Goal: Information Seeking & Learning: Learn about a topic

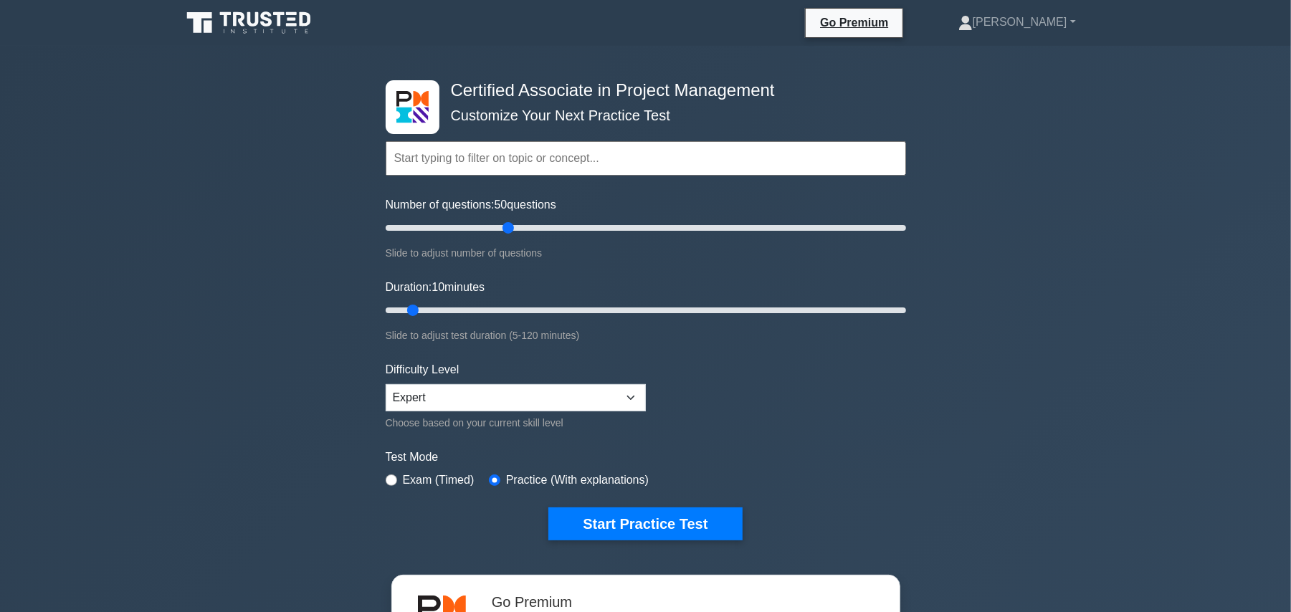
drag, startPoint x: 404, startPoint y: 222, endPoint x: 511, endPoint y: 222, distance: 106.8
type input "50"
click at [511, 222] on input "Number of questions: 50 questions" at bounding box center [646, 227] width 521 height 17
drag, startPoint x: 414, startPoint y: 308, endPoint x: 629, endPoint y: 308, distance: 215.8
type input "60"
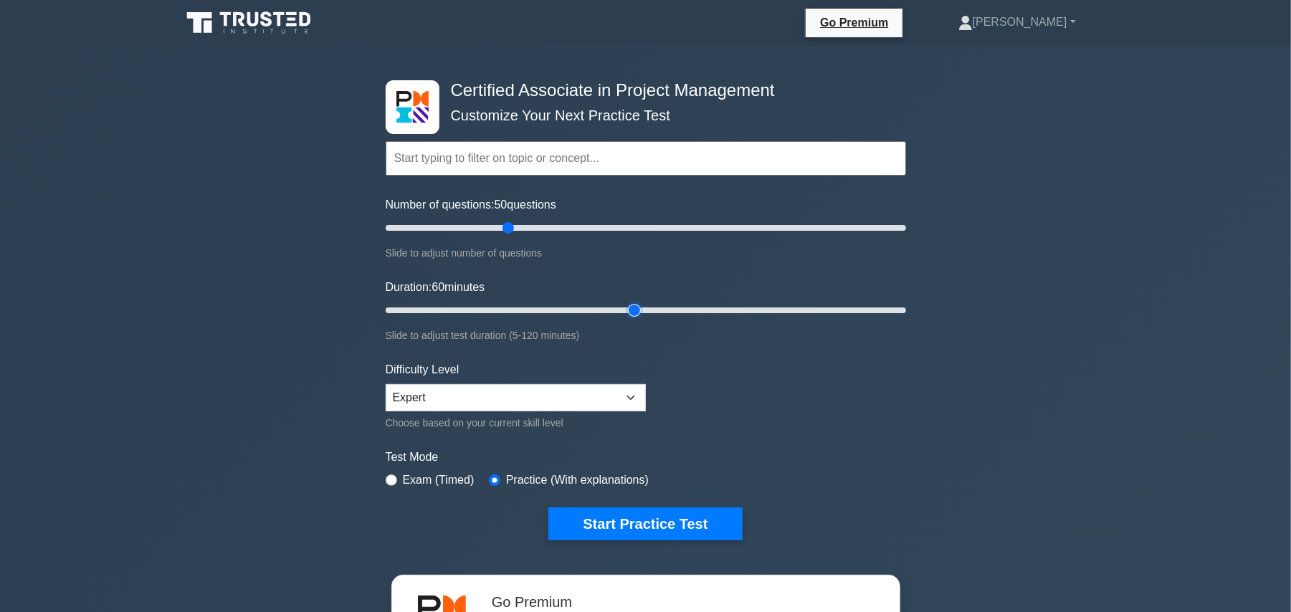
click at [629, 308] on input "Duration: 60 minutes" at bounding box center [646, 310] width 521 height 17
click at [672, 522] on button "Start Practice Test" at bounding box center [645, 524] width 194 height 33
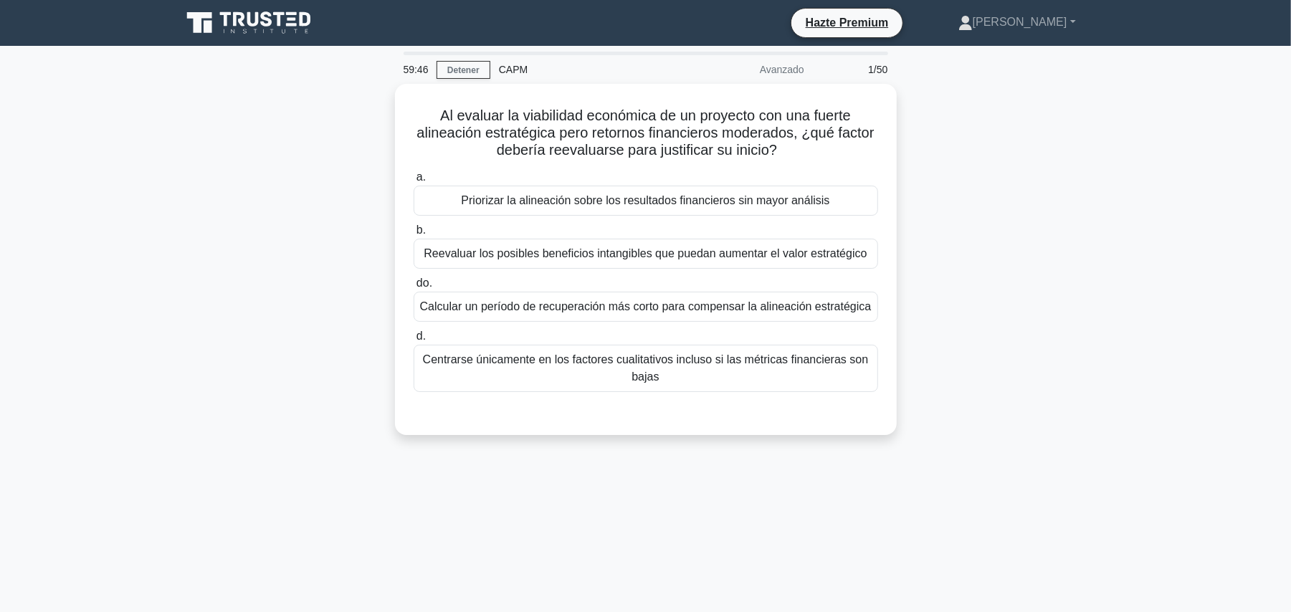
click at [1117, 228] on div "Al evaluar la viabilidad económica de un proyecto con una fuerte alineación est…" at bounding box center [646, 268] width 946 height 369
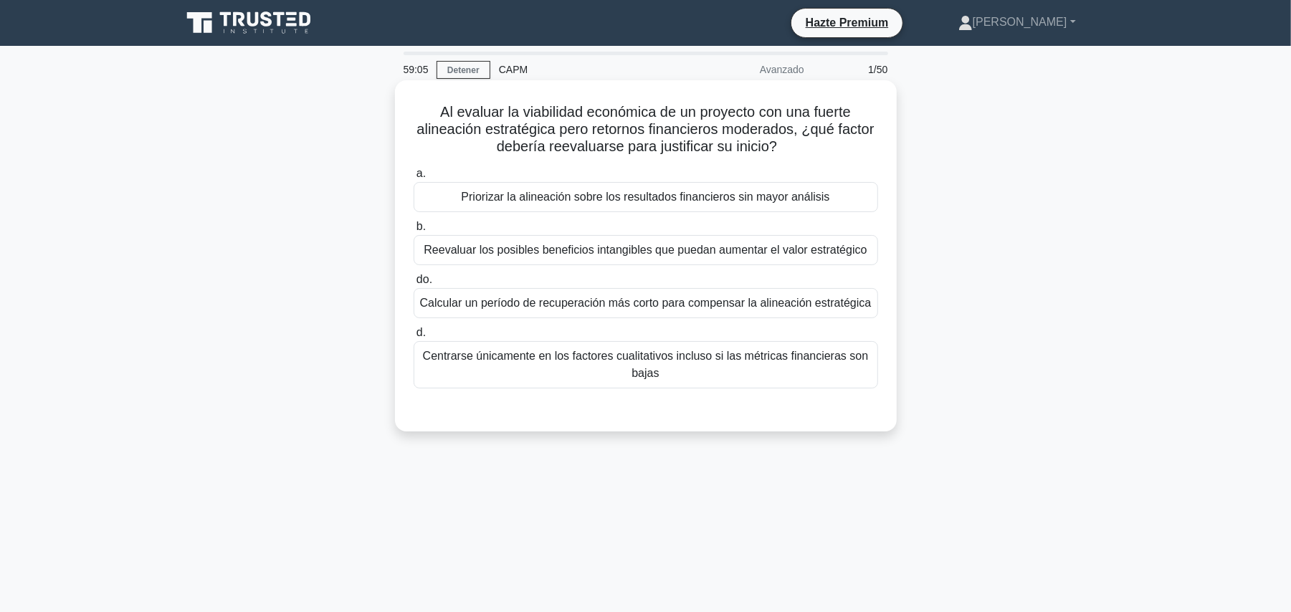
click at [832, 259] on font "Reevaluar los posibles beneficios intangibles que puedan aumentar el valor estr…" at bounding box center [645, 250] width 443 height 17
click at [414, 232] on input "b. Reevaluar los posibles beneficios intangibles que puedan aumentar el valor e…" at bounding box center [414, 226] width 0 height 9
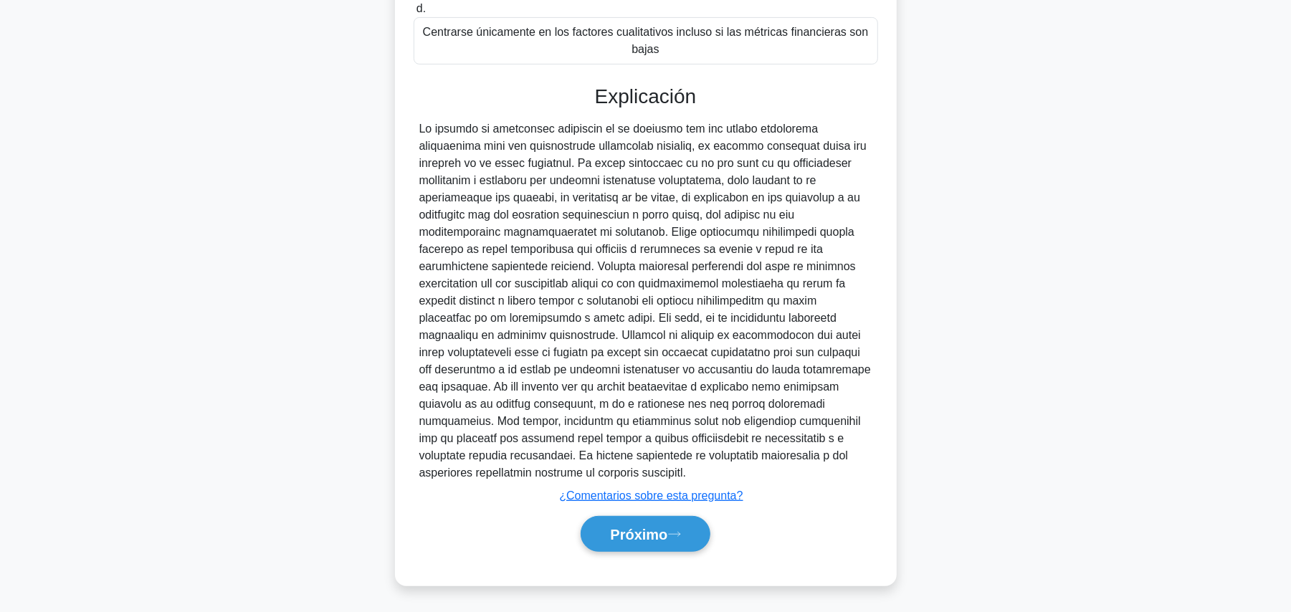
scroll to position [327, 0]
click at [667, 534] on font "Próximo" at bounding box center [638, 532] width 57 height 16
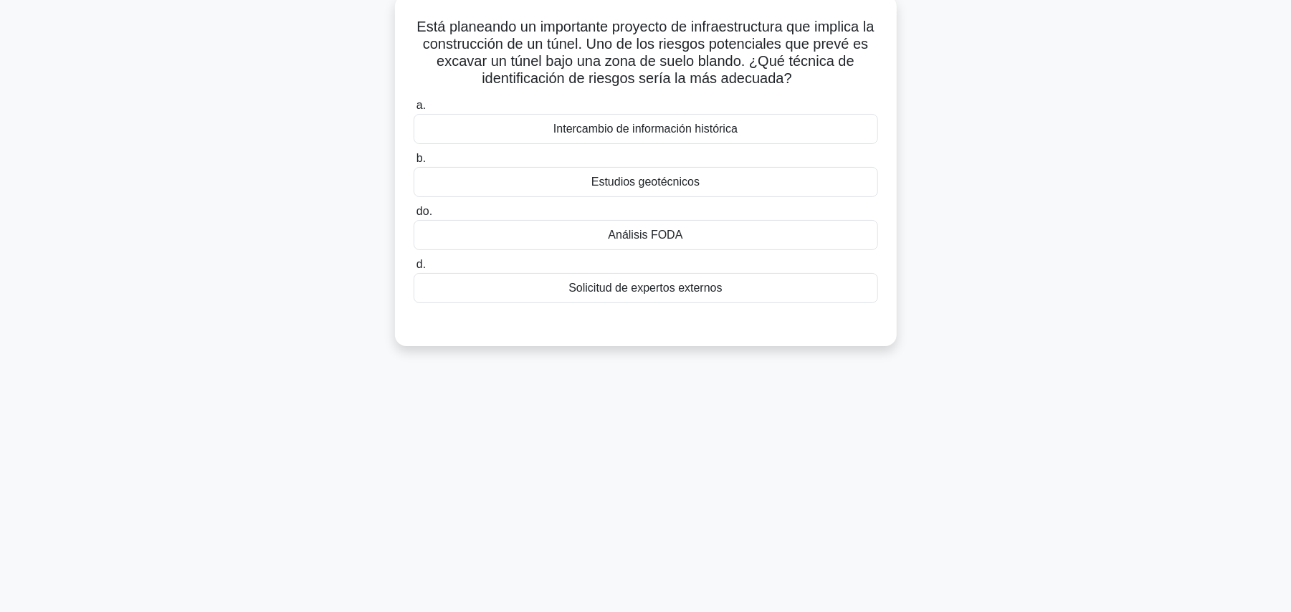
scroll to position [0, 0]
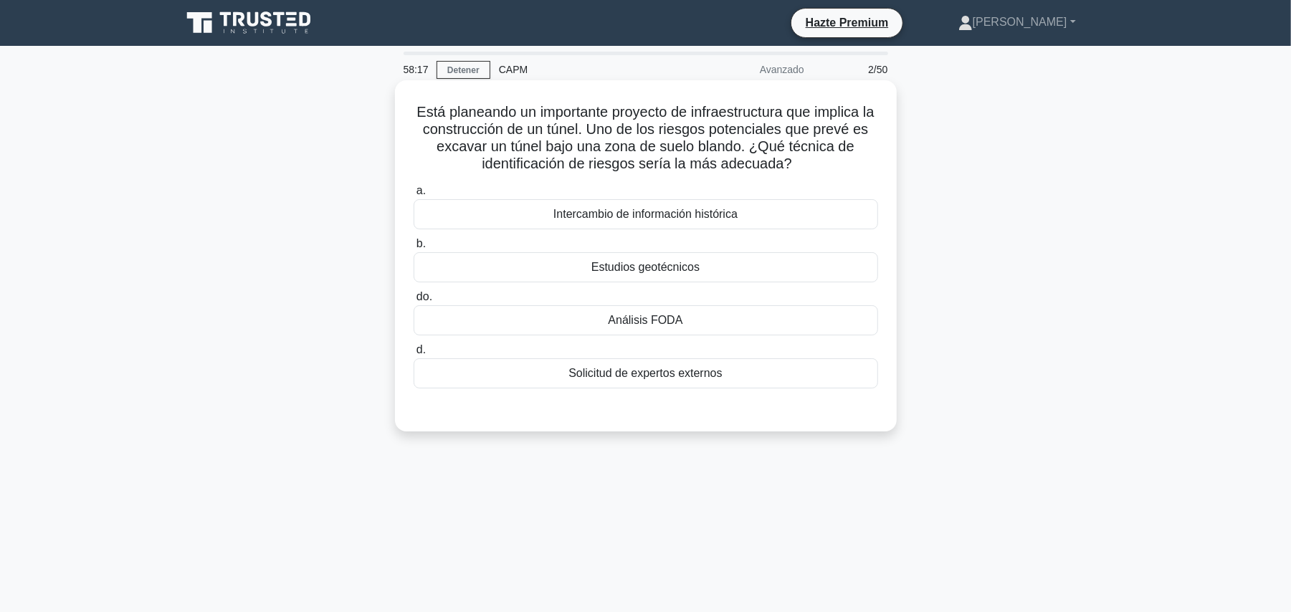
click at [669, 273] on font "Estudios geotécnicos" at bounding box center [645, 267] width 108 height 12
click at [414, 249] on input "b. Estudios geotécnicos" at bounding box center [414, 243] width 0 height 9
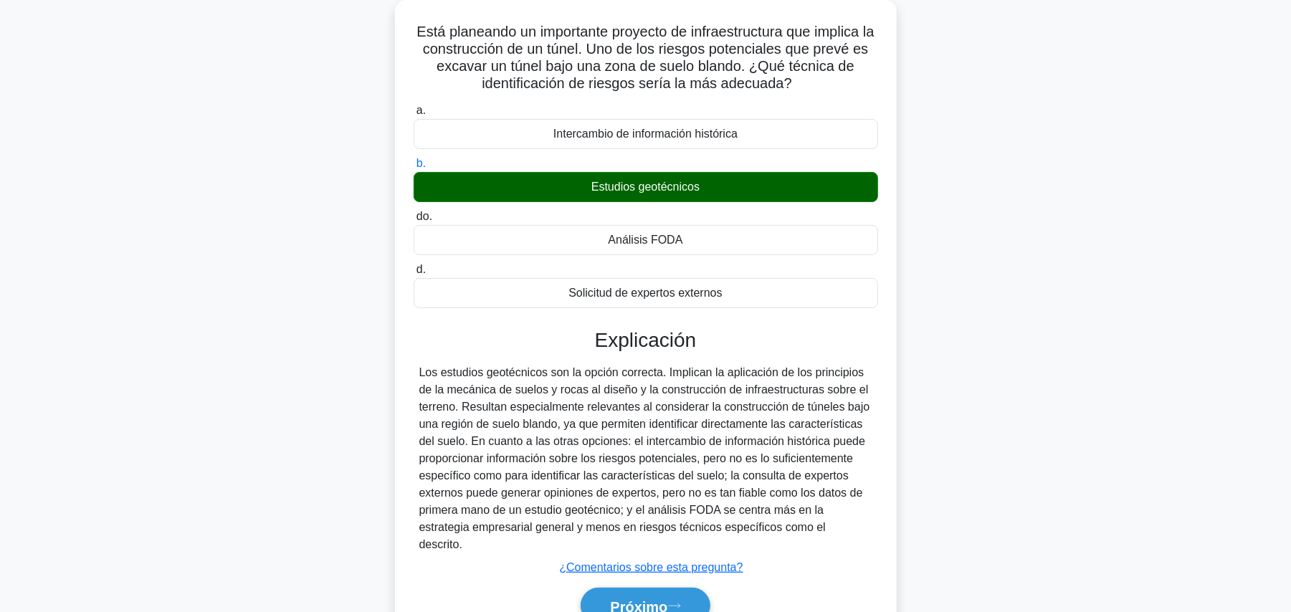
scroll to position [161, 0]
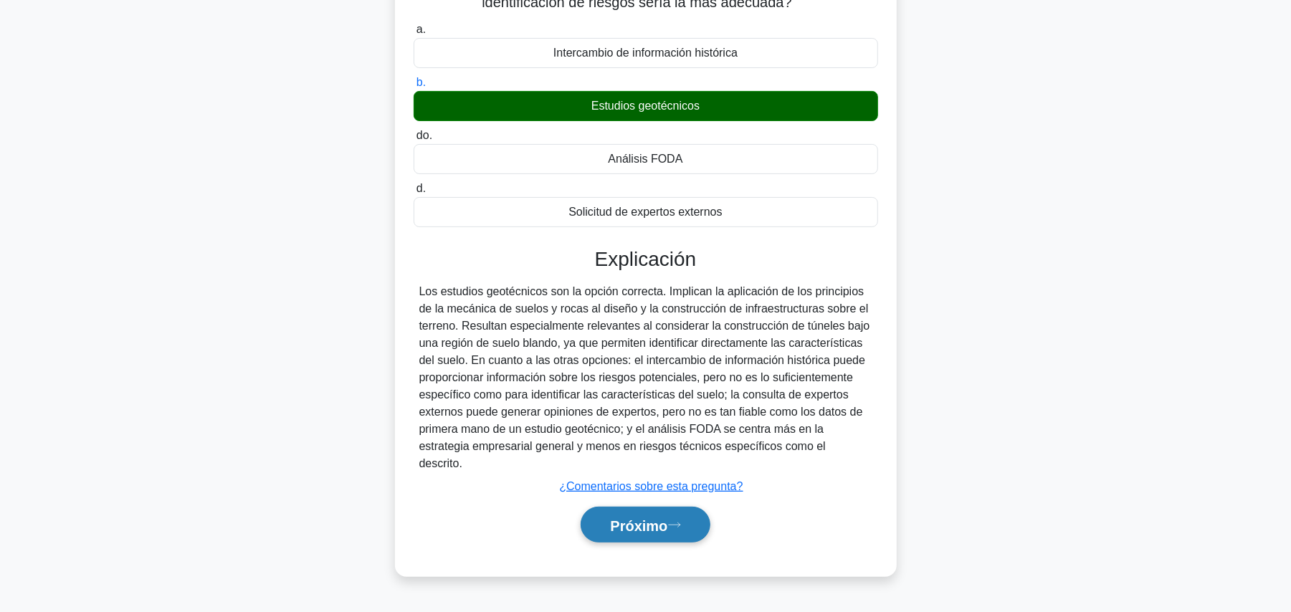
click at [674, 521] on icon at bounding box center [674, 525] width 13 height 8
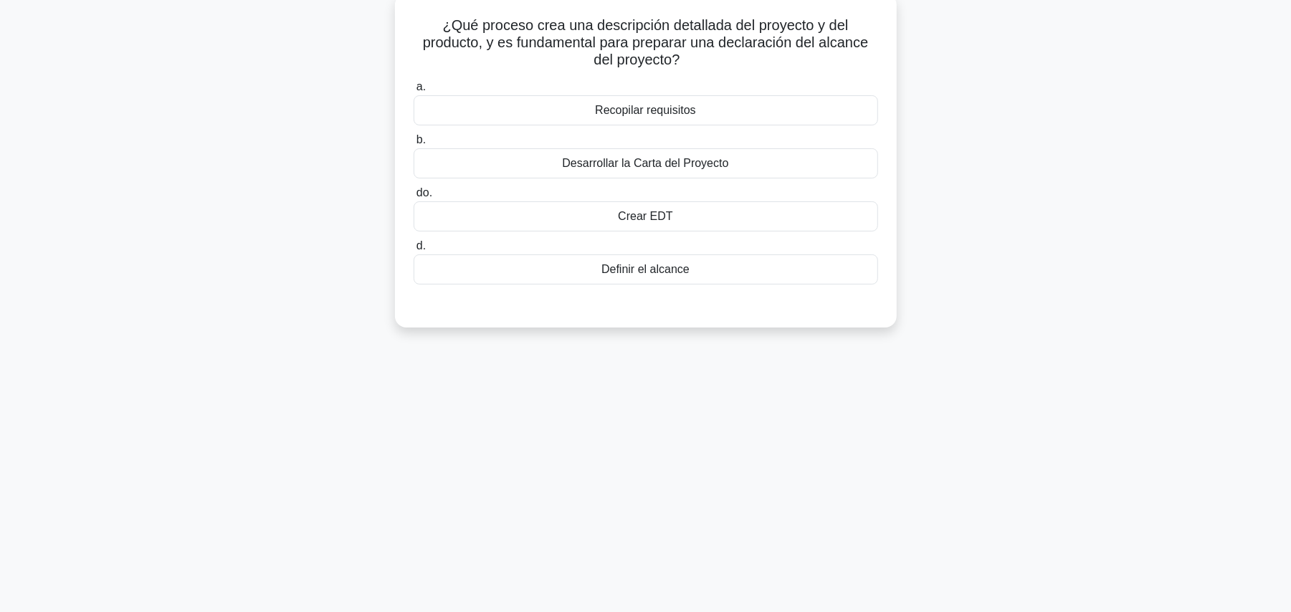
scroll to position [0, 0]
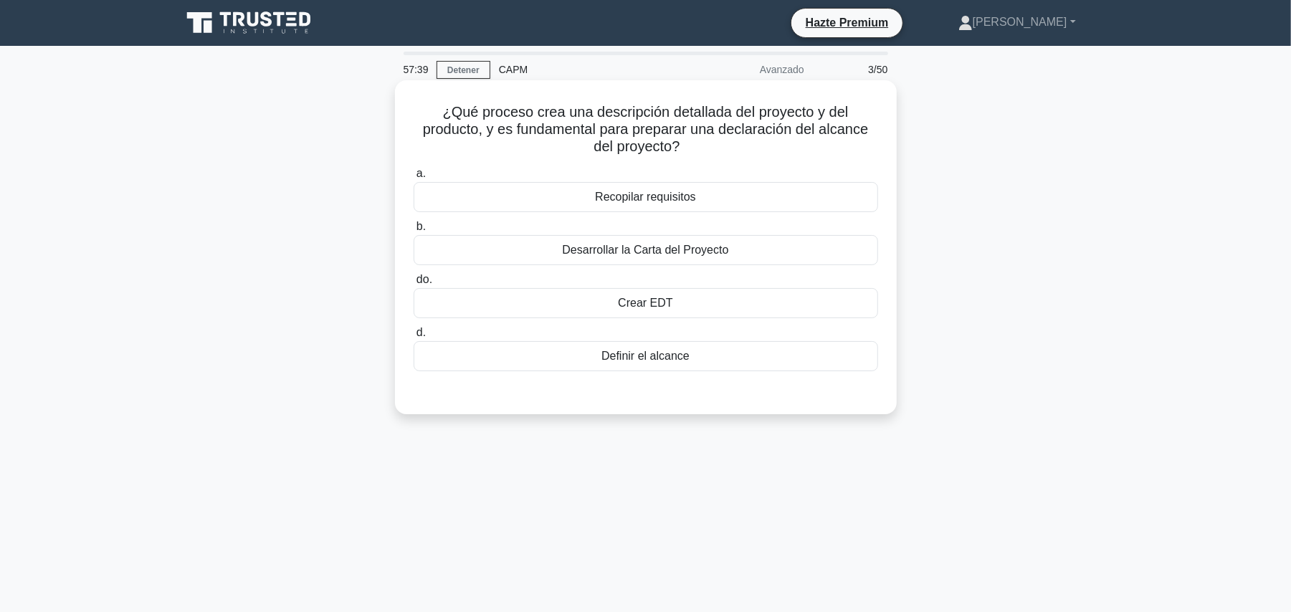
click at [651, 304] on font "Crear EDT" at bounding box center [645, 303] width 54 height 12
click at [414, 285] on input "do. Crear EDT" at bounding box center [414, 279] width 0 height 9
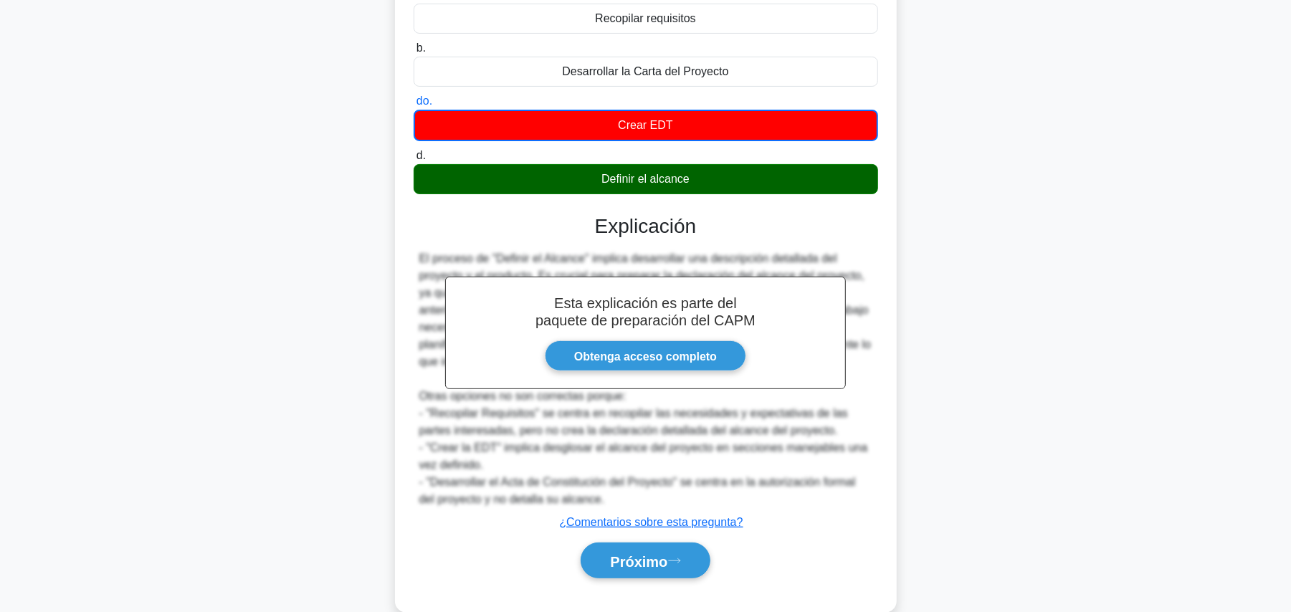
scroll to position [191, 0]
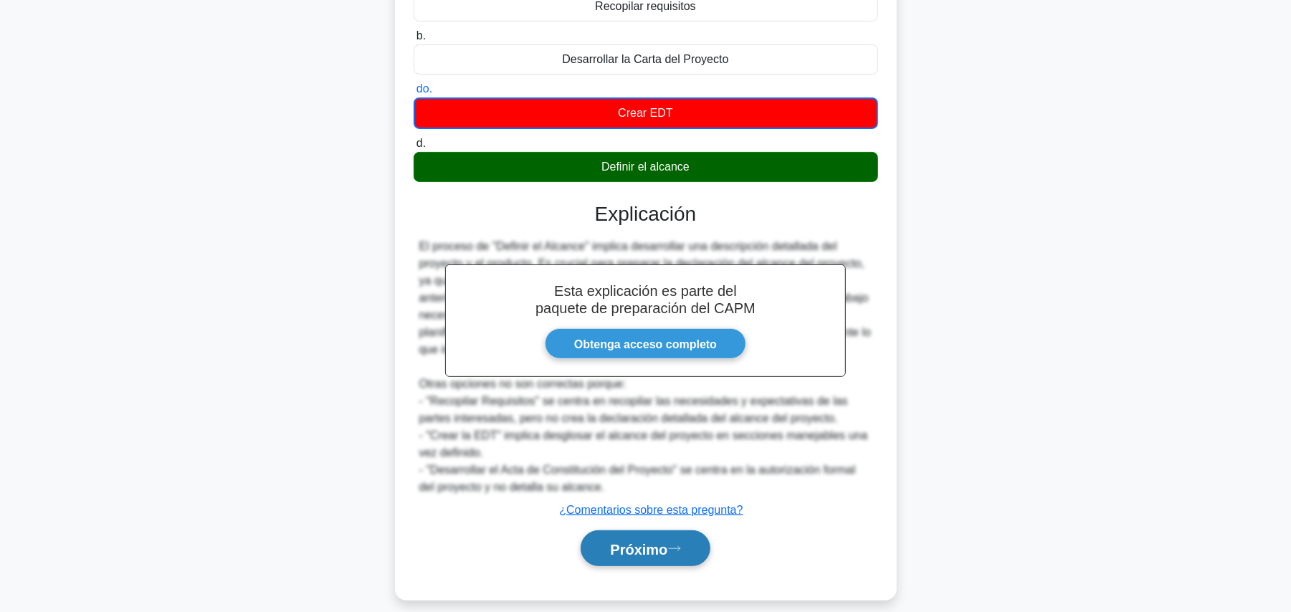
click at [693, 548] on button "Próximo" at bounding box center [645, 549] width 129 height 37
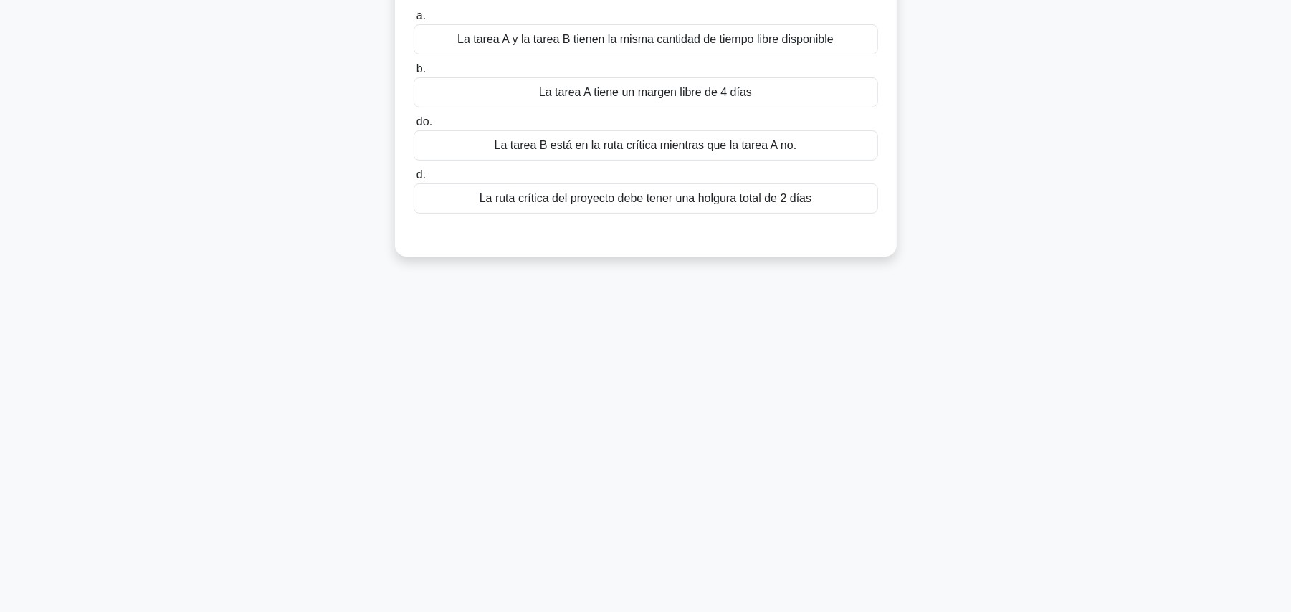
scroll to position [0, 0]
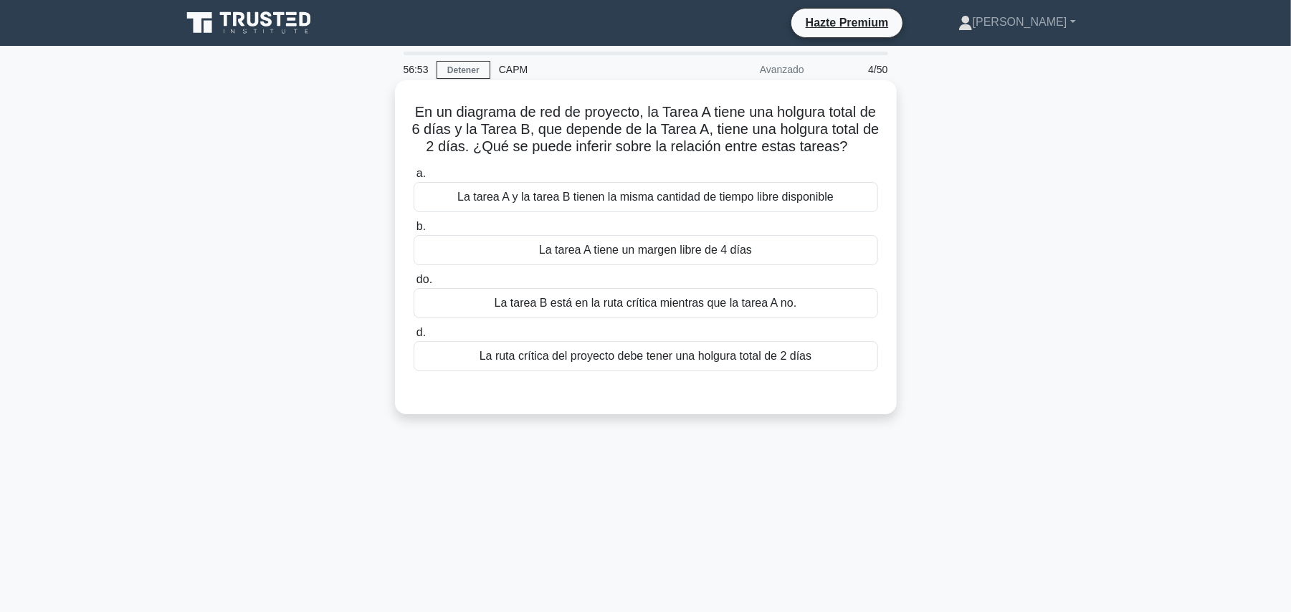
click at [716, 256] on font "La tarea A tiene un margen libre de 4 días" at bounding box center [645, 250] width 213 height 12
click at [414, 232] on input "b. La tarea A tiene un margen libre de 4 días" at bounding box center [414, 226] width 0 height 9
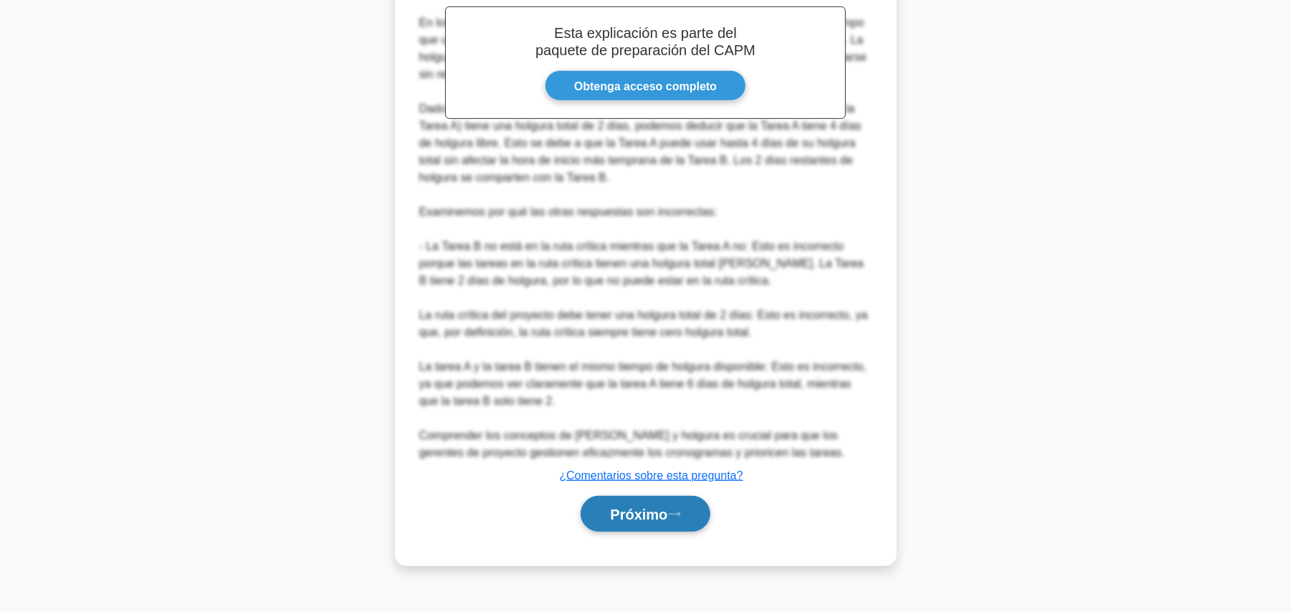
click at [667, 523] on font "Próximo" at bounding box center [638, 515] width 57 height 16
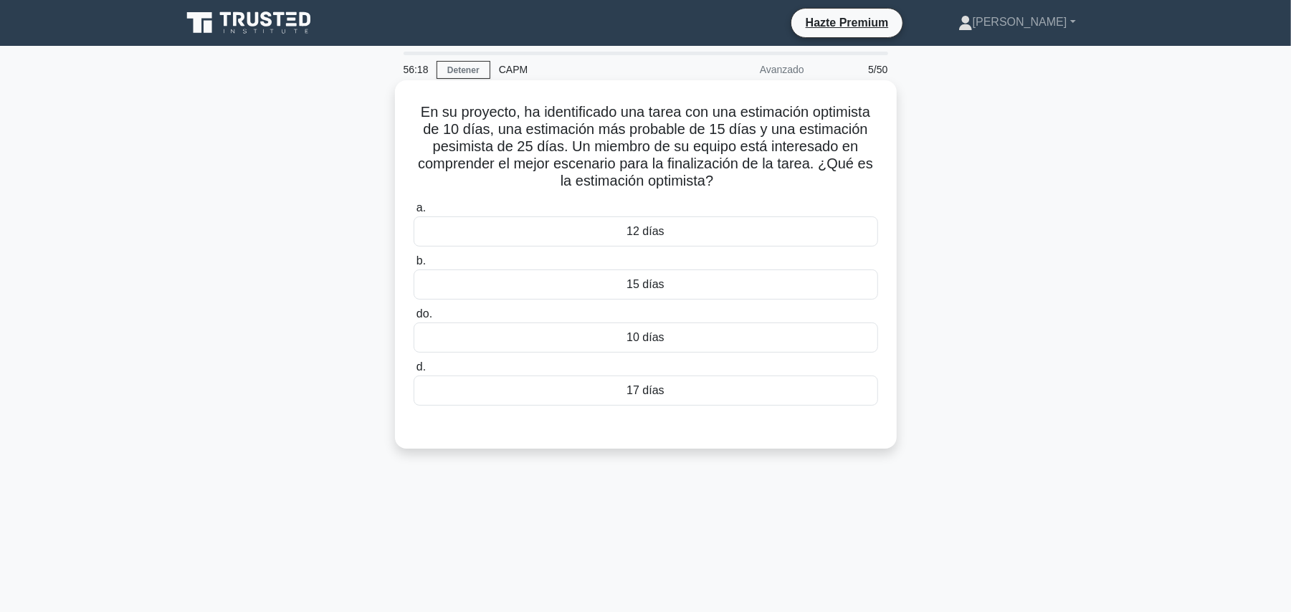
click at [654, 342] on font "10 días" at bounding box center [645, 337] width 37 height 12
click at [414, 319] on input "do. 10 días" at bounding box center [414, 314] width 0 height 9
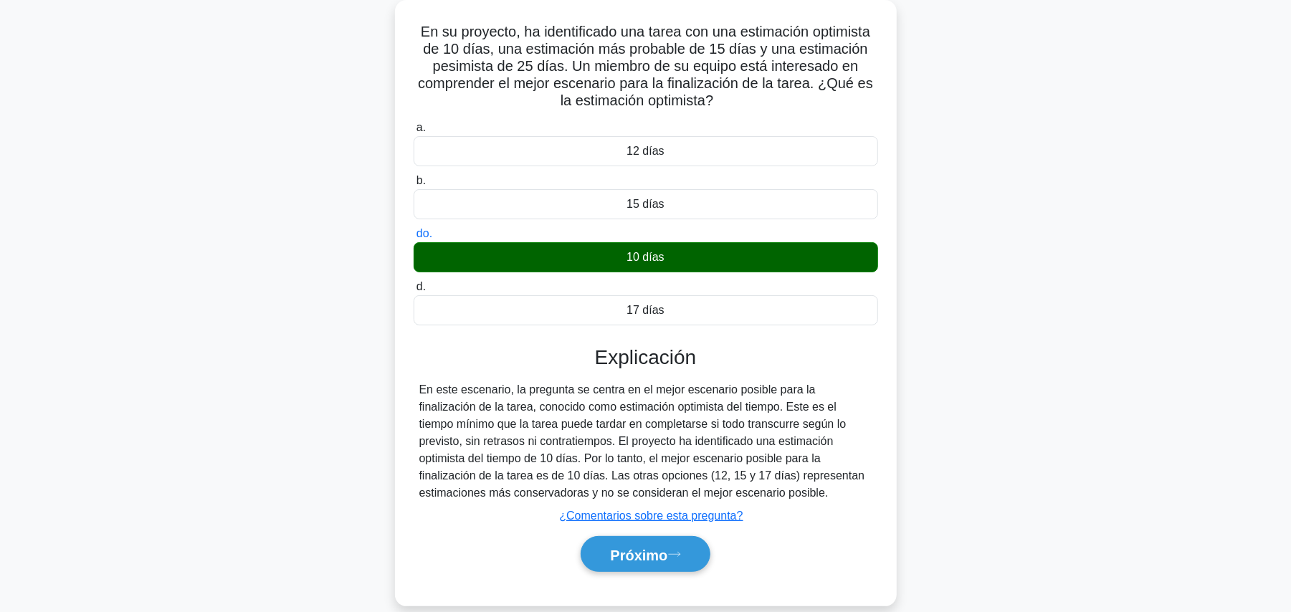
scroll to position [161, 0]
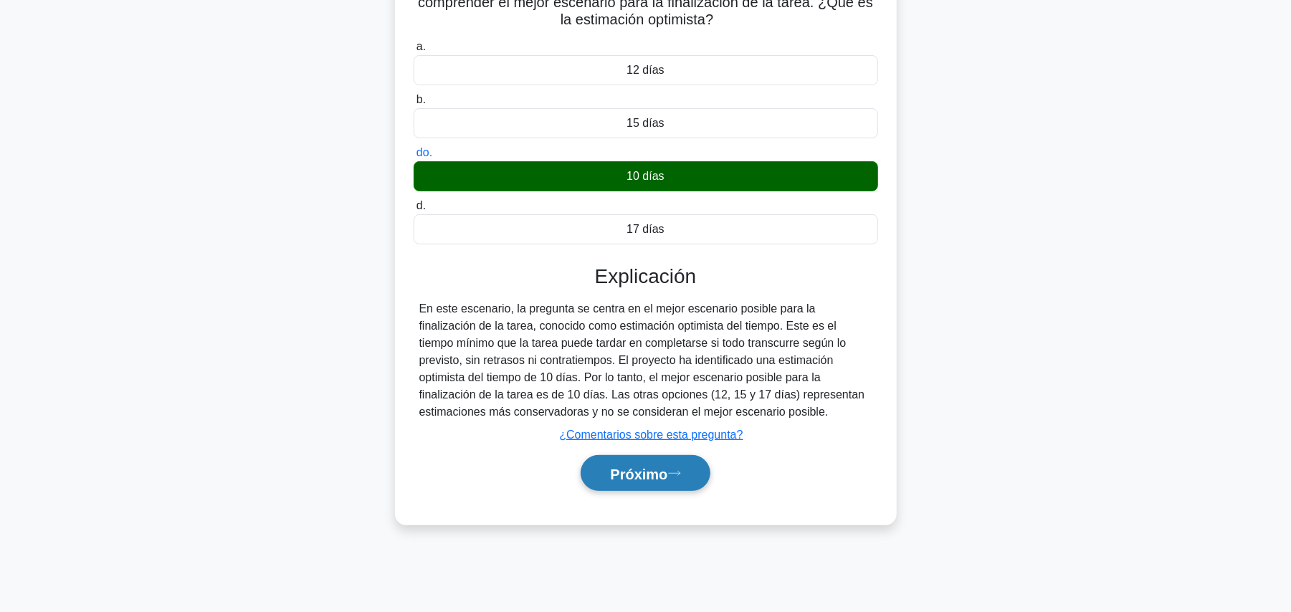
click at [649, 489] on button "Próximo" at bounding box center [645, 473] width 129 height 37
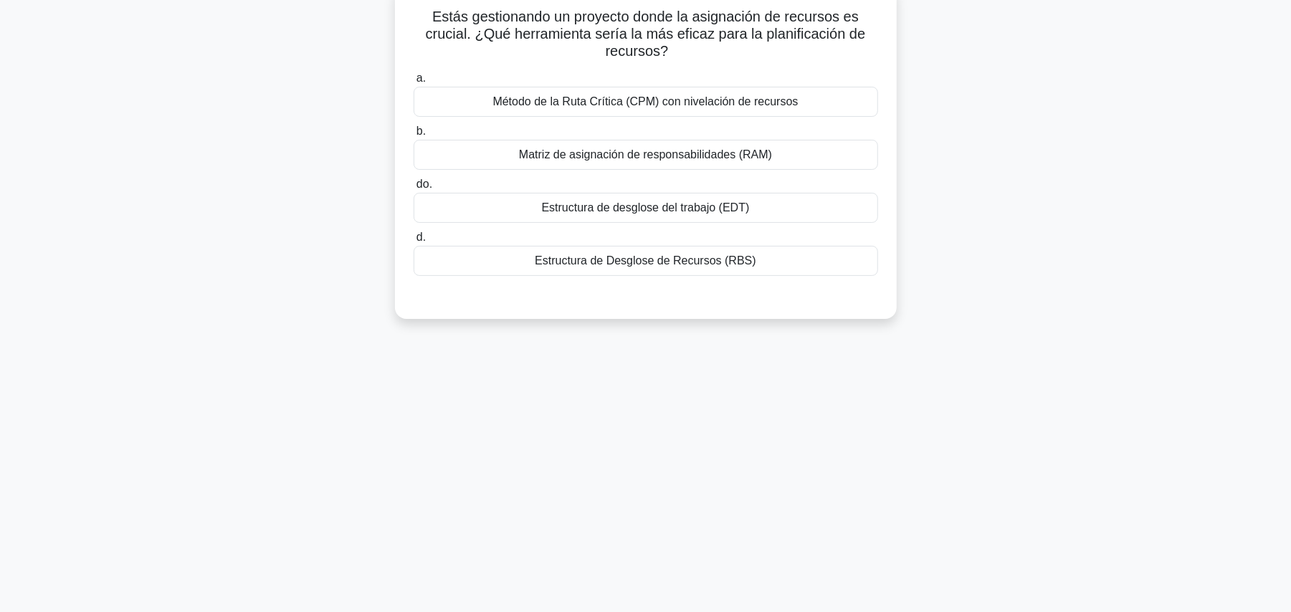
scroll to position [66, 0]
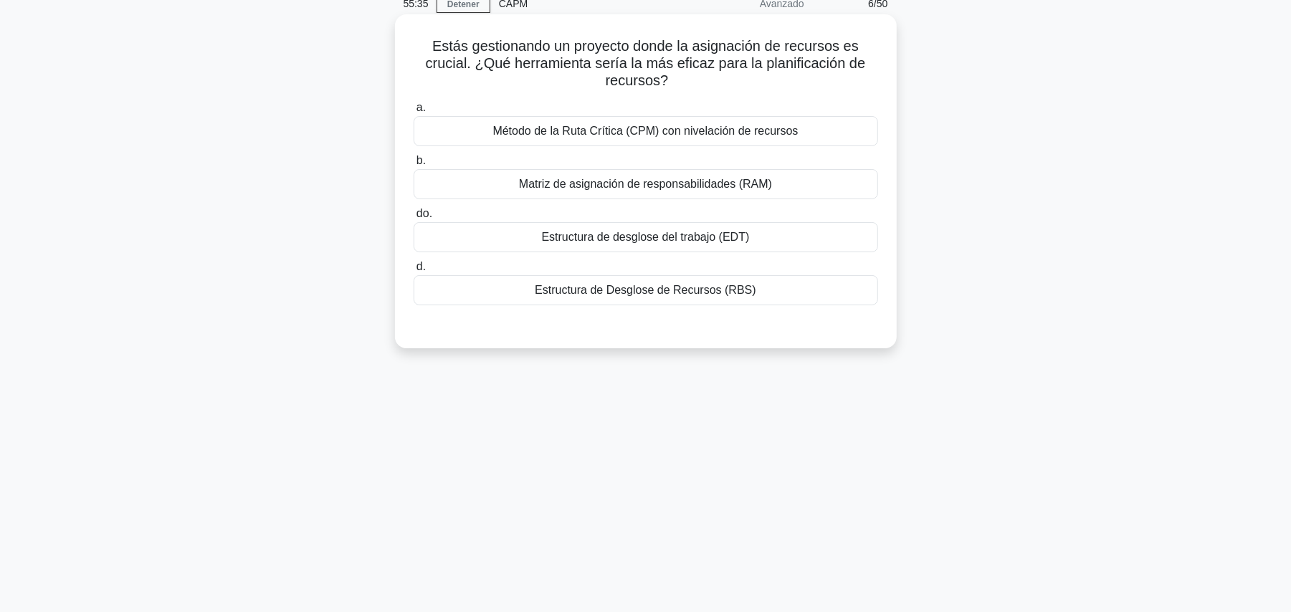
click at [731, 296] on font "Estructura de Desglose de Recursos (RBS)" at bounding box center [646, 290] width 222 height 12
click at [414, 272] on input "d. Estructura de Desglose de Recursos (RBS)" at bounding box center [414, 266] width 0 height 9
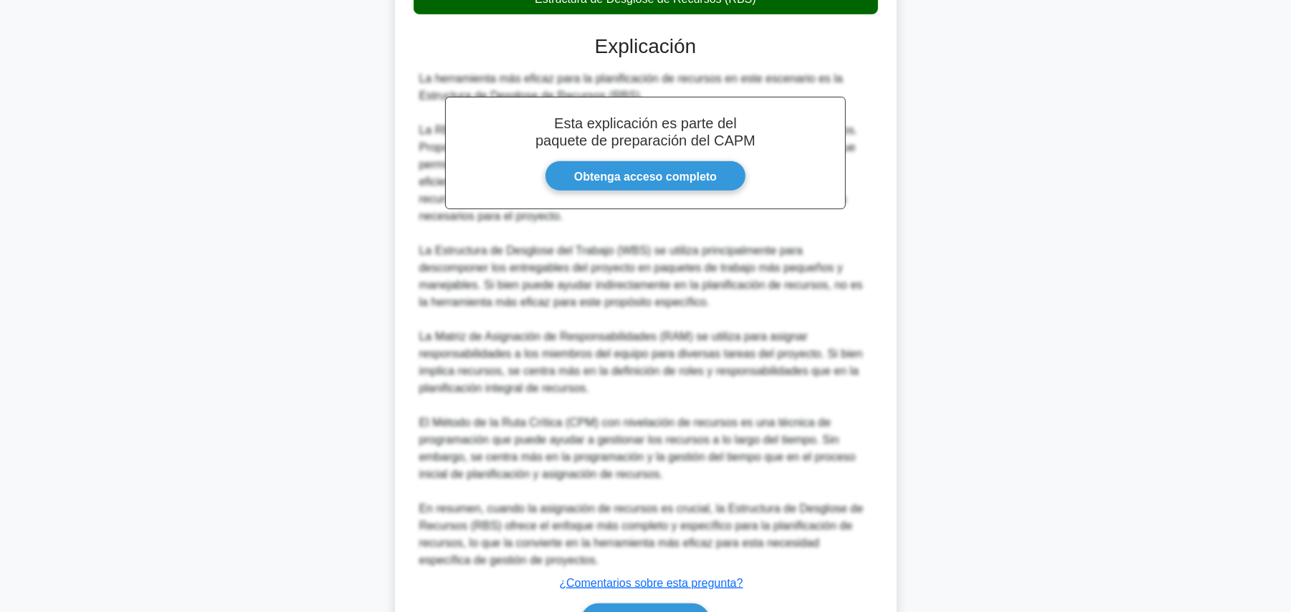
scroll to position [447, 0]
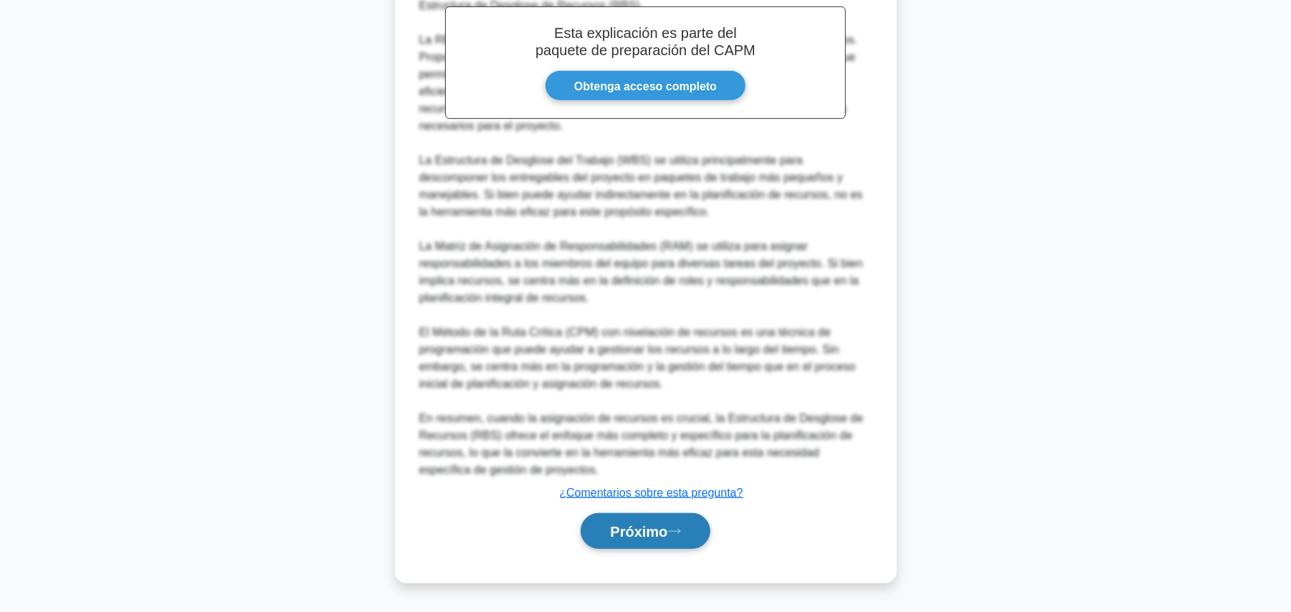
click at [657, 526] on font "Próximo" at bounding box center [638, 532] width 57 height 16
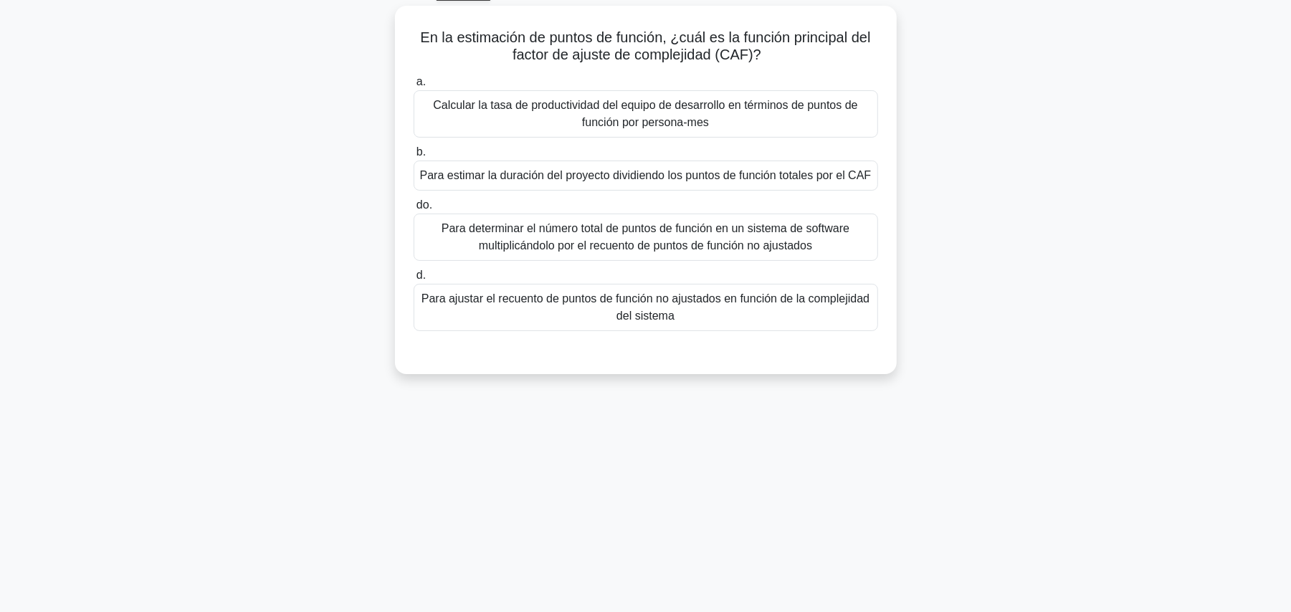
scroll to position [0, 0]
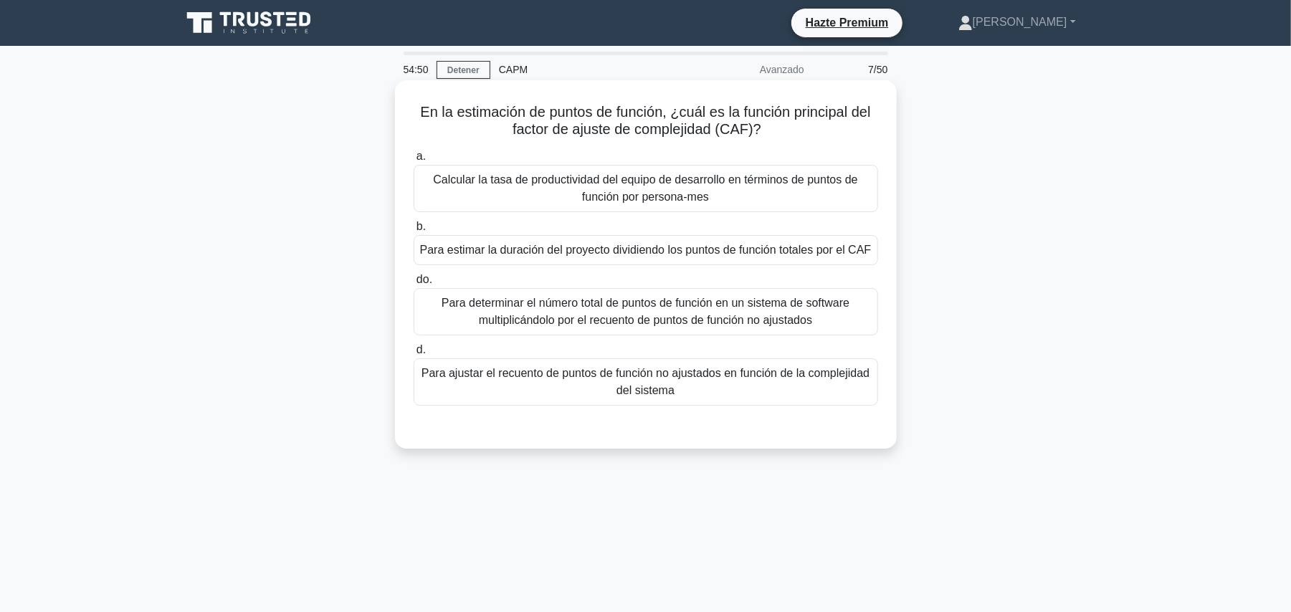
click at [740, 393] on font "Para ajustar el recuento de puntos de función no ajustados en función de la com…" at bounding box center [646, 382] width 452 height 34
click at [414, 355] on input "d. Para ajustar el recuento de puntos de función no ajustados en función de la …" at bounding box center [414, 350] width 0 height 9
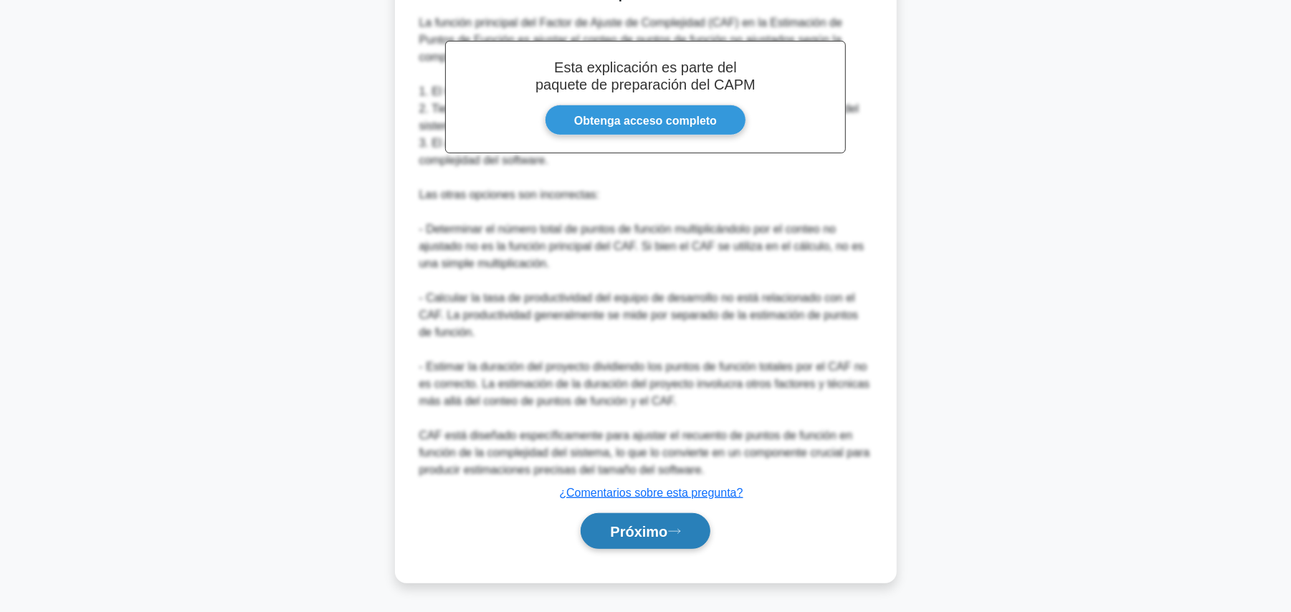
click at [650, 540] on font "Próximo" at bounding box center [638, 532] width 57 height 16
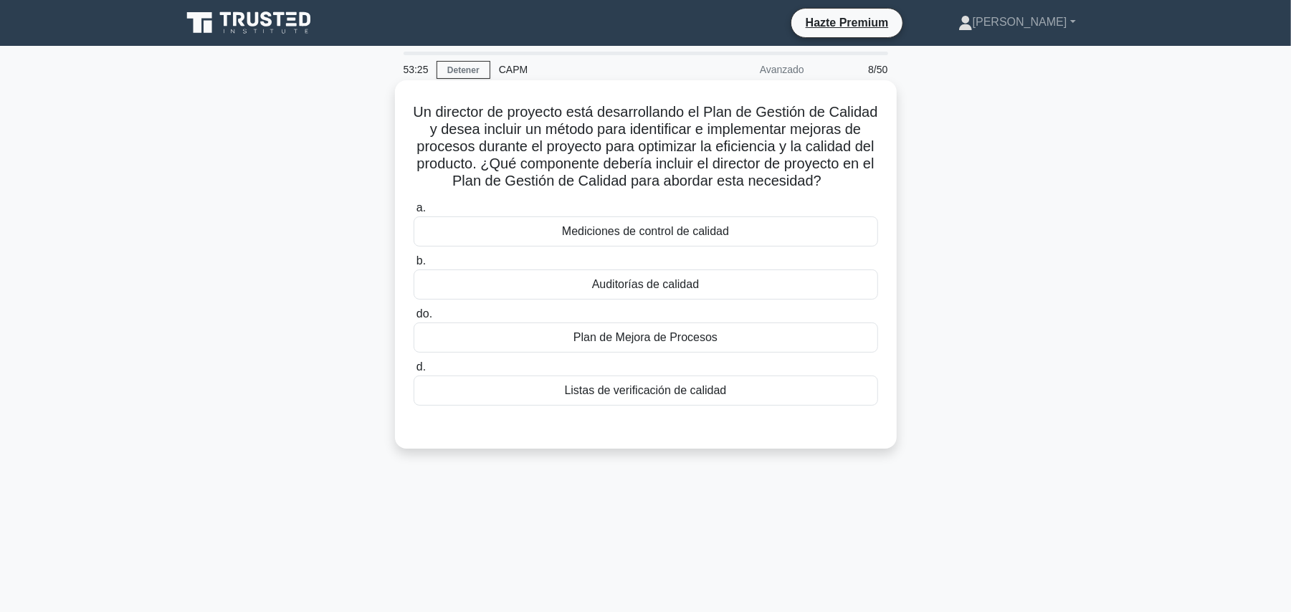
click at [736, 353] on div "Plan de Mejora de Procesos" at bounding box center [646, 338] width 465 height 30
click at [414, 319] on input "do. Plan de Mejora de Procesos" at bounding box center [414, 314] width 0 height 9
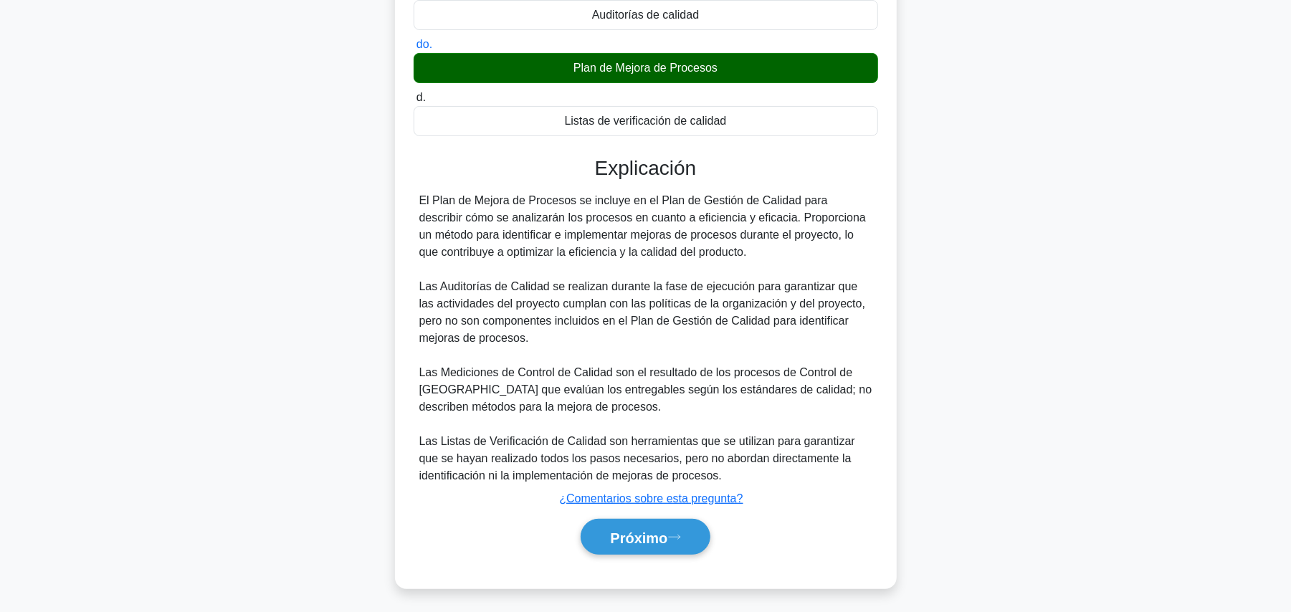
scroll to position [293, 0]
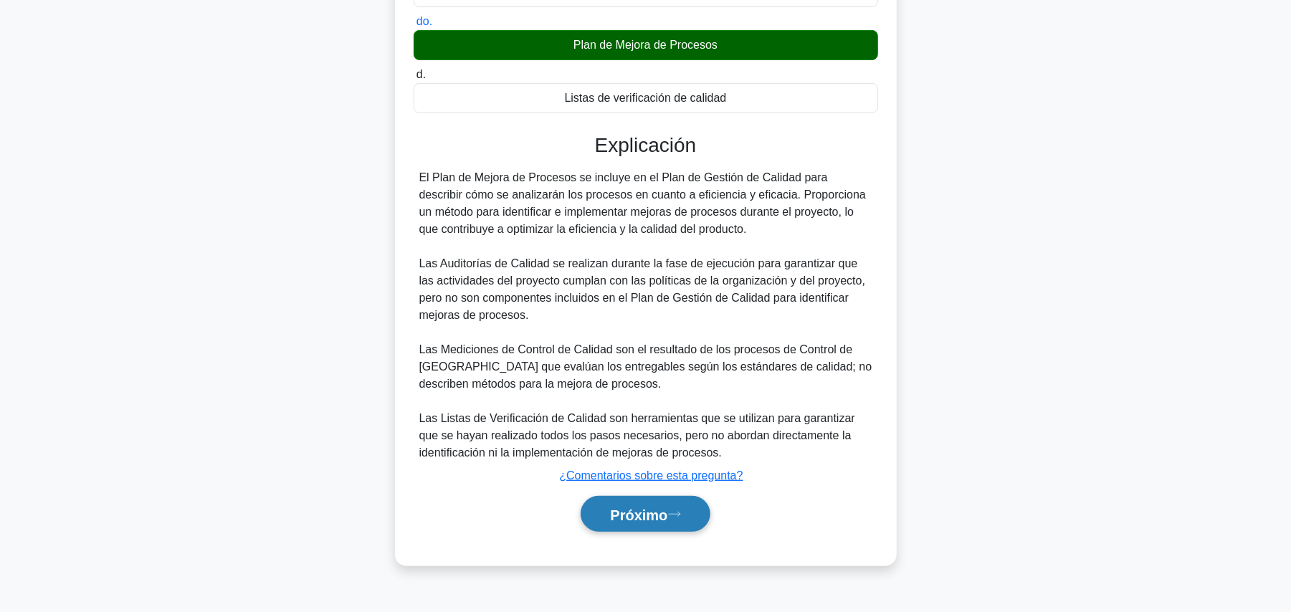
click at [637, 523] on font "Próximo" at bounding box center [638, 515] width 57 height 16
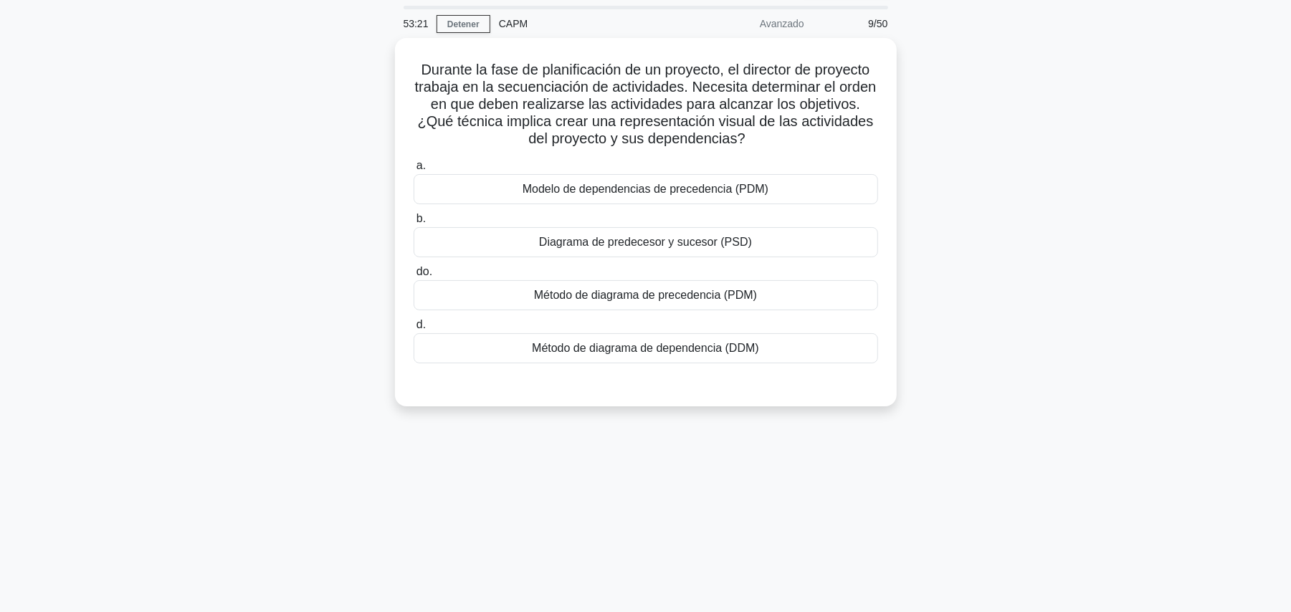
scroll to position [0, 0]
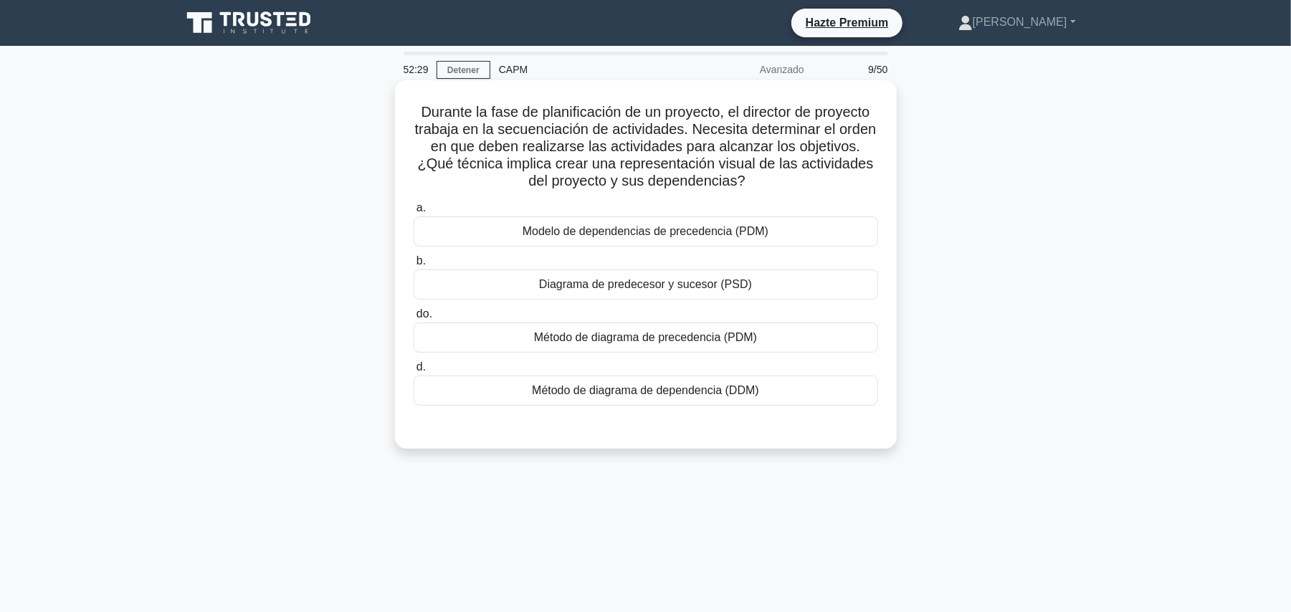
click at [621, 236] on font "Modelo de dependencias de precedencia (PDM)" at bounding box center [646, 231] width 246 height 12
click at [414, 213] on input "a. Modelo de dependencias de precedencia (PDM)" at bounding box center [414, 208] width 0 height 9
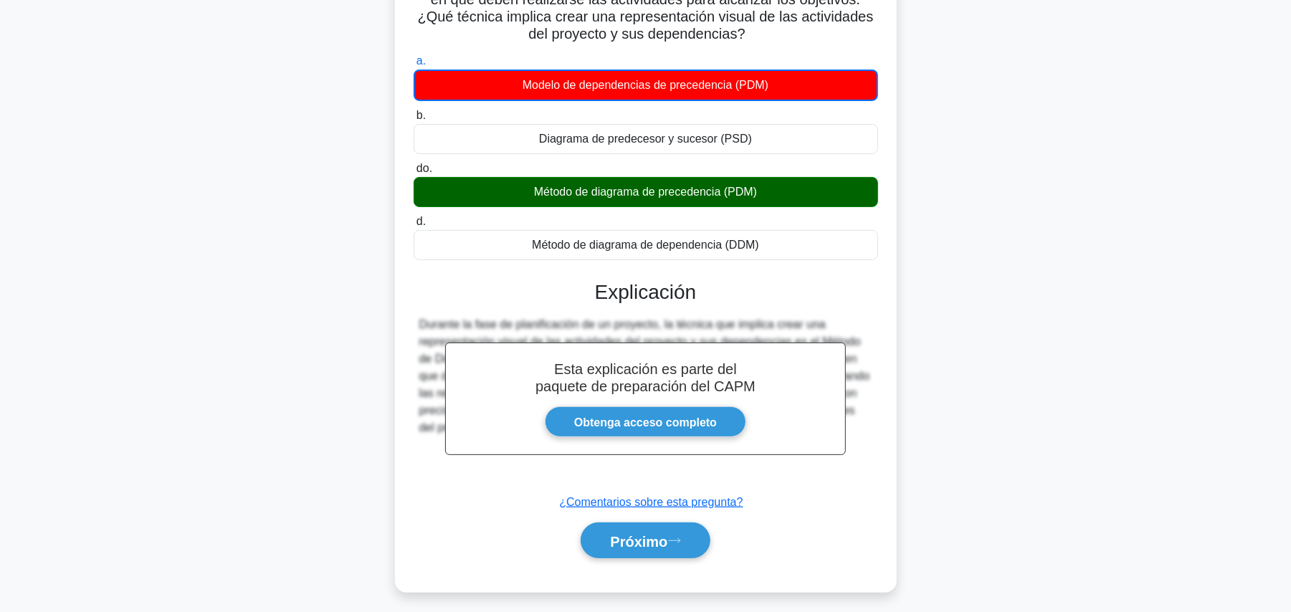
scroll to position [161, 0]
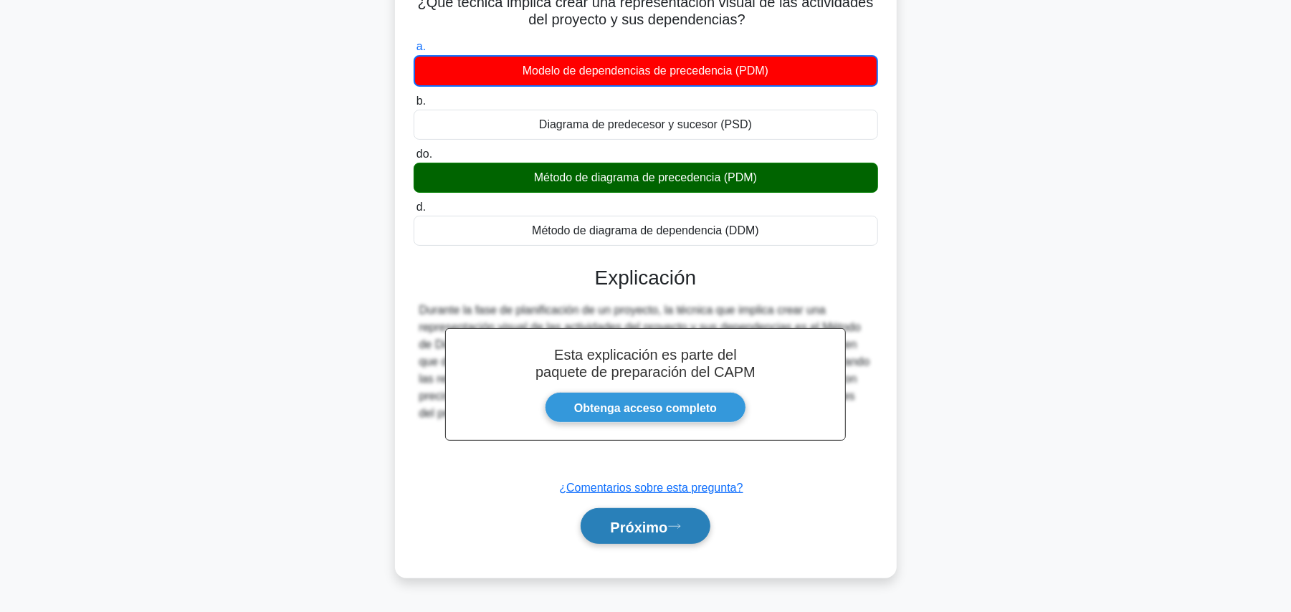
click at [640, 522] on font "Próximo" at bounding box center [638, 527] width 57 height 16
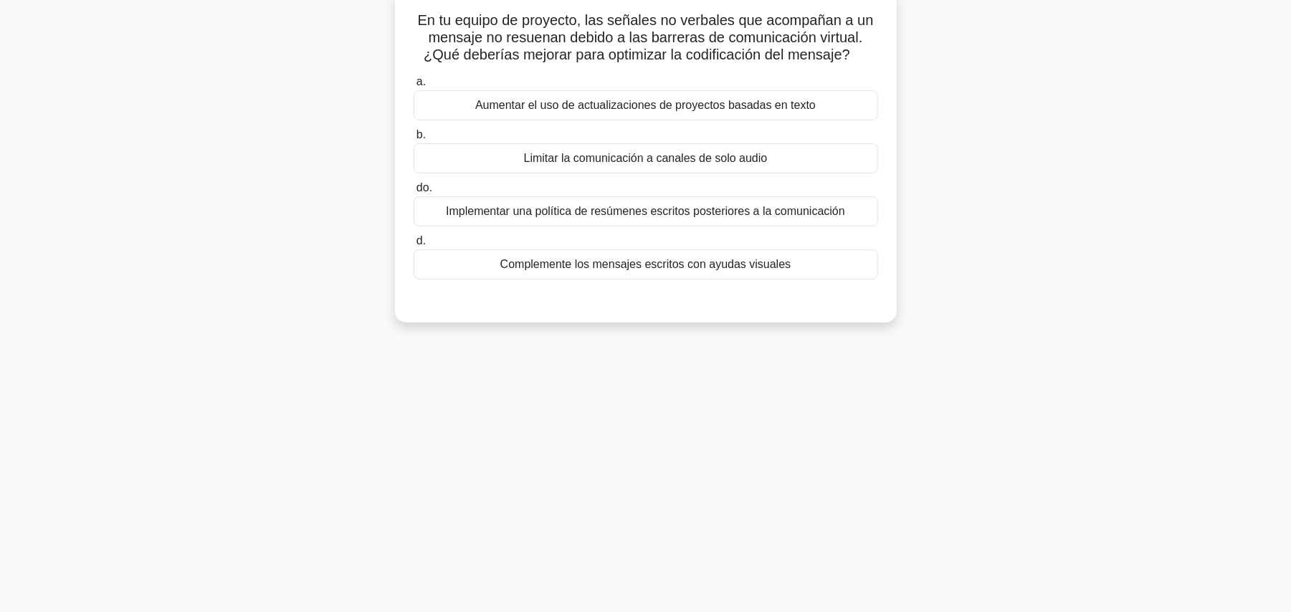
scroll to position [0, 0]
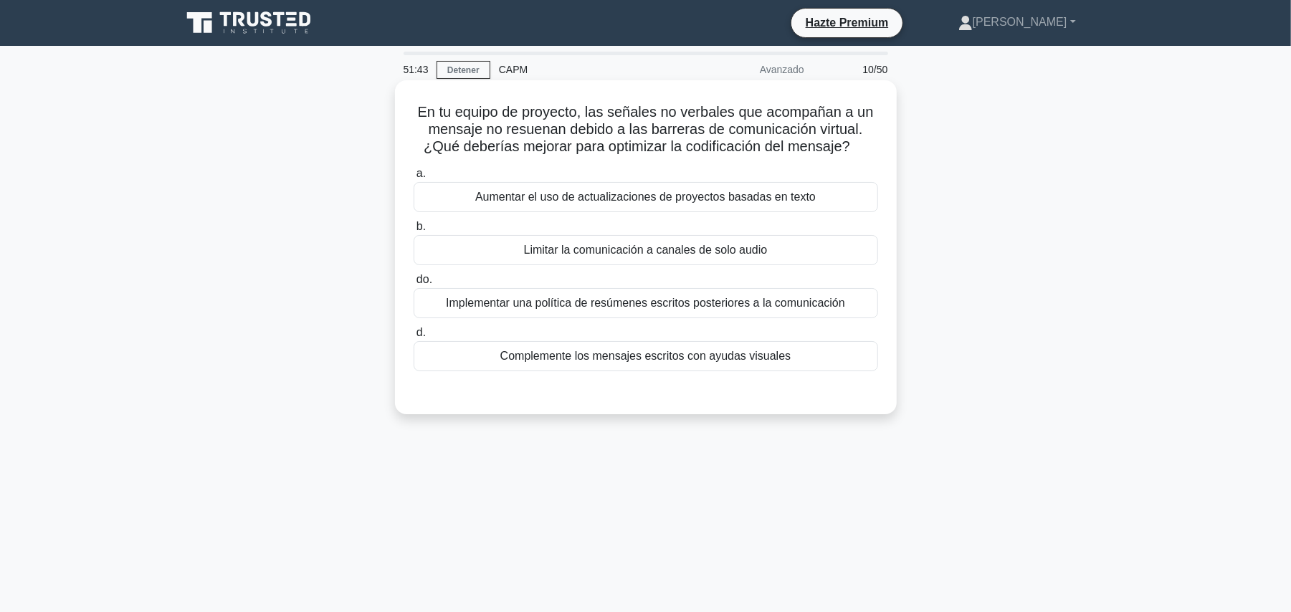
click at [709, 358] on font "Complemente los mensajes escritos con ayudas visuales" at bounding box center [645, 356] width 291 height 12
click at [414, 338] on input "d. Complemente los mensajes escritos con ayudas visuales" at bounding box center [414, 332] width 0 height 9
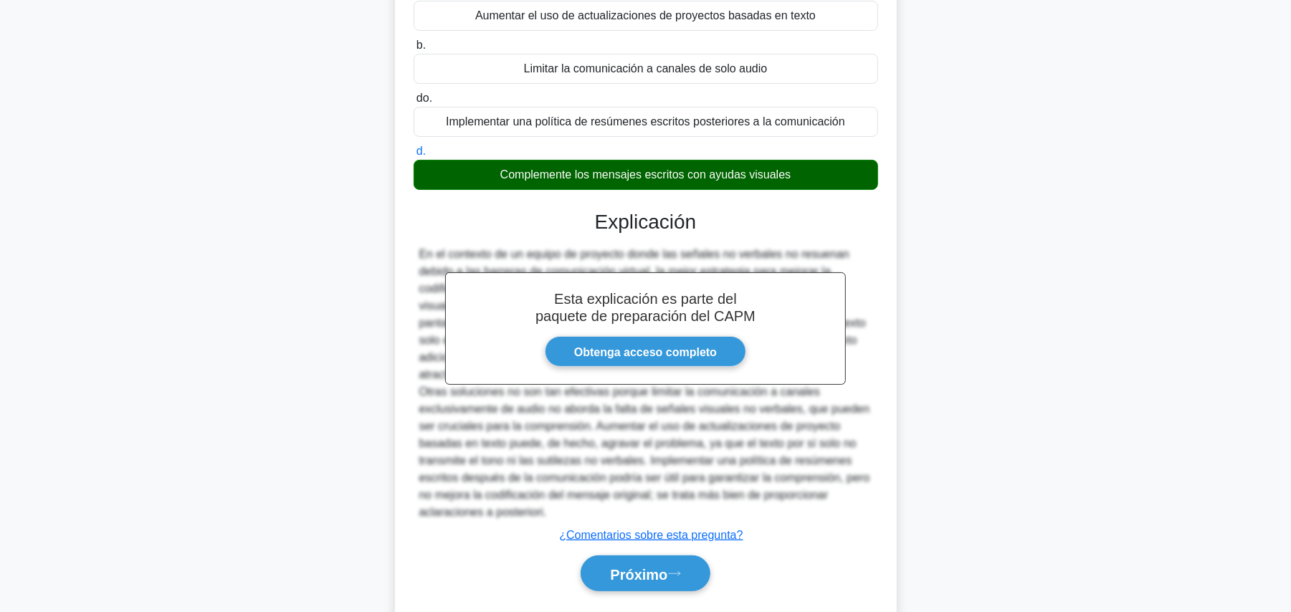
scroll to position [224, 0]
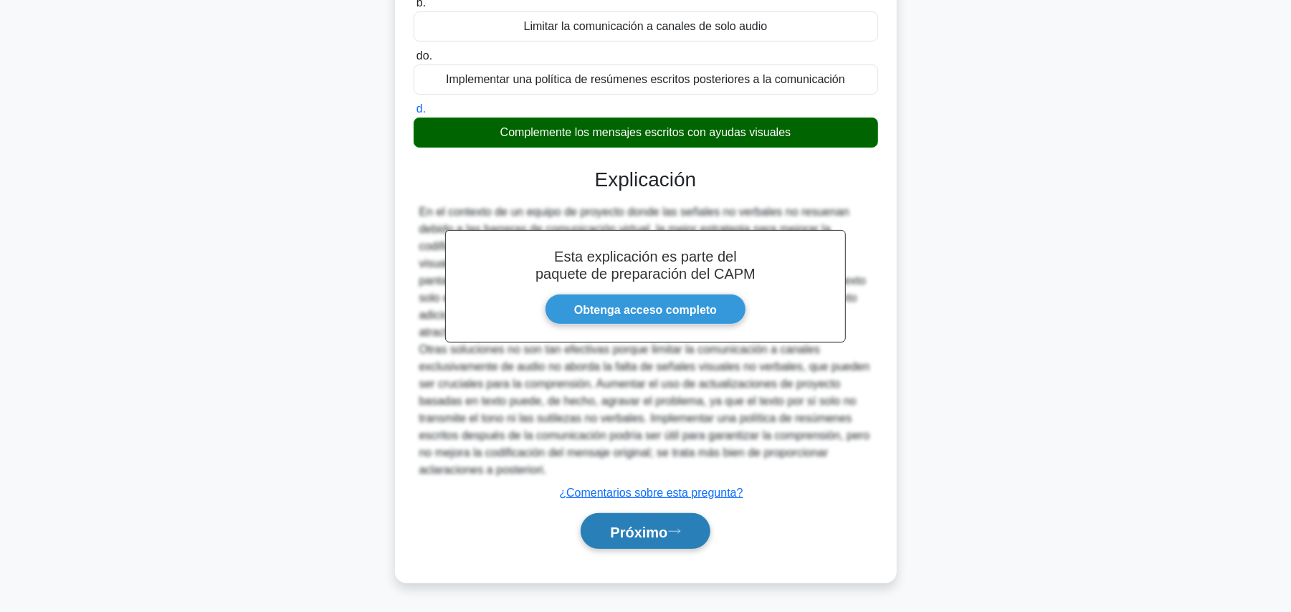
click at [669, 517] on button "Próximo" at bounding box center [645, 531] width 129 height 37
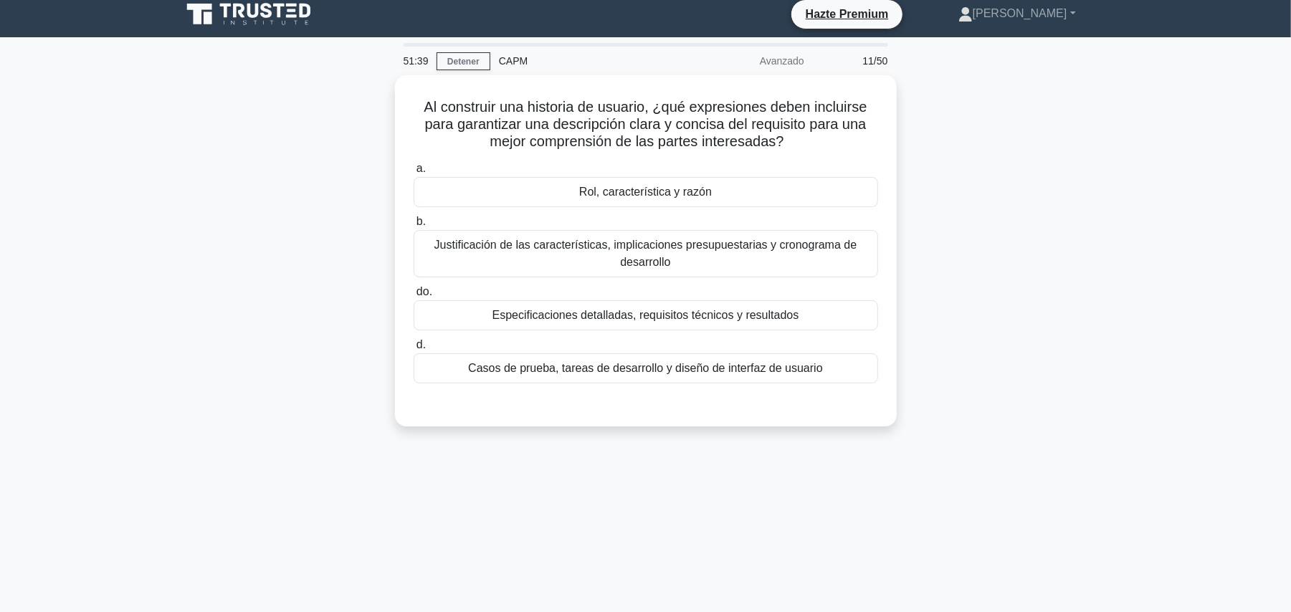
scroll to position [0, 0]
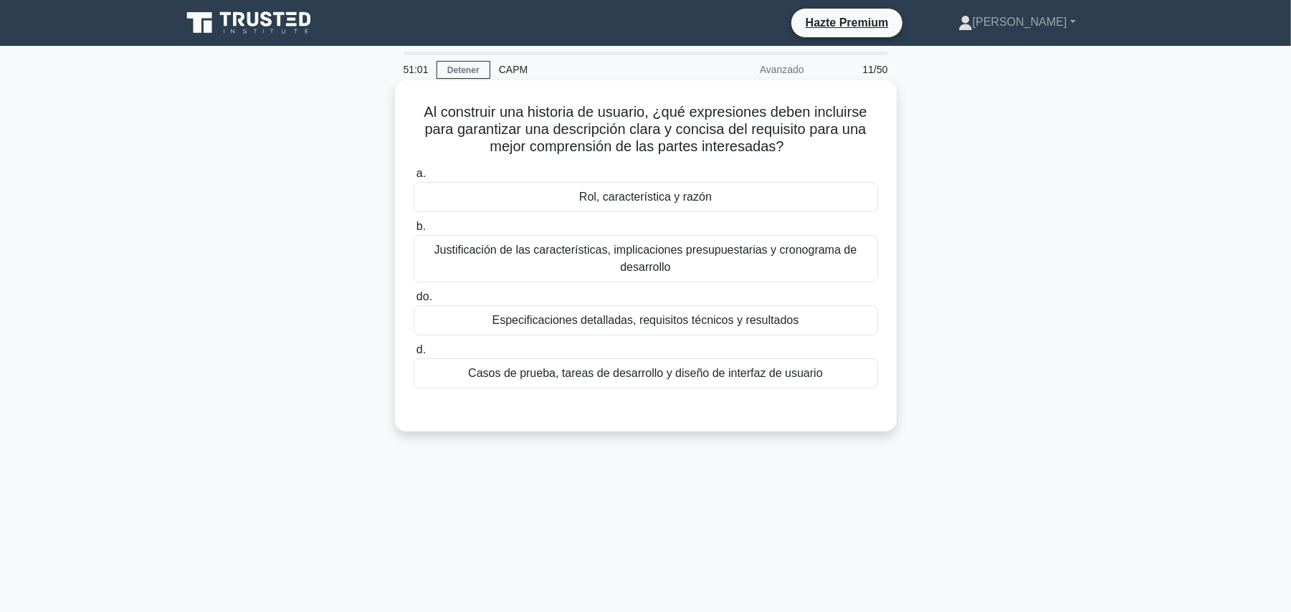
click at [609, 201] on font "Rol, característica y razón" at bounding box center [645, 197] width 133 height 12
click at [414, 179] on input "a. Rol, característica y razón" at bounding box center [414, 173] width 0 height 9
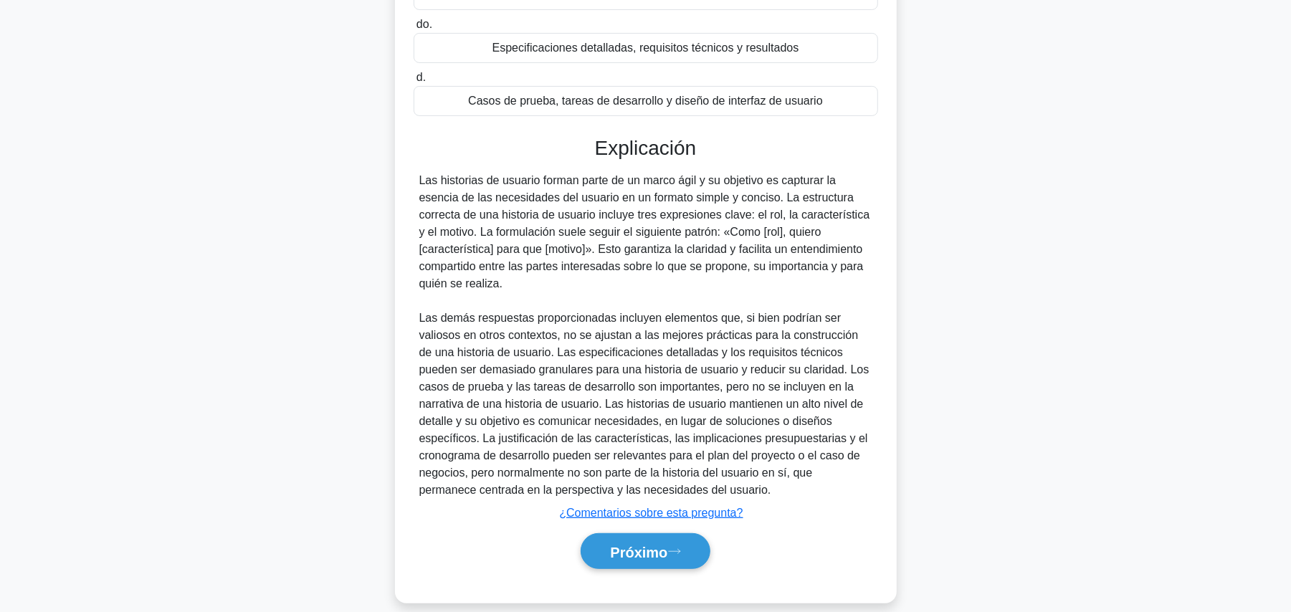
scroll to position [293, 0]
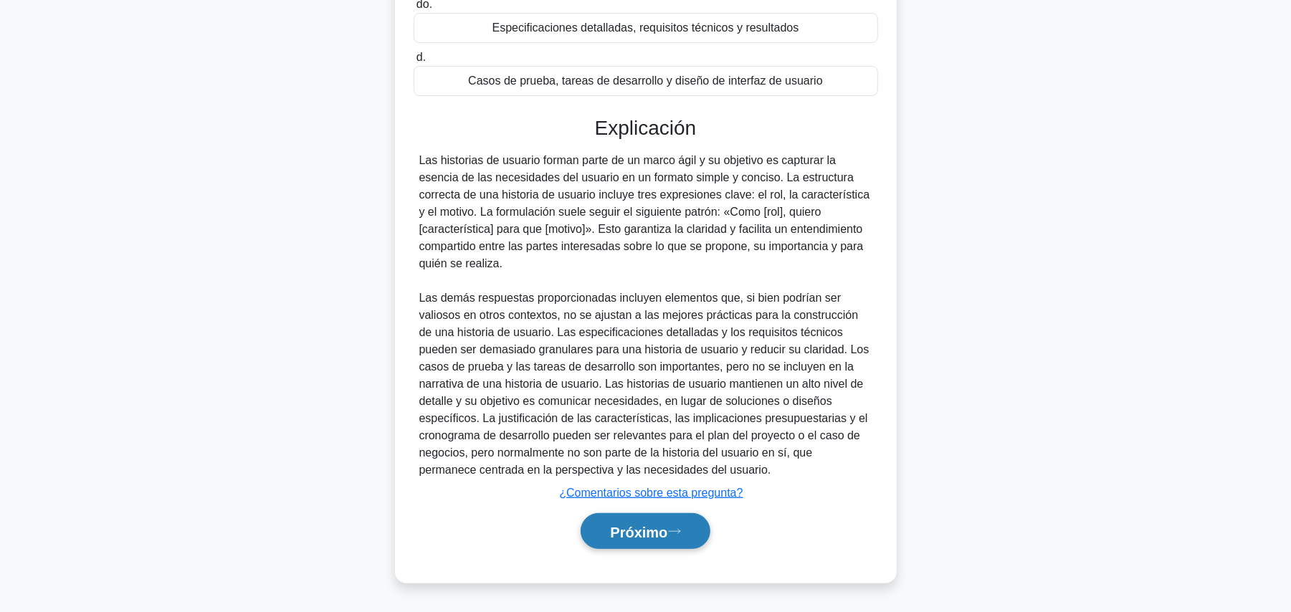
click at [617, 526] on font "Próximo" at bounding box center [638, 532] width 57 height 16
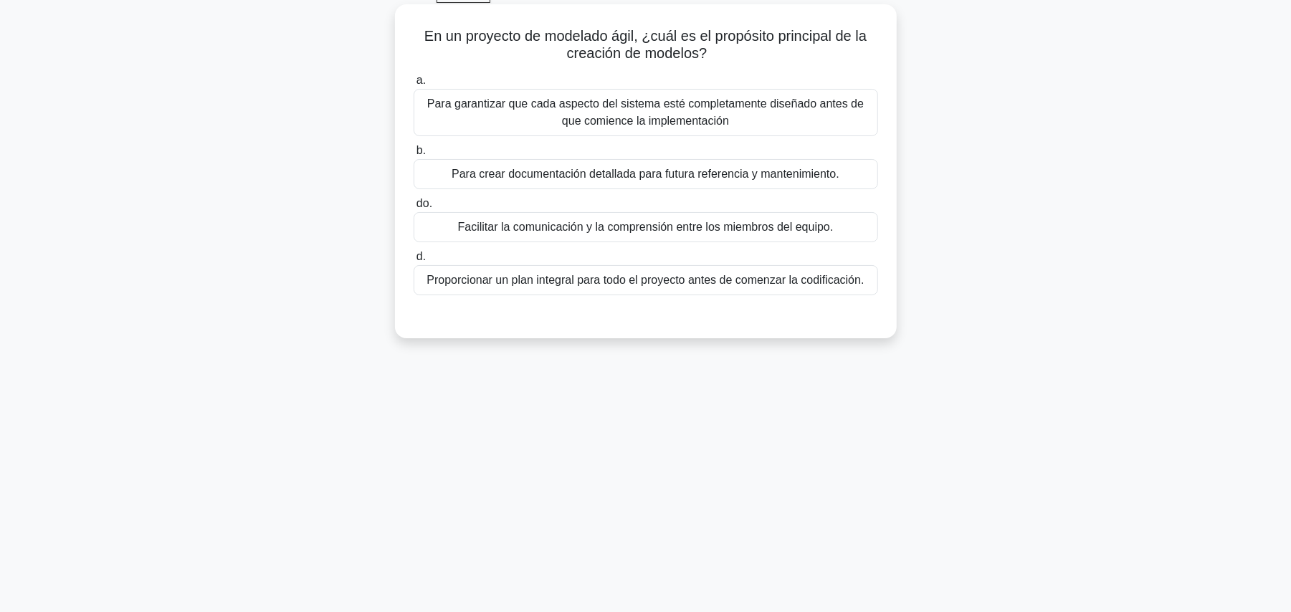
scroll to position [0, 0]
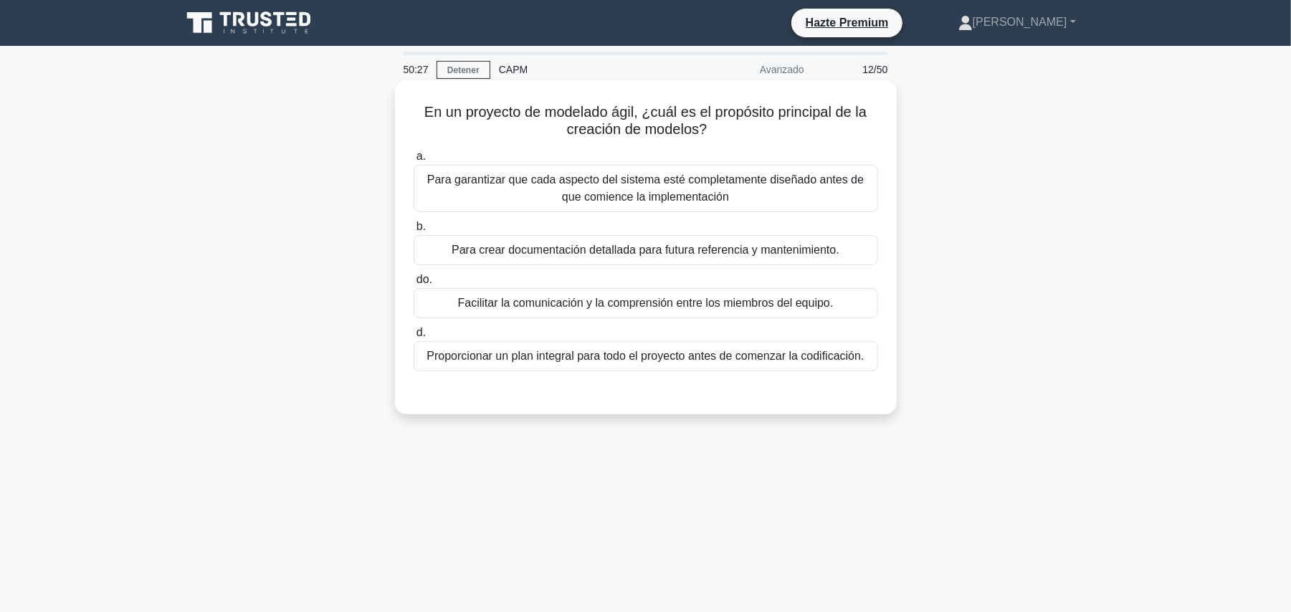
click at [721, 309] on font "Facilitar la comunicación y la comprensión entre los miembros del equipo." at bounding box center [646, 303] width 376 height 12
click at [414, 285] on input "do. Facilitar la comunicación y la comprensión entre los miembros del equipo." at bounding box center [414, 279] width 0 height 9
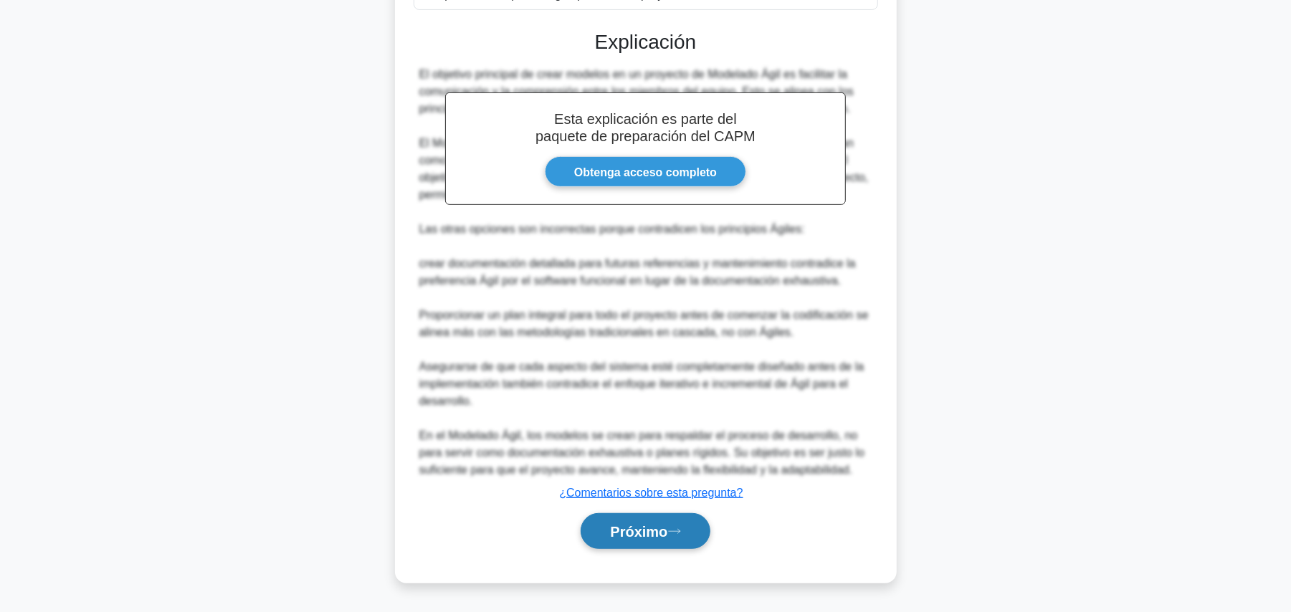
click at [651, 531] on font "Próximo" at bounding box center [638, 532] width 57 height 16
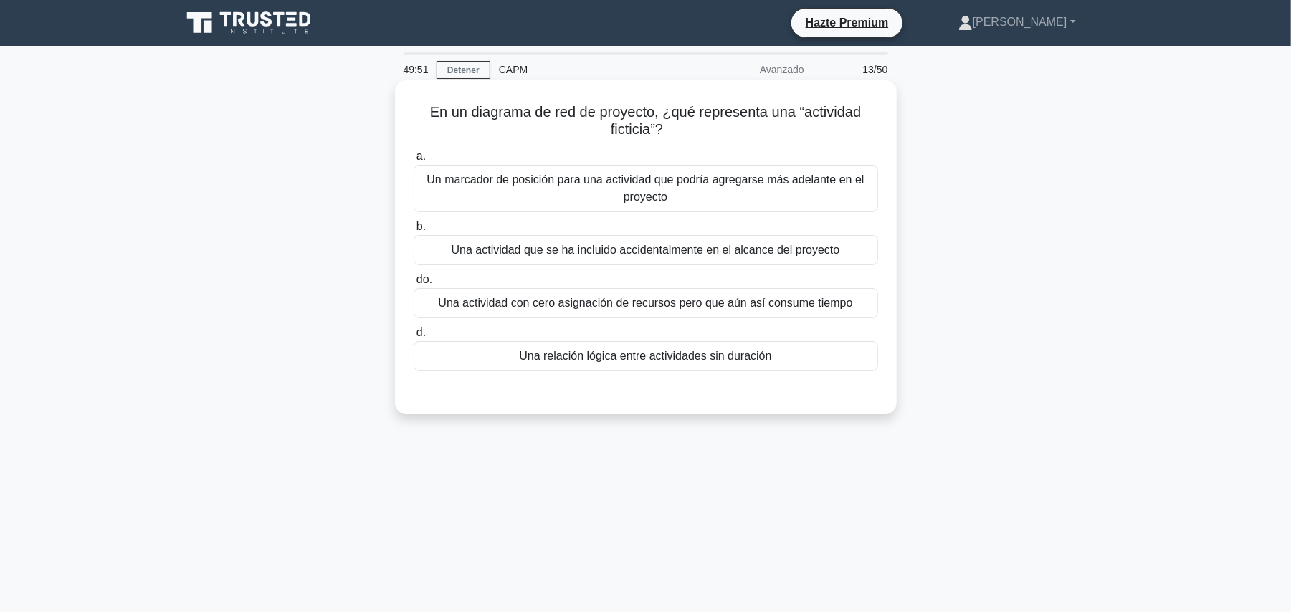
click at [746, 360] on font "Una relación lógica entre actividades sin duración" at bounding box center [645, 356] width 252 height 12
click at [414, 338] on input "d. Una relación lógica entre actividades sin duración" at bounding box center [414, 332] width 0 height 9
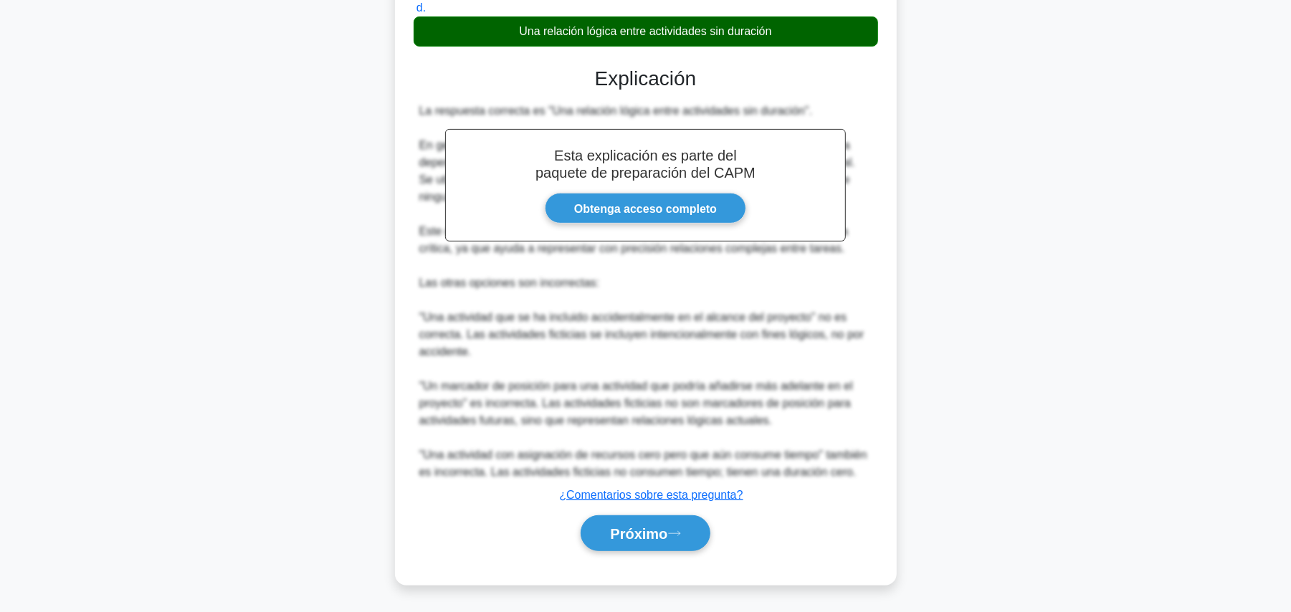
scroll to position [327, 0]
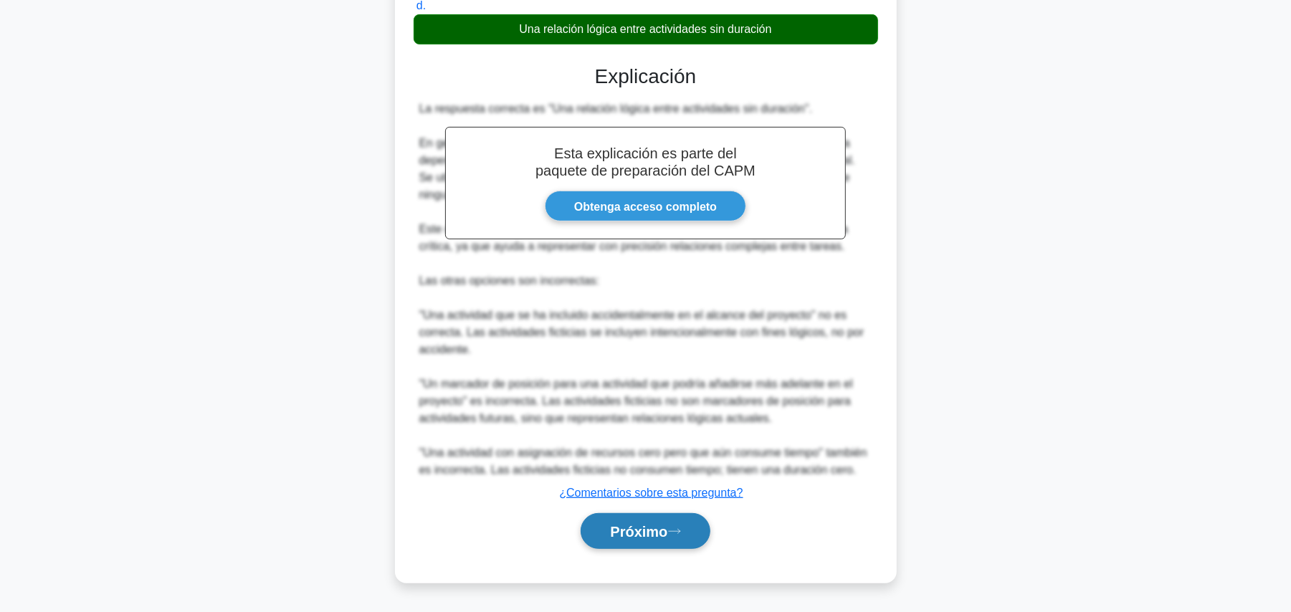
click at [652, 533] on font "Próximo" at bounding box center [638, 532] width 57 height 16
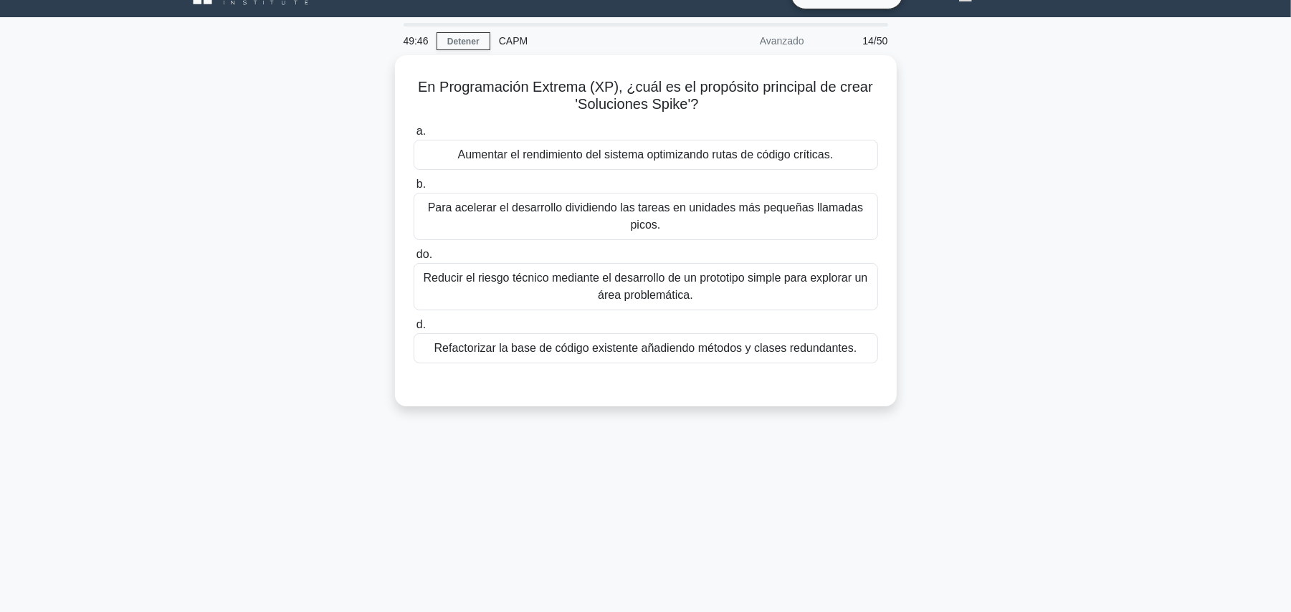
scroll to position [0, 0]
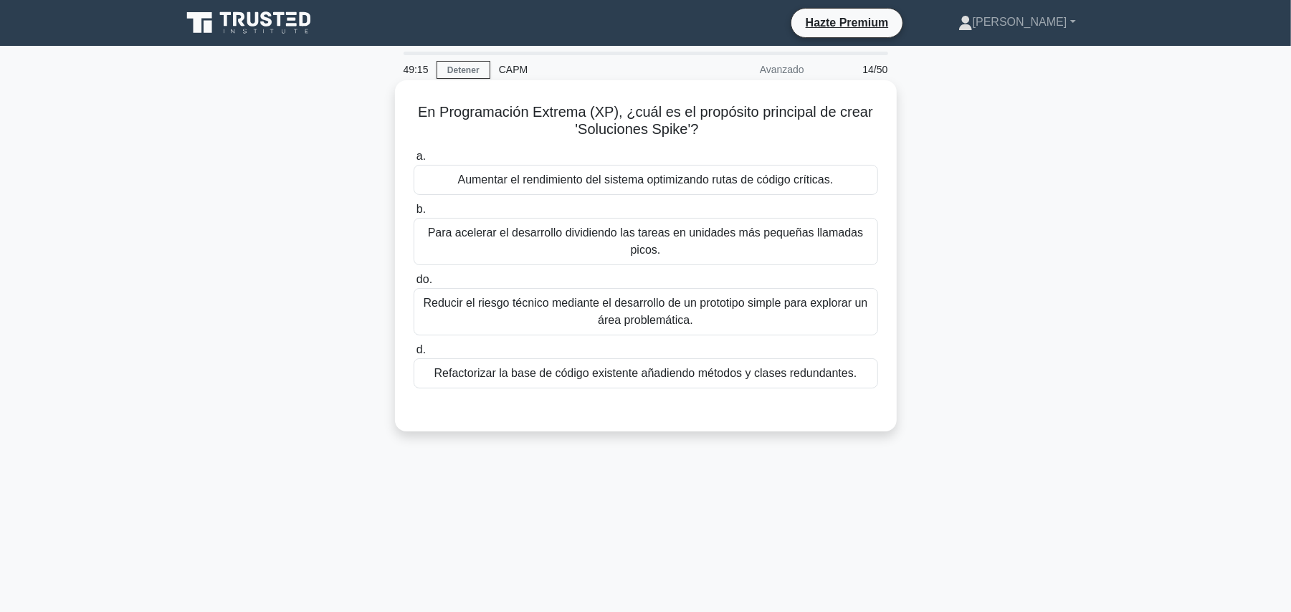
click at [652, 308] on font "Reducir el riesgo técnico mediante el desarrollo de un prototipo simple para ex…" at bounding box center [646, 311] width 445 height 29
click at [414, 285] on input "do. Reducir el riesgo técnico mediante el desarrollo de un prototipo simple par…" at bounding box center [414, 279] width 0 height 9
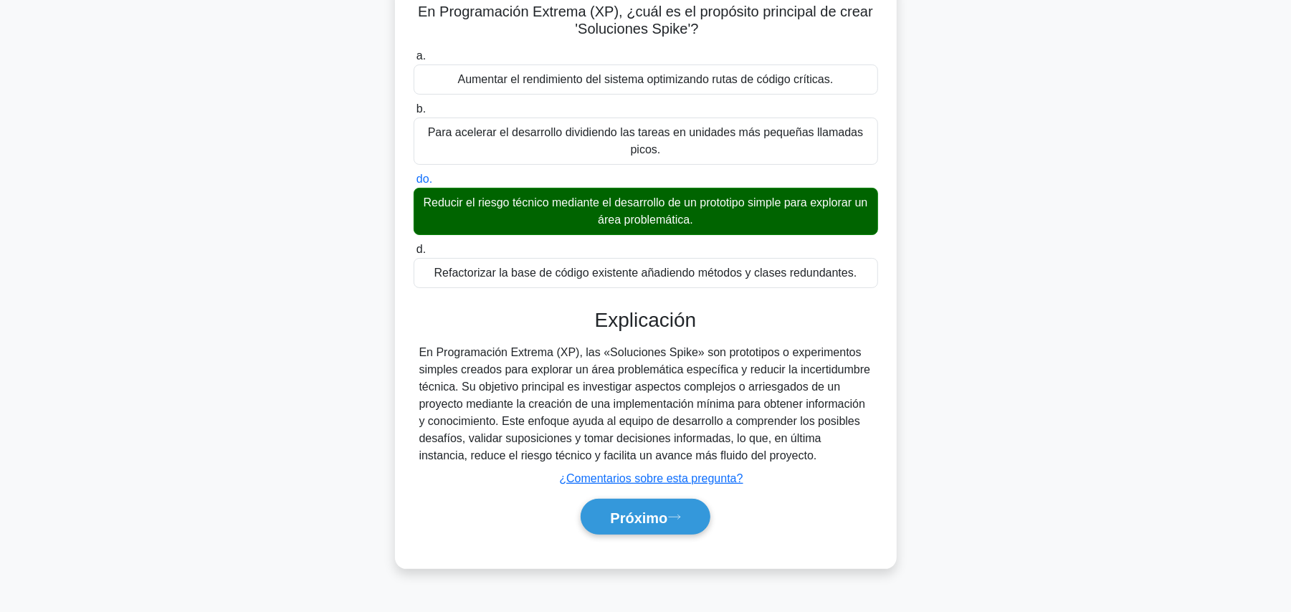
scroll to position [161, 0]
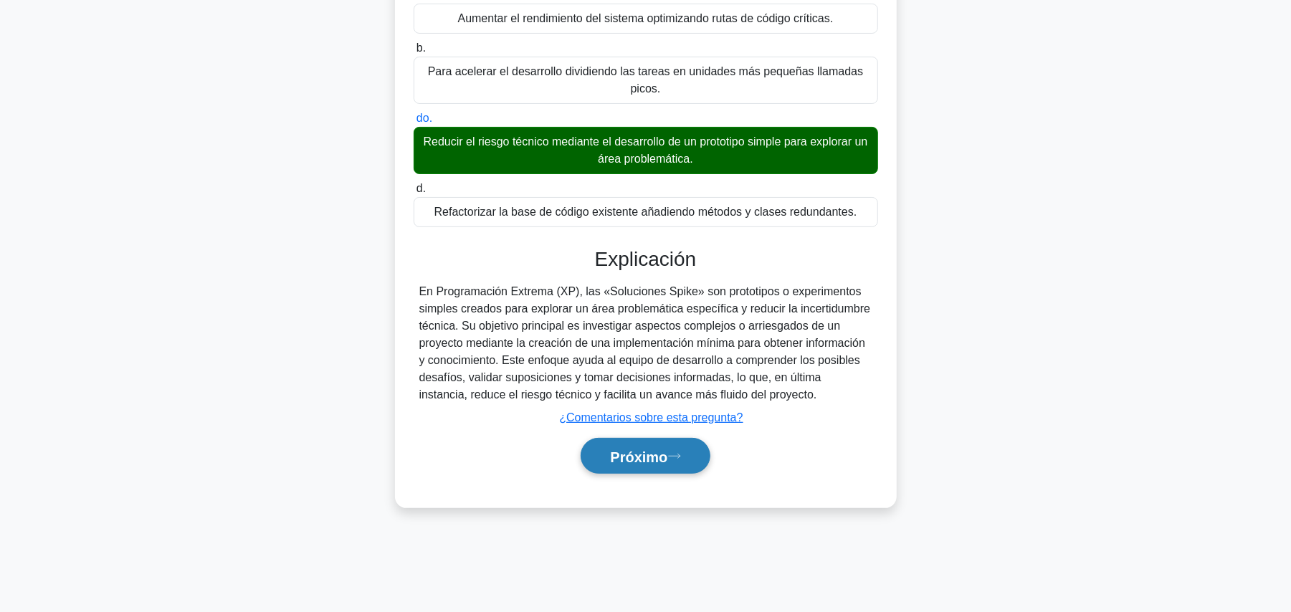
click at [642, 462] on font "Próximo" at bounding box center [638, 457] width 57 height 16
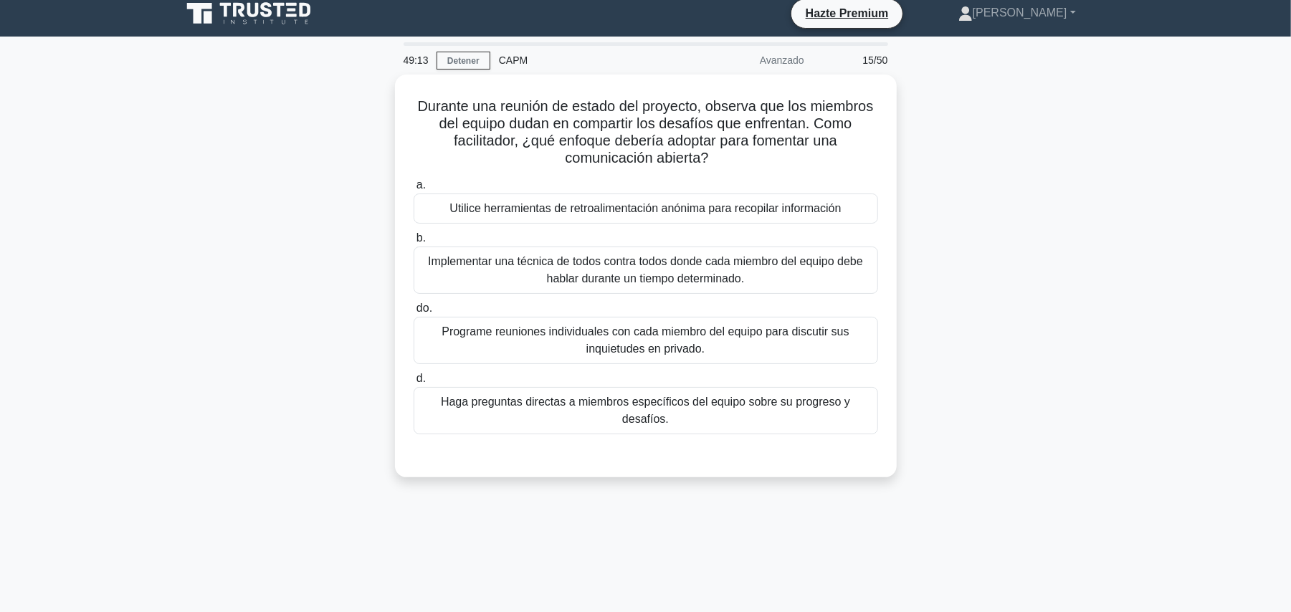
scroll to position [0, 0]
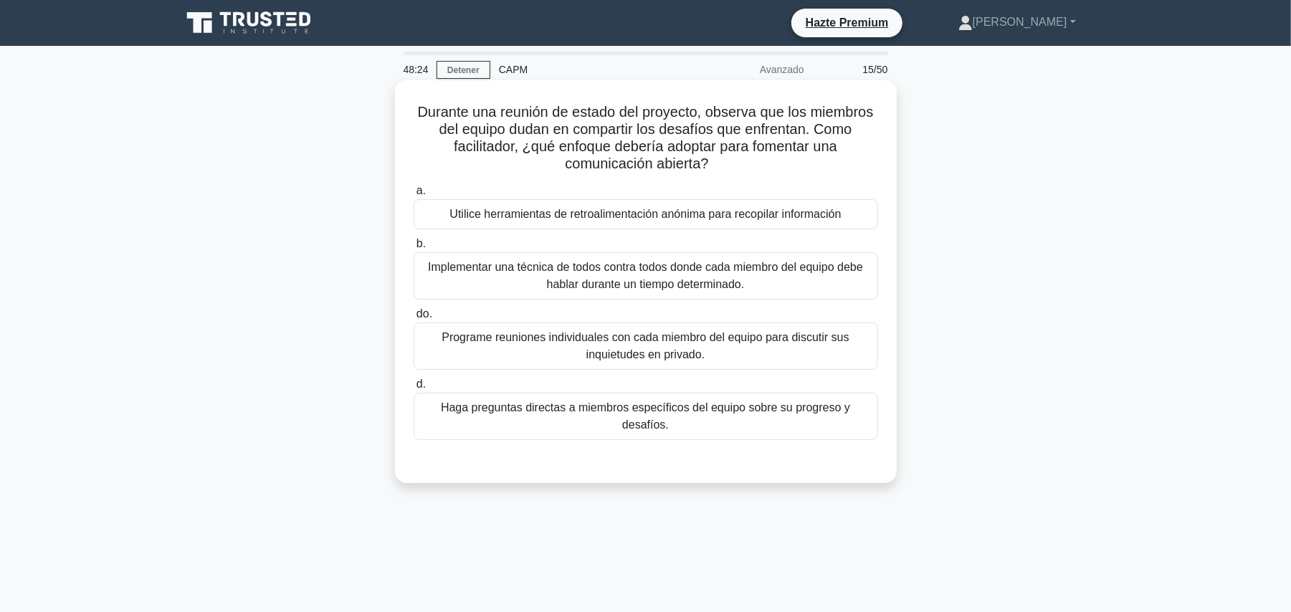
click at [807, 209] on font "Utilice herramientas de retroalimentación anónima para recopilar información" at bounding box center [645, 214] width 391 height 12
click at [414, 196] on input "a. Utilice herramientas de retroalimentación anónima para recopilar información" at bounding box center [414, 190] width 0 height 9
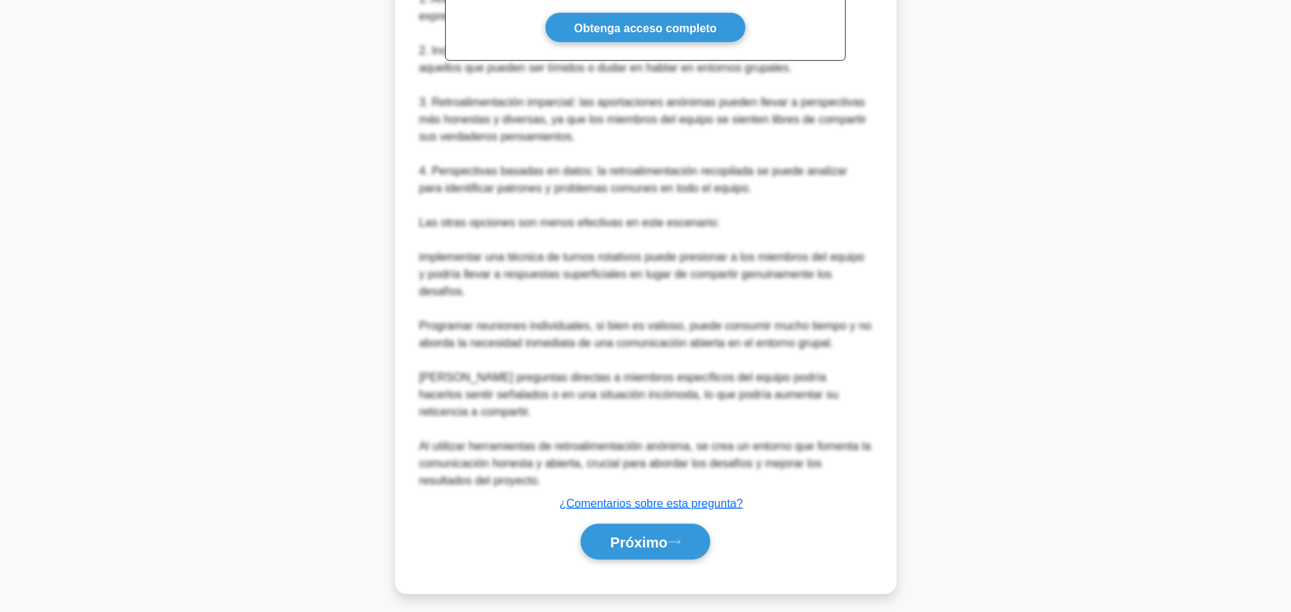
scroll to position [585, 0]
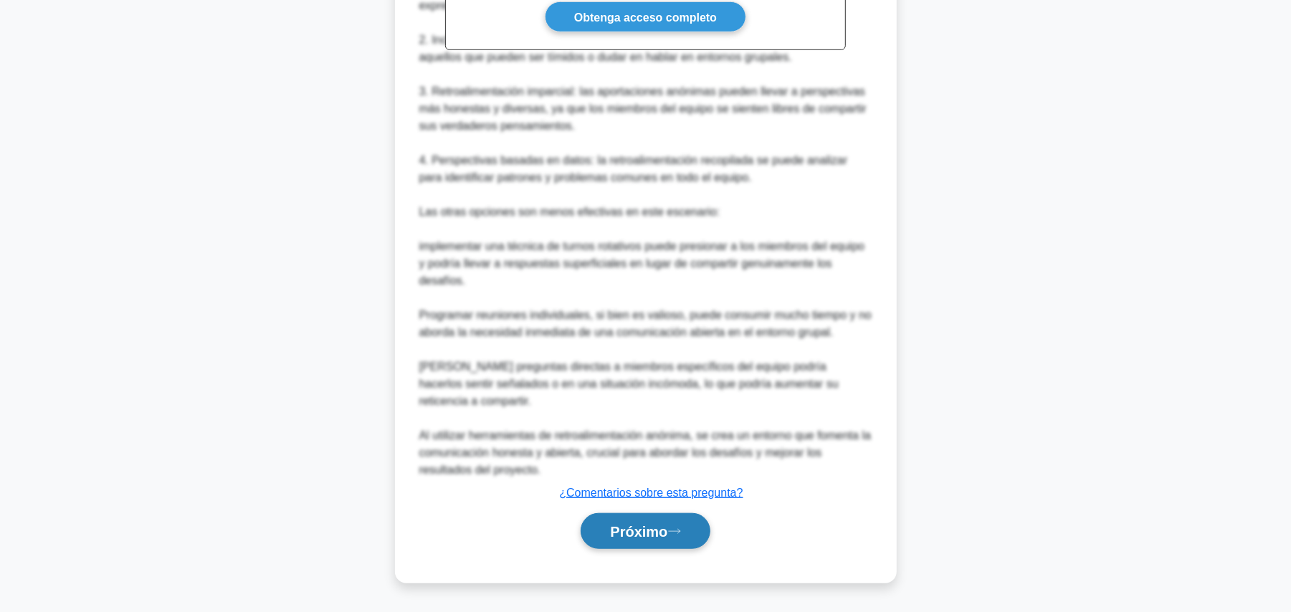
click at [646, 532] on font "Próximo" at bounding box center [638, 532] width 57 height 16
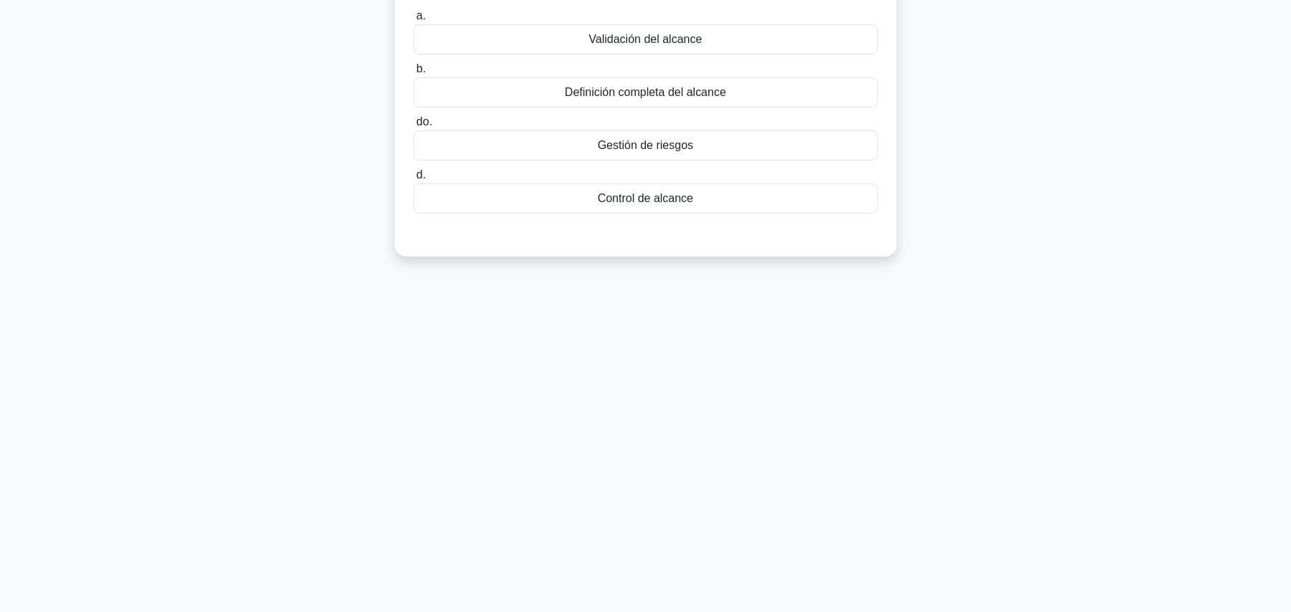
scroll to position [0, 0]
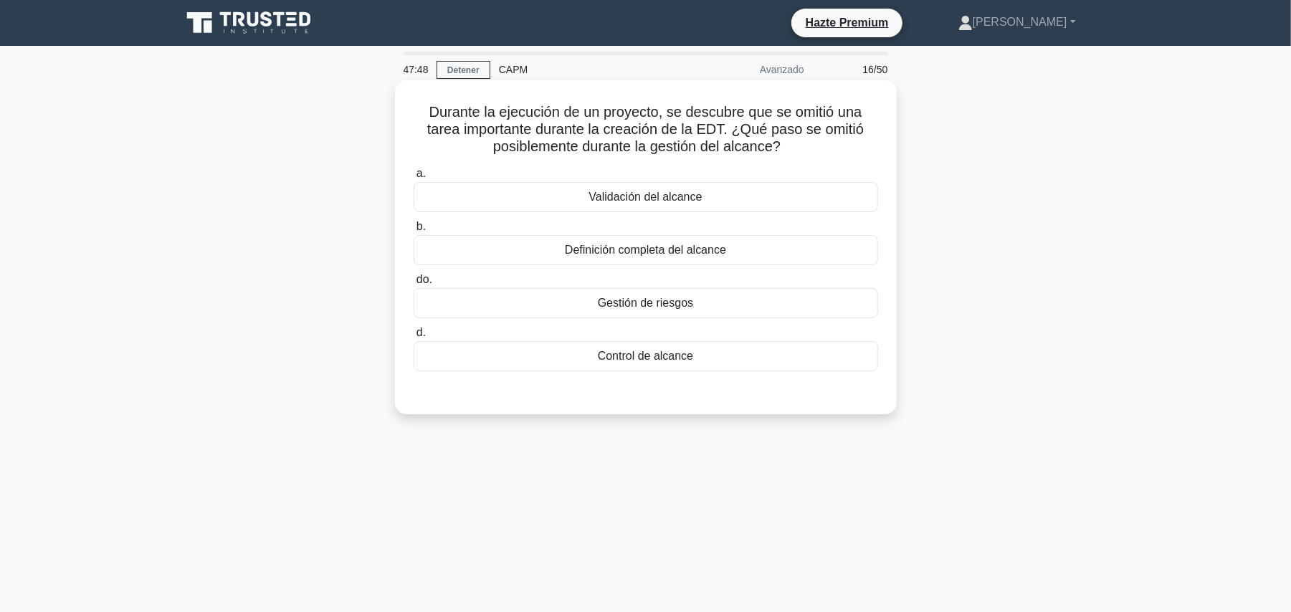
click at [705, 193] on div "Validación del alcance" at bounding box center [646, 197] width 465 height 30
click at [414, 179] on input "a. Validación del alcance" at bounding box center [414, 173] width 0 height 9
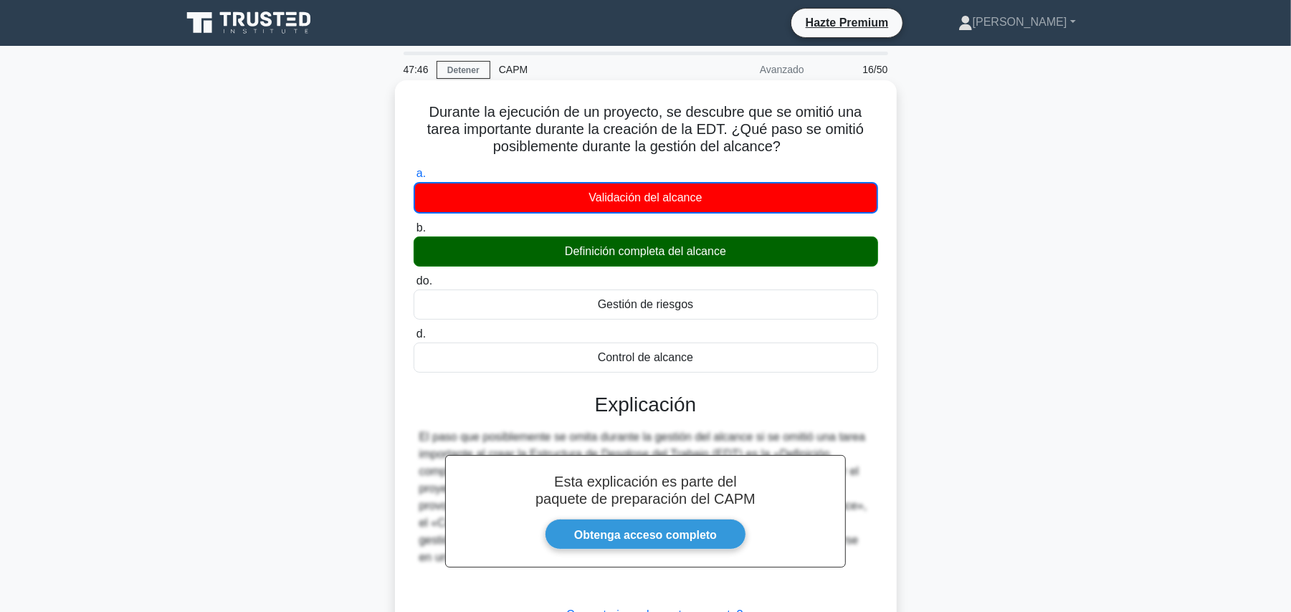
scroll to position [161, 0]
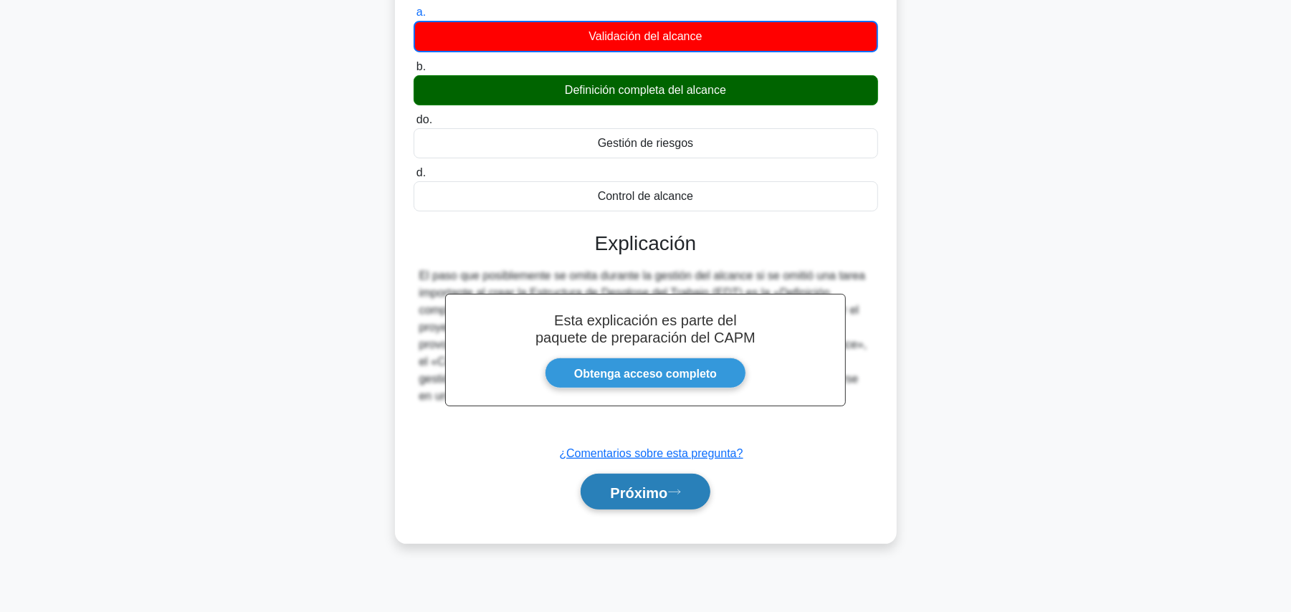
click at [664, 494] on font "Próximo" at bounding box center [638, 493] width 57 height 16
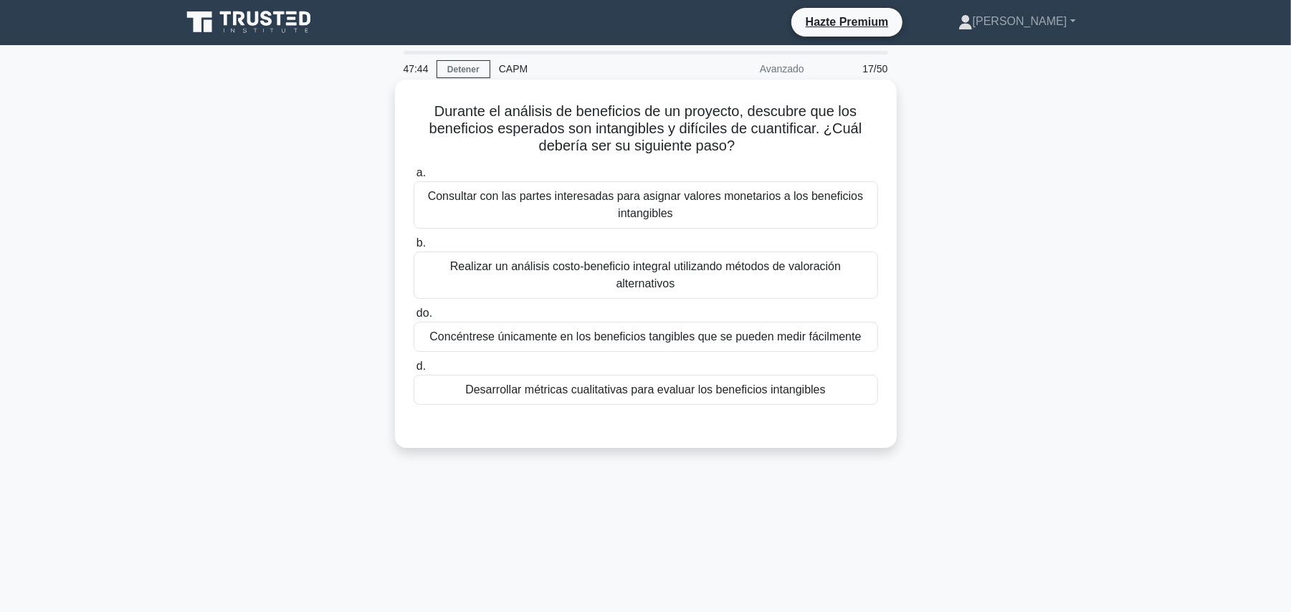
scroll to position [0, 0]
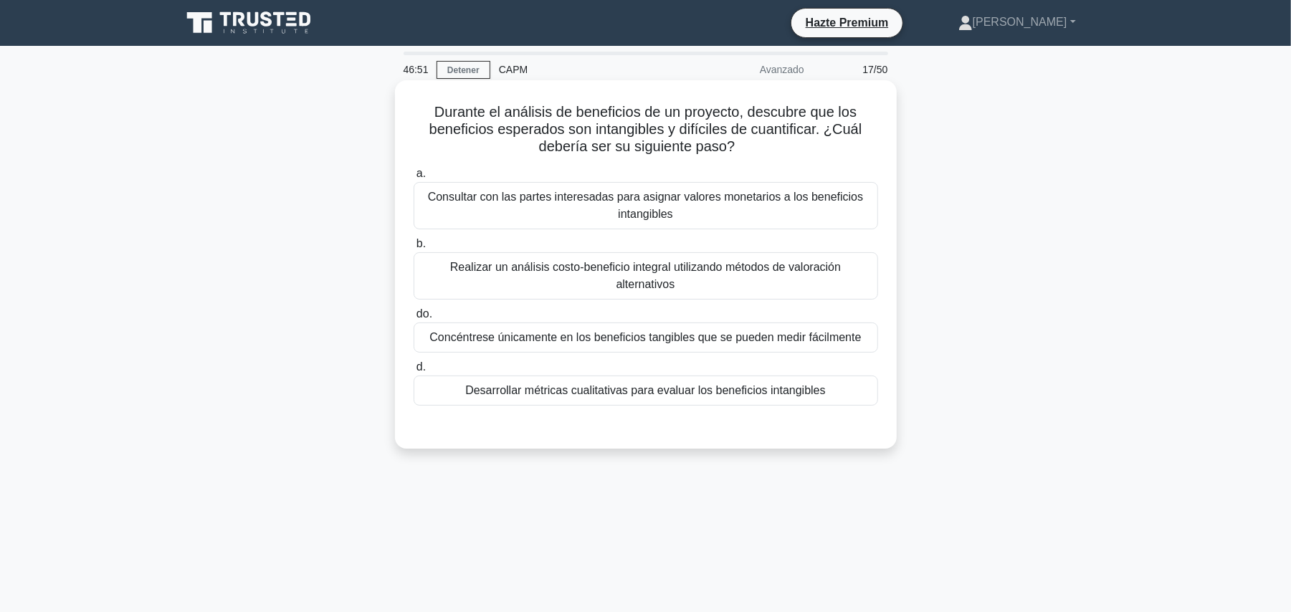
click at [820, 387] on font "Desarrollar métricas cualitativas para evaluar los beneficios intangibles" at bounding box center [645, 390] width 360 height 12
click at [414, 372] on input "d. Desarrollar métricas cualitativas para evaluar los beneficios intangibles" at bounding box center [414, 367] width 0 height 9
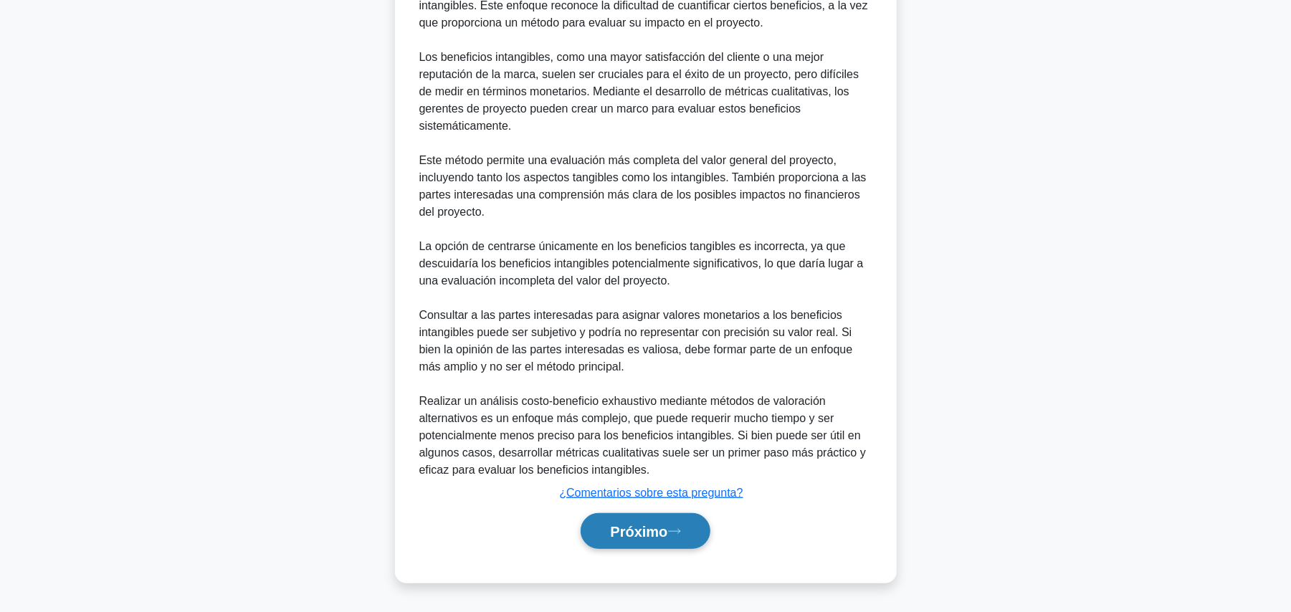
click at [645, 540] on font "Próximo" at bounding box center [638, 532] width 57 height 16
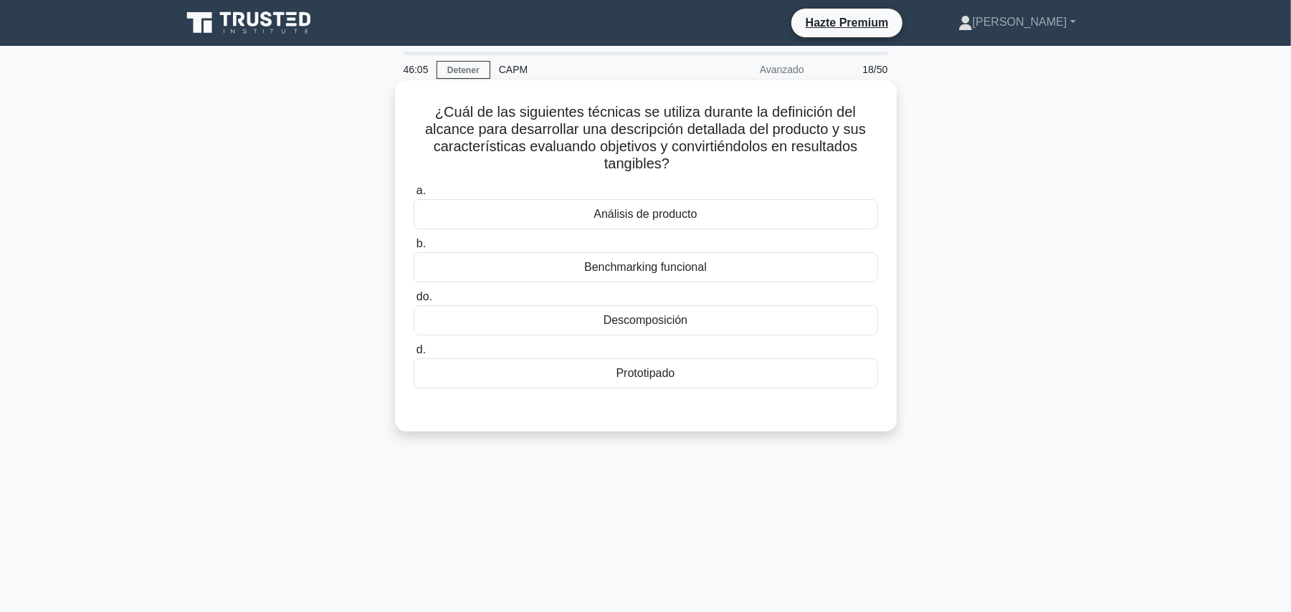
click at [694, 224] on div "Análisis de producto" at bounding box center [646, 214] width 465 height 30
click at [414, 196] on input "a. Análisis de producto" at bounding box center [414, 190] width 0 height 9
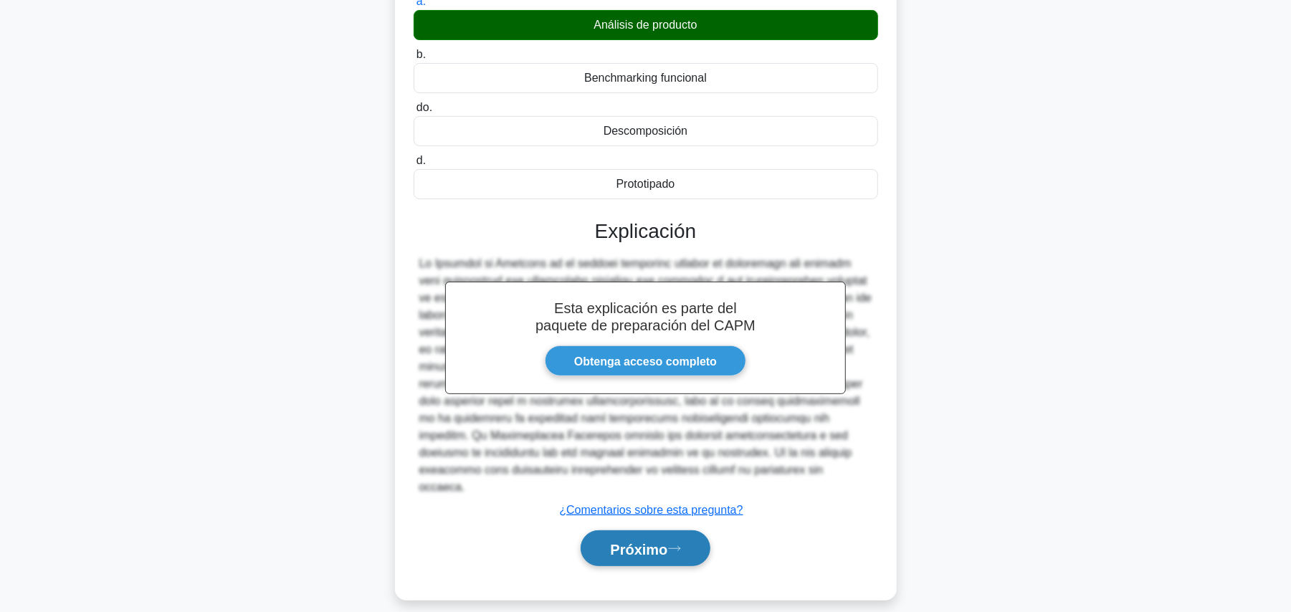
click at [678, 542] on button "Próximo" at bounding box center [645, 549] width 129 height 37
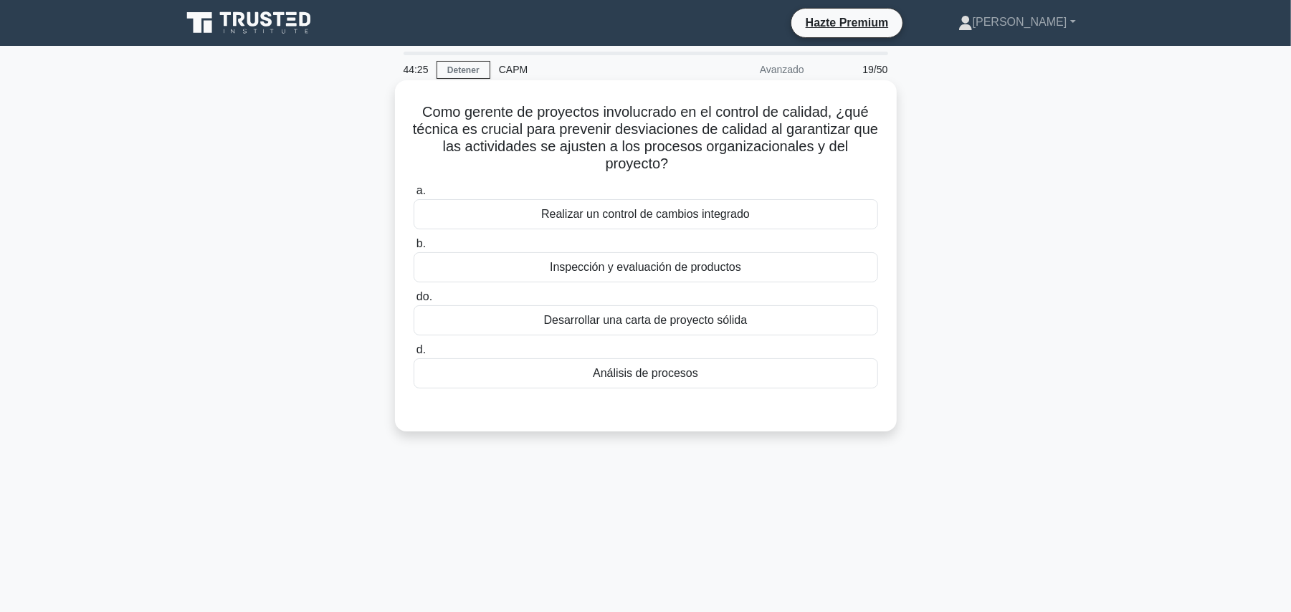
click at [801, 386] on div "Análisis de procesos" at bounding box center [646, 373] width 465 height 30
click at [414, 355] on input "d. Análisis de procesos" at bounding box center [414, 350] width 0 height 9
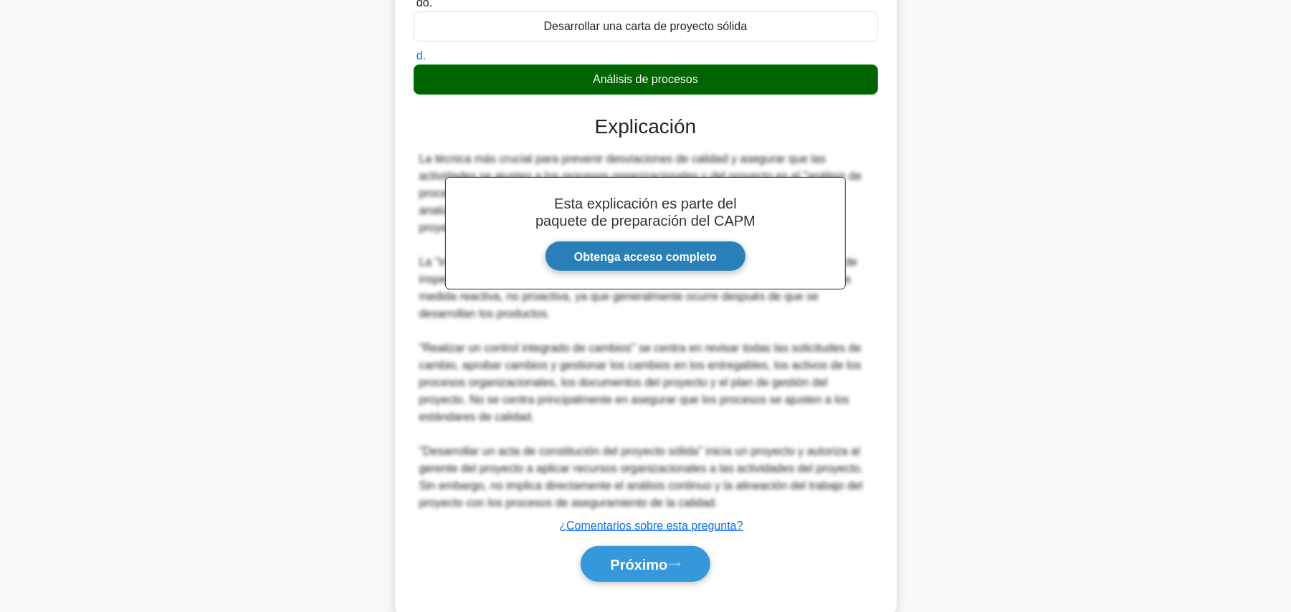
scroll to position [327, 0]
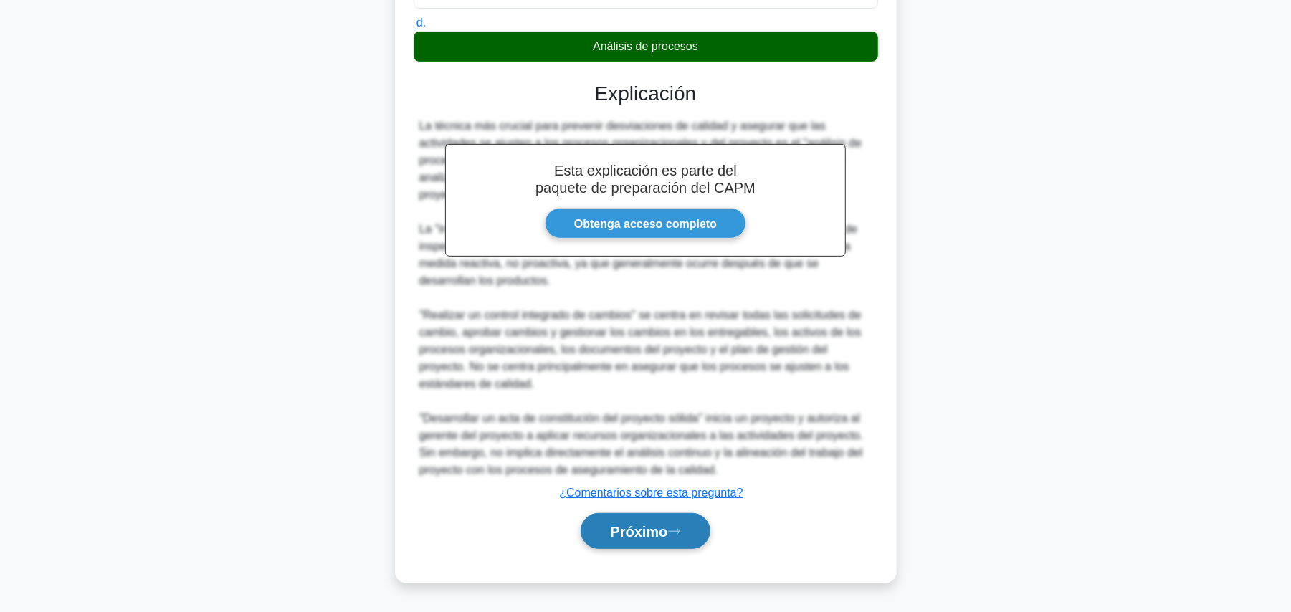
click at [658, 526] on font "Próximo" at bounding box center [638, 532] width 57 height 16
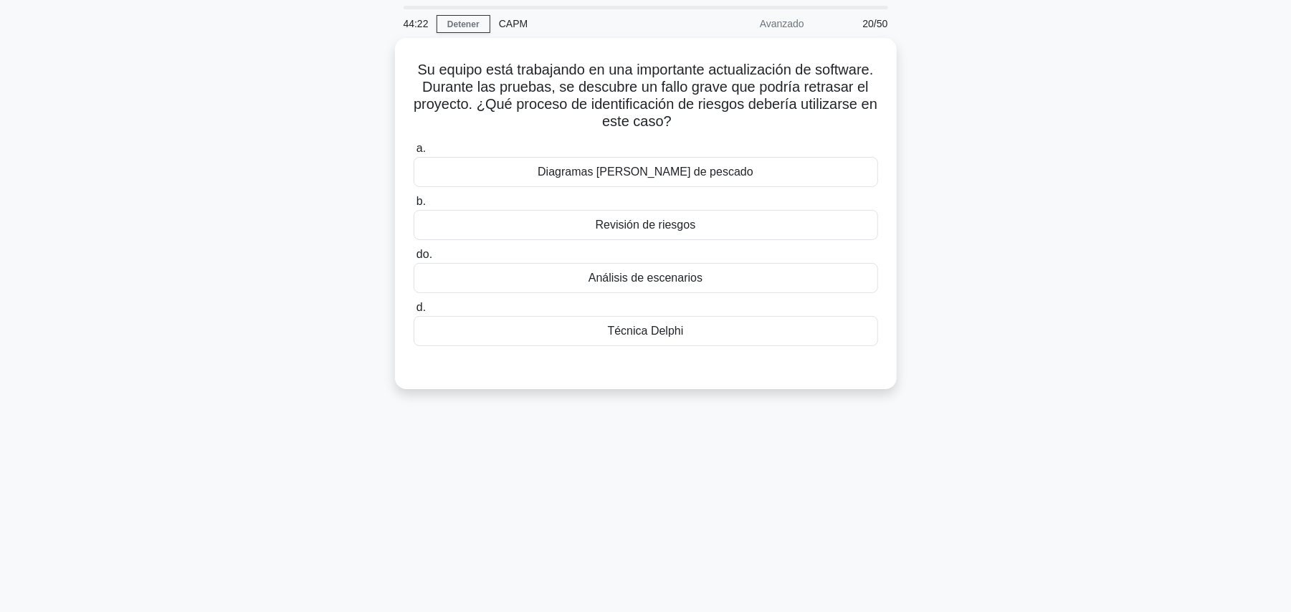
scroll to position [0, 0]
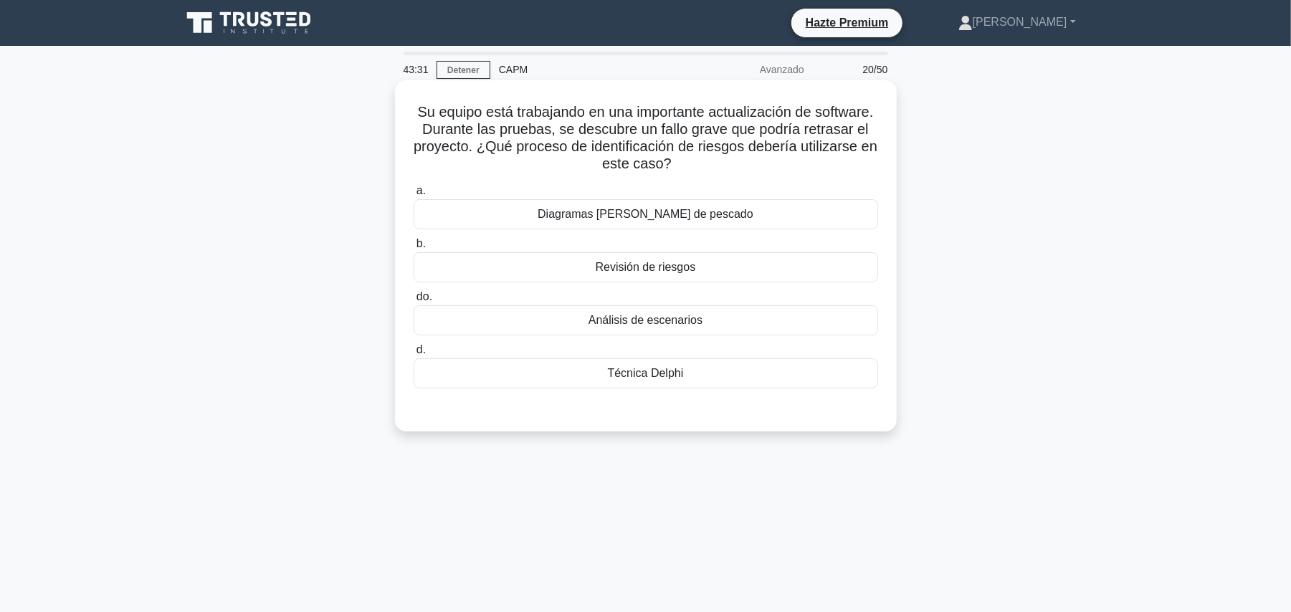
click at [662, 326] on font "Análisis de escenarios" at bounding box center [646, 320] width 114 height 12
click at [414, 302] on input "do. Análisis de escenarios" at bounding box center [414, 297] width 0 height 9
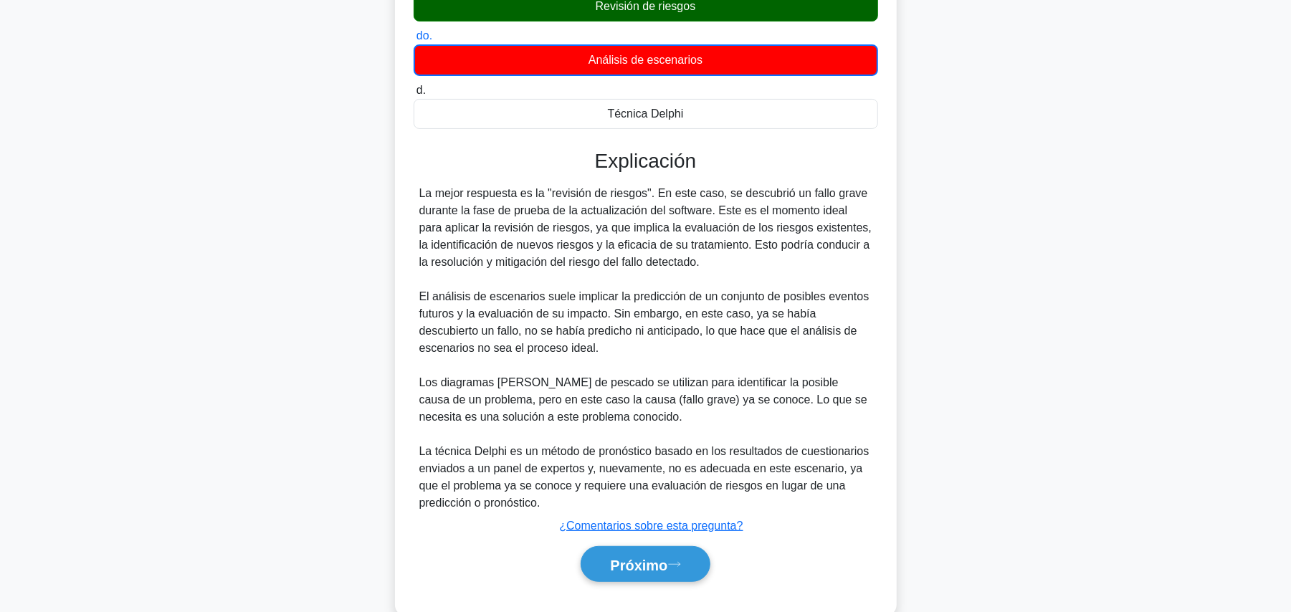
scroll to position [293, 0]
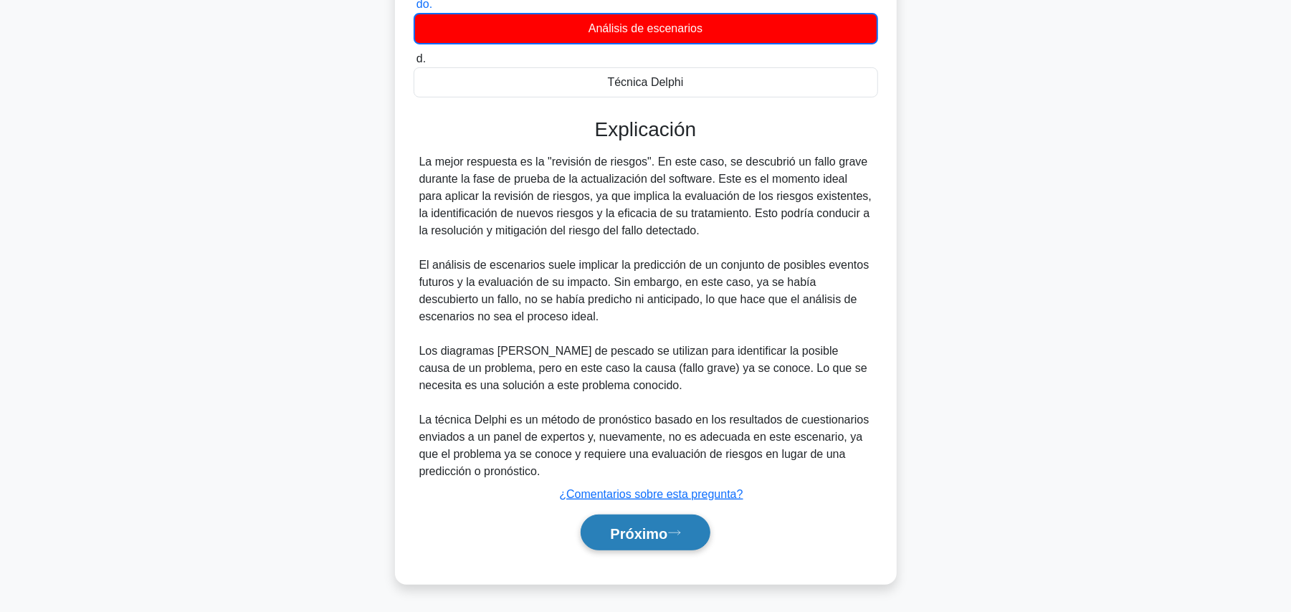
click at [642, 525] on font "Próximo" at bounding box center [638, 533] width 57 height 16
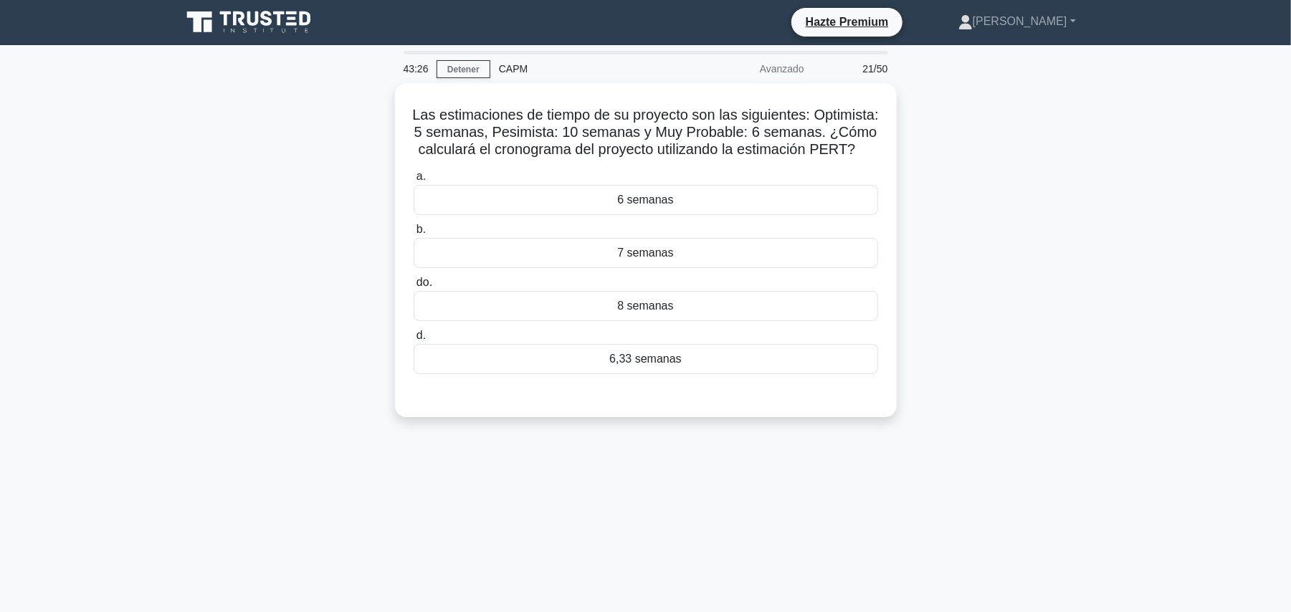
scroll to position [0, 0]
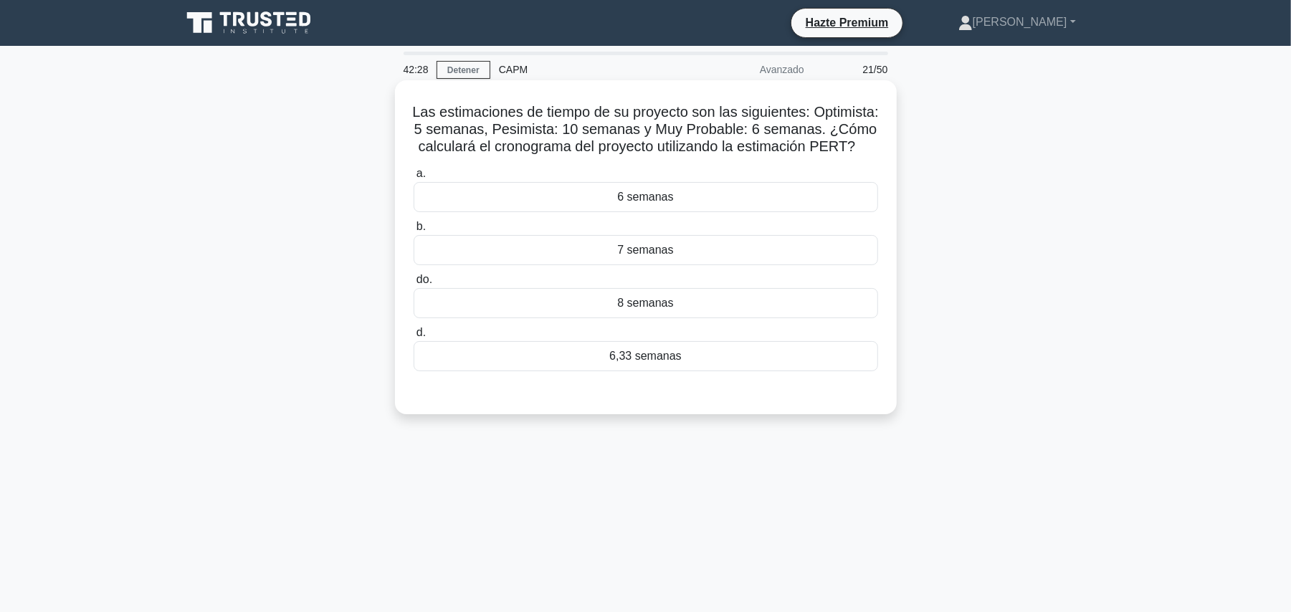
click at [689, 318] on div "8 semanas" at bounding box center [646, 303] width 465 height 30
click at [414, 285] on input "do. 8 semanas" at bounding box center [414, 279] width 0 height 9
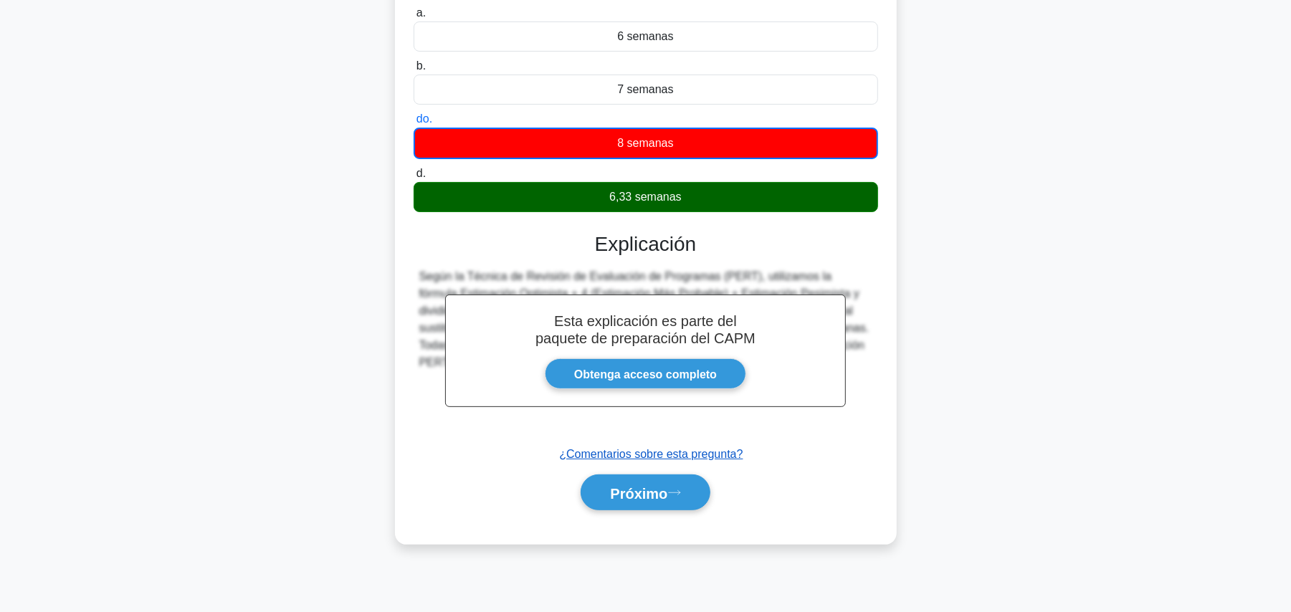
scroll to position [161, 0]
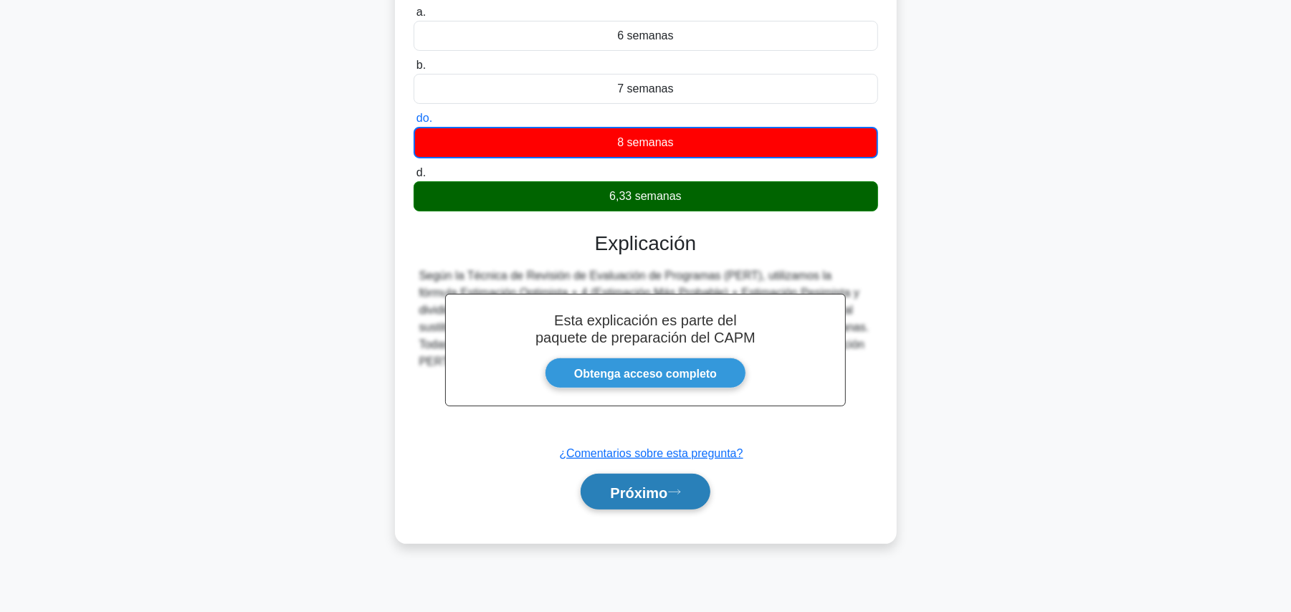
click at [667, 500] on font "Próximo" at bounding box center [638, 493] width 57 height 16
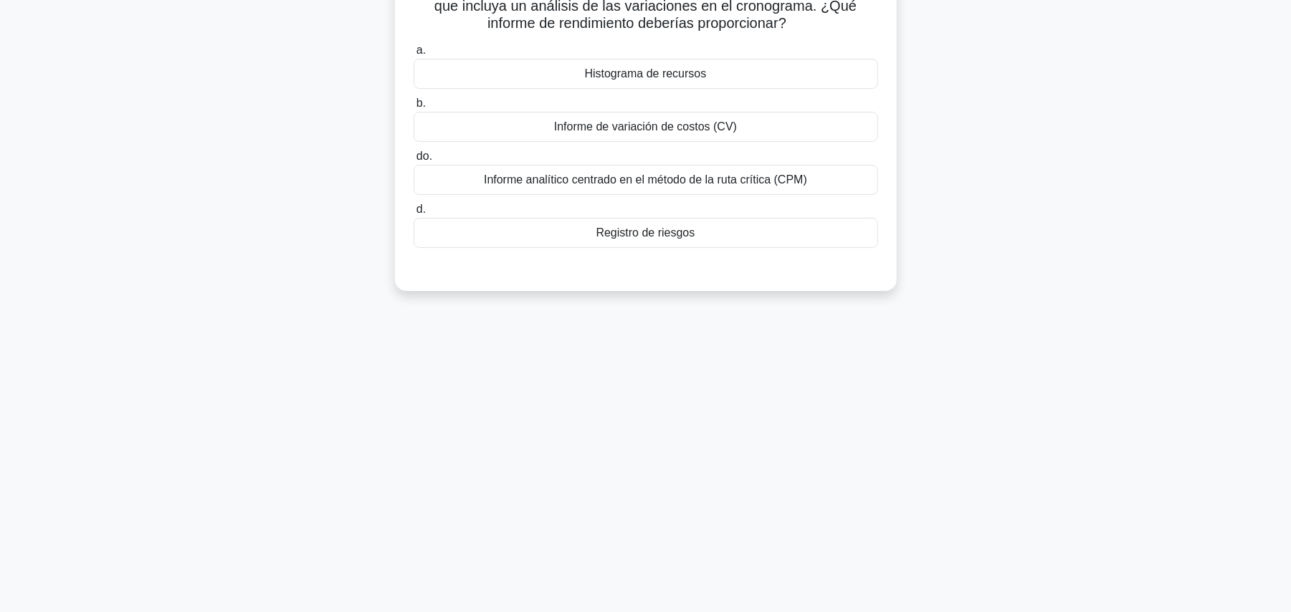
scroll to position [0, 0]
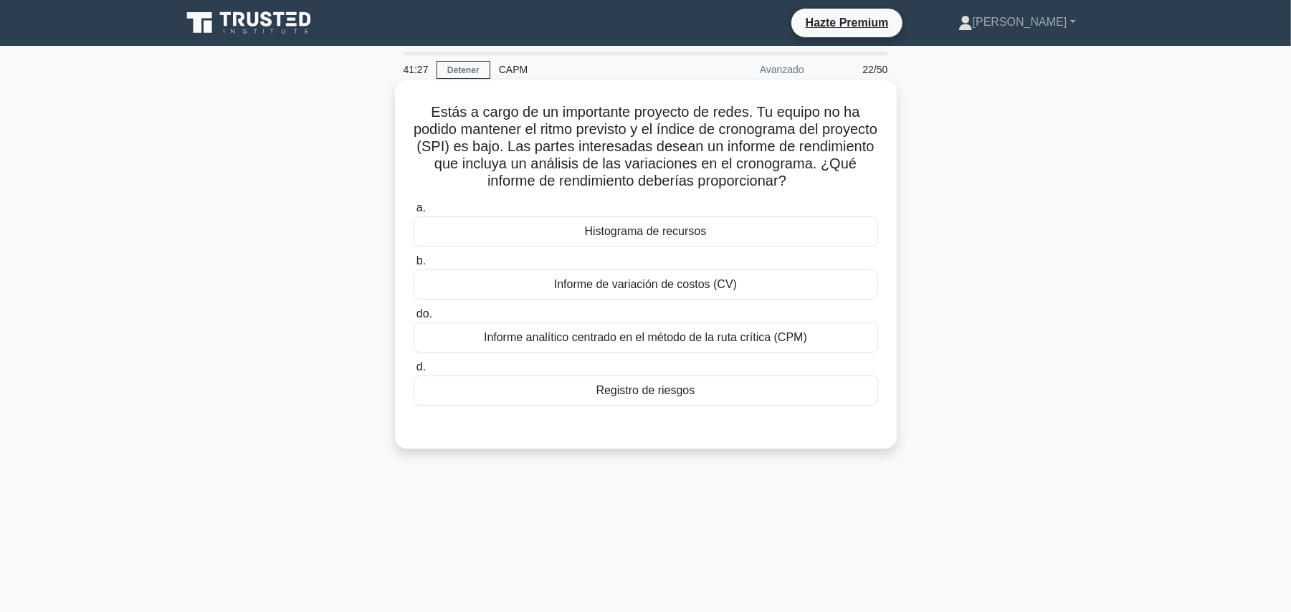
click at [794, 342] on font "Informe analítico centrado en el método de la ruta crítica (CPM)" at bounding box center [645, 337] width 323 height 12
click at [414, 319] on input "do. Informe analítico centrado en el método de la ruta crítica (CPM)" at bounding box center [414, 314] width 0 height 9
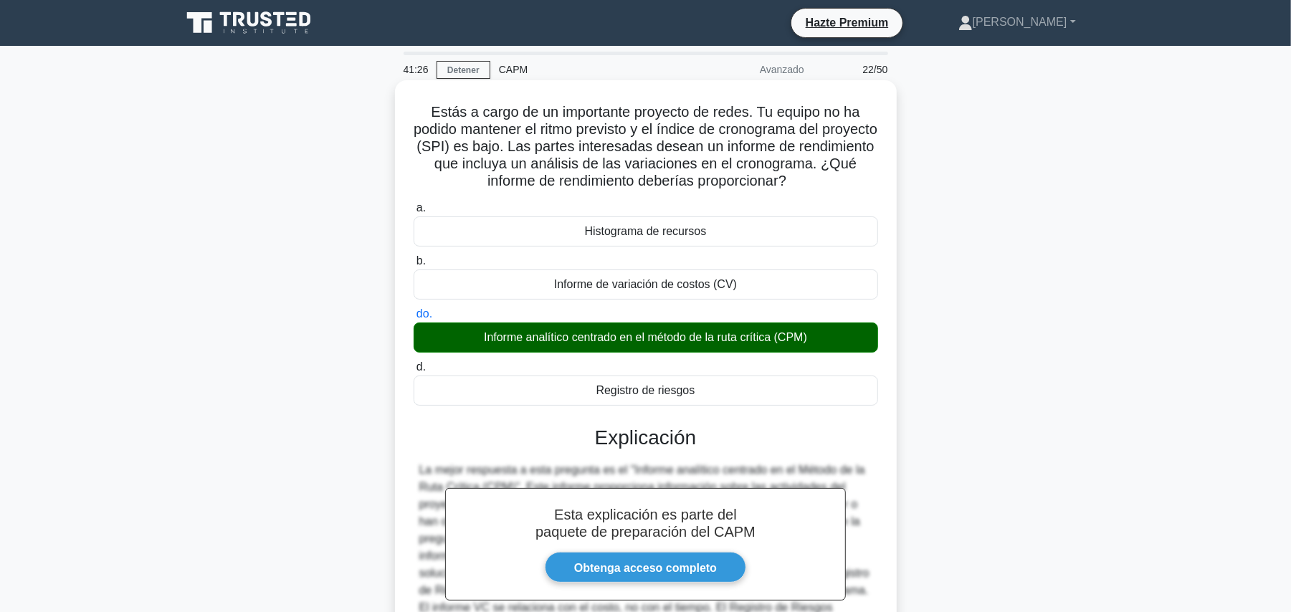
scroll to position [189, 0]
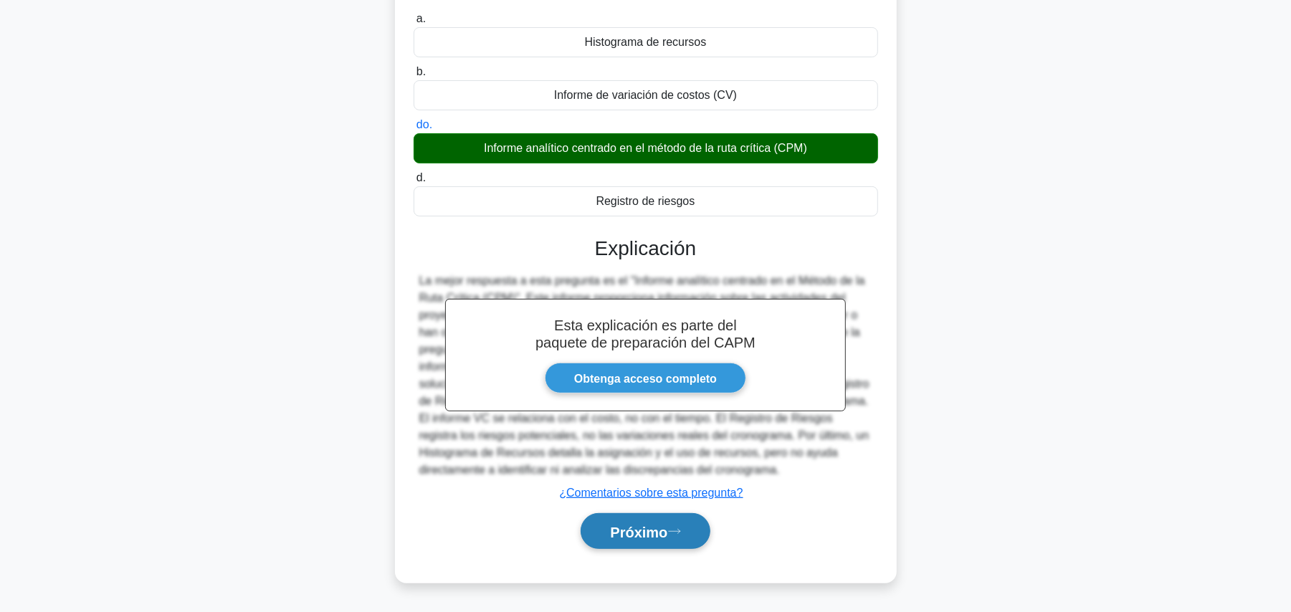
click at [647, 546] on button "Próximo" at bounding box center [645, 531] width 129 height 37
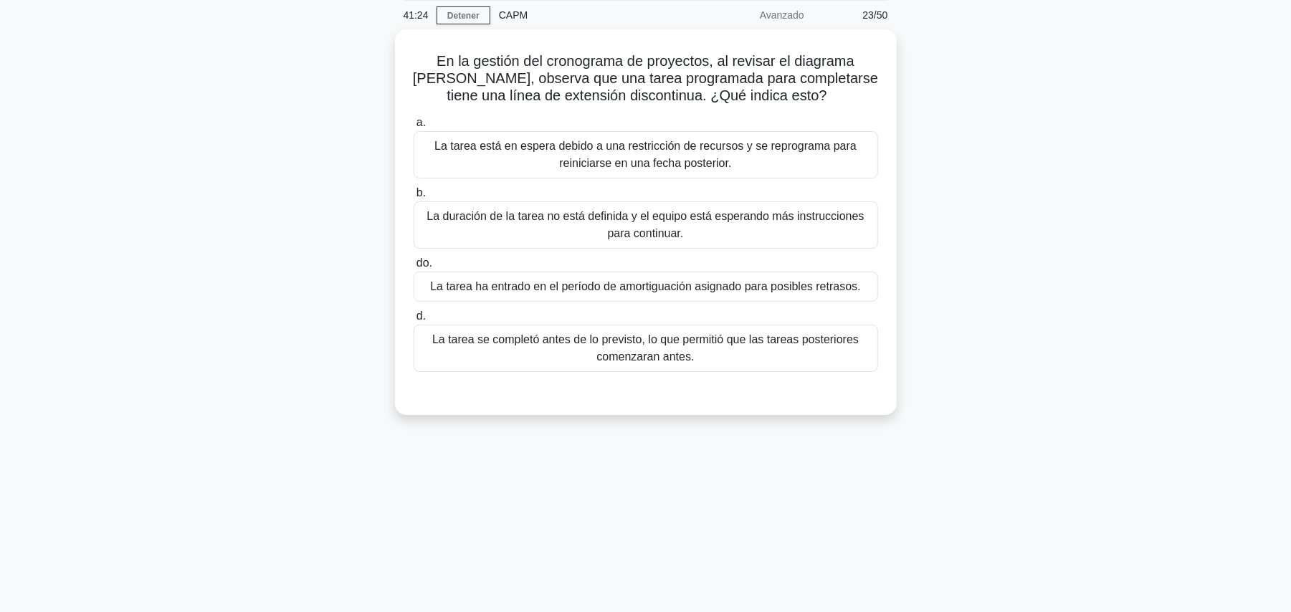
scroll to position [0, 0]
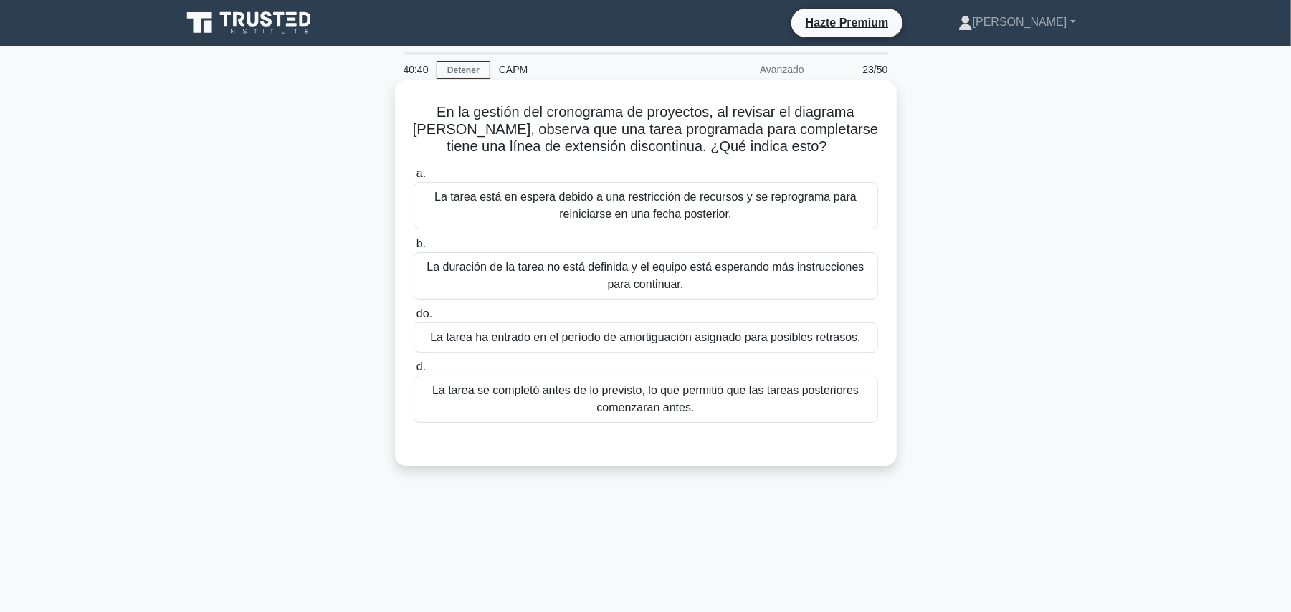
click at [824, 217] on font "La tarea está en espera debido a una restricción de recursos y se reprograma pa…" at bounding box center [646, 206] width 452 height 34
click at [414, 179] on input "a. La tarea está en espera debido a una restricción de recursos y se reprograma…" at bounding box center [414, 173] width 0 height 9
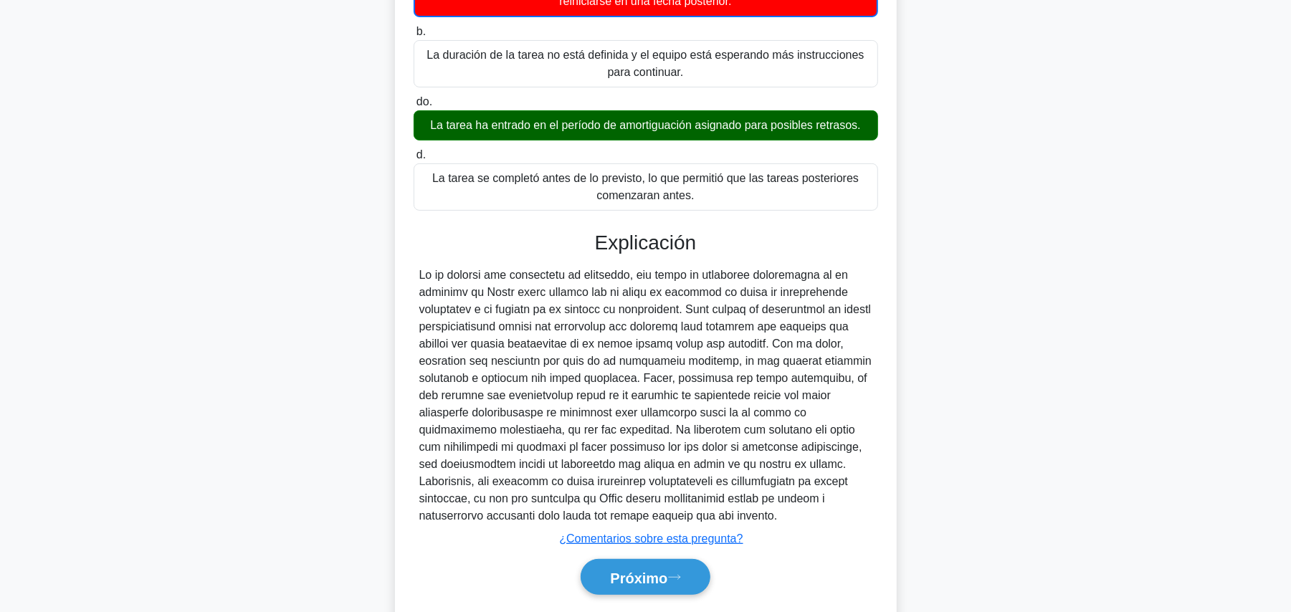
scroll to position [258, 0]
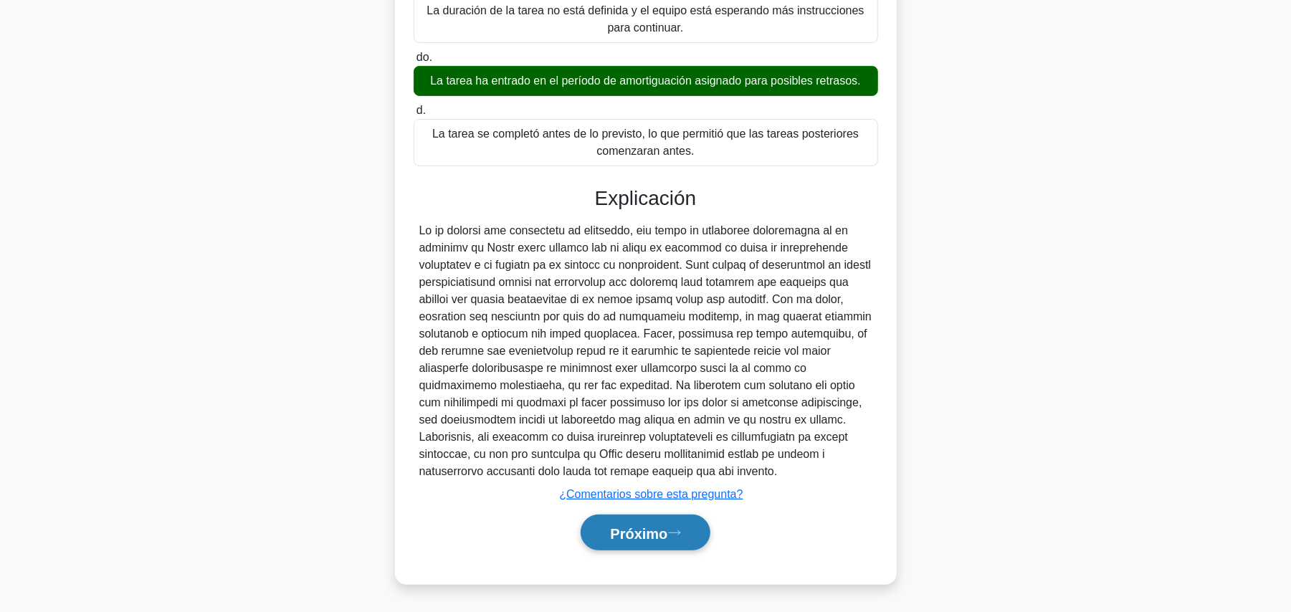
click at [685, 522] on button "Próximo" at bounding box center [645, 533] width 129 height 37
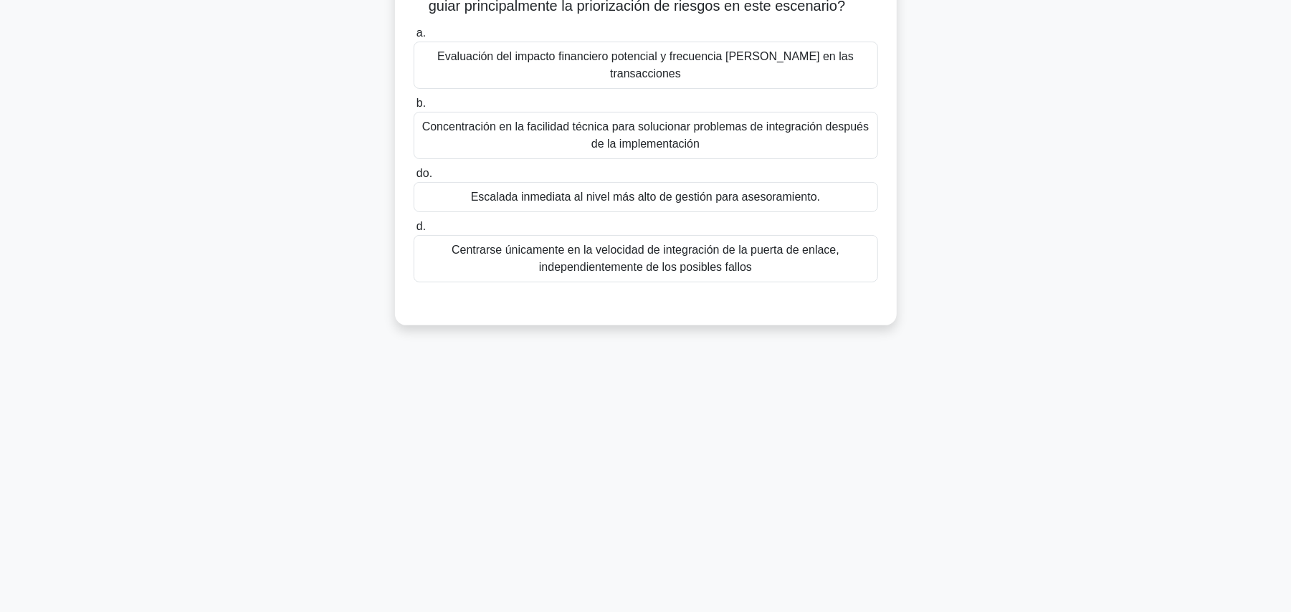
scroll to position [0, 0]
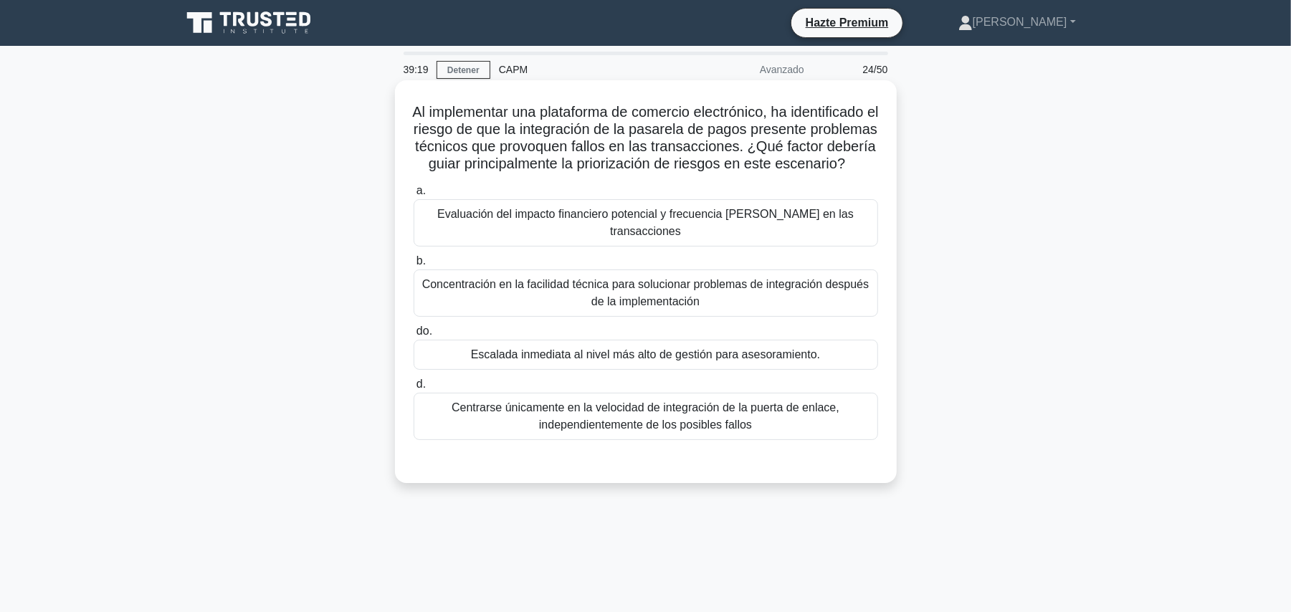
click at [666, 299] on font "Concentración en la facilidad técnica para solucionar problemas de integración …" at bounding box center [645, 292] width 447 height 29
click at [414, 266] on input "b. Concentración en la facilidad técnica para solucionar problemas de integraci…" at bounding box center [414, 261] width 0 height 9
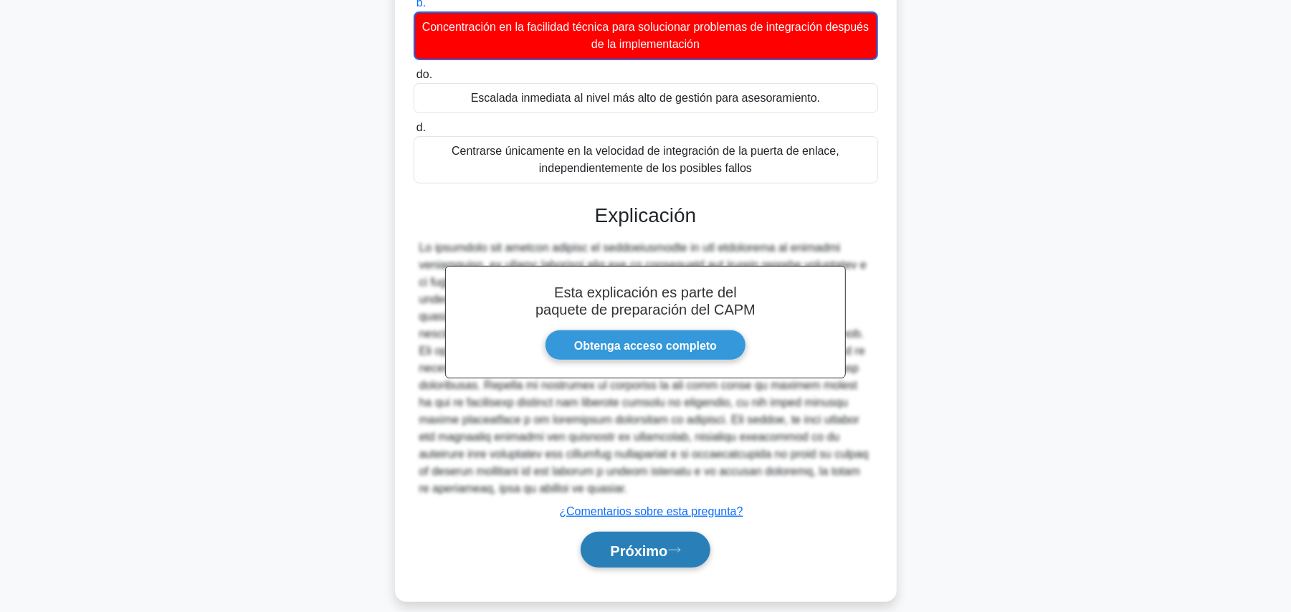
click at [645, 546] on button "Próximo" at bounding box center [645, 550] width 129 height 37
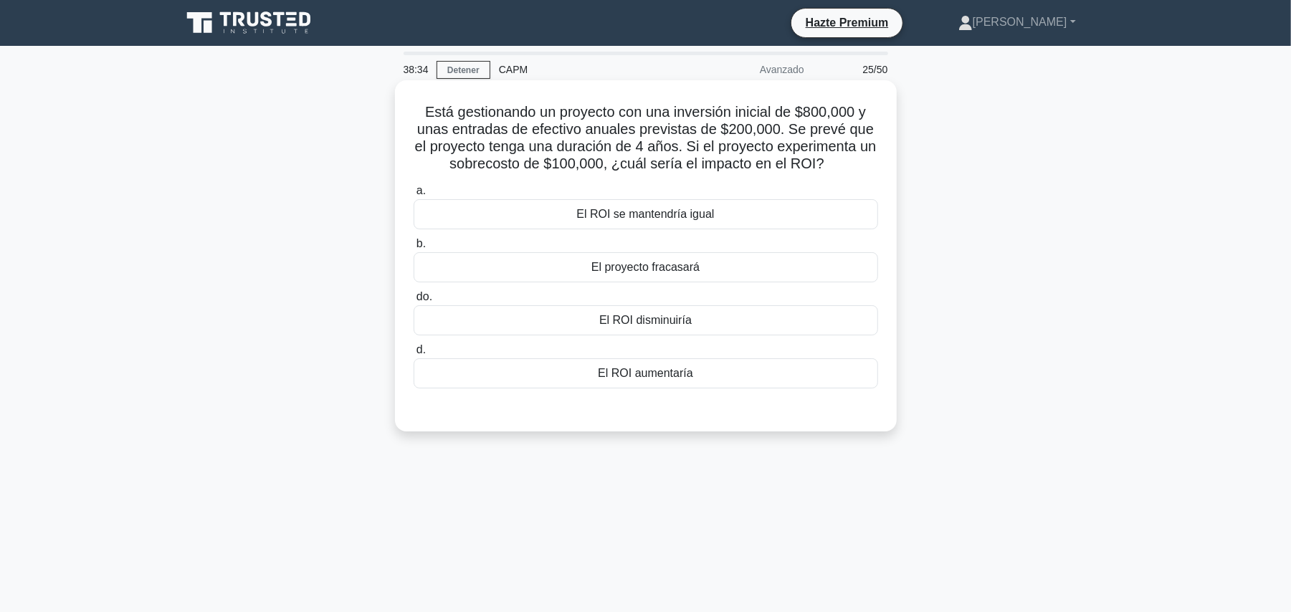
click at [737, 325] on div "El ROI disminuiría" at bounding box center [646, 320] width 465 height 30
click at [414, 302] on input "do. El ROI disminuiría" at bounding box center [414, 297] width 0 height 9
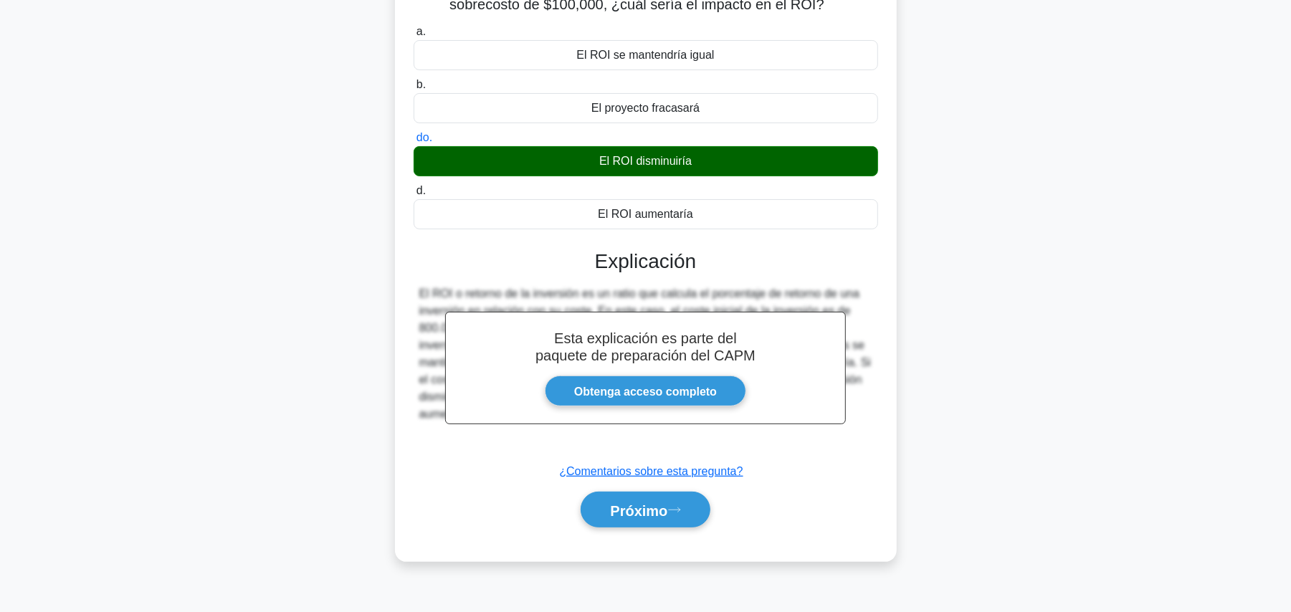
scroll to position [161, 0]
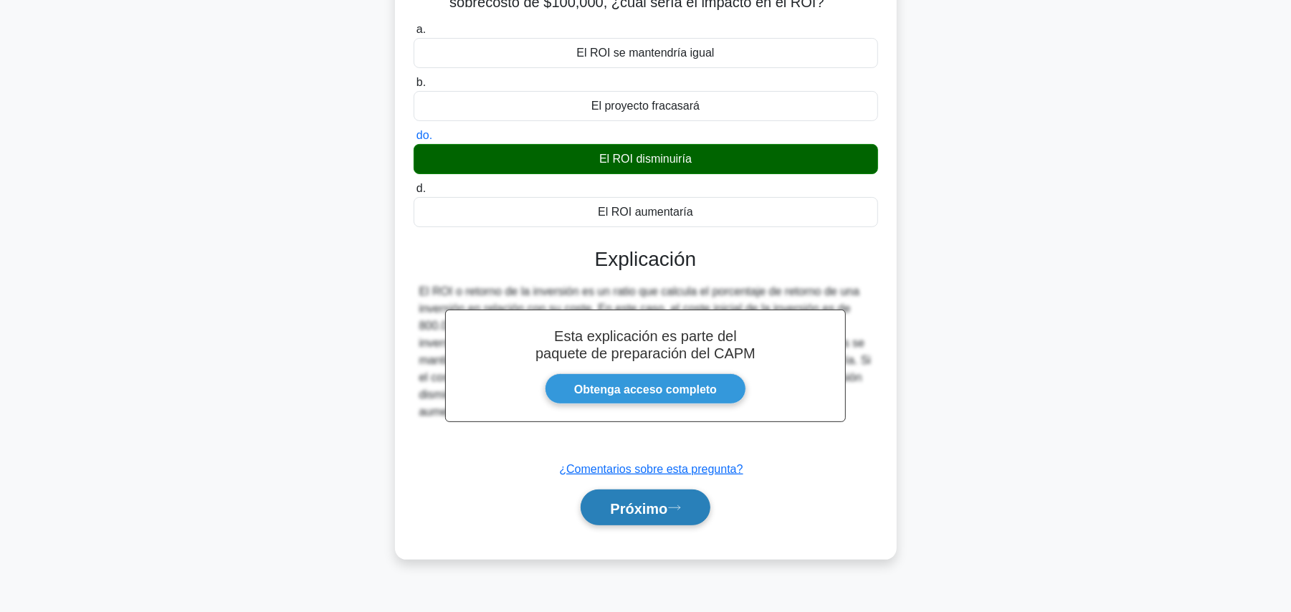
click at [661, 505] on font "Próximo" at bounding box center [638, 508] width 57 height 16
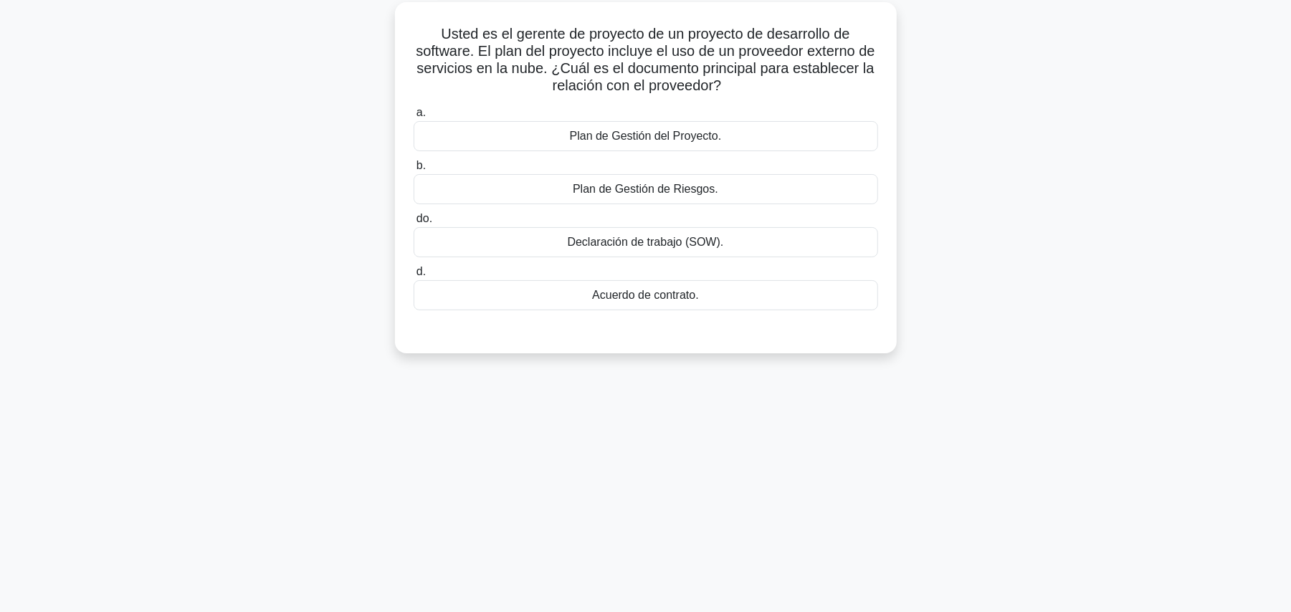
scroll to position [0, 0]
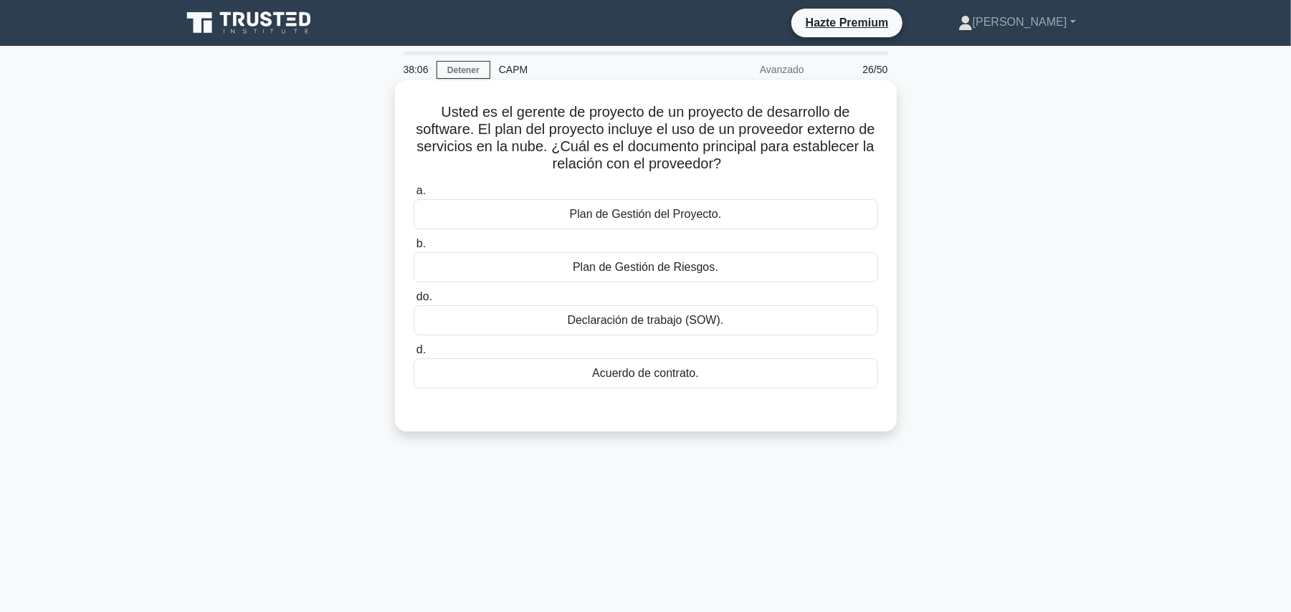
click at [766, 381] on div "Acuerdo de contrato." at bounding box center [646, 373] width 465 height 30
click at [414, 355] on input "d. Acuerdo de contrato." at bounding box center [414, 350] width 0 height 9
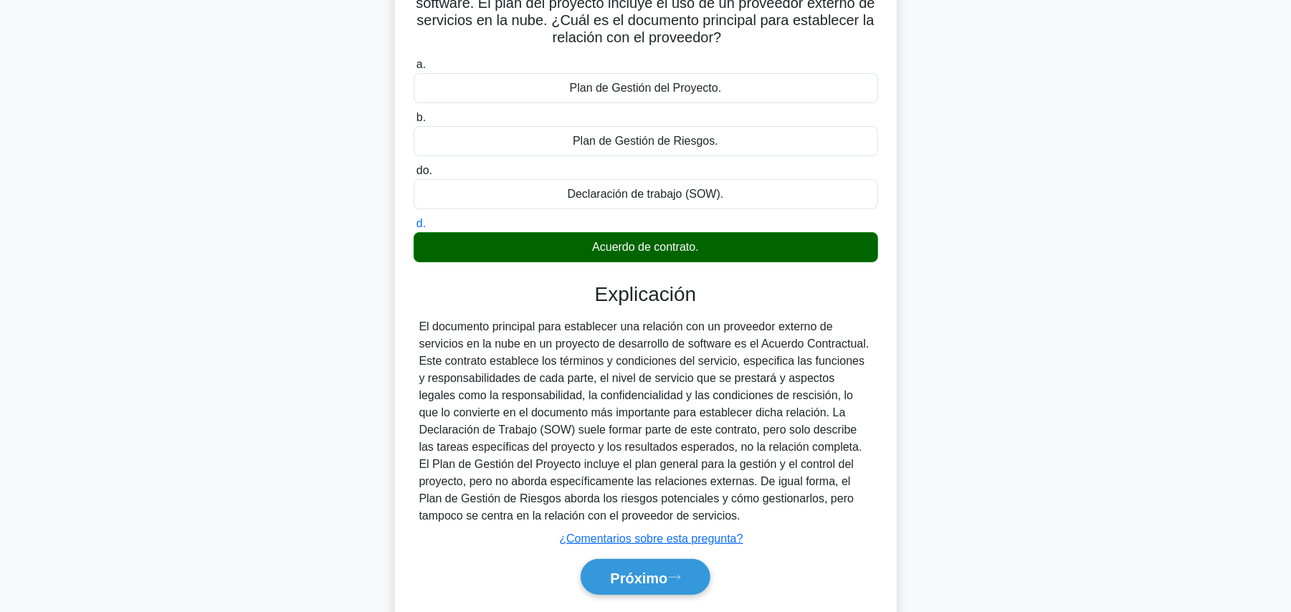
scroll to position [172, 0]
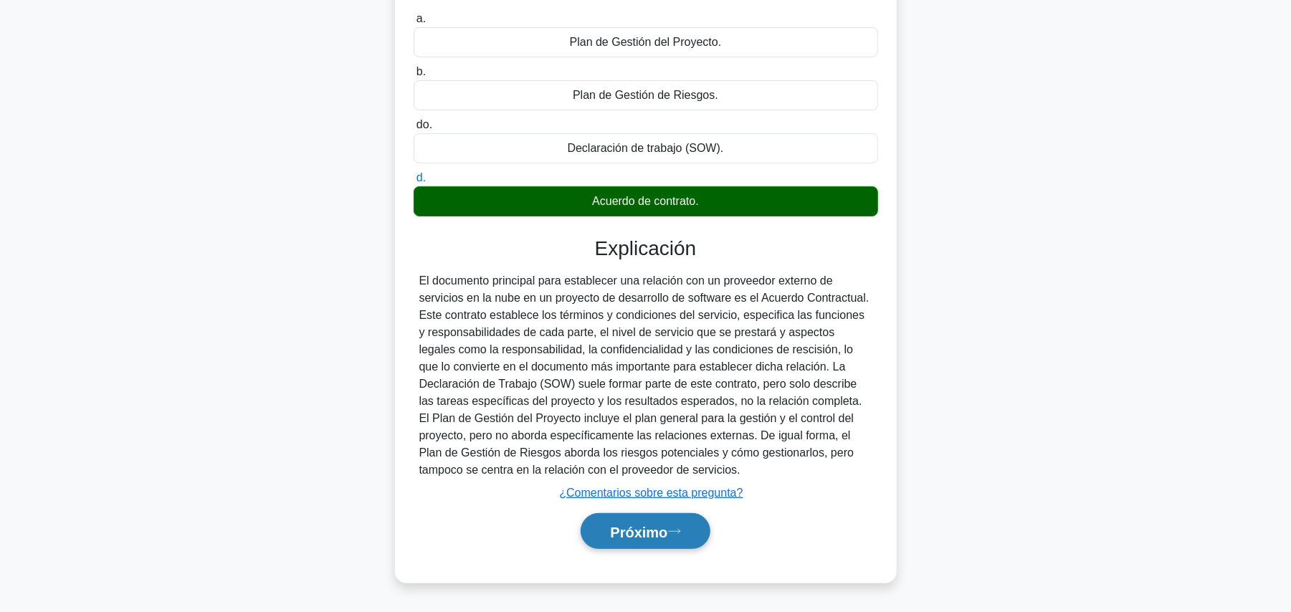
click at [670, 523] on button "Próximo" at bounding box center [645, 531] width 129 height 37
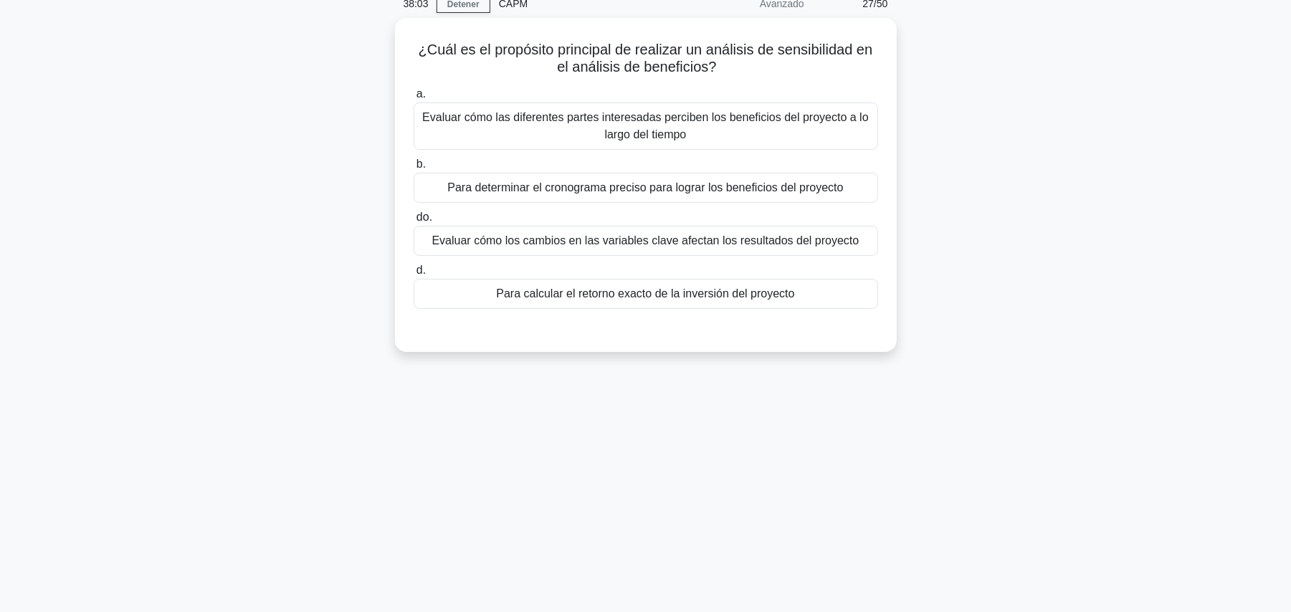
scroll to position [0, 0]
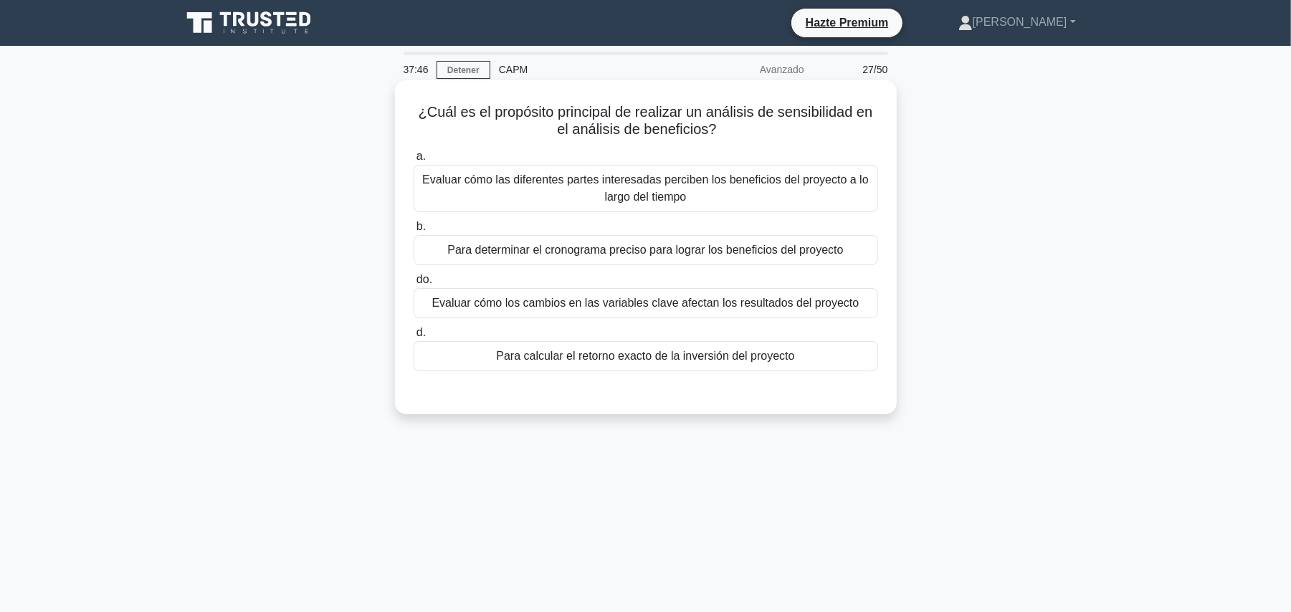
click at [856, 308] on div "Evaluar cómo los cambios en las variables clave afectan los resultados del proy…" at bounding box center [646, 303] width 465 height 30
click at [414, 285] on input "do. Evaluar cómo los cambios en las variables clave afectan los resultados del …" at bounding box center [414, 279] width 0 height 9
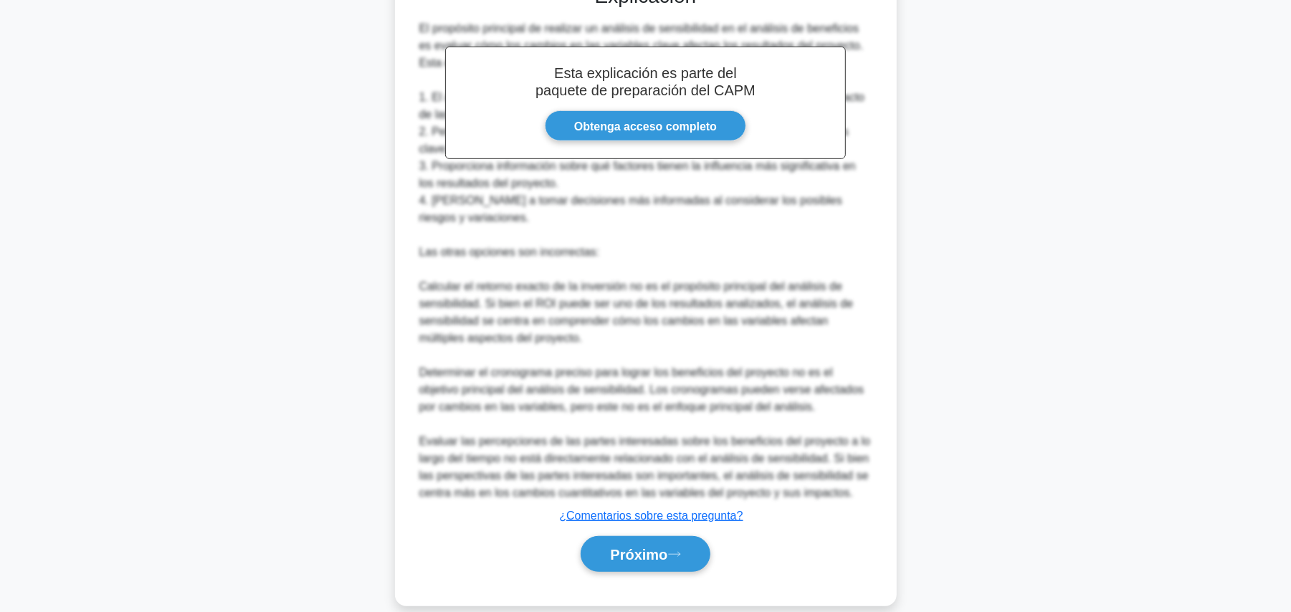
scroll to position [413, 0]
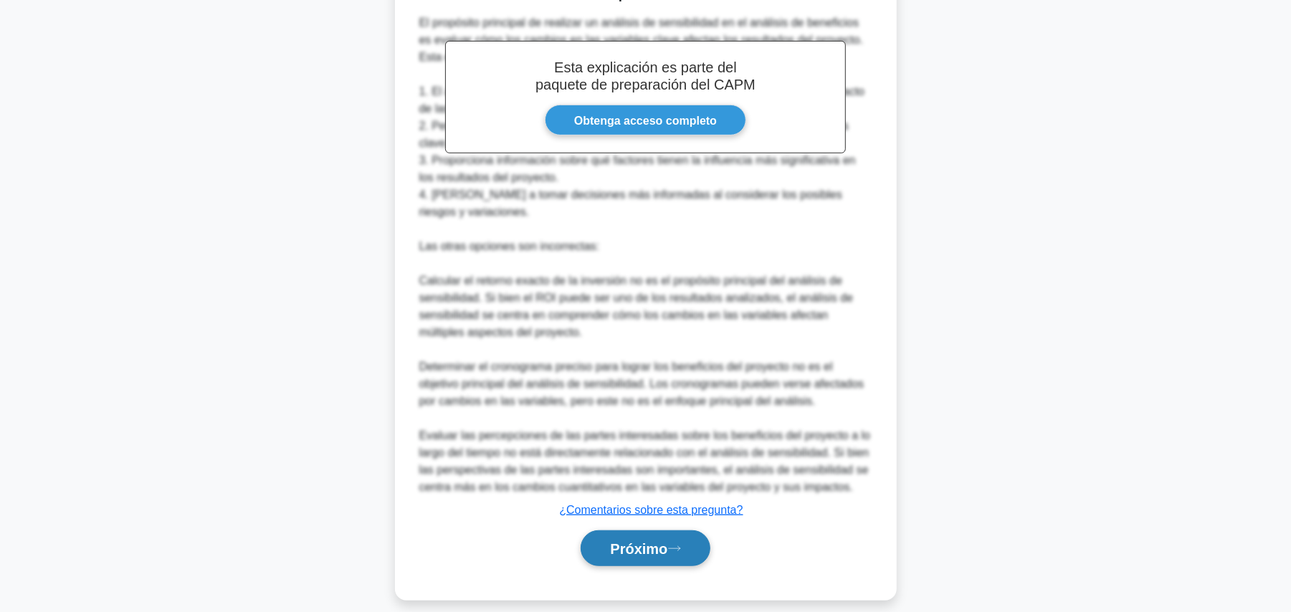
click at [655, 541] on font "Próximo" at bounding box center [638, 549] width 57 height 16
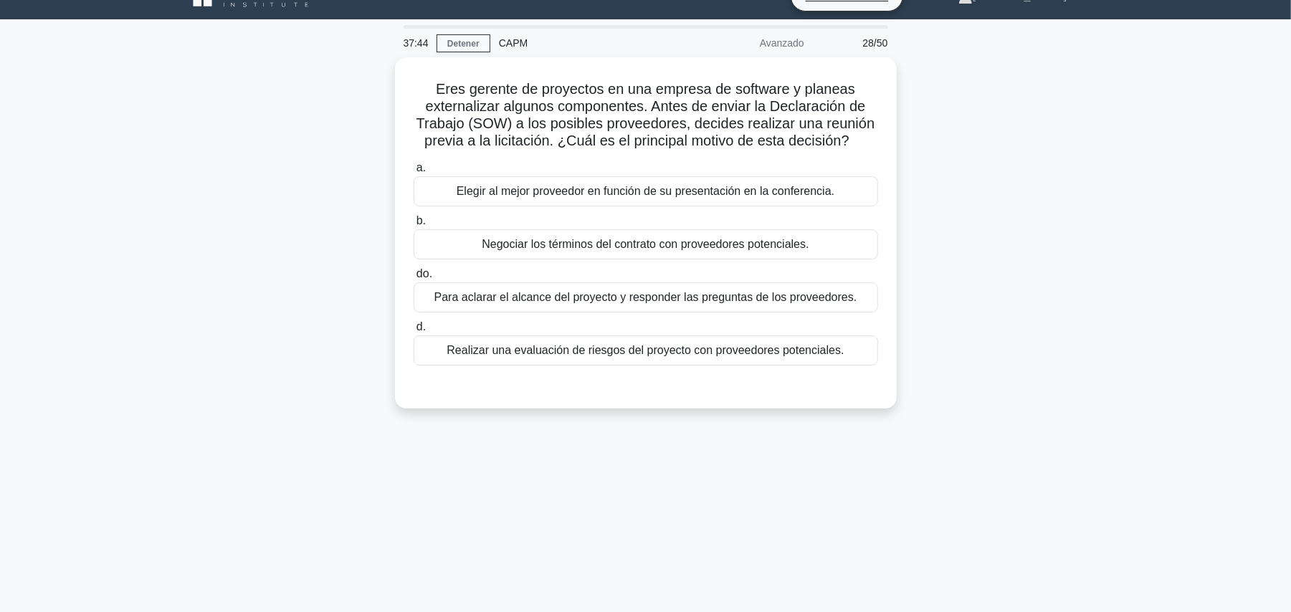
scroll to position [0, 0]
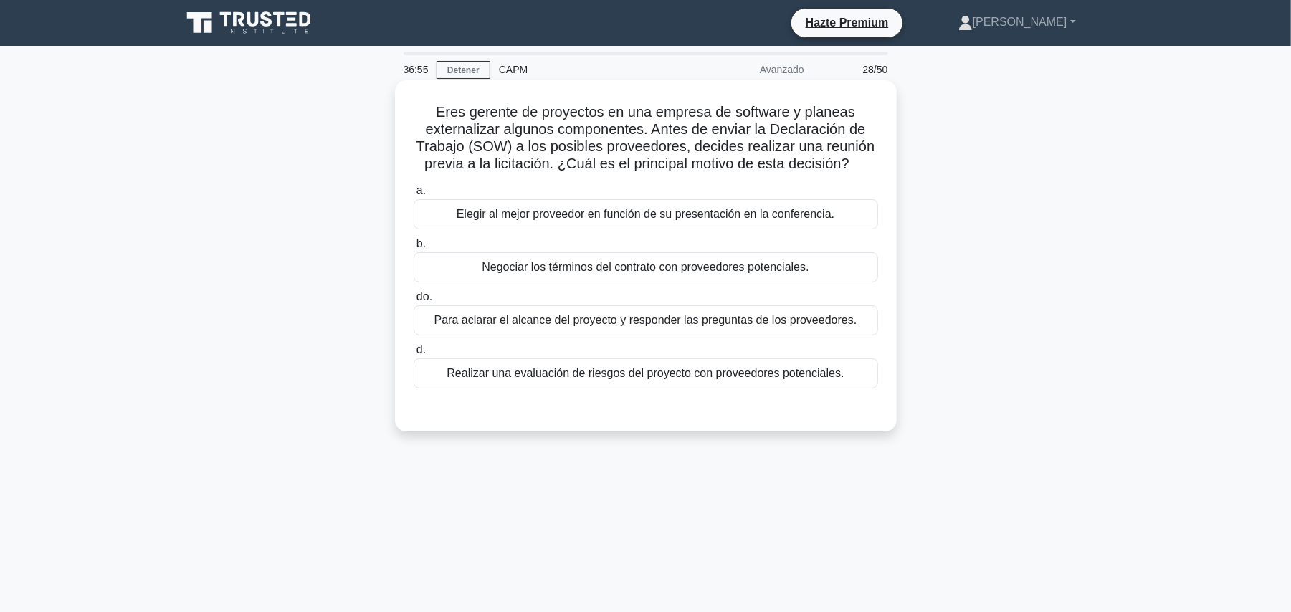
click at [569, 326] on font "Para aclarar el alcance del proyecto y responder las preguntas de los proveedor…" at bounding box center [645, 320] width 423 height 12
click at [414, 302] on input "do. Para aclarar el alcance del proyecto y responder las preguntas de los prove…" at bounding box center [414, 297] width 0 height 9
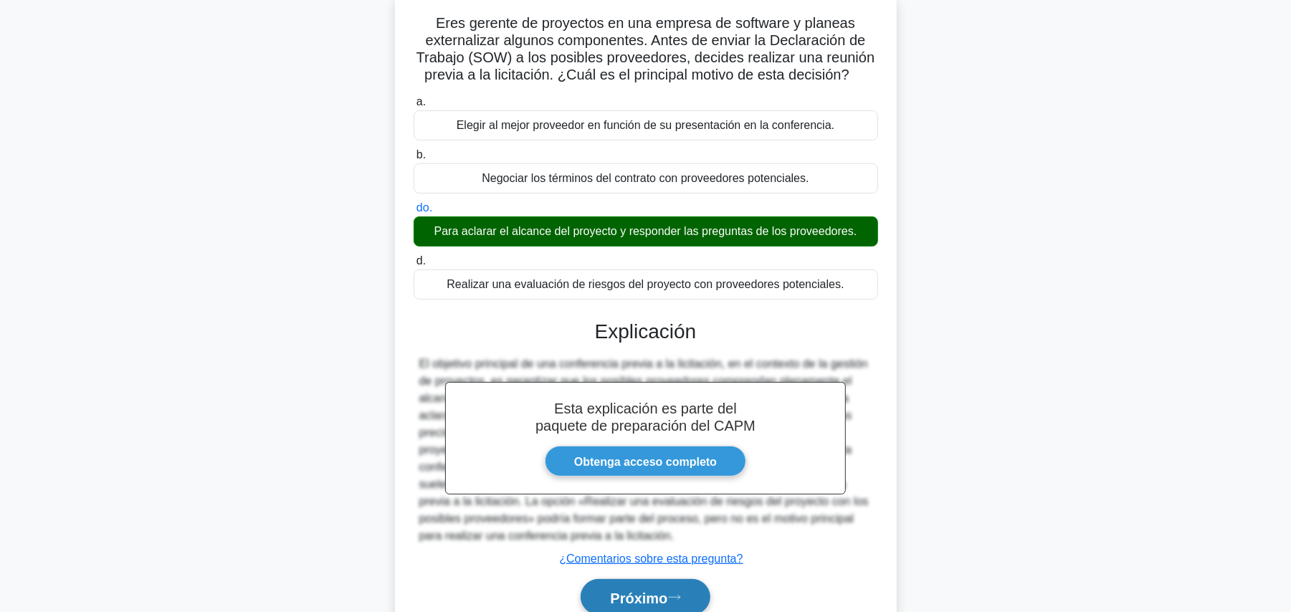
scroll to position [161, 0]
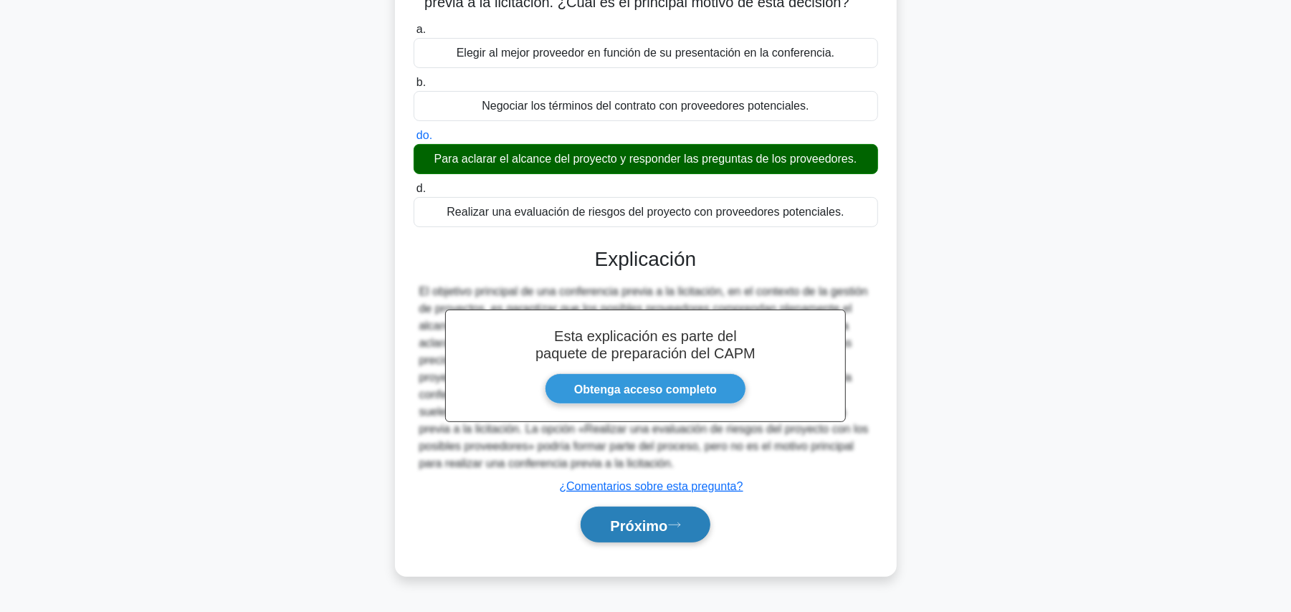
click at [619, 539] on button "Próximo" at bounding box center [645, 525] width 129 height 37
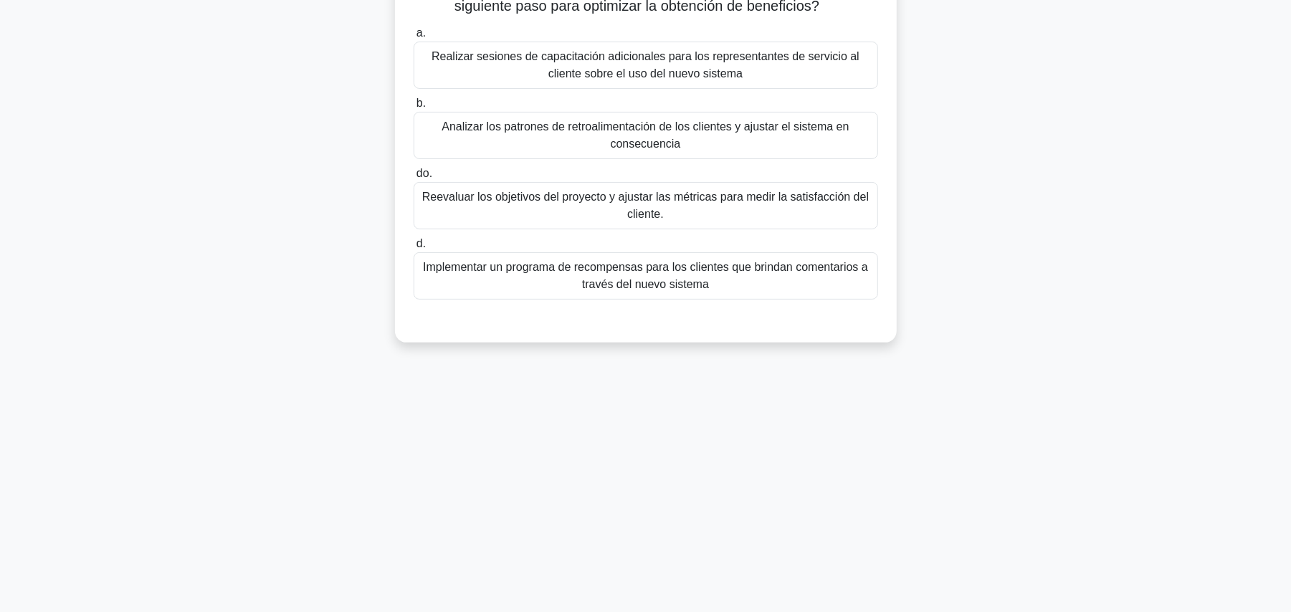
scroll to position [0, 0]
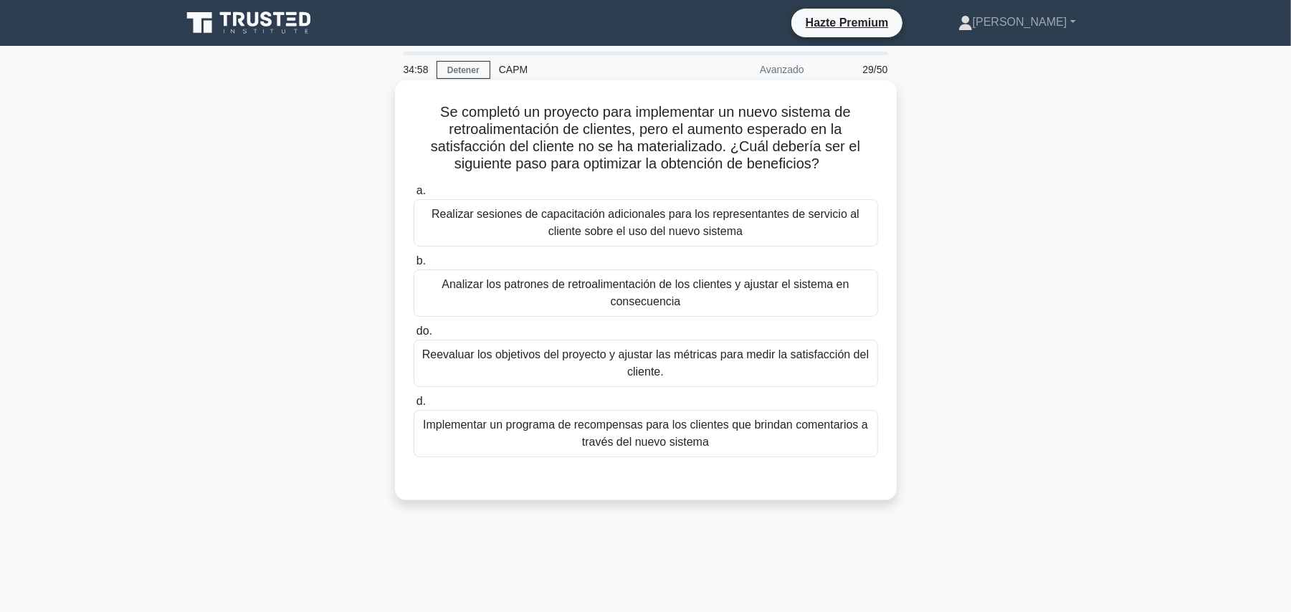
click at [860, 303] on font "Analizar los patrones de retroalimentación de los clientes y ajustar el sistema…" at bounding box center [646, 293] width 452 height 34
click at [414, 266] on input "b. Analizar los patrones de retroalimentación de los clientes y ajustar el sist…" at bounding box center [414, 261] width 0 height 9
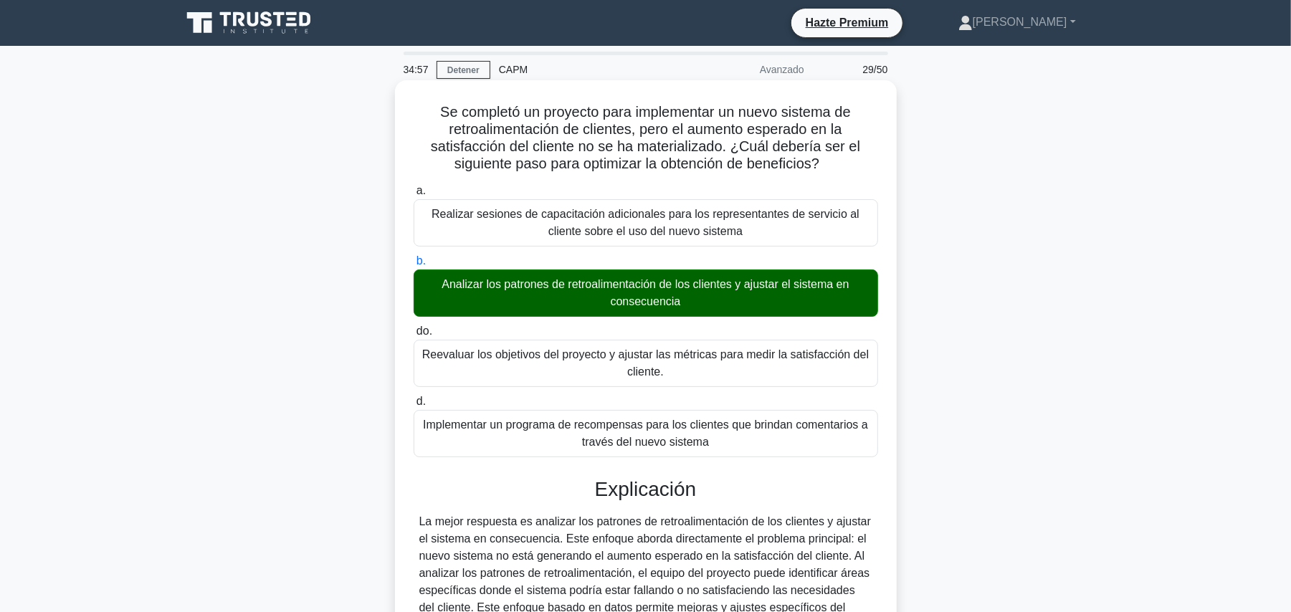
scroll to position [476, 0]
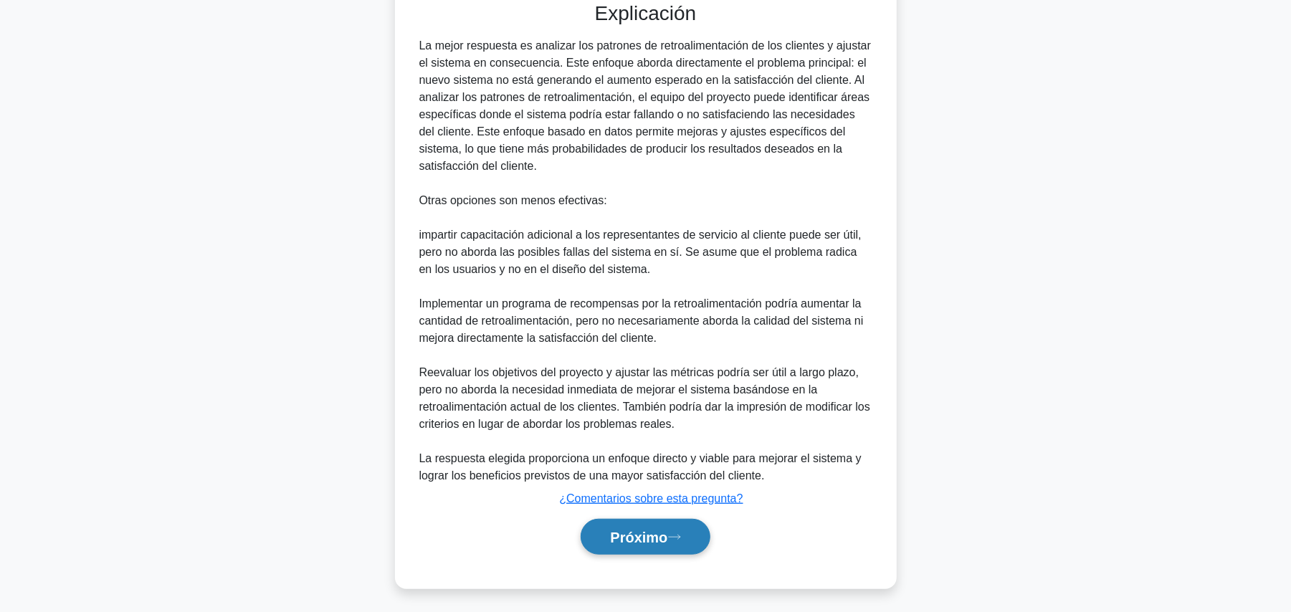
click at [637, 536] on font "Próximo" at bounding box center [638, 538] width 57 height 16
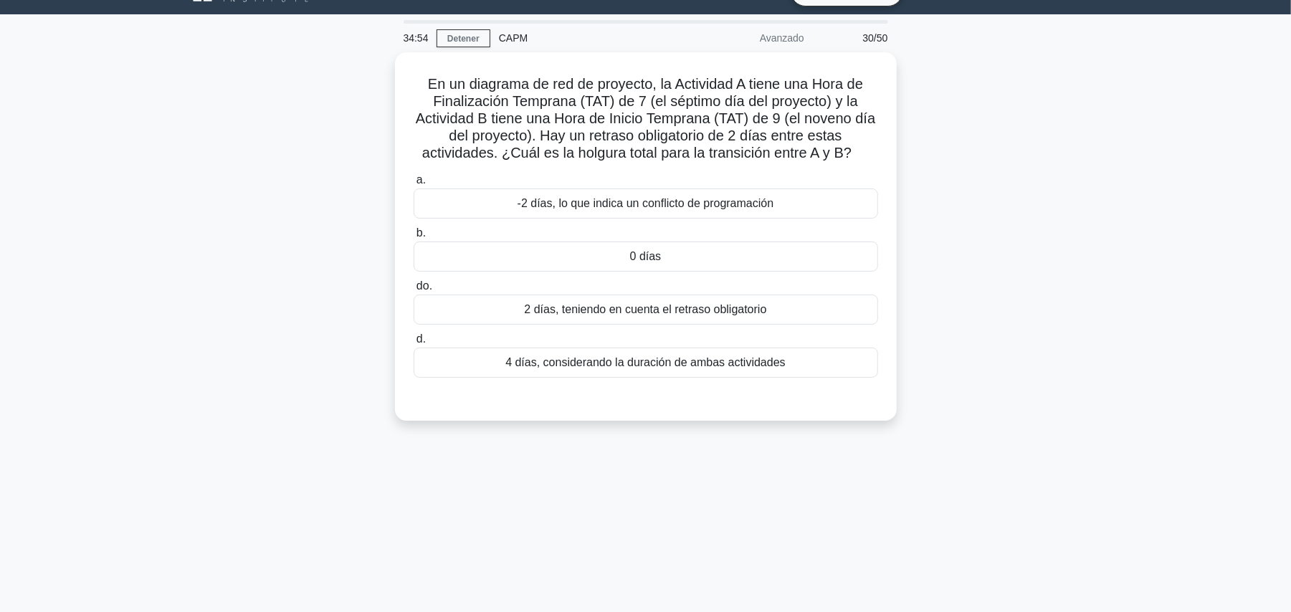
scroll to position [0, 0]
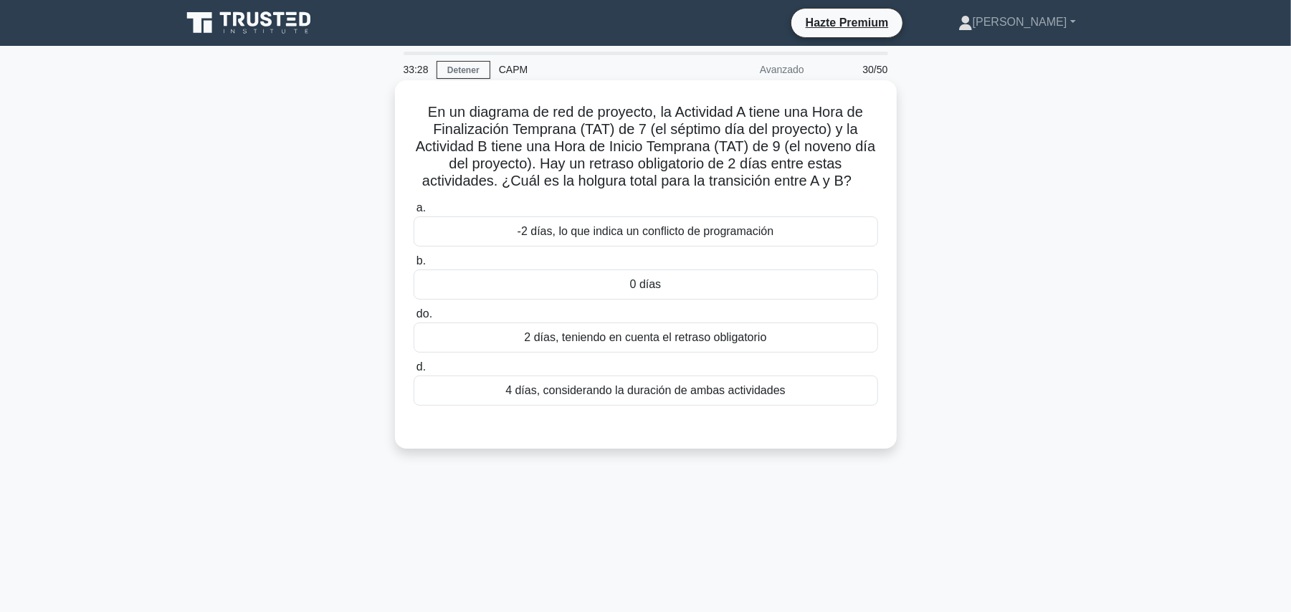
click at [670, 291] on div "0 días" at bounding box center [646, 285] width 465 height 30
click at [414, 266] on input "b. 0 días" at bounding box center [414, 261] width 0 height 9
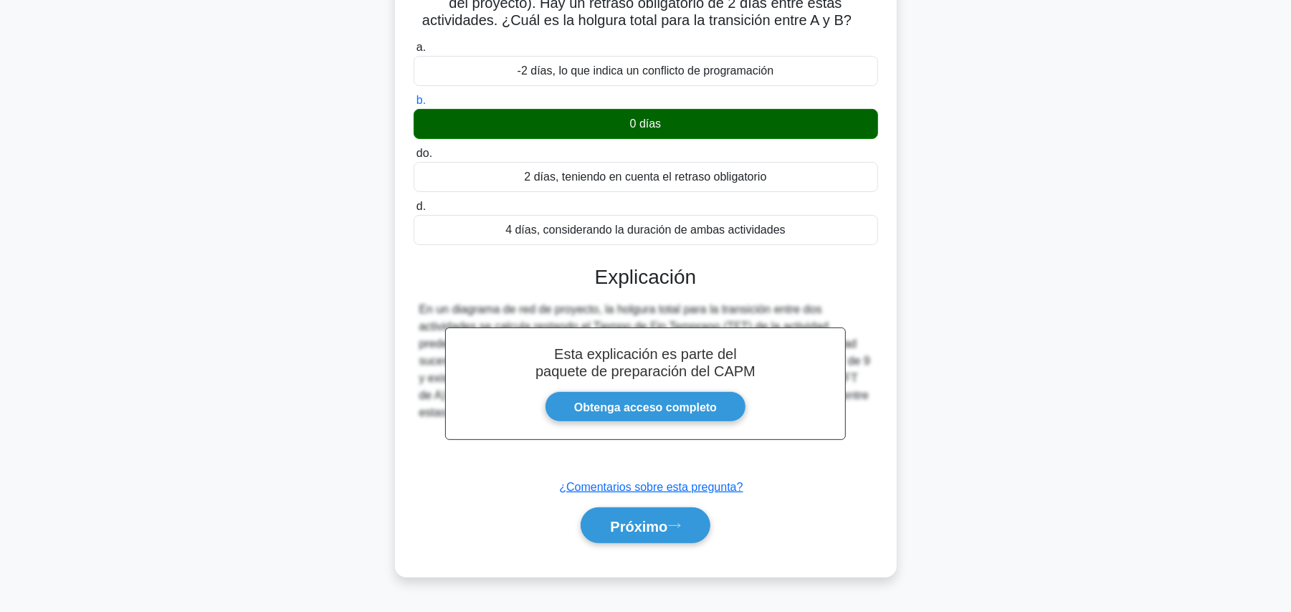
scroll to position [161, 0]
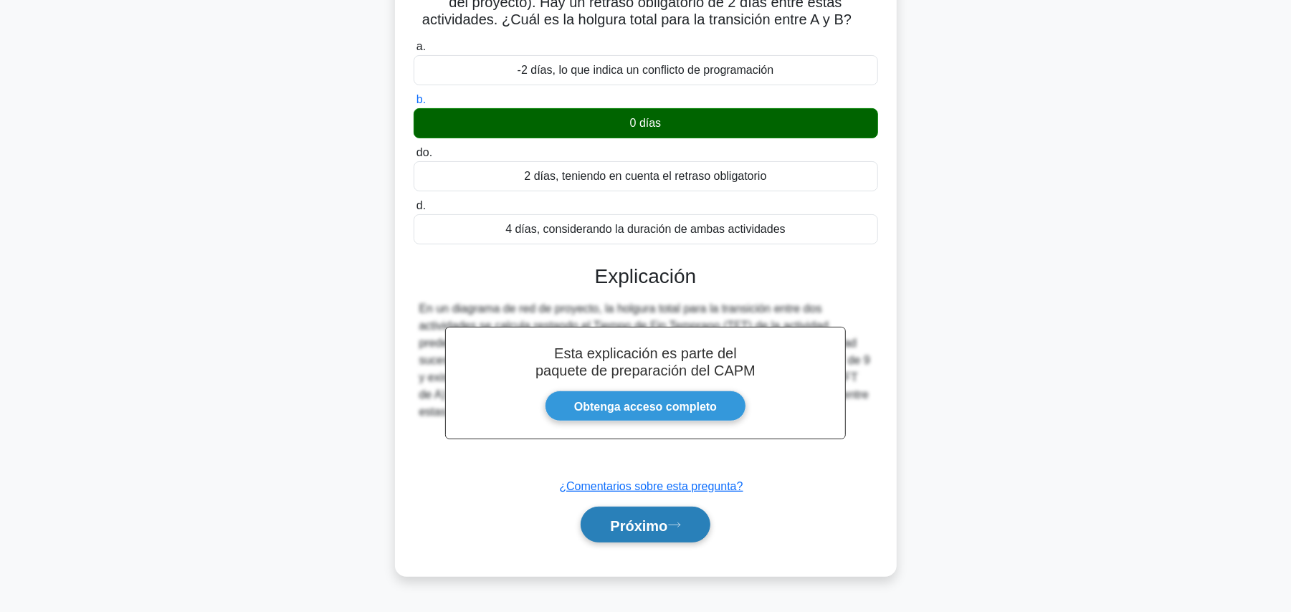
click at [641, 533] on font "Próximo" at bounding box center [638, 526] width 57 height 16
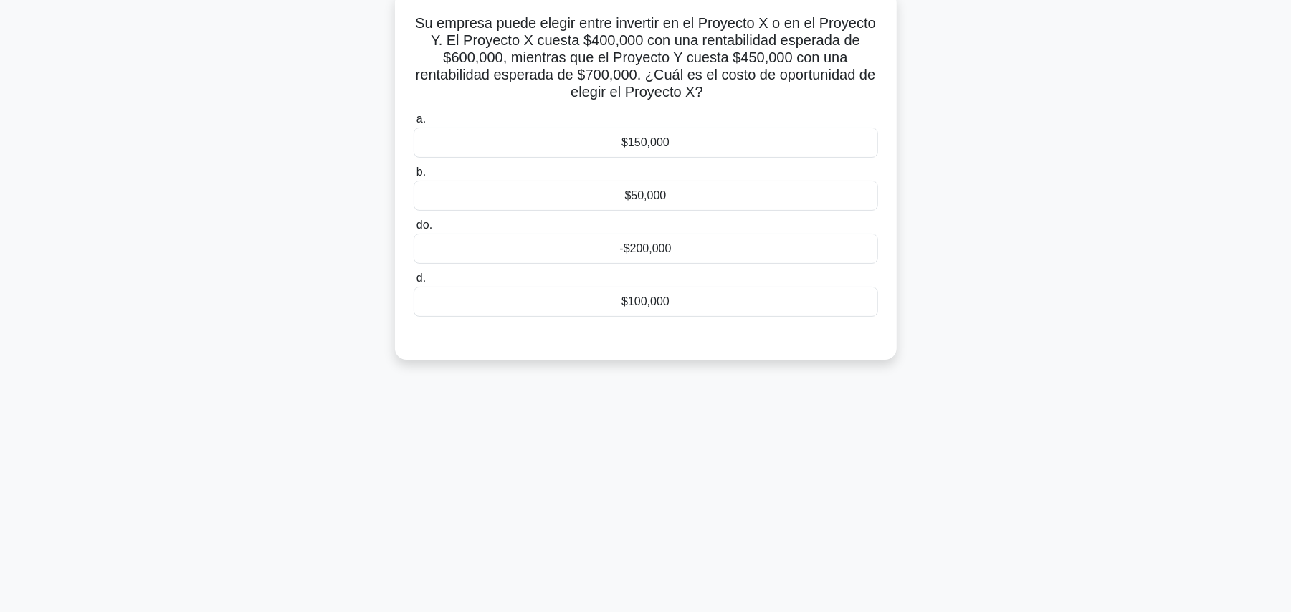
scroll to position [0, 0]
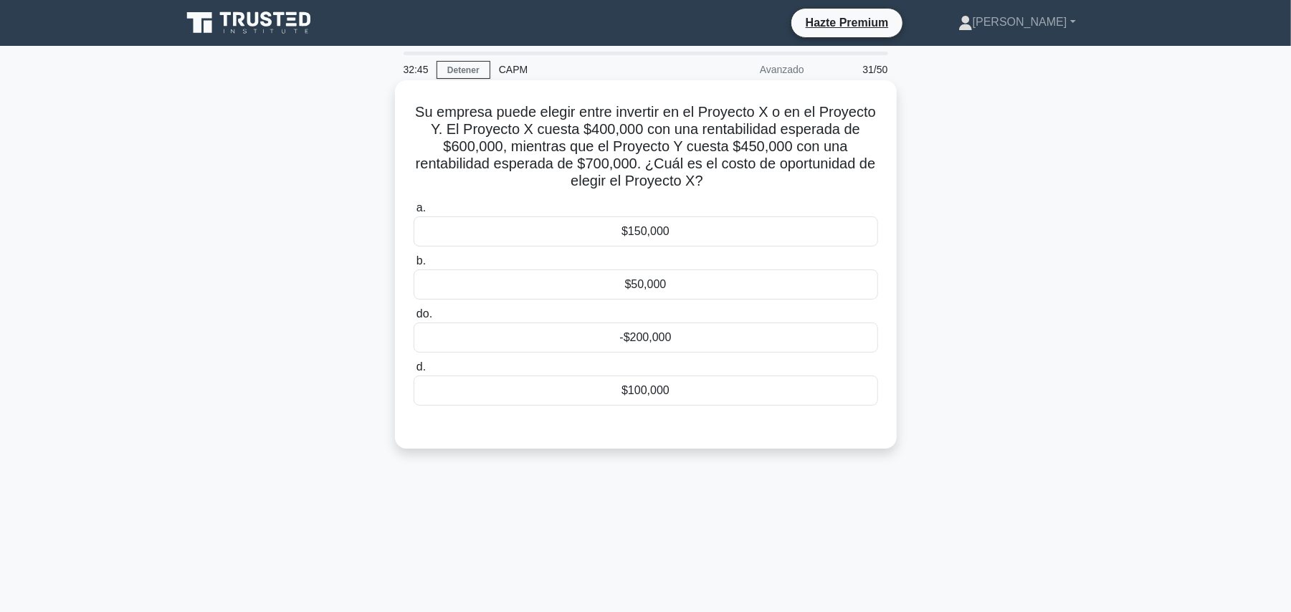
click at [618, 280] on div "$50,000" at bounding box center [646, 285] width 465 height 30
click at [414, 266] on input "b. $50,000" at bounding box center [414, 261] width 0 height 9
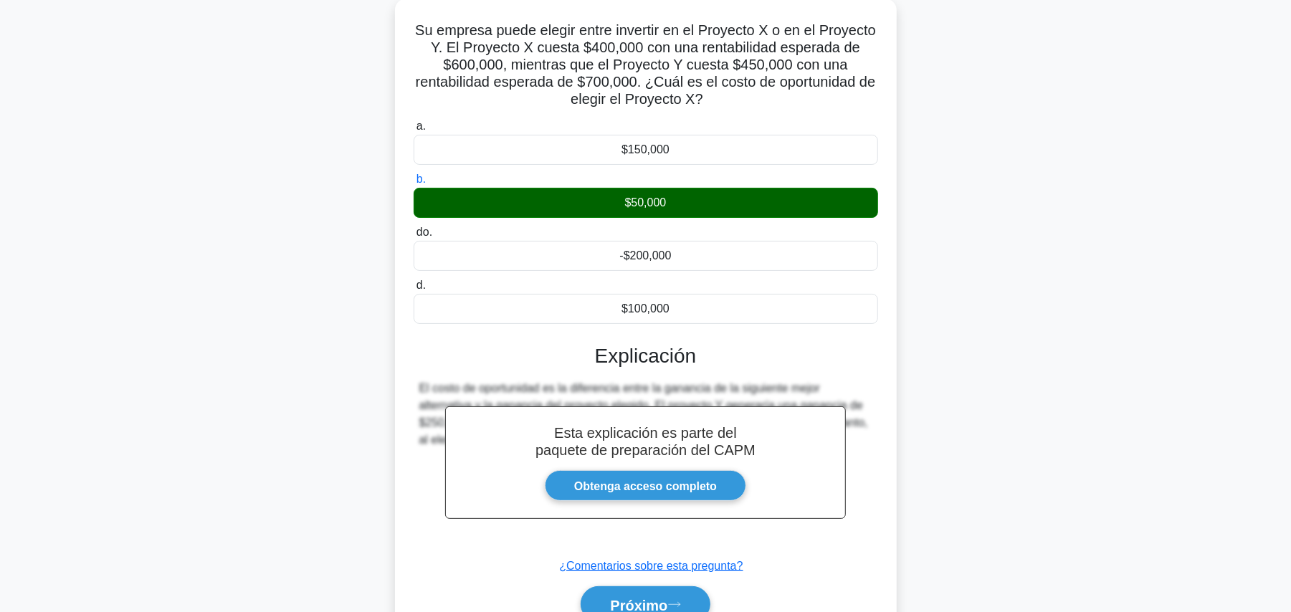
scroll to position [161, 0]
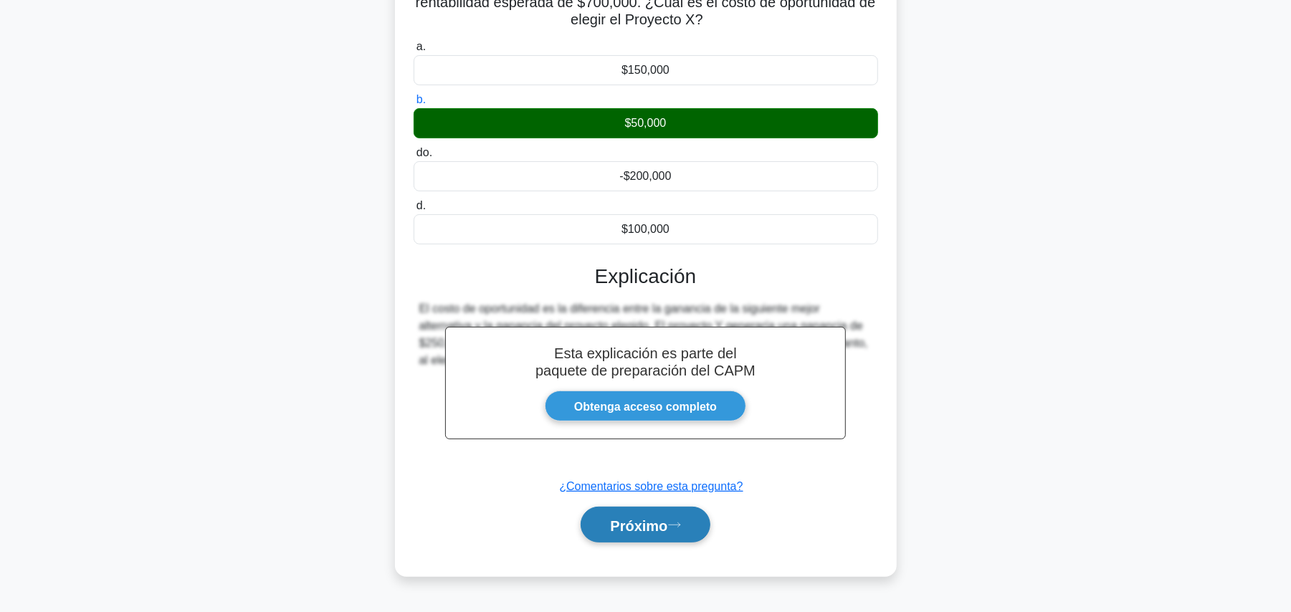
click at [641, 537] on button "Próximo" at bounding box center [645, 525] width 129 height 37
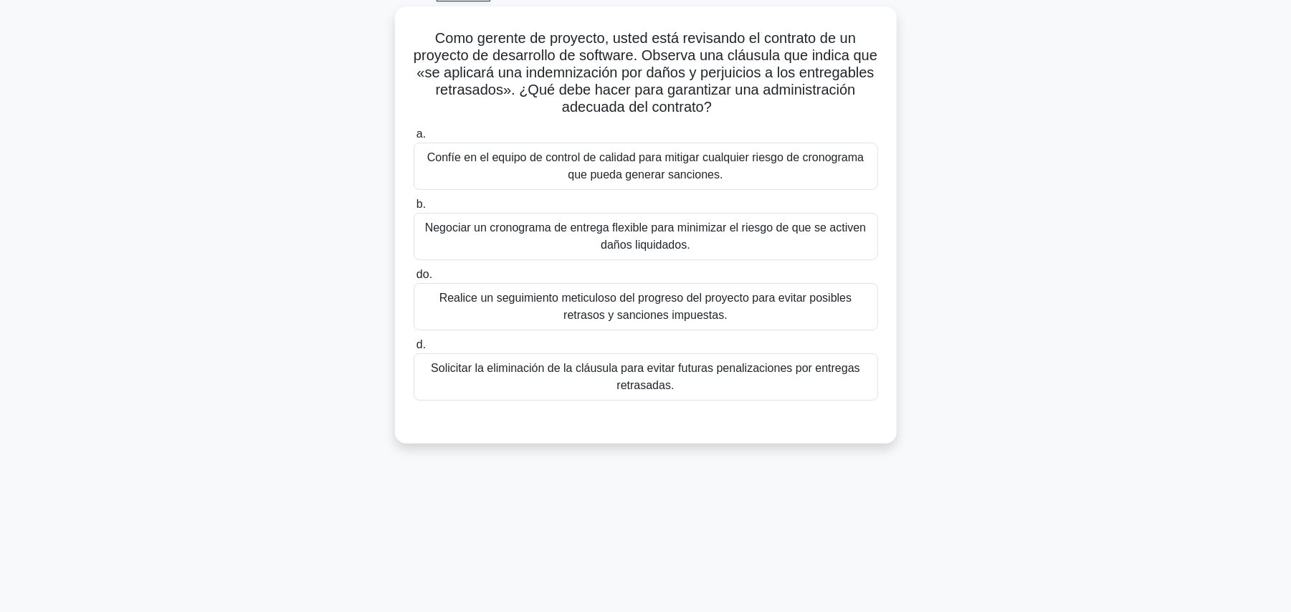
scroll to position [0, 0]
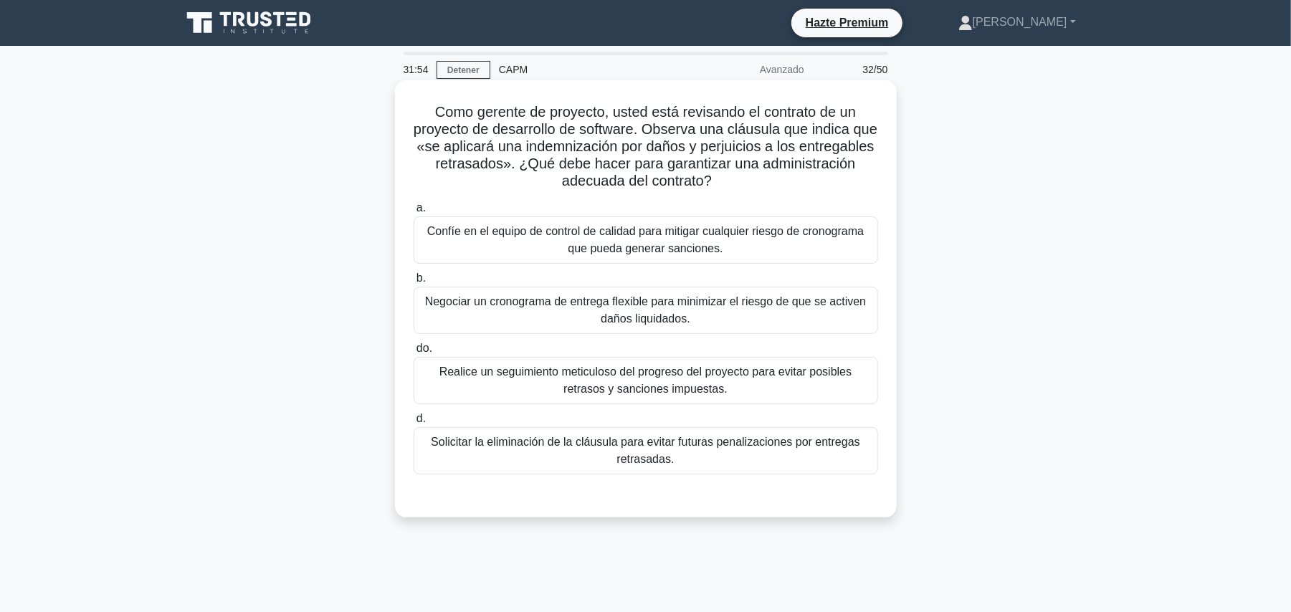
click at [830, 318] on font "Negociar un cronograma de entrega flexible para minimizar el riesgo de que se a…" at bounding box center [646, 310] width 452 height 34
click at [414, 283] on input "b. Negociar un cronograma de entrega flexible para minimizar el riesgo de que s…" at bounding box center [414, 278] width 0 height 9
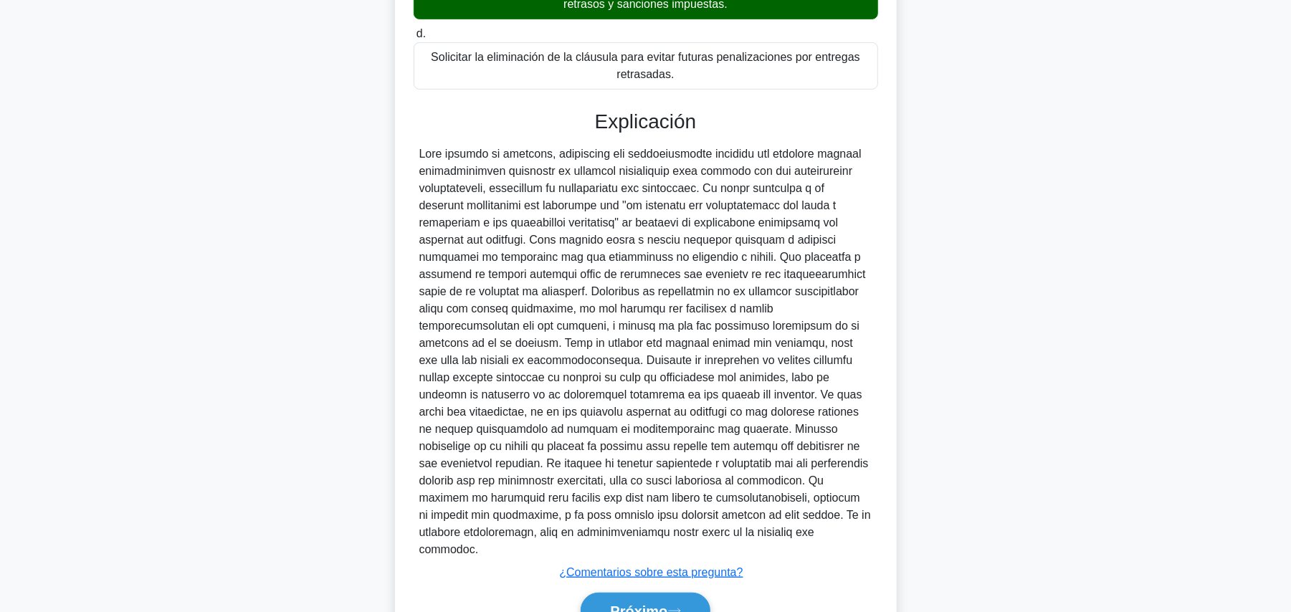
scroll to position [394, 0]
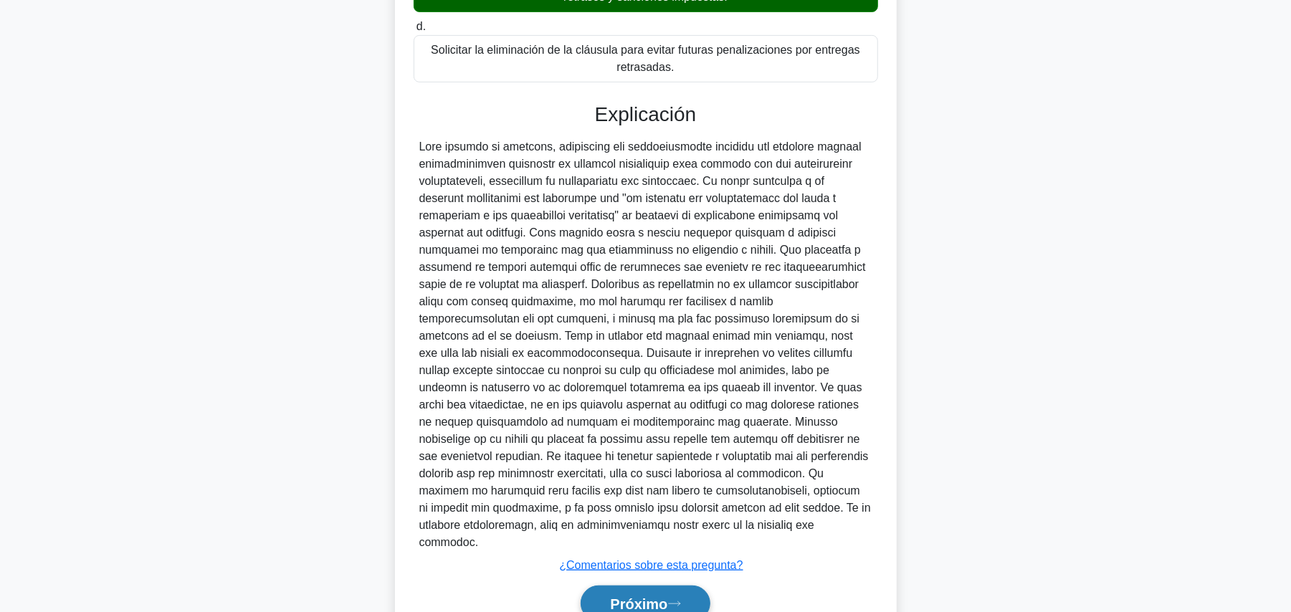
click at [681, 600] on icon at bounding box center [674, 604] width 13 height 8
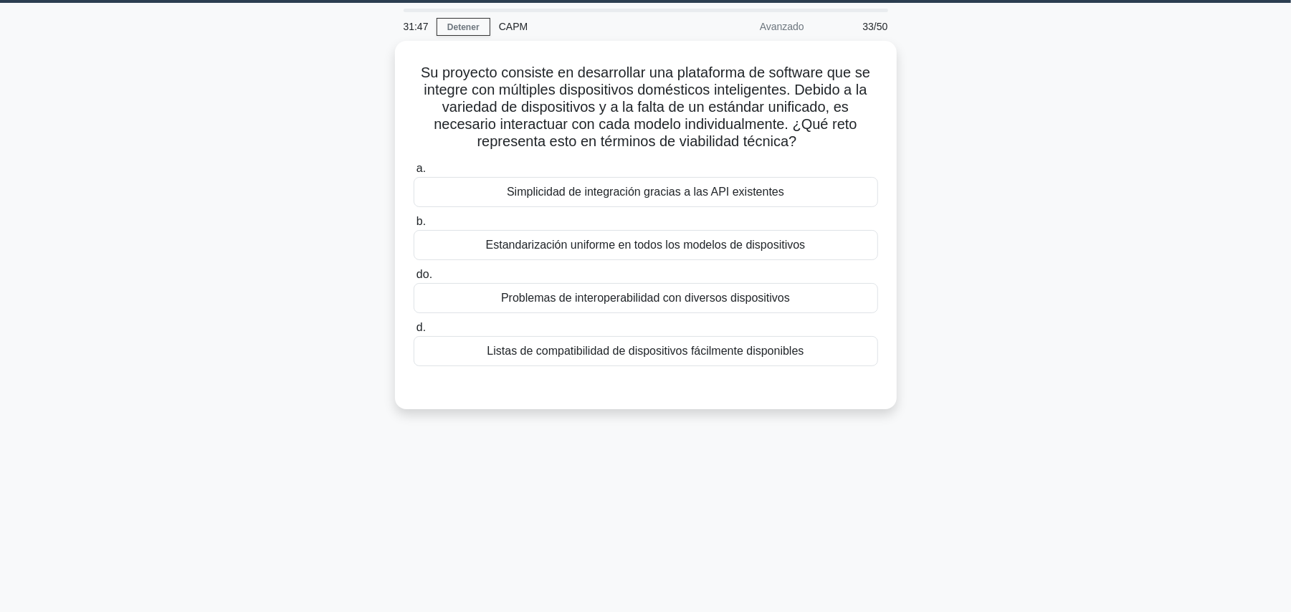
scroll to position [0, 0]
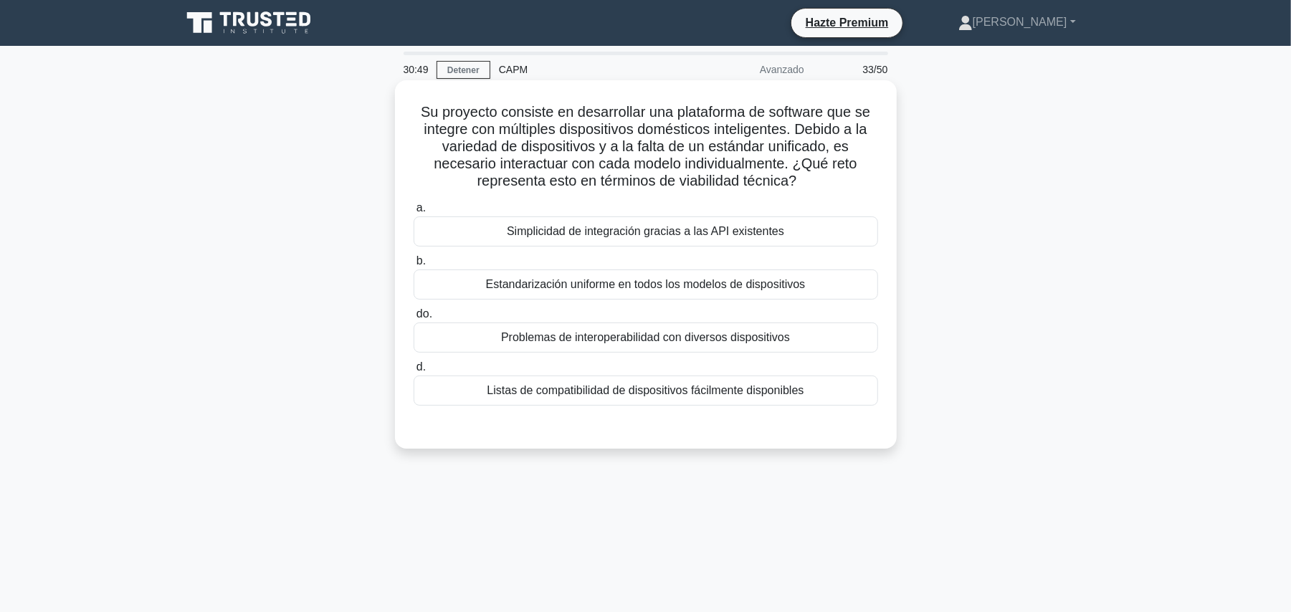
click at [582, 346] on font "Problemas de interoperabilidad con diversos dispositivos" at bounding box center [645, 337] width 289 height 17
click at [414, 319] on input "do. Problemas de interoperabilidad con diversos dispositivos" at bounding box center [414, 314] width 0 height 9
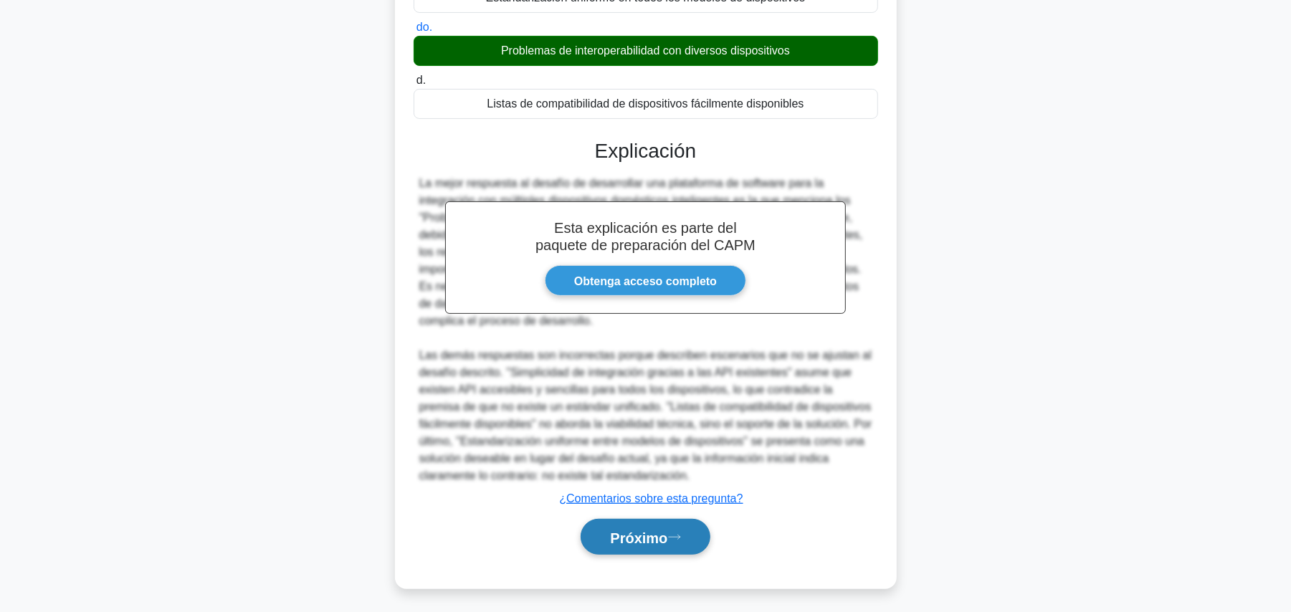
click at [635, 526] on button "Próximo" at bounding box center [645, 537] width 129 height 37
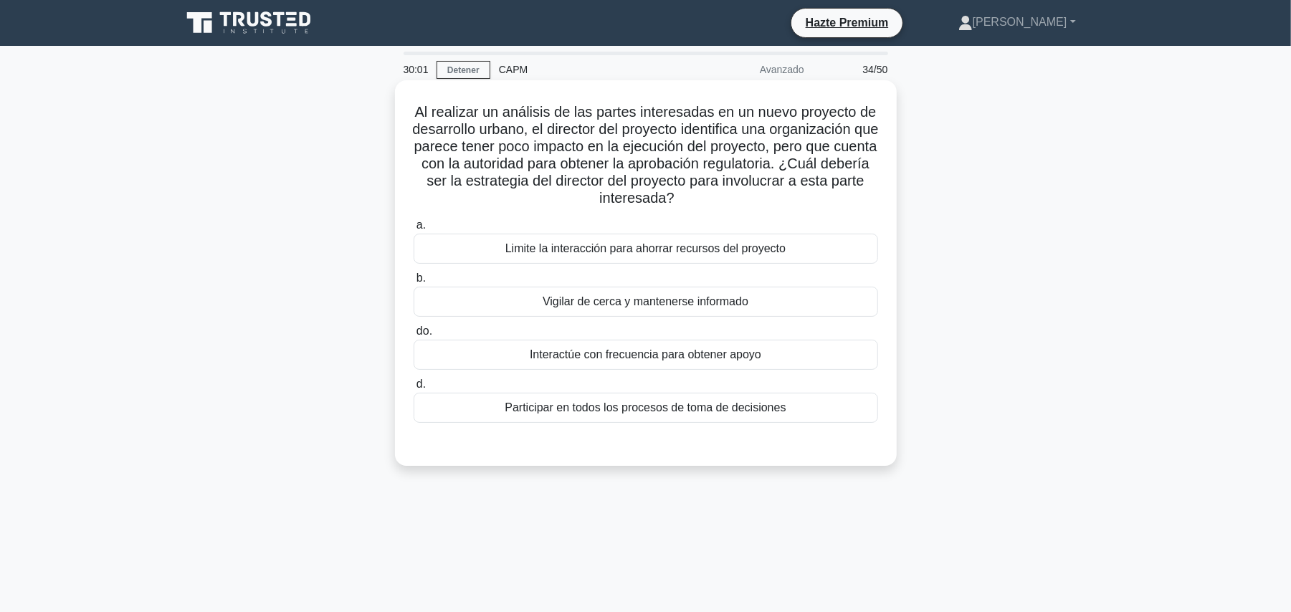
click at [784, 358] on div "Interactúe con frecuencia para obtener apoyo" at bounding box center [646, 355] width 465 height 30
click at [414, 336] on input "do. Interactúe con frecuencia para obtener apoyo" at bounding box center [414, 331] width 0 height 9
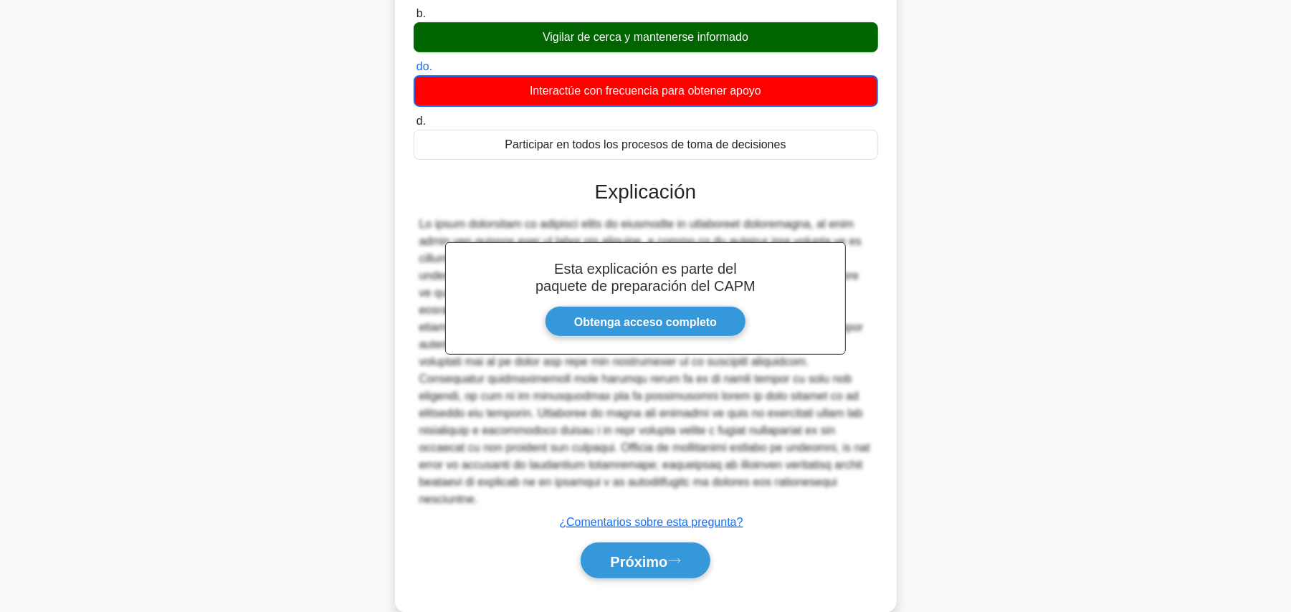
scroll to position [275, 0]
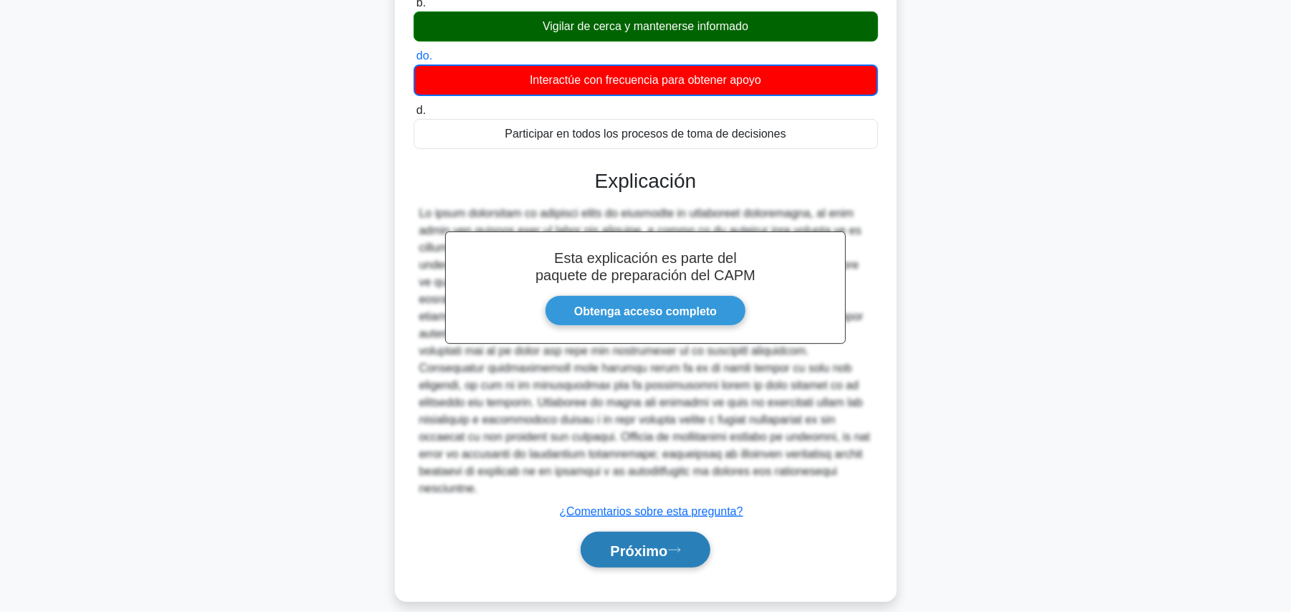
click at [687, 535] on button "Próximo" at bounding box center [645, 550] width 129 height 37
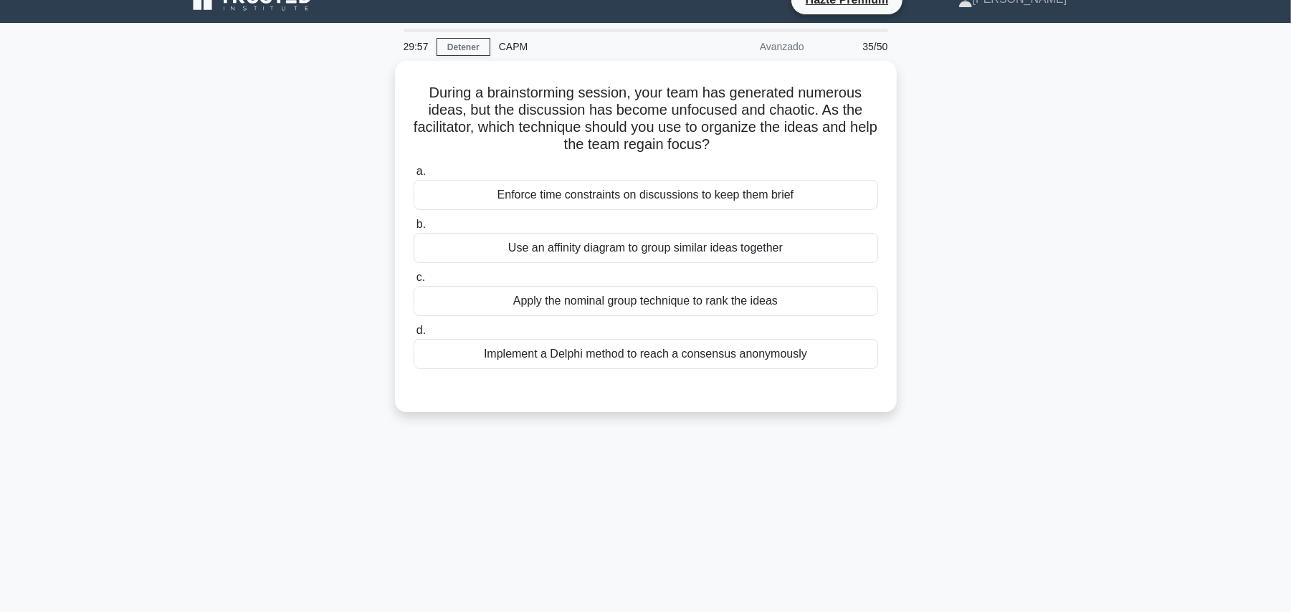
scroll to position [0, 0]
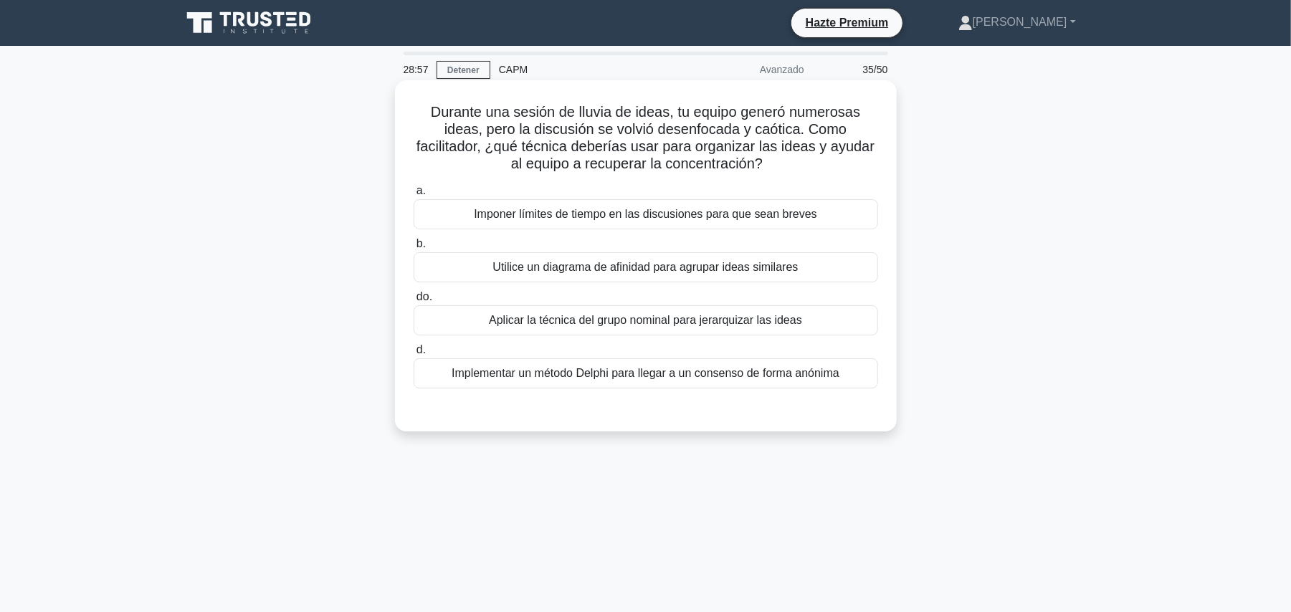
click at [795, 265] on font "Utilice un diagrama de afinidad para agrupar ideas similares" at bounding box center [645, 267] width 305 height 12
click at [414, 249] on input "b. Utilice un diagrama de afinidad para agrupar ideas similares" at bounding box center [414, 243] width 0 height 9
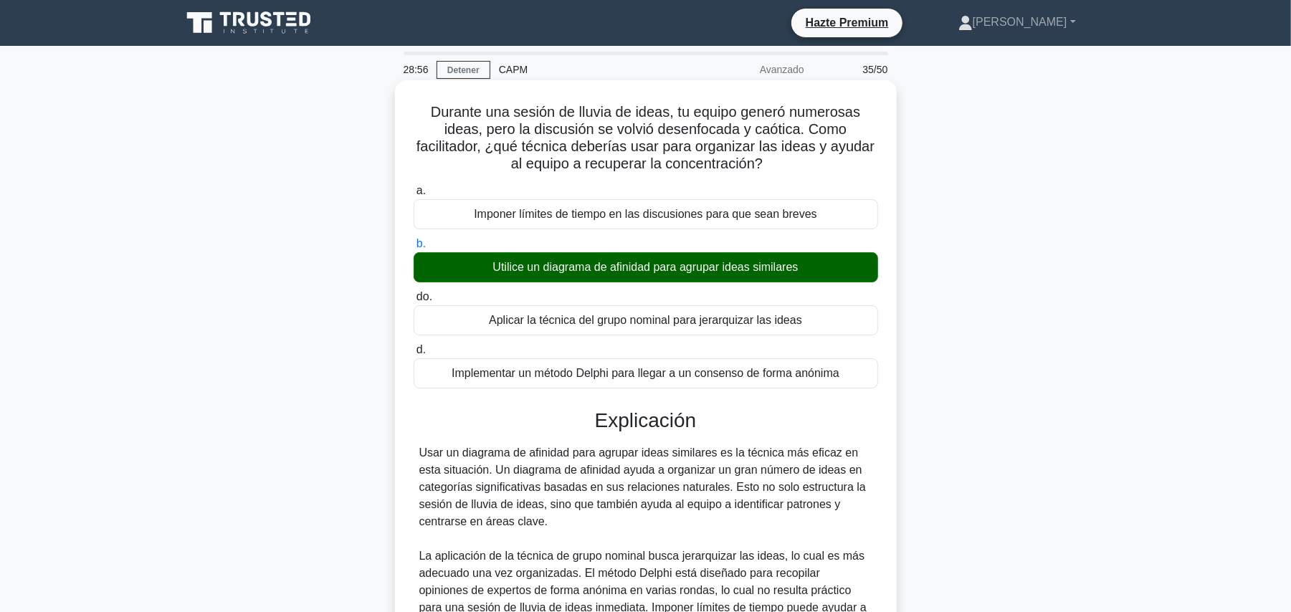
scroll to position [172, 0]
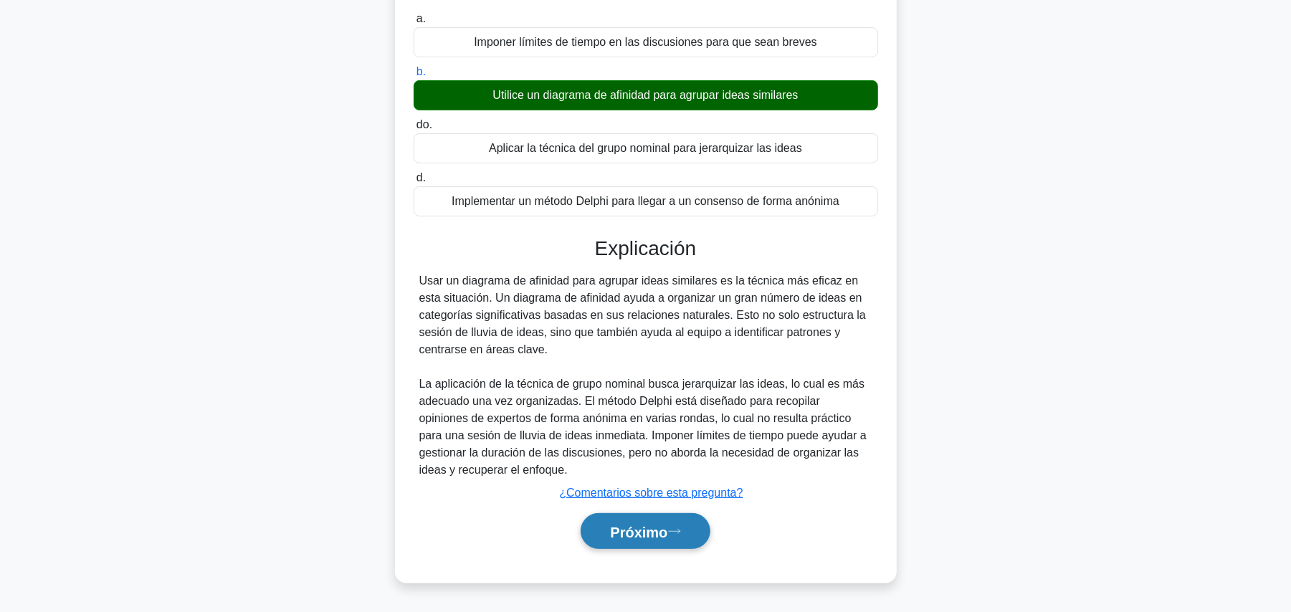
click at [681, 529] on icon at bounding box center [674, 532] width 13 height 8
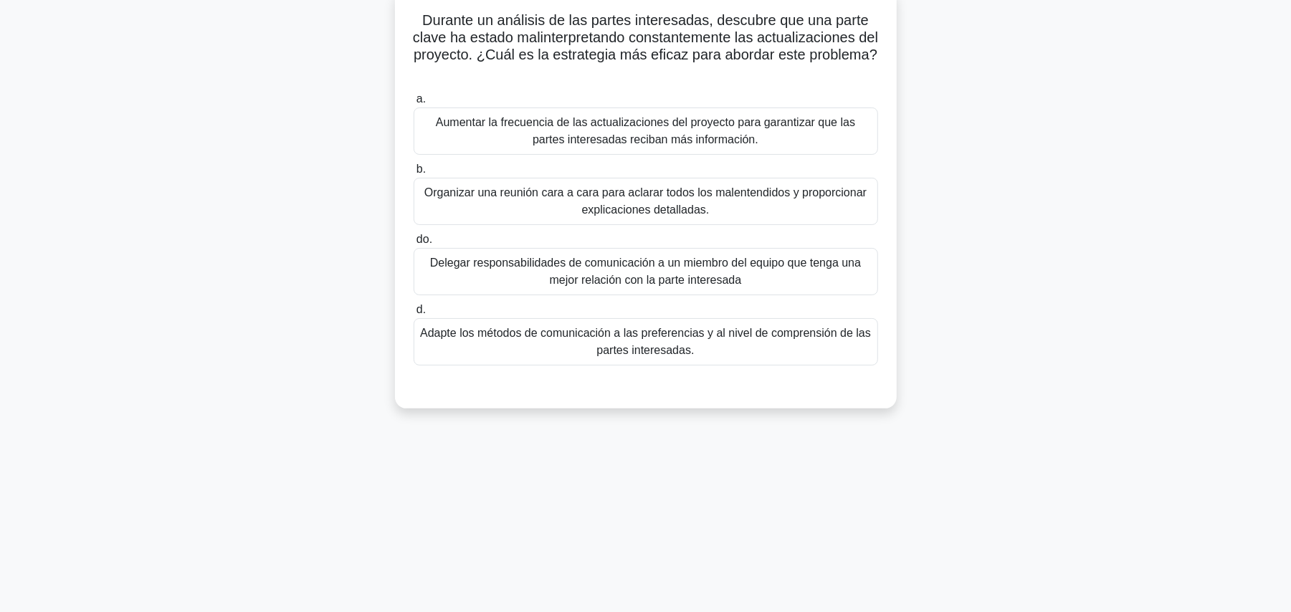
scroll to position [6, 0]
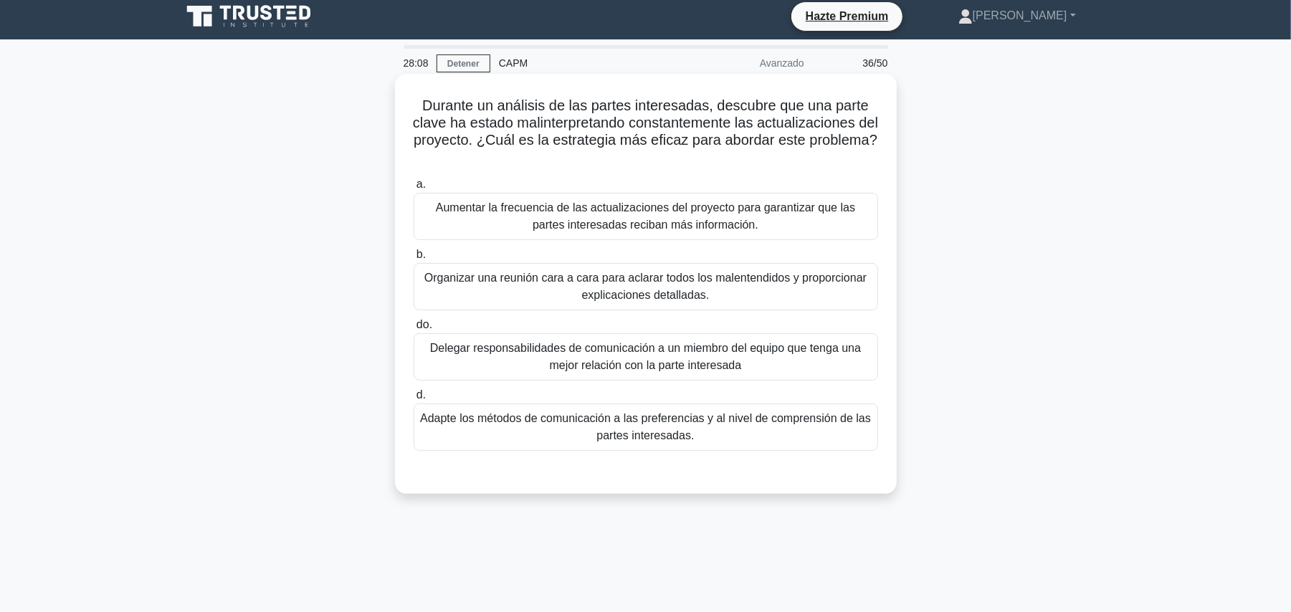
click at [818, 437] on font "Adapte los métodos de comunicación a las preferencias y al nivel de comprensión…" at bounding box center [646, 427] width 452 height 34
click at [414, 400] on input "d. Adapte los métodos de comunicación a las preferencias y al nivel de comprens…" at bounding box center [414, 395] width 0 height 9
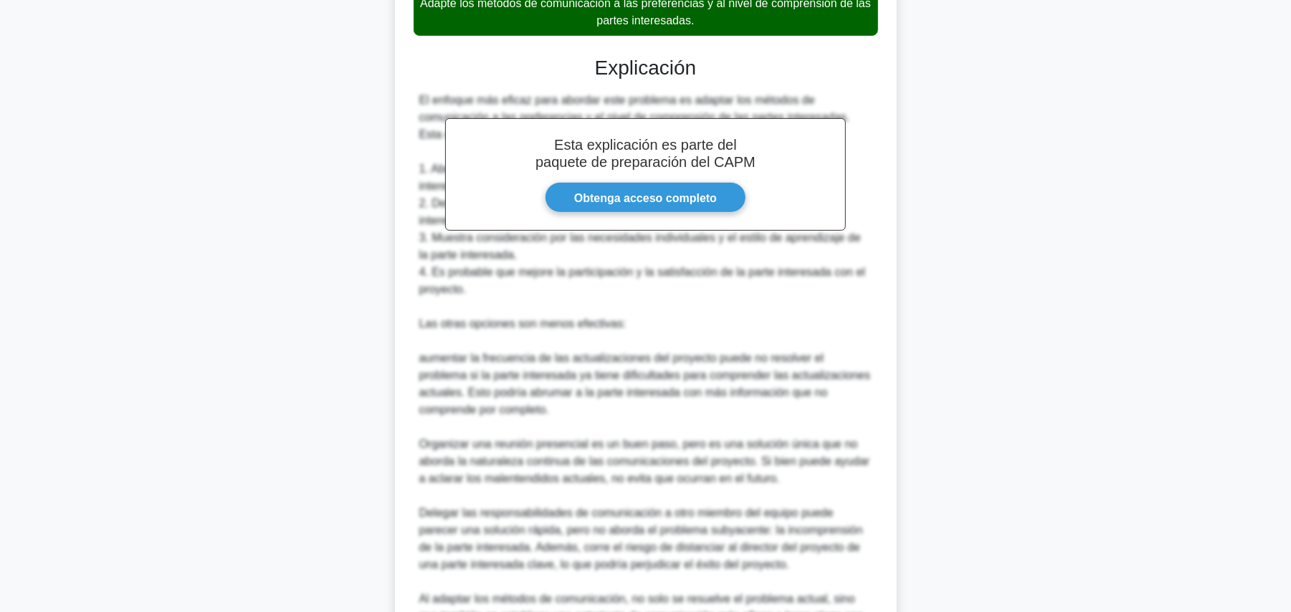
scroll to position [568, 0]
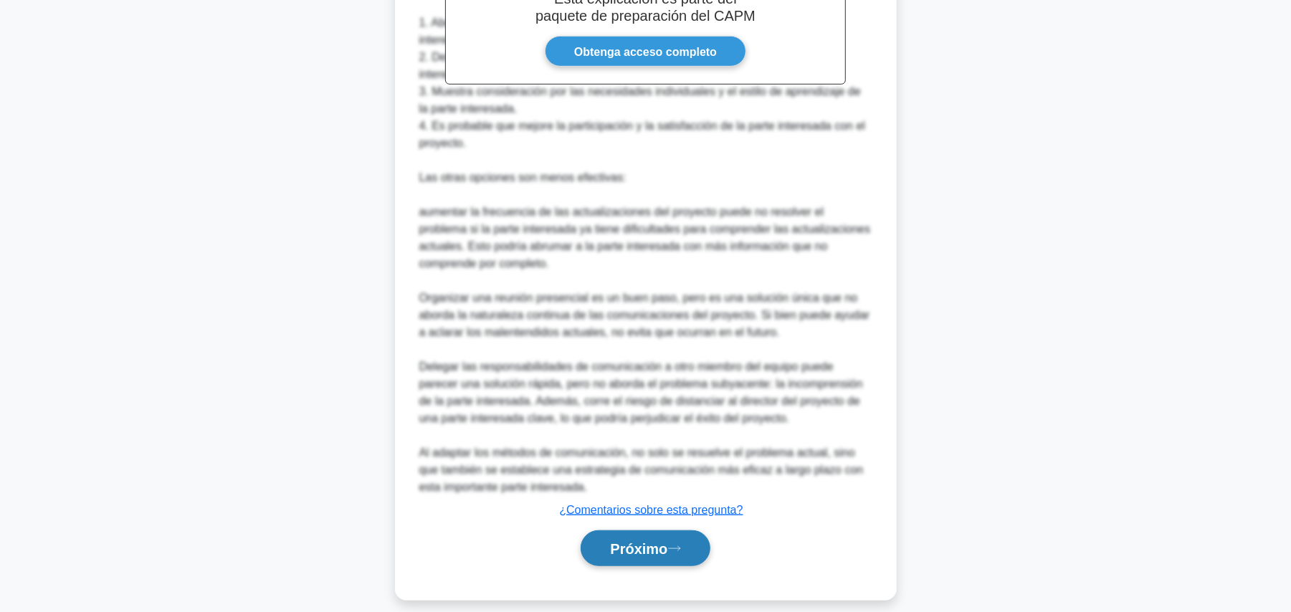
click at [681, 545] on icon at bounding box center [674, 549] width 13 height 8
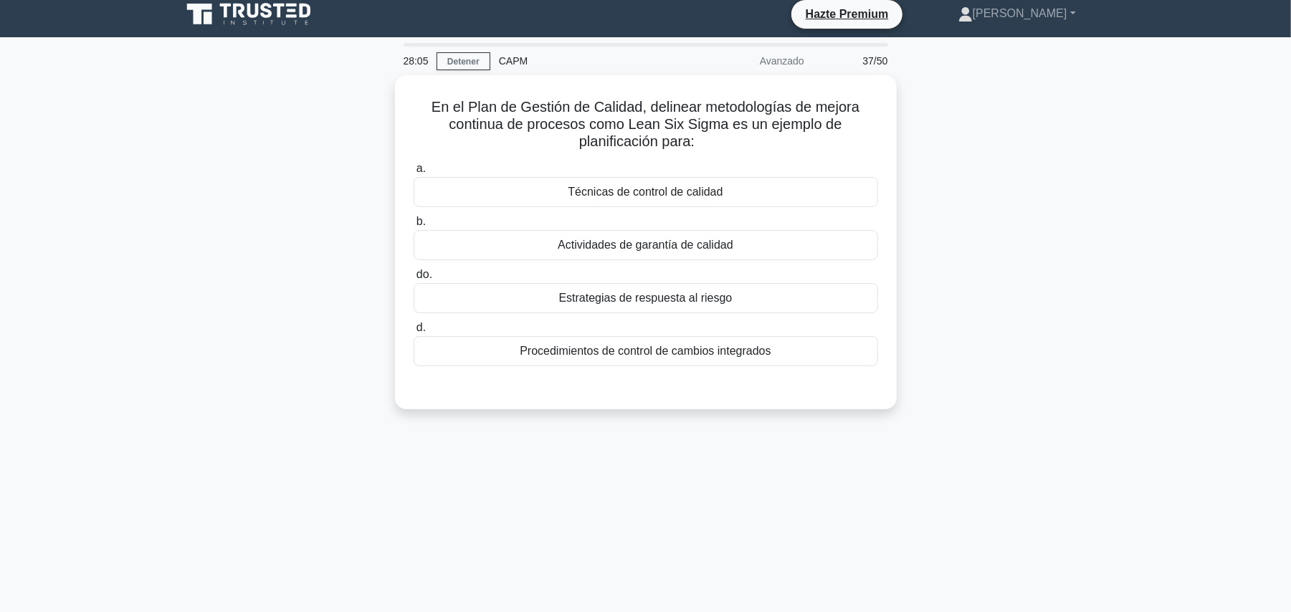
scroll to position [0, 0]
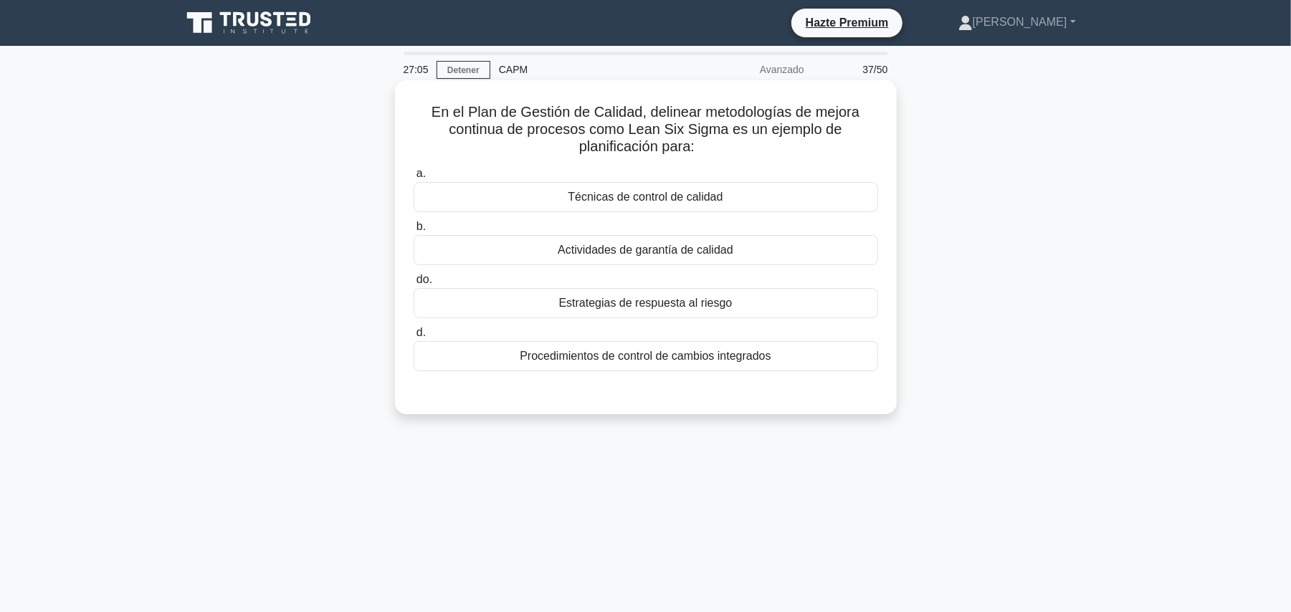
click at [643, 256] on font "Actividades de garantía de calidad" at bounding box center [646, 250] width 176 height 12
click at [414, 232] on input "b. Actividades de garantía de calidad" at bounding box center [414, 226] width 0 height 9
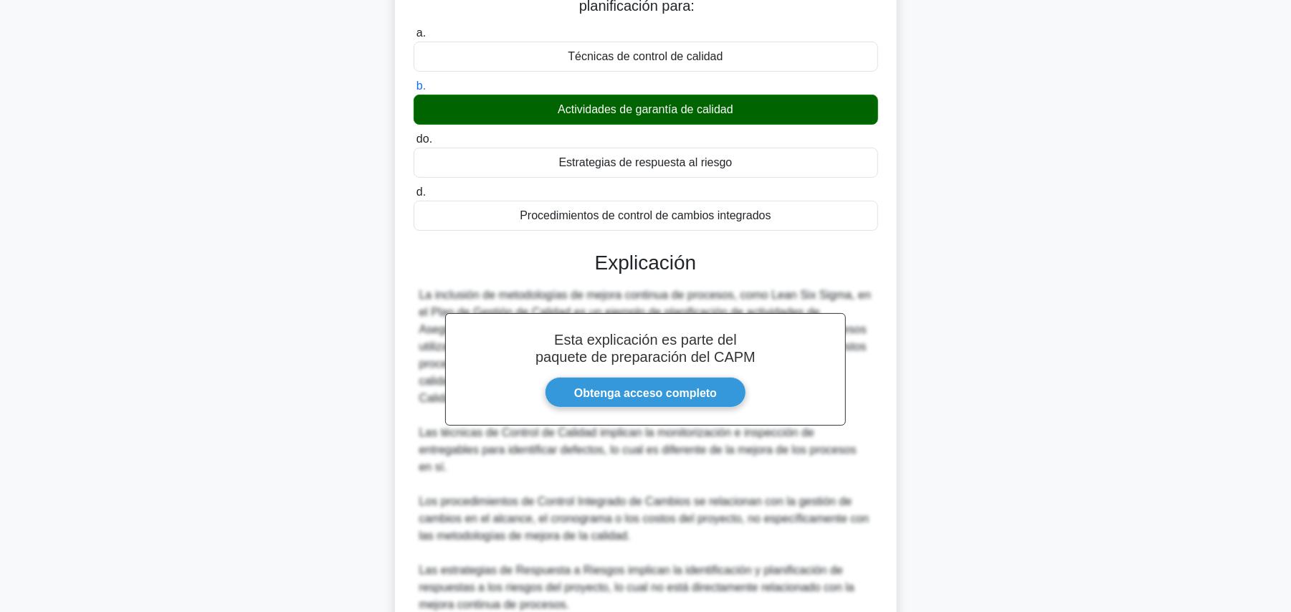
scroll to position [310, 0]
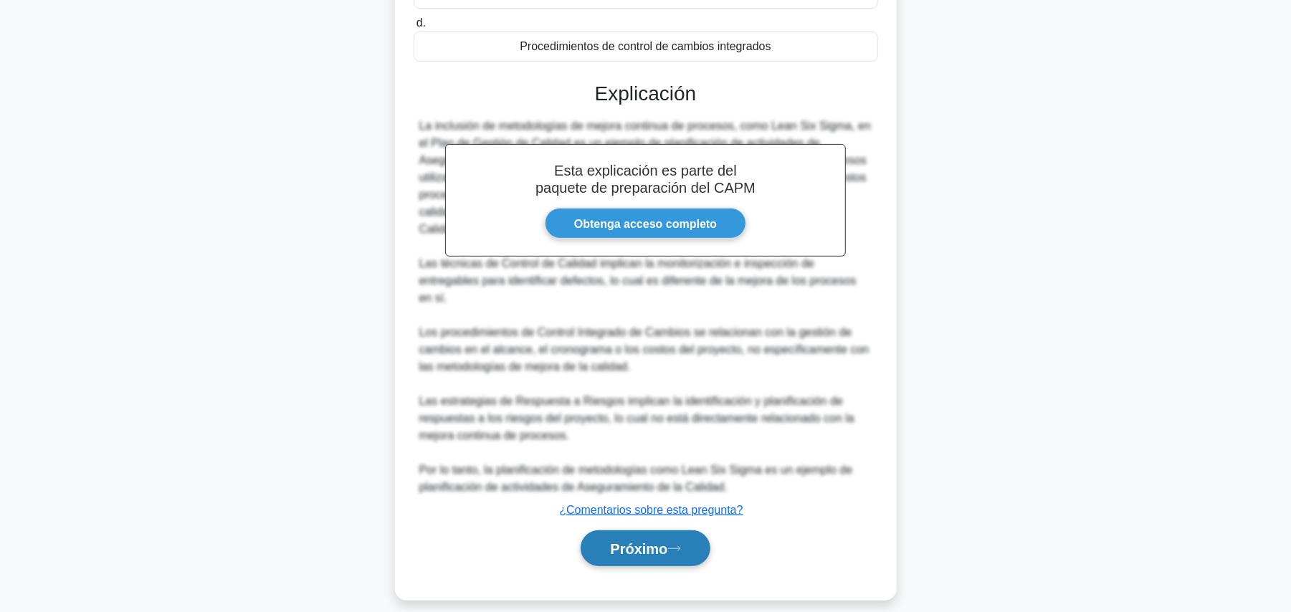
click at [673, 531] on button "Próximo" at bounding box center [645, 549] width 129 height 37
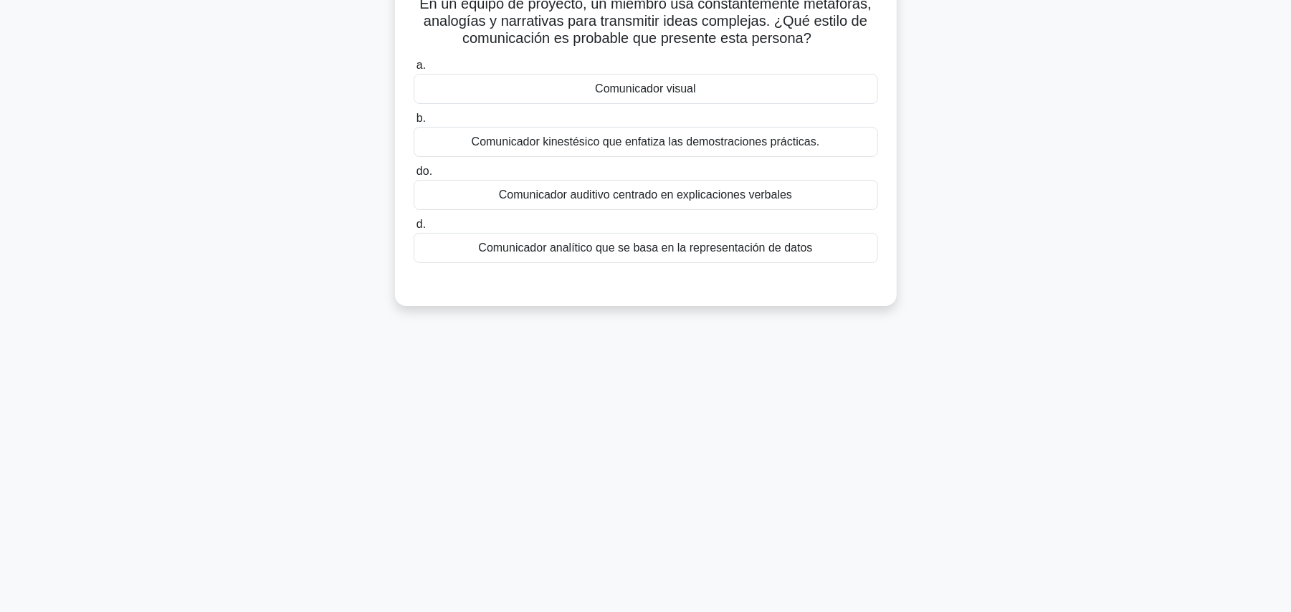
scroll to position [0, 0]
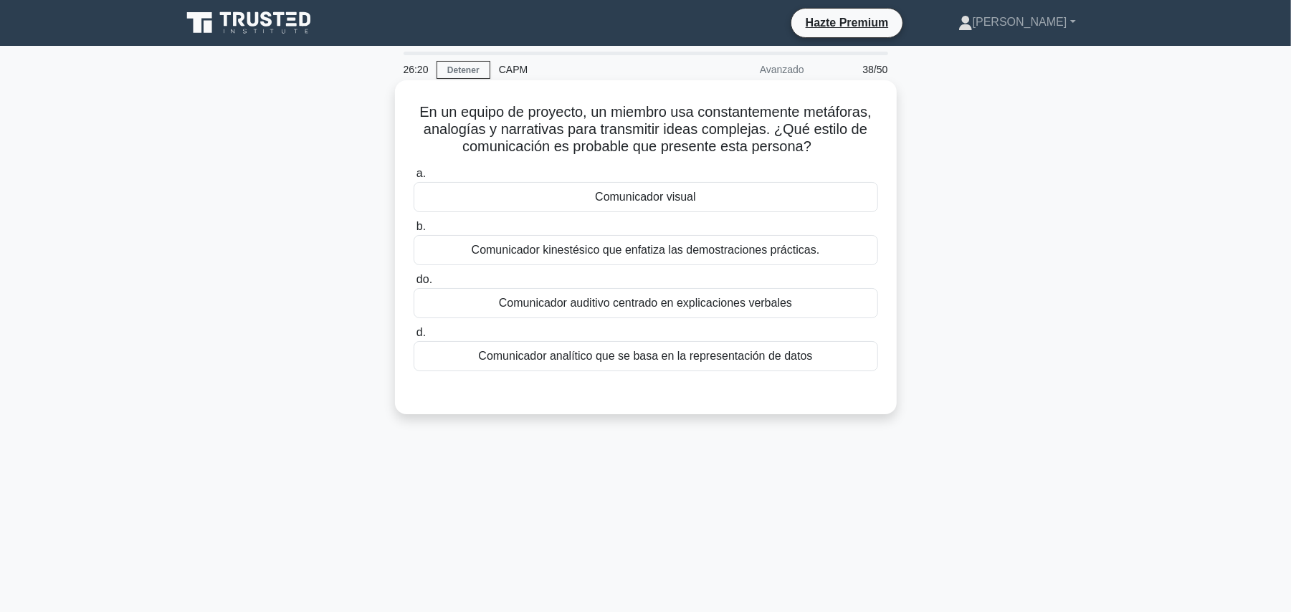
click at [819, 247] on div "Comunicador kinestésico que enfatiza las demostraciones prácticas." at bounding box center [646, 250] width 465 height 30
click at [414, 232] on input "b. Comunicador kinestésico que enfatiza las demostraciones prácticas." at bounding box center [414, 226] width 0 height 9
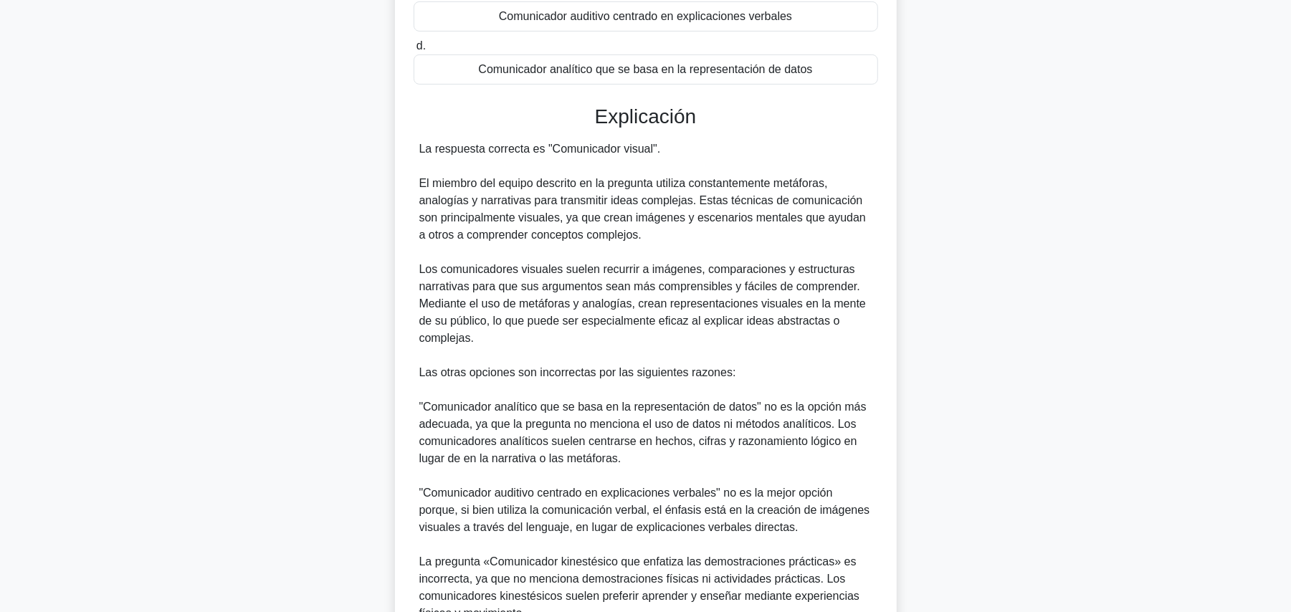
scroll to position [430, 0]
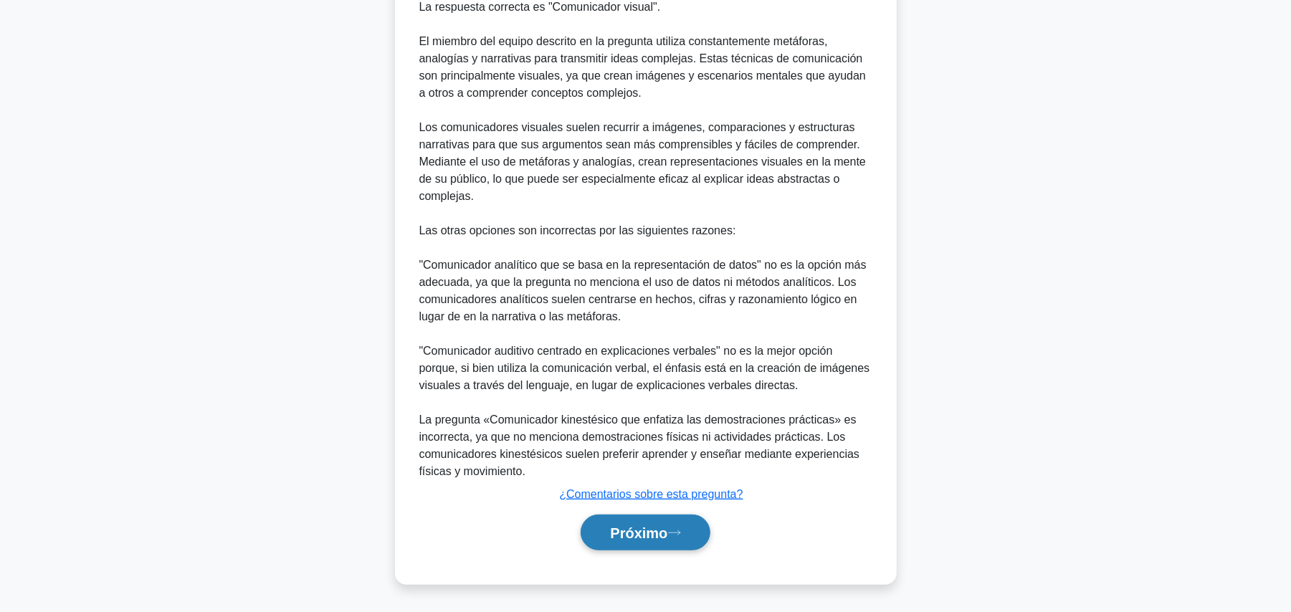
click at [687, 535] on button "Próximo" at bounding box center [645, 533] width 129 height 37
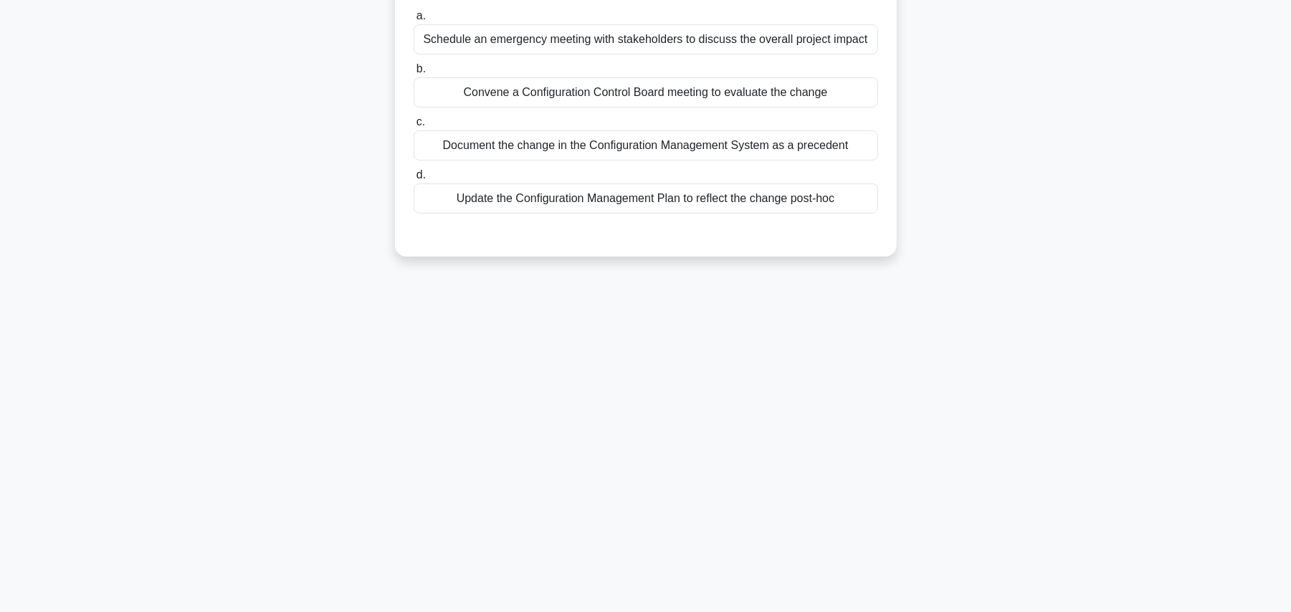
scroll to position [0, 0]
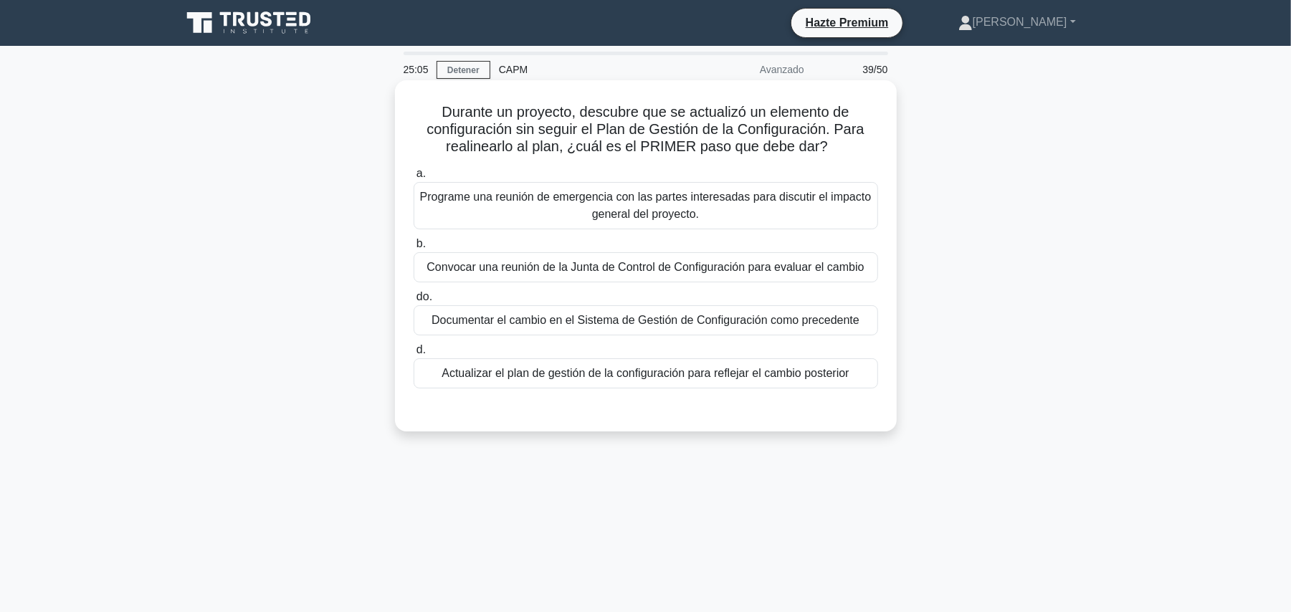
click at [731, 273] on font "Convocar una reunión de la Junta de Control de Configuración para evaluar el ca…" at bounding box center [645, 267] width 437 height 12
click at [414, 249] on input "b. Convocar una reunión de la Junta de Control de Configuración para evaluar el…" at bounding box center [414, 243] width 0 height 9
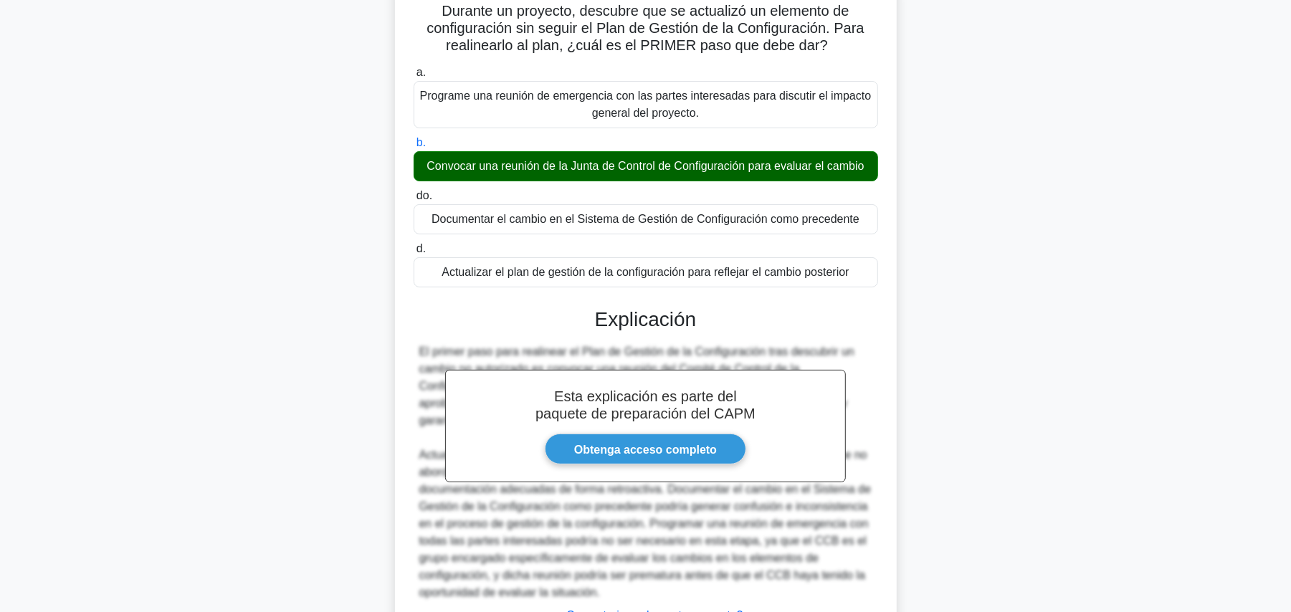
scroll to position [224, 0]
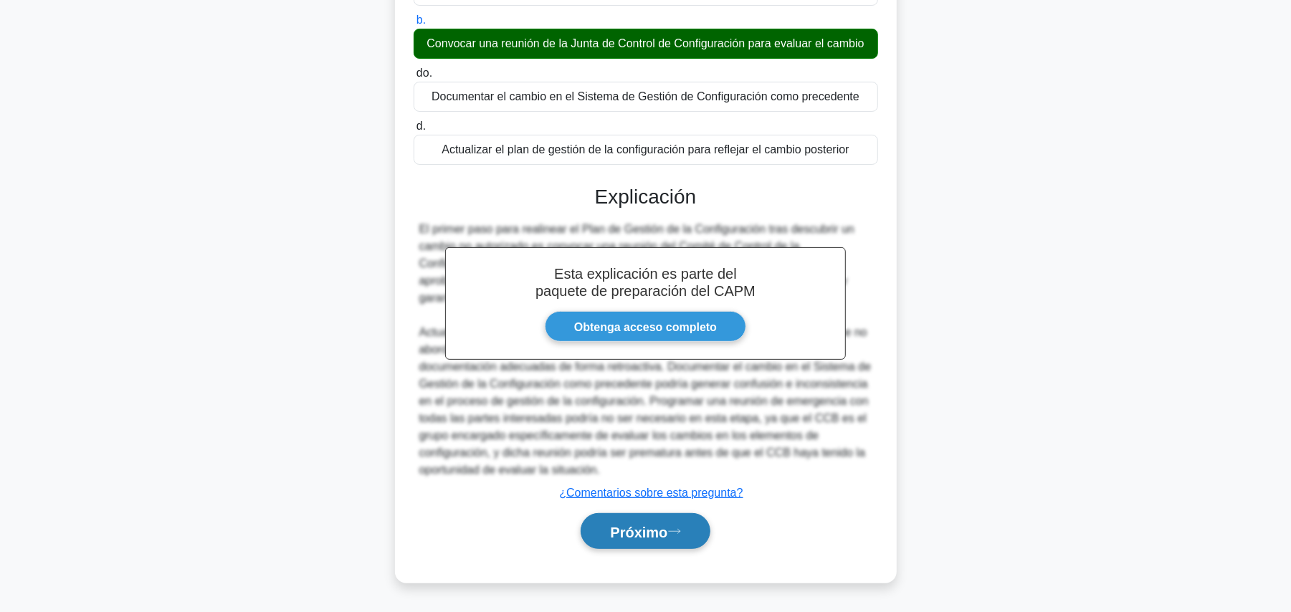
click at [648, 521] on button "Próximo" at bounding box center [645, 531] width 129 height 37
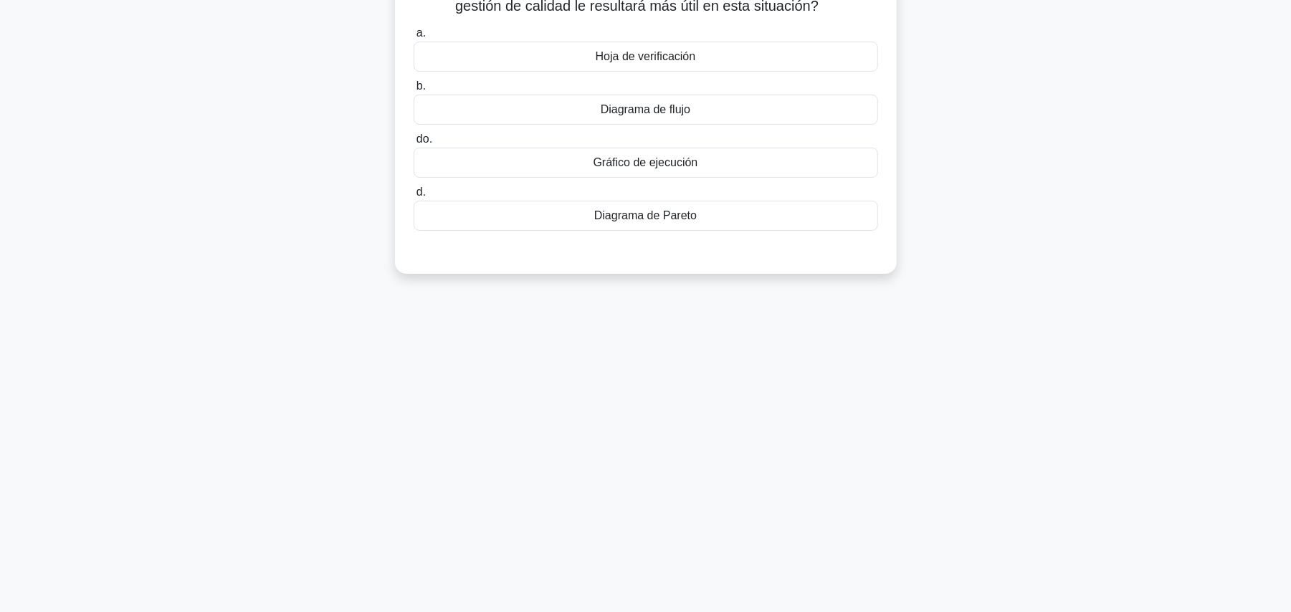
scroll to position [0, 0]
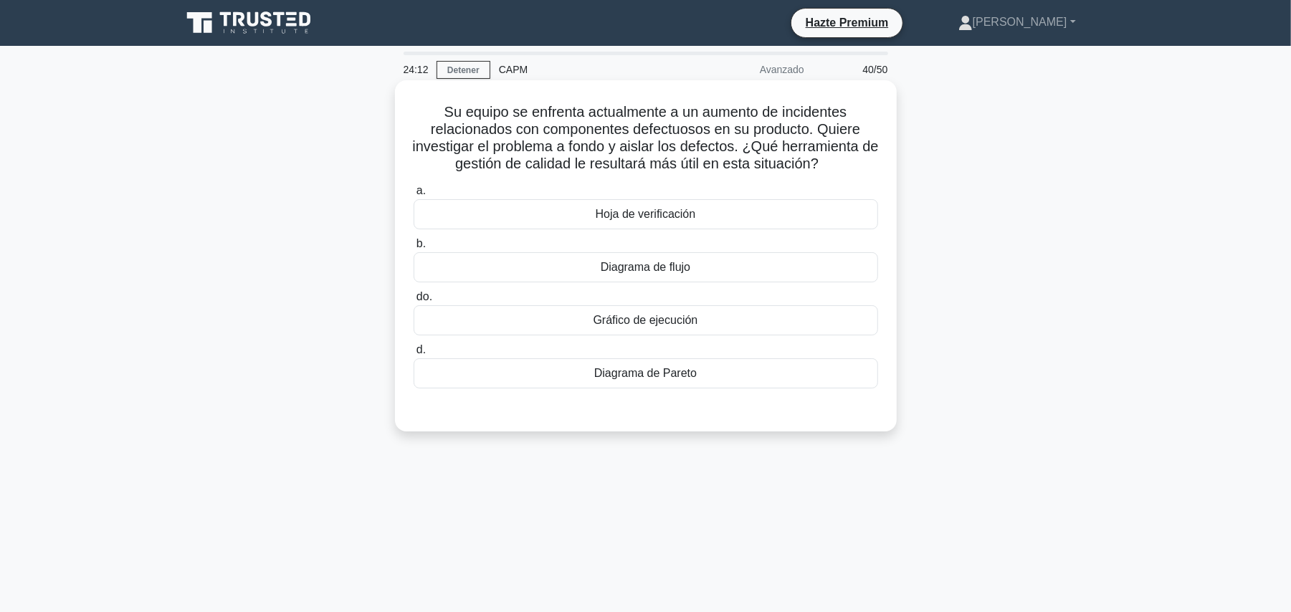
click at [691, 379] on font "Diagrama de Pareto" at bounding box center [645, 373] width 103 height 12
click at [414, 355] on input "d. Diagrama de Pareto" at bounding box center [414, 350] width 0 height 9
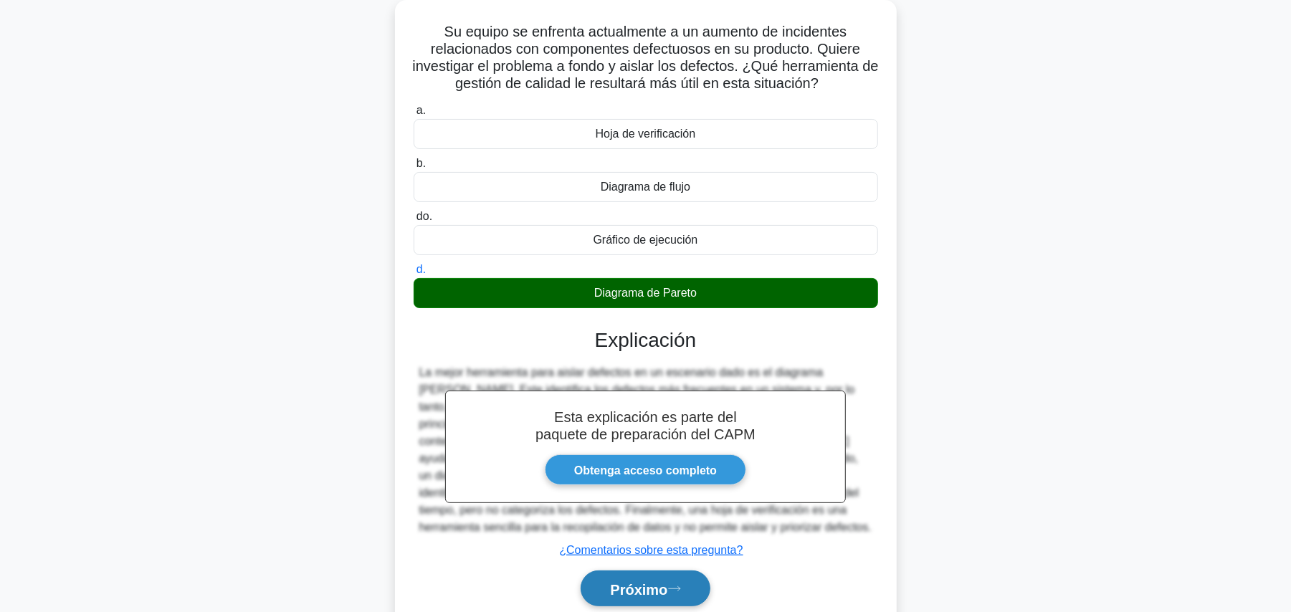
scroll to position [161, 0]
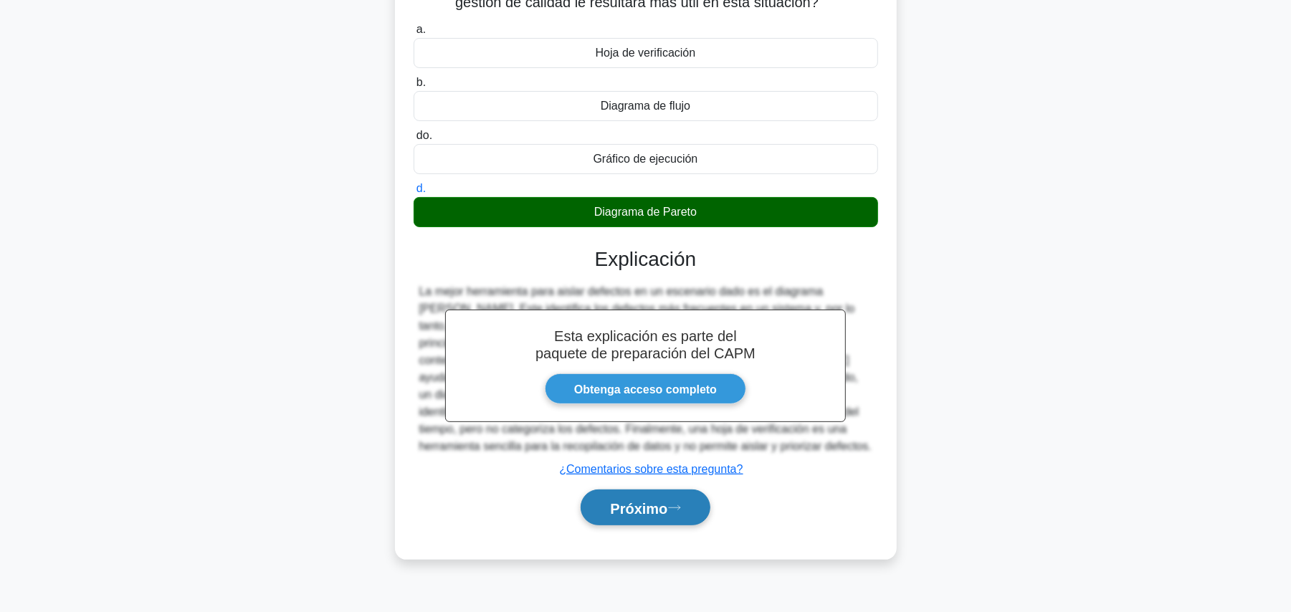
click at [681, 509] on icon at bounding box center [674, 508] width 13 height 8
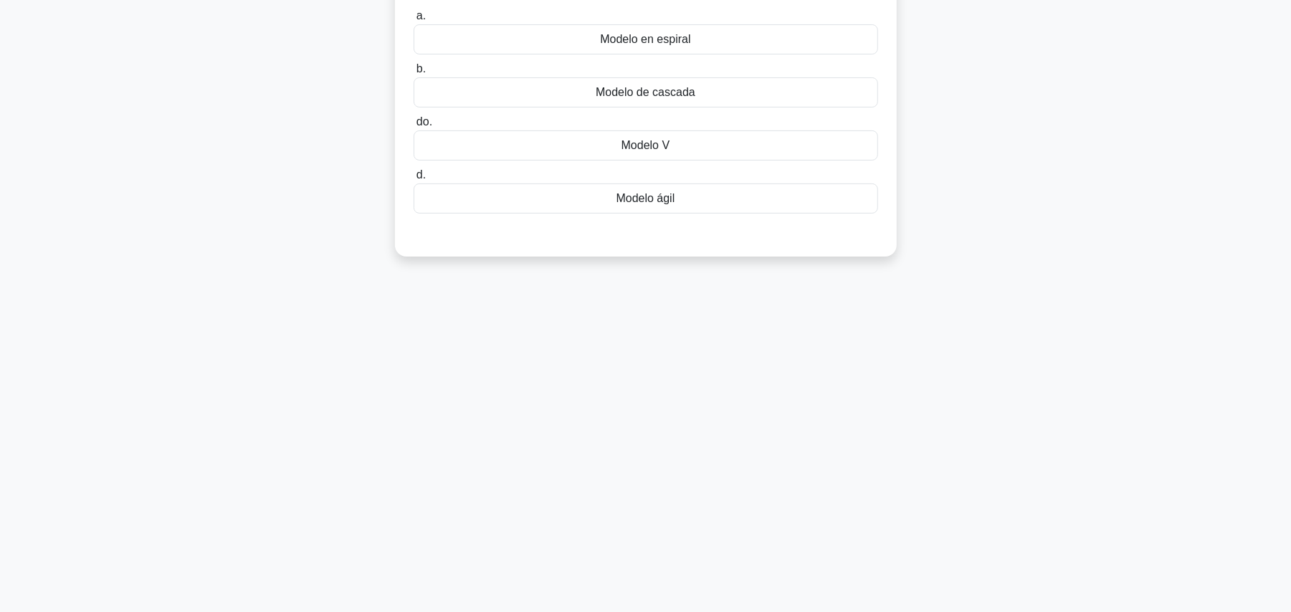
scroll to position [0, 0]
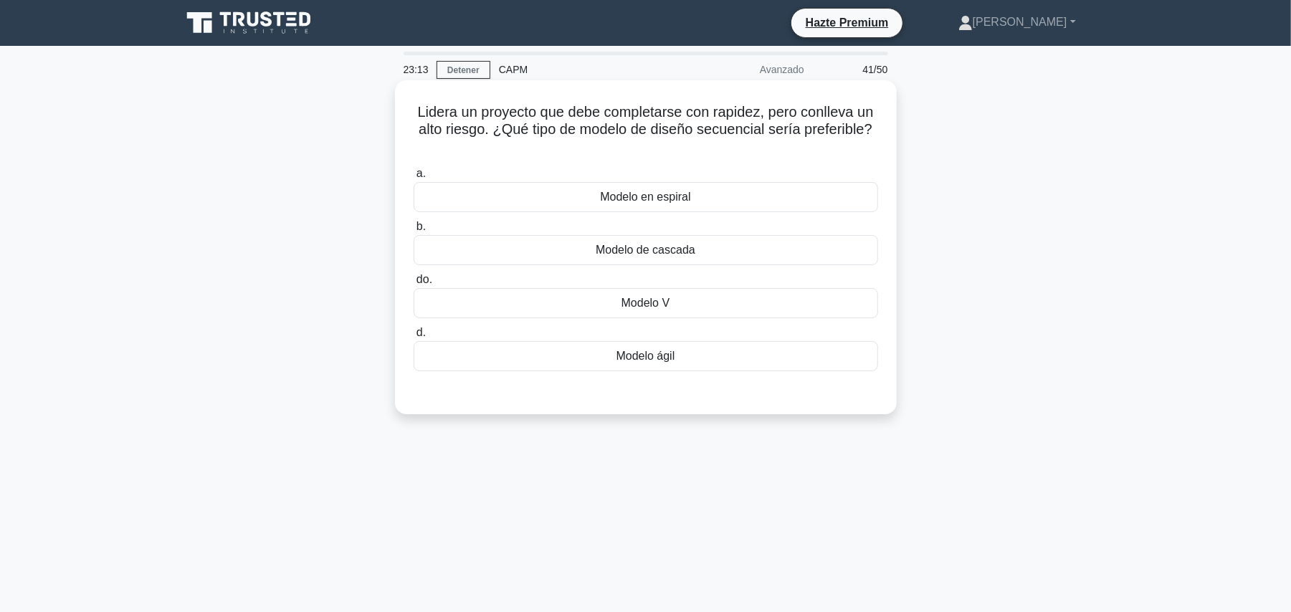
click at [711, 357] on div "Modelo ágil" at bounding box center [646, 356] width 465 height 30
click at [414, 338] on input "d. Modelo ágil" at bounding box center [414, 332] width 0 height 9
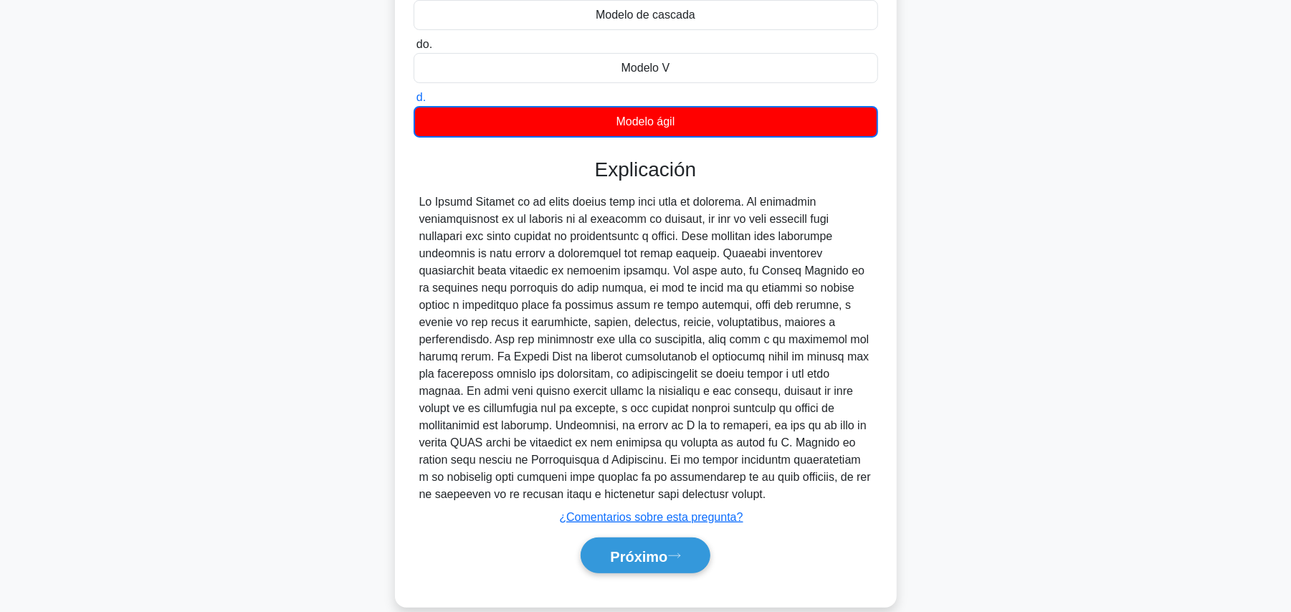
scroll to position [258, 0]
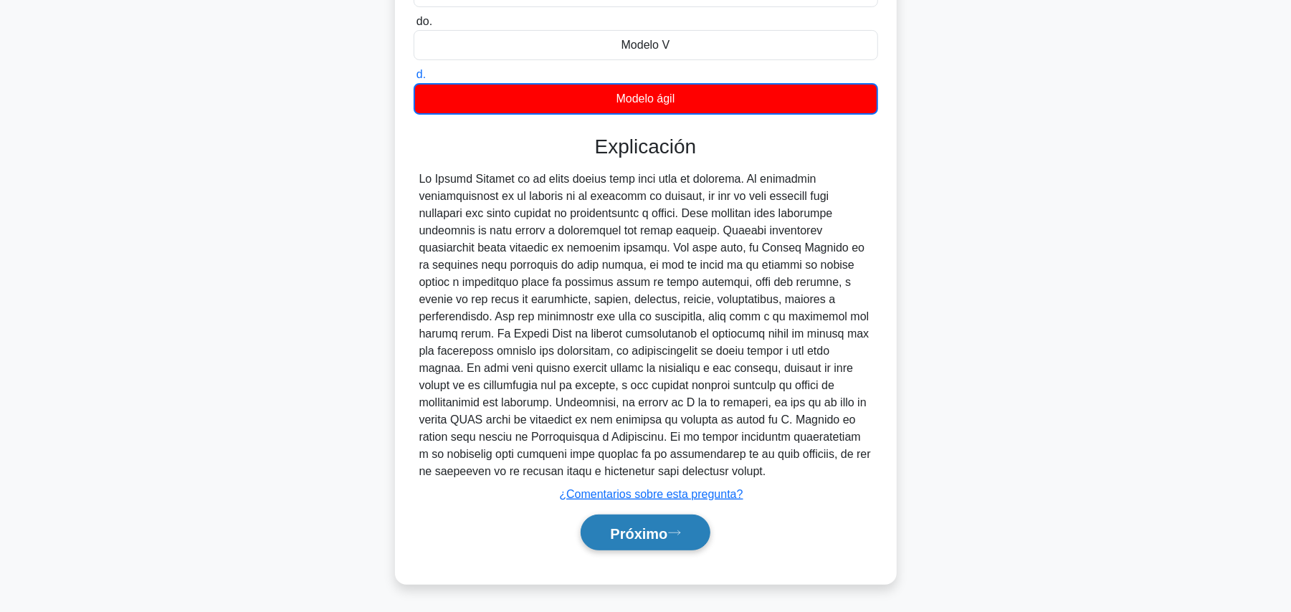
click at [675, 528] on button "Próximo" at bounding box center [645, 533] width 129 height 37
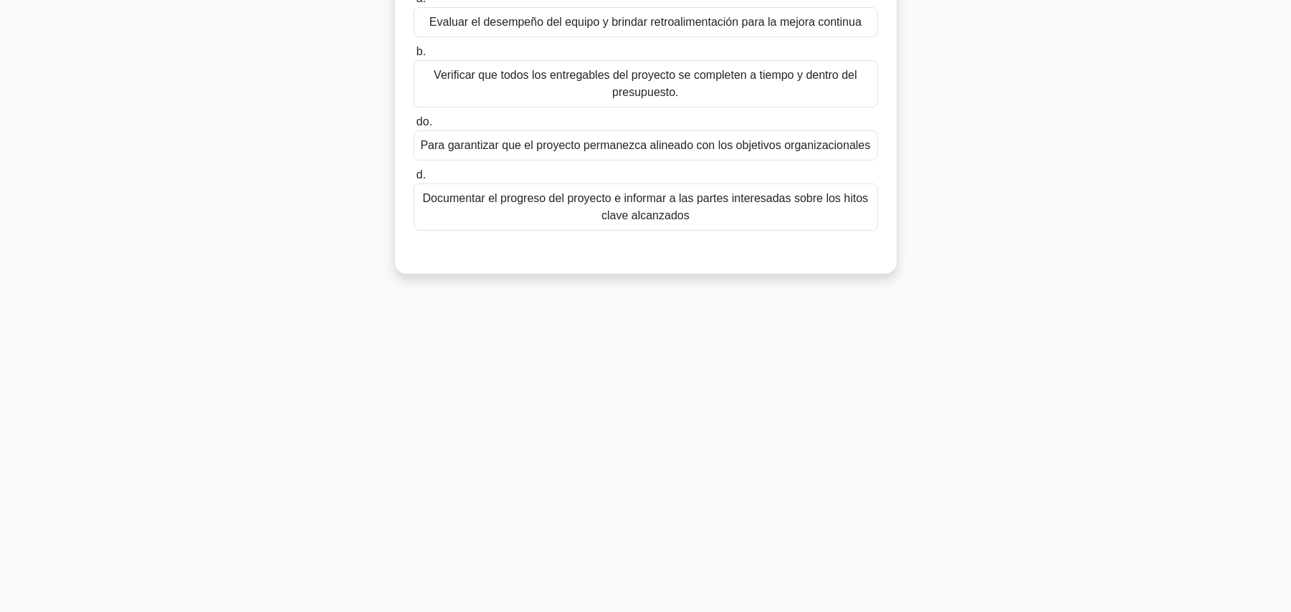
scroll to position [0, 0]
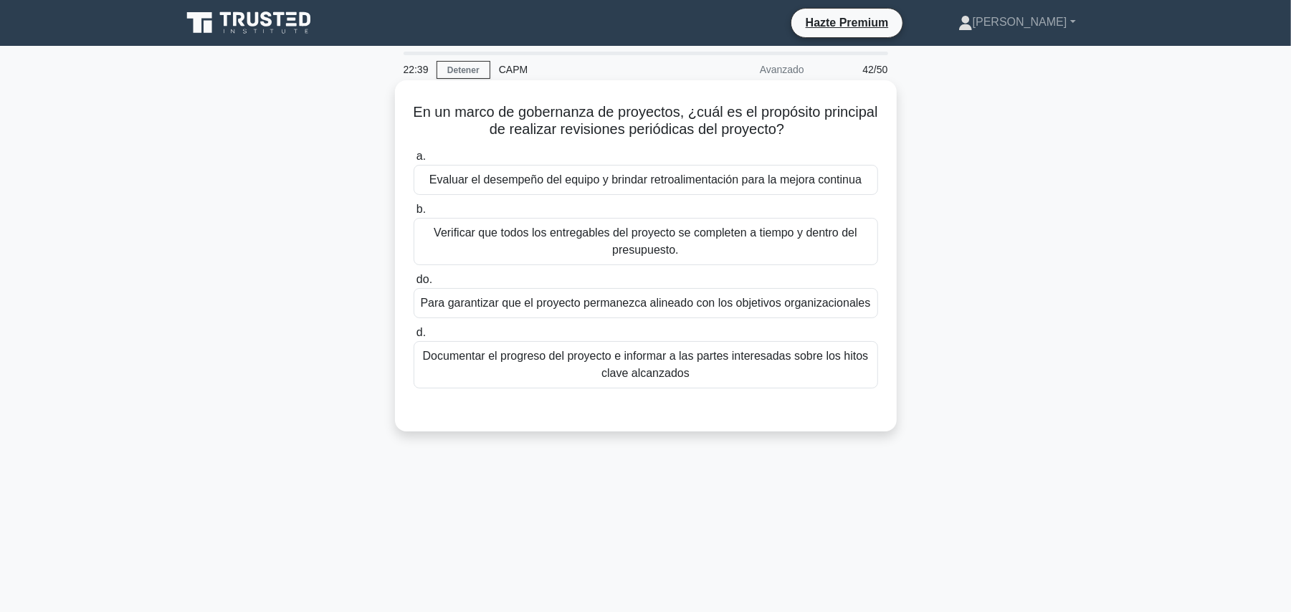
click at [645, 308] on font "Para garantizar que el proyecto permanezca alineado con los objetivos organizac…" at bounding box center [646, 303] width 450 height 12
click at [414, 285] on input "do. Para garantizar que el proyecto permanezca alineado con los objetivos organ…" at bounding box center [414, 279] width 0 height 9
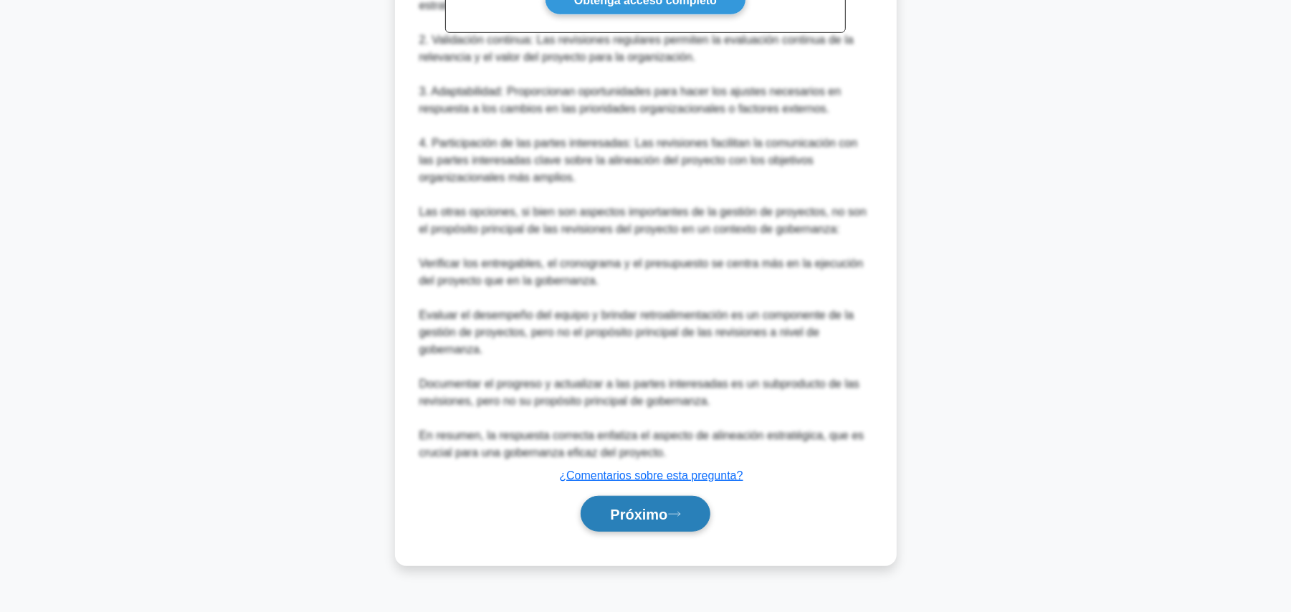
click at [640, 523] on button "Próximo" at bounding box center [645, 514] width 129 height 37
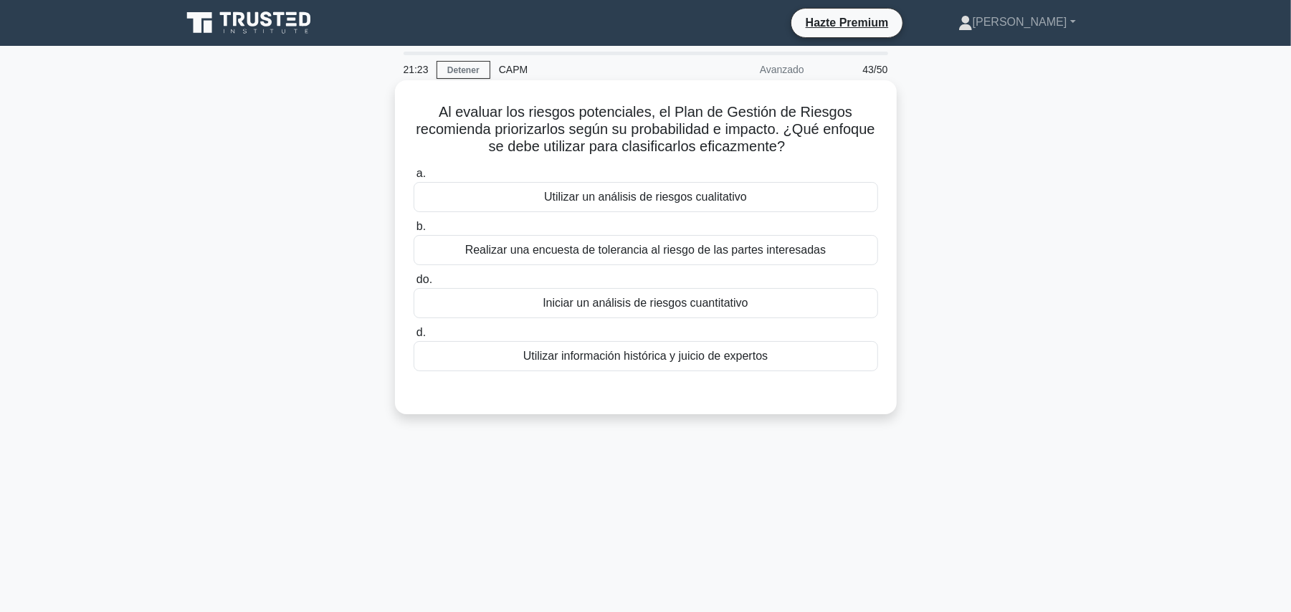
click at [732, 202] on font "Utilizar un análisis de riesgos cualitativo" at bounding box center [645, 197] width 203 height 12
click at [414, 179] on input "a. Utilizar un análisis de riesgos cualitativo" at bounding box center [414, 173] width 0 height 9
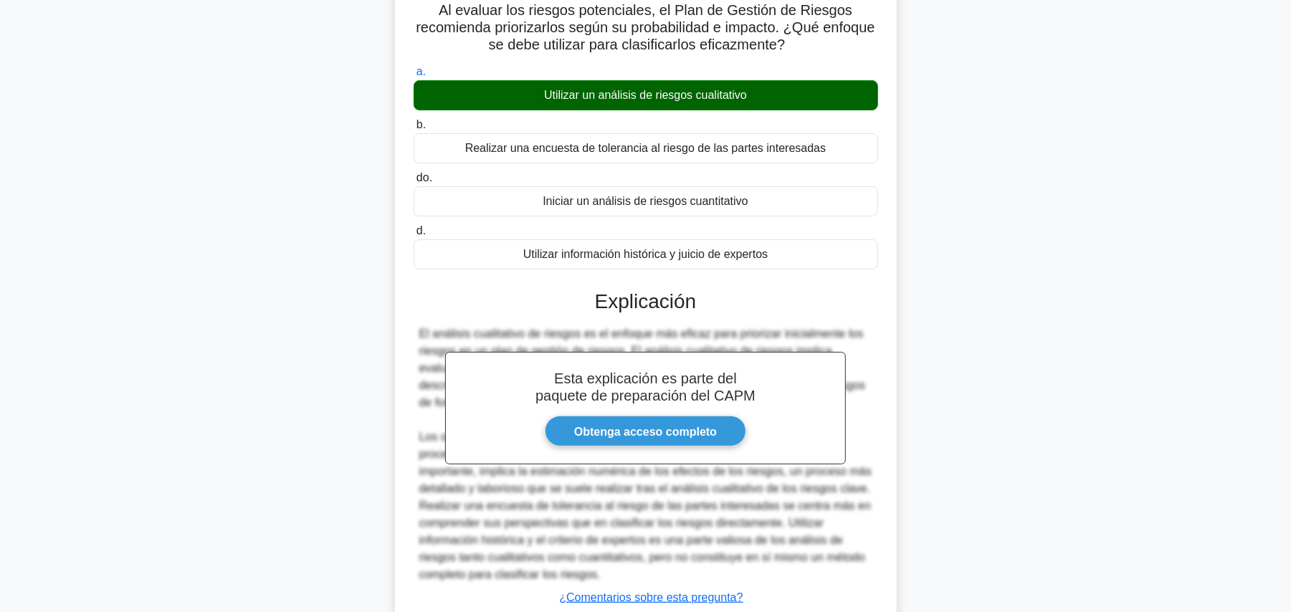
scroll to position [206, 0]
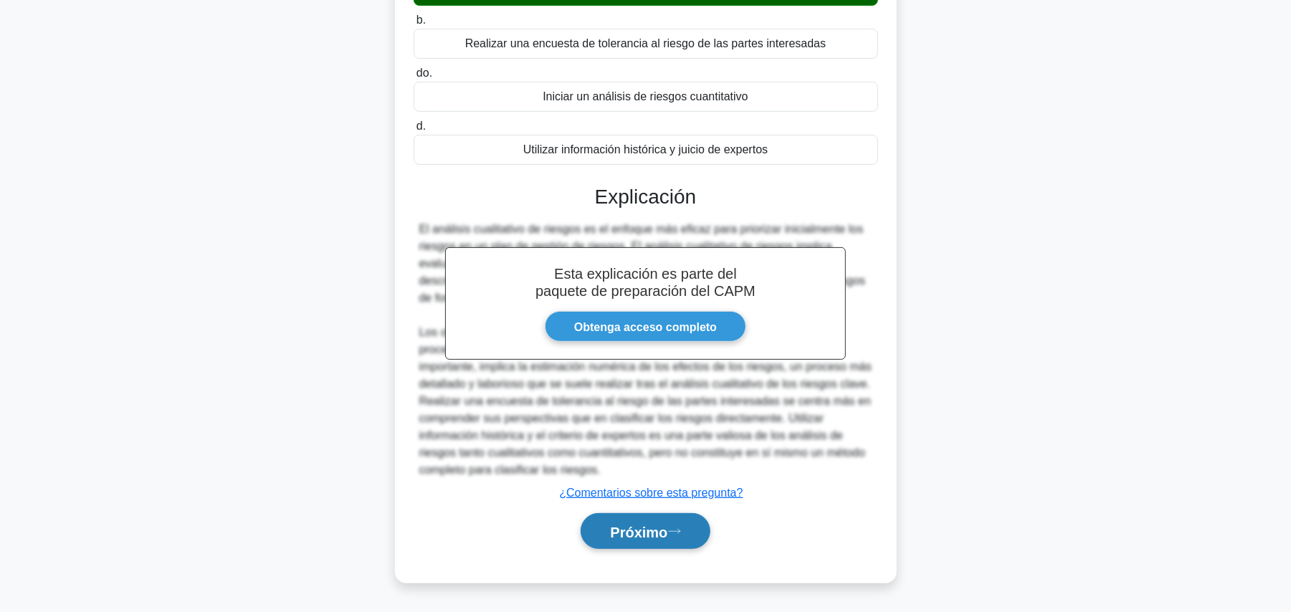
click at [637, 538] on font "Próximo" at bounding box center [638, 532] width 57 height 16
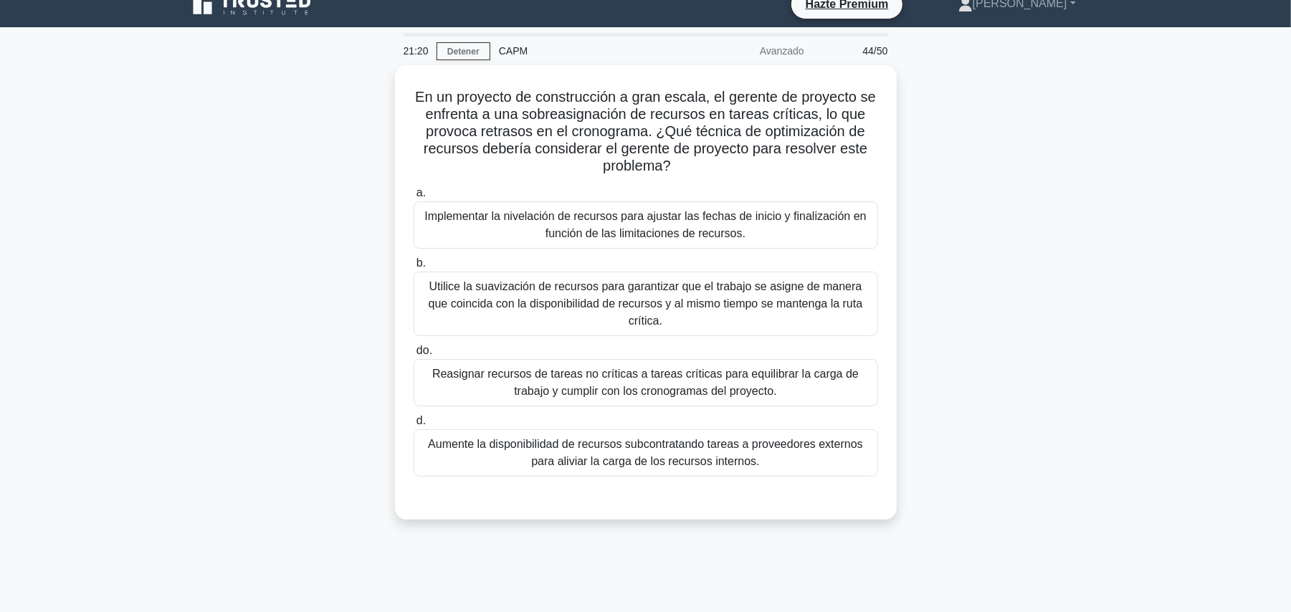
scroll to position [17, 0]
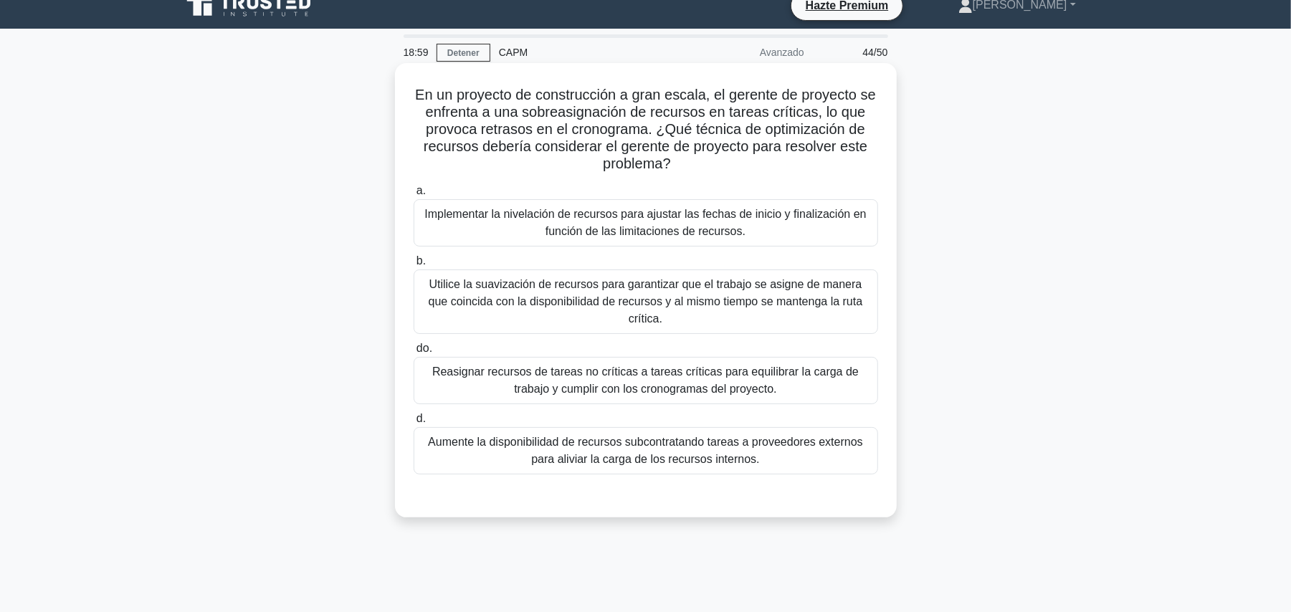
click at [769, 305] on font "Utilice la suavización de recursos para garantizar que el trabajo se asigne de …" at bounding box center [646, 301] width 434 height 47
click at [414, 266] on input "b. Utilice la suavización de recursos para garantizar que el trabajo se asigne …" at bounding box center [414, 261] width 0 height 9
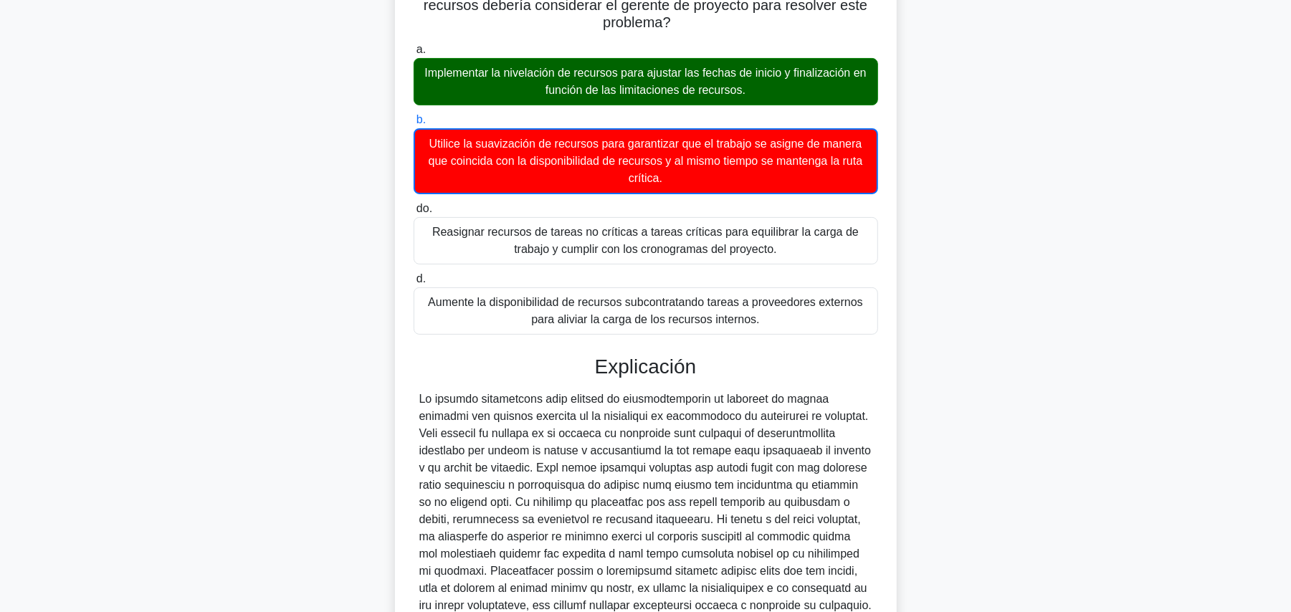
scroll to position [304, 0]
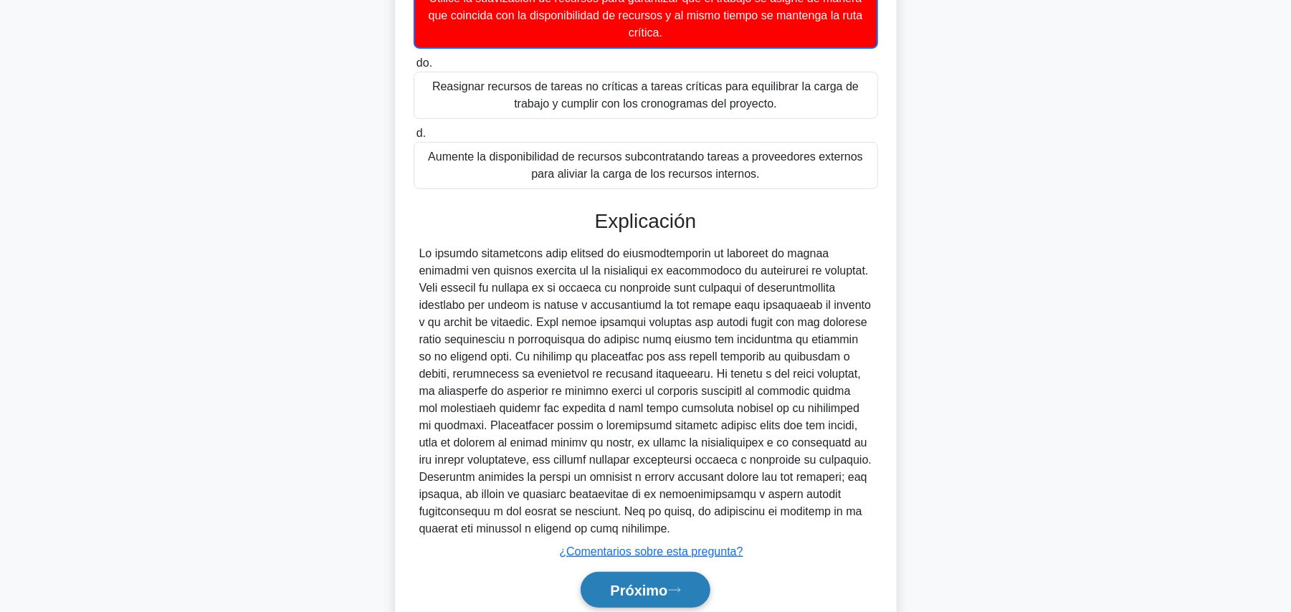
click at [657, 583] on font "Próximo" at bounding box center [638, 591] width 57 height 16
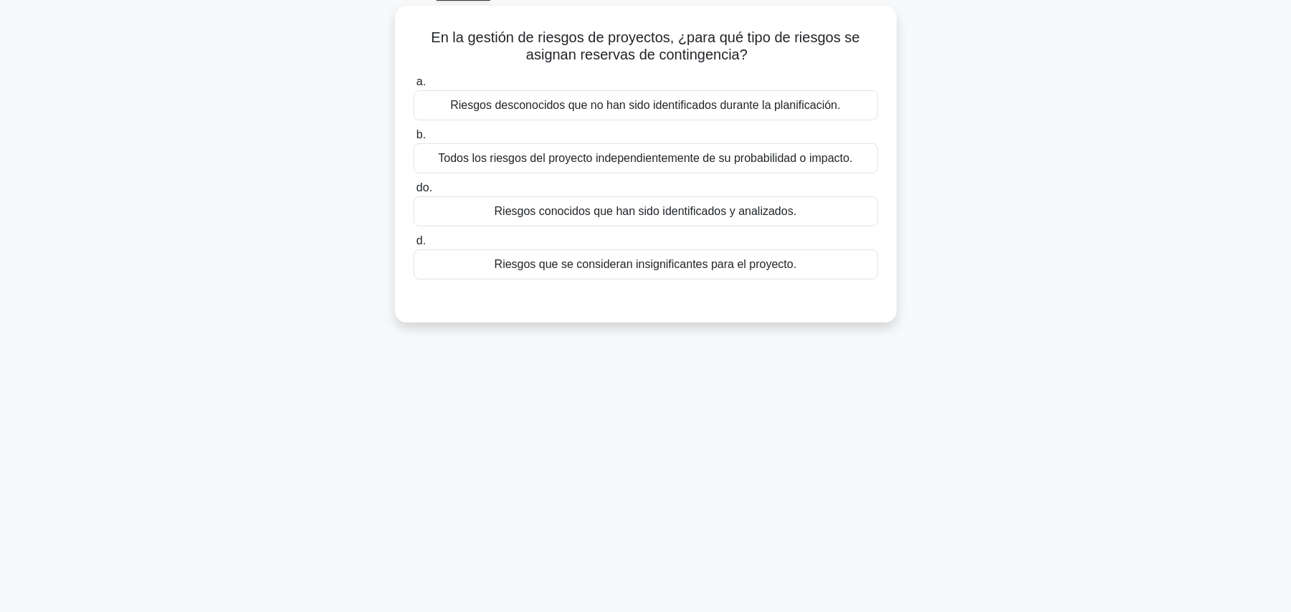
scroll to position [0, 0]
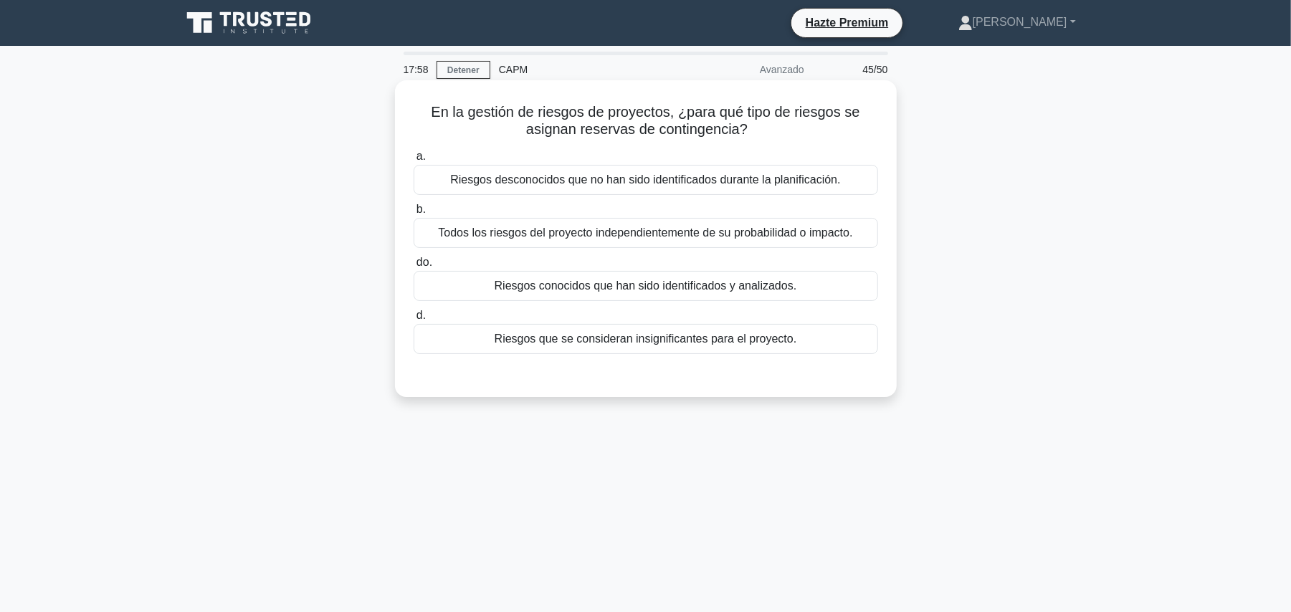
click at [830, 186] on font "Riesgos desconocidos que no han sido identificados durante la planificación." at bounding box center [645, 180] width 390 height 12
click at [414, 161] on input "a. Riesgos desconocidos que no han sido identificados durante la planificación." at bounding box center [414, 156] width 0 height 9
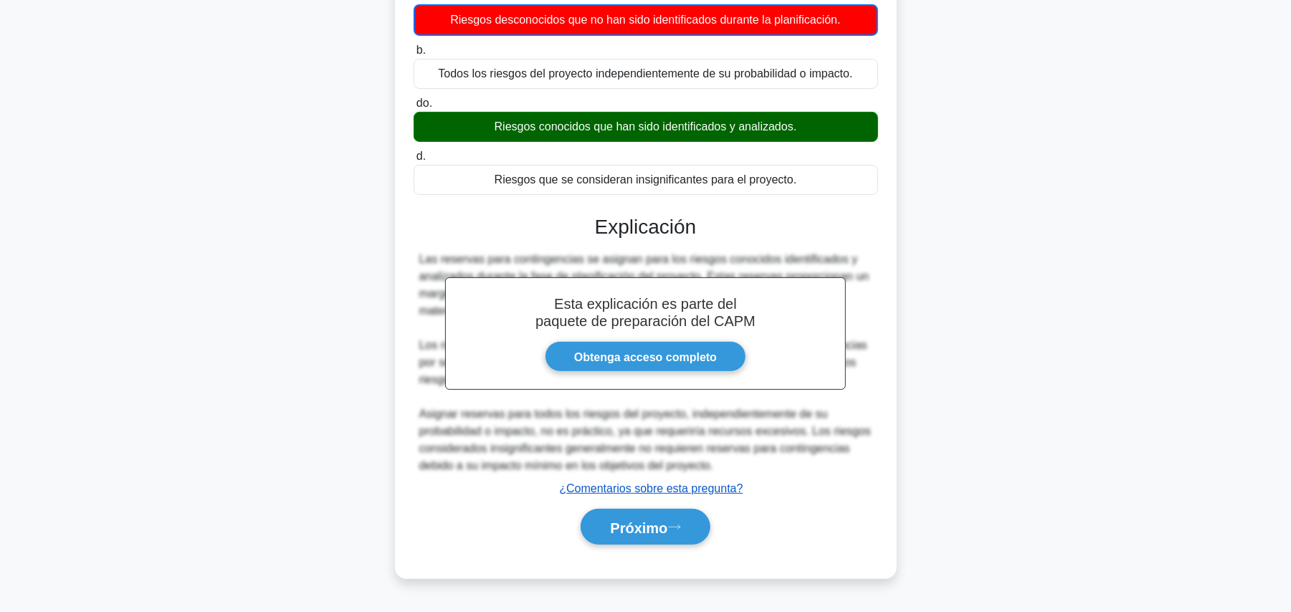
scroll to position [161, 0]
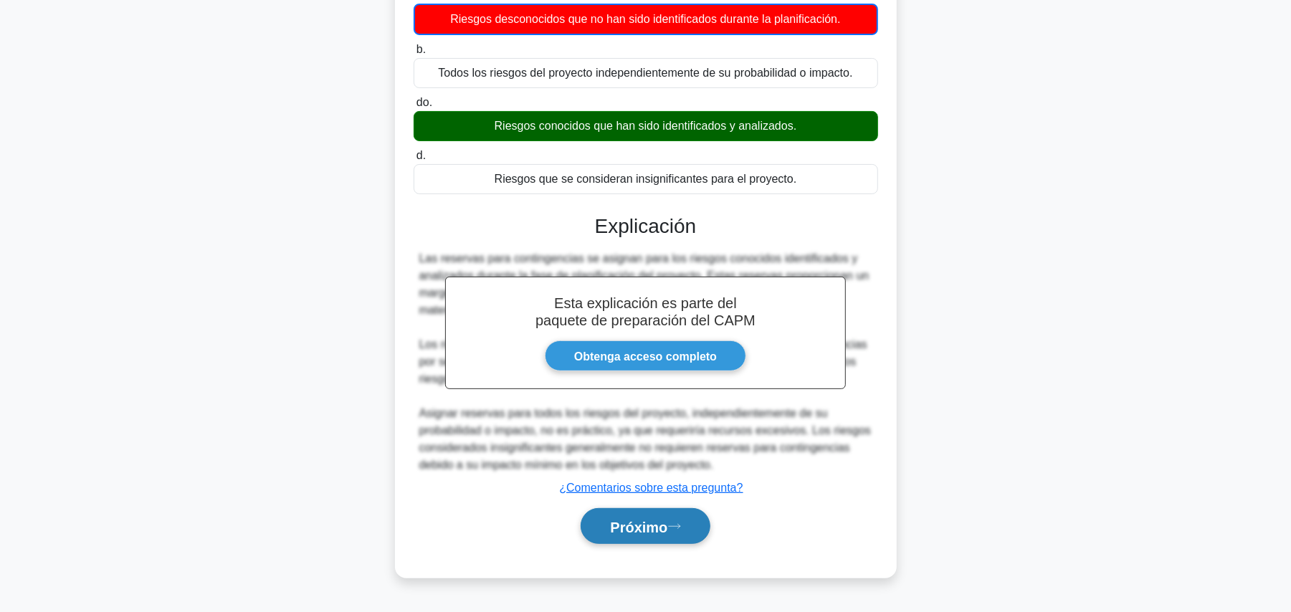
click at [674, 526] on icon at bounding box center [674, 527] width 13 height 8
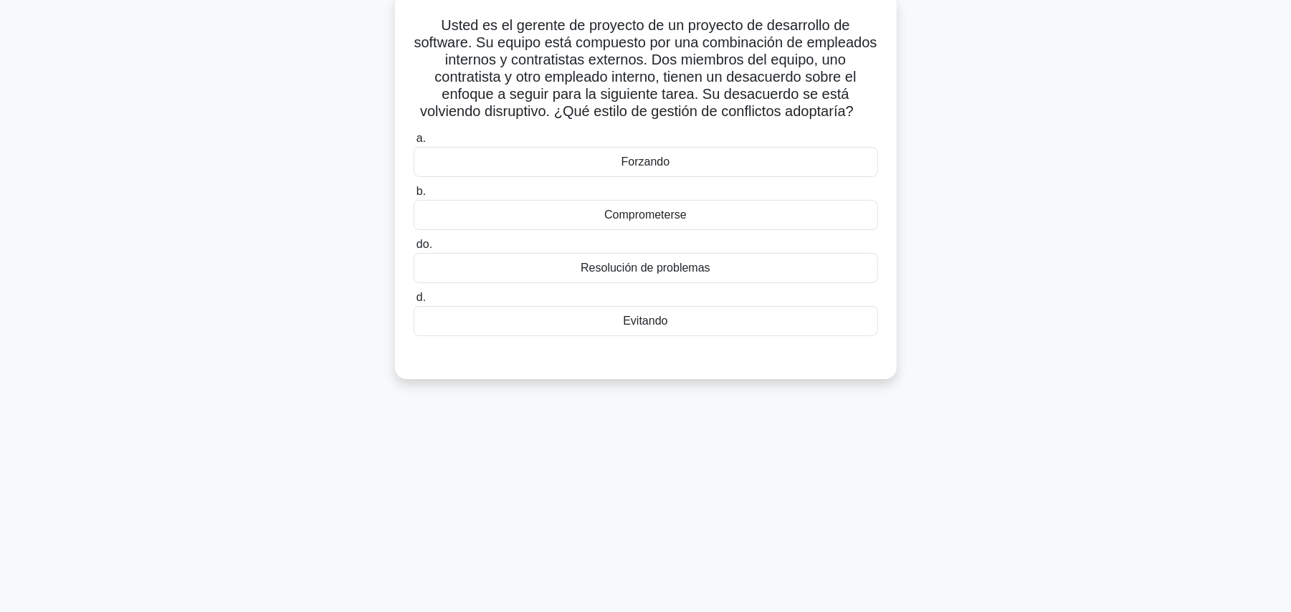
scroll to position [0, 0]
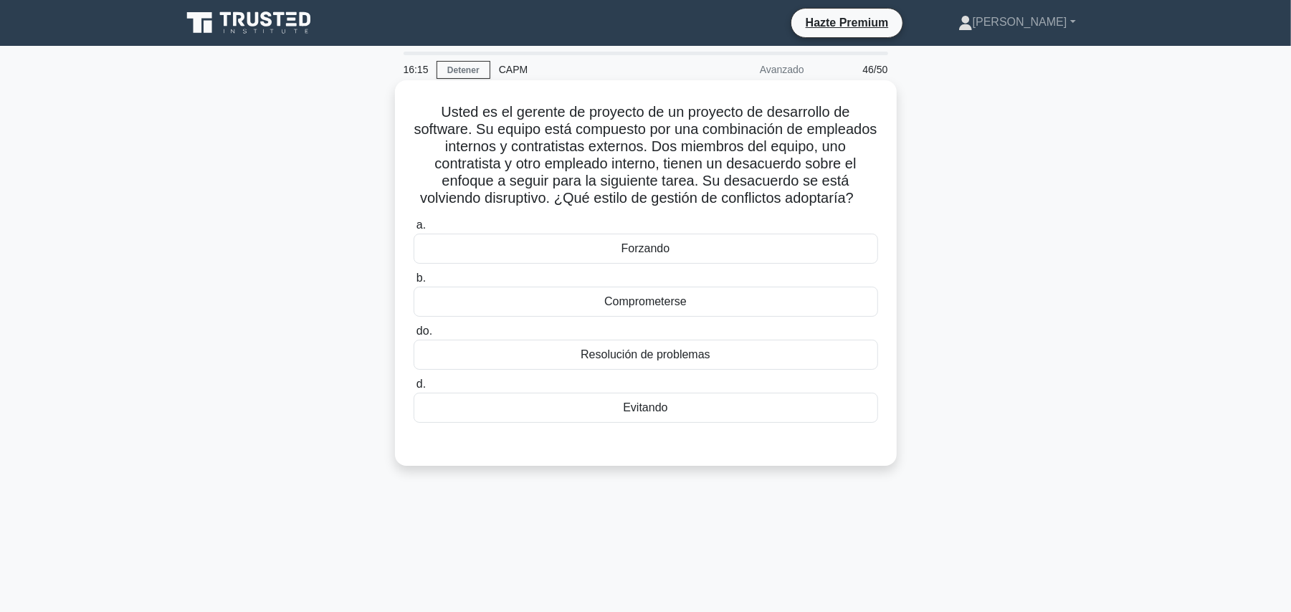
click at [622, 297] on font "Comprometerse" at bounding box center [645, 301] width 82 height 12
click at [414, 283] on input "b. Comprometerse" at bounding box center [414, 278] width 0 height 9
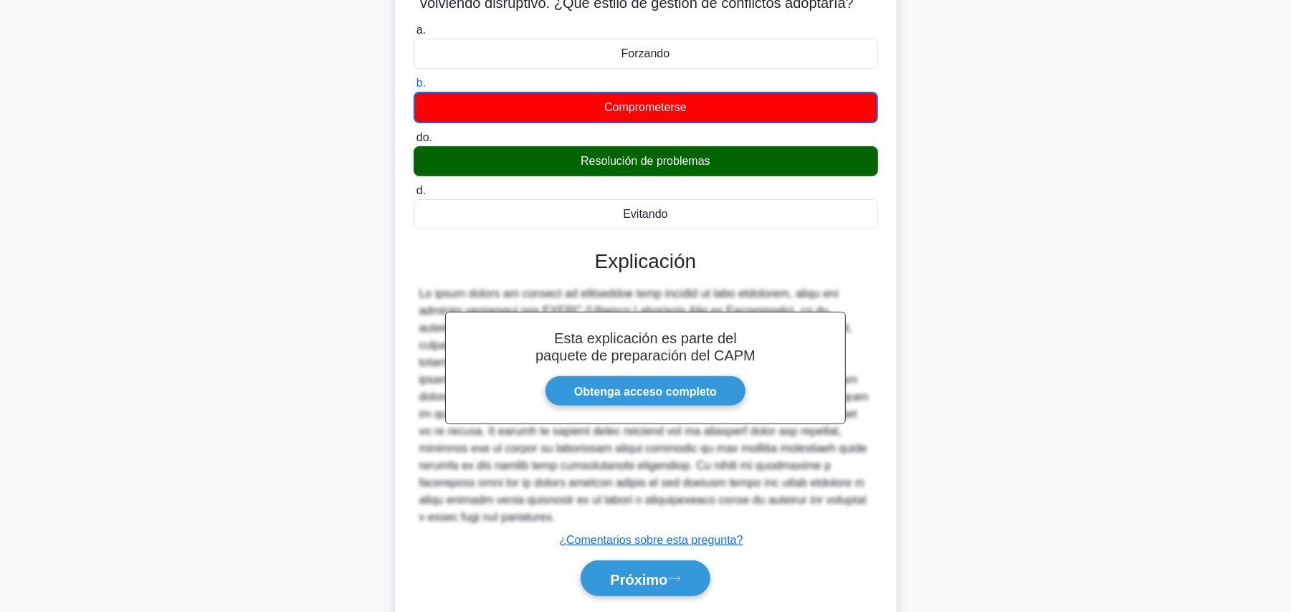
scroll to position [224, 0]
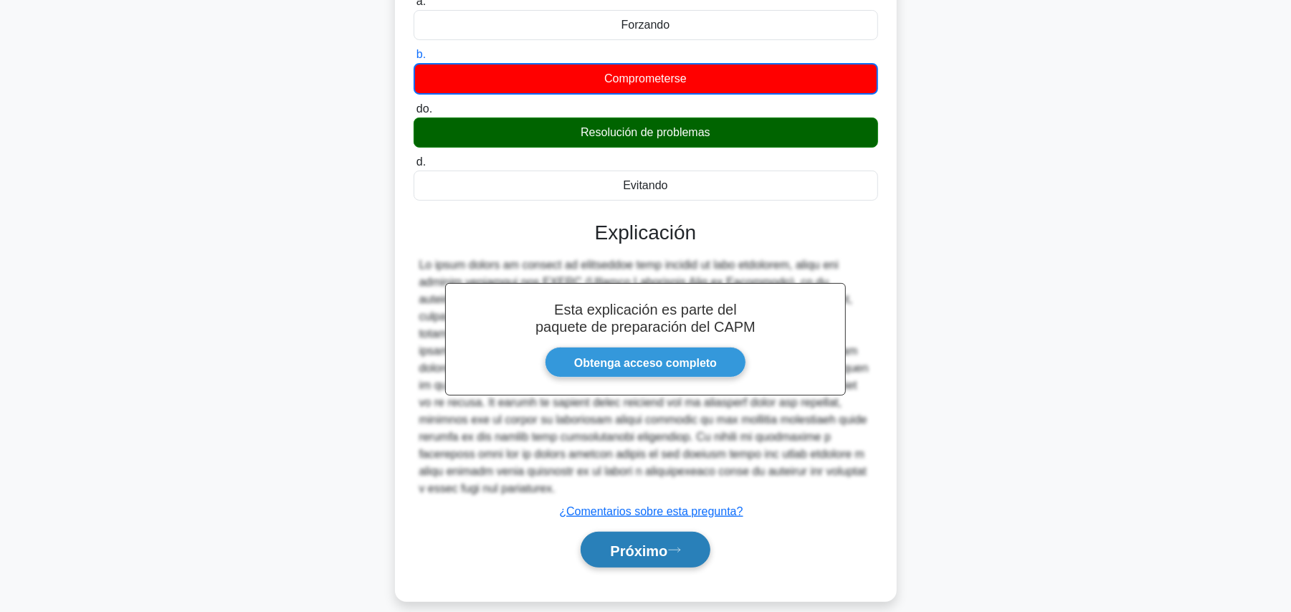
click at [667, 548] on button "Próximo" at bounding box center [645, 550] width 129 height 37
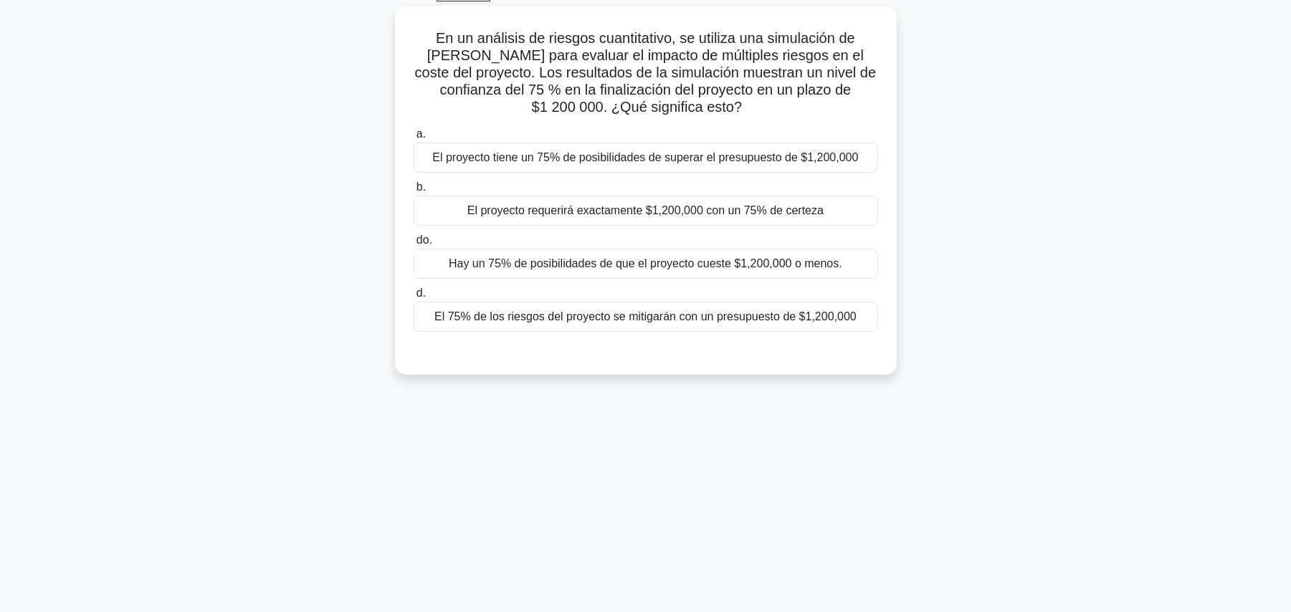
scroll to position [0, 0]
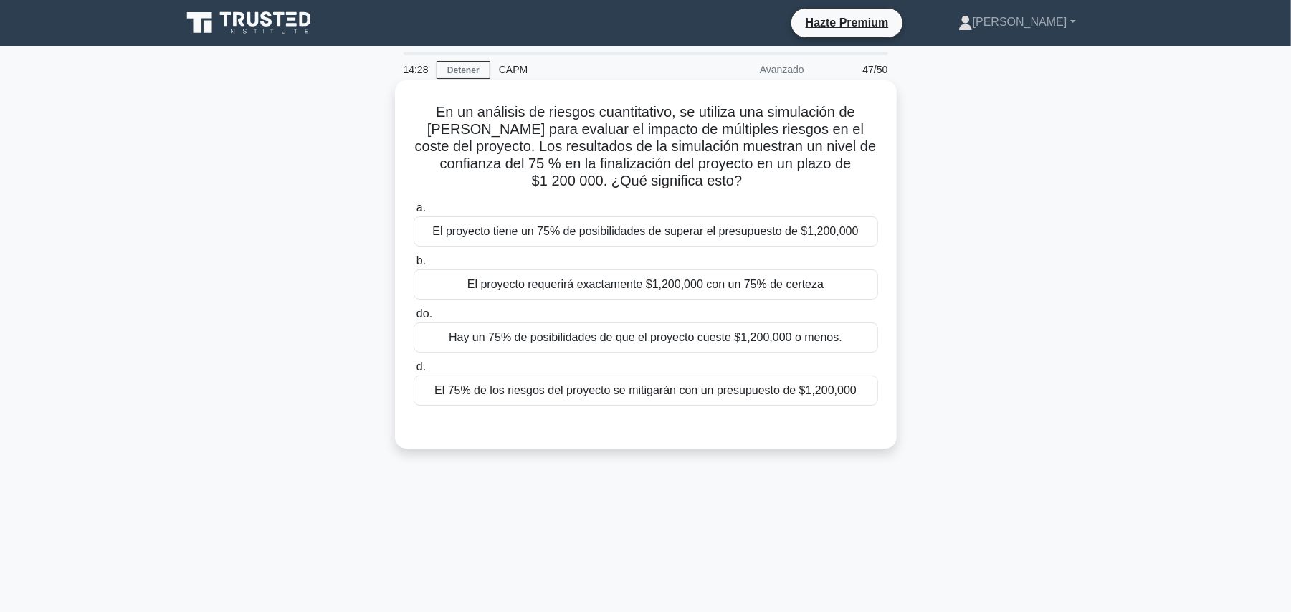
click at [655, 341] on font "Hay un 75% de posibilidades de que el proyecto cueste $1,200,000 o menos." at bounding box center [646, 337] width 394 height 12
click at [414, 319] on input "do. Hay un 75% de posibilidades de que el proyecto cueste $1,200,000 o menos." at bounding box center [414, 314] width 0 height 9
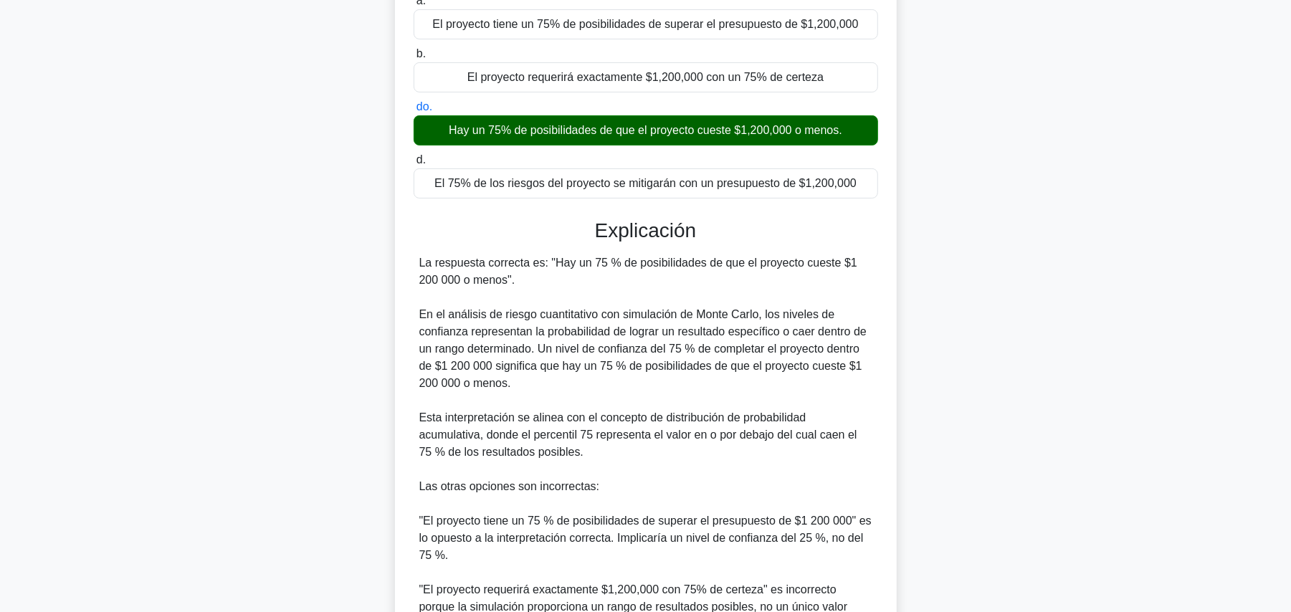
scroll to position [382, 0]
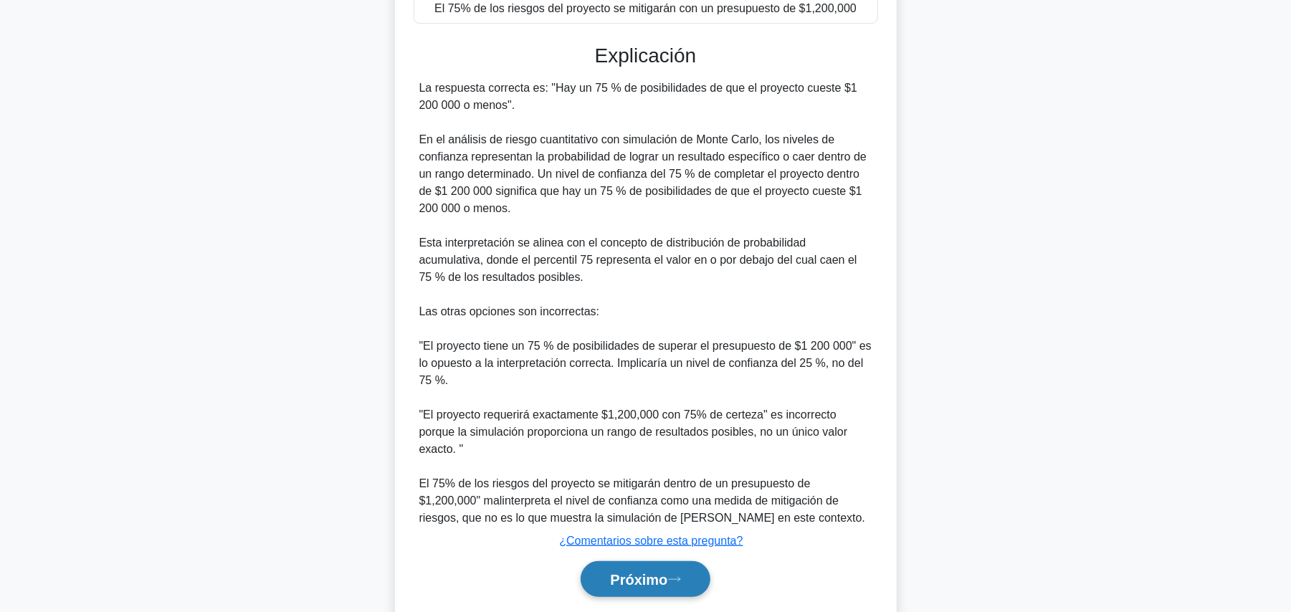
click at [618, 561] on button "Próximo" at bounding box center [645, 579] width 129 height 37
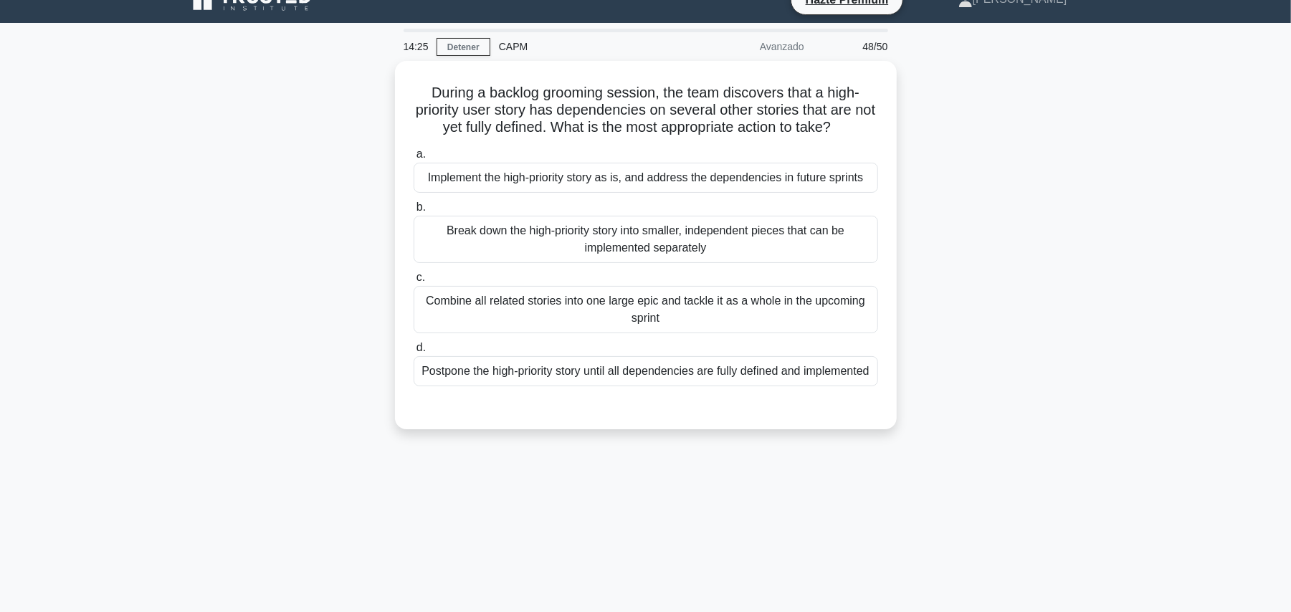
scroll to position [0, 0]
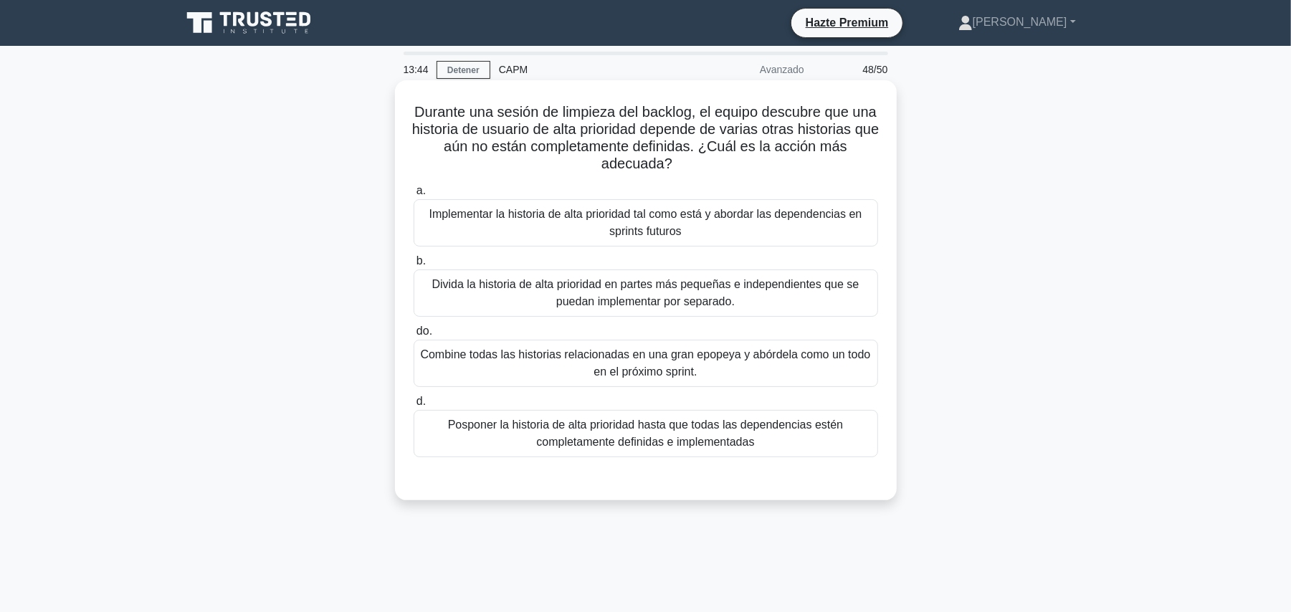
click at [801, 445] on font "Posponer la historia de alta prioridad hasta que todas las dependencias estén c…" at bounding box center [646, 434] width 452 height 34
click at [414, 407] on input "d. Posponer la historia de alta prioridad hasta que todas las dependencias esté…" at bounding box center [414, 401] width 0 height 9
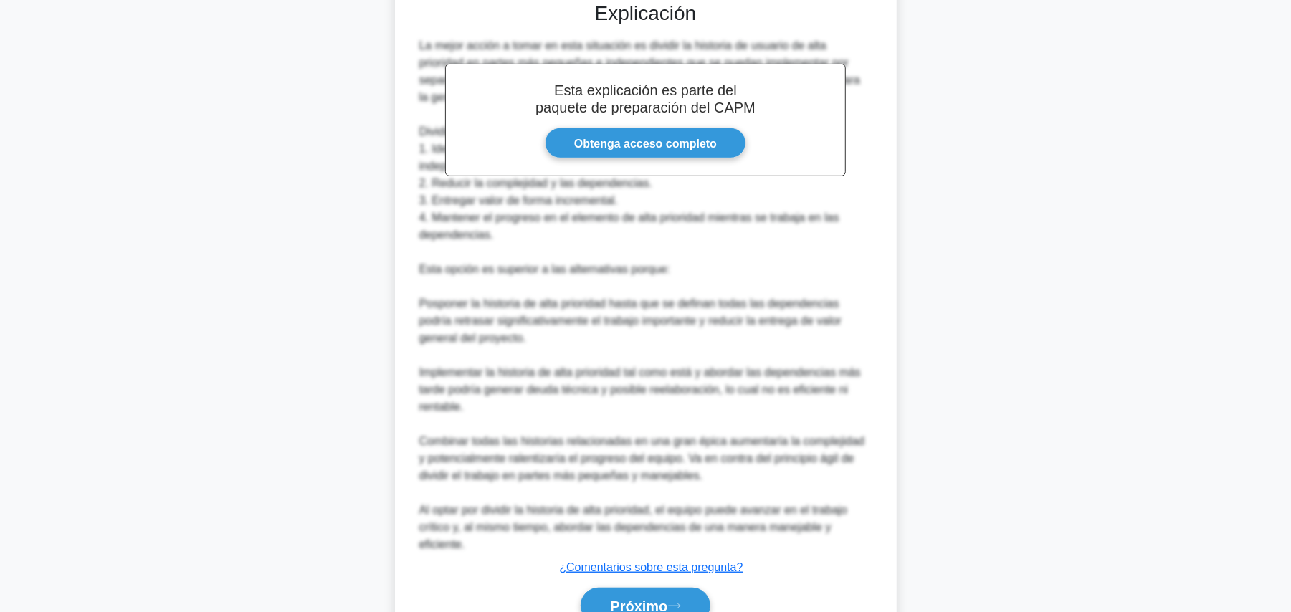
scroll to position [551, 0]
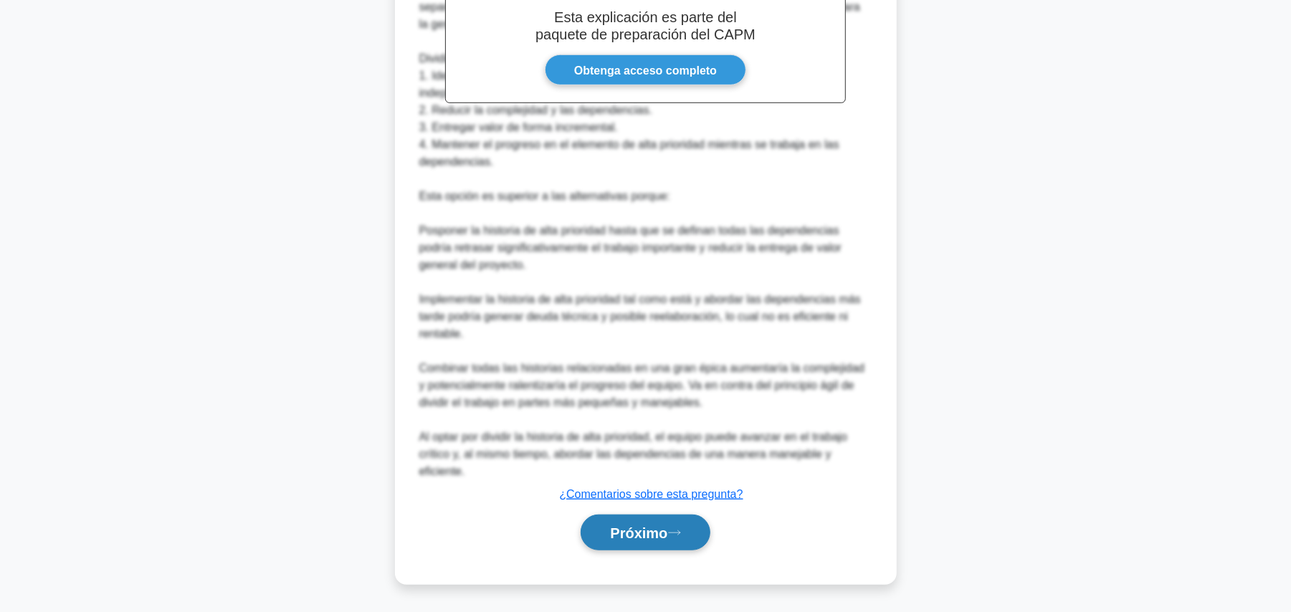
click at [640, 536] on font "Próximo" at bounding box center [638, 534] width 57 height 16
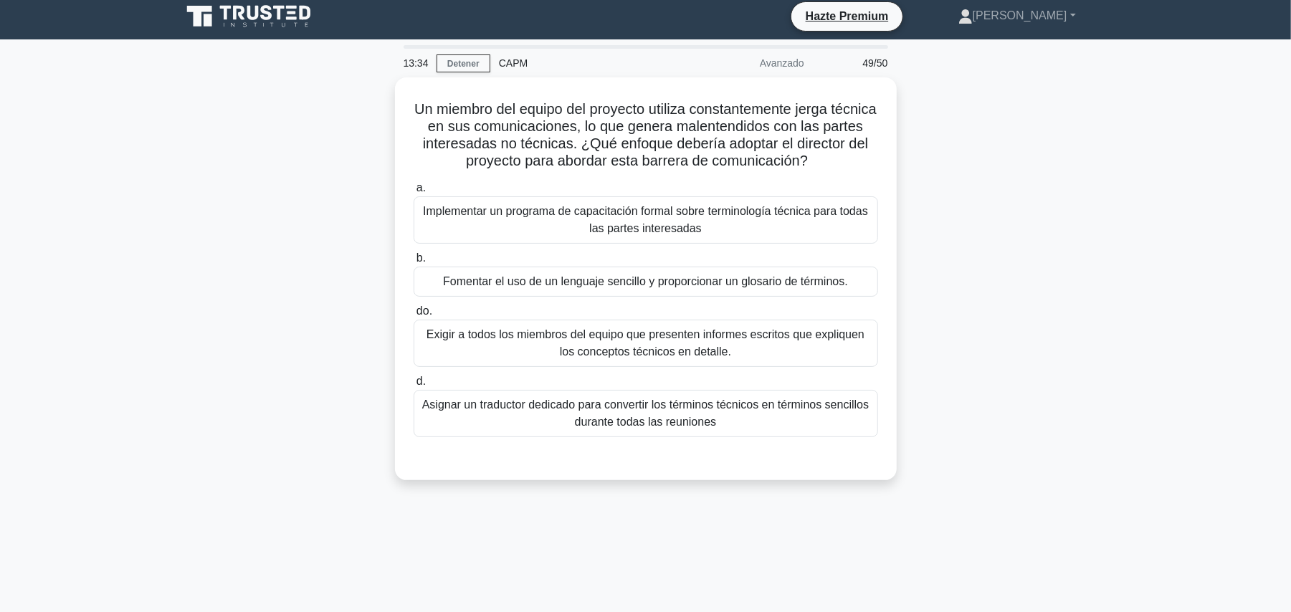
scroll to position [0, 0]
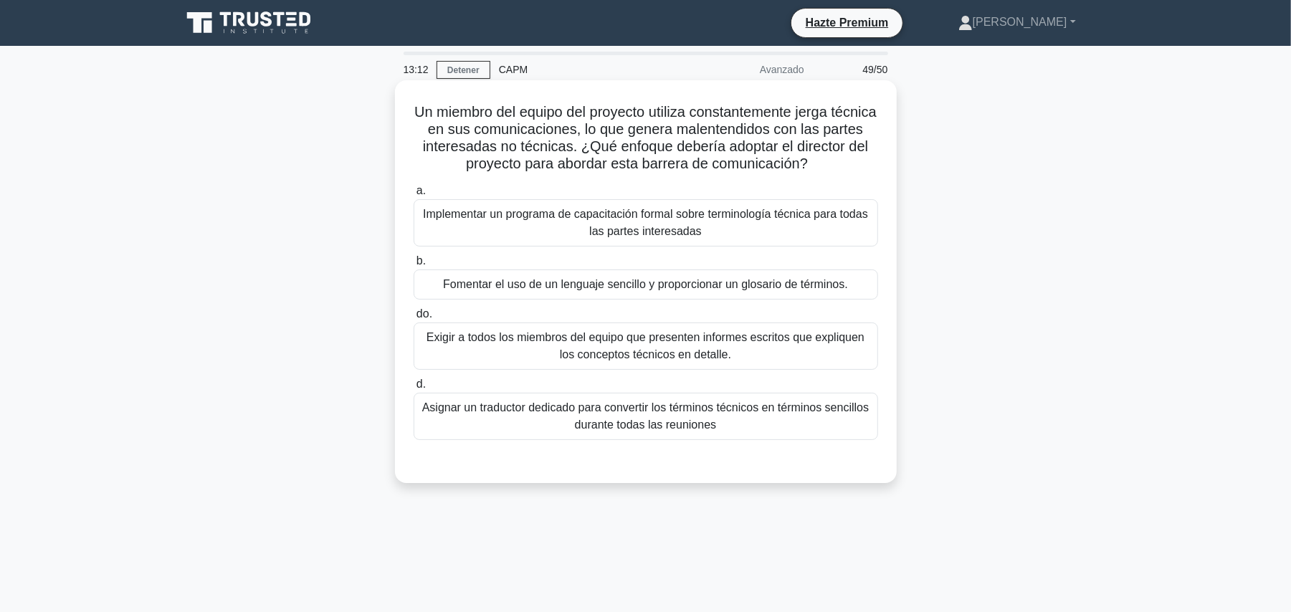
click at [736, 287] on font "Fomentar el uso de un lenguaje sencillo y proporcionar un glosario de términos." at bounding box center [645, 284] width 405 height 12
click at [414, 266] on input "b. Fomentar el uso de un lenguaje sencillo y proporcionar un glosario de términ…" at bounding box center [414, 261] width 0 height 9
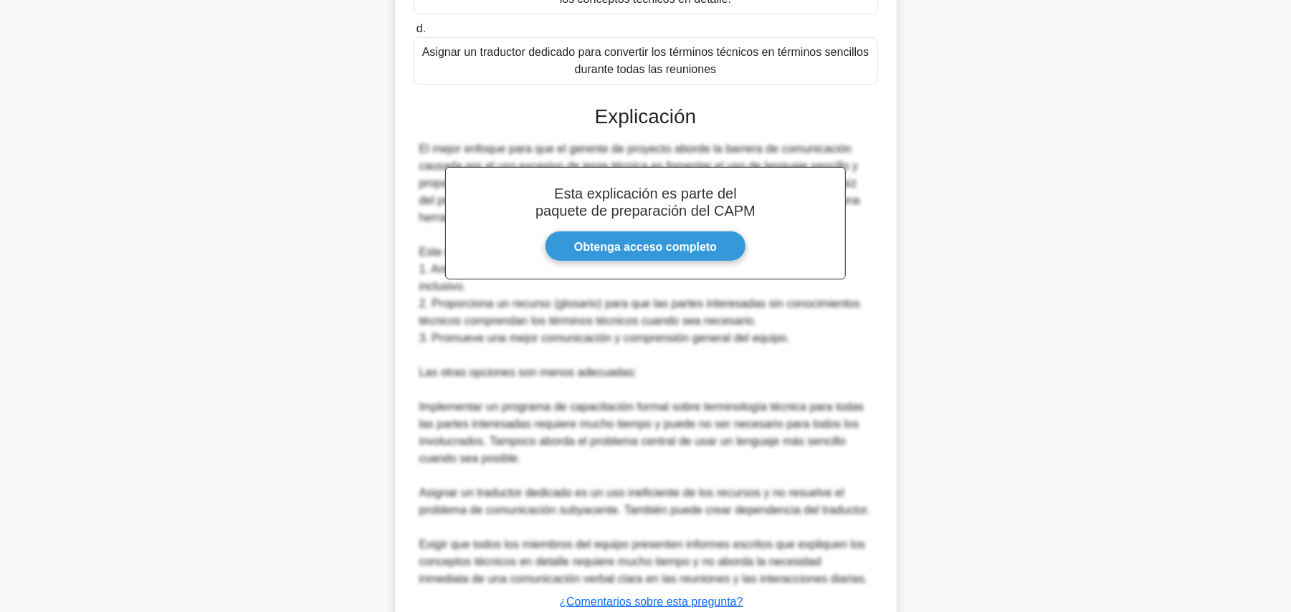
scroll to position [465, 0]
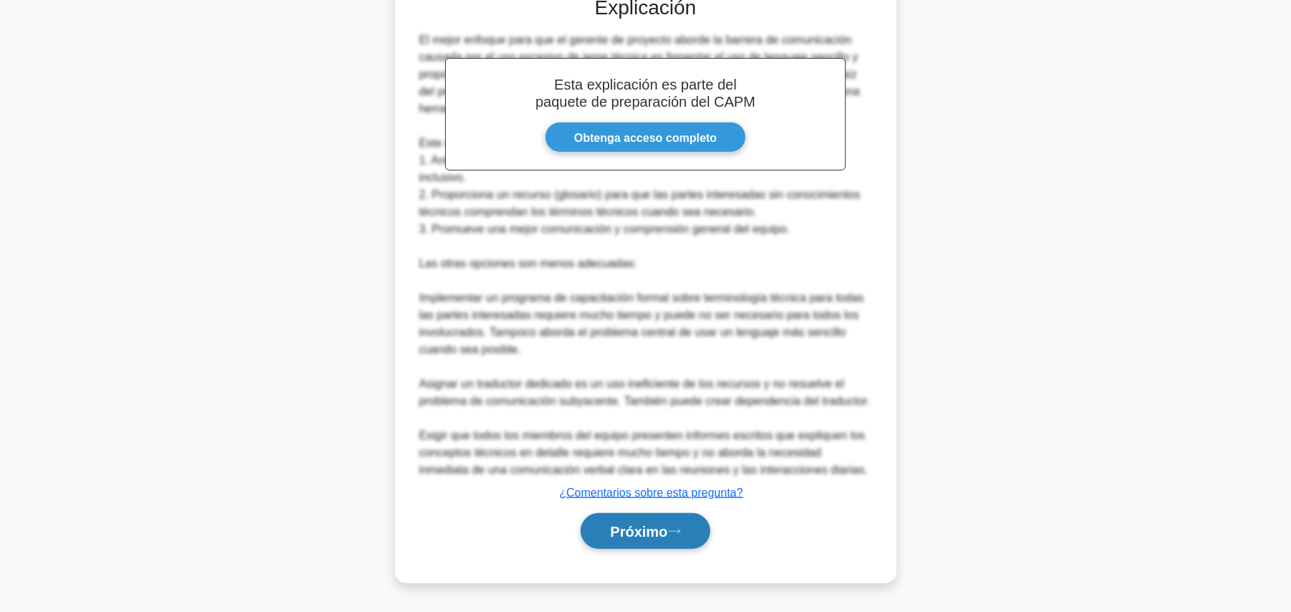
click at [655, 523] on button "Próximo" at bounding box center [645, 531] width 129 height 37
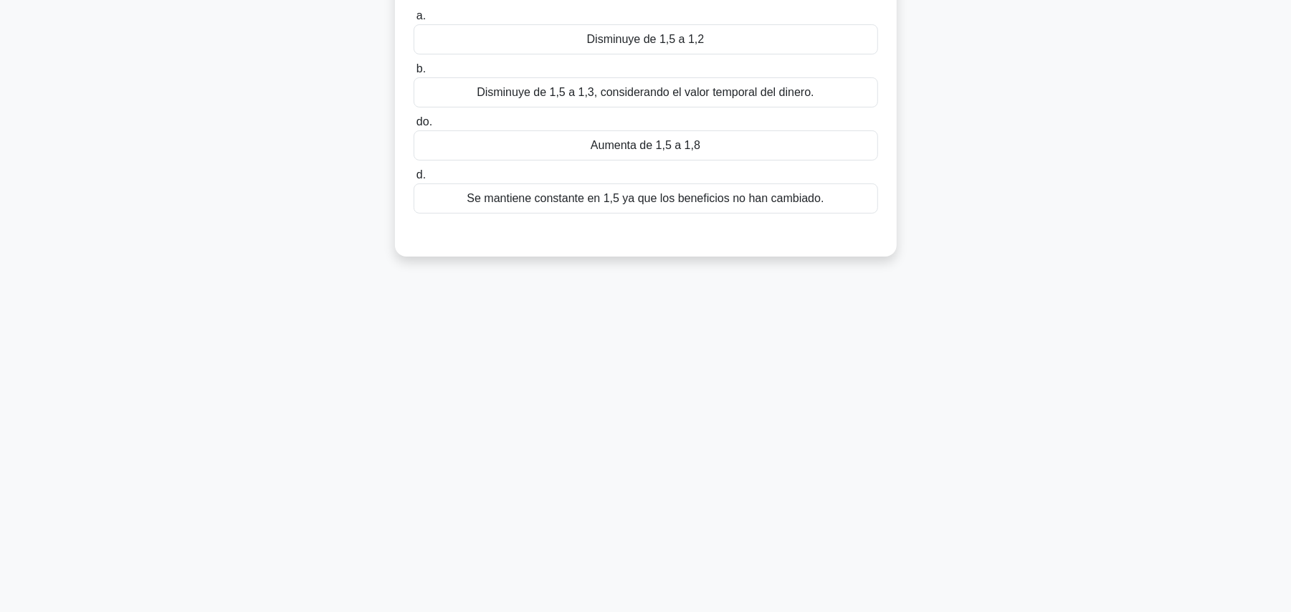
scroll to position [0, 0]
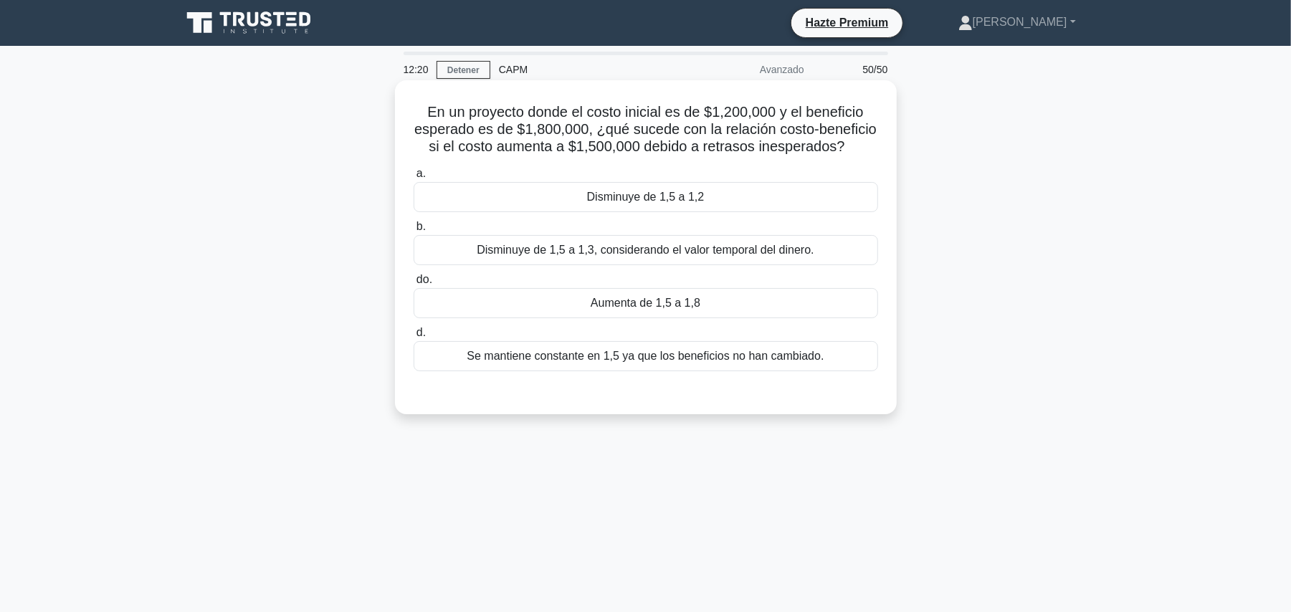
click at [634, 193] on font "Disminuye de 1,5 a 1,2" at bounding box center [646, 197] width 118 height 12
click at [414, 179] on input "a. Disminuye de 1,5 a 1,2" at bounding box center [414, 173] width 0 height 9
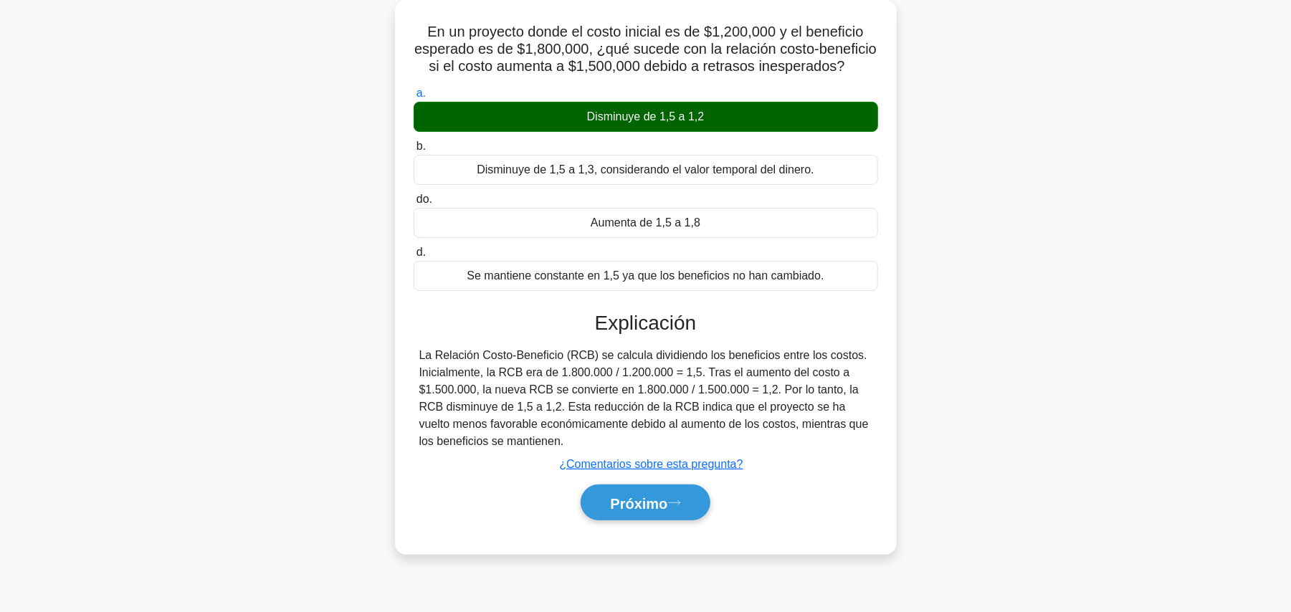
scroll to position [161, 0]
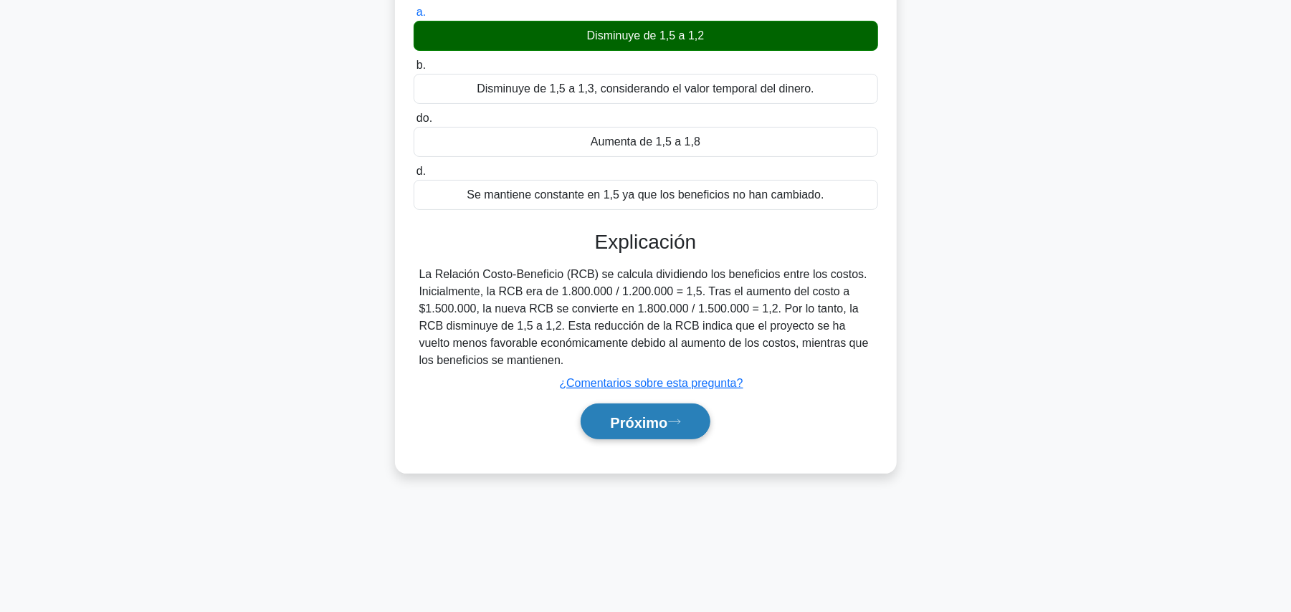
click at [610, 429] on font "Próximo" at bounding box center [638, 422] width 57 height 16
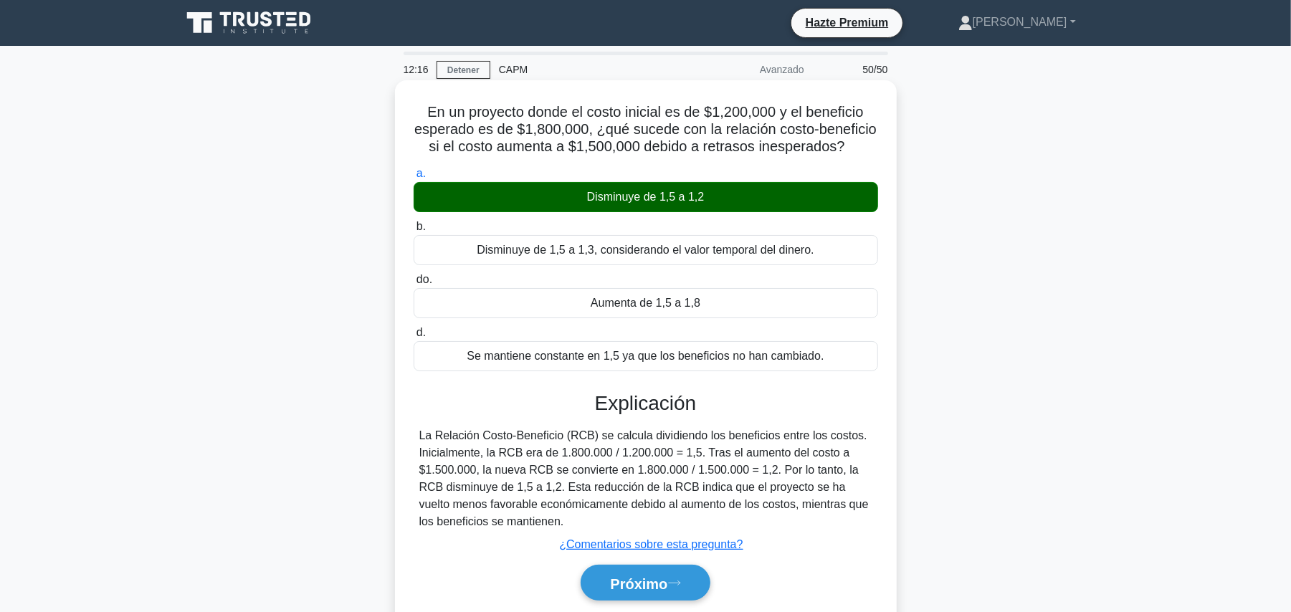
scroll to position [95, 0]
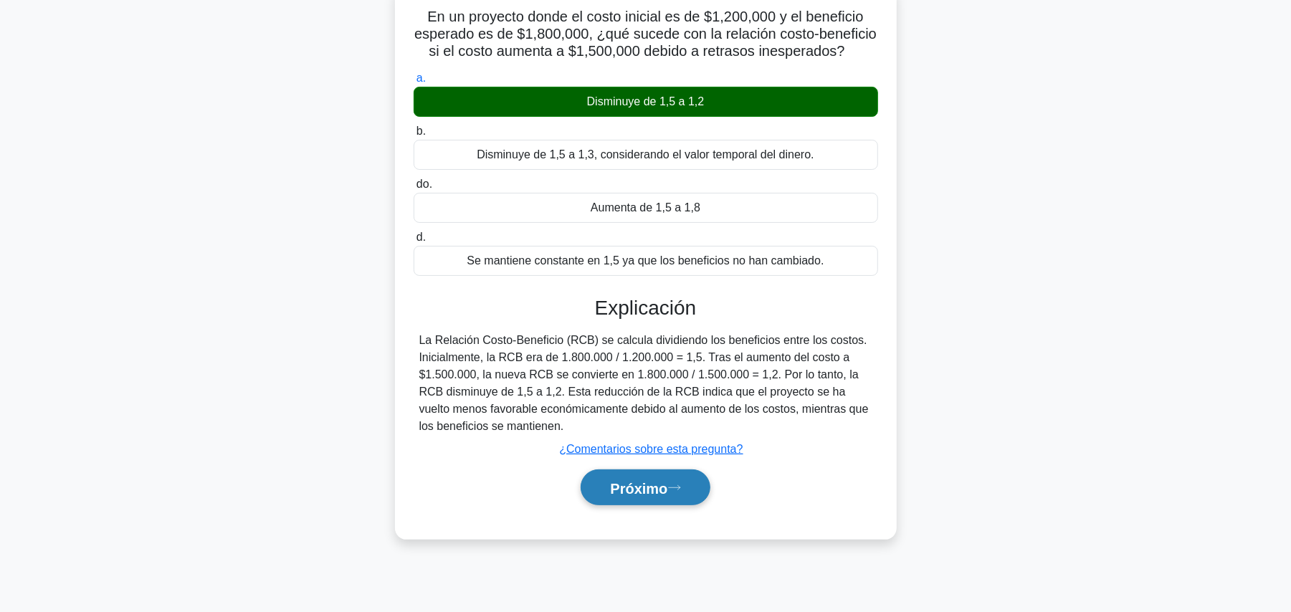
click at [625, 493] on font "Próximo" at bounding box center [638, 488] width 57 height 16
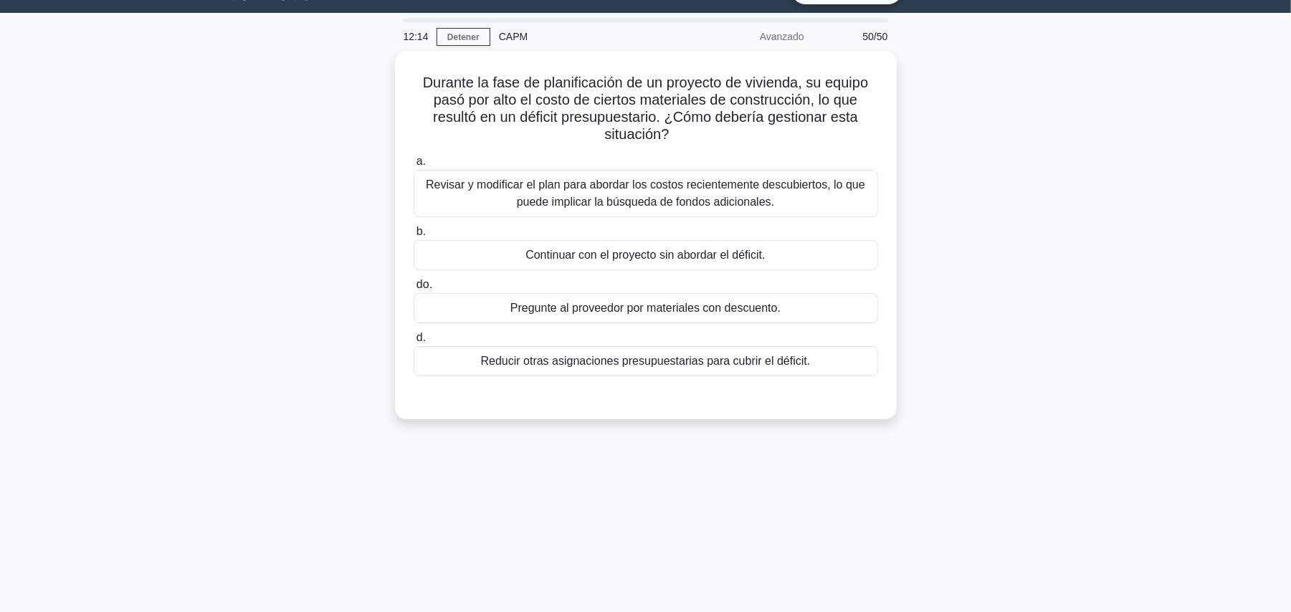
scroll to position [0, 0]
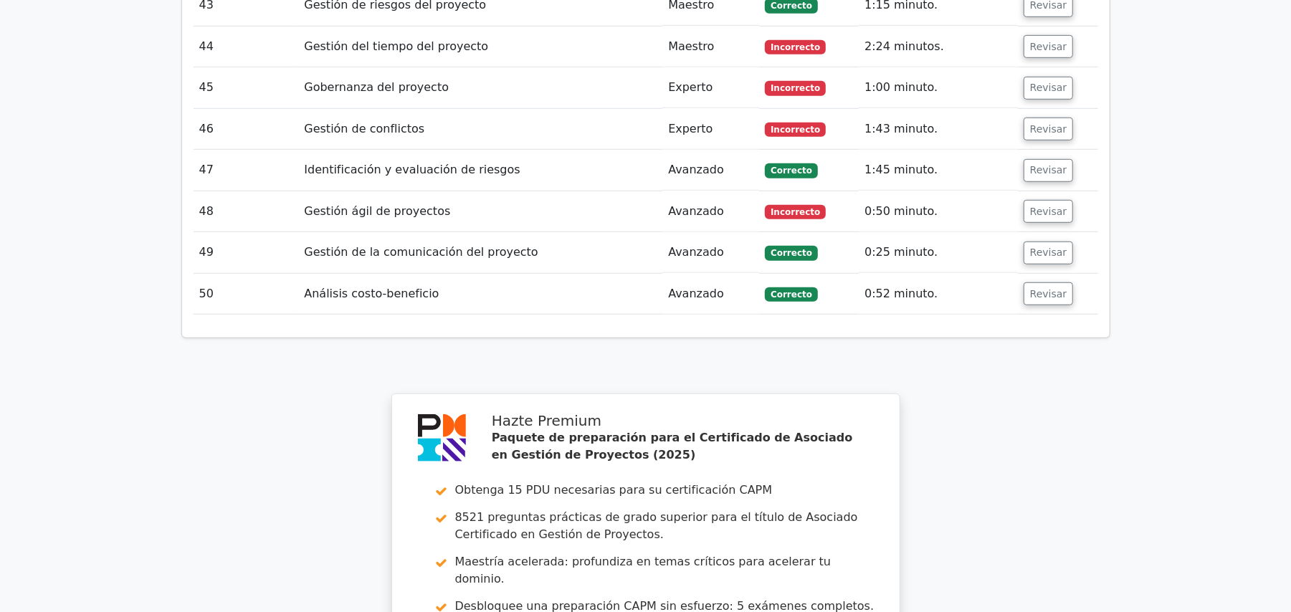
scroll to position [4589, 0]
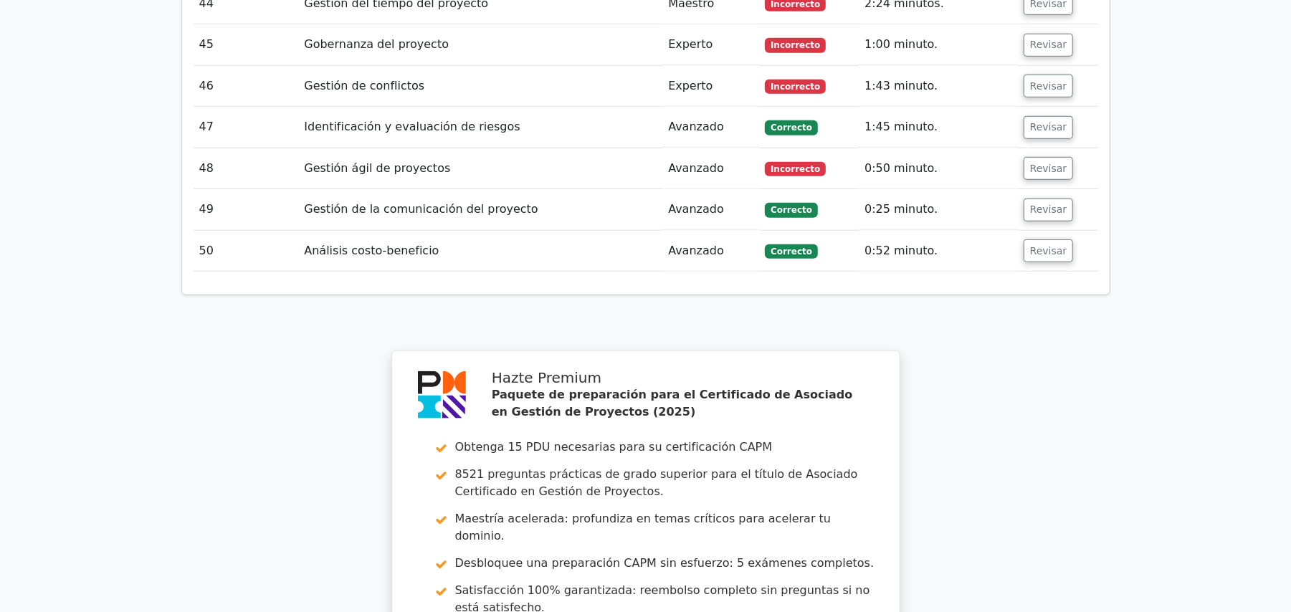
click at [1045, 245] on font "Revisar" at bounding box center [1048, 250] width 37 height 11
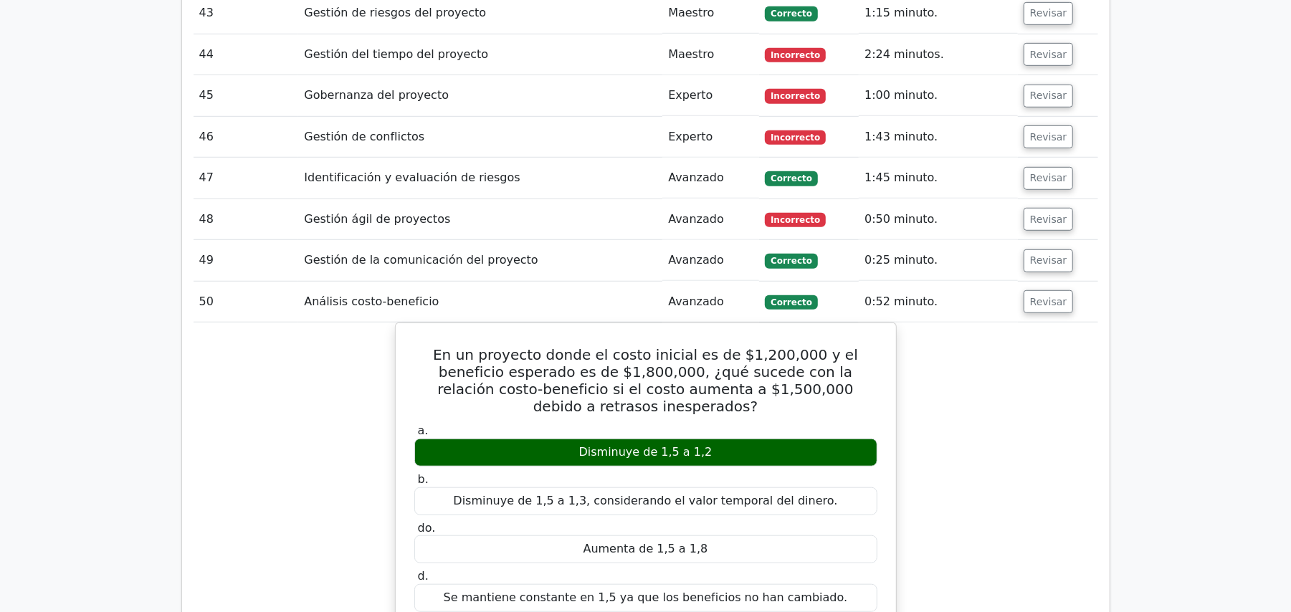
scroll to position [4493, 0]
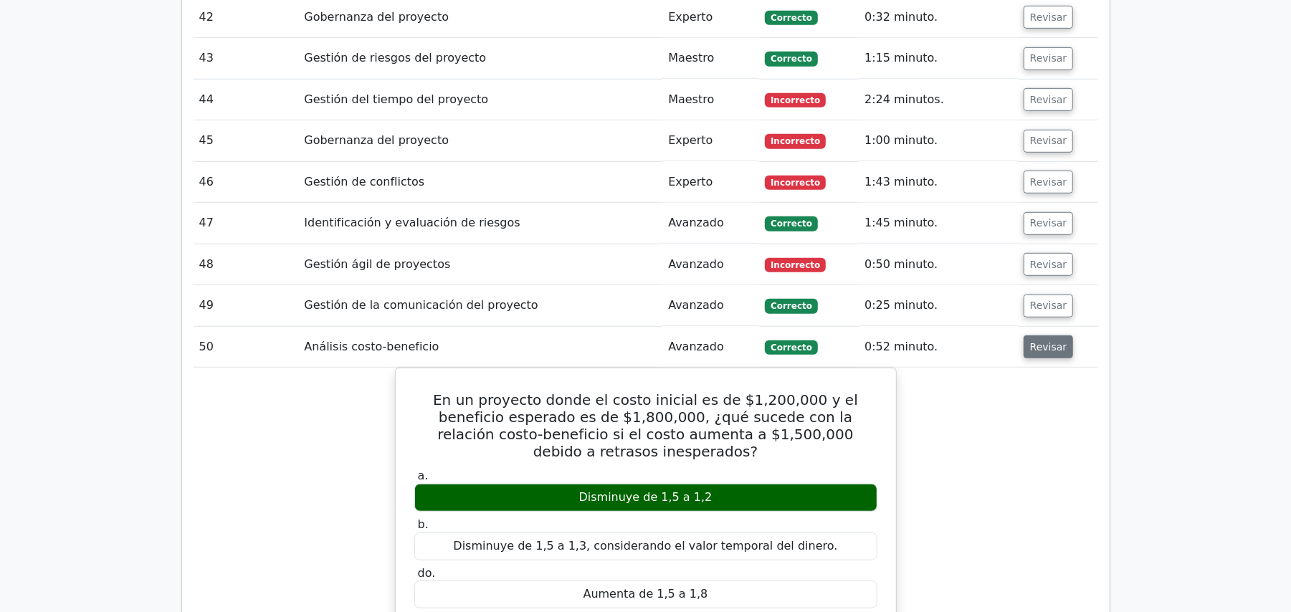
click at [1039, 336] on button "Revisar" at bounding box center [1049, 347] width 50 height 23
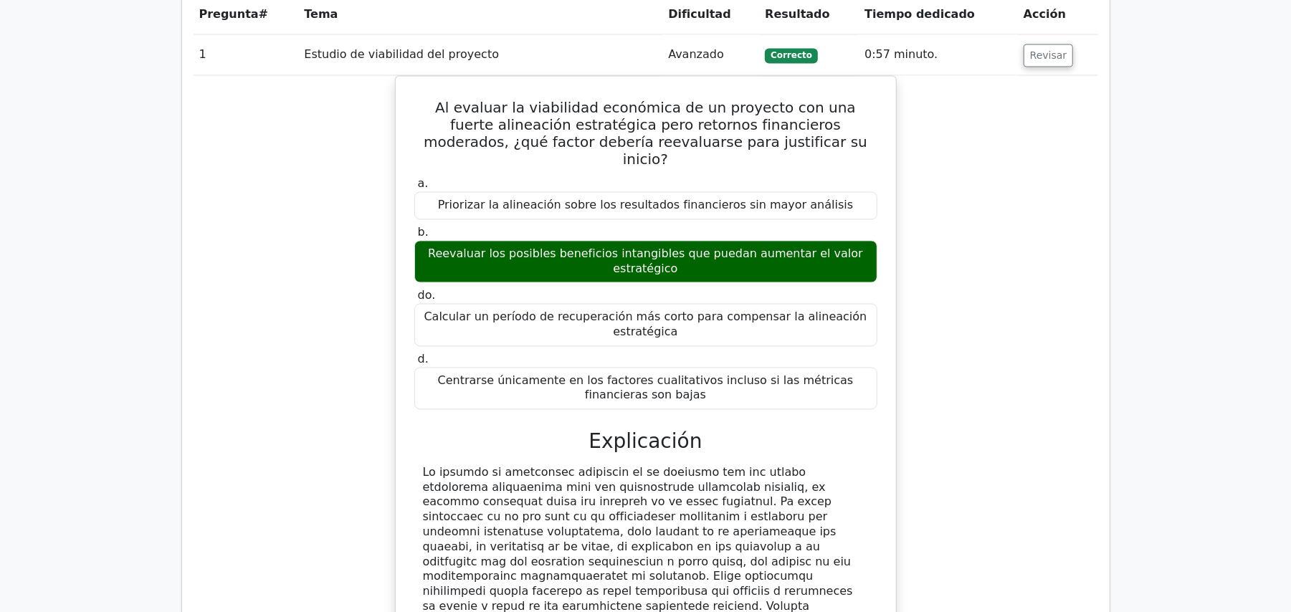
scroll to position [1529, 0]
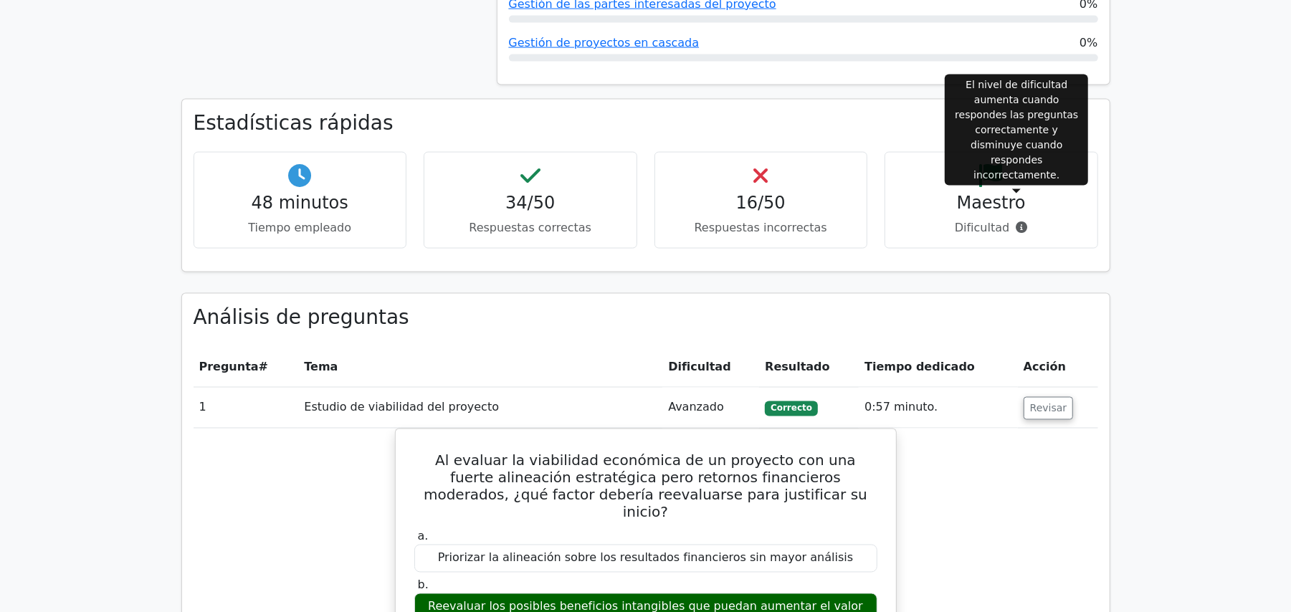
click at [1017, 222] on icon at bounding box center [1022, 227] width 11 height 11
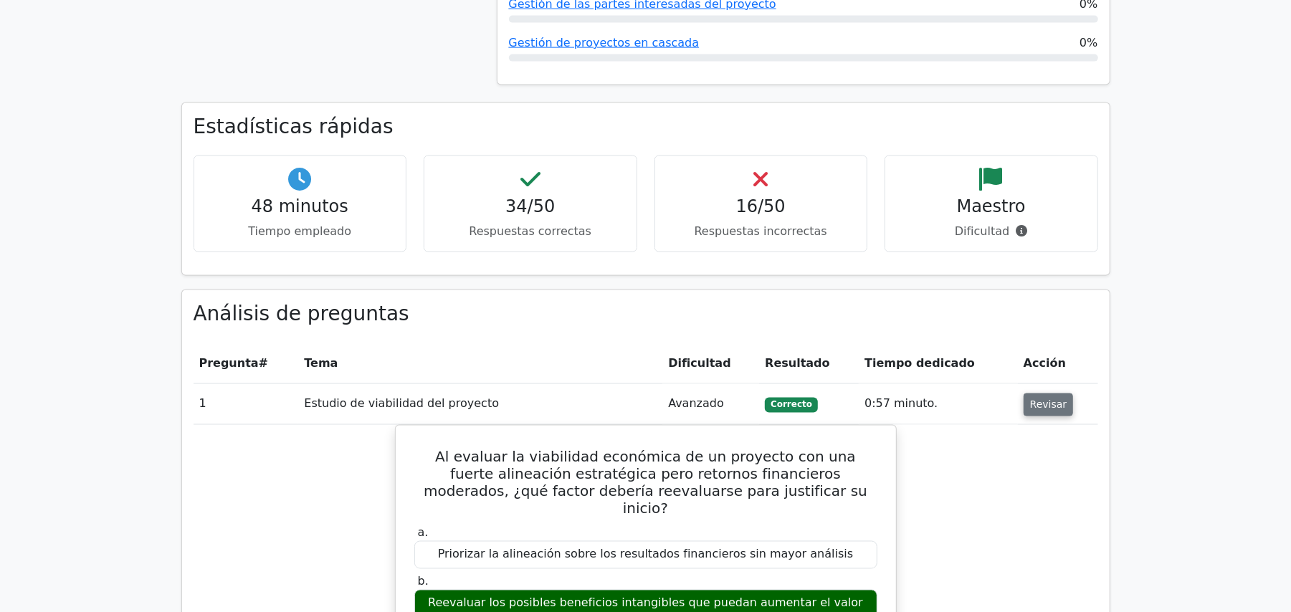
click at [1053, 399] on font "Revisar" at bounding box center [1048, 404] width 37 height 11
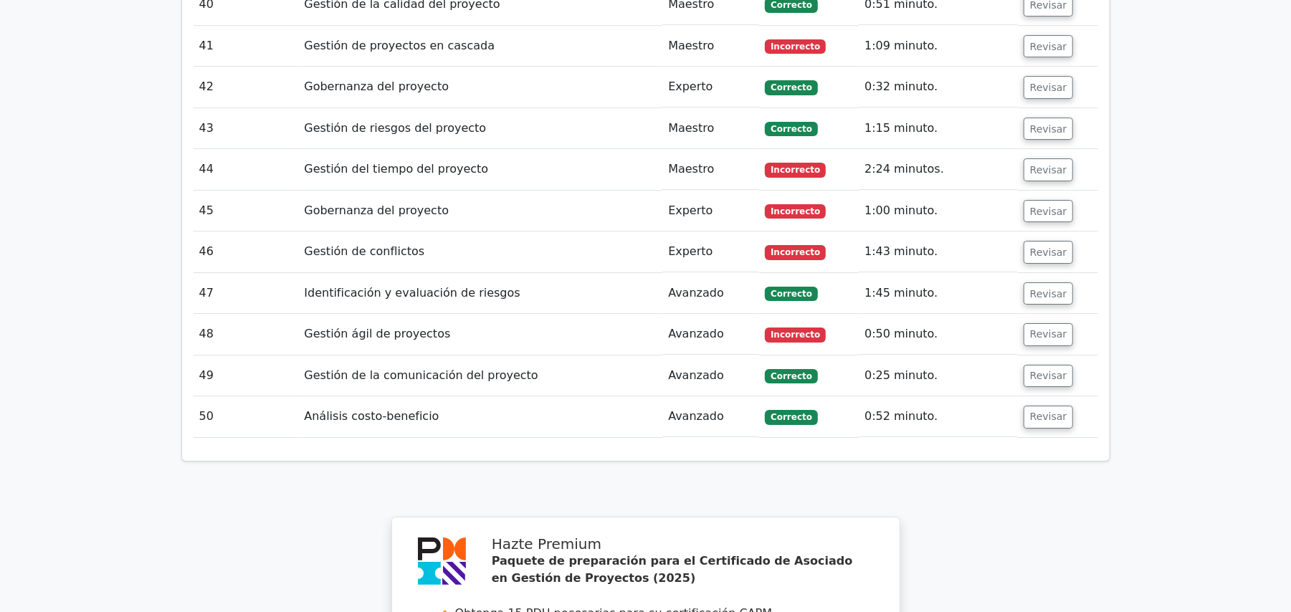
scroll to position [3441, 0]
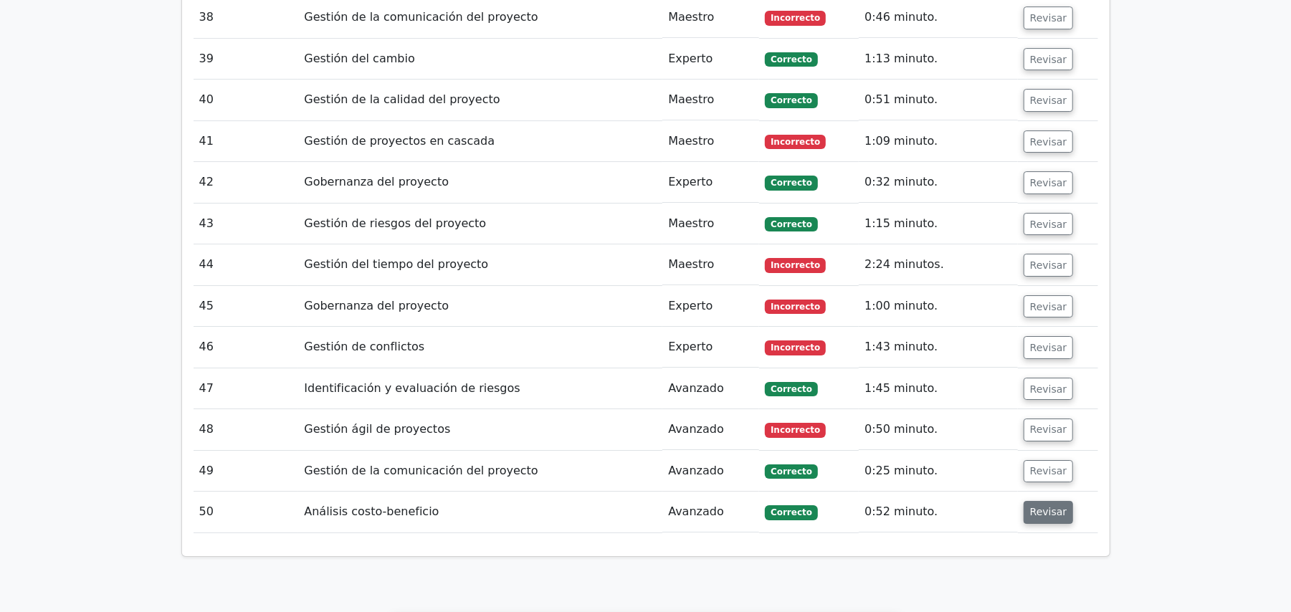
drag, startPoint x: 1040, startPoint y: 496, endPoint x: 1035, endPoint y: 483, distance: 14.3
click at [1040, 507] on font "Revisar" at bounding box center [1048, 512] width 37 height 11
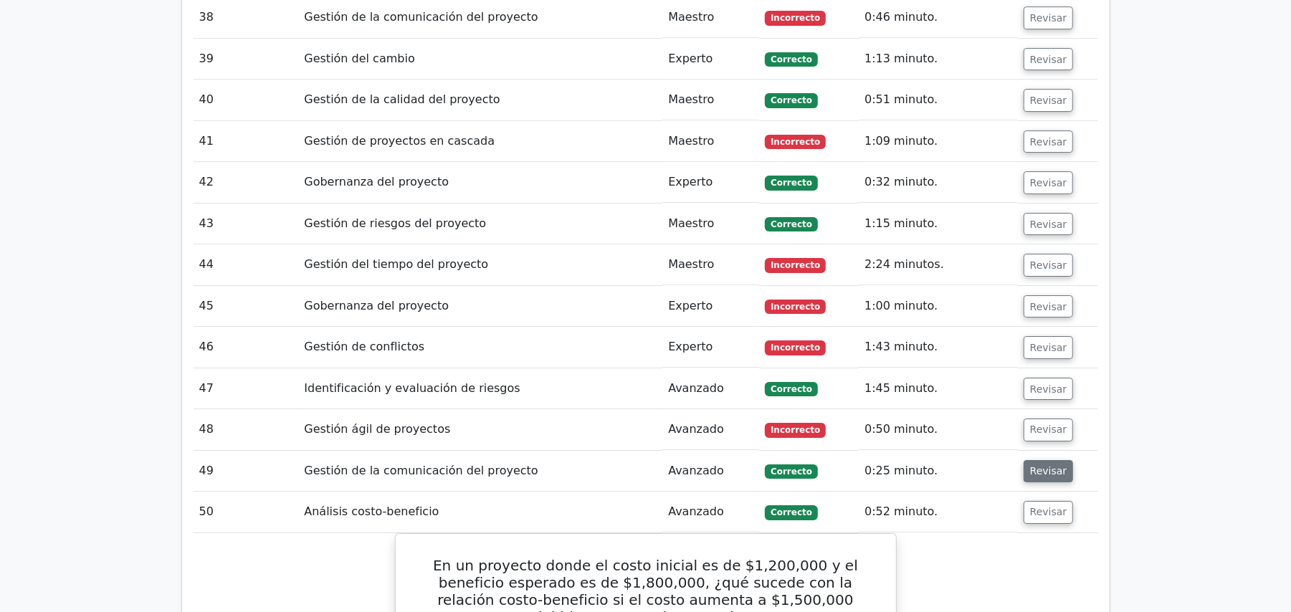
click at [1033, 470] on button "Revisar" at bounding box center [1049, 471] width 50 height 23
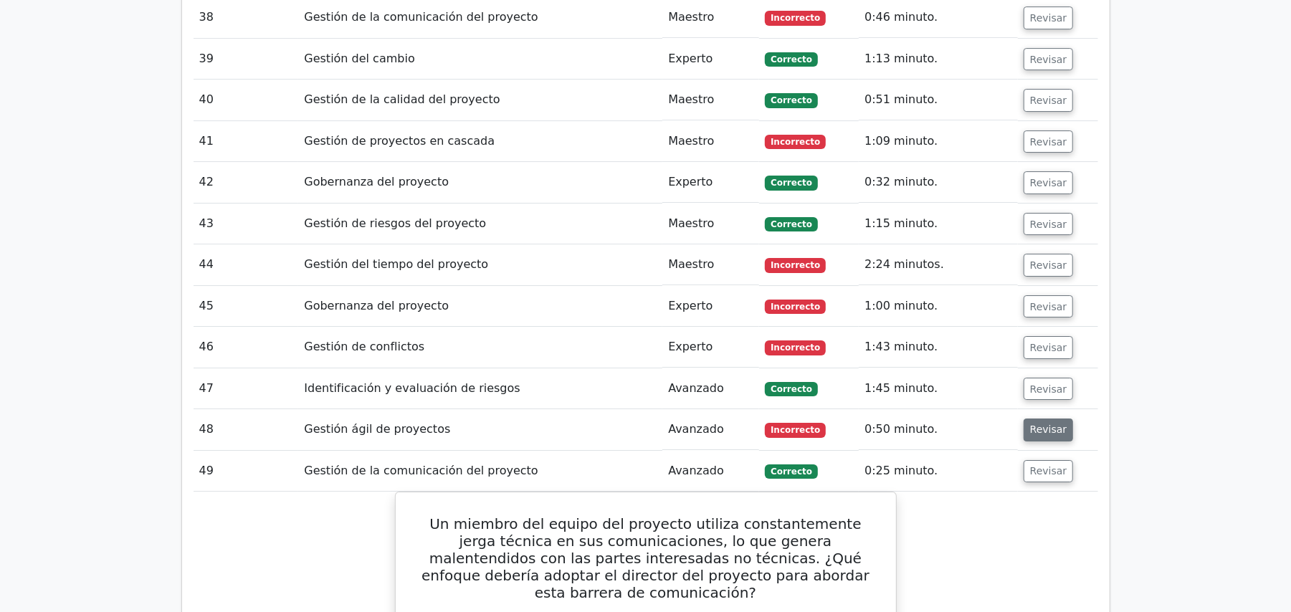
click at [1035, 427] on button "Revisar" at bounding box center [1049, 430] width 50 height 23
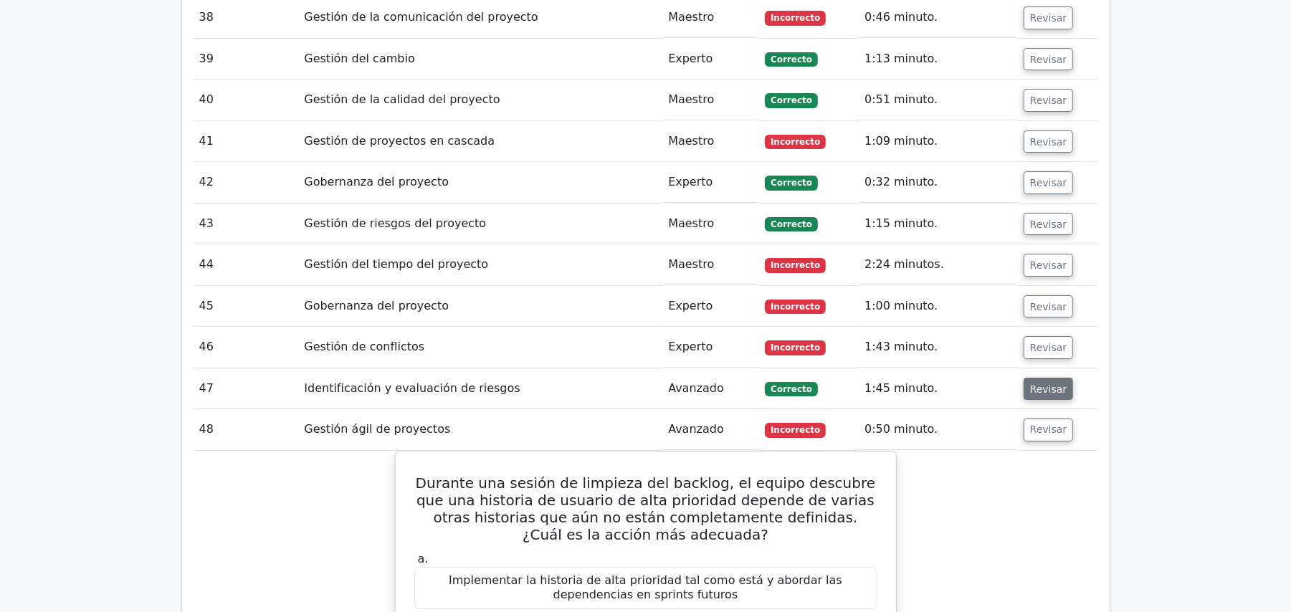
click at [1044, 383] on font "Revisar" at bounding box center [1048, 388] width 37 height 11
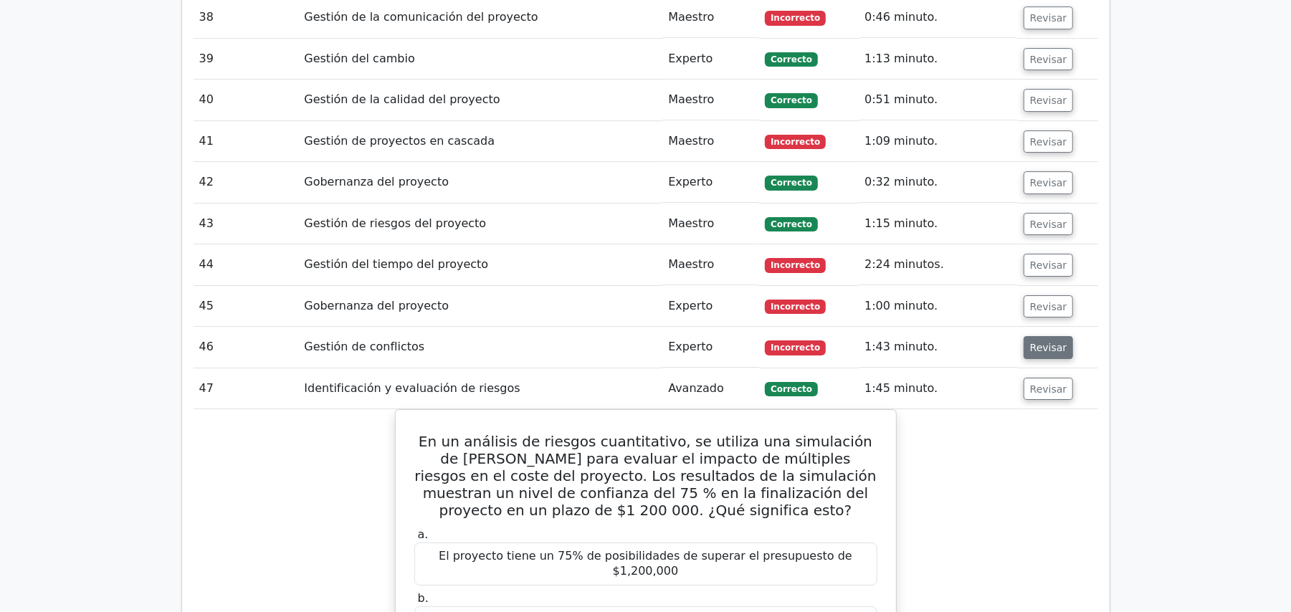
click at [1040, 342] on font "Revisar" at bounding box center [1048, 347] width 37 height 11
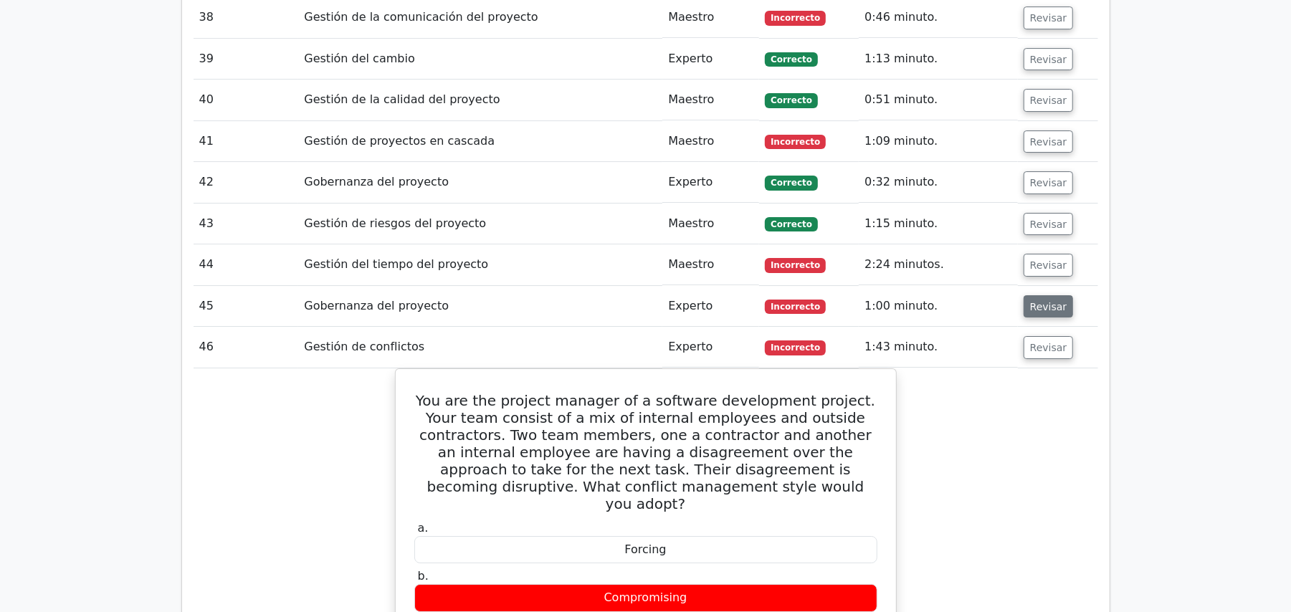
click at [1030, 300] on font "Revisar" at bounding box center [1048, 305] width 37 height 11
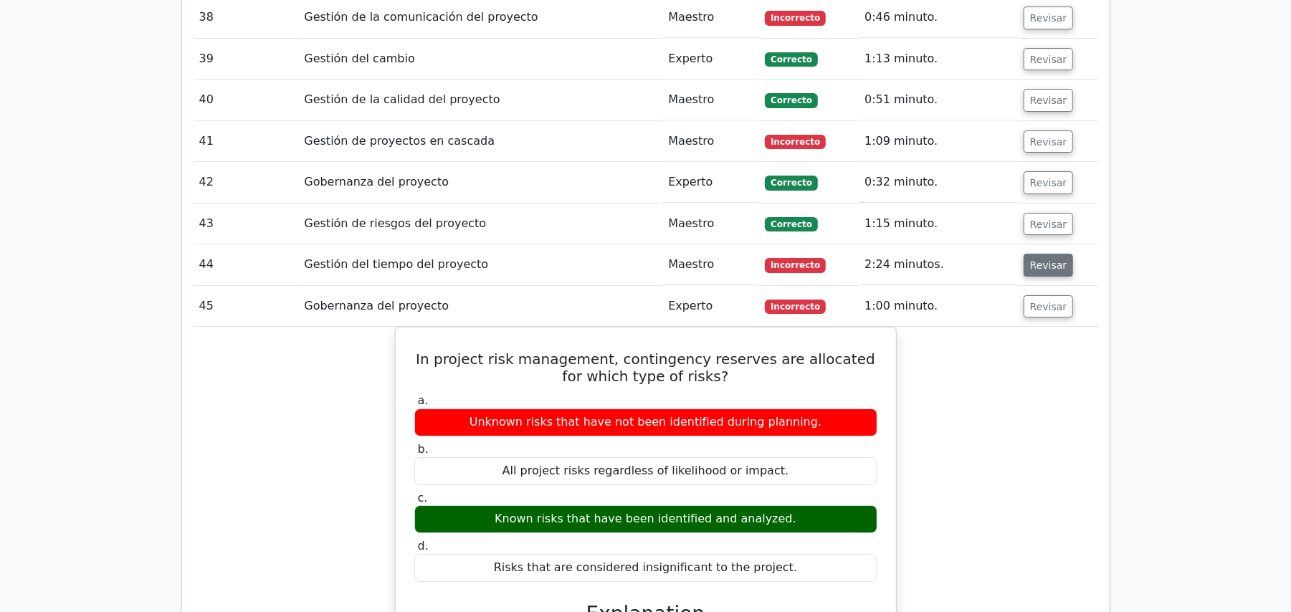
click at [1031, 260] on font "Revisar" at bounding box center [1048, 265] width 37 height 11
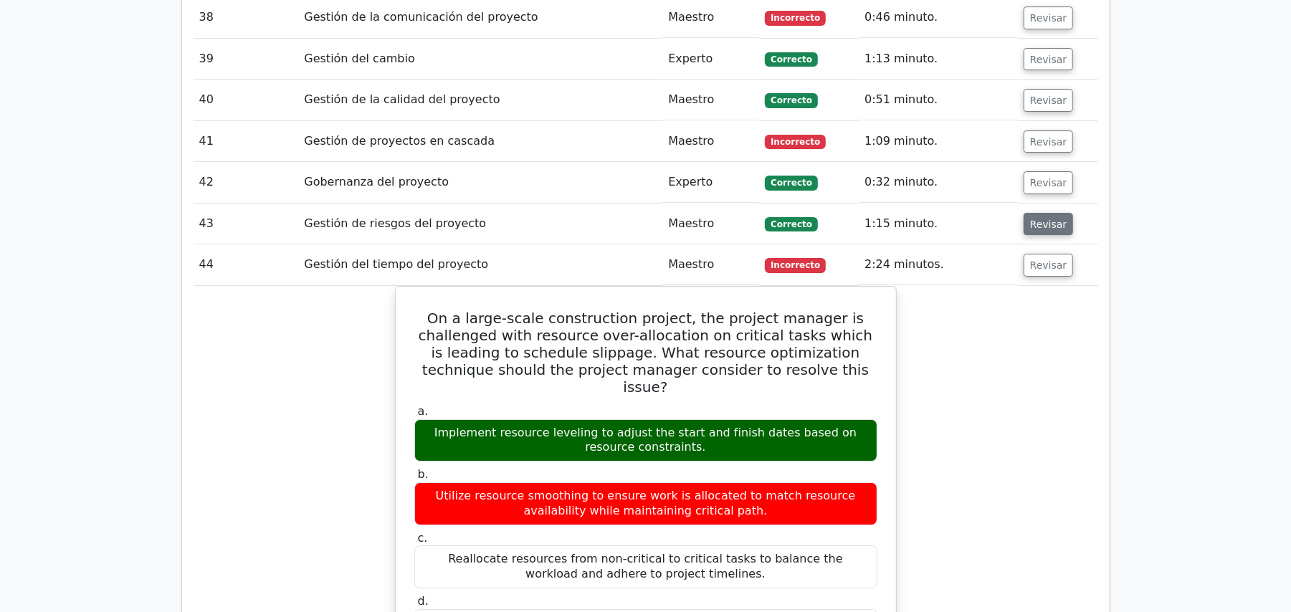
click at [1033, 219] on button "Revisar" at bounding box center [1049, 224] width 50 height 23
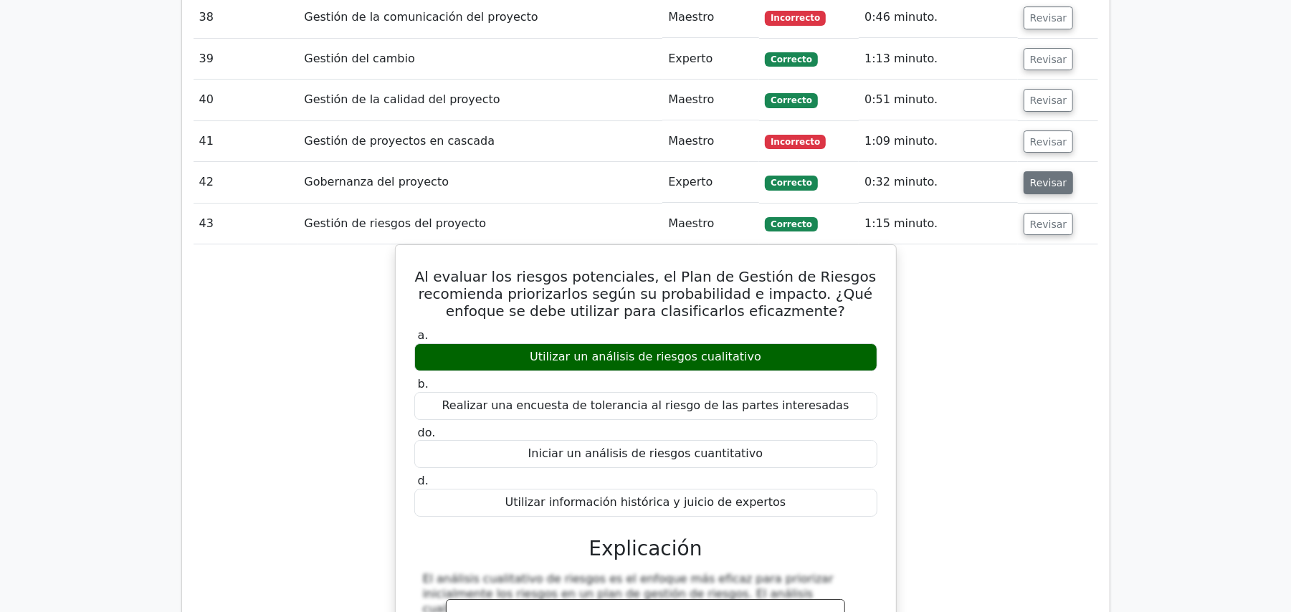
drag, startPoint x: 1034, startPoint y: 175, endPoint x: 1035, endPoint y: 149, distance: 25.9
click at [1034, 177] on font "Revisar" at bounding box center [1048, 182] width 37 height 11
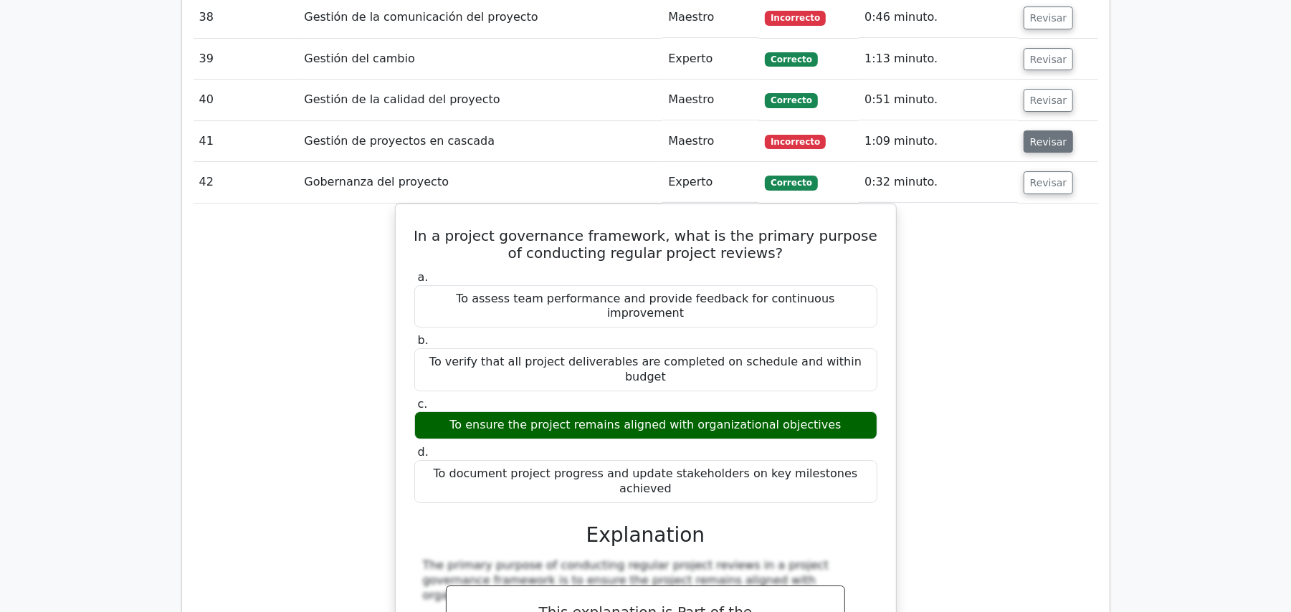
click at [1045, 136] on font "Revisar" at bounding box center [1048, 141] width 37 height 11
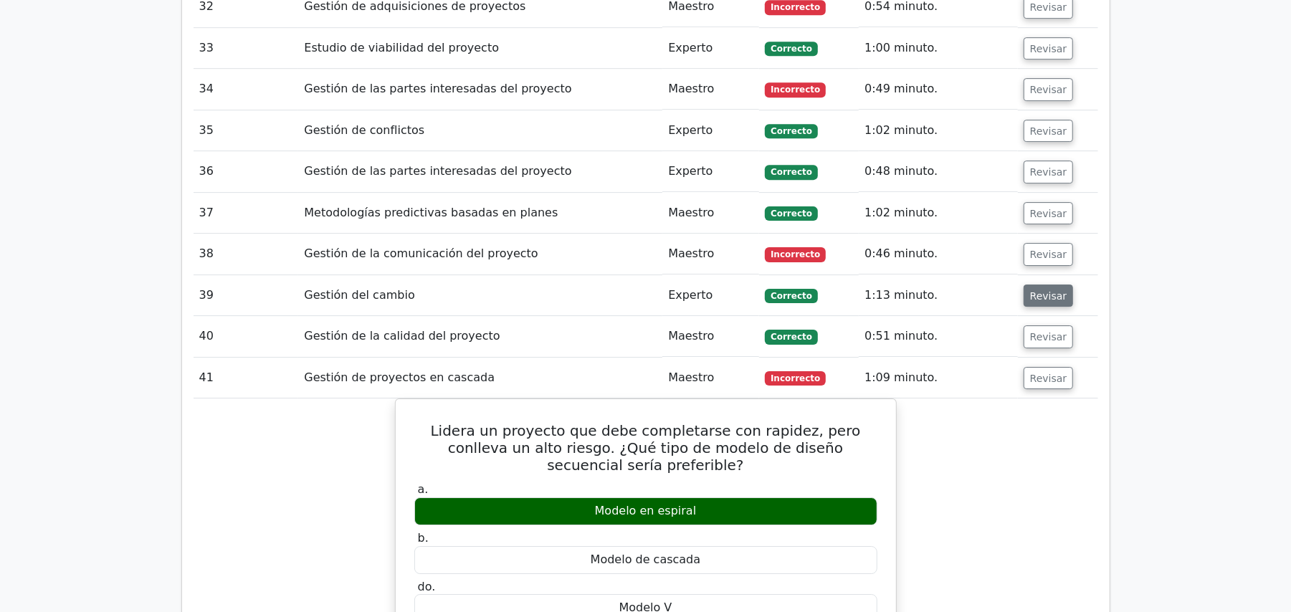
scroll to position [3155, 0]
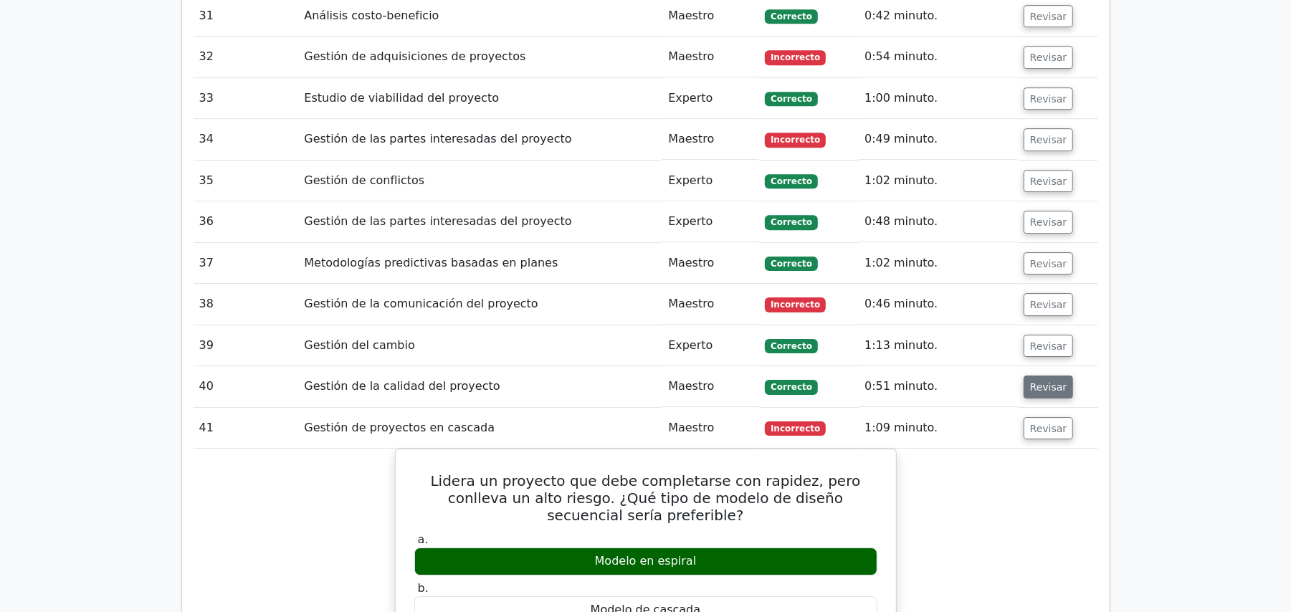
click at [1037, 383] on button "Revisar" at bounding box center [1049, 387] width 50 height 23
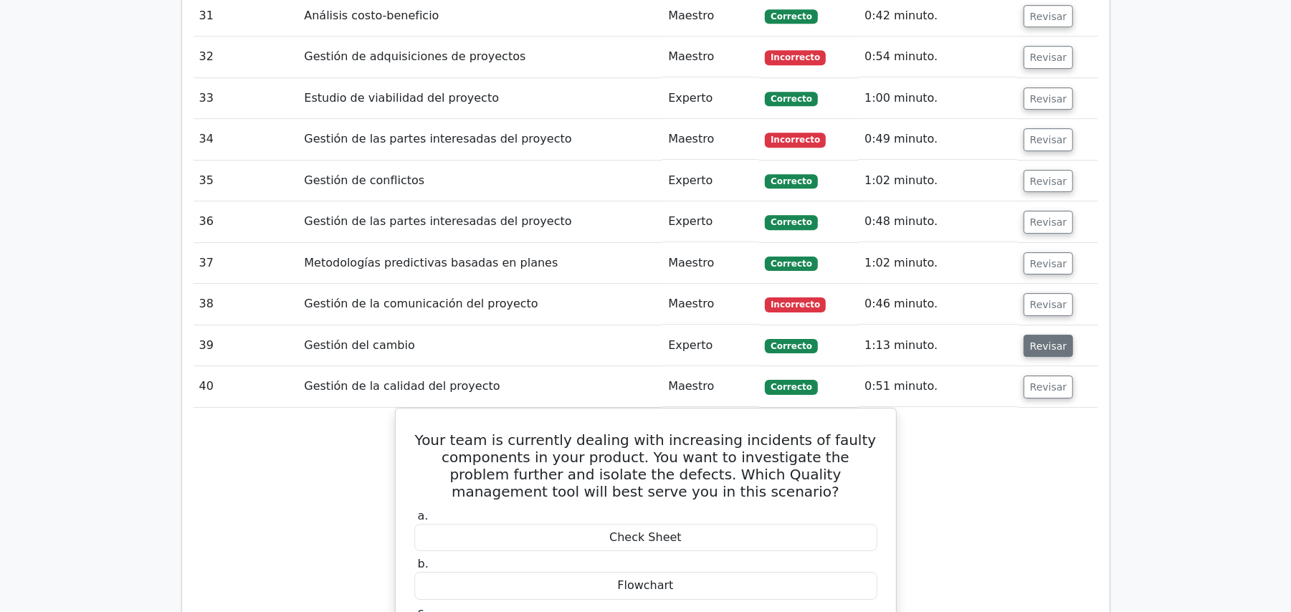
click at [1041, 340] on font "Revisar" at bounding box center [1048, 345] width 37 height 11
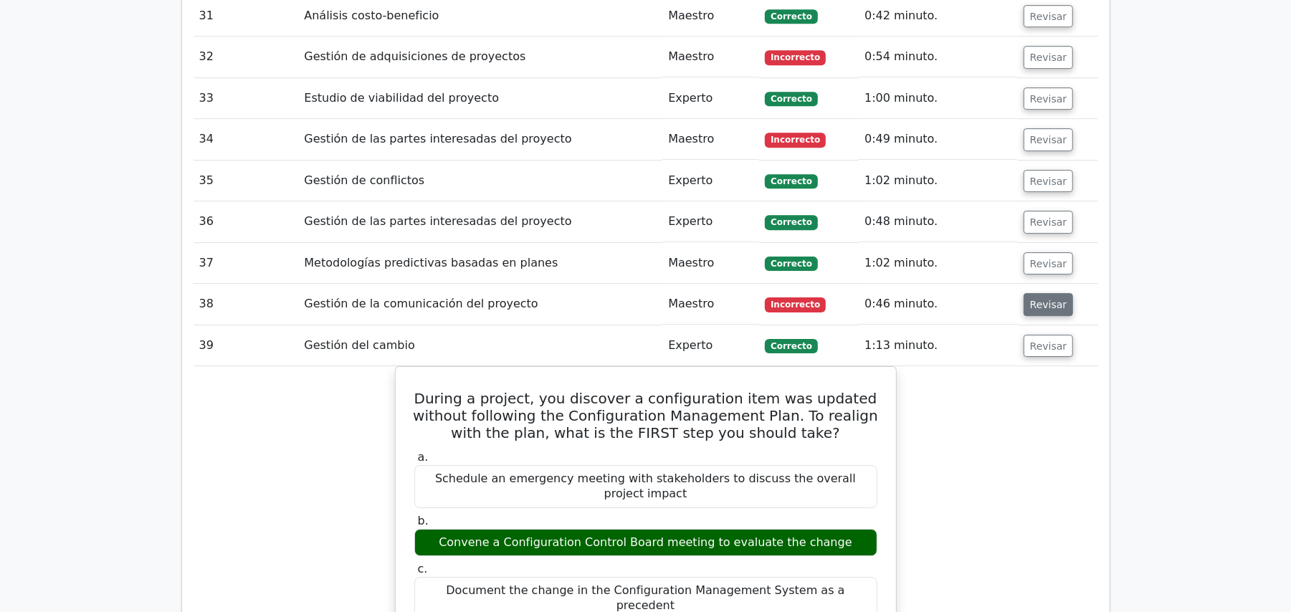
click at [1040, 299] on font "Revisar" at bounding box center [1048, 304] width 37 height 11
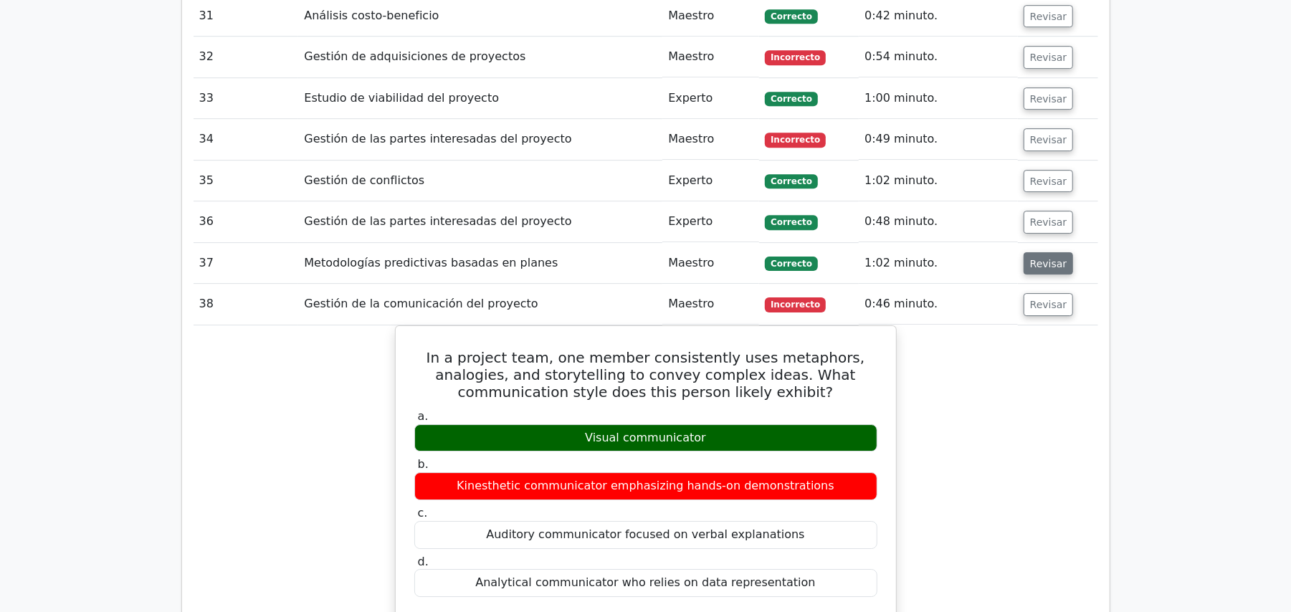
click at [1038, 257] on font "Revisar" at bounding box center [1048, 262] width 37 height 11
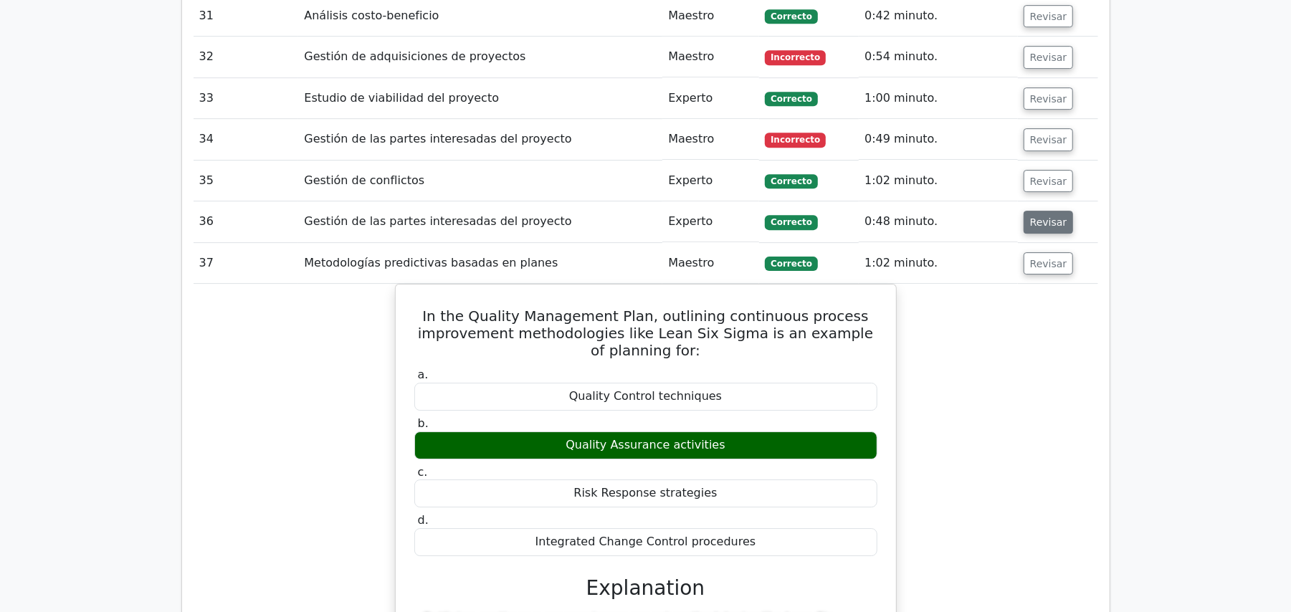
click at [1038, 217] on font "Revisar" at bounding box center [1048, 222] width 37 height 11
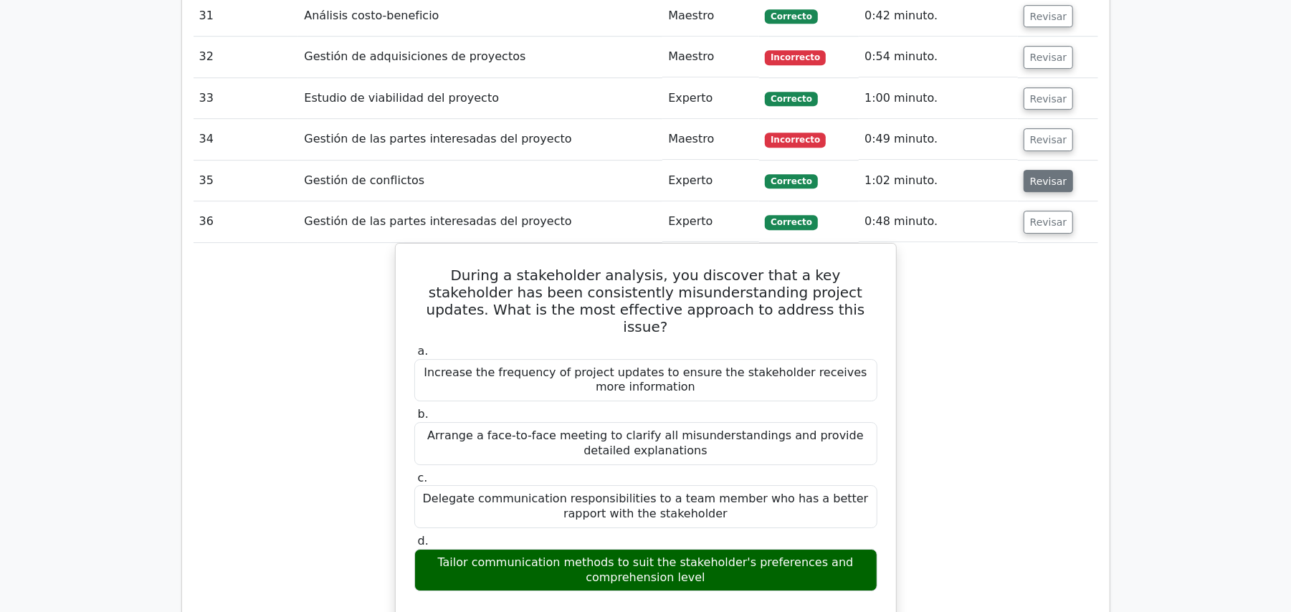
click at [1039, 170] on button "Revisar" at bounding box center [1049, 181] width 50 height 23
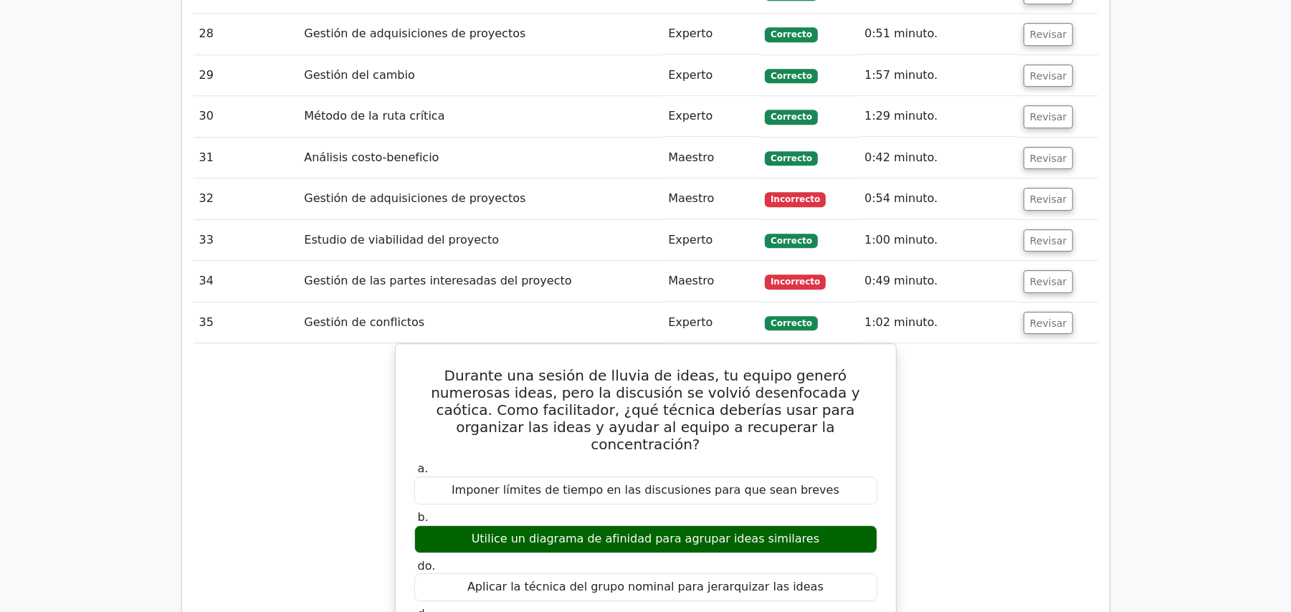
scroll to position [2963, 0]
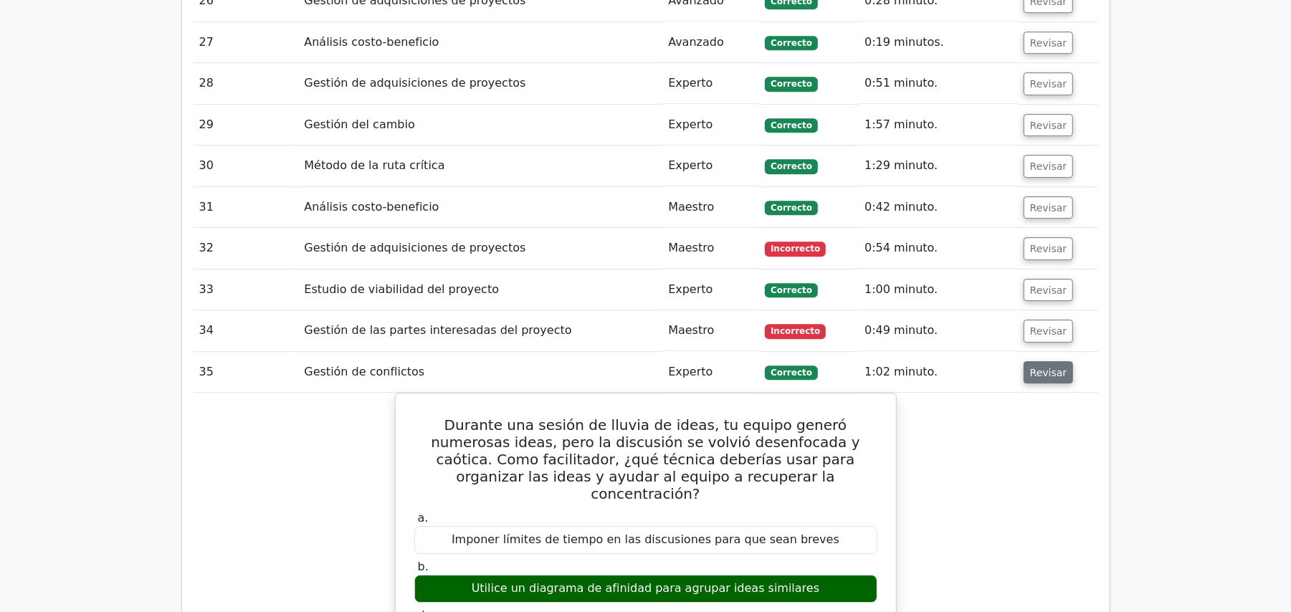
click at [1047, 366] on font "Revisar" at bounding box center [1048, 371] width 37 height 11
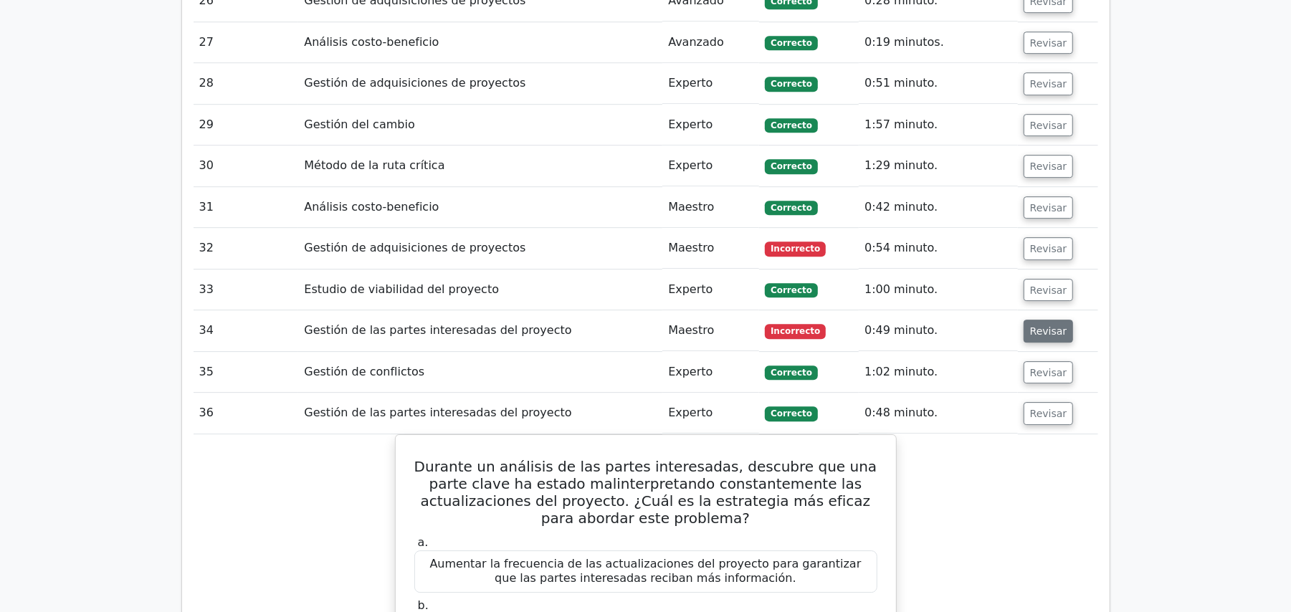
click at [1047, 323] on button "Revisar" at bounding box center [1049, 331] width 50 height 23
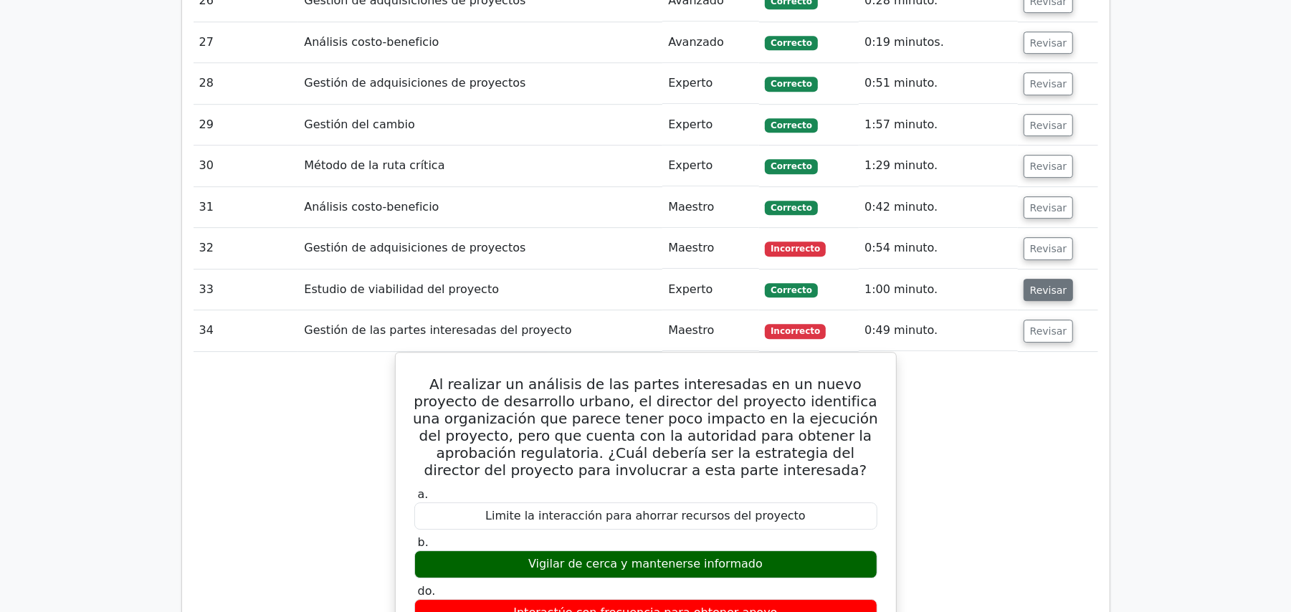
click at [1039, 284] on button "Revisar" at bounding box center [1049, 290] width 50 height 23
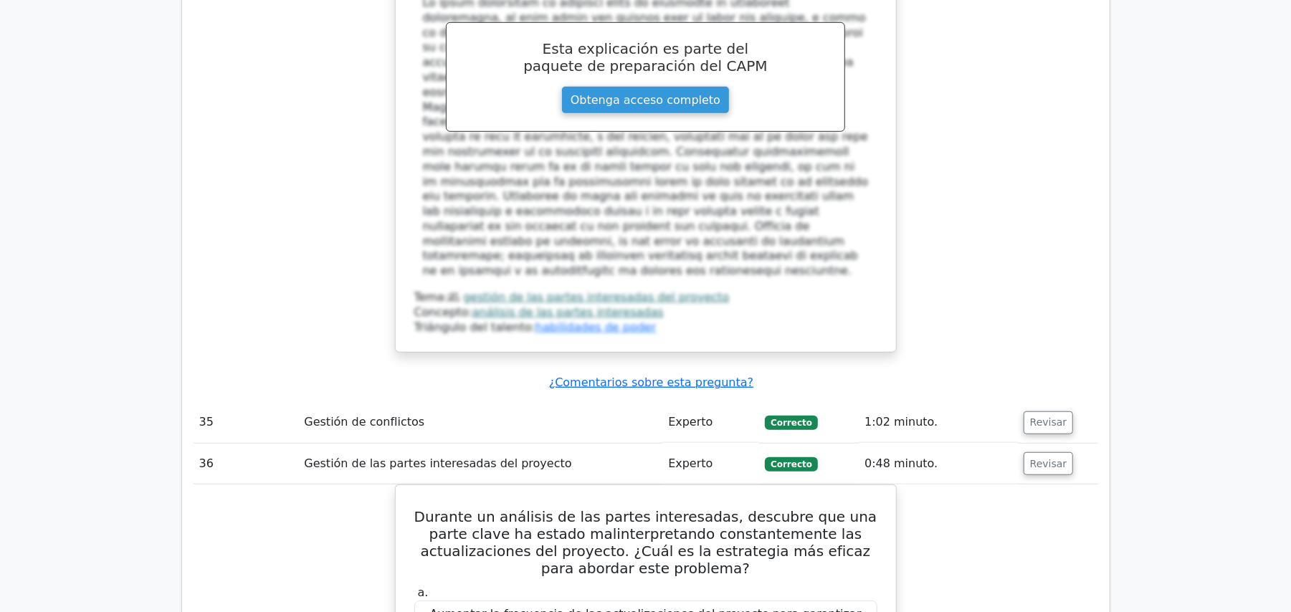
scroll to position [4684, 0]
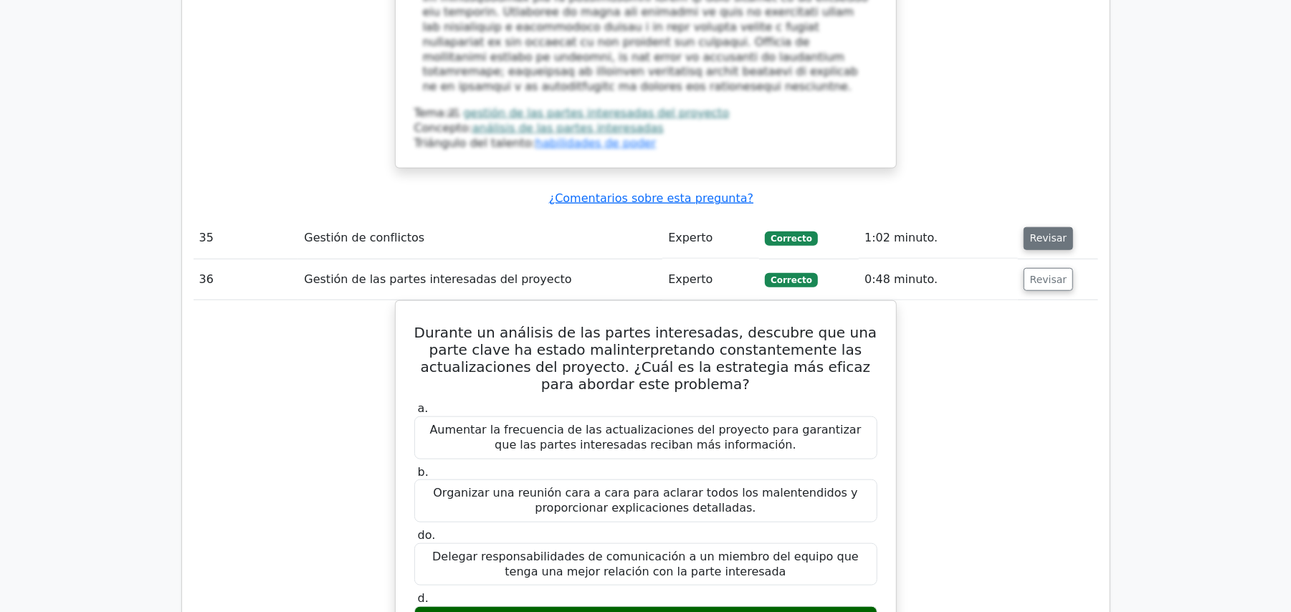
click at [1056, 233] on font "Revisar" at bounding box center [1048, 238] width 37 height 11
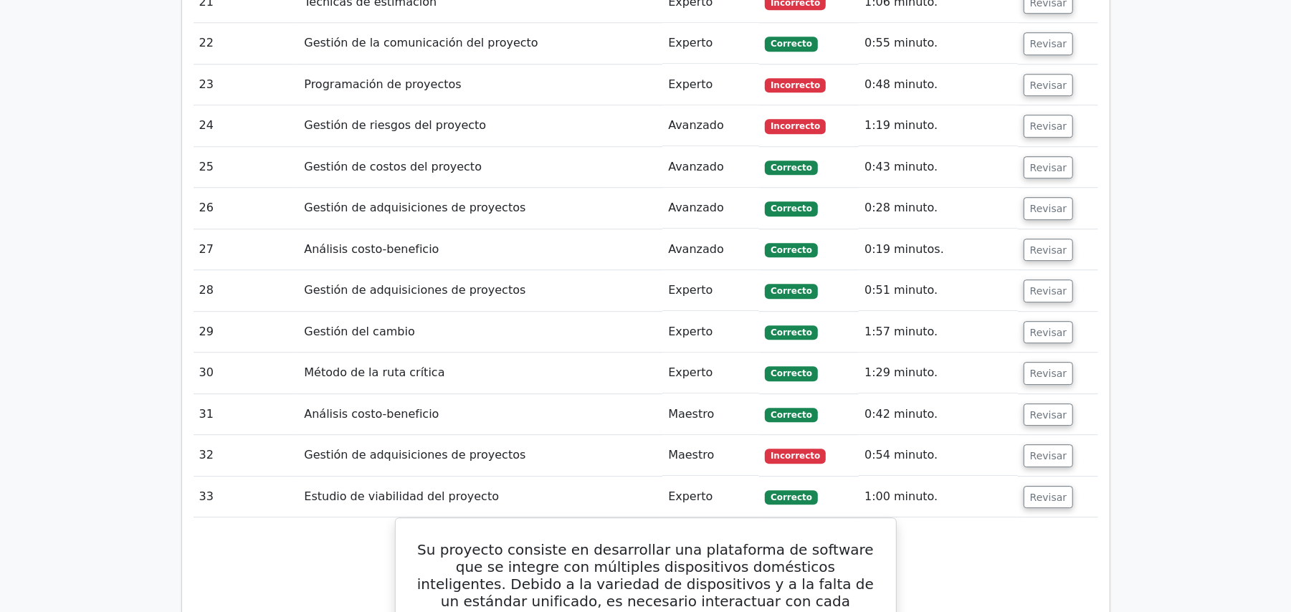
scroll to position [2868, 0]
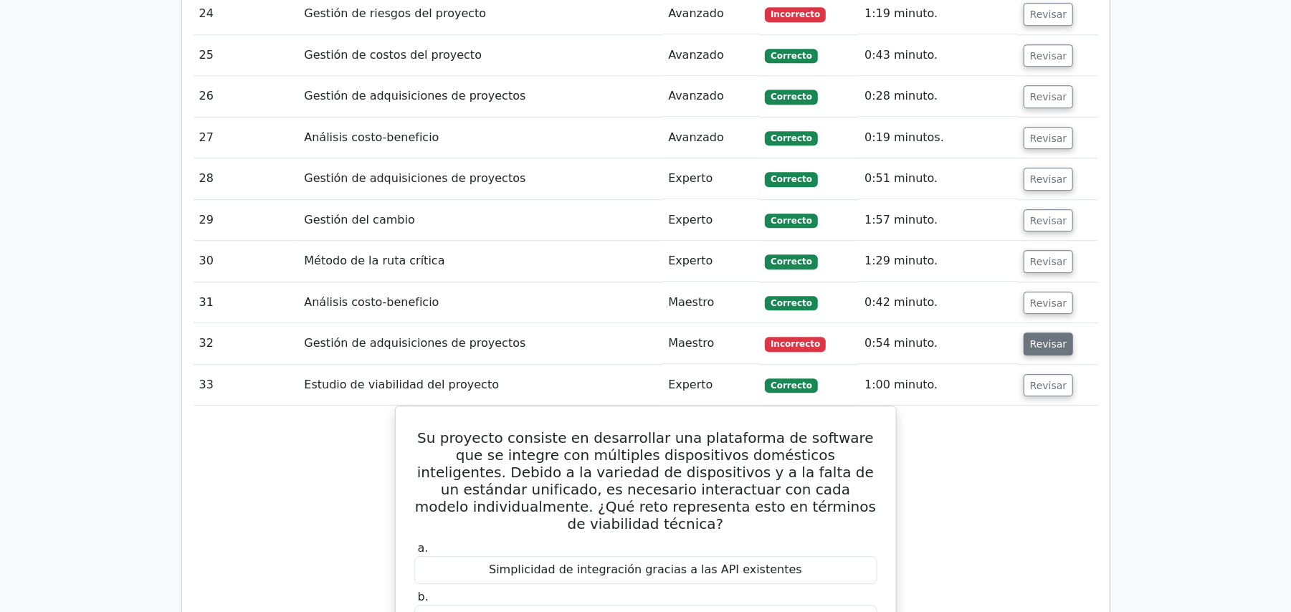
click at [1055, 338] on font "Revisar" at bounding box center [1048, 343] width 37 height 11
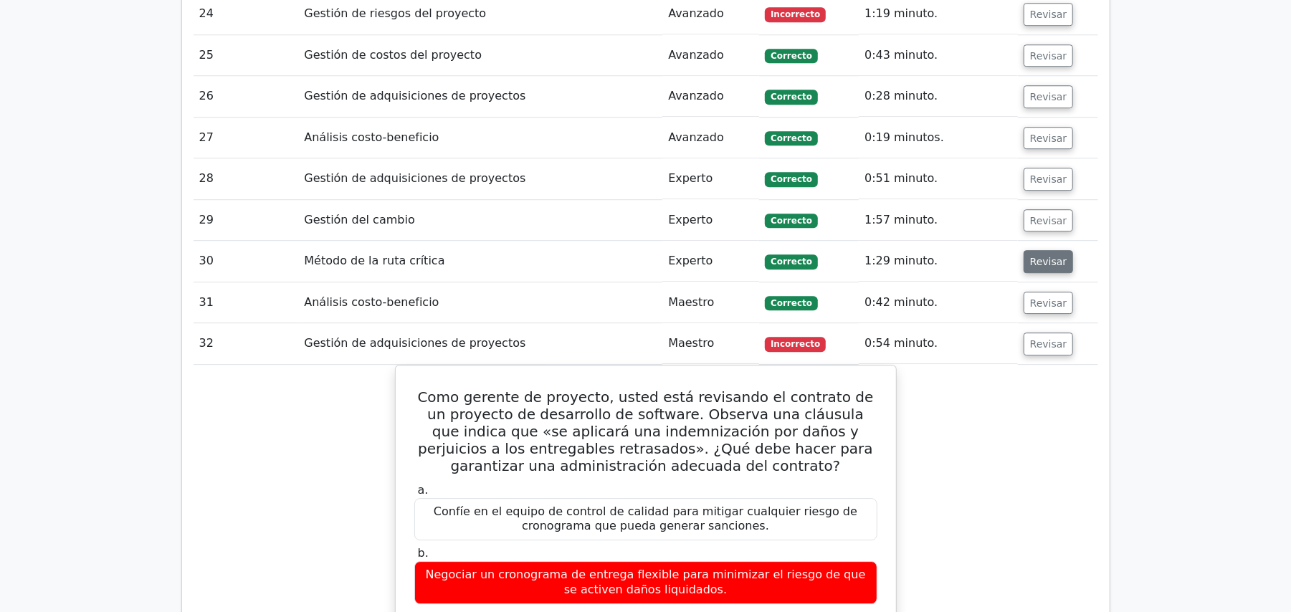
click at [1050, 256] on font "Revisar" at bounding box center [1048, 261] width 37 height 11
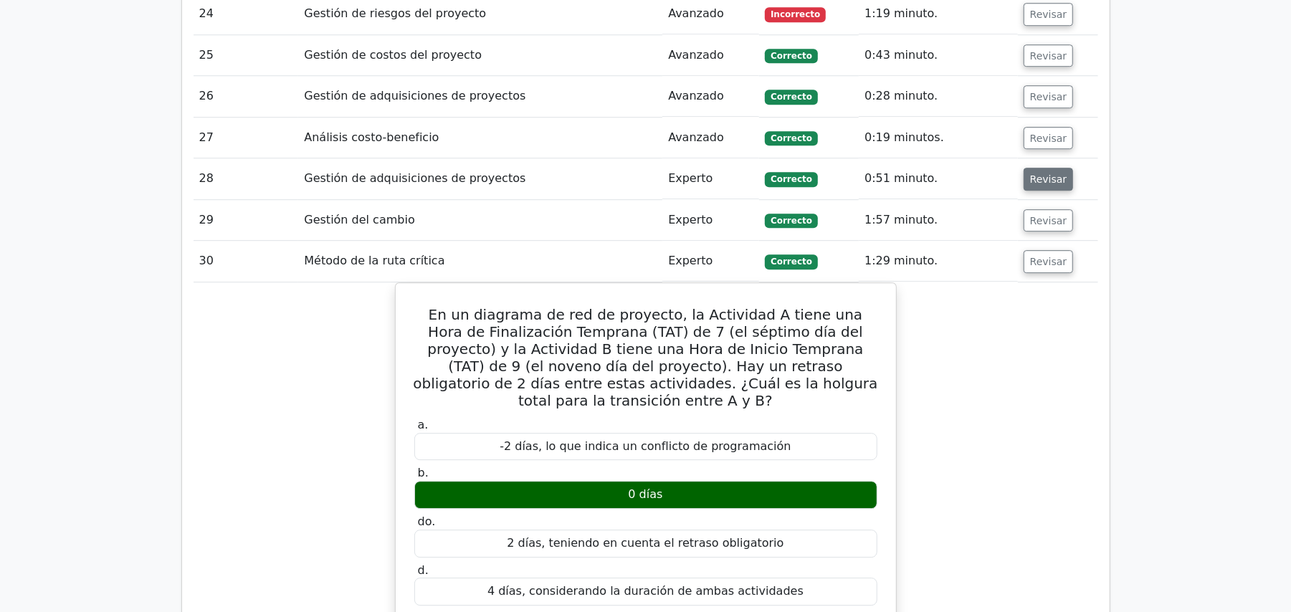
click at [1040, 174] on font "Revisar" at bounding box center [1048, 179] width 37 height 11
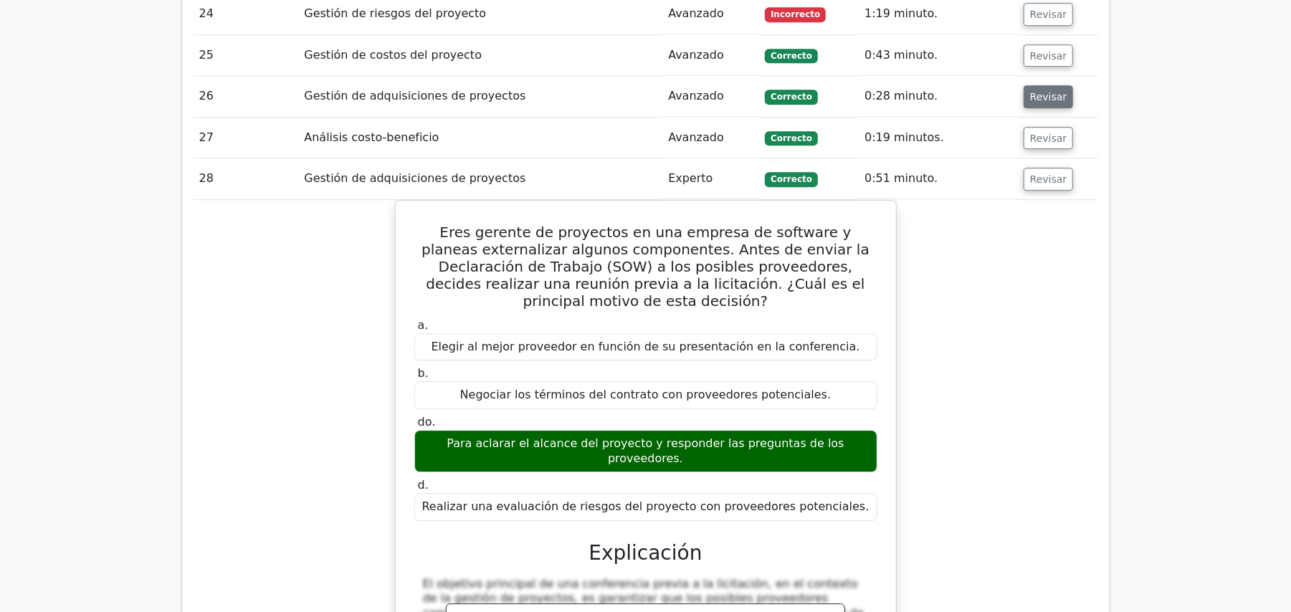
click at [1041, 91] on font "Revisar" at bounding box center [1048, 96] width 37 height 11
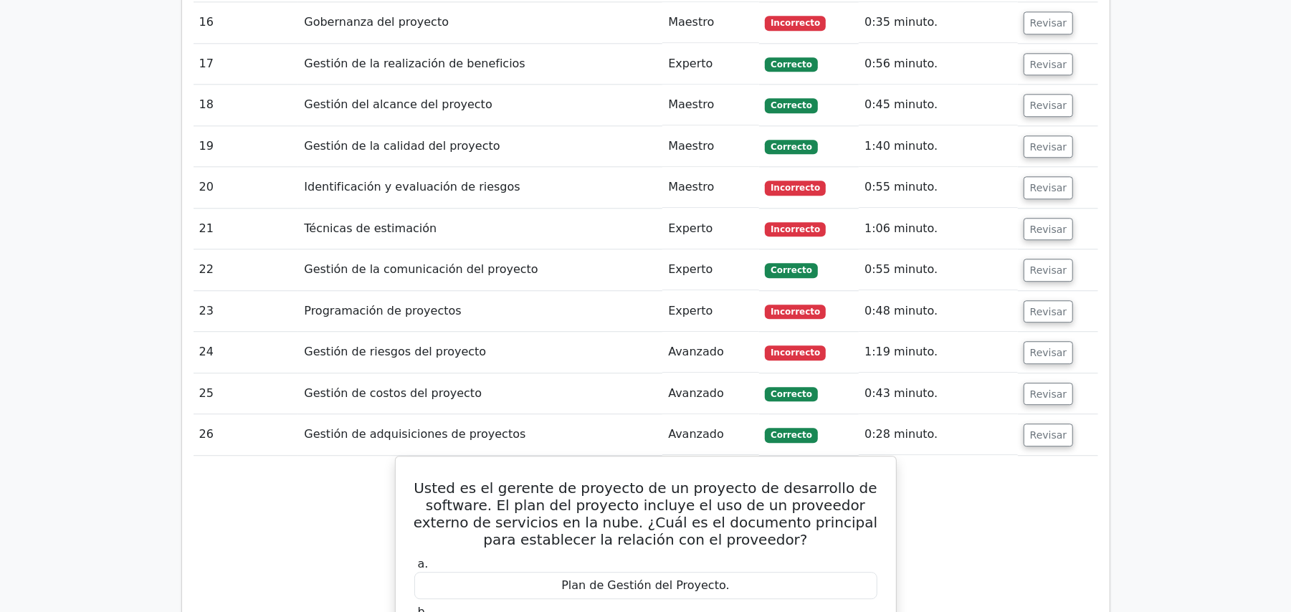
scroll to position [2485, 0]
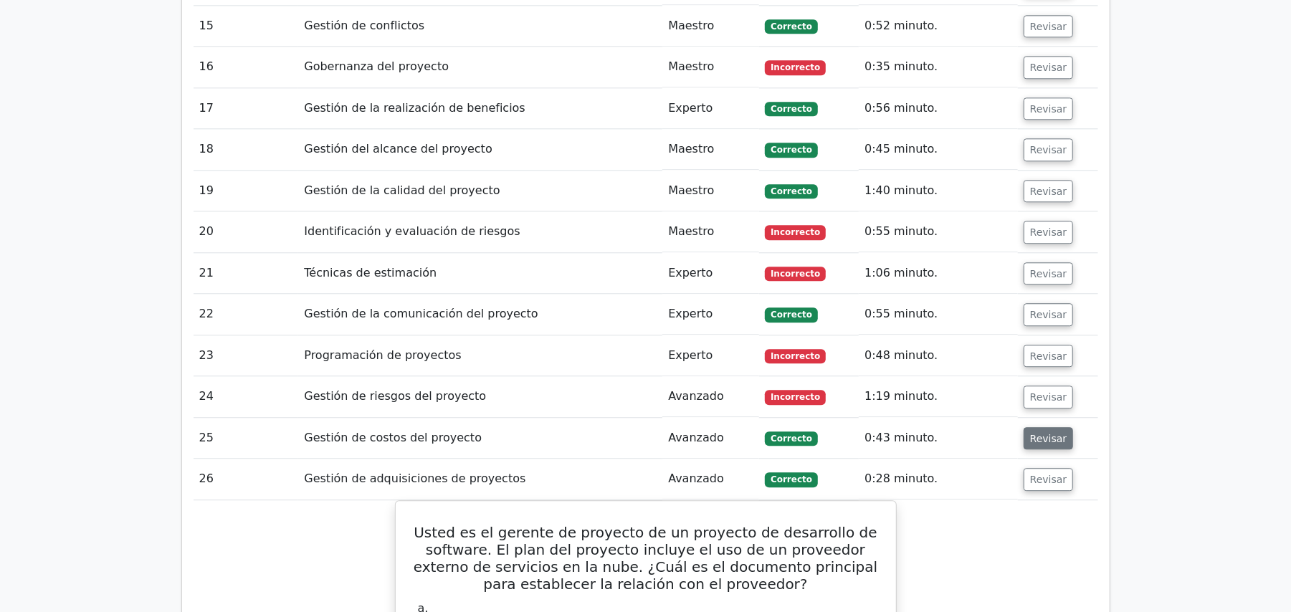
click at [1030, 432] on font "Revisar" at bounding box center [1048, 437] width 37 height 11
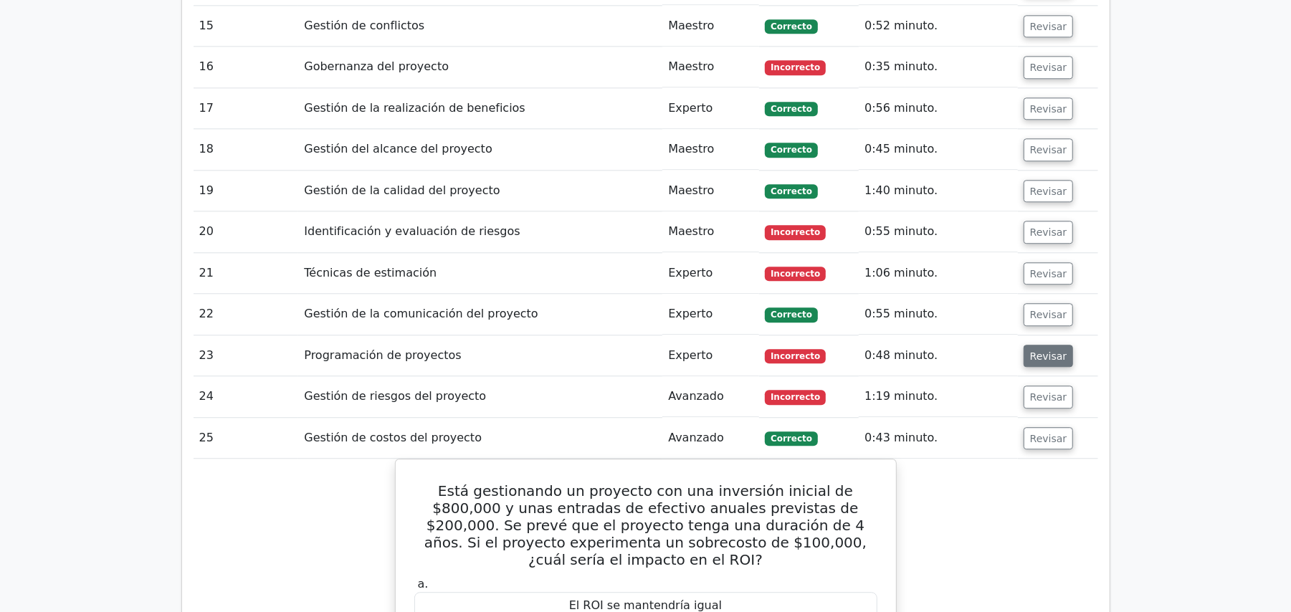
click at [1030, 350] on font "Revisar" at bounding box center [1048, 355] width 37 height 11
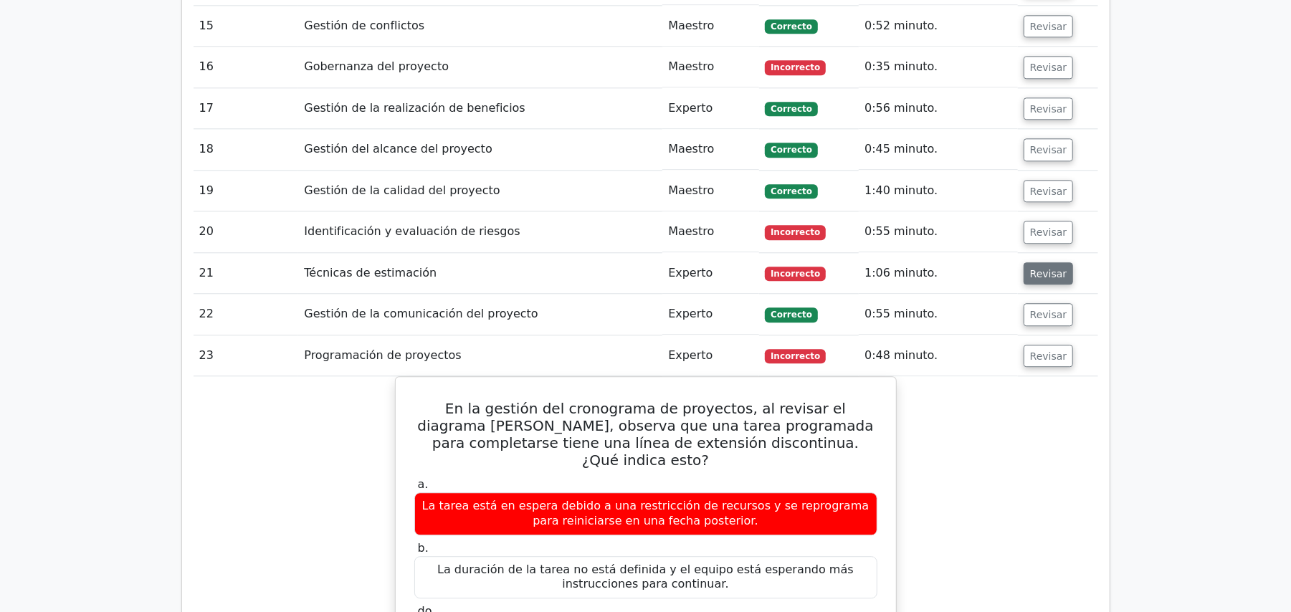
click at [1032, 262] on button "Revisar" at bounding box center [1049, 273] width 50 height 23
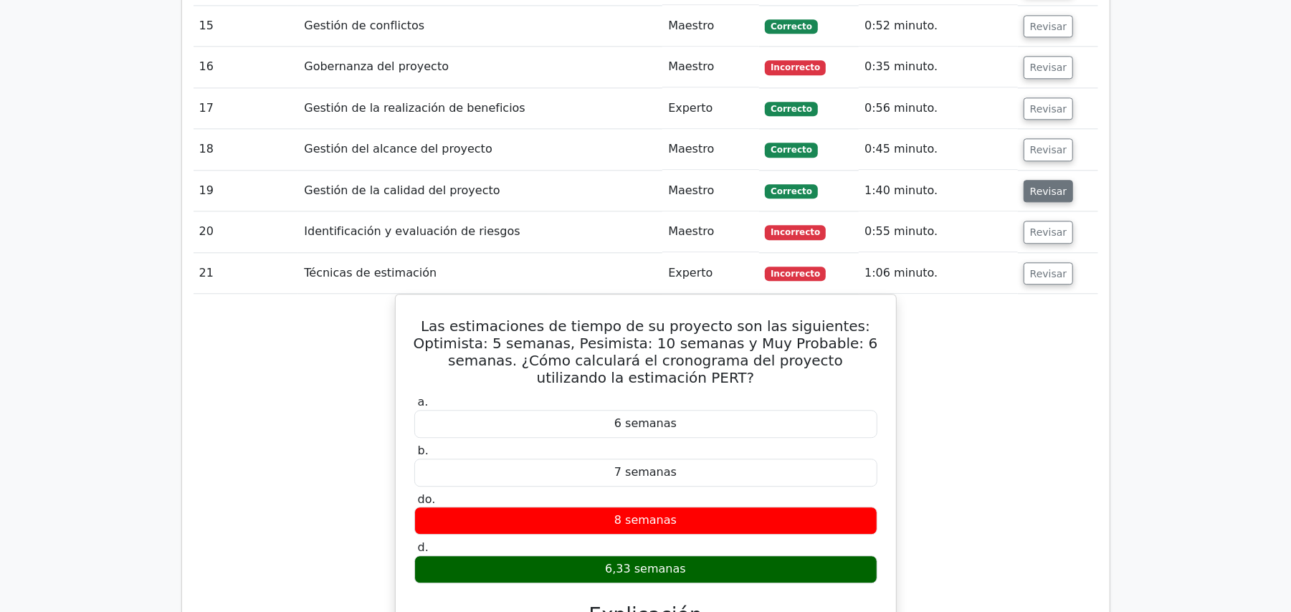
click at [1045, 185] on font "Revisar" at bounding box center [1048, 190] width 37 height 11
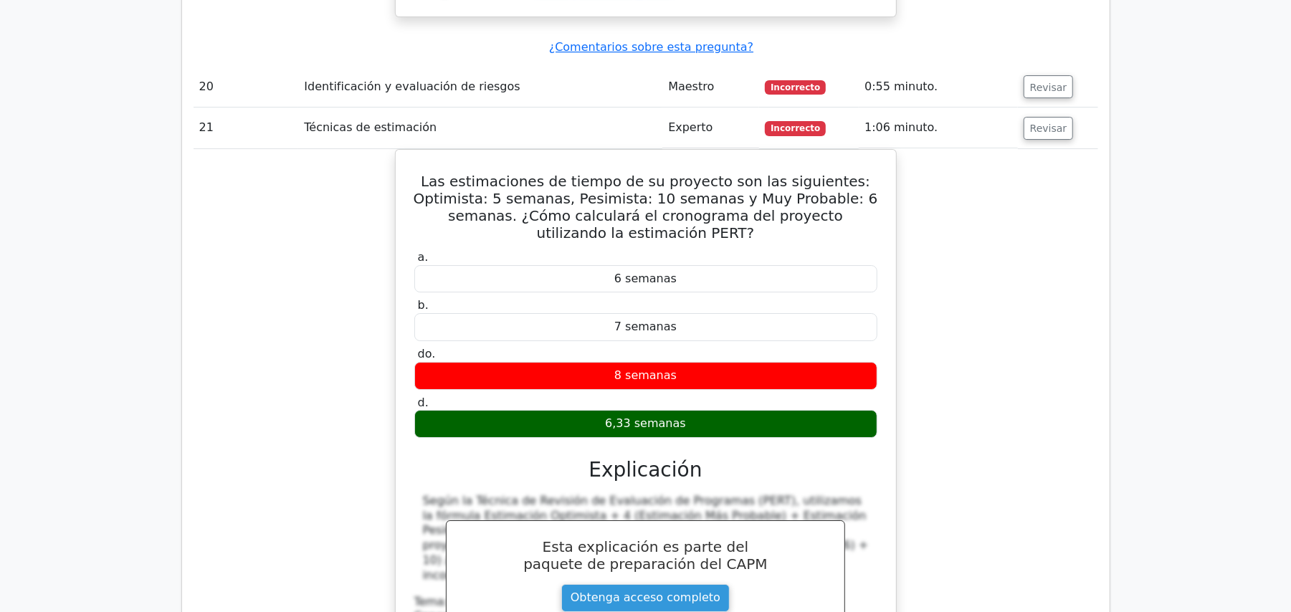
scroll to position [3345, 0]
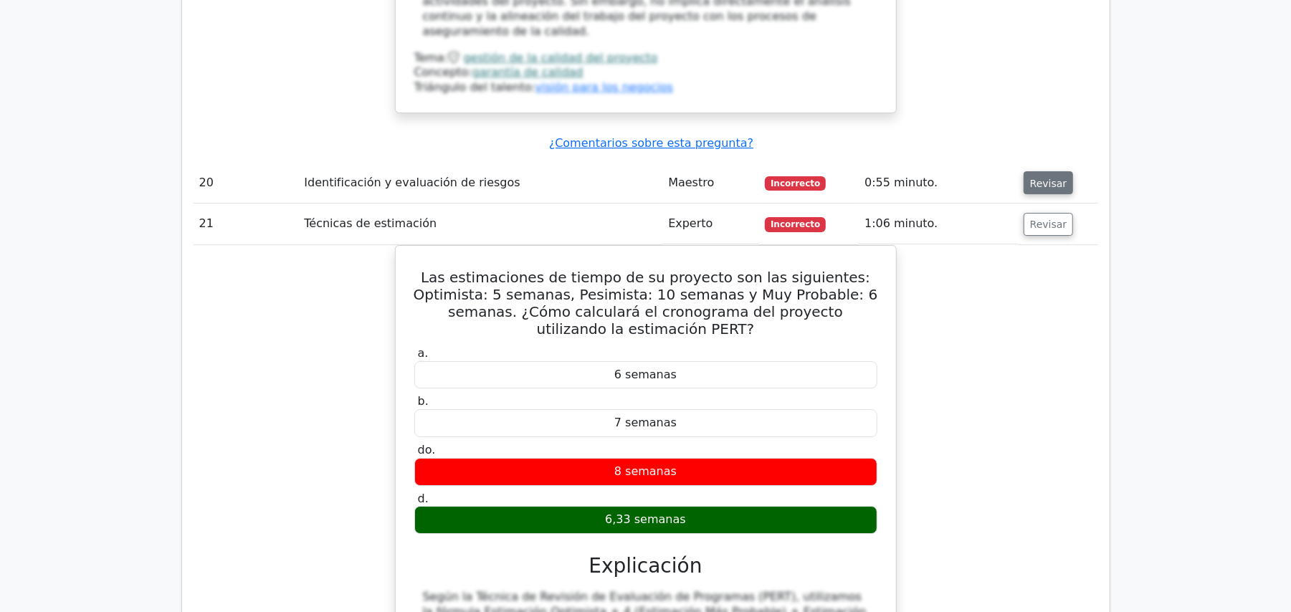
click at [1041, 177] on font "Revisar" at bounding box center [1048, 182] width 37 height 11
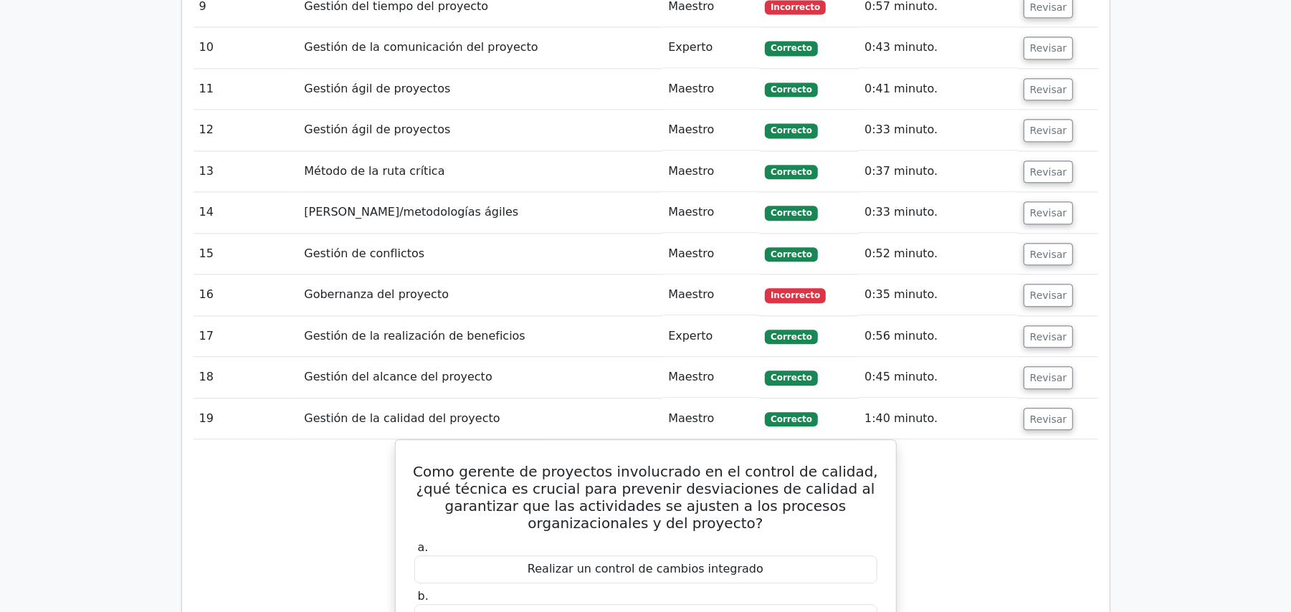
scroll to position [2120, 0]
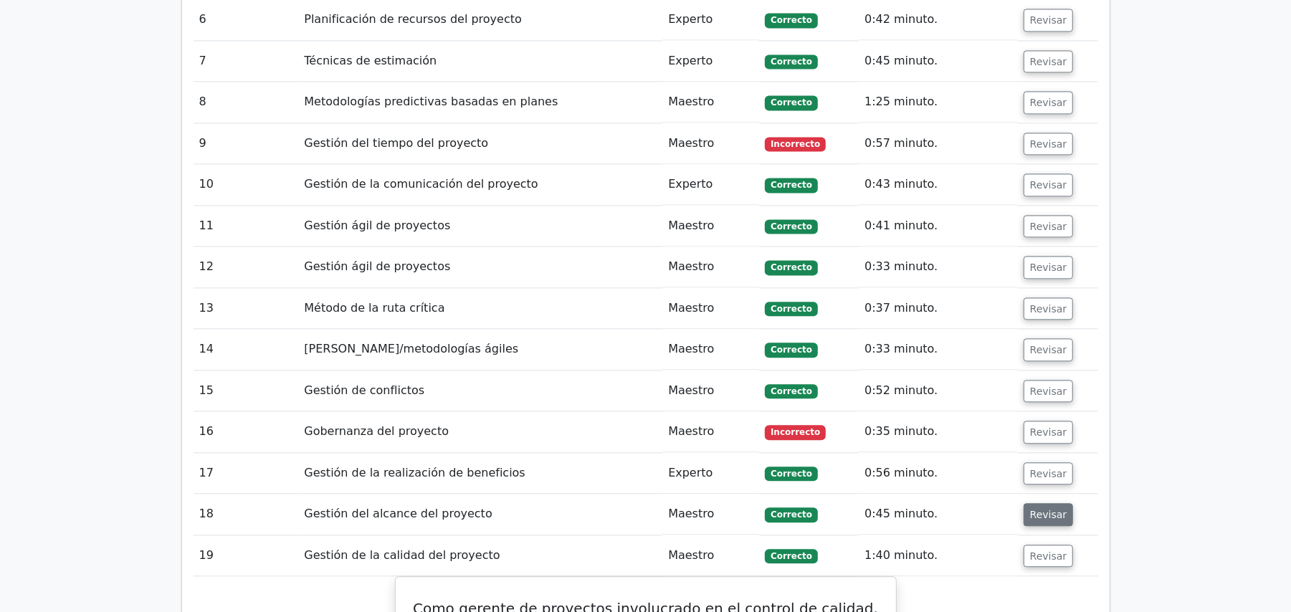
click at [1047, 509] on font "Revisar" at bounding box center [1048, 514] width 37 height 11
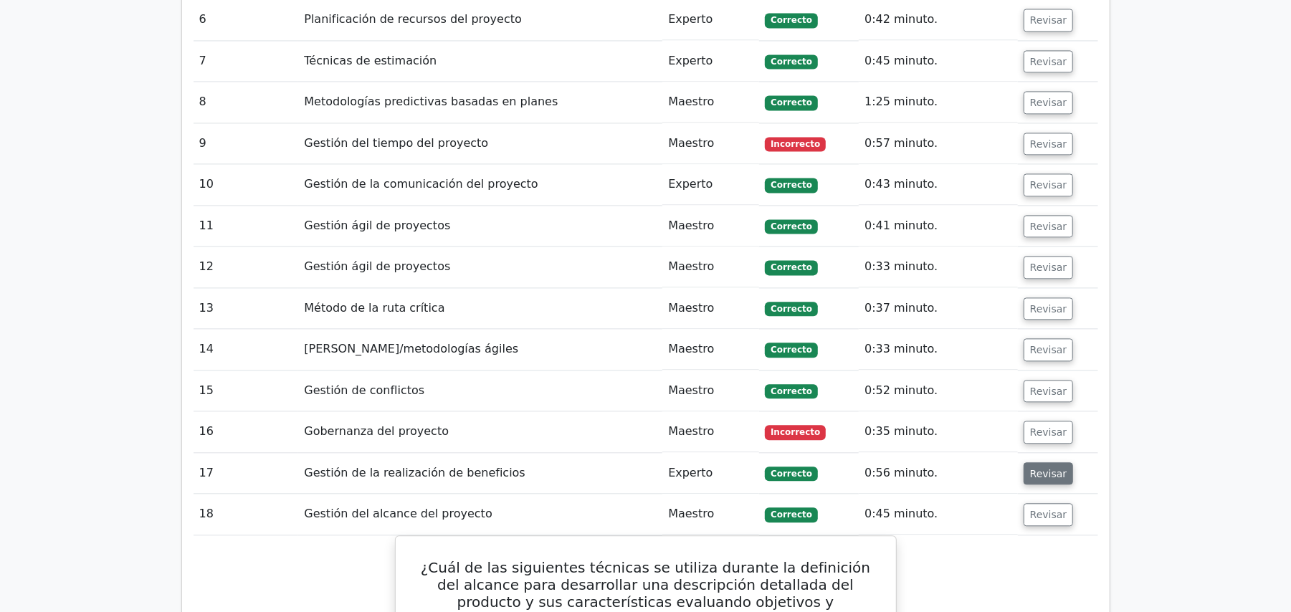
drag, startPoint x: 1047, startPoint y: 457, endPoint x: 1047, endPoint y: 445, distance: 12.2
click at [1047, 467] on font "Revisar" at bounding box center [1048, 472] width 37 height 11
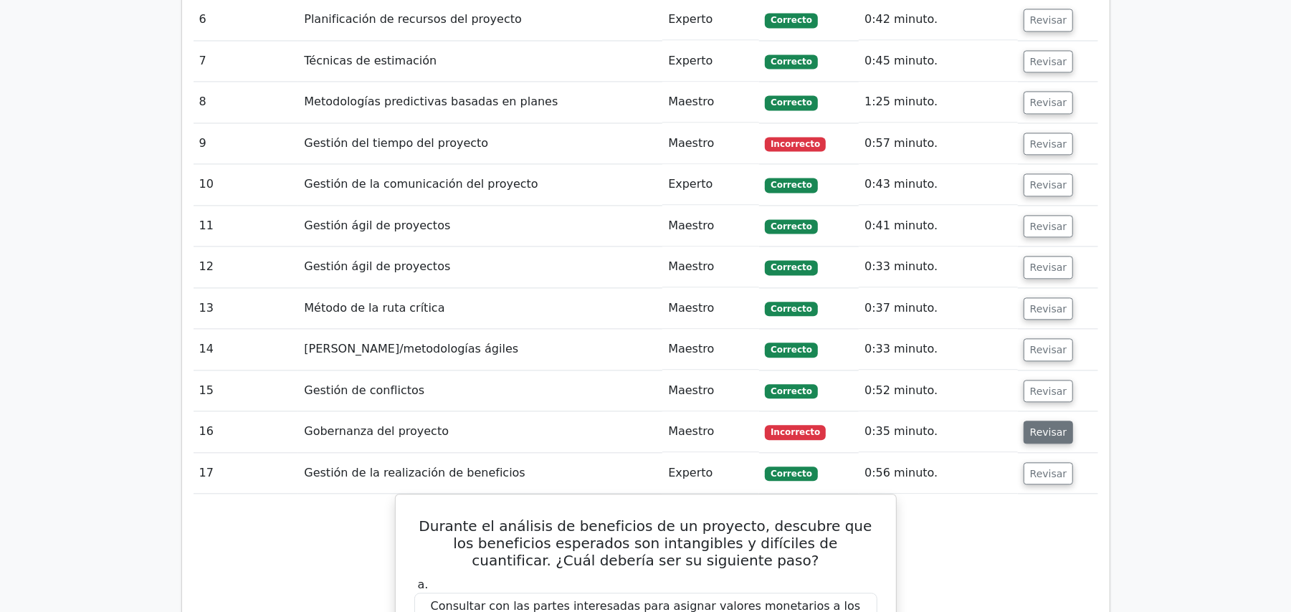
click at [1036, 427] on font "Revisar" at bounding box center [1048, 432] width 37 height 11
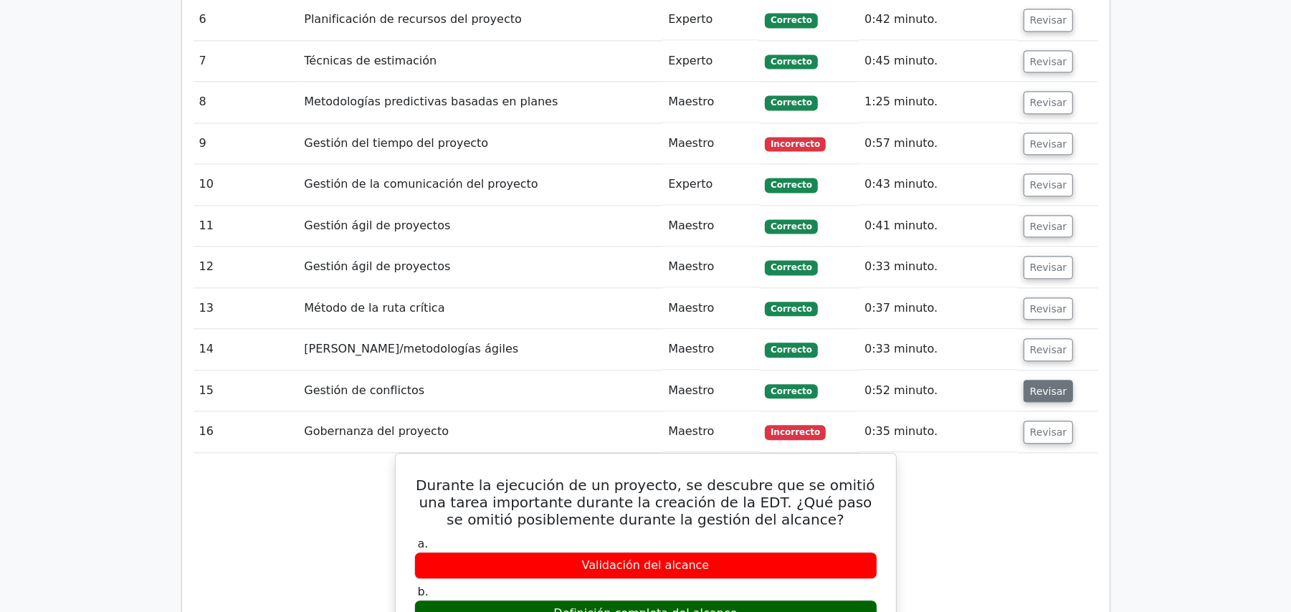
click at [1039, 385] on font "Revisar" at bounding box center [1048, 390] width 37 height 11
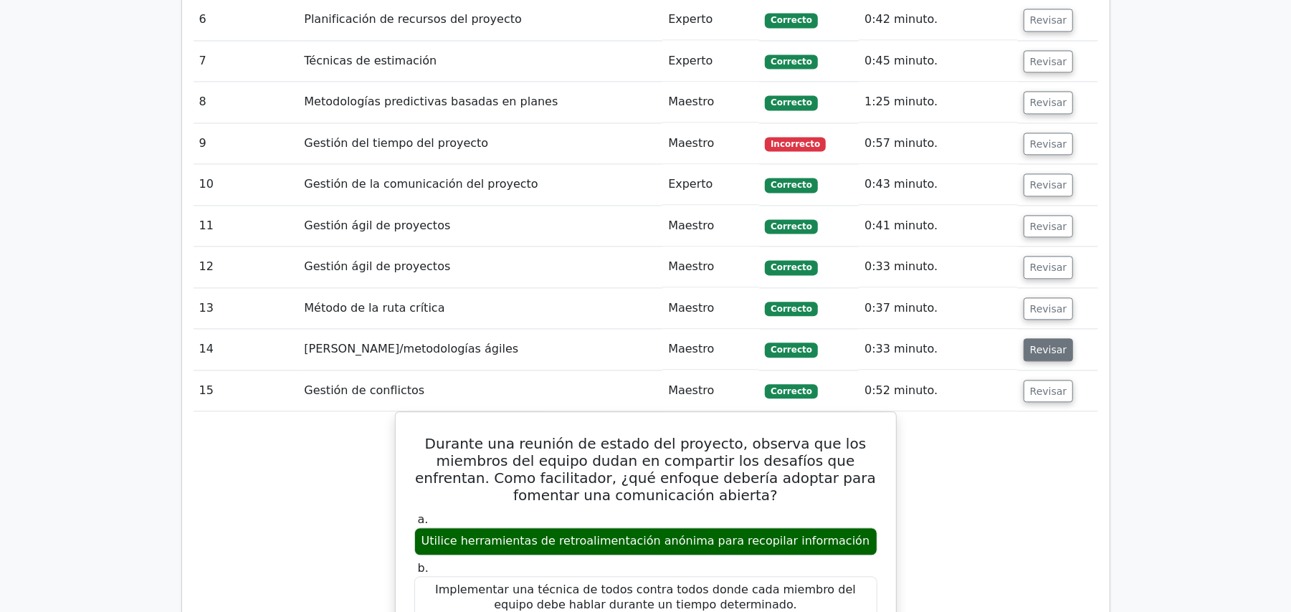
click at [1040, 344] on font "Revisar" at bounding box center [1048, 349] width 37 height 11
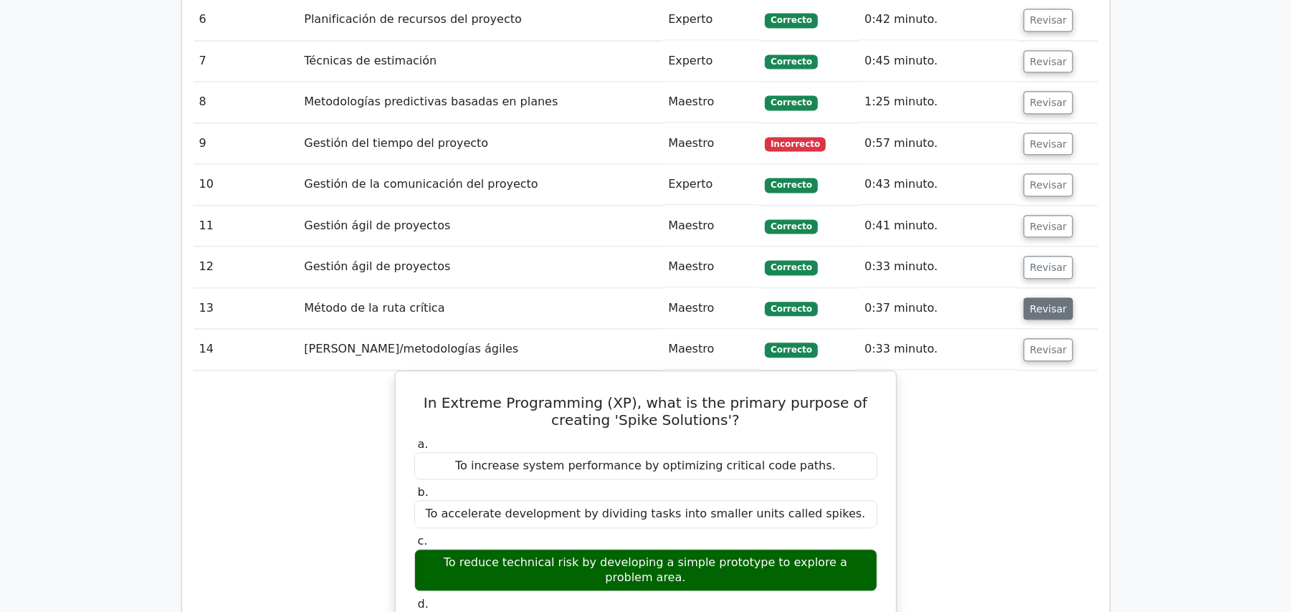
click at [1042, 303] on font "Revisar" at bounding box center [1048, 308] width 37 height 11
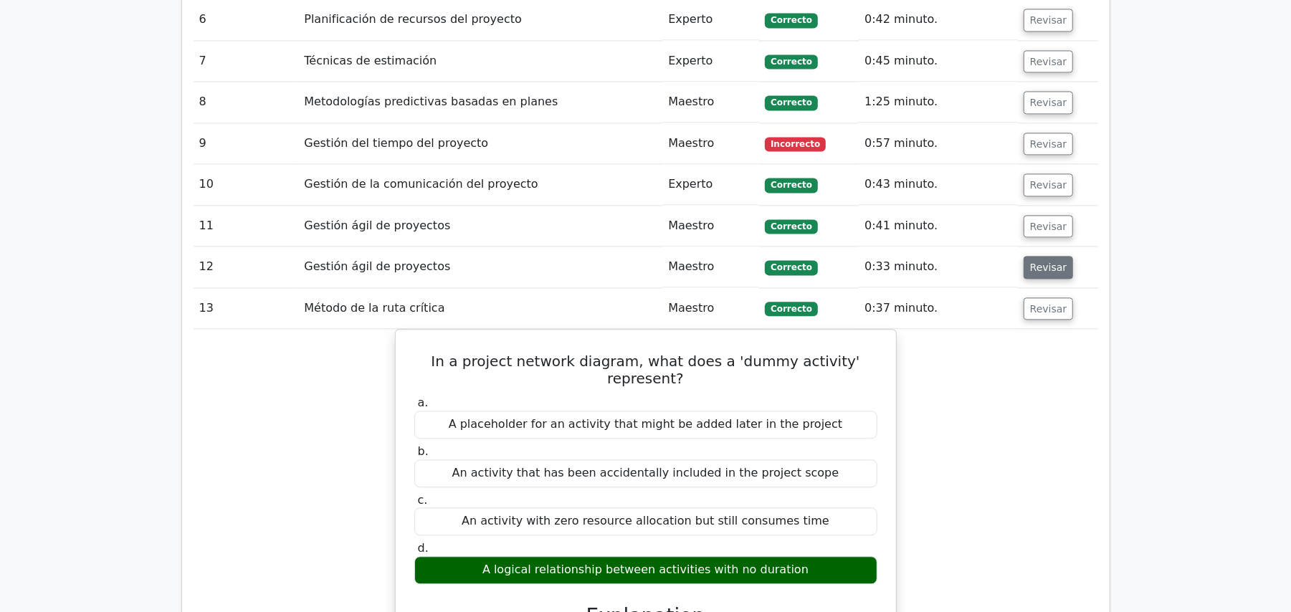
click at [1047, 262] on font "Revisar" at bounding box center [1048, 267] width 37 height 11
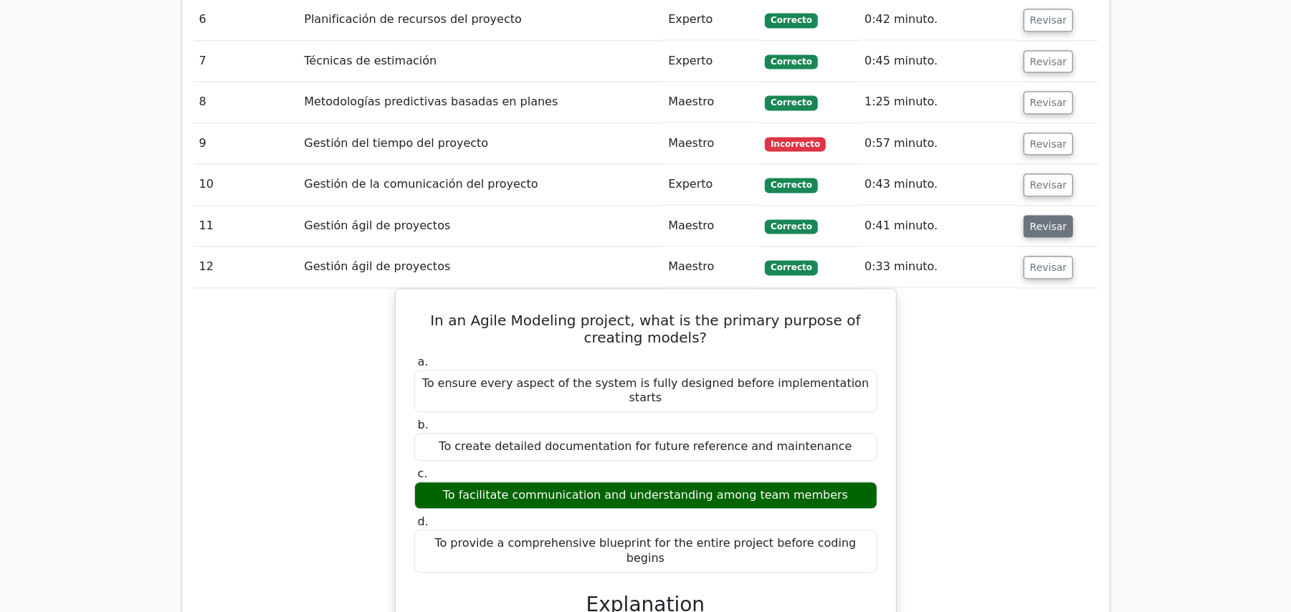
click at [1042, 220] on font "Revisar" at bounding box center [1048, 225] width 37 height 11
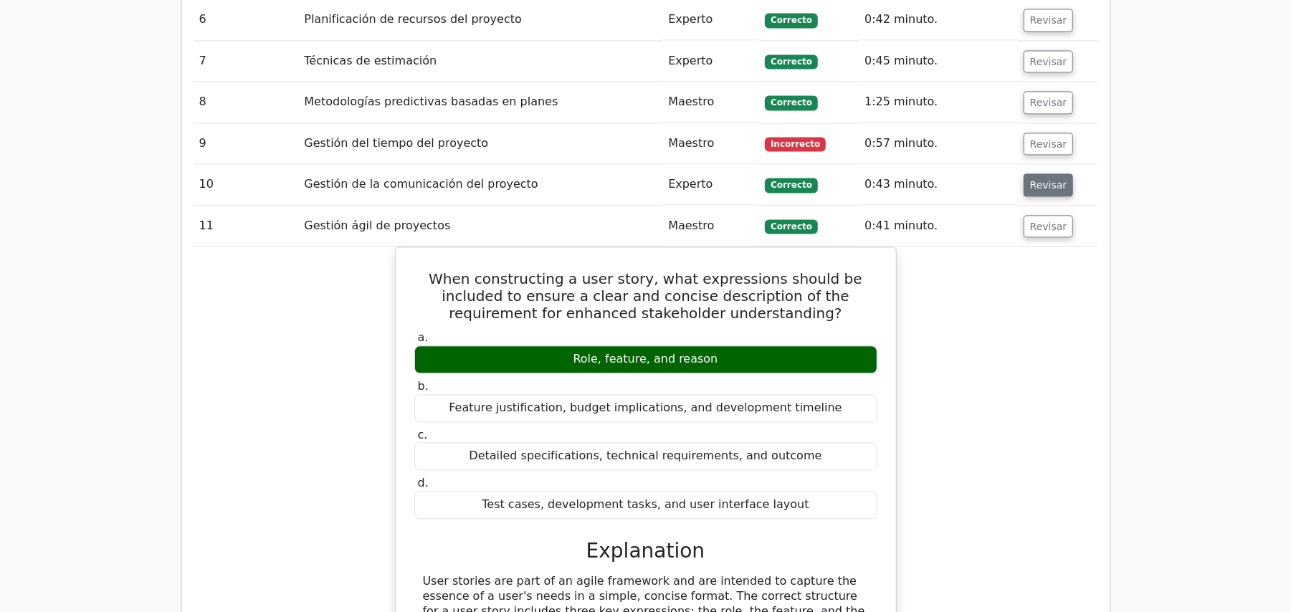
click at [1037, 179] on font "Revisar" at bounding box center [1048, 184] width 37 height 11
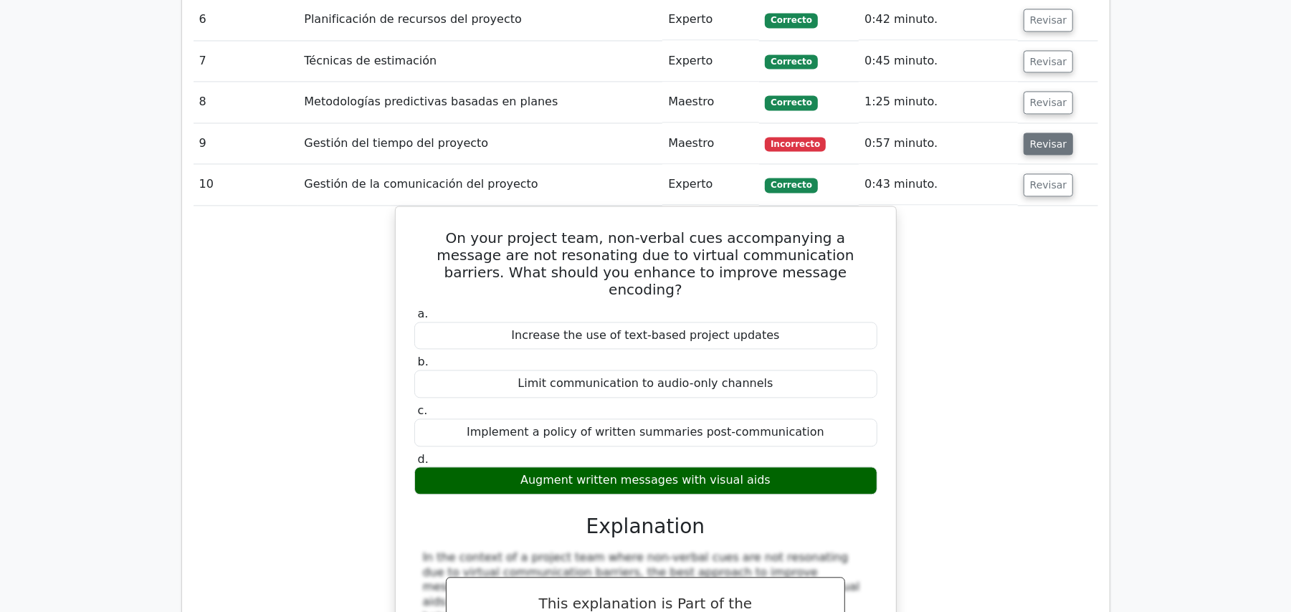
click at [1037, 138] on font "Revisar" at bounding box center [1048, 143] width 37 height 11
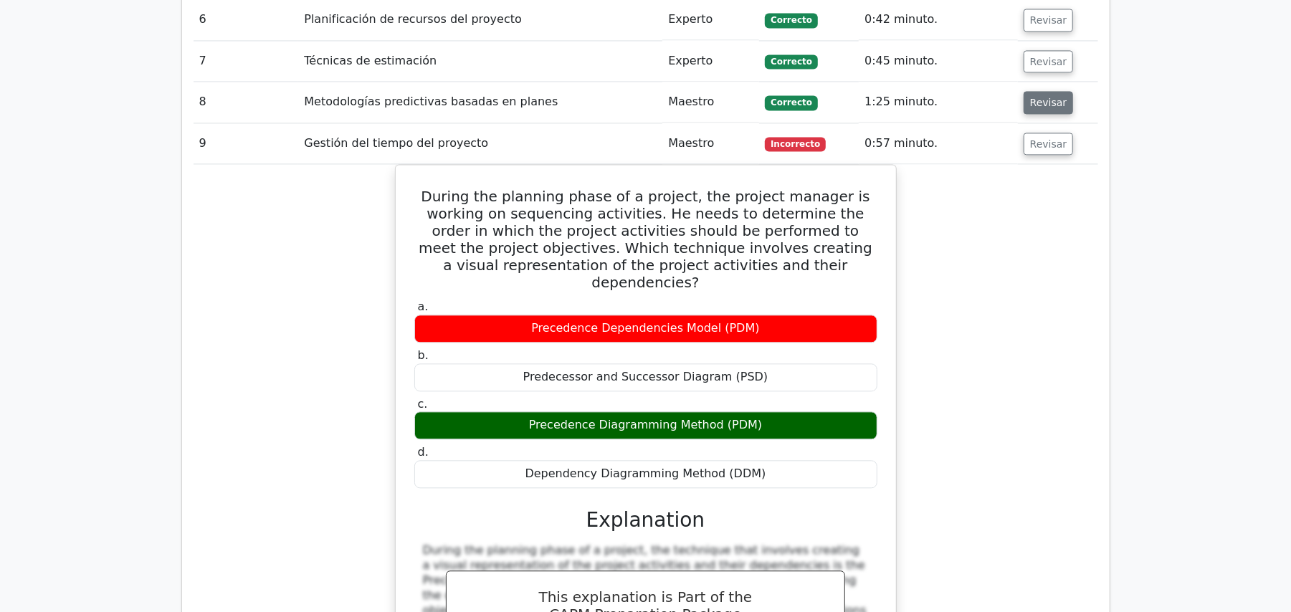
click at [1047, 97] on font "Revisar" at bounding box center [1048, 102] width 37 height 11
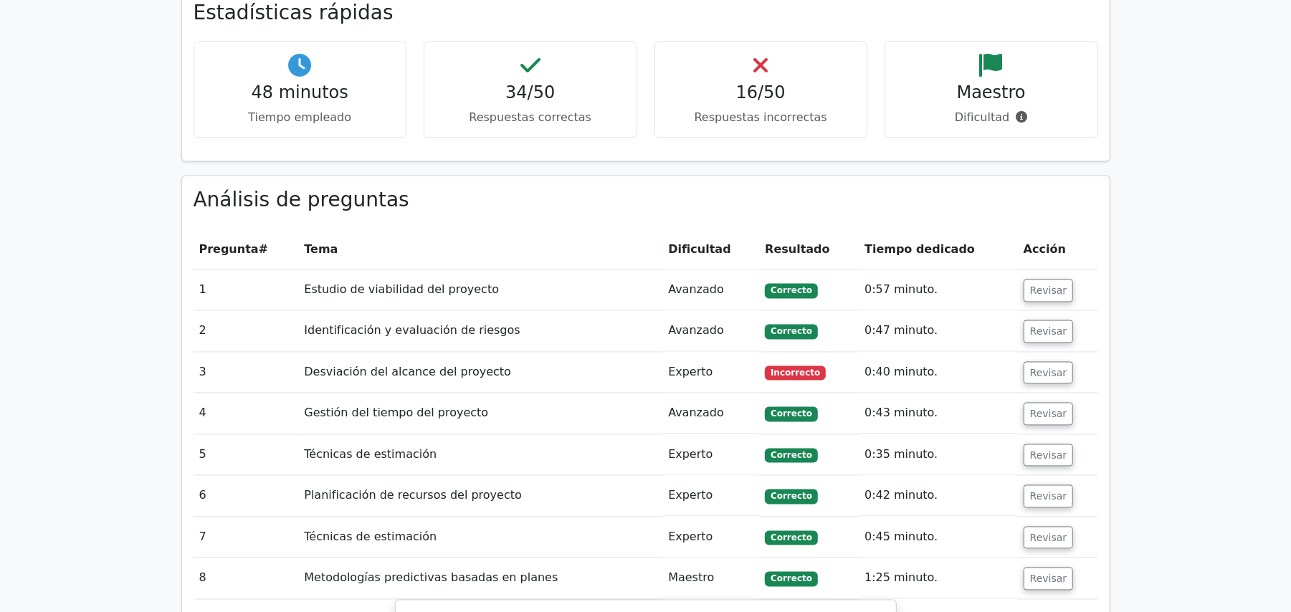
scroll to position [1642, 0]
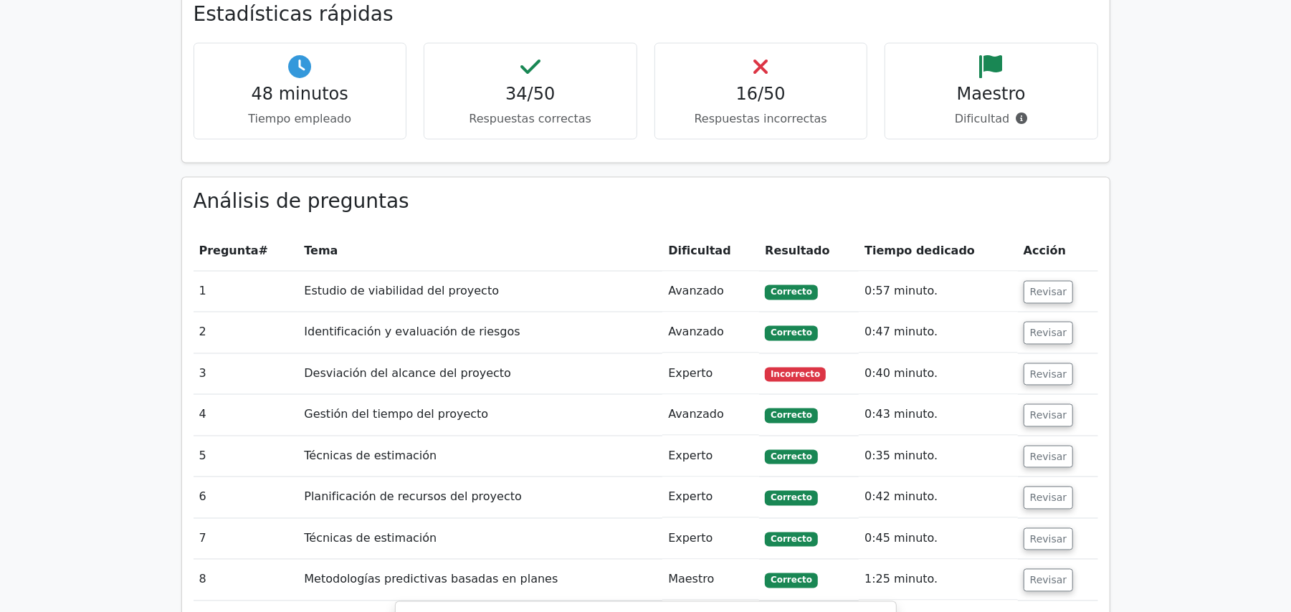
drag, startPoint x: 1025, startPoint y: 520, endPoint x: 1025, endPoint y: 490, distance: 29.4
click at [1025, 528] on button "Revisar" at bounding box center [1049, 539] width 50 height 23
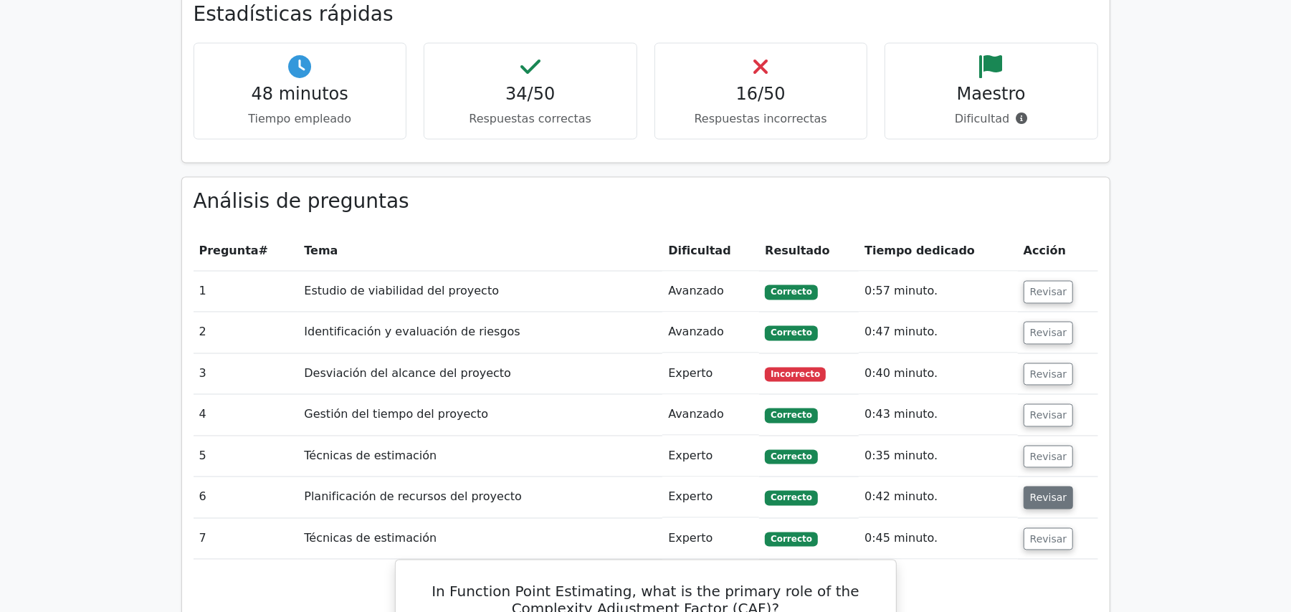
click at [1028, 487] on button "Revisar" at bounding box center [1049, 498] width 50 height 23
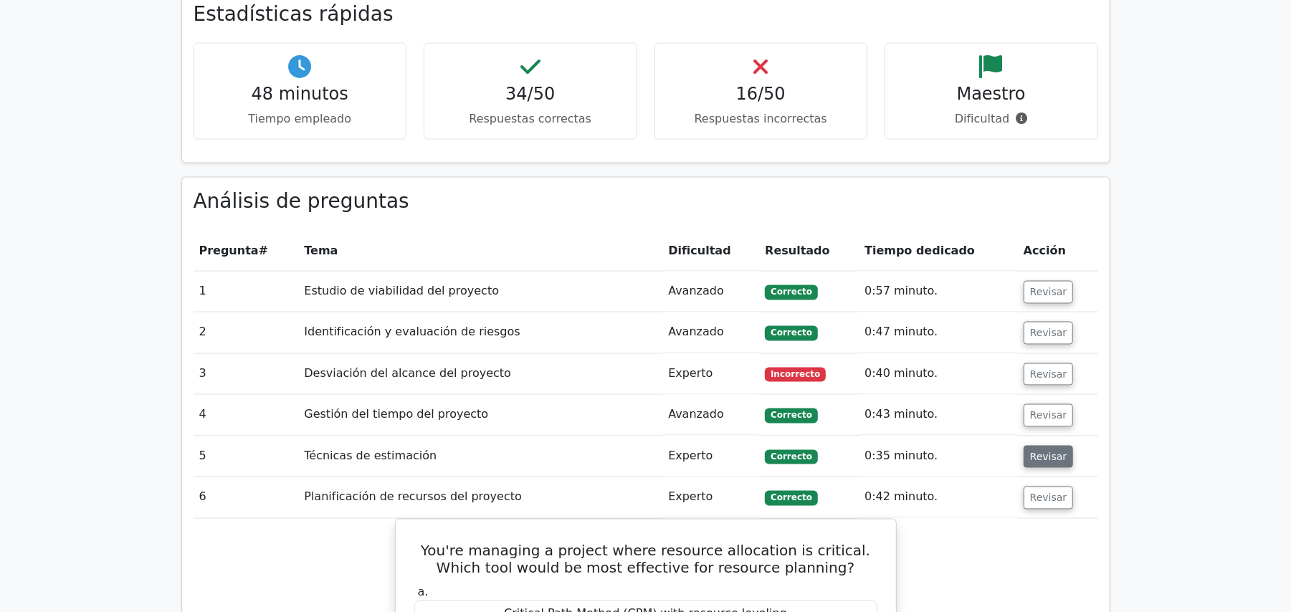
click at [1034, 446] on button "Revisar" at bounding box center [1049, 457] width 50 height 23
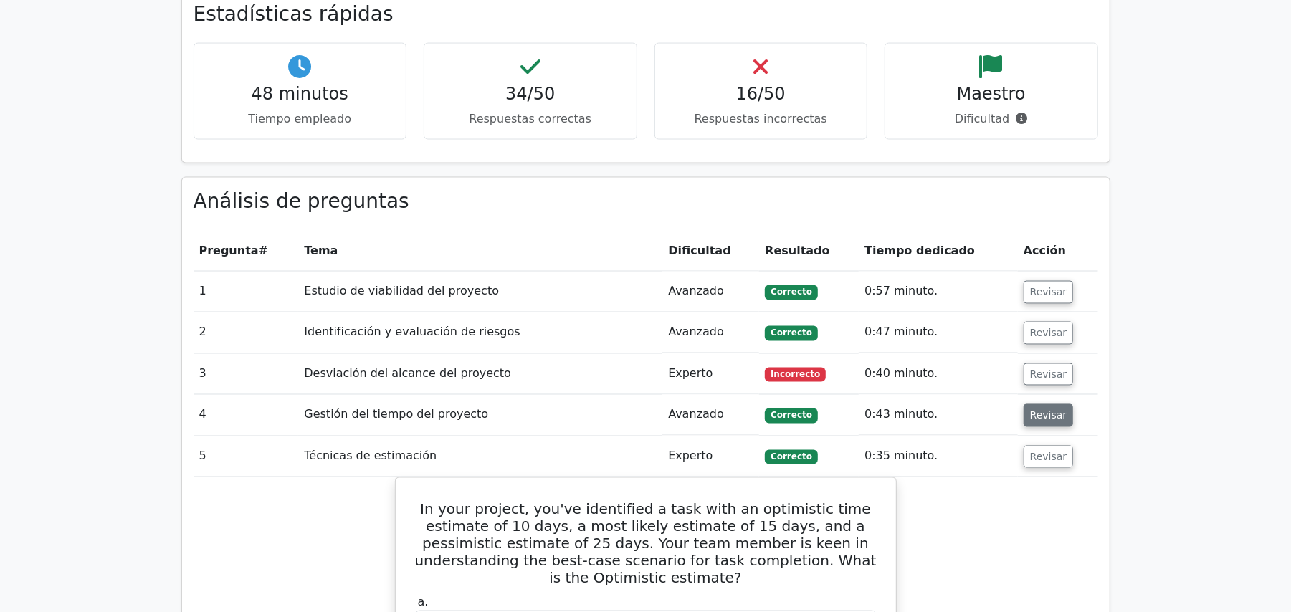
click at [1036, 404] on button "Revisar" at bounding box center [1049, 415] width 50 height 23
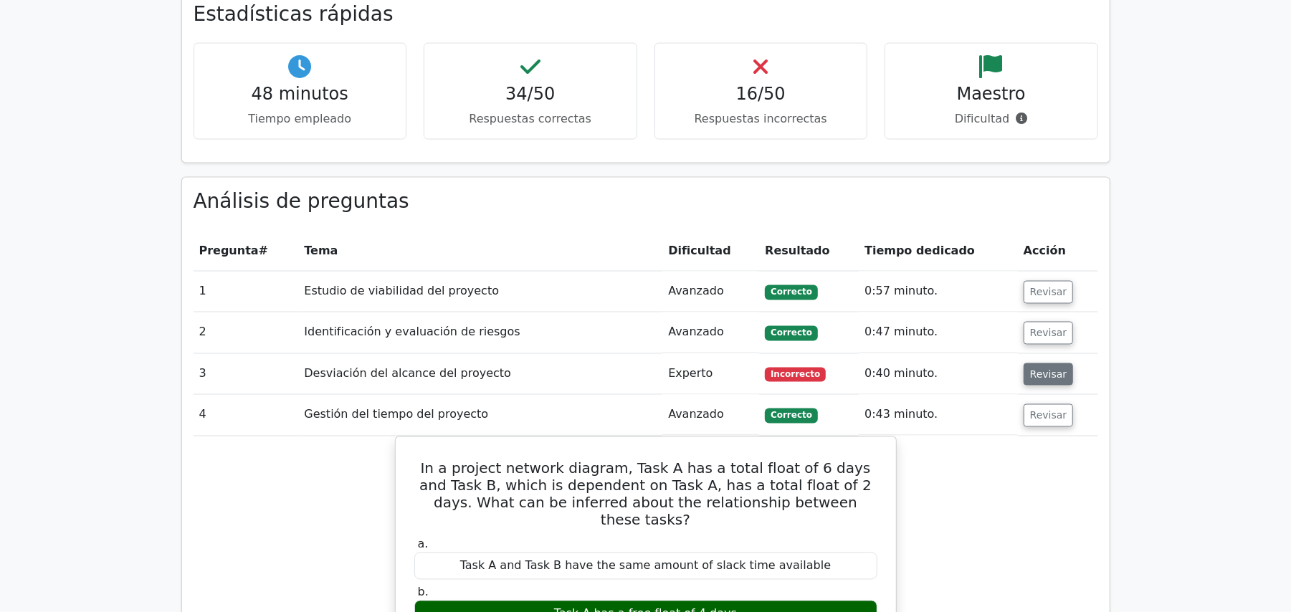
click at [1036, 369] on font "Revisar" at bounding box center [1048, 374] width 37 height 11
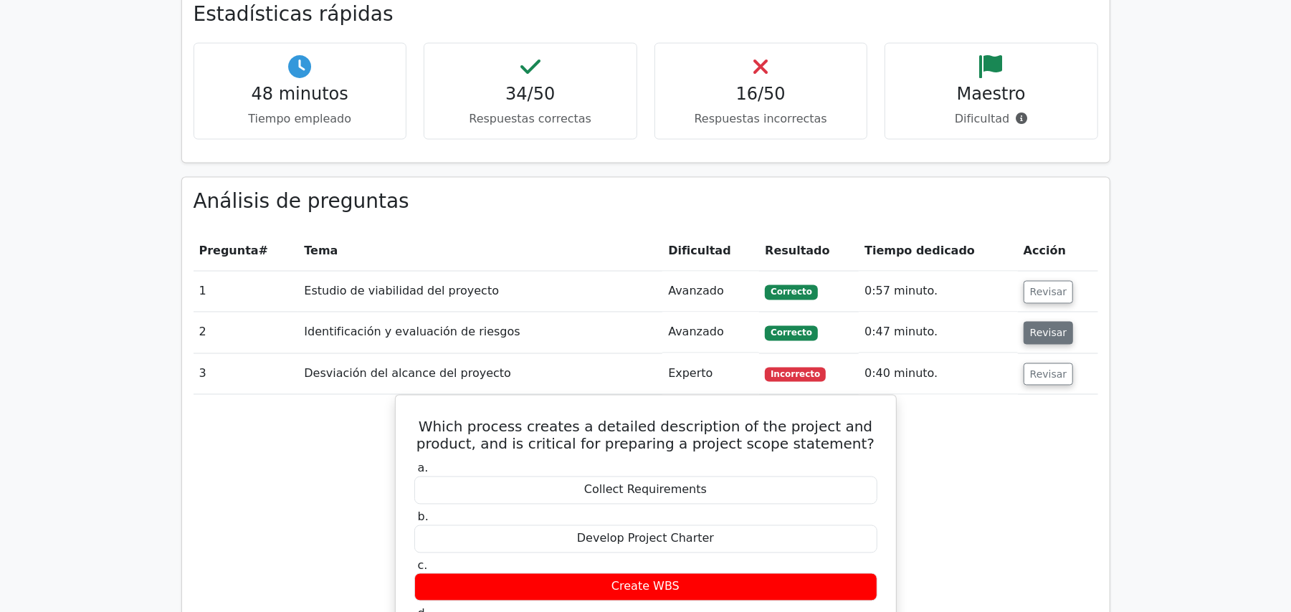
click at [1036, 328] on font "Revisar" at bounding box center [1048, 333] width 37 height 11
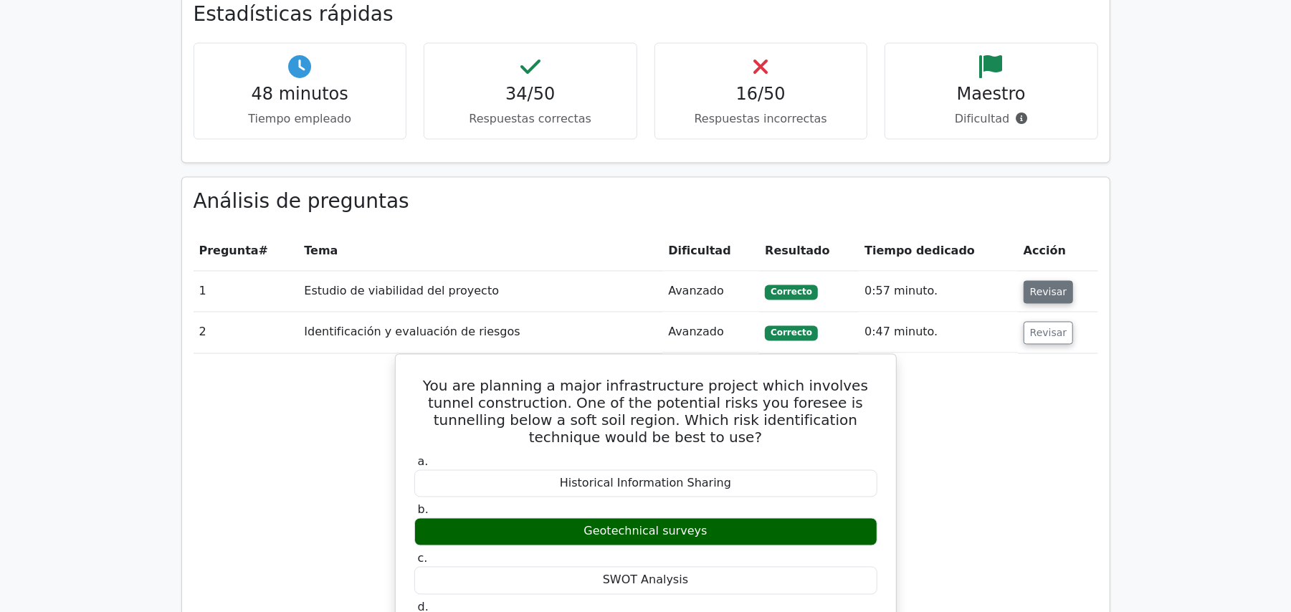
click at [1036, 287] on font "Revisar" at bounding box center [1048, 292] width 37 height 11
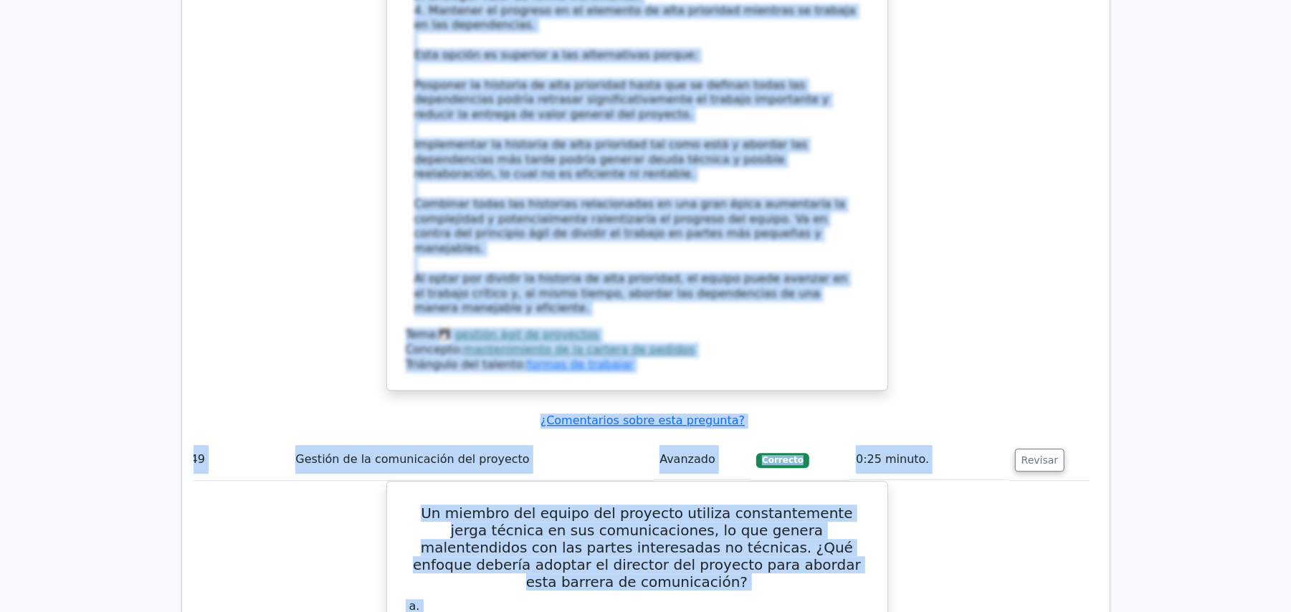
scroll to position [37396, 0]
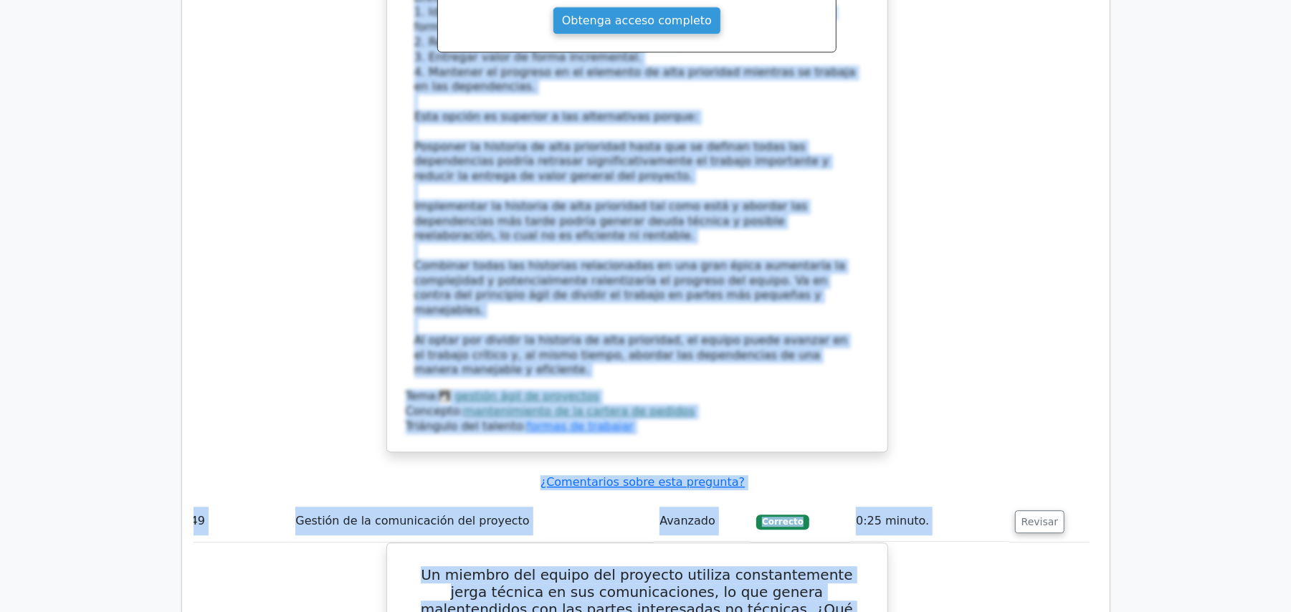
drag, startPoint x: 196, startPoint y: 316, endPoint x: 798, endPoint y: 218, distance: 609.5
copy table "Loremips # Dolo Sitametcon Adipiscin Elitse doeiusmo Tempor 0 Incidid ut labore…"
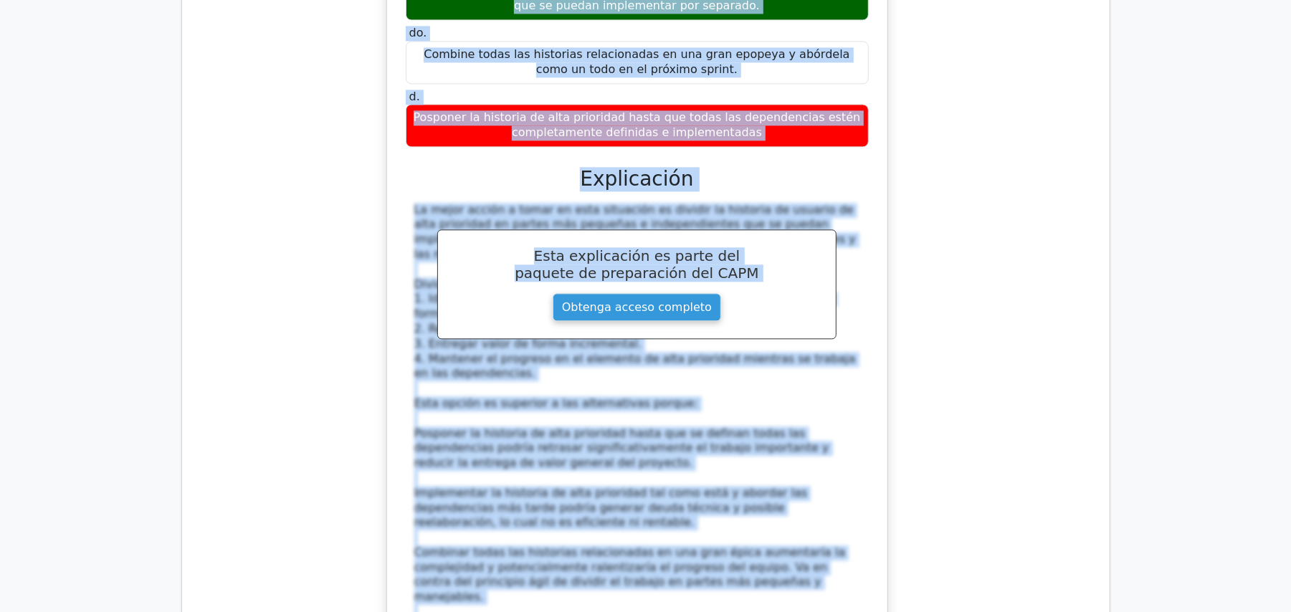
scroll to position [36918, 0]
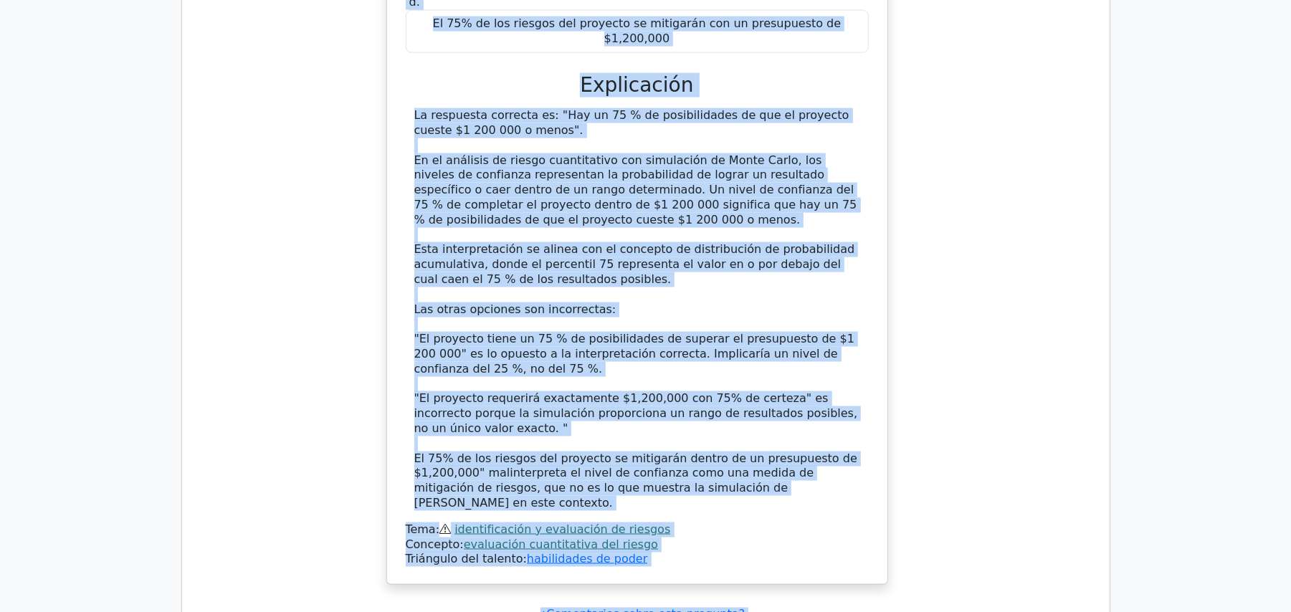
scroll to position [35962, 0]
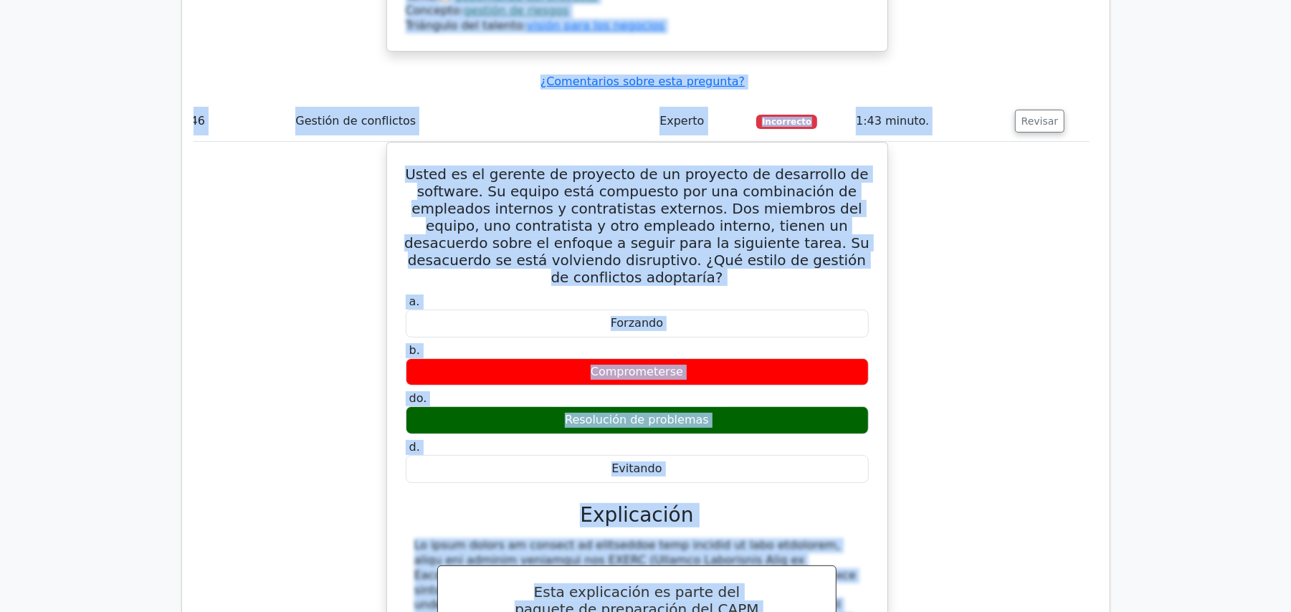
scroll to position [34814, 0]
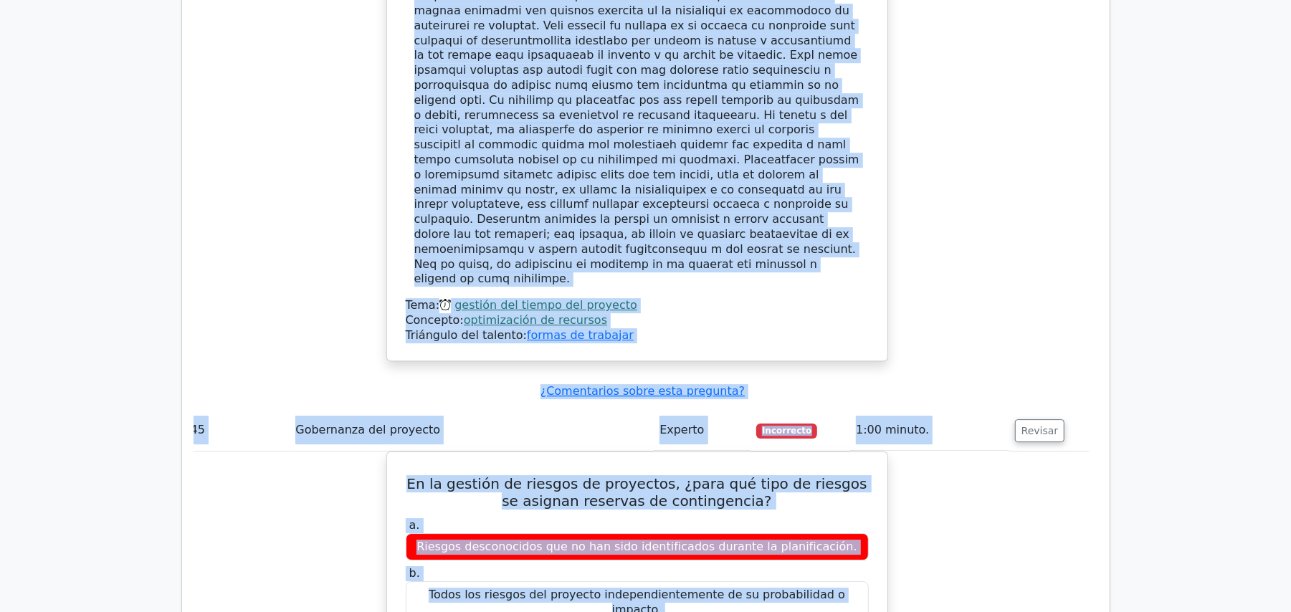
scroll to position [33859, 0]
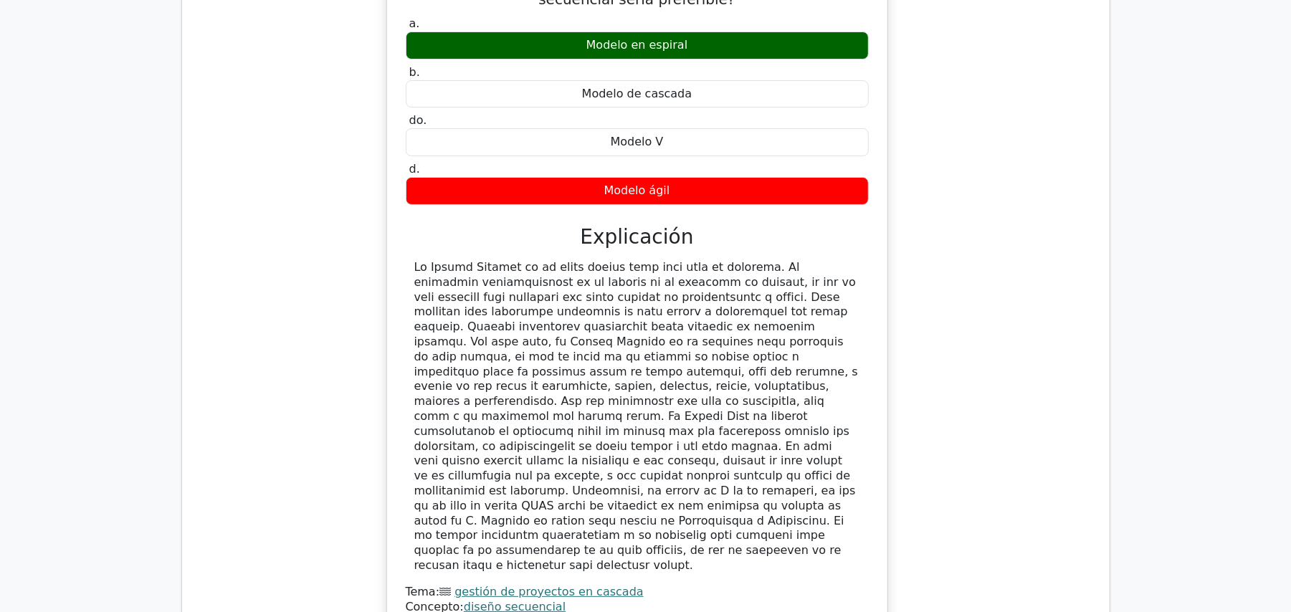
scroll to position [30896, 0]
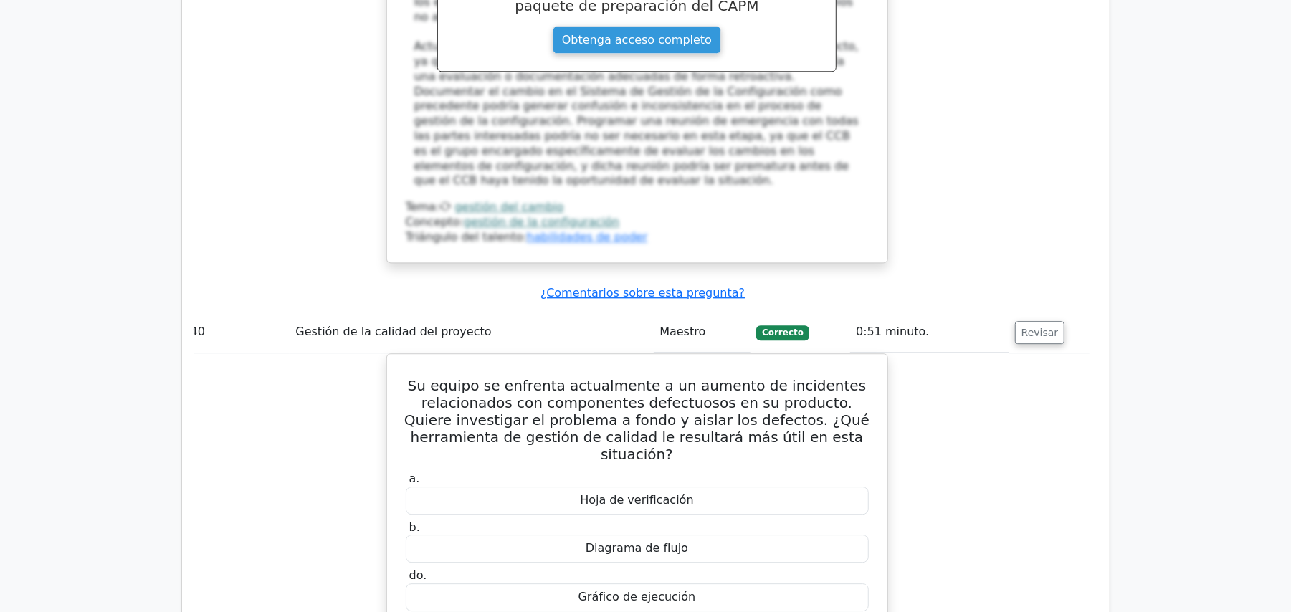
scroll to position [29844, 0]
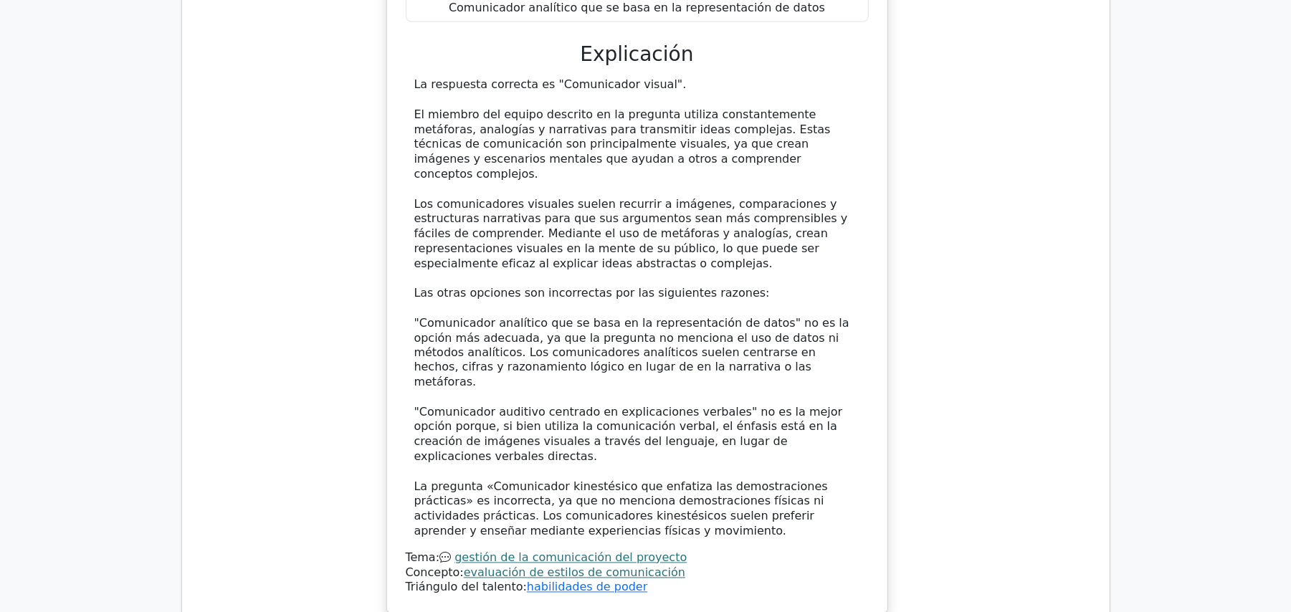
scroll to position [28983, 0]
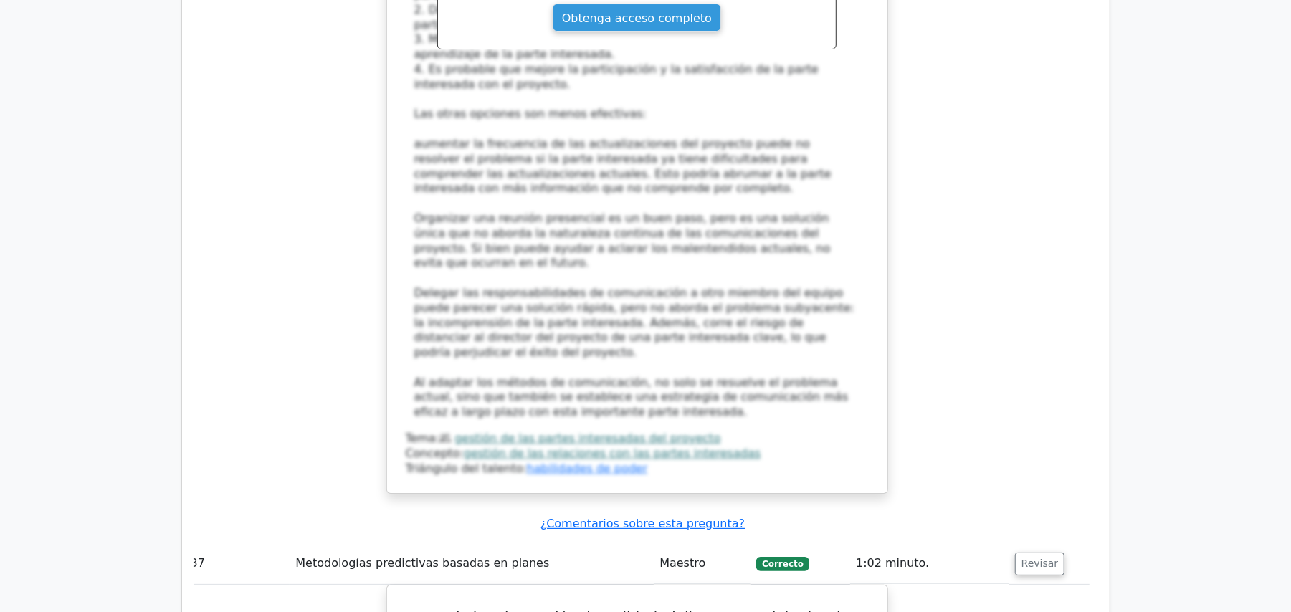
scroll to position [26976, 0]
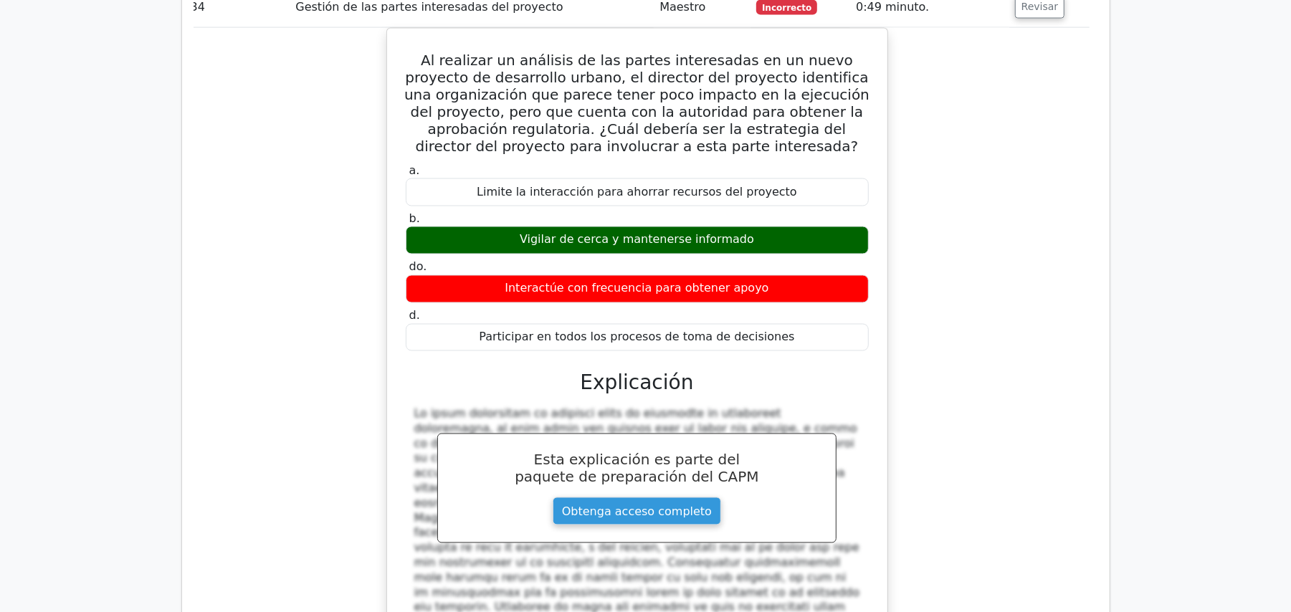
scroll to position [24968, 0]
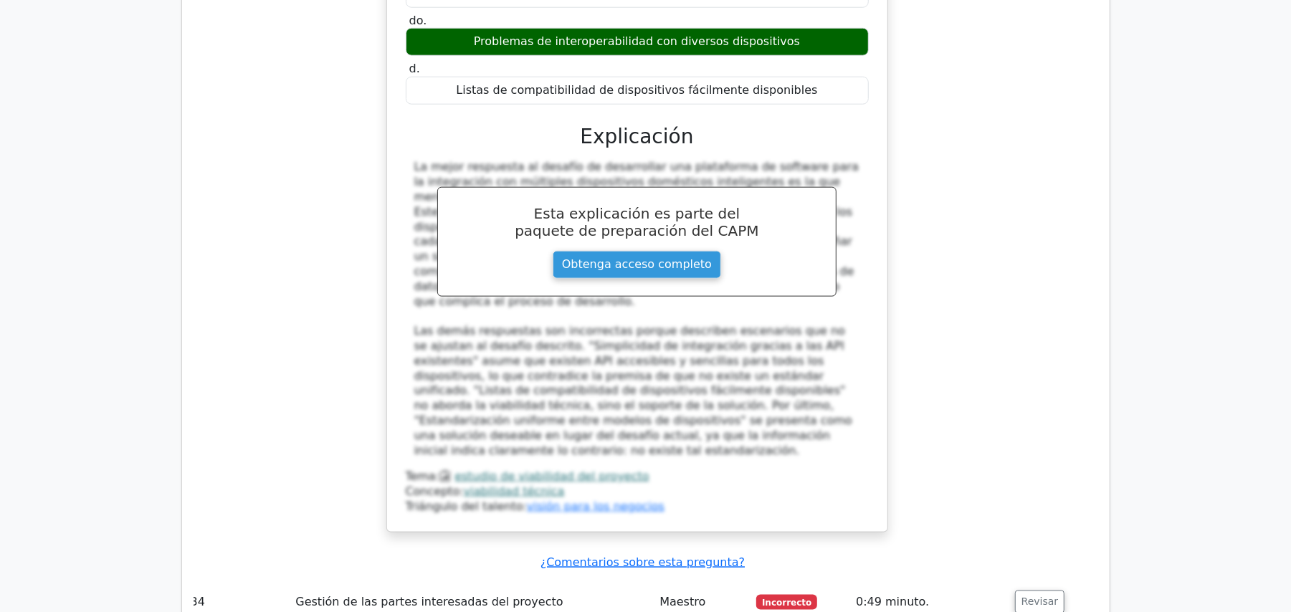
scroll to position [24203, 0]
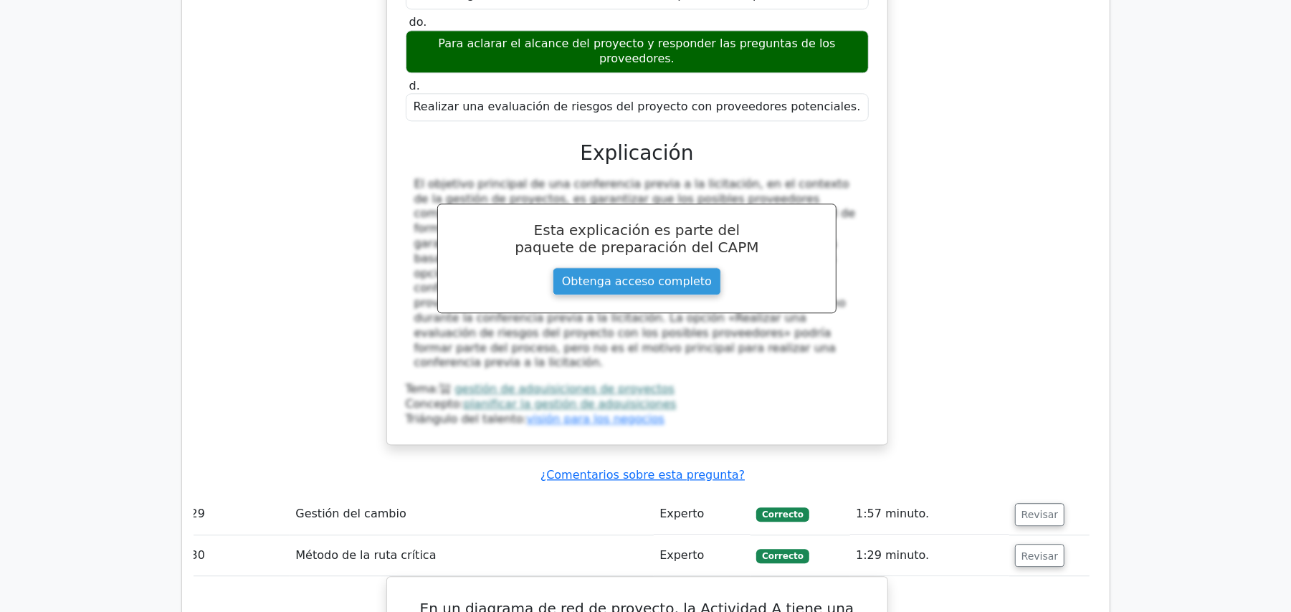
scroll to position [21718, 0]
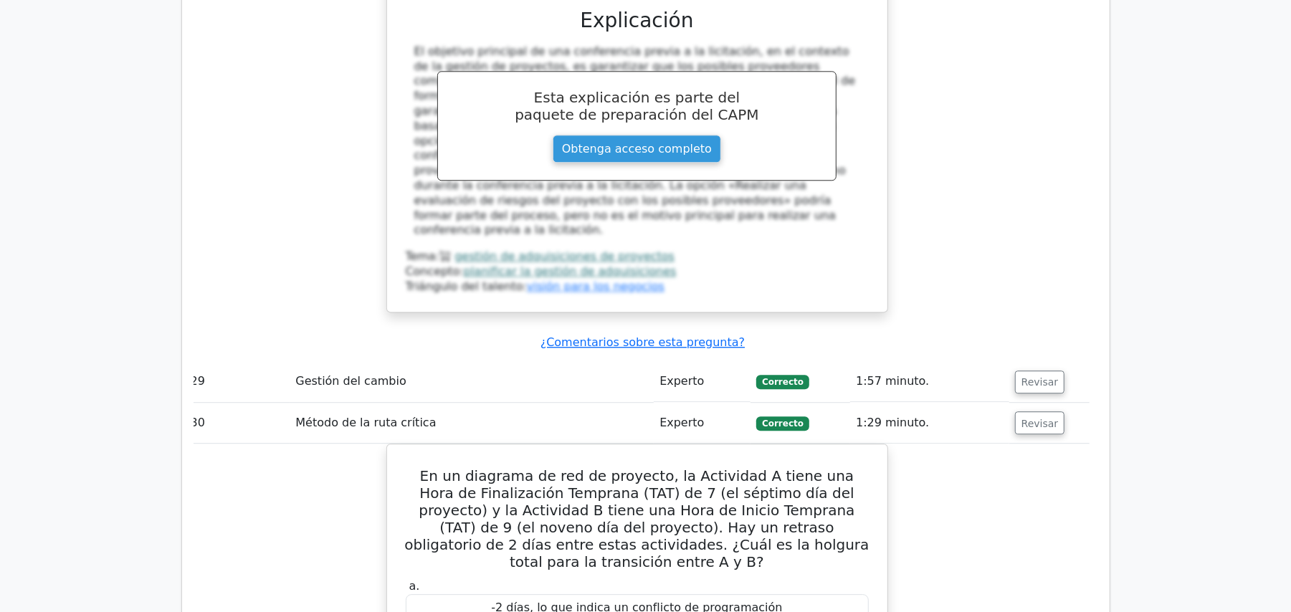
scroll to position [22005, 0]
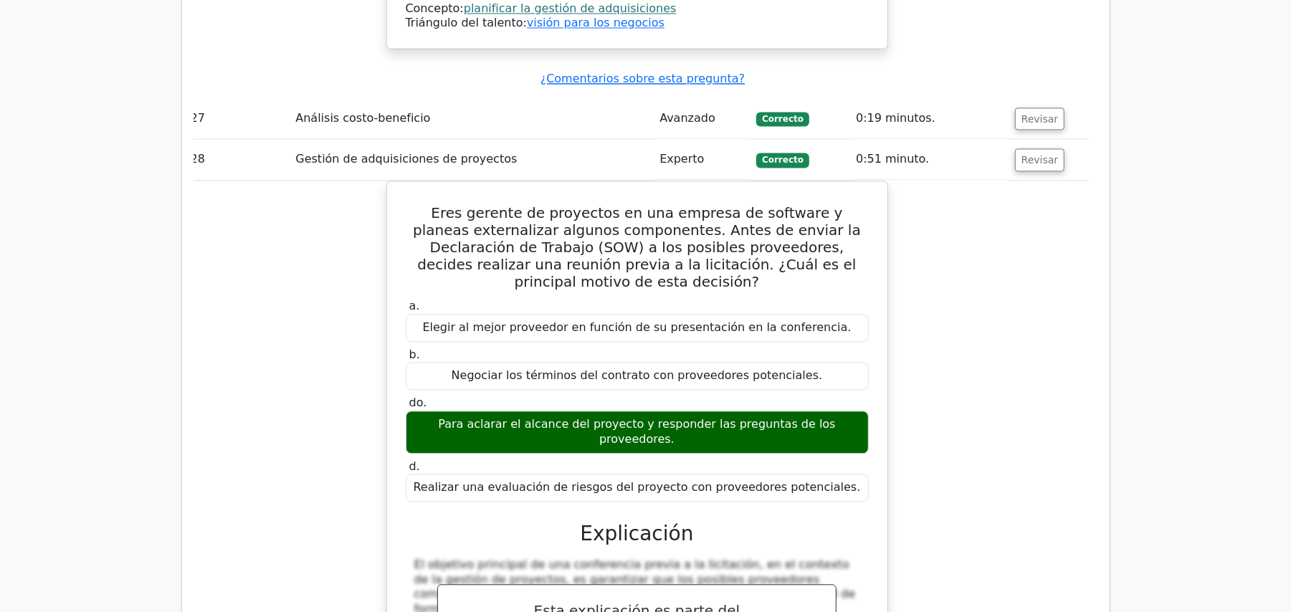
scroll to position [21336, 0]
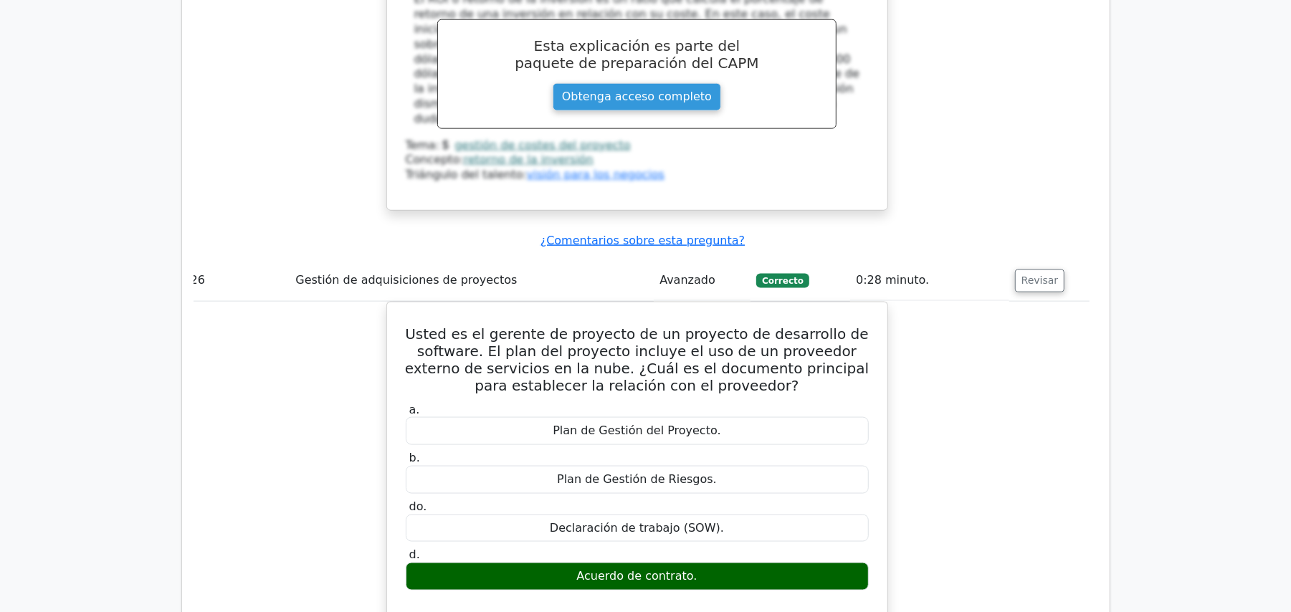
scroll to position [20475, 0]
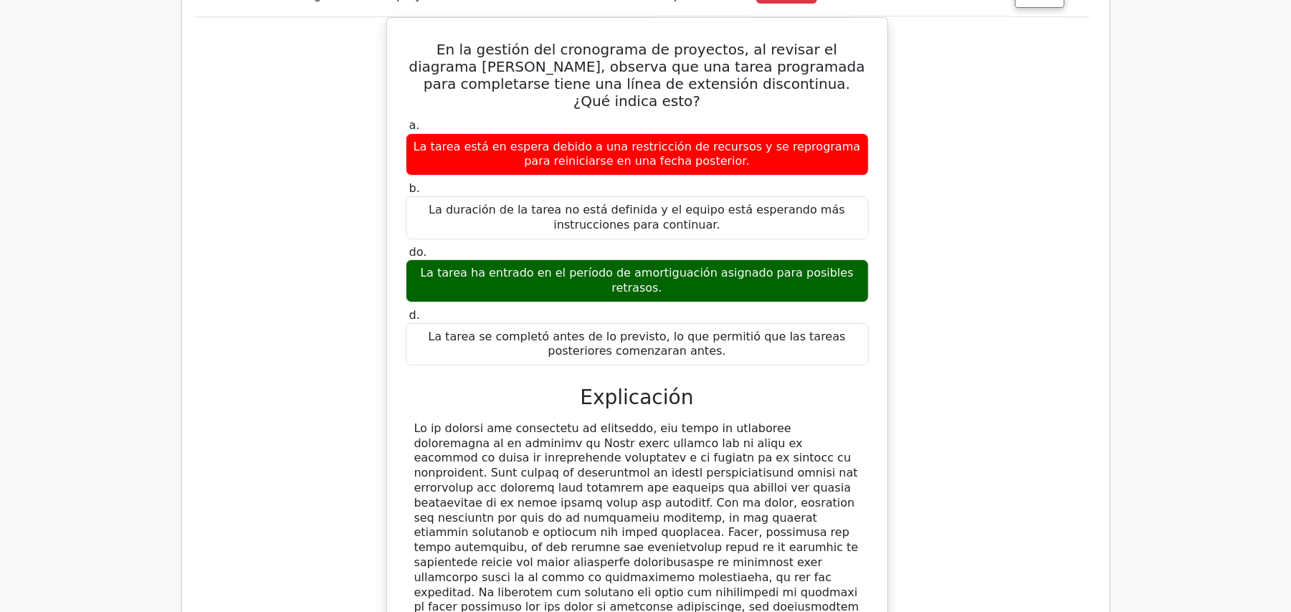
scroll to position [19233, 0]
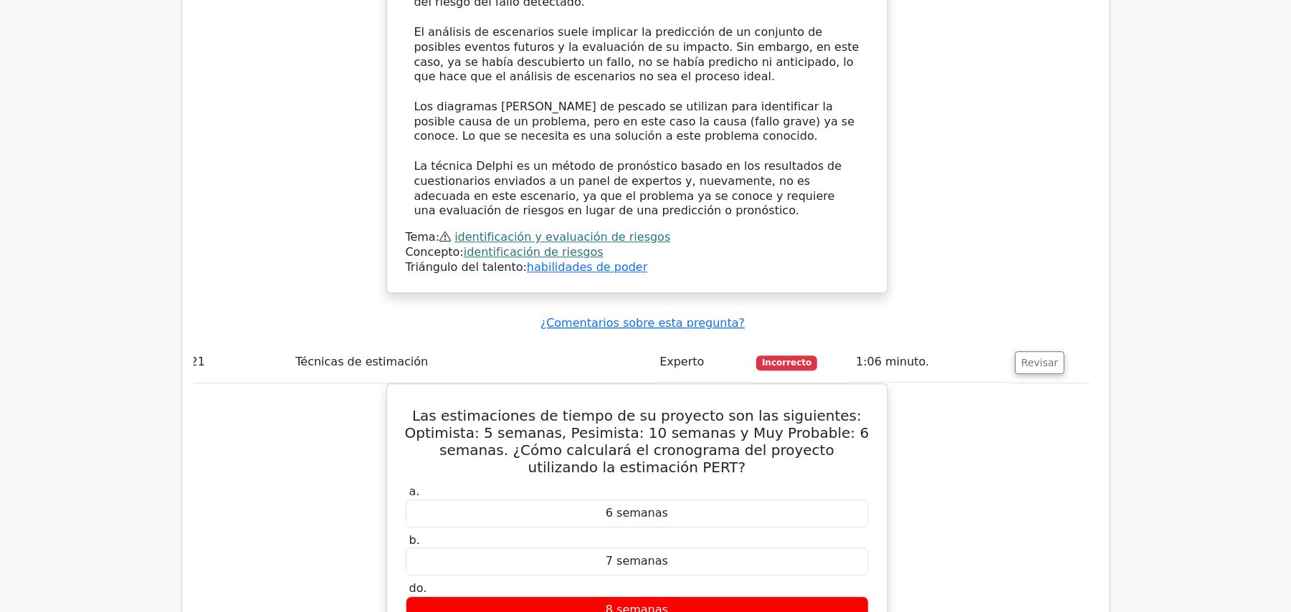
scroll to position [18181, 0]
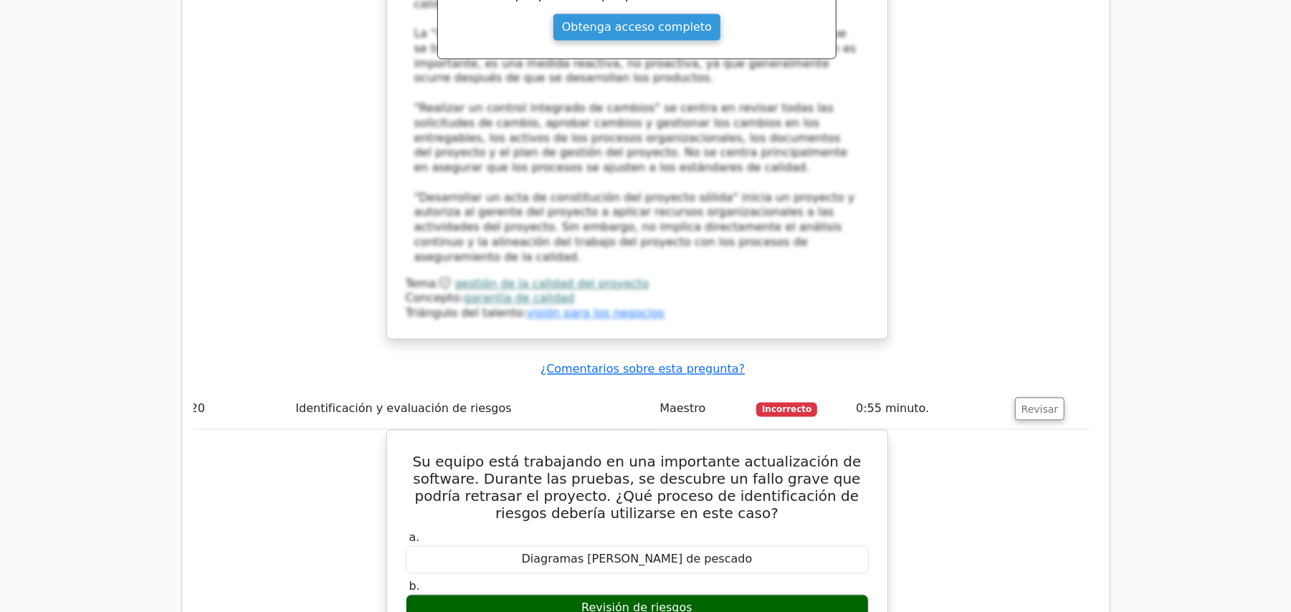
scroll to position [17417, 0]
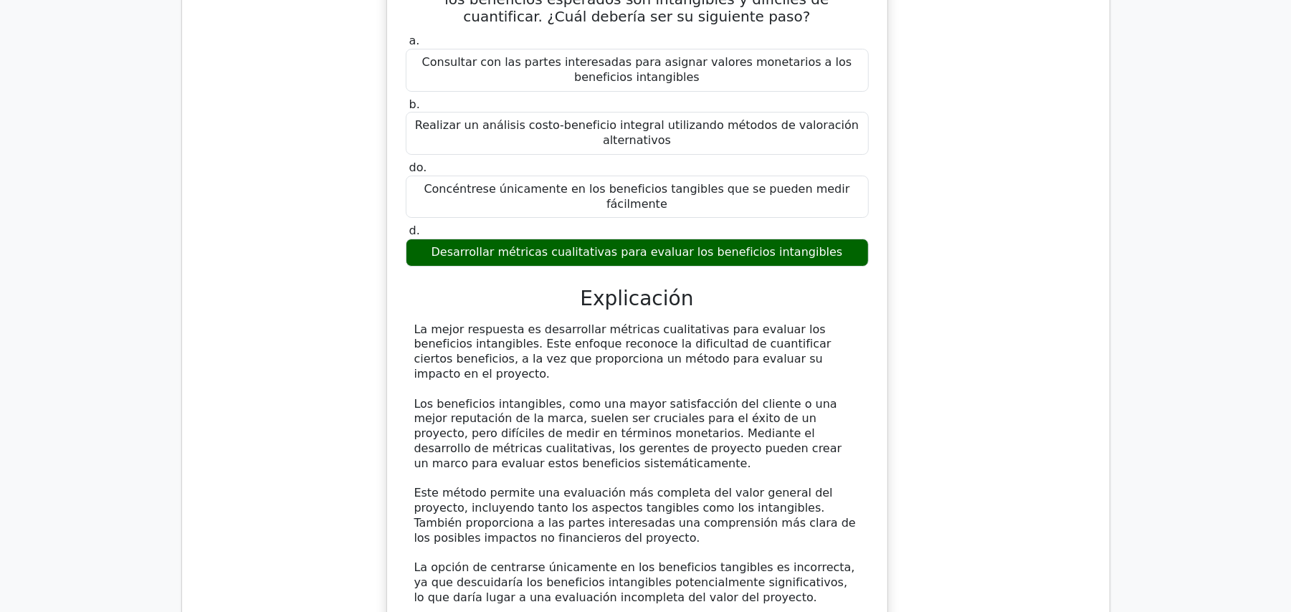
scroll to position [15026, 0]
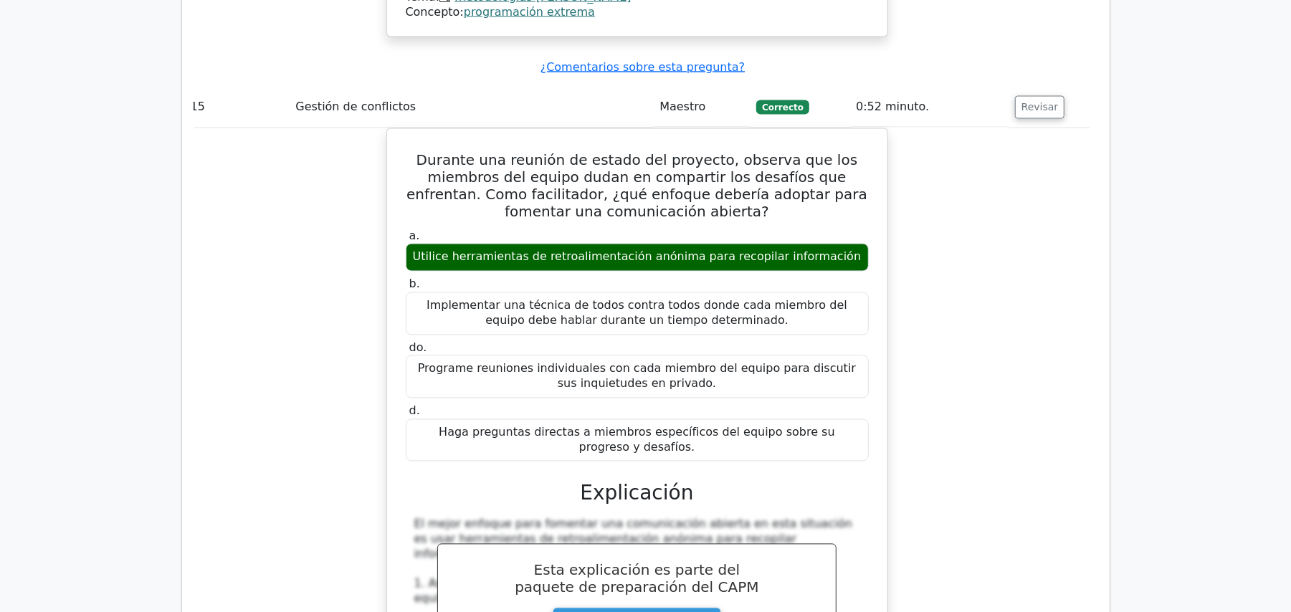
scroll to position [13402, 0]
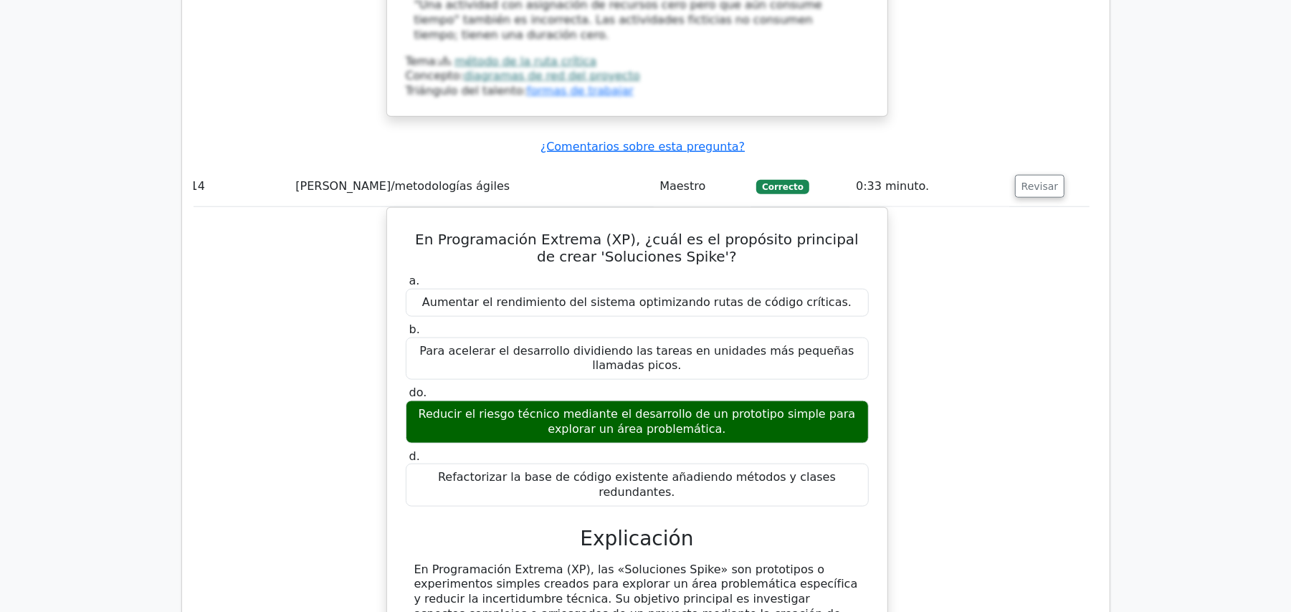
scroll to position [12445, 0]
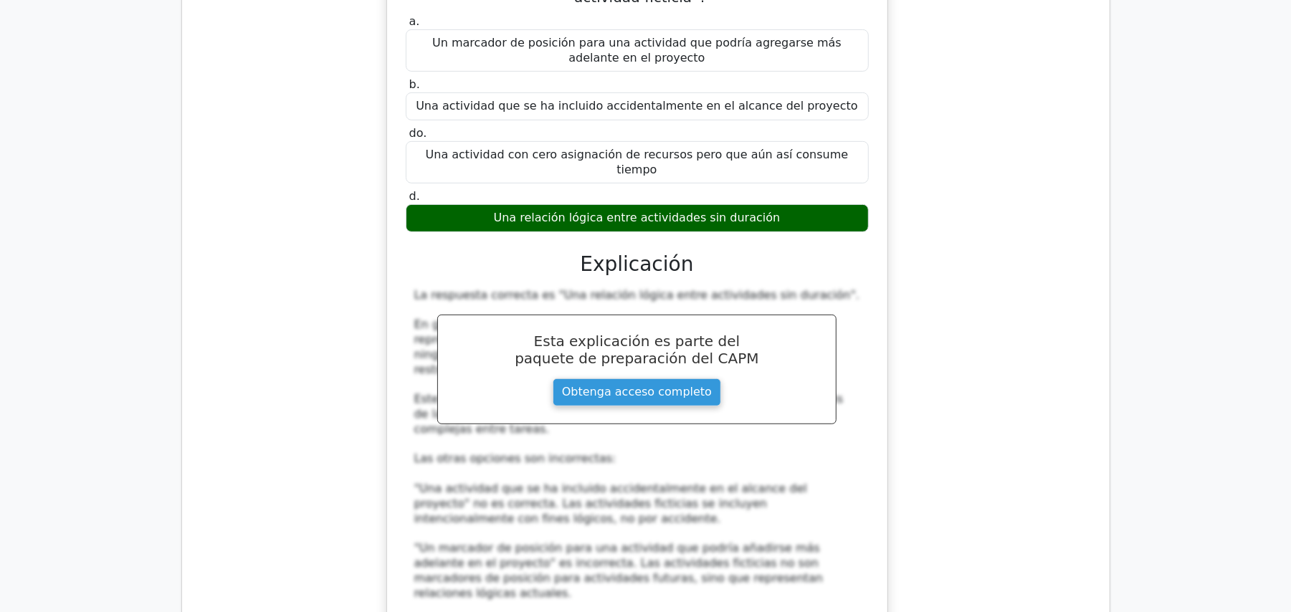
scroll to position [12063, 0]
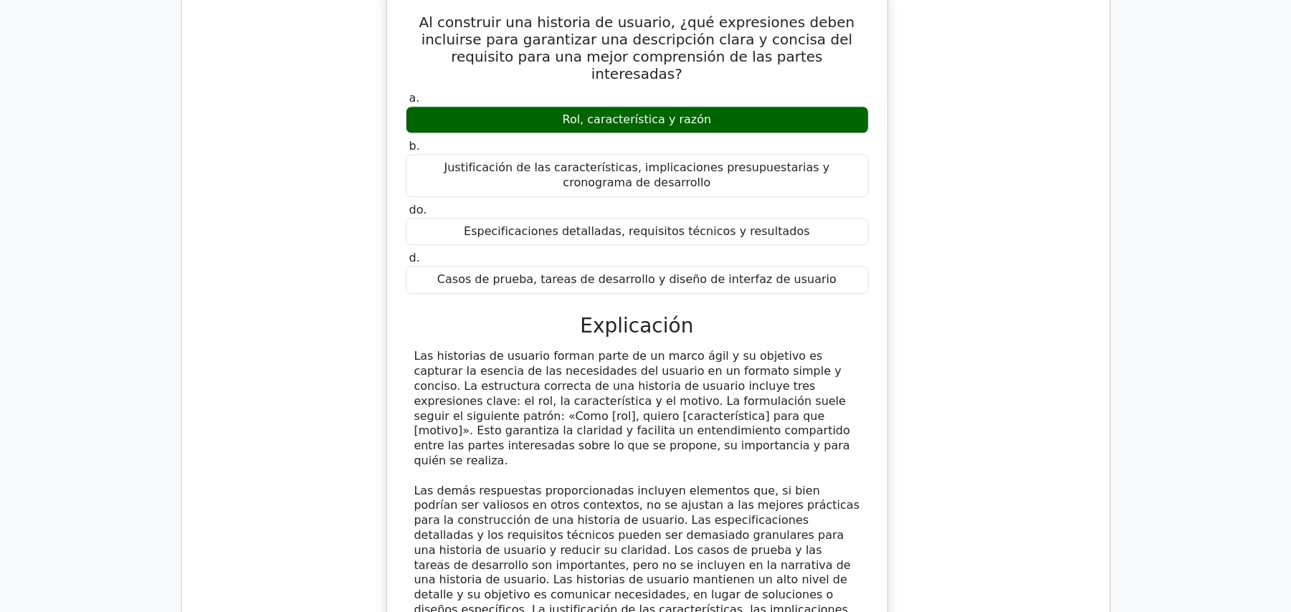
scroll to position [10151, 0]
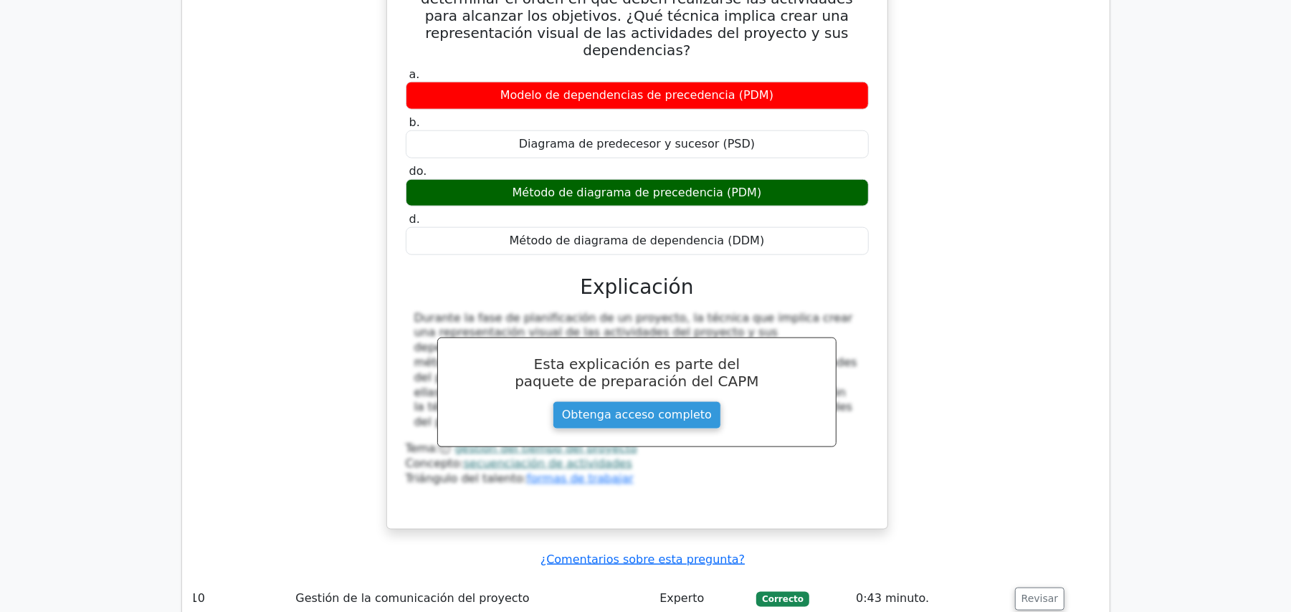
scroll to position [8526, 0]
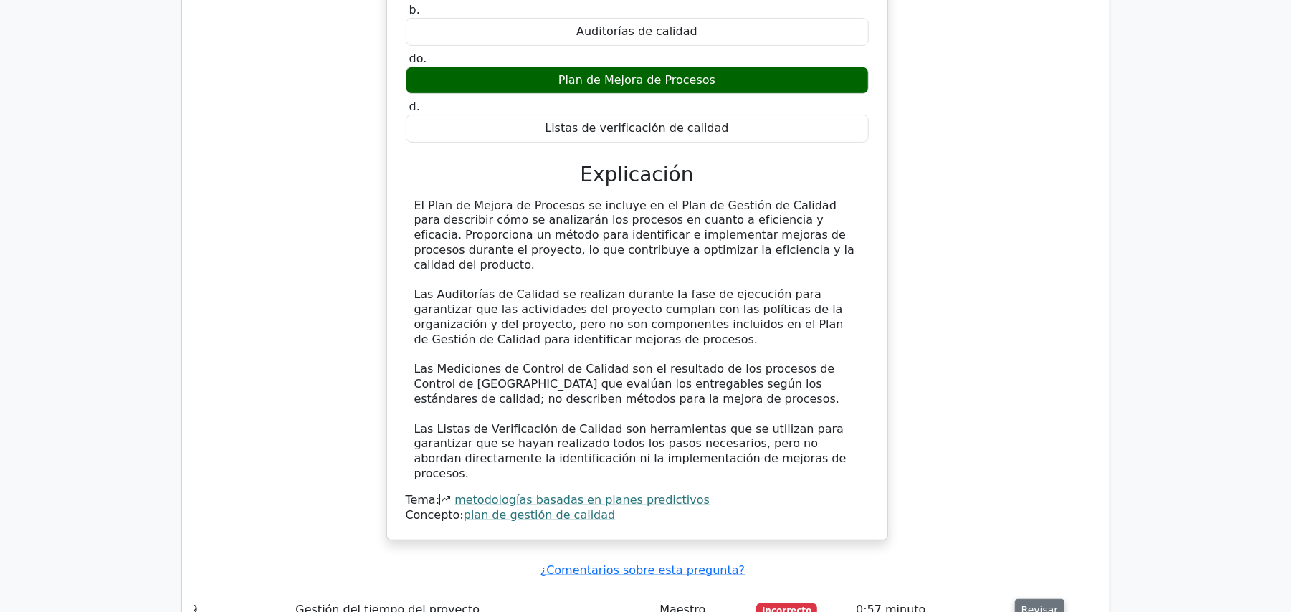
scroll to position [8143, 0]
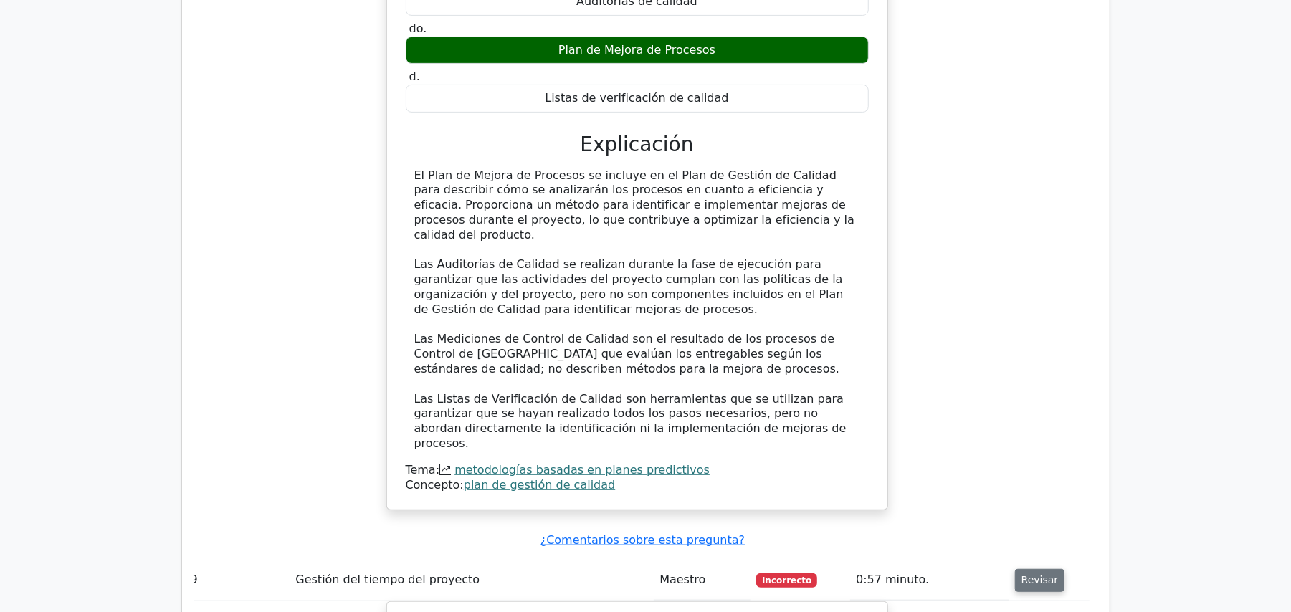
click at [1035, 575] on font "Revisar" at bounding box center [1040, 580] width 37 height 11
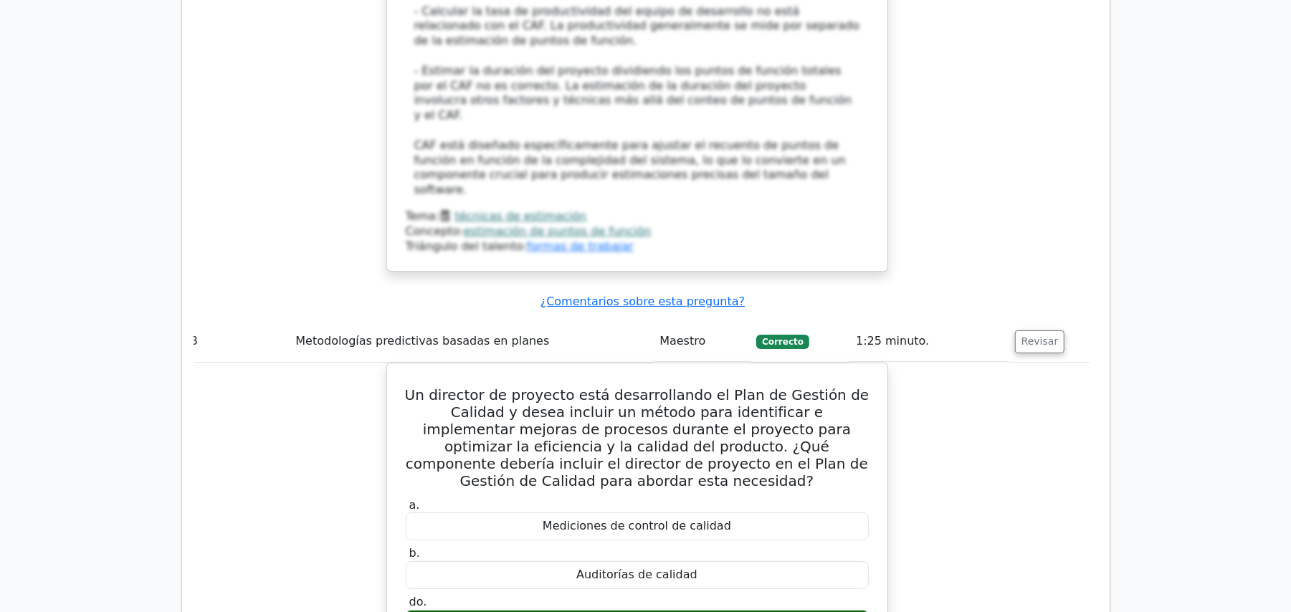
scroll to position [7283, 0]
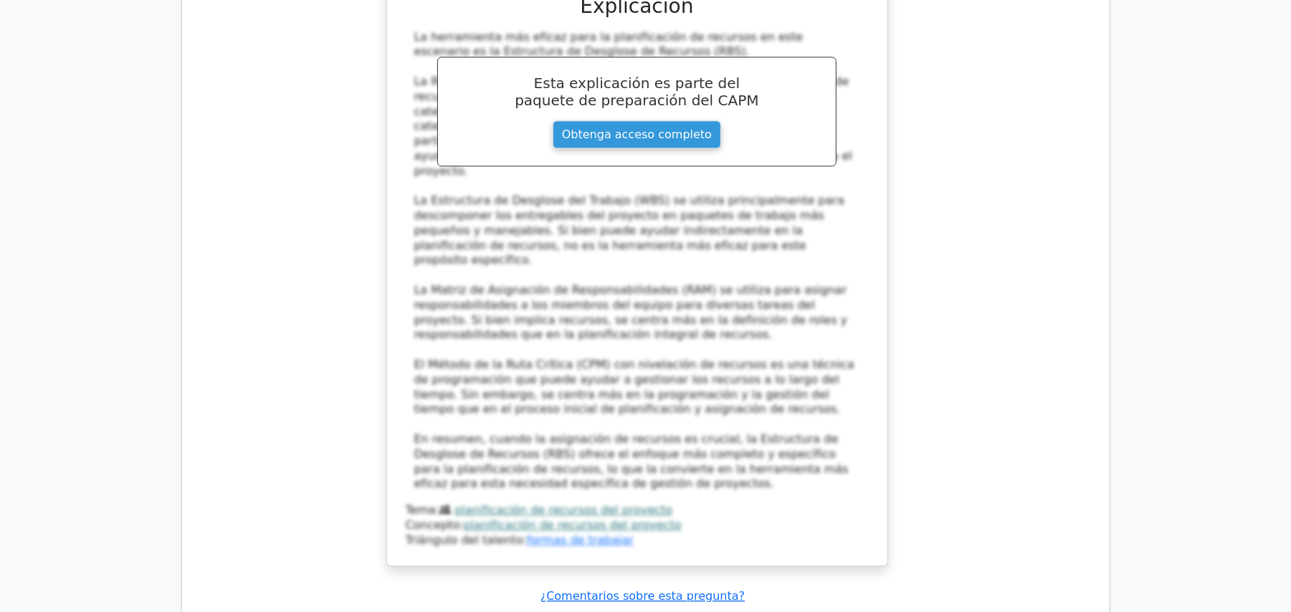
scroll to position [6327, 0]
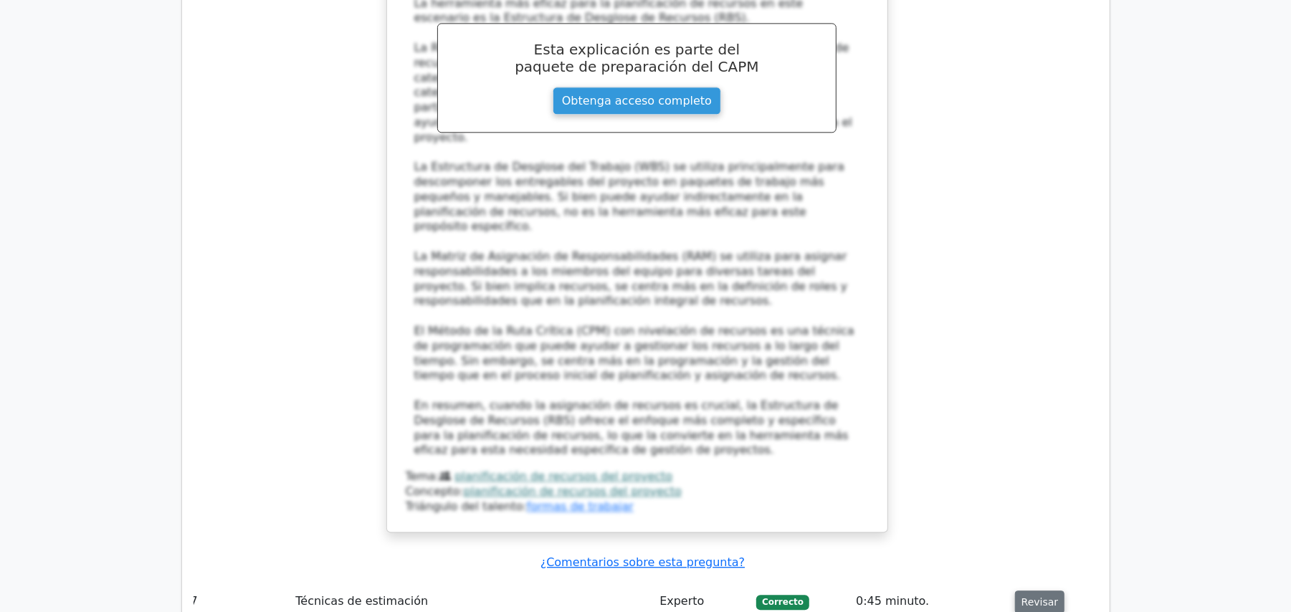
click at [1053, 591] on button "Revisar" at bounding box center [1040, 602] width 50 height 23
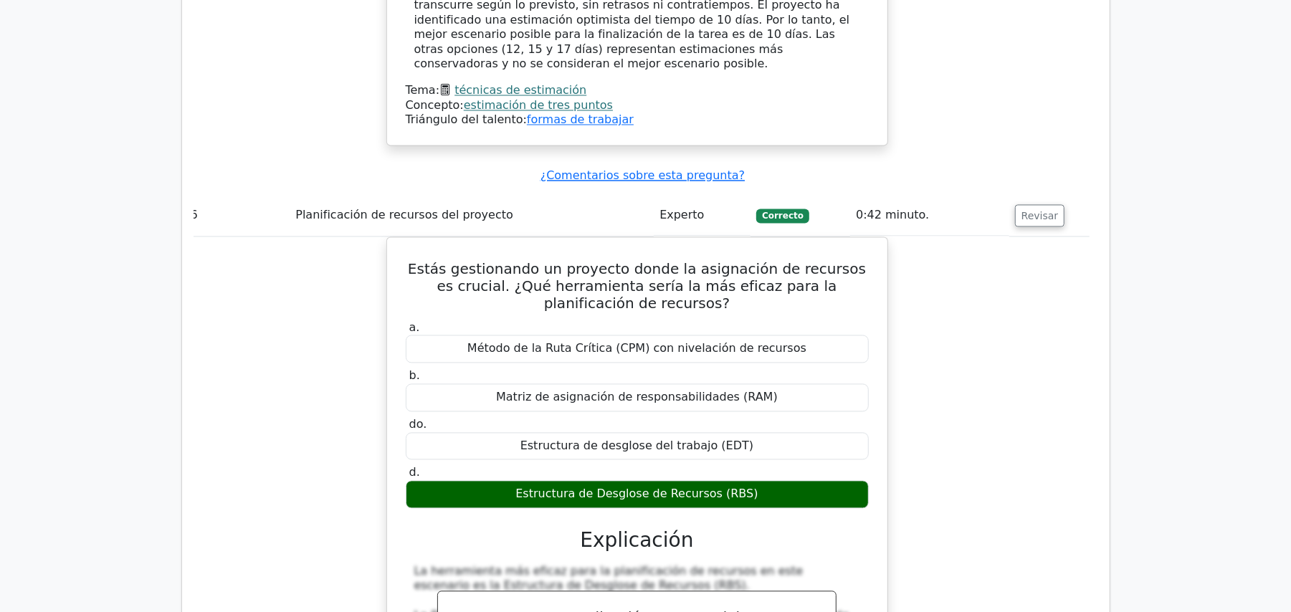
scroll to position [5562, 0]
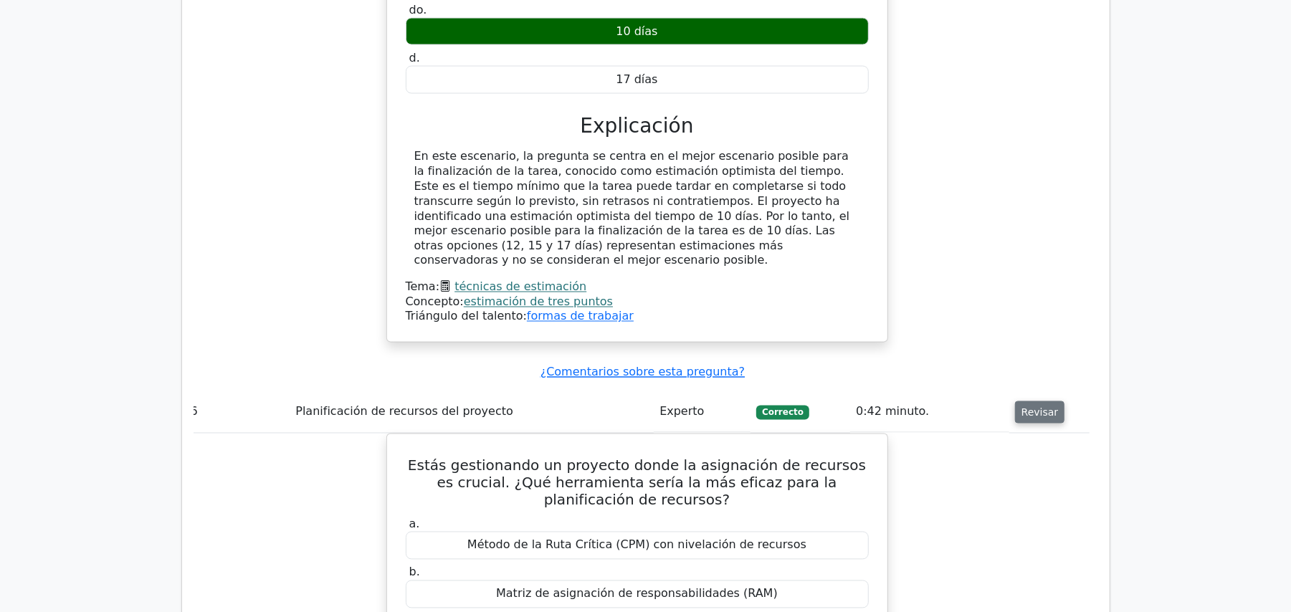
click at [1022, 407] on font "Revisar" at bounding box center [1040, 412] width 37 height 11
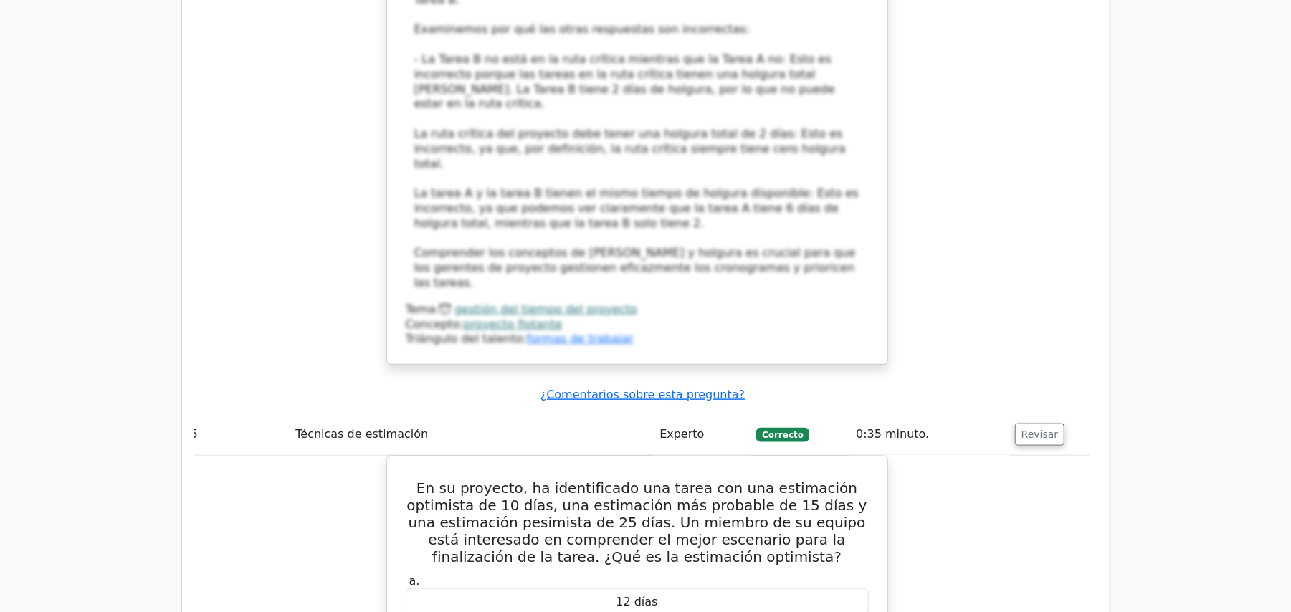
scroll to position [4893, 0]
click at [1035, 429] on font "Revisar" at bounding box center [1040, 434] width 37 height 11
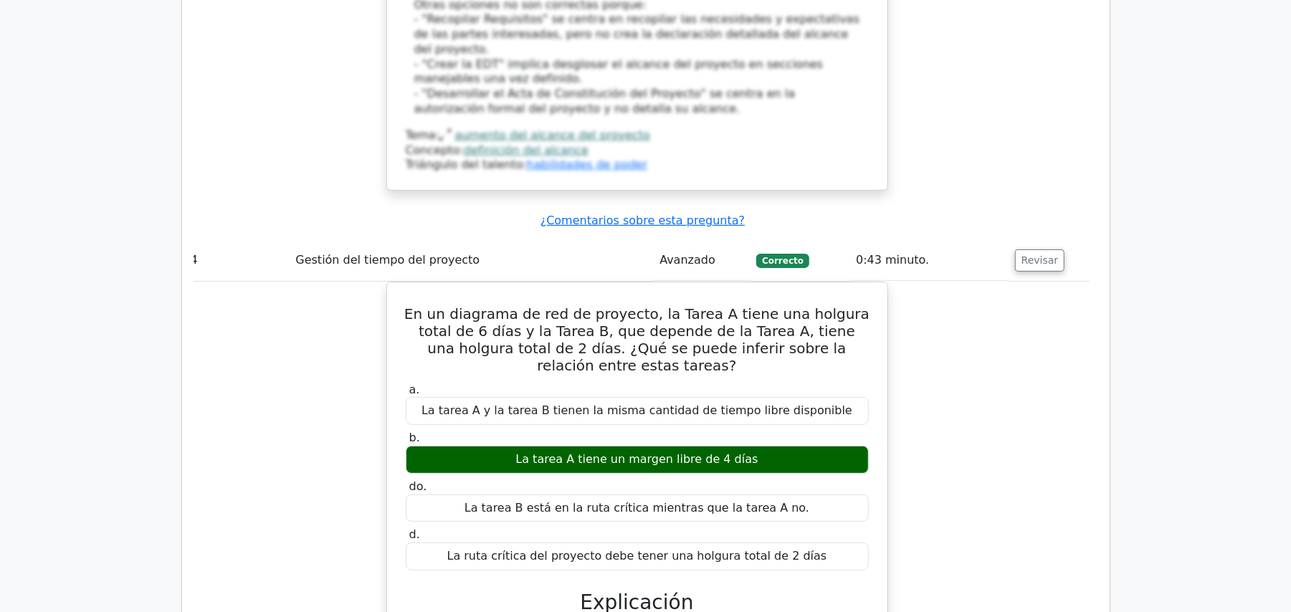
scroll to position [4033, 0]
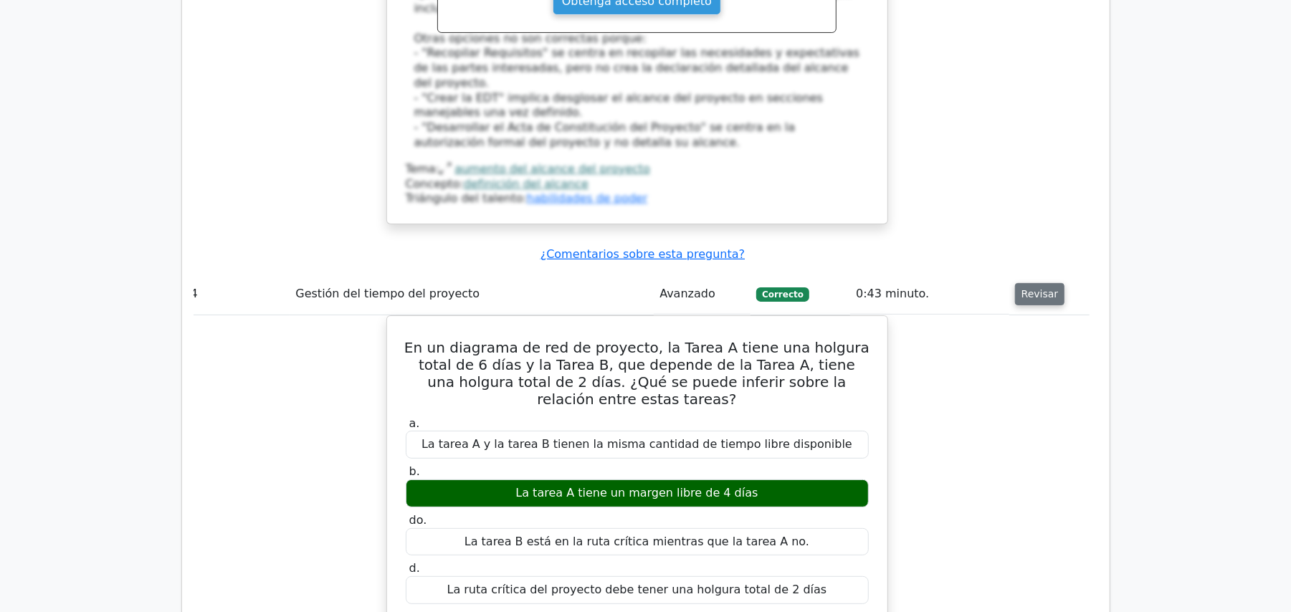
click at [1044, 288] on font "Revisar" at bounding box center [1040, 293] width 37 height 11
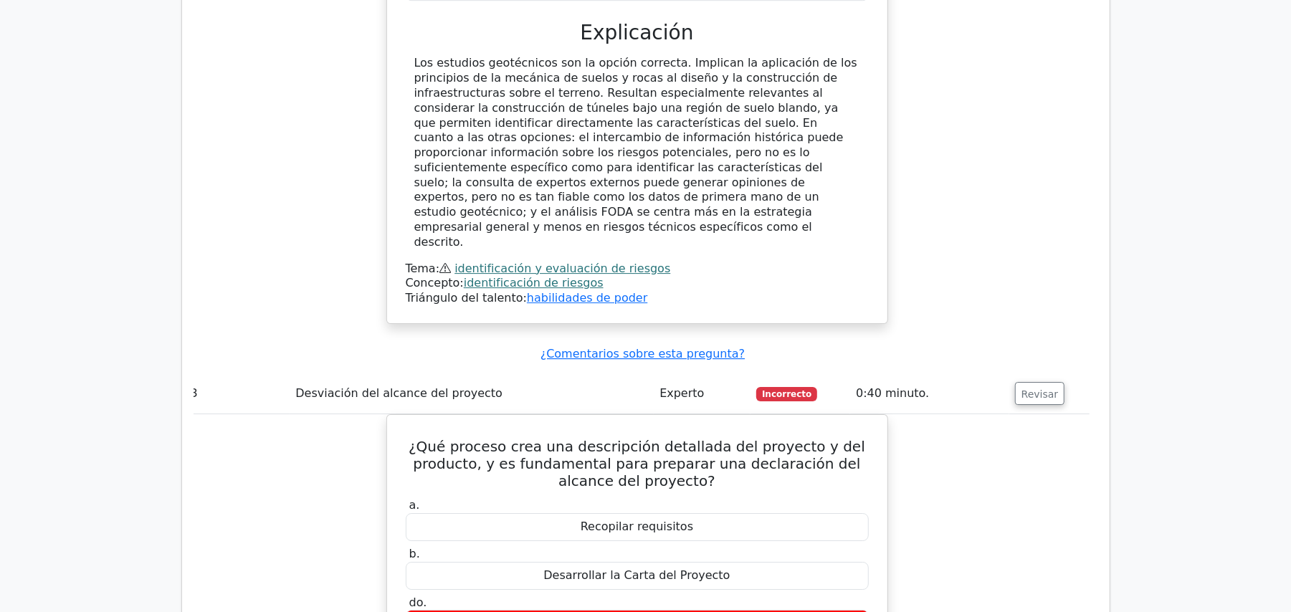
scroll to position [3173, 0]
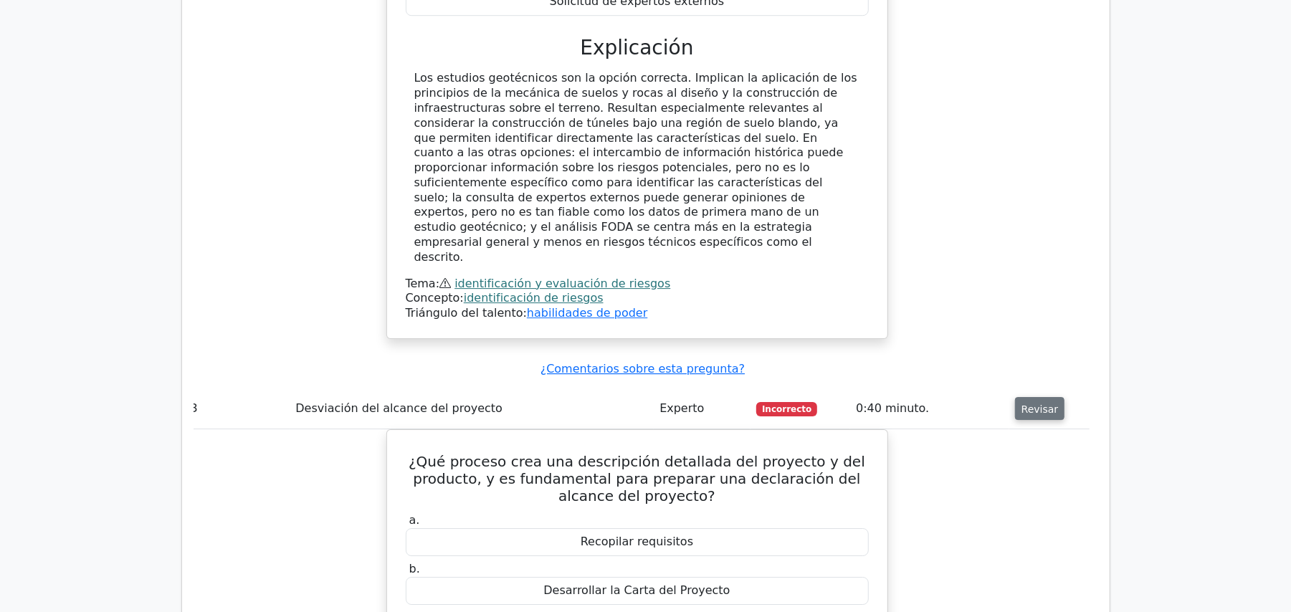
click at [1040, 403] on font "Revisar" at bounding box center [1040, 408] width 37 height 11
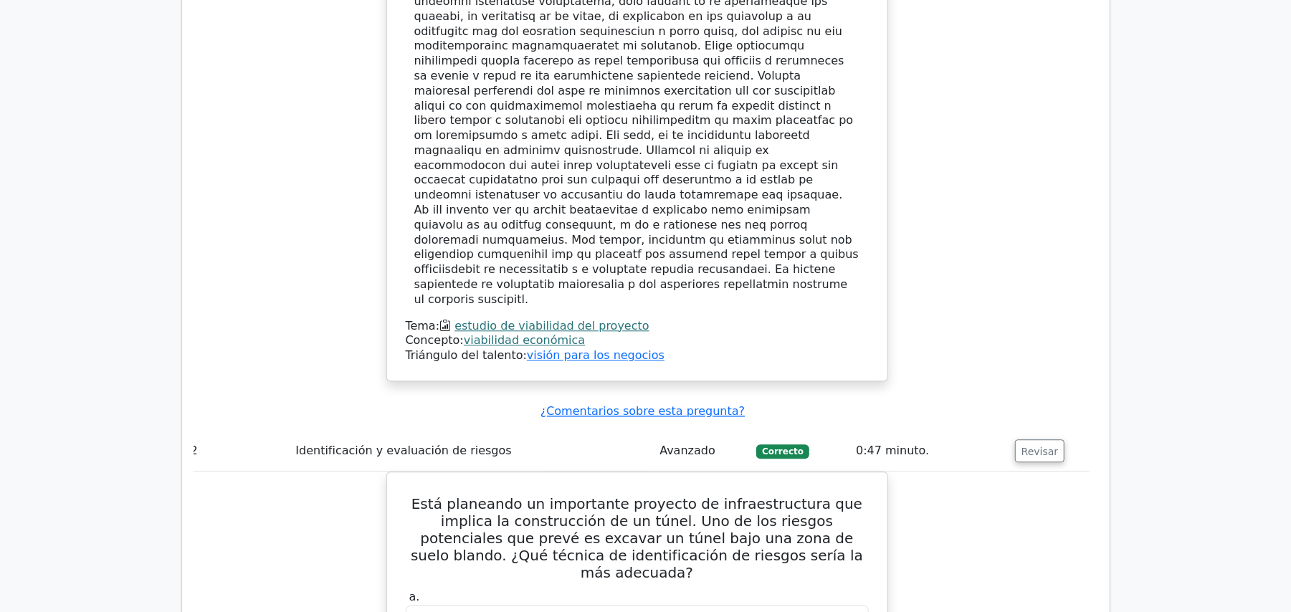
scroll to position [2408, 0]
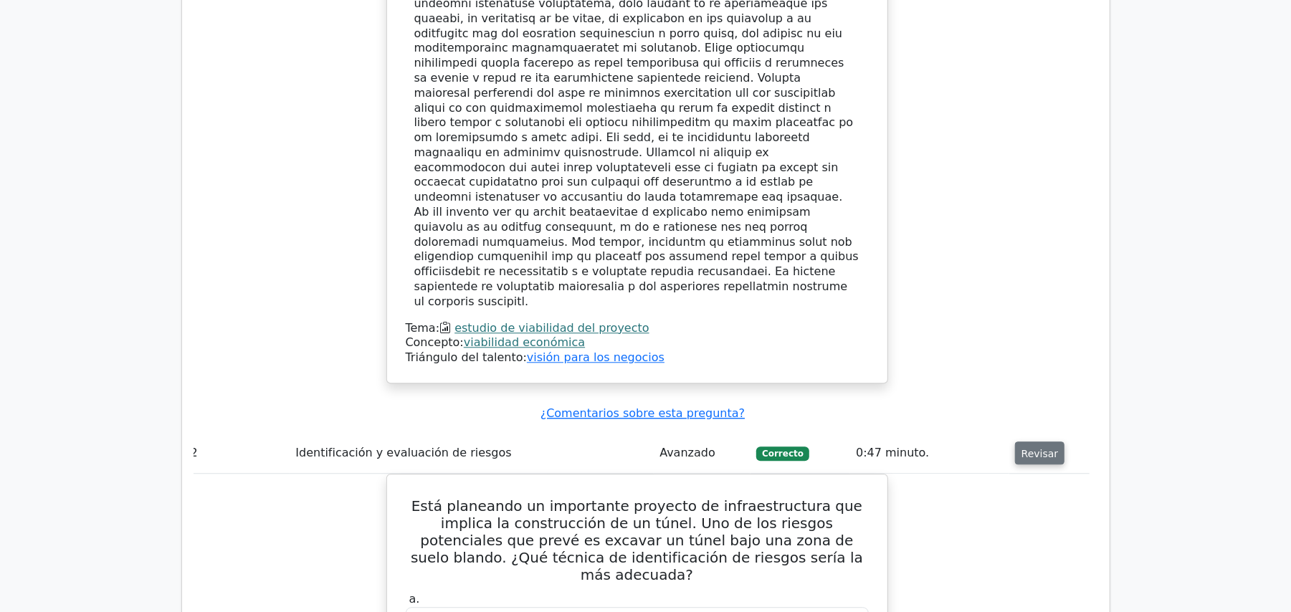
click at [1027, 442] on button "Revisar" at bounding box center [1040, 453] width 50 height 23
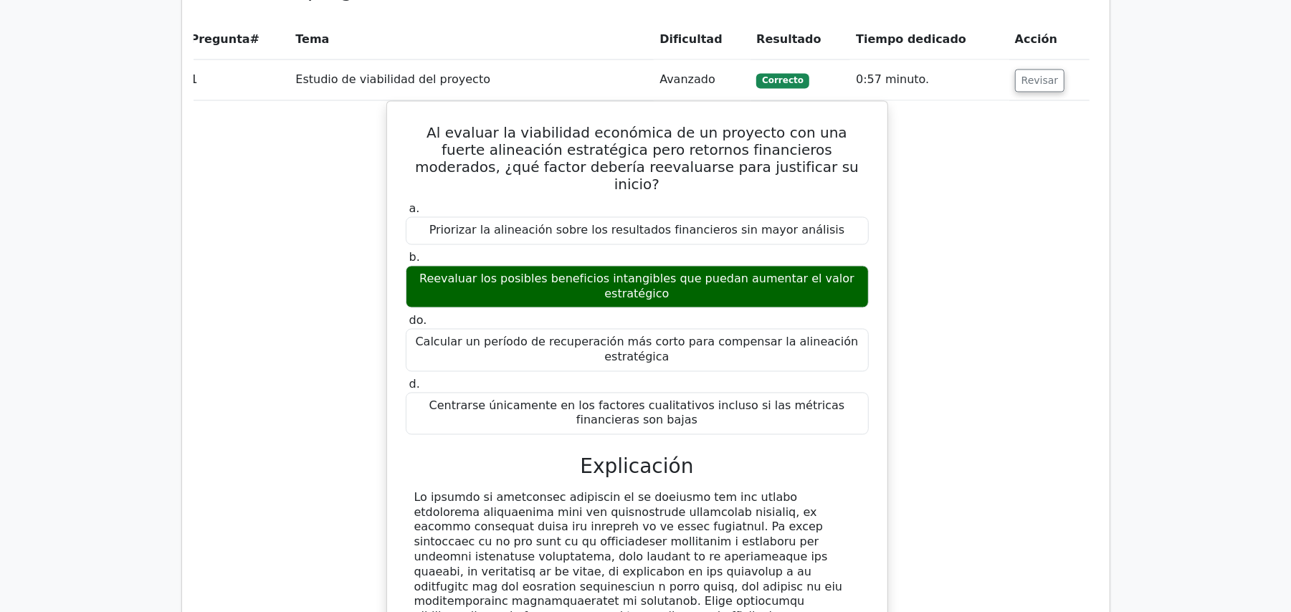
scroll to position [1834, 0]
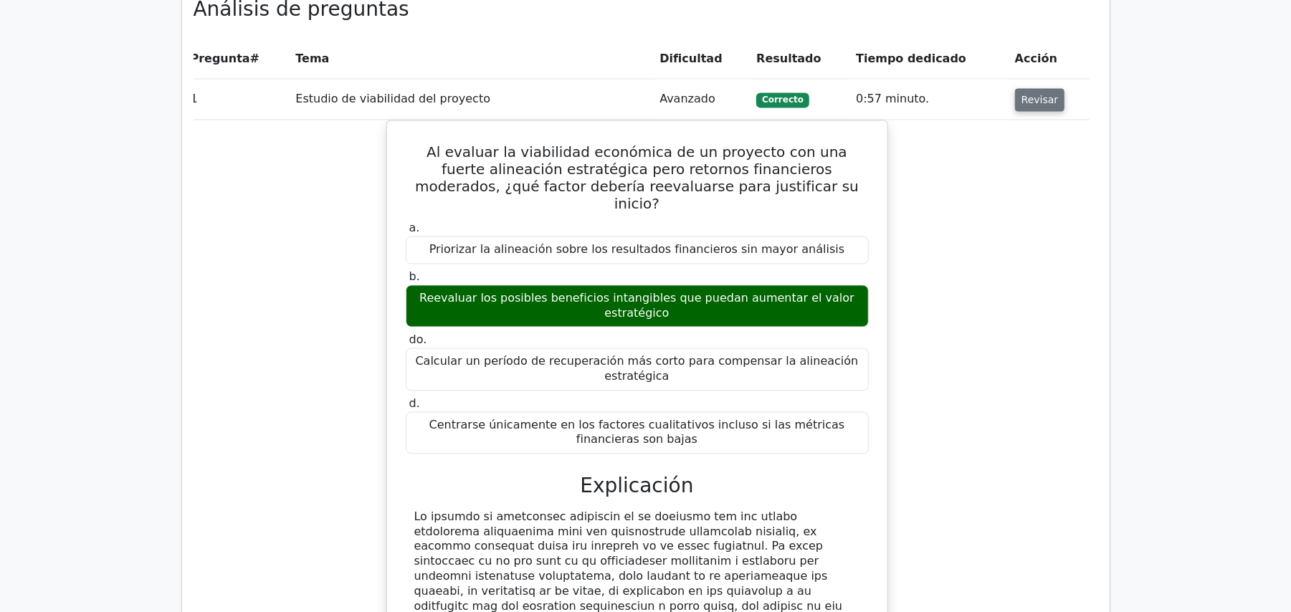
click at [1050, 89] on button "Revisar" at bounding box center [1040, 100] width 50 height 23
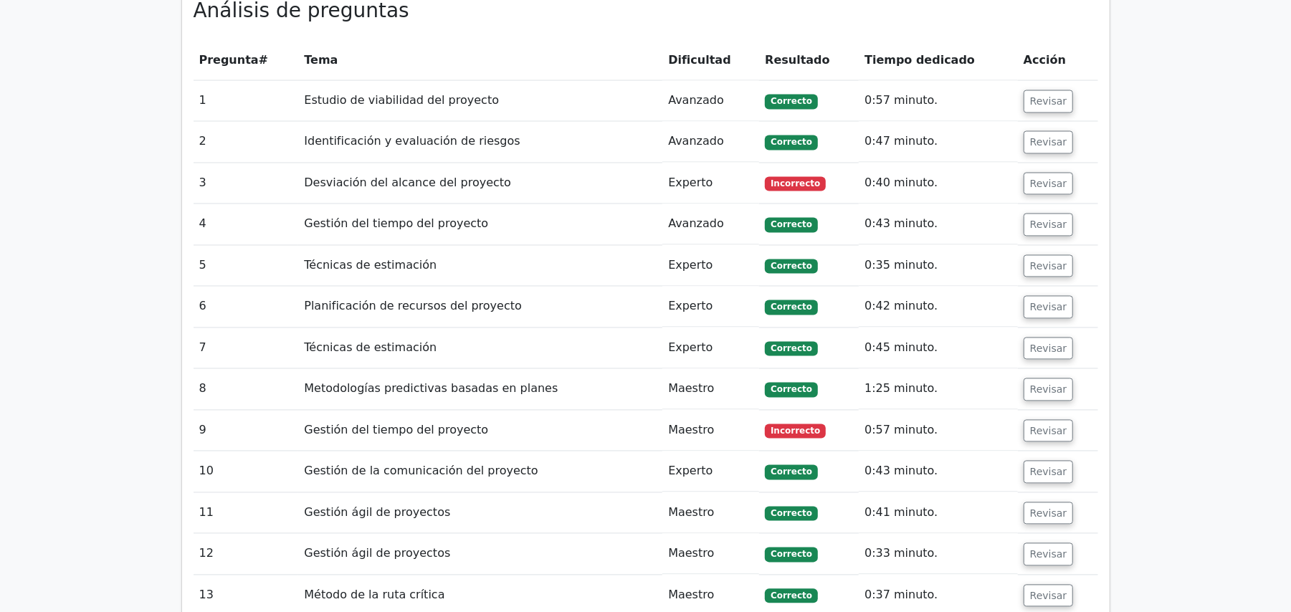
scroll to position [1739, 0]
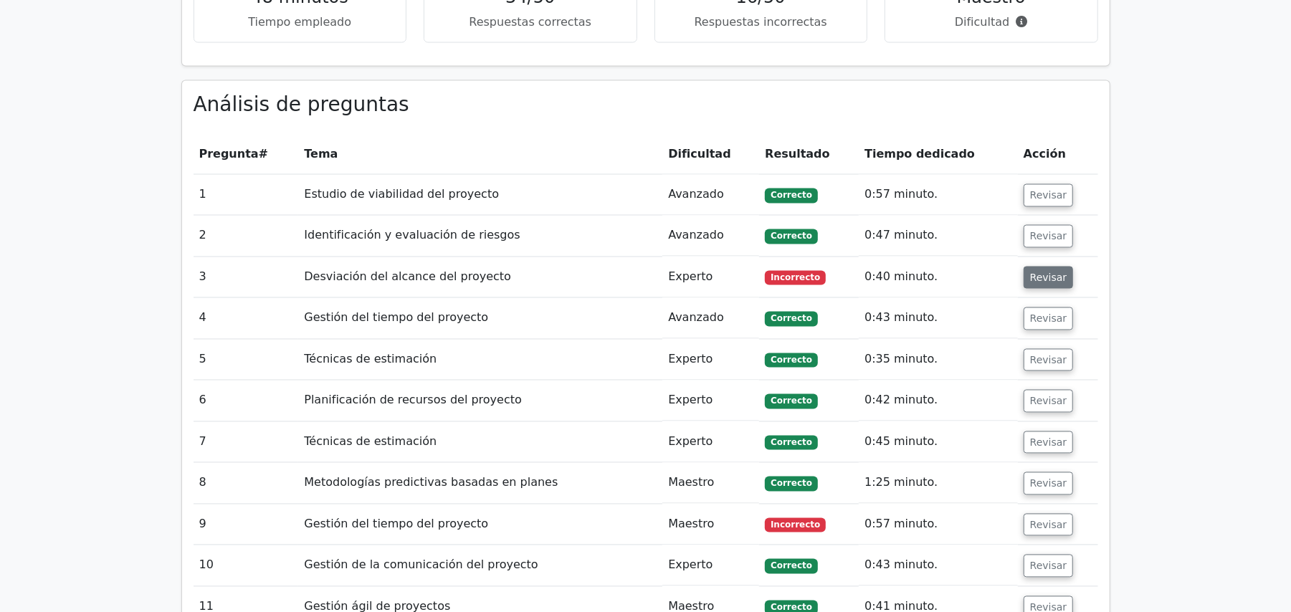
click at [1030, 272] on font "Revisar" at bounding box center [1048, 277] width 37 height 11
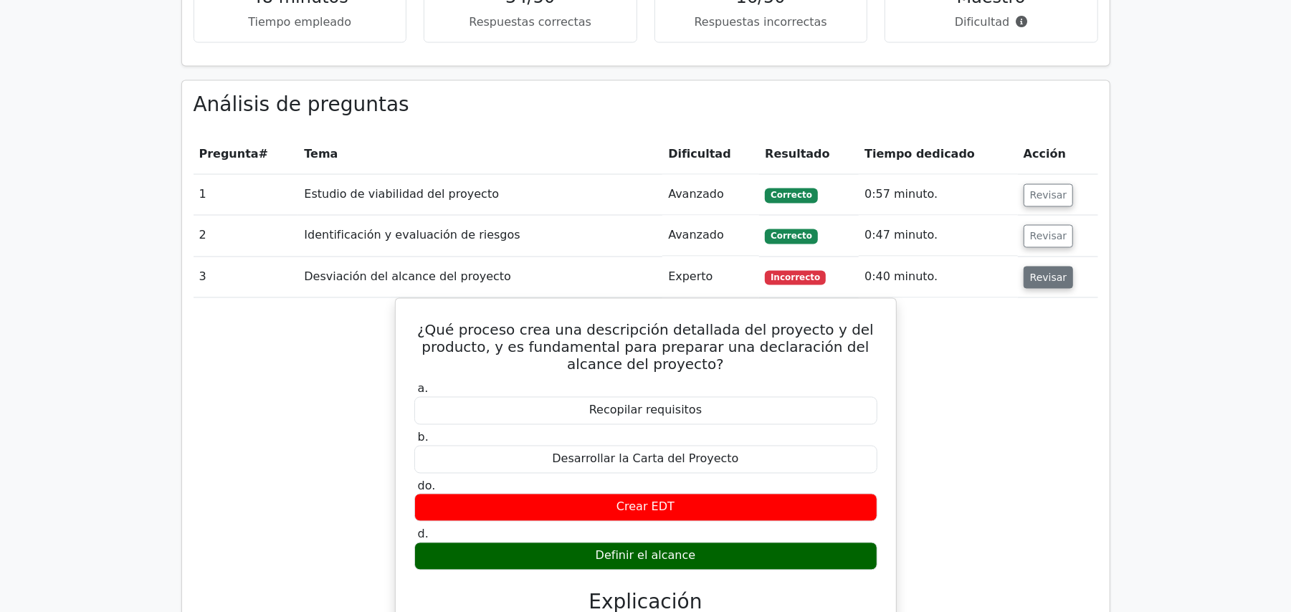
click at [1030, 272] on font "Revisar" at bounding box center [1048, 277] width 37 height 11
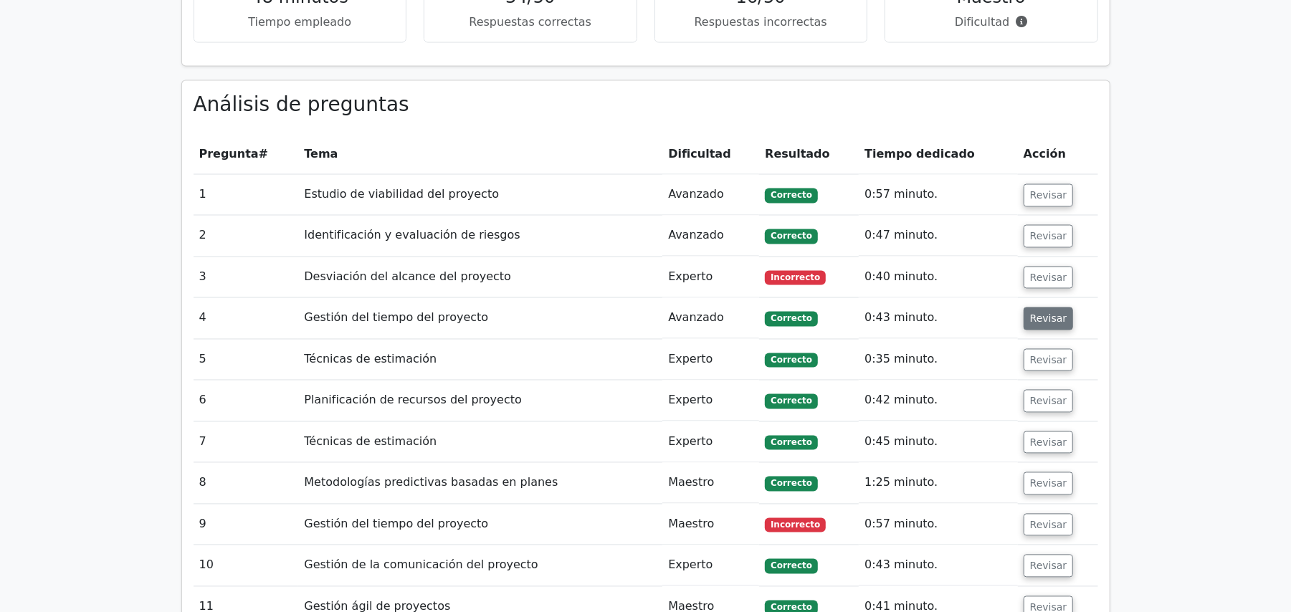
click at [1039, 313] on font "Revisar" at bounding box center [1048, 318] width 37 height 11
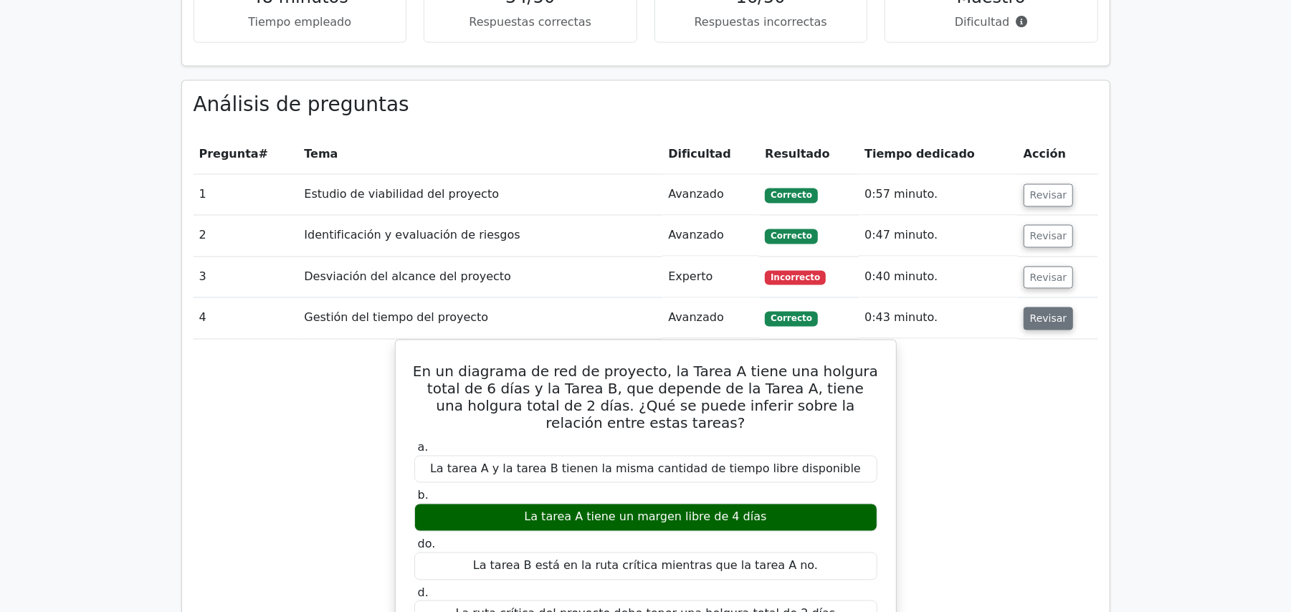
click at [1039, 313] on font "Revisar" at bounding box center [1048, 318] width 37 height 11
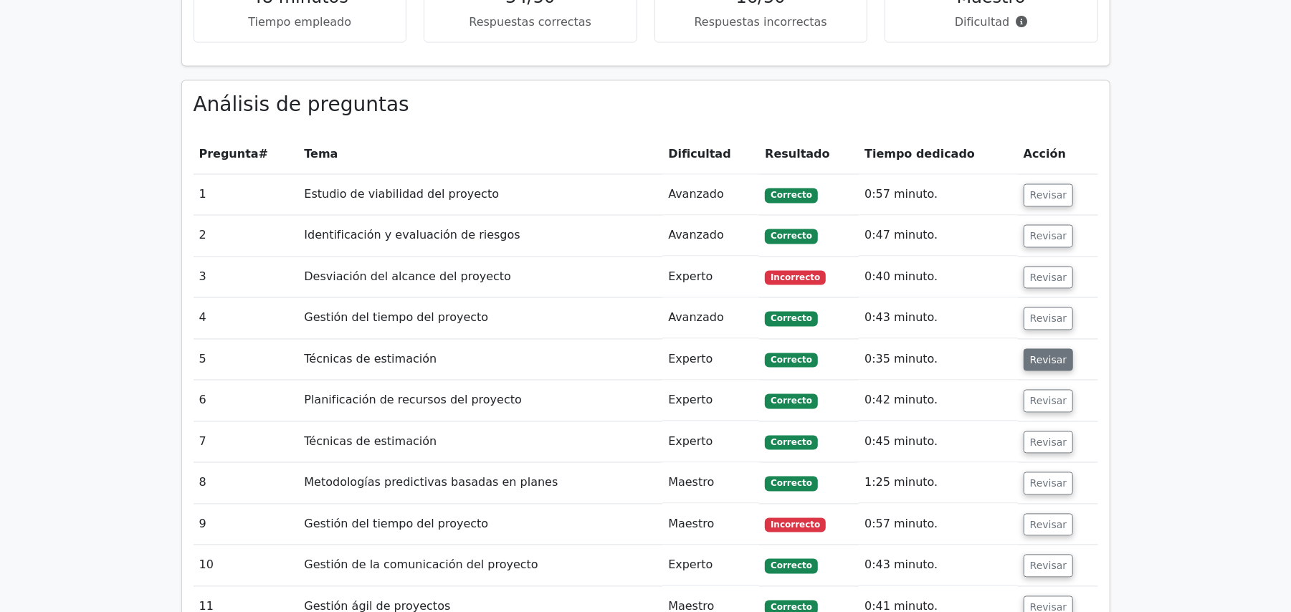
click at [1040, 354] on font "Revisar" at bounding box center [1048, 359] width 37 height 11
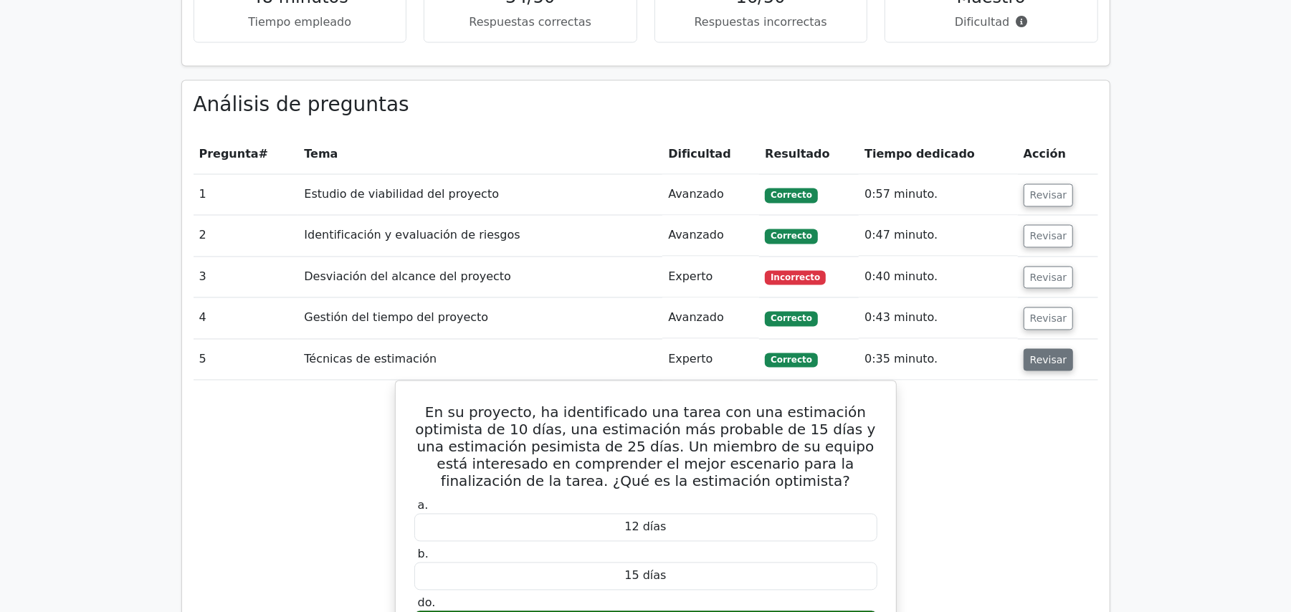
click at [1041, 354] on font "Revisar" at bounding box center [1048, 359] width 37 height 11
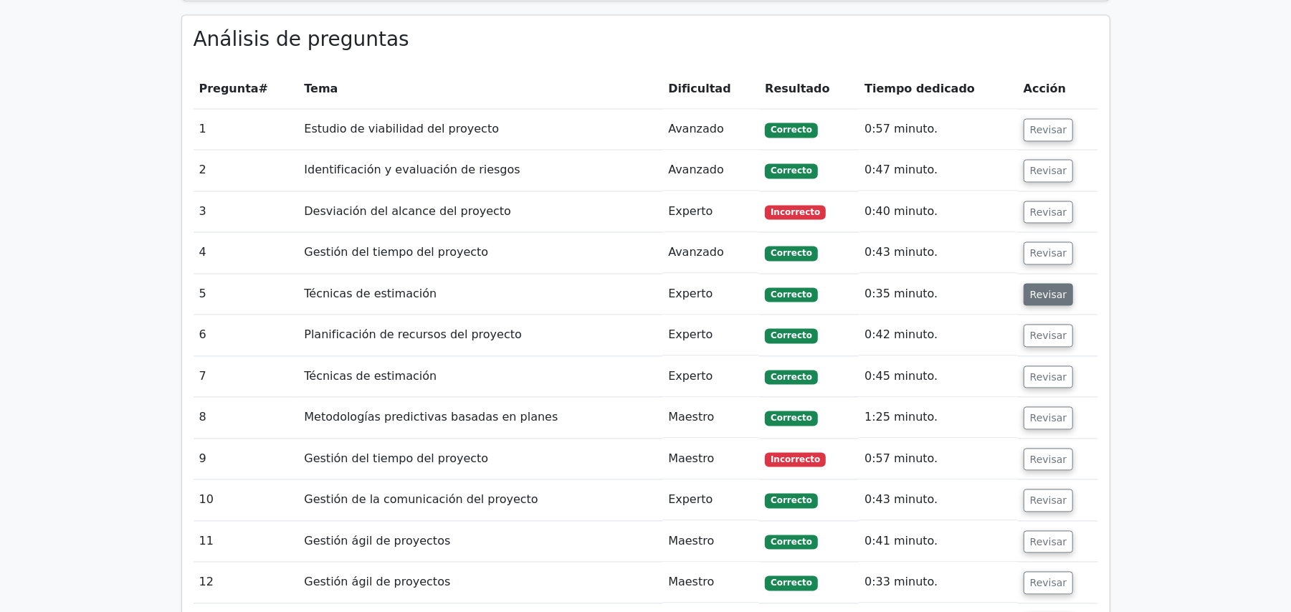
scroll to position [1834, 0]
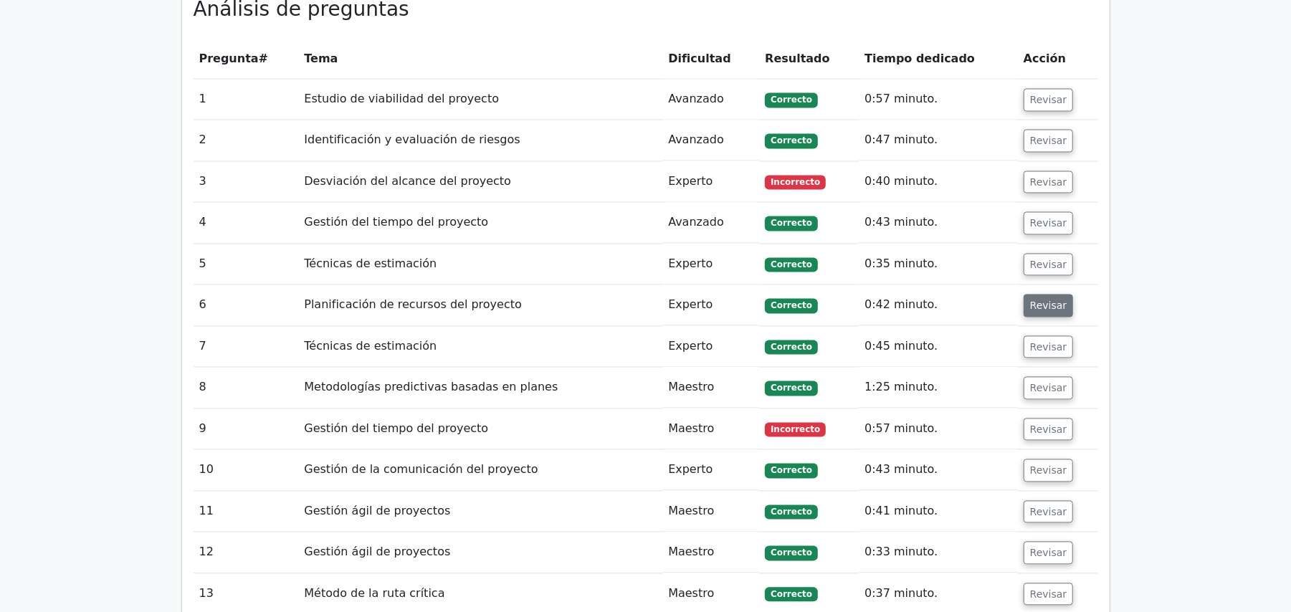
click at [1035, 300] on font "Revisar" at bounding box center [1048, 305] width 37 height 11
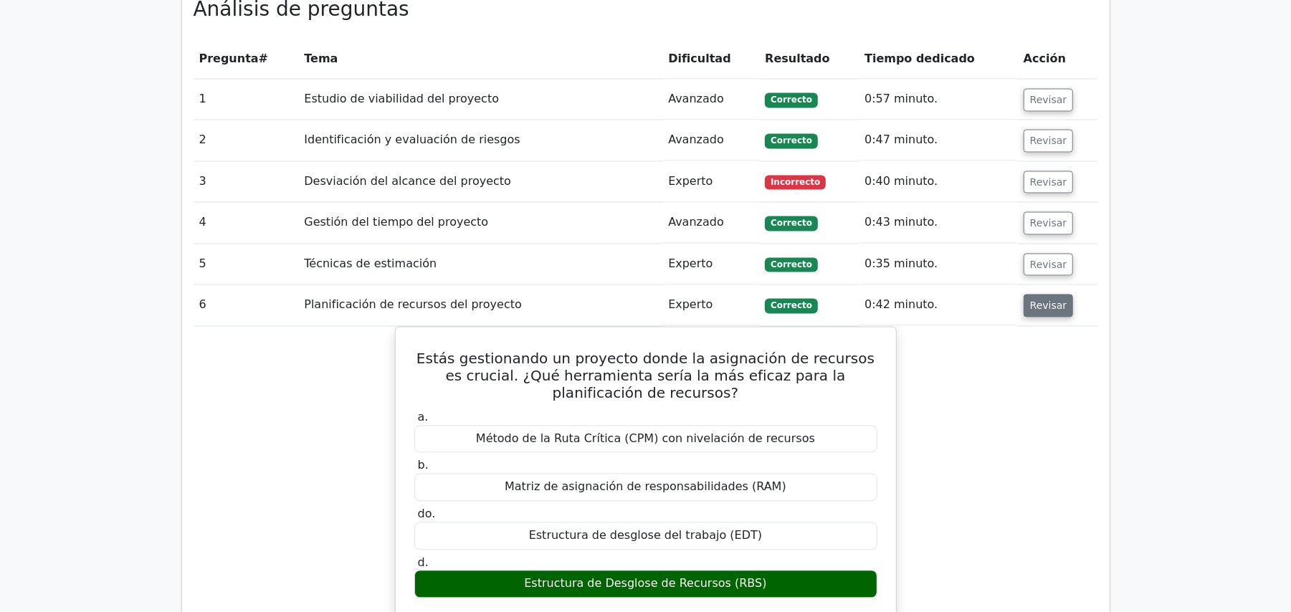
click at [1035, 300] on font "Revisar" at bounding box center [1048, 305] width 37 height 11
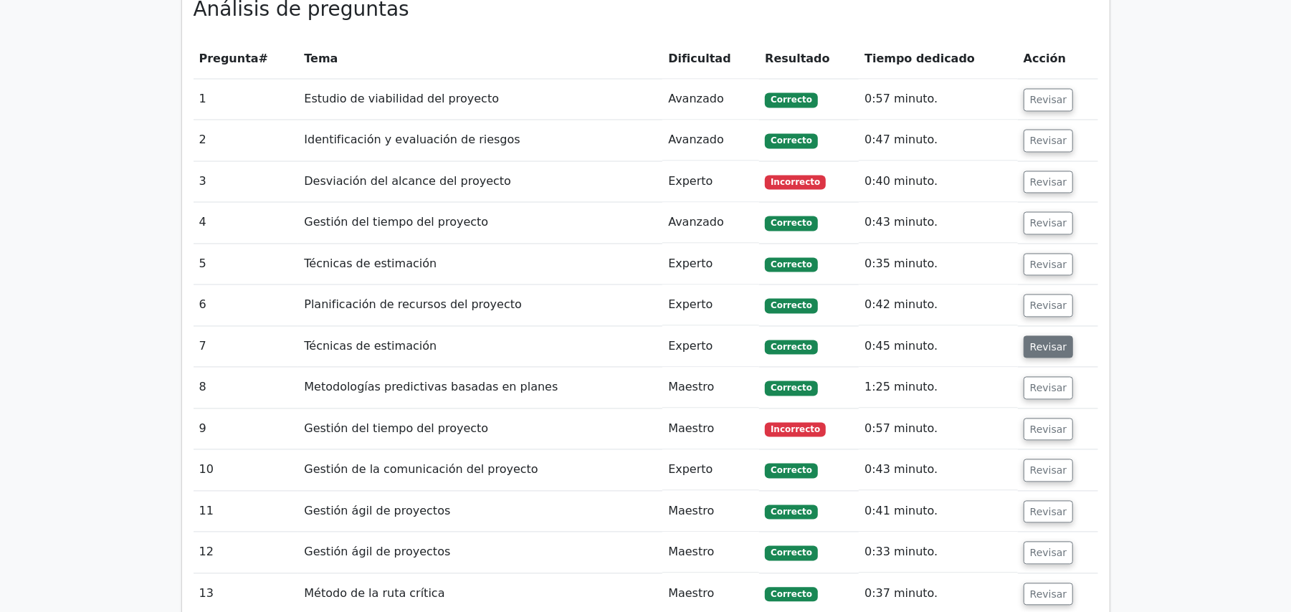
click at [1025, 336] on button "Revisar" at bounding box center [1049, 347] width 50 height 23
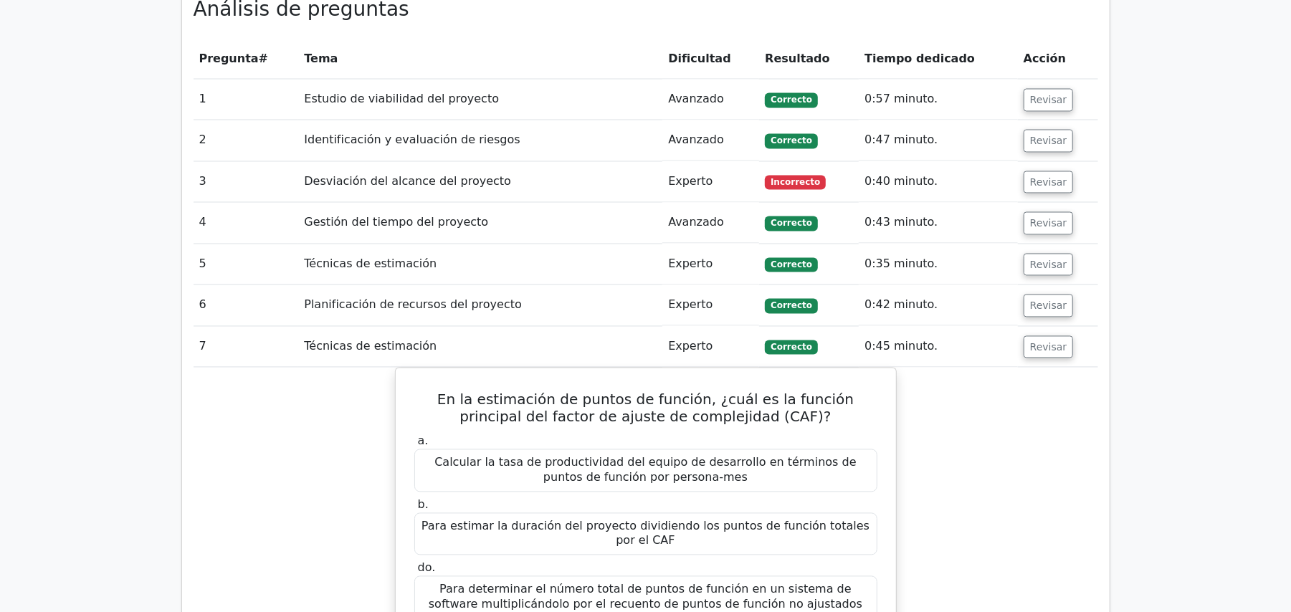
scroll to position [1930, 0]
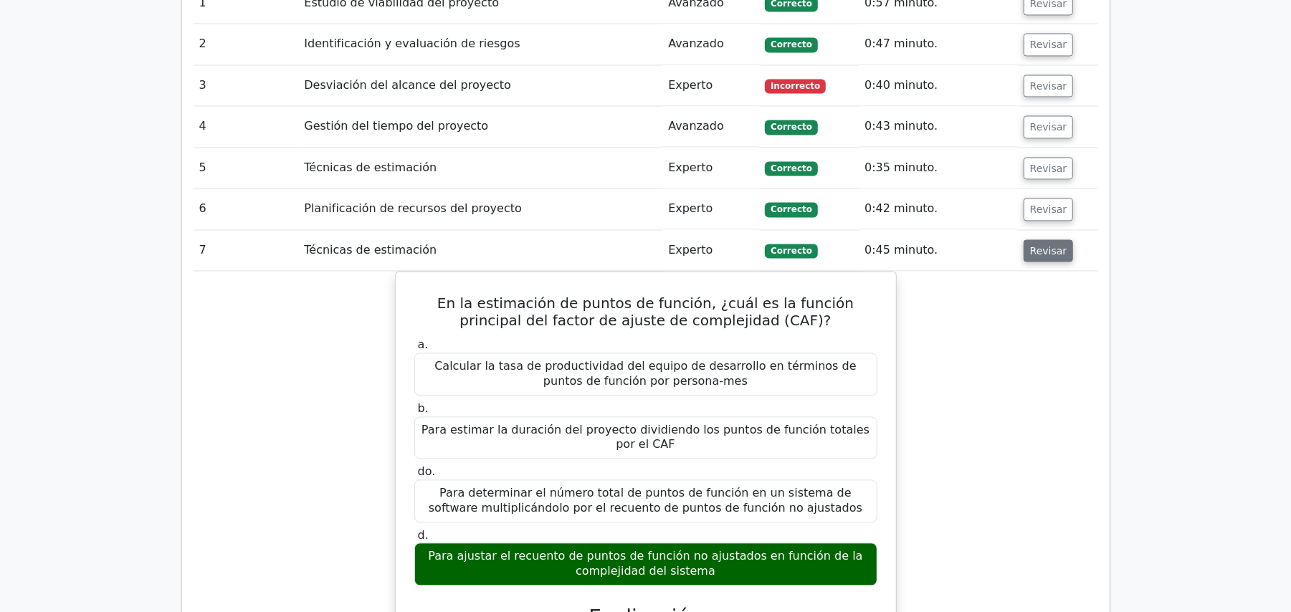
click at [1045, 240] on button "Revisar" at bounding box center [1049, 251] width 50 height 23
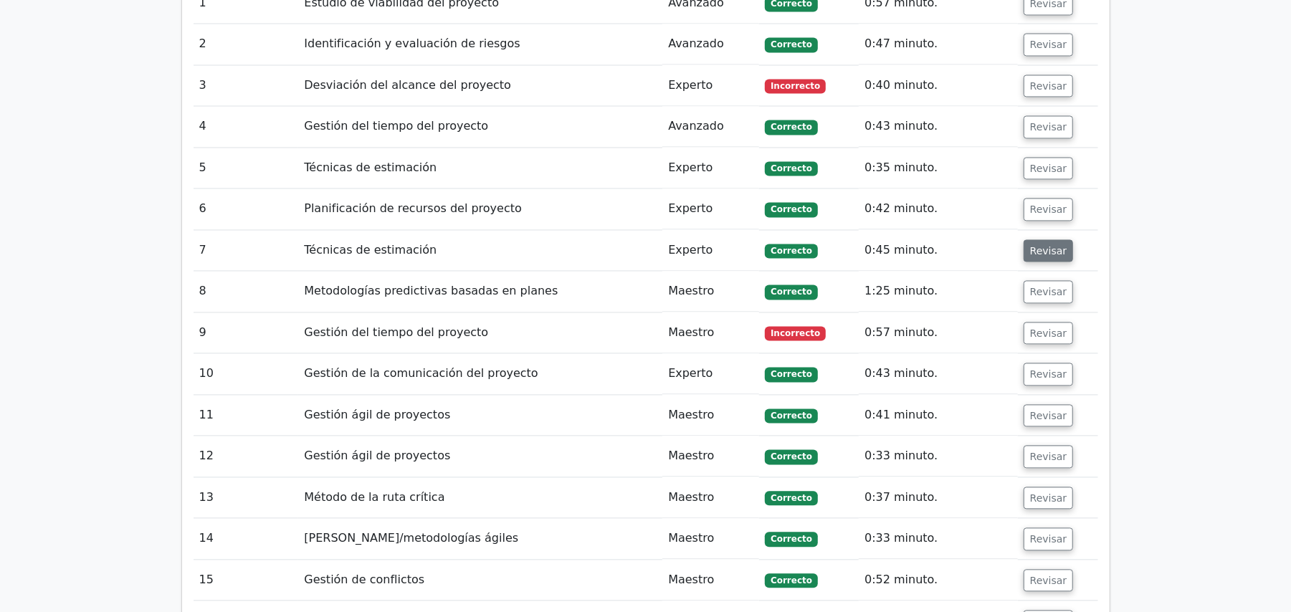
scroll to position [2025, 0]
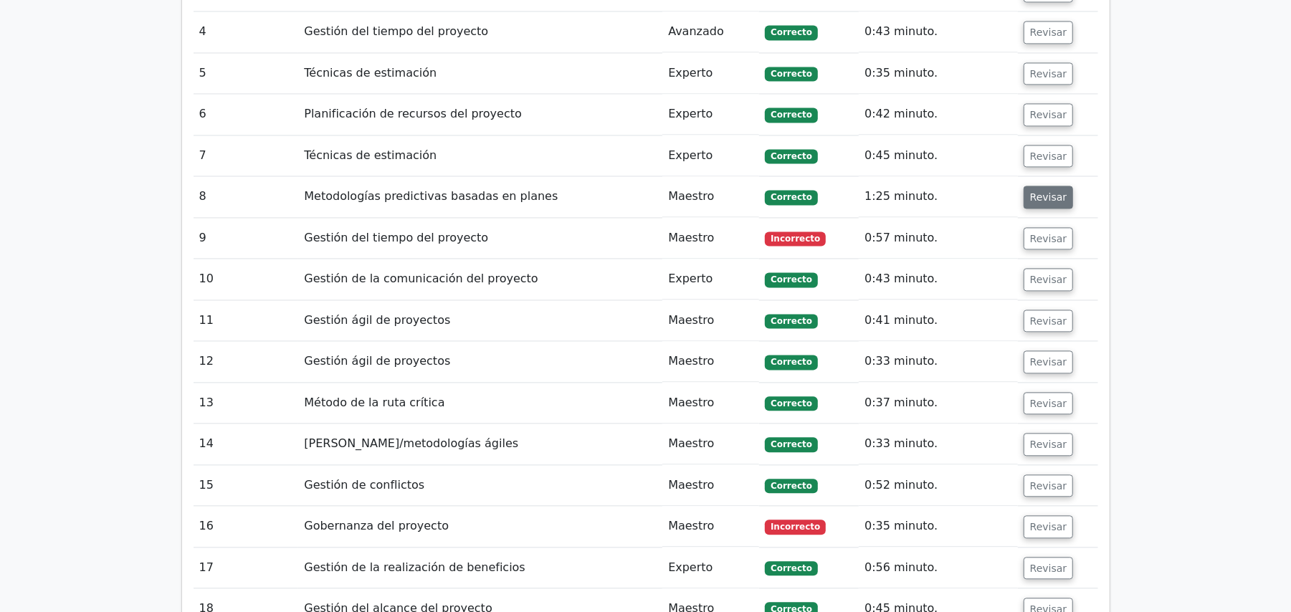
click at [1034, 191] on font "Revisar" at bounding box center [1048, 196] width 37 height 11
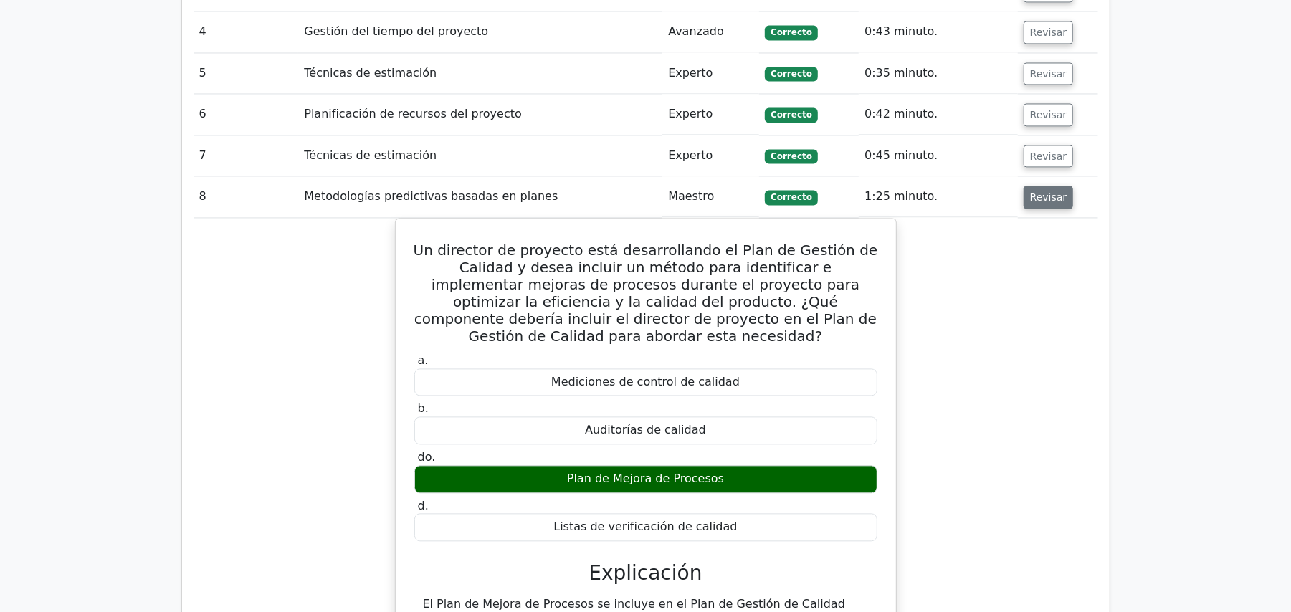
click at [1034, 191] on font "Revisar" at bounding box center [1048, 196] width 37 height 11
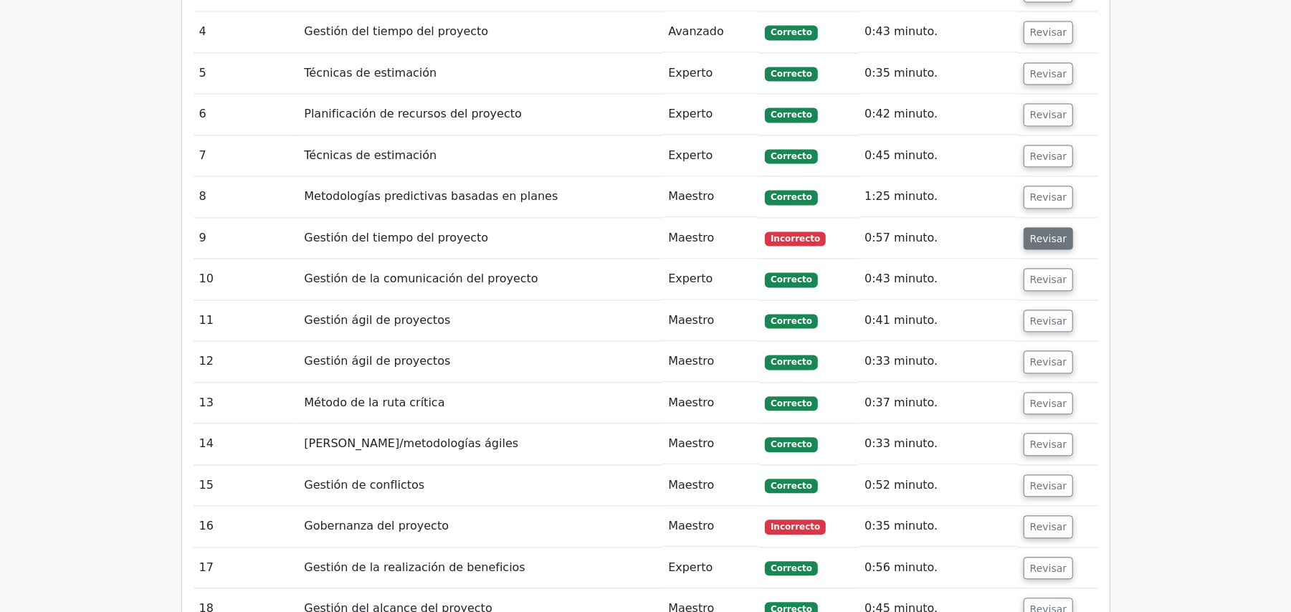
click at [1047, 232] on font "Revisar" at bounding box center [1048, 237] width 37 height 11
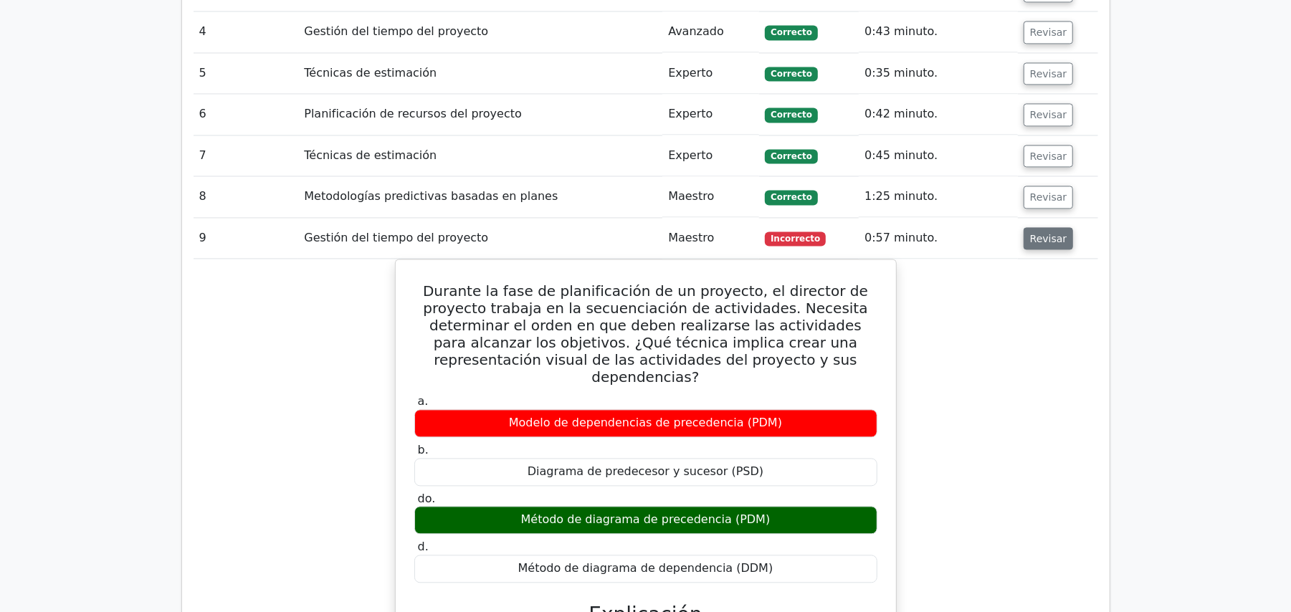
click at [1047, 232] on font "Revisar" at bounding box center [1048, 237] width 37 height 11
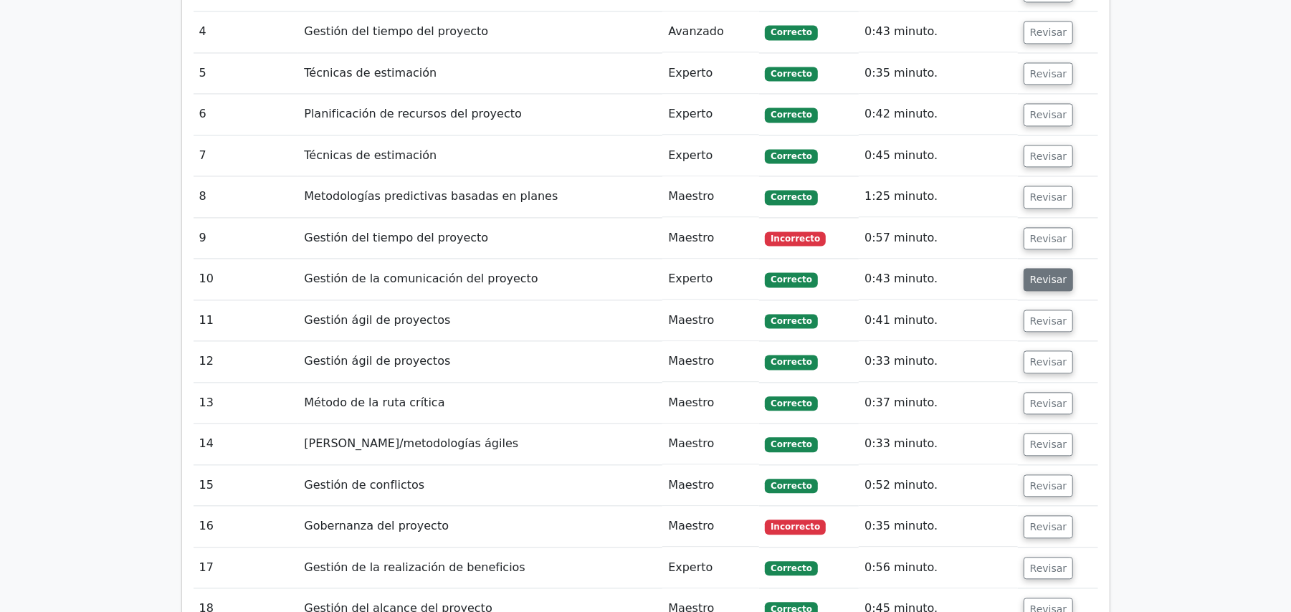
click at [1047, 274] on font "Revisar" at bounding box center [1048, 279] width 37 height 11
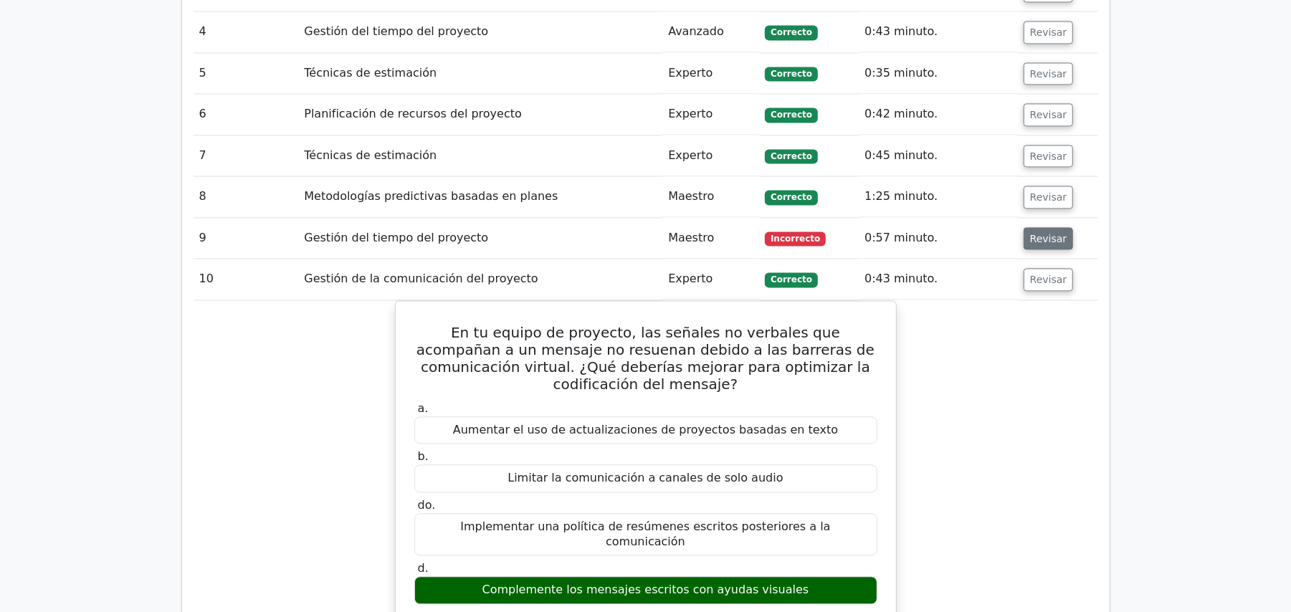
click at [1040, 232] on font "Revisar" at bounding box center [1048, 237] width 37 height 11
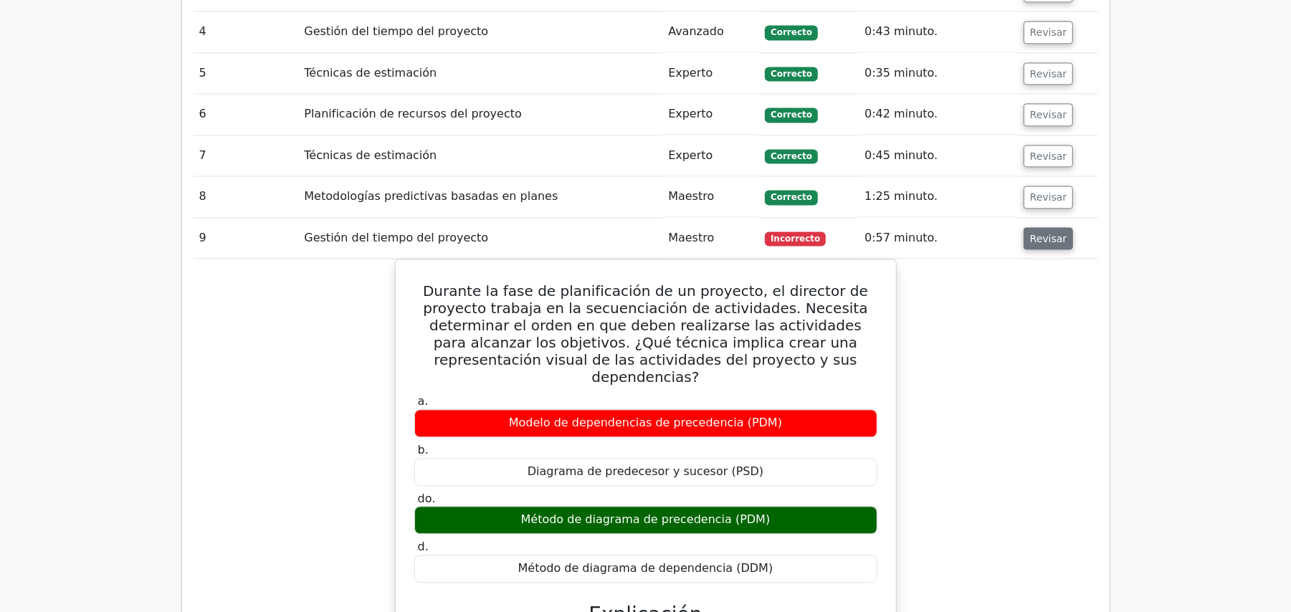
click at [1040, 232] on font "Revisar" at bounding box center [1048, 237] width 37 height 11
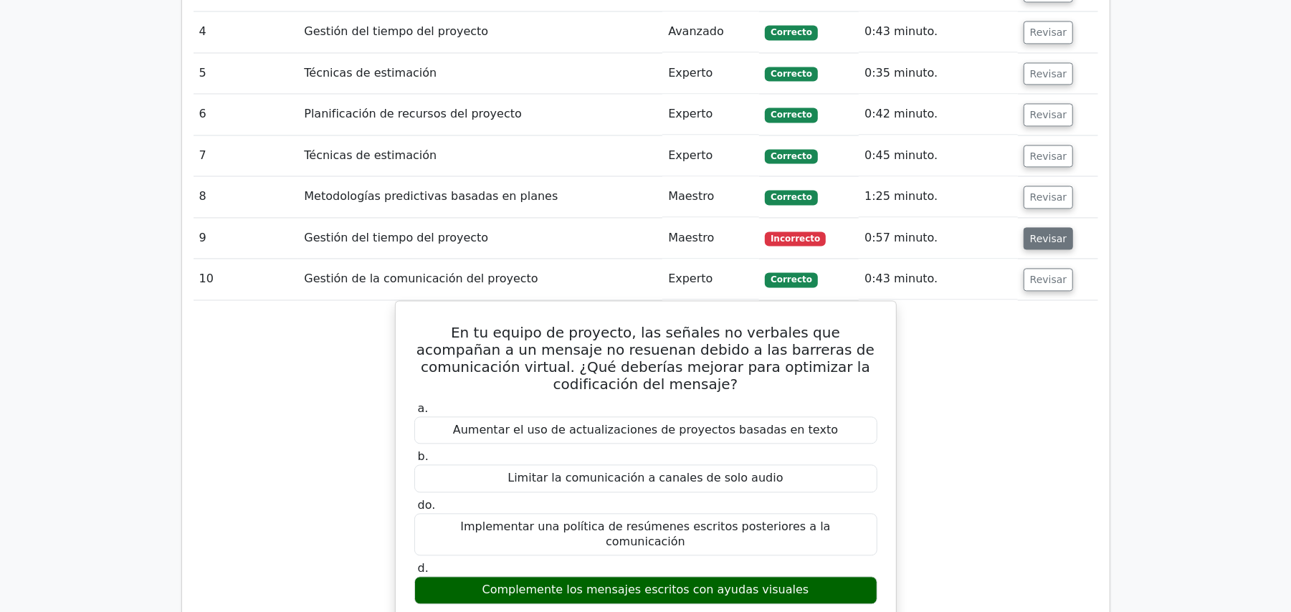
click at [1040, 232] on font "Revisar" at bounding box center [1048, 237] width 37 height 11
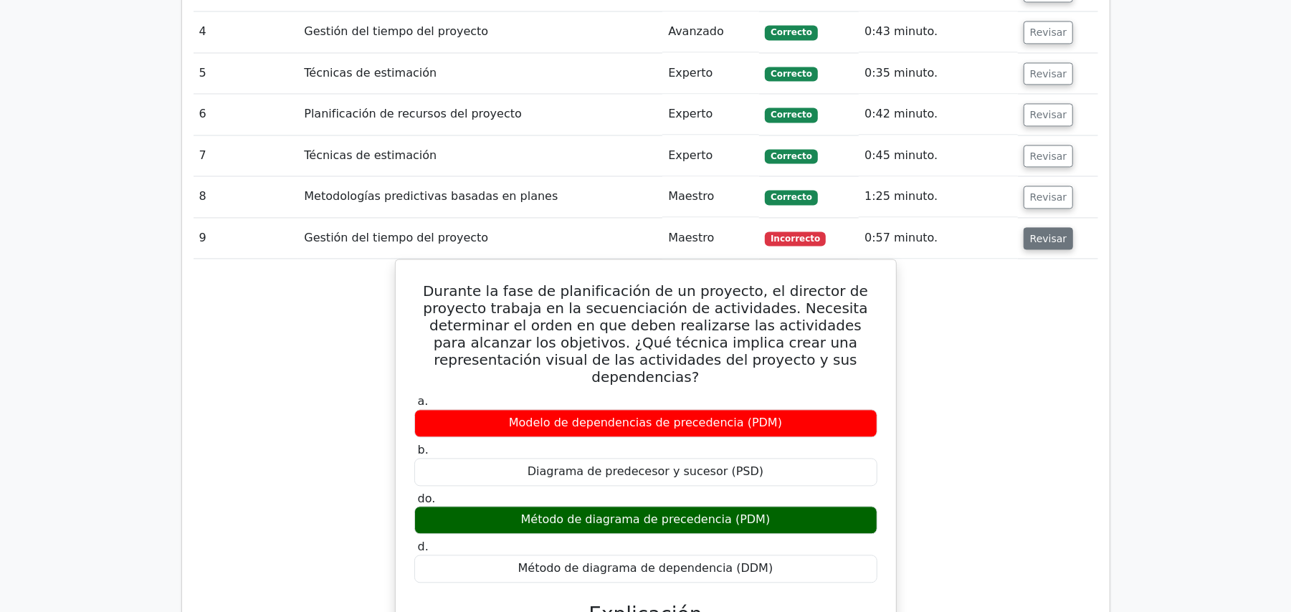
click at [1040, 232] on font "Revisar" at bounding box center [1048, 237] width 37 height 11
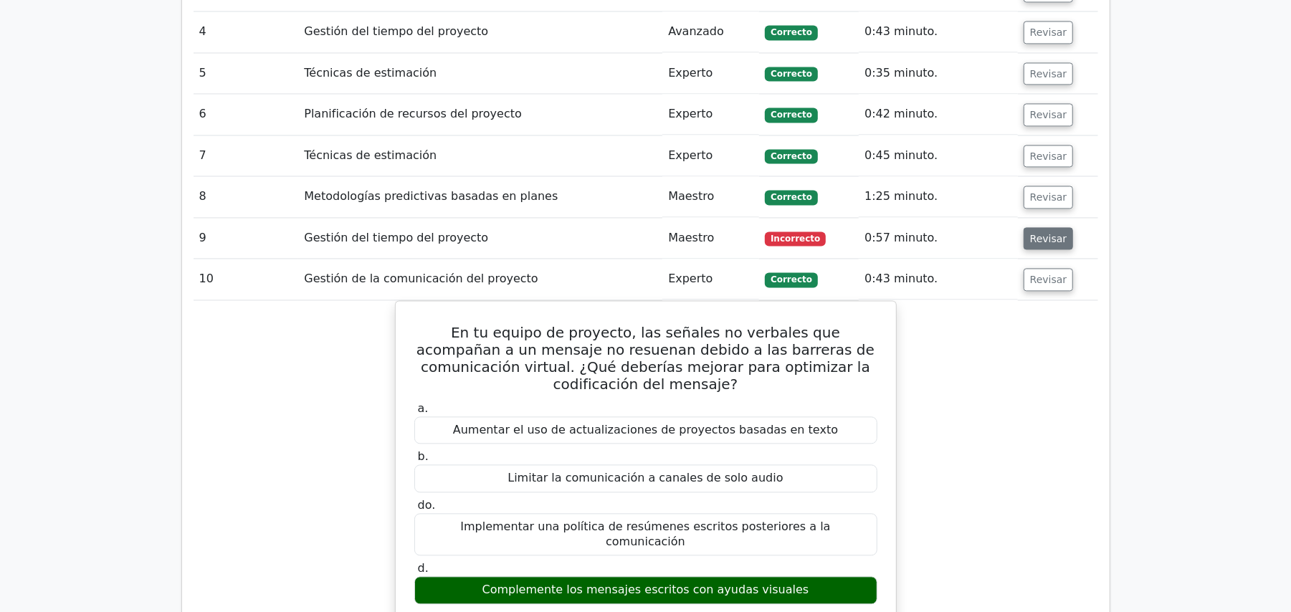
click at [1035, 232] on font "Revisar" at bounding box center [1048, 237] width 37 height 11
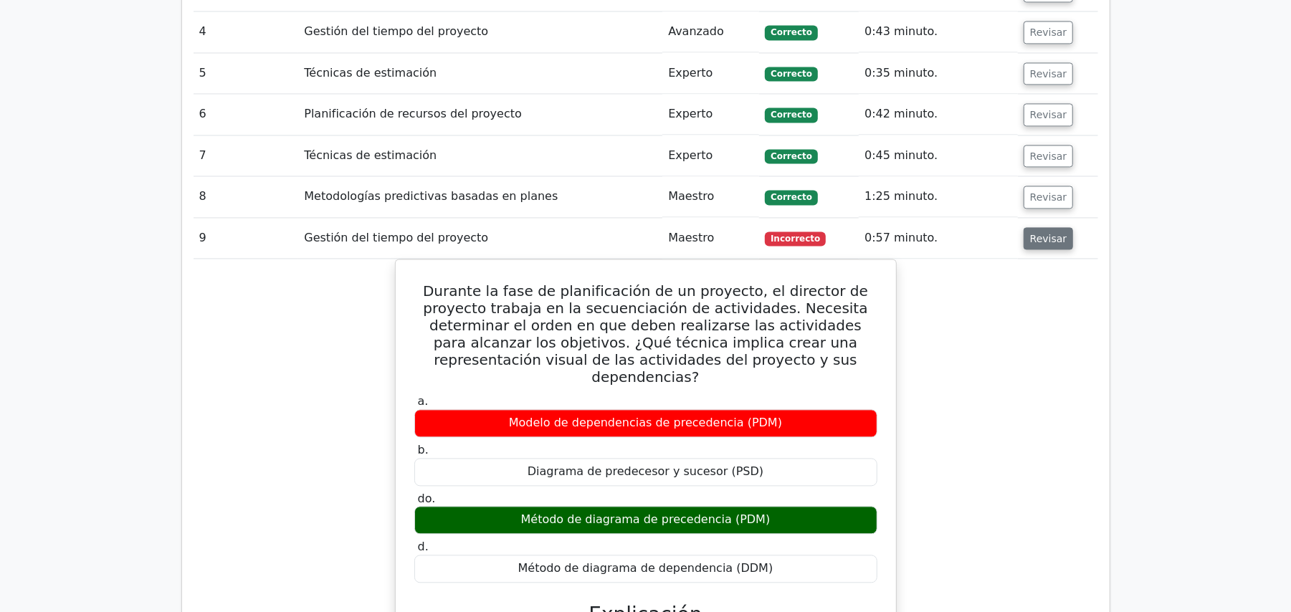
click at [1035, 232] on font "Revisar" at bounding box center [1048, 237] width 37 height 11
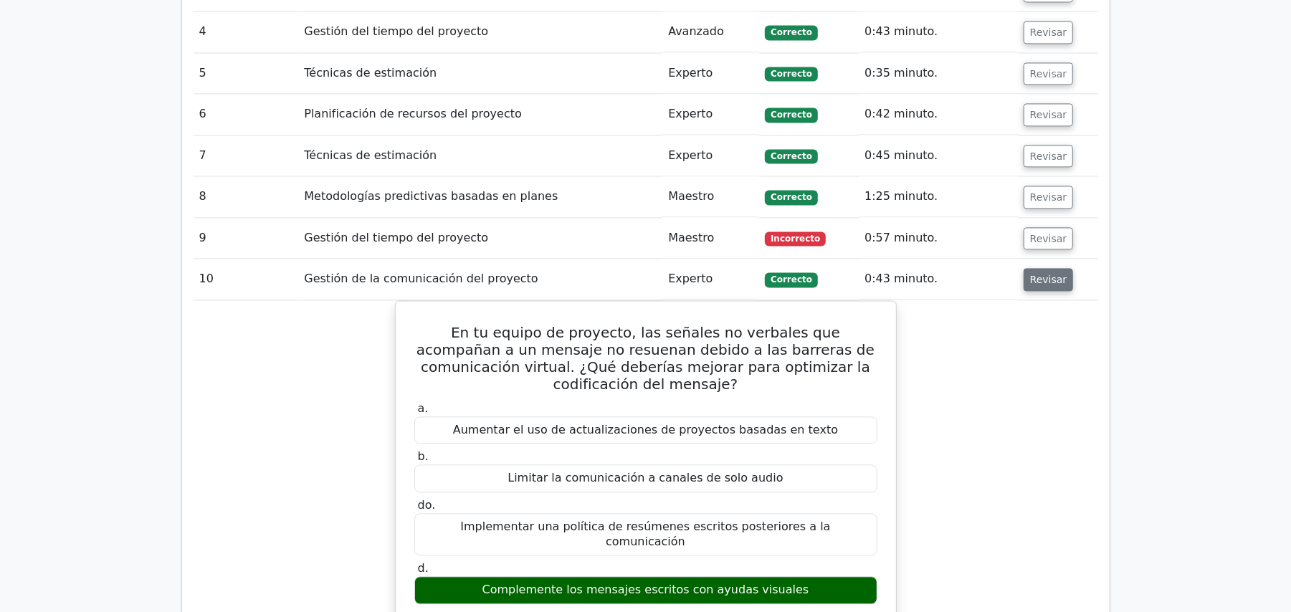
click at [1041, 274] on font "Revisar" at bounding box center [1048, 279] width 37 height 11
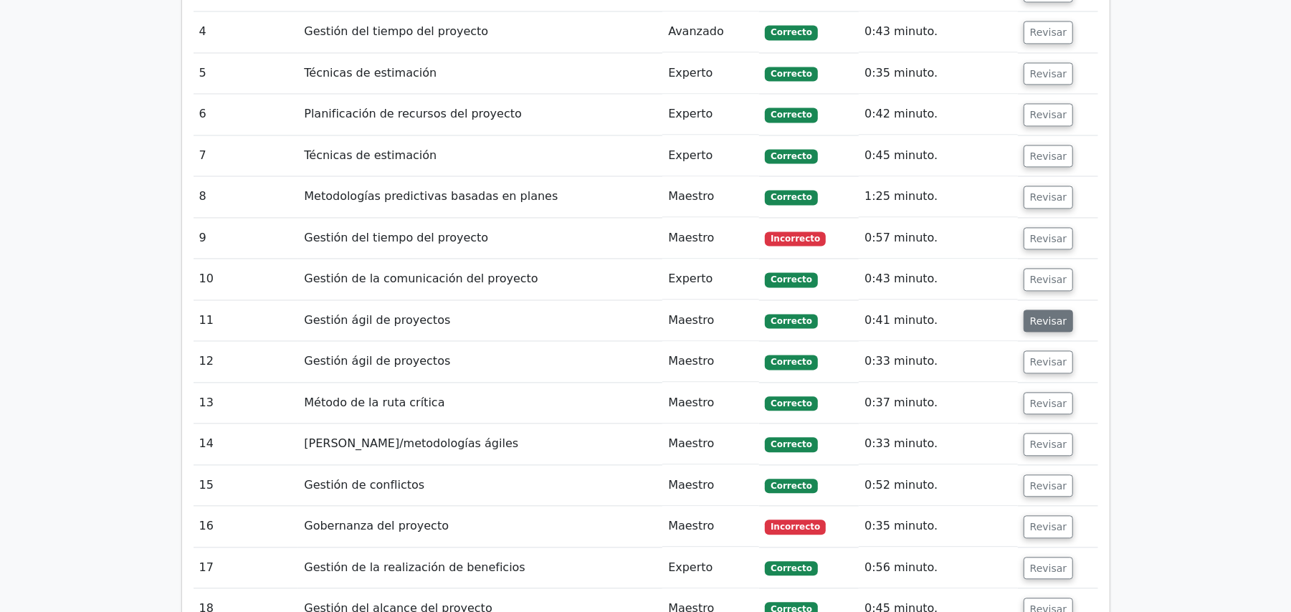
click at [1040, 310] on button "Revisar" at bounding box center [1049, 321] width 50 height 23
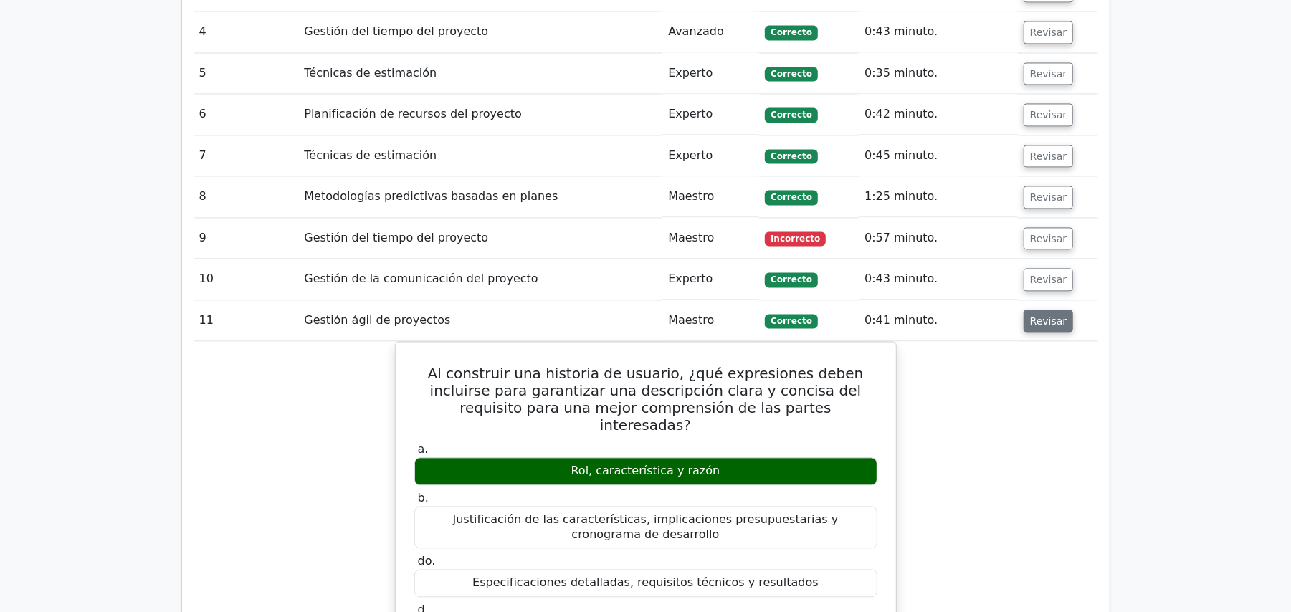
click at [1040, 310] on button "Revisar" at bounding box center [1049, 321] width 50 height 23
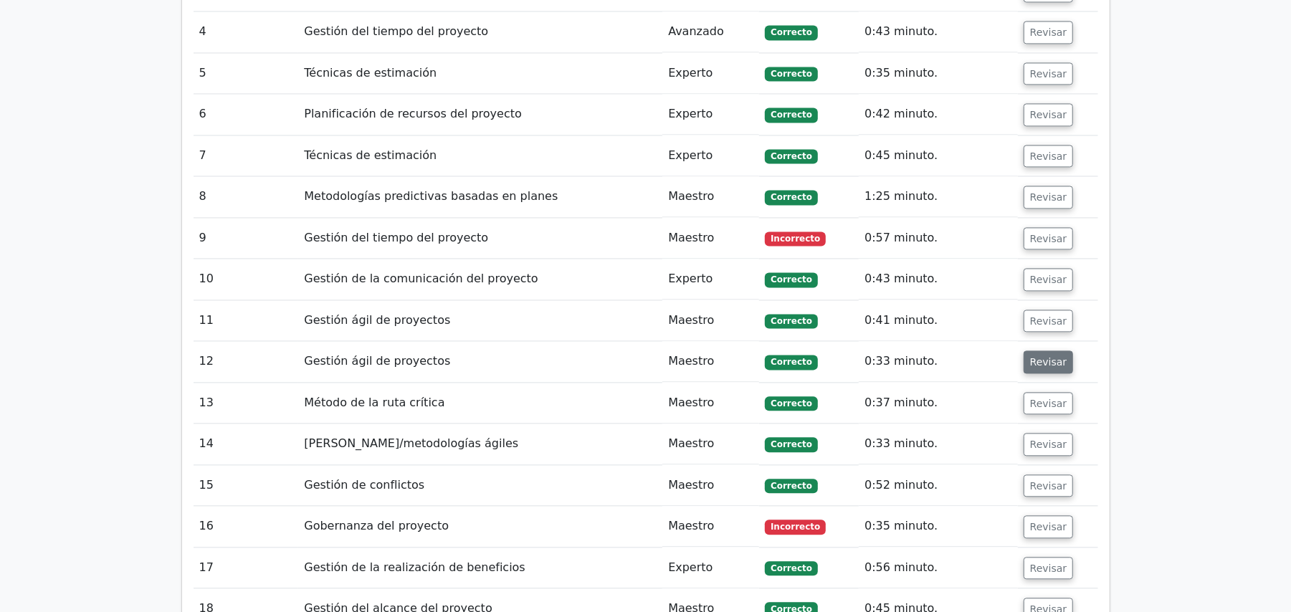
click at [1037, 356] on font "Revisar" at bounding box center [1048, 361] width 37 height 11
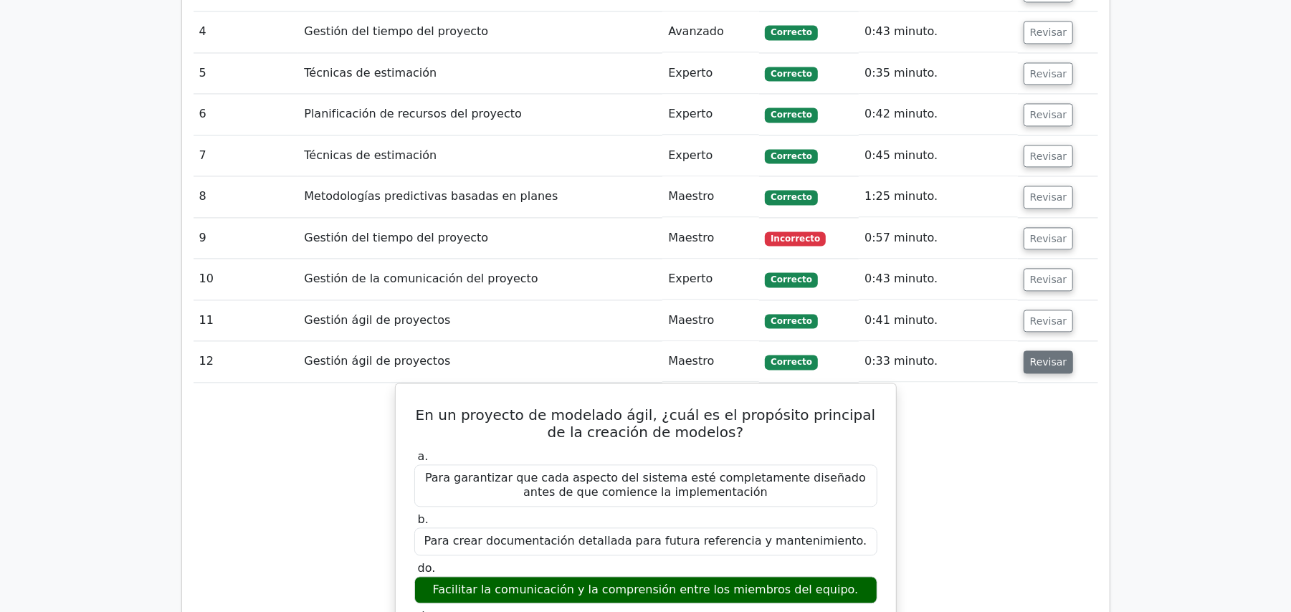
click at [1037, 356] on font "Revisar" at bounding box center [1048, 361] width 37 height 11
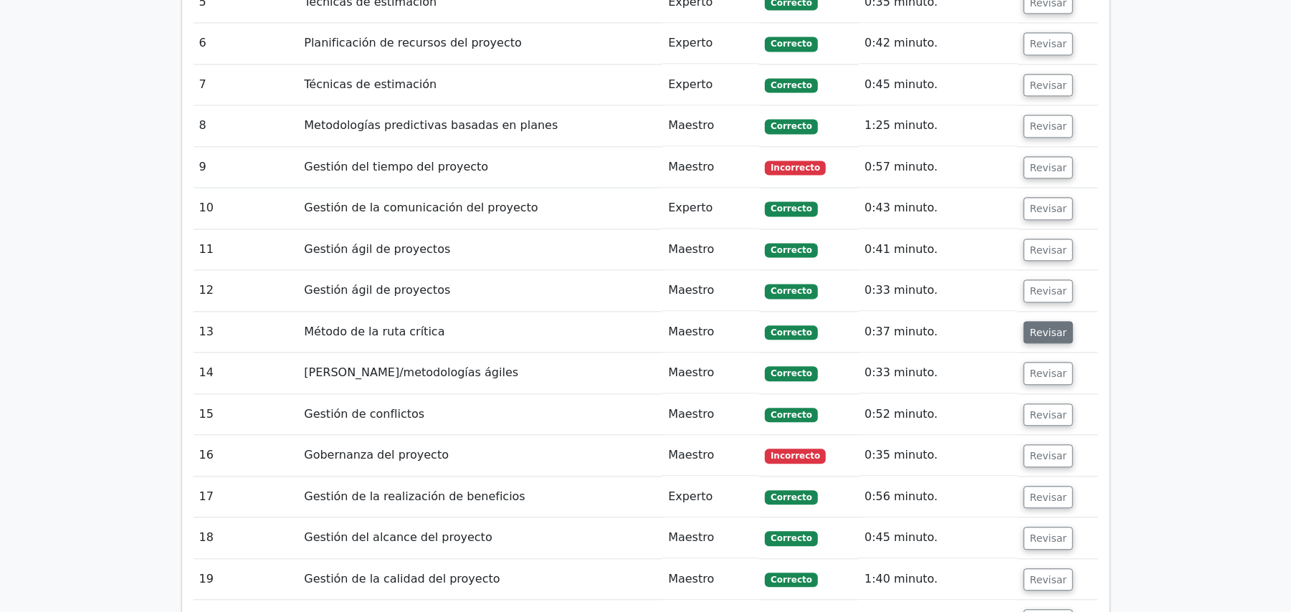
scroll to position [2217, 0]
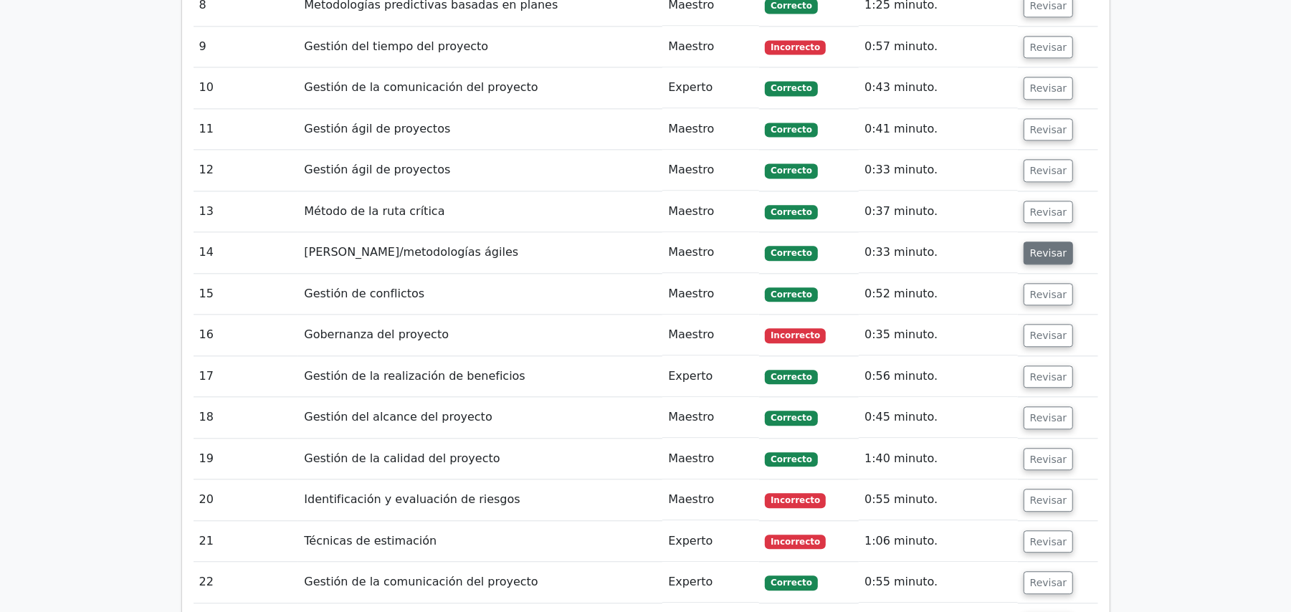
click at [1024, 242] on button "Revisar" at bounding box center [1049, 253] width 50 height 23
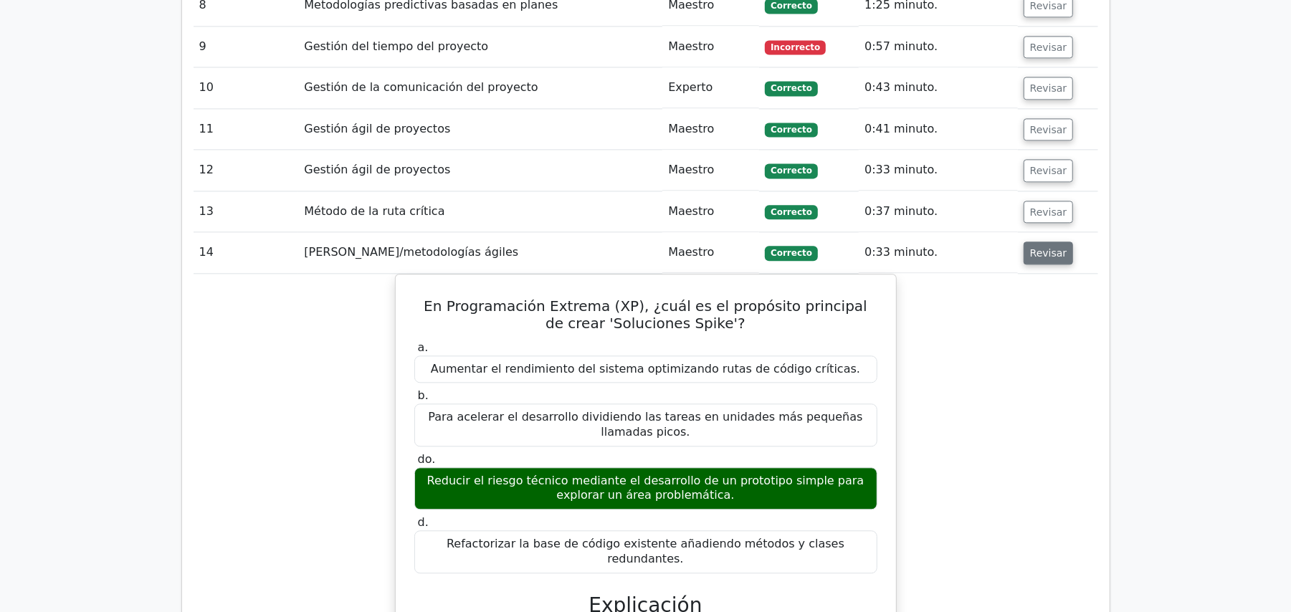
click at [1024, 242] on button "Revisar" at bounding box center [1049, 253] width 50 height 23
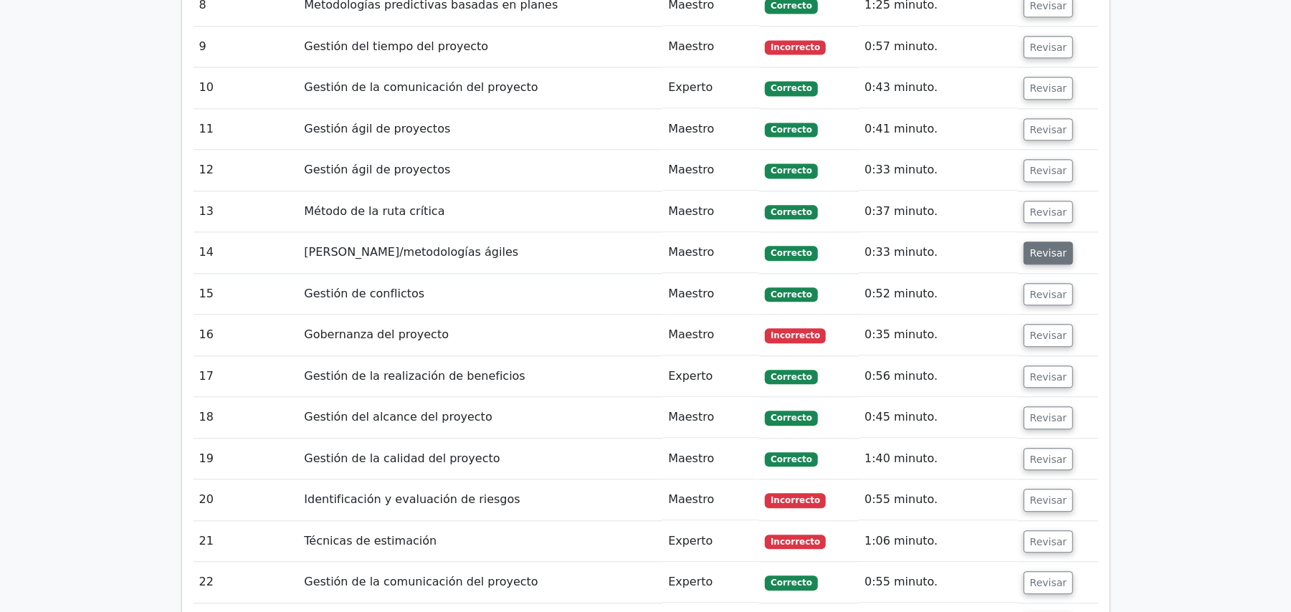
scroll to position [2312, 0]
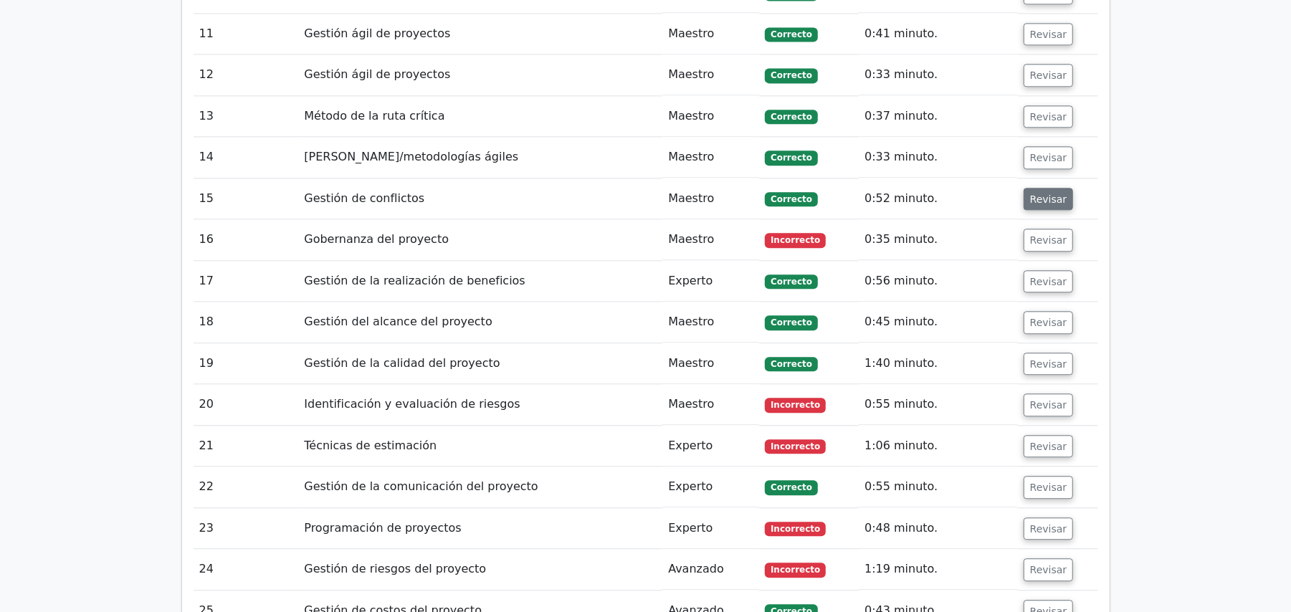
click at [1034, 193] on font "Revisar" at bounding box center [1048, 198] width 37 height 11
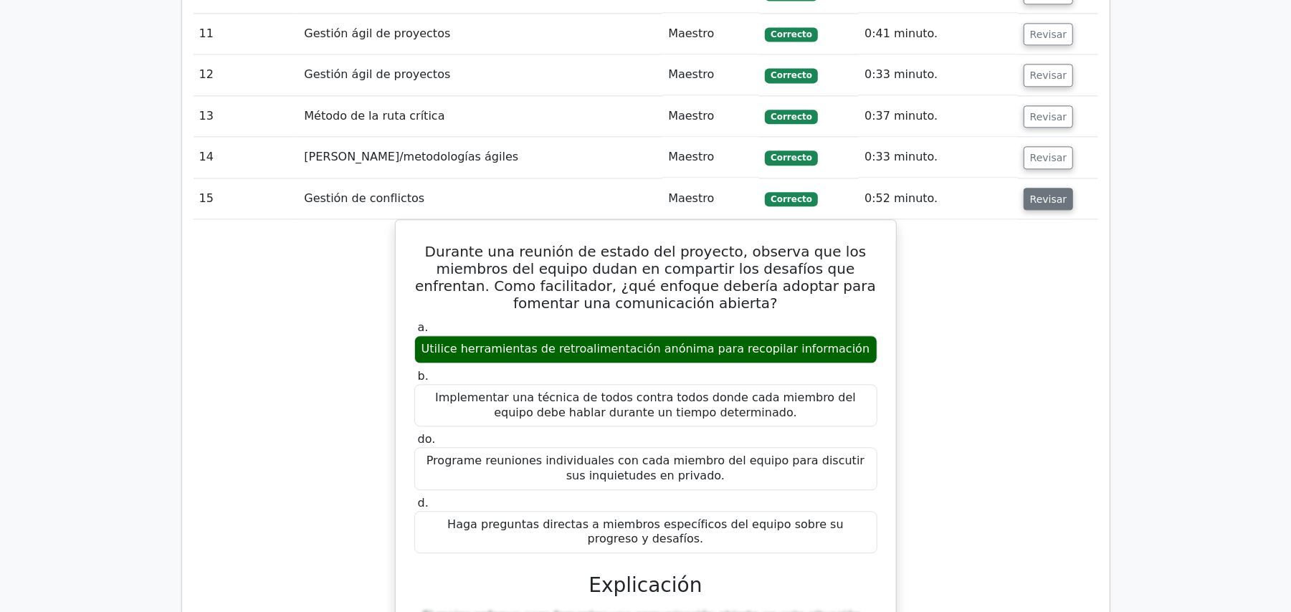
click at [1034, 193] on font "Revisar" at bounding box center [1048, 198] width 37 height 11
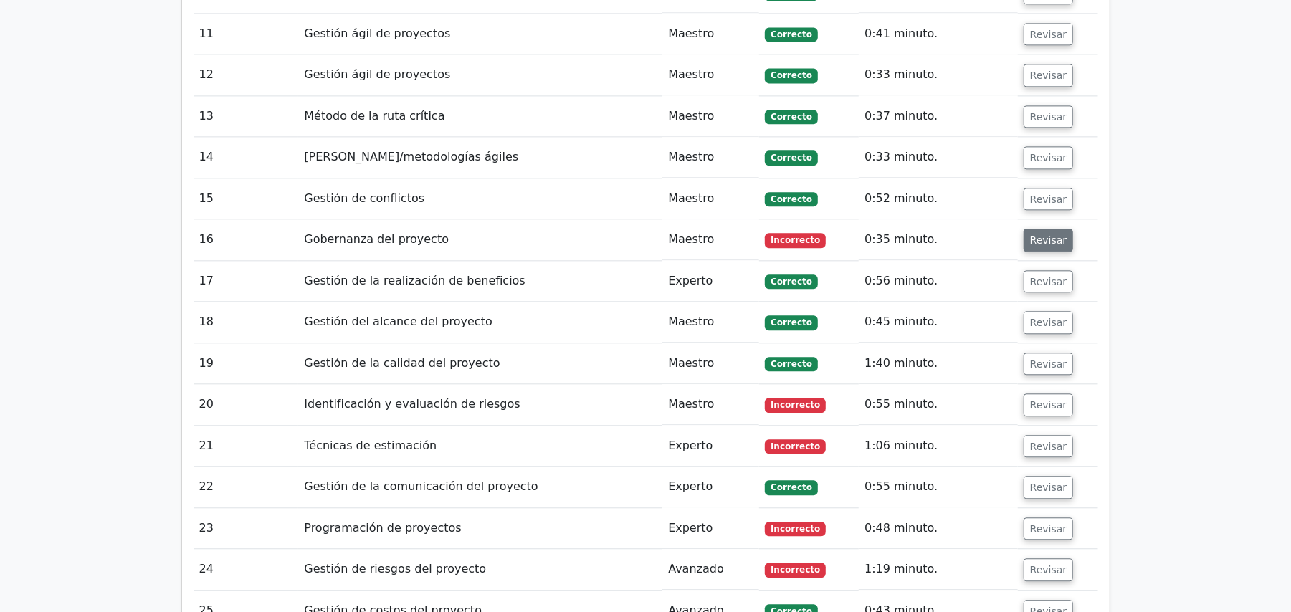
click at [1035, 234] on font "Revisar" at bounding box center [1048, 239] width 37 height 11
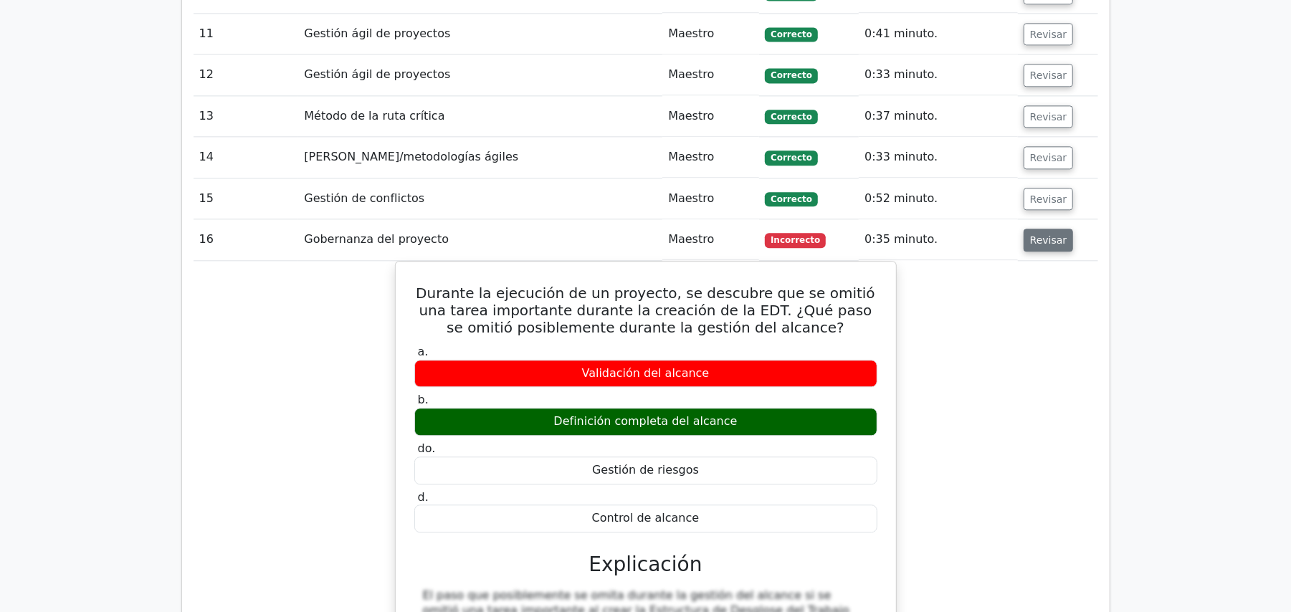
click at [1035, 234] on font "Revisar" at bounding box center [1048, 239] width 37 height 11
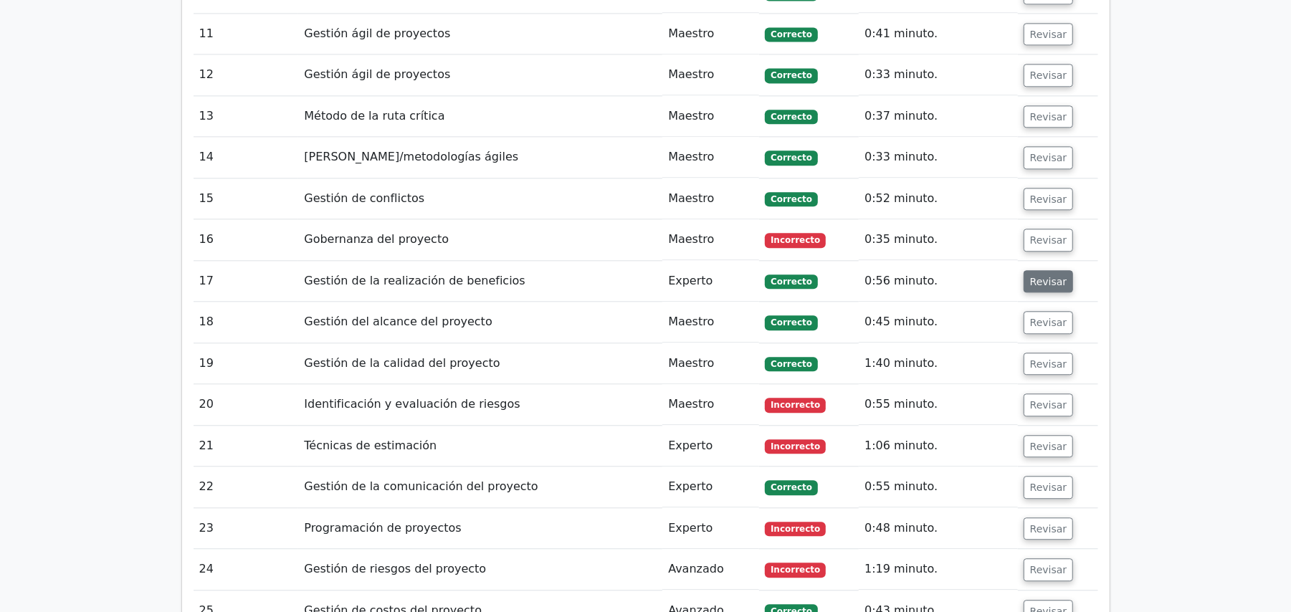
click at [1037, 275] on font "Revisar" at bounding box center [1048, 280] width 37 height 11
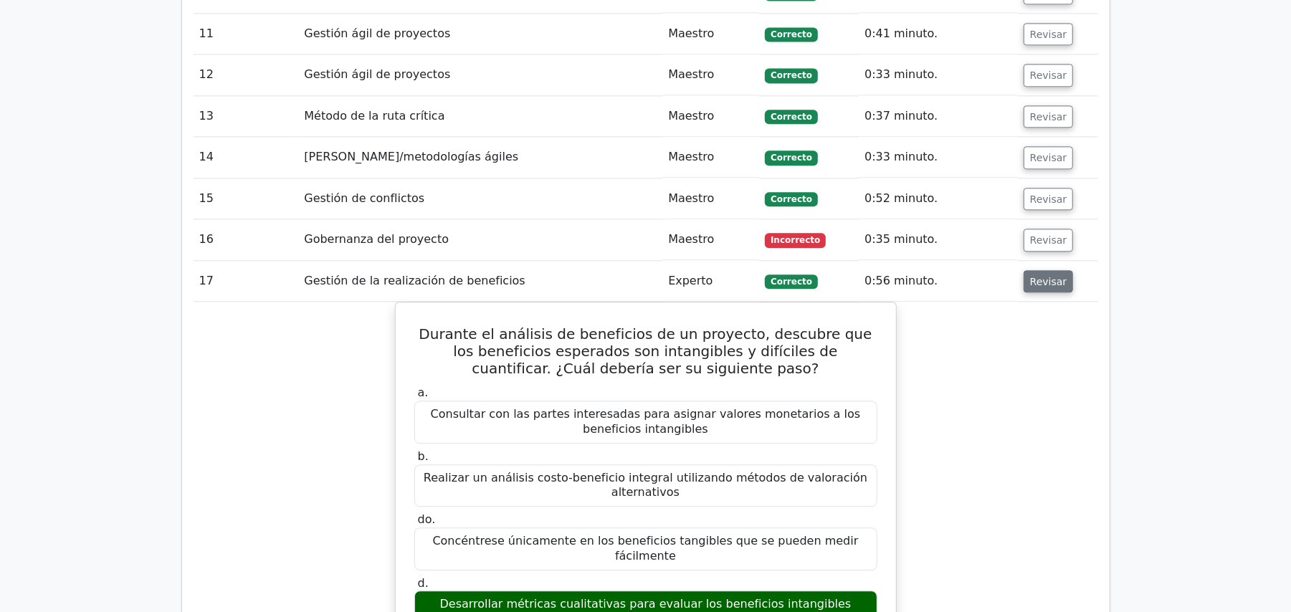
click at [1037, 275] on font "Revisar" at bounding box center [1048, 280] width 37 height 11
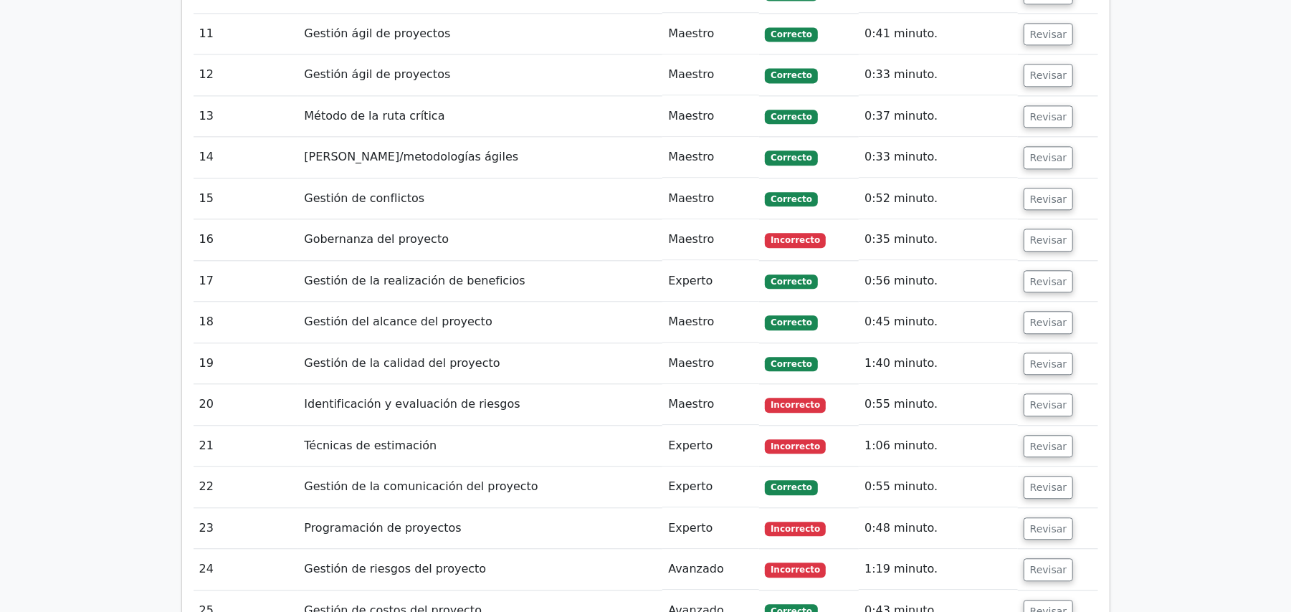
scroll to position [2408, 0]
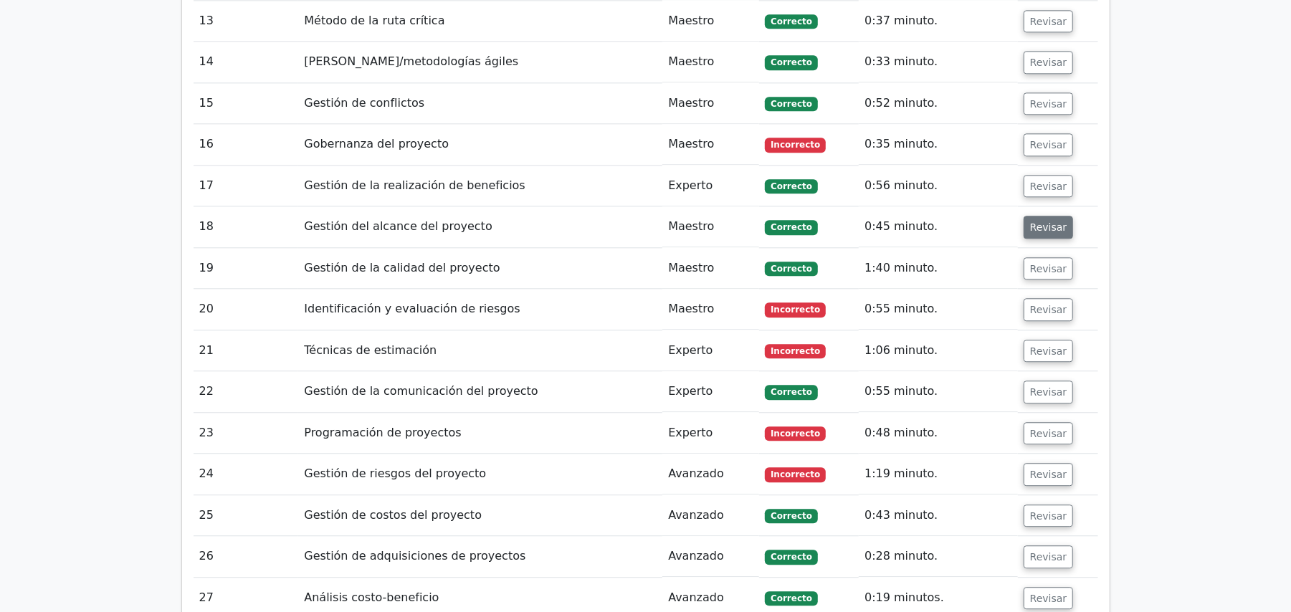
click at [1051, 216] on button "Revisar" at bounding box center [1049, 227] width 50 height 23
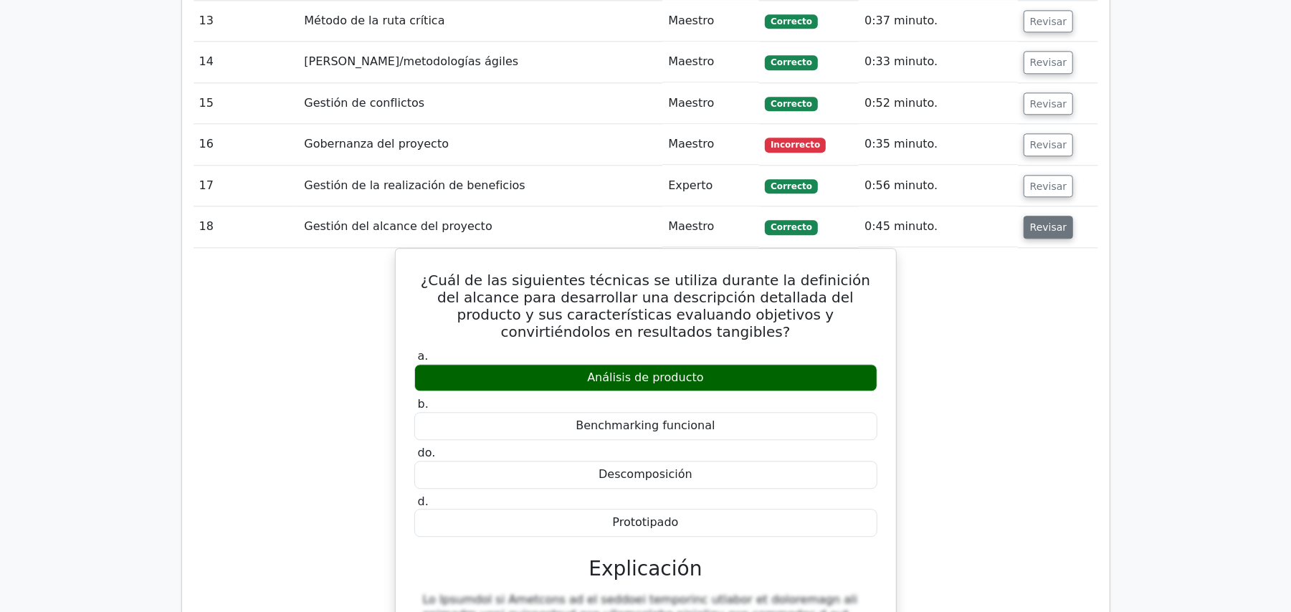
click at [1051, 216] on button "Revisar" at bounding box center [1049, 227] width 50 height 23
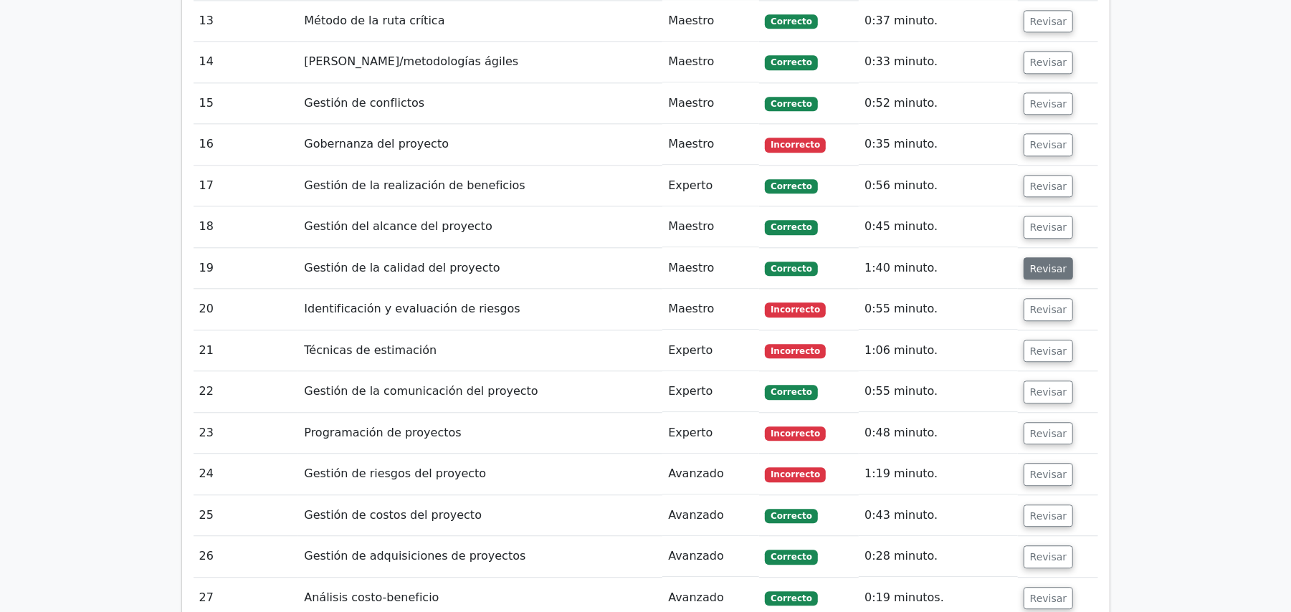
click at [1058, 257] on button "Revisar" at bounding box center [1049, 268] width 50 height 23
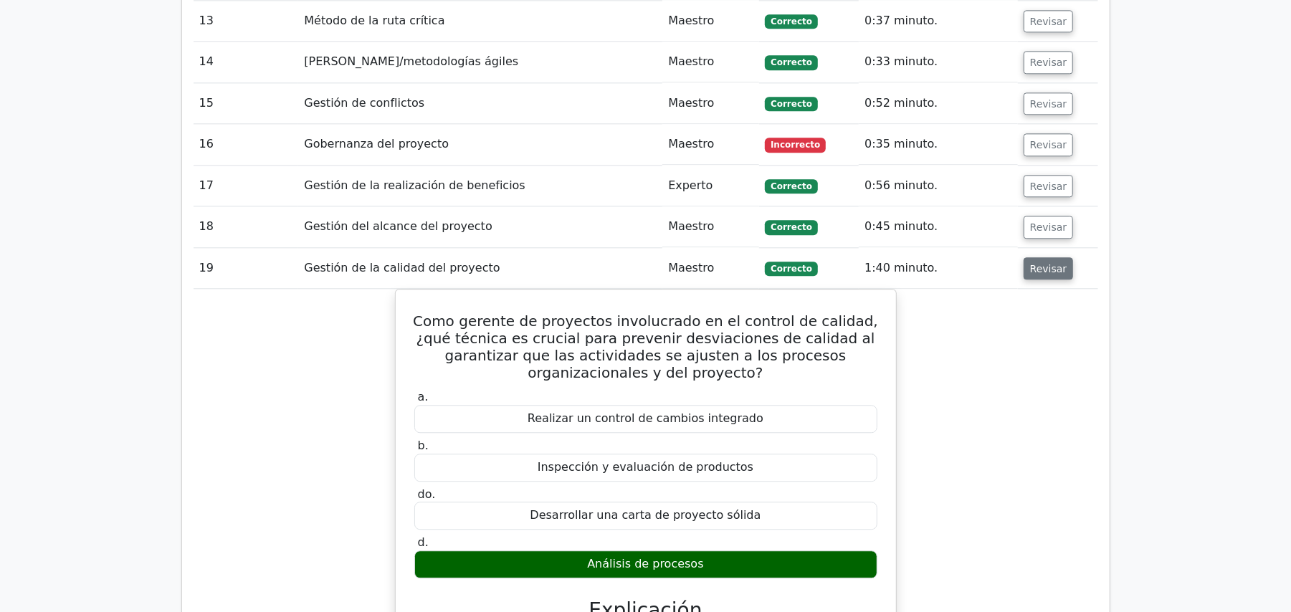
click at [1025, 257] on button "Revisar" at bounding box center [1049, 268] width 50 height 23
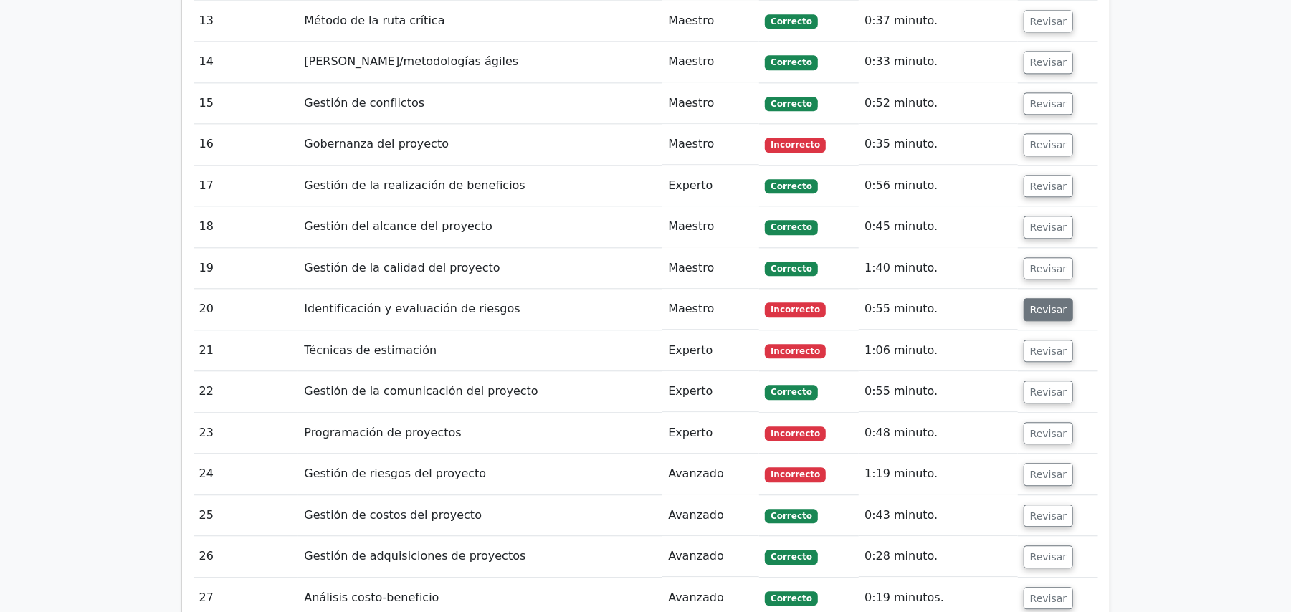
click at [1038, 304] on font "Revisar" at bounding box center [1048, 309] width 37 height 11
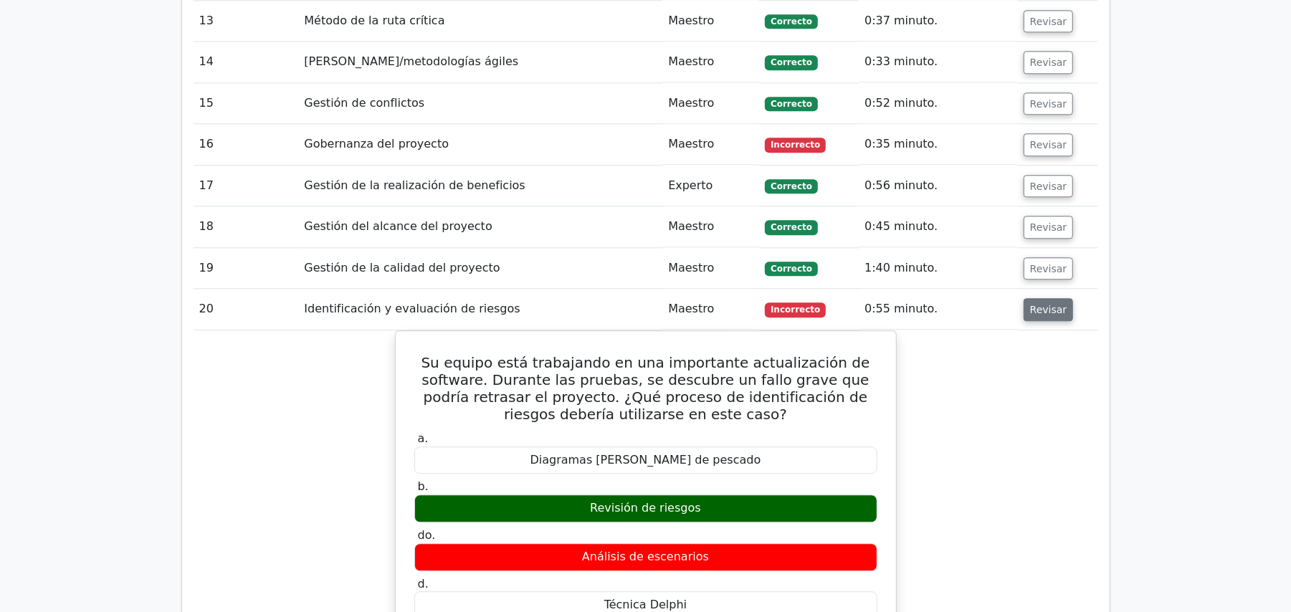
click at [1038, 304] on font "Revisar" at bounding box center [1048, 309] width 37 height 11
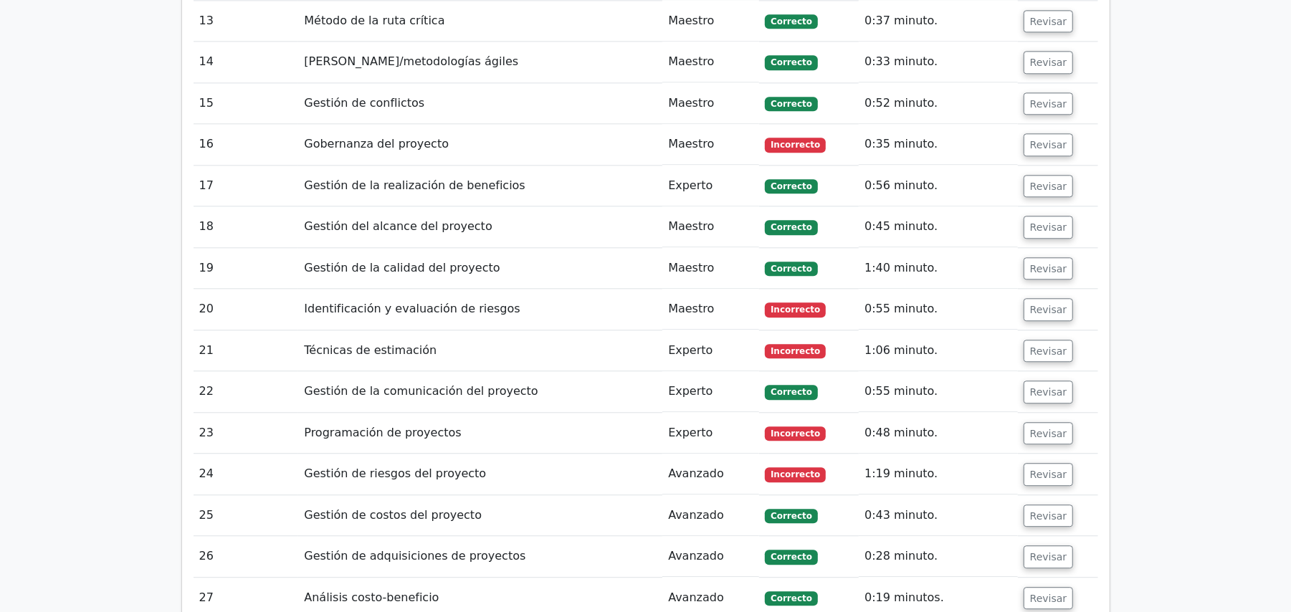
click at [1044, 331] on td "Revisar" at bounding box center [1058, 351] width 80 height 41
click at [1050, 340] on button "Revisar" at bounding box center [1049, 351] width 50 height 23
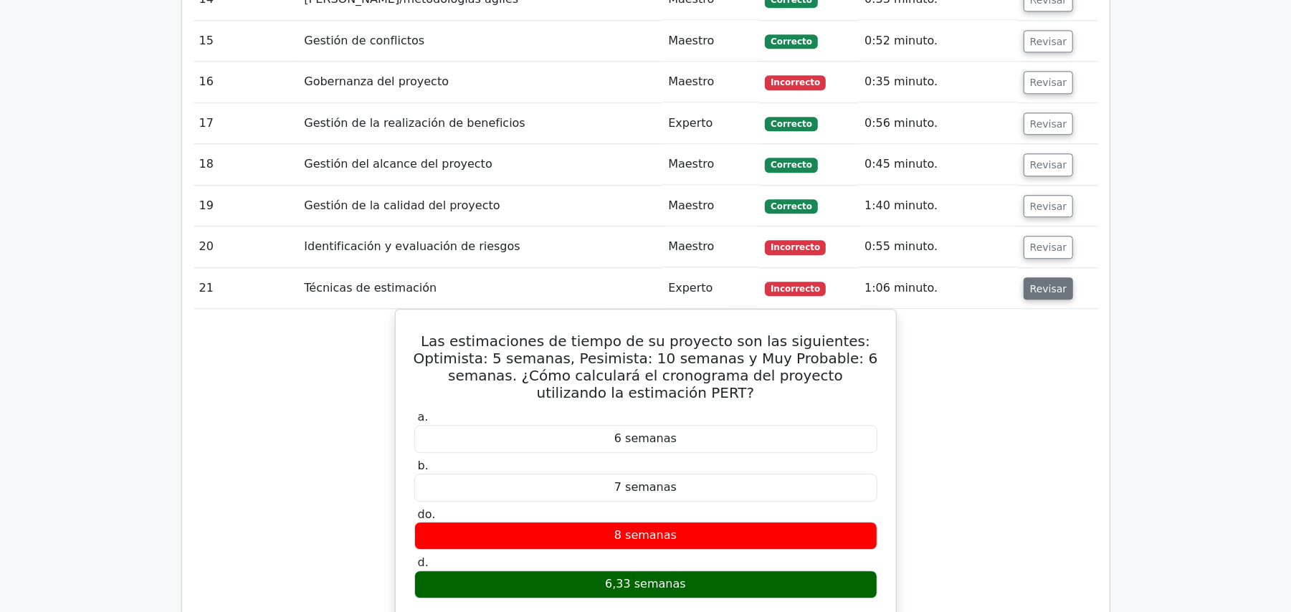
scroll to position [2504, 0]
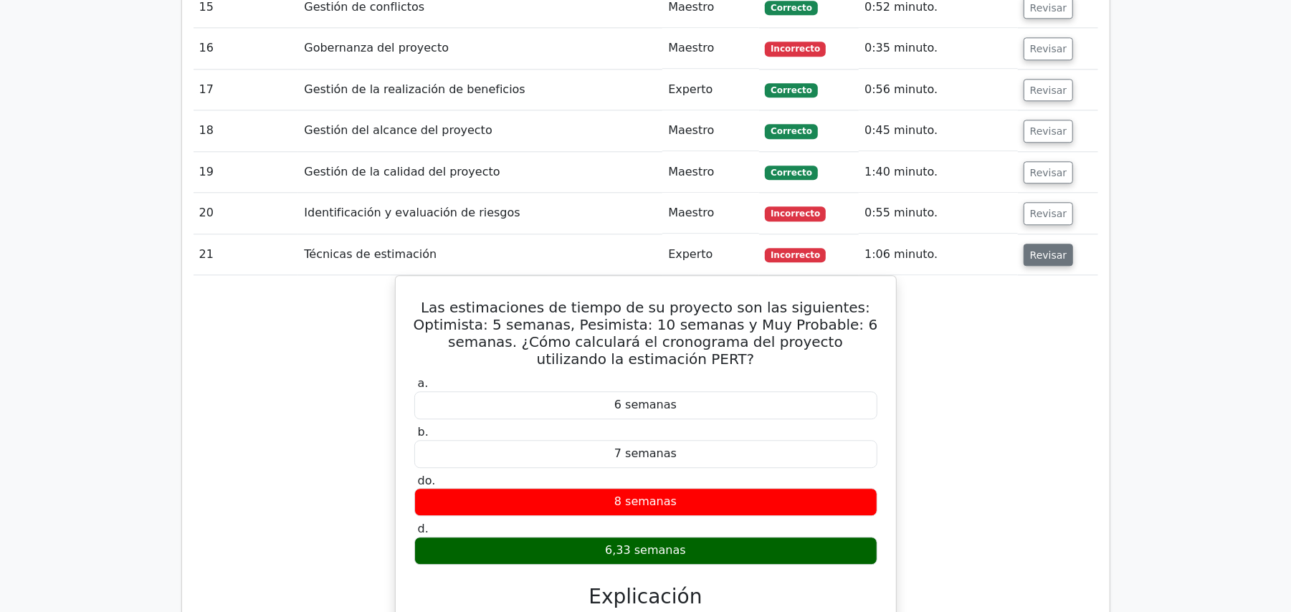
click at [1047, 249] on font "Revisar" at bounding box center [1048, 254] width 37 height 11
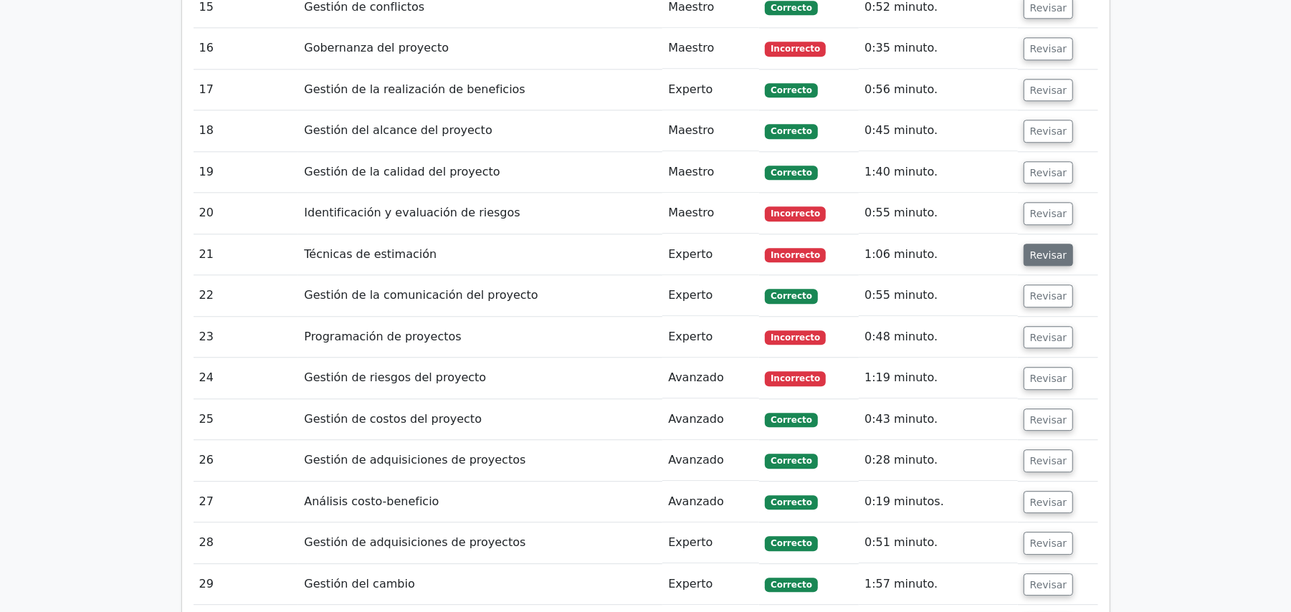
click at [1042, 249] on font "Revisar" at bounding box center [1048, 254] width 37 height 11
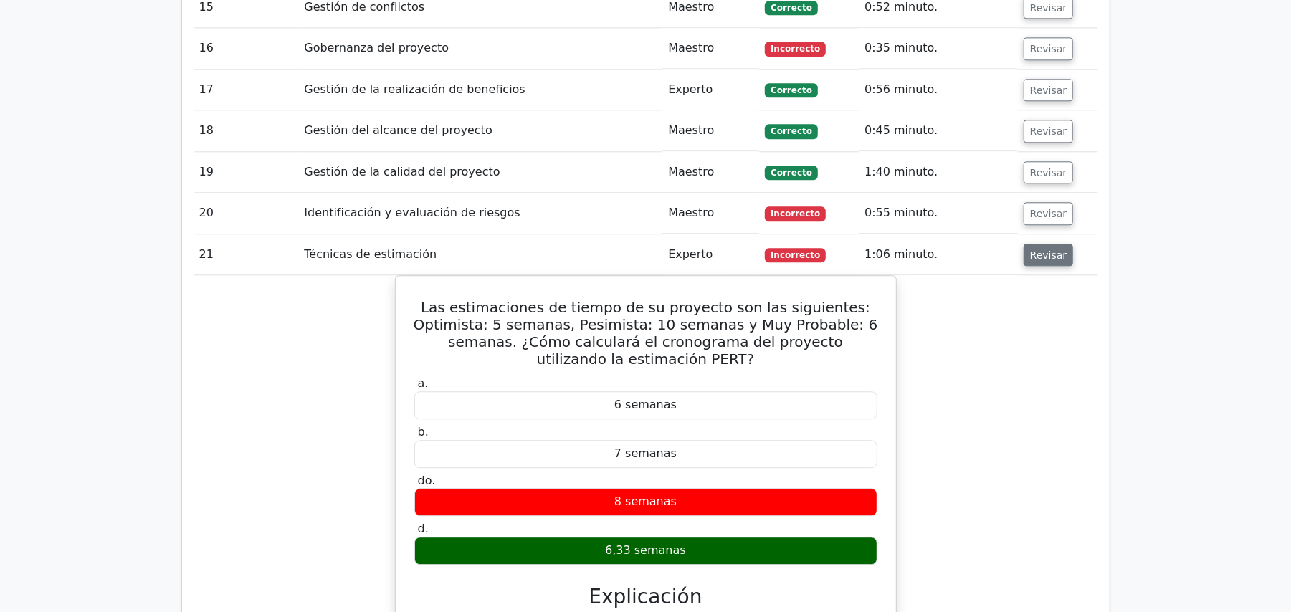
click at [1042, 249] on font "Revisar" at bounding box center [1048, 254] width 37 height 11
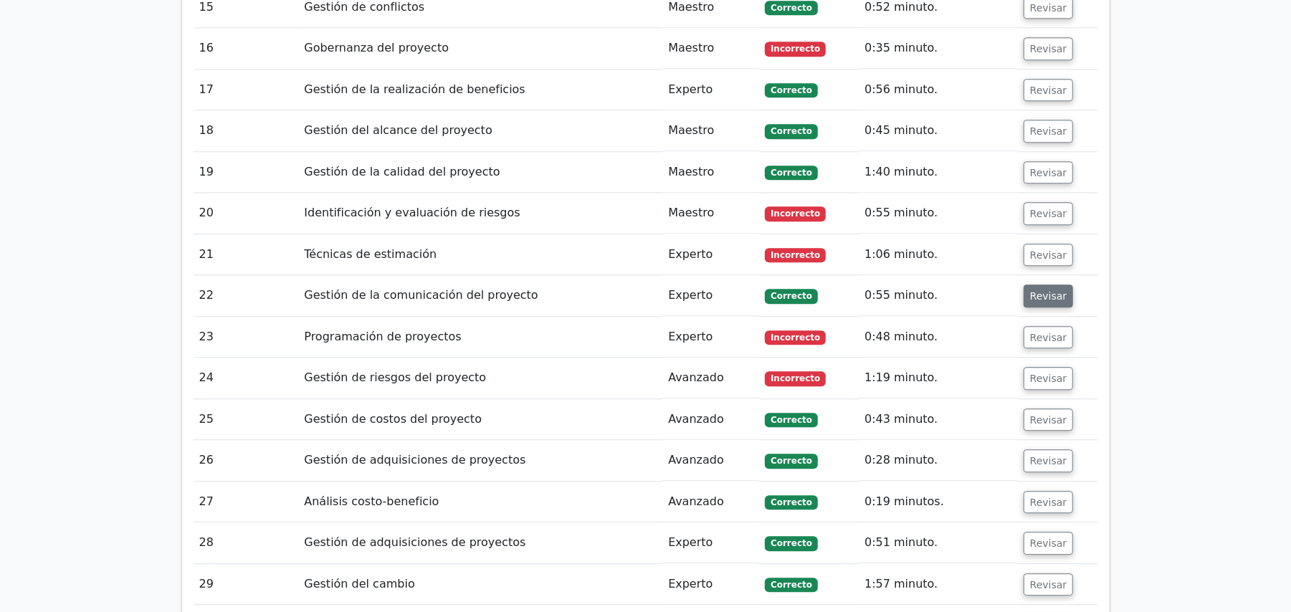
click at [1033, 290] on font "Revisar" at bounding box center [1048, 295] width 37 height 11
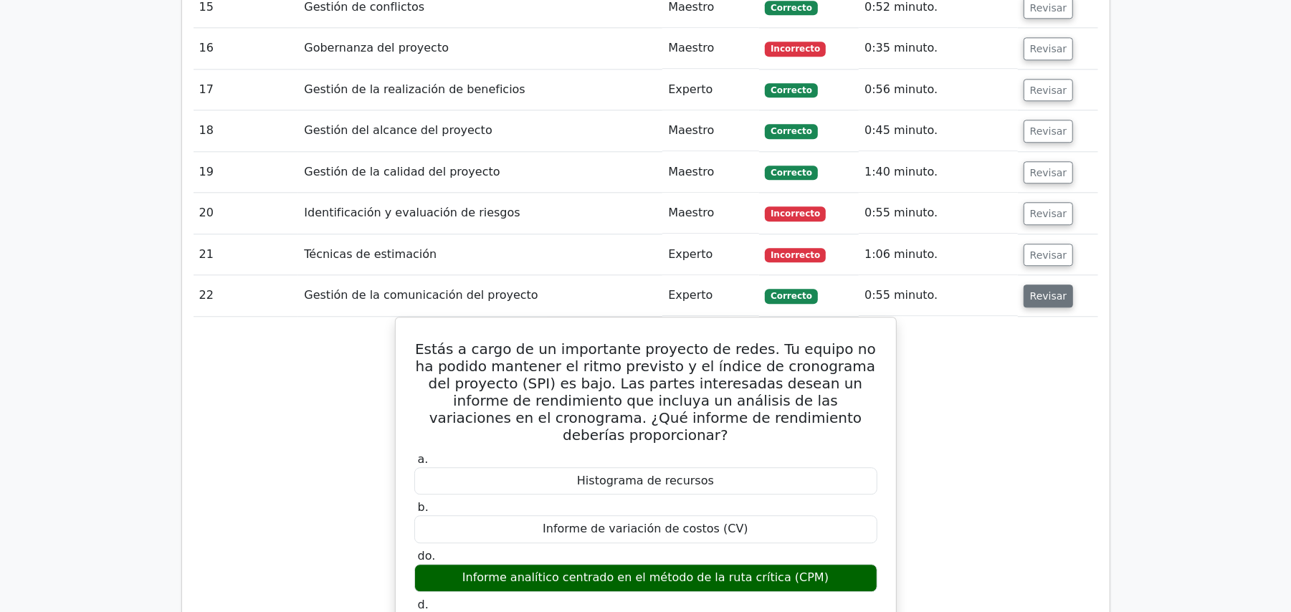
click at [1033, 290] on font "Revisar" at bounding box center [1048, 295] width 37 height 11
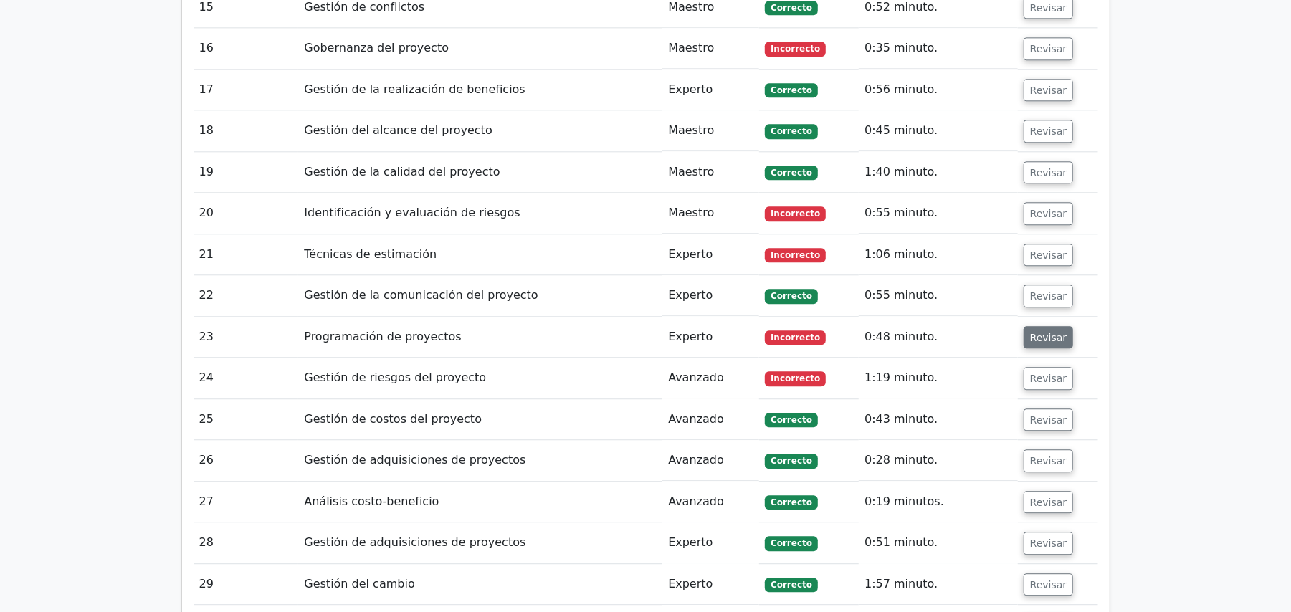
click at [1033, 331] on font "Revisar" at bounding box center [1048, 336] width 37 height 11
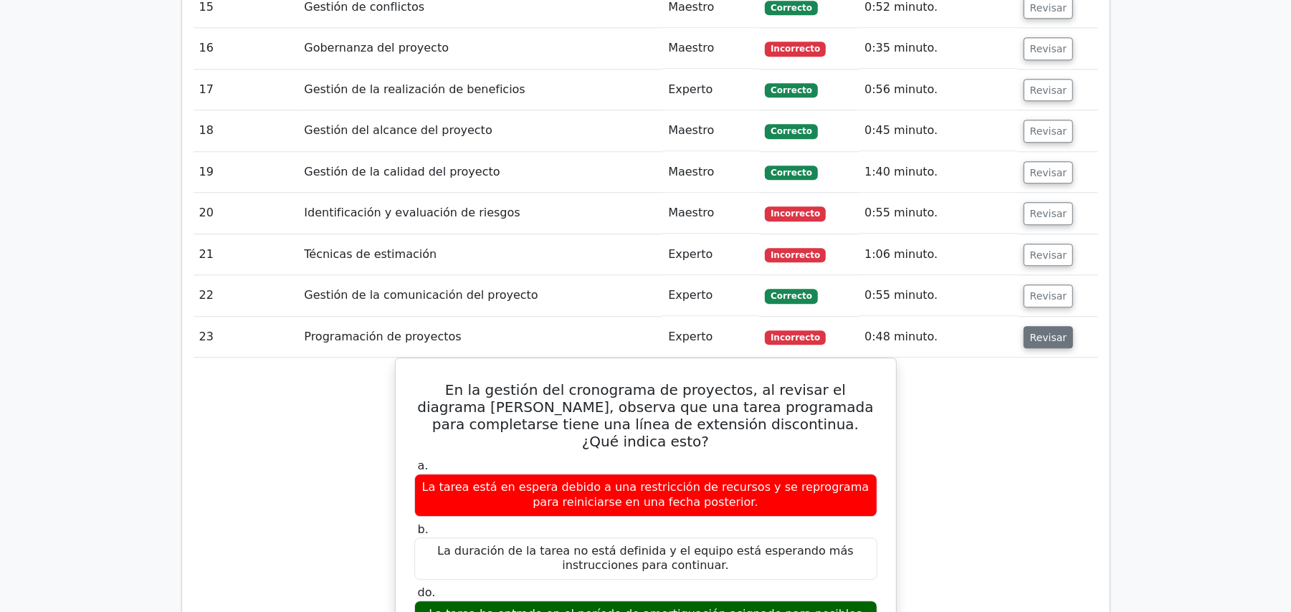
click at [1033, 331] on font "Revisar" at bounding box center [1048, 336] width 37 height 11
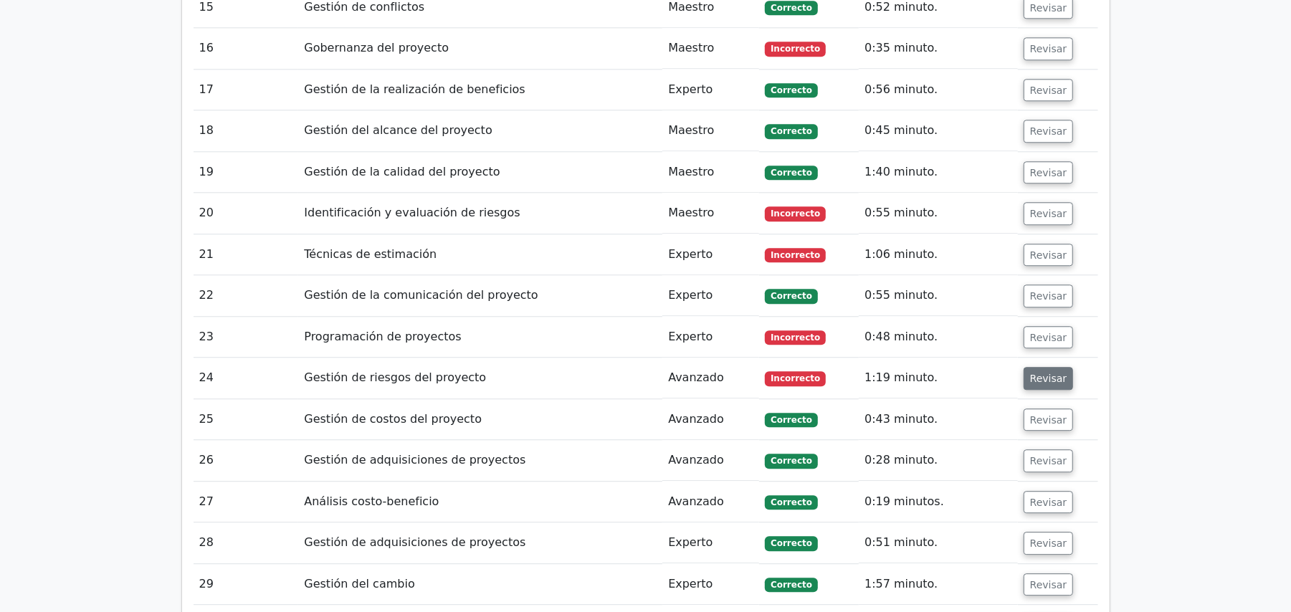
click at [1040, 373] on font "Revisar" at bounding box center [1048, 378] width 37 height 11
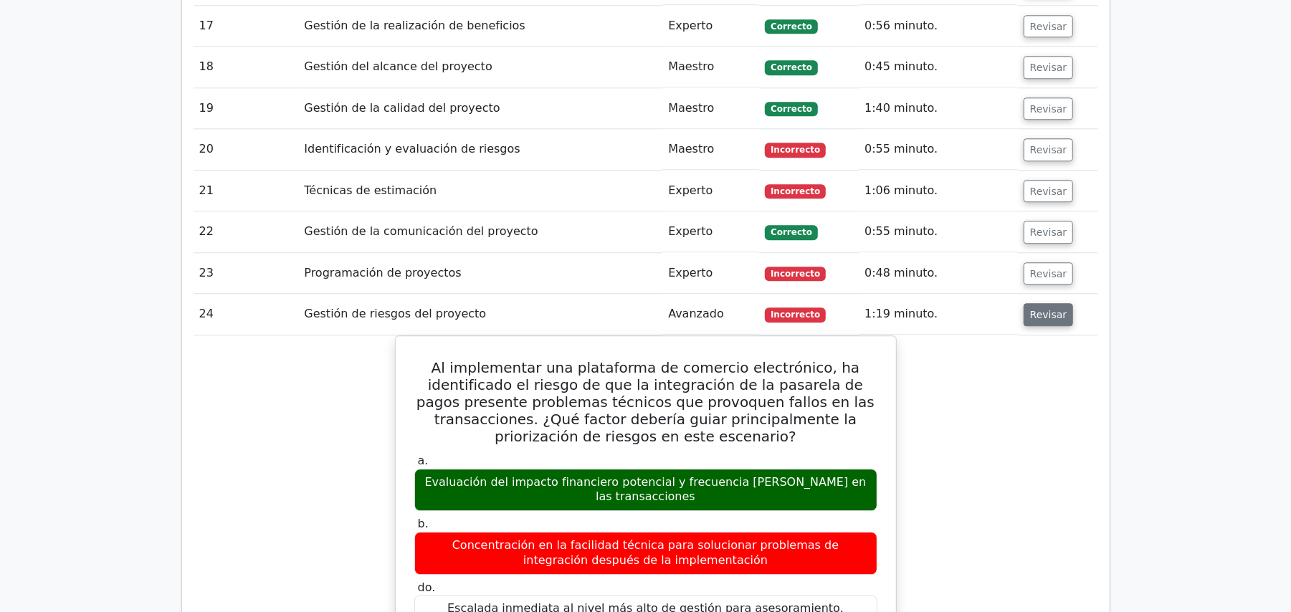
scroll to position [2599, 0]
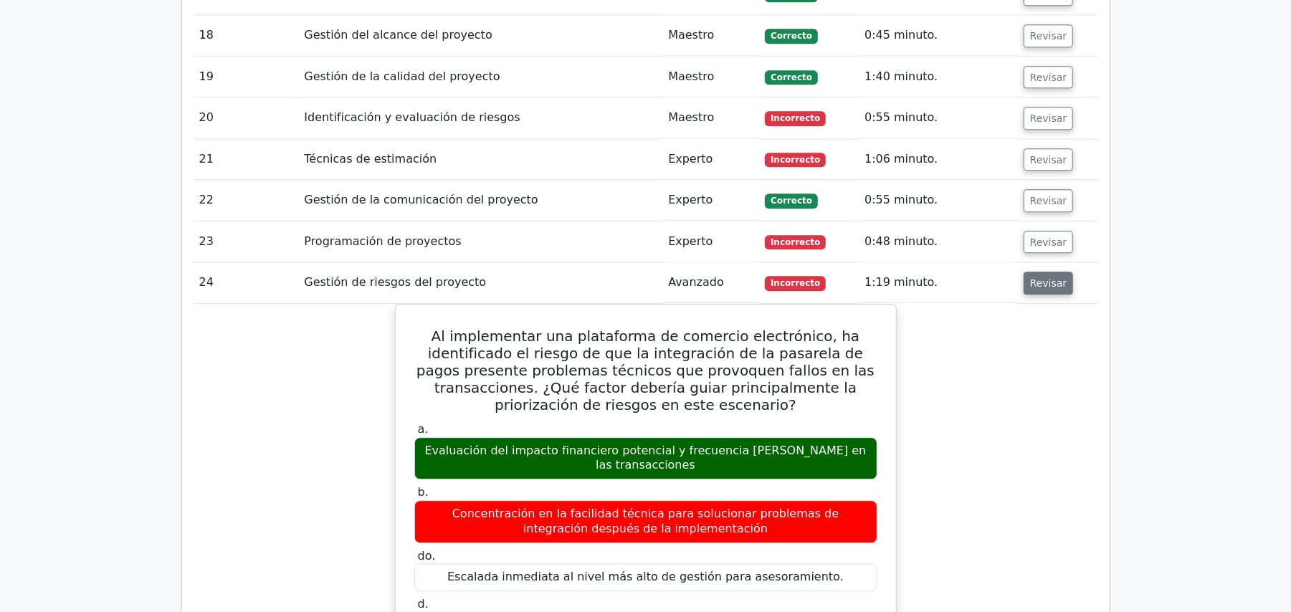
click at [1037, 277] on font "Revisar" at bounding box center [1048, 282] width 37 height 11
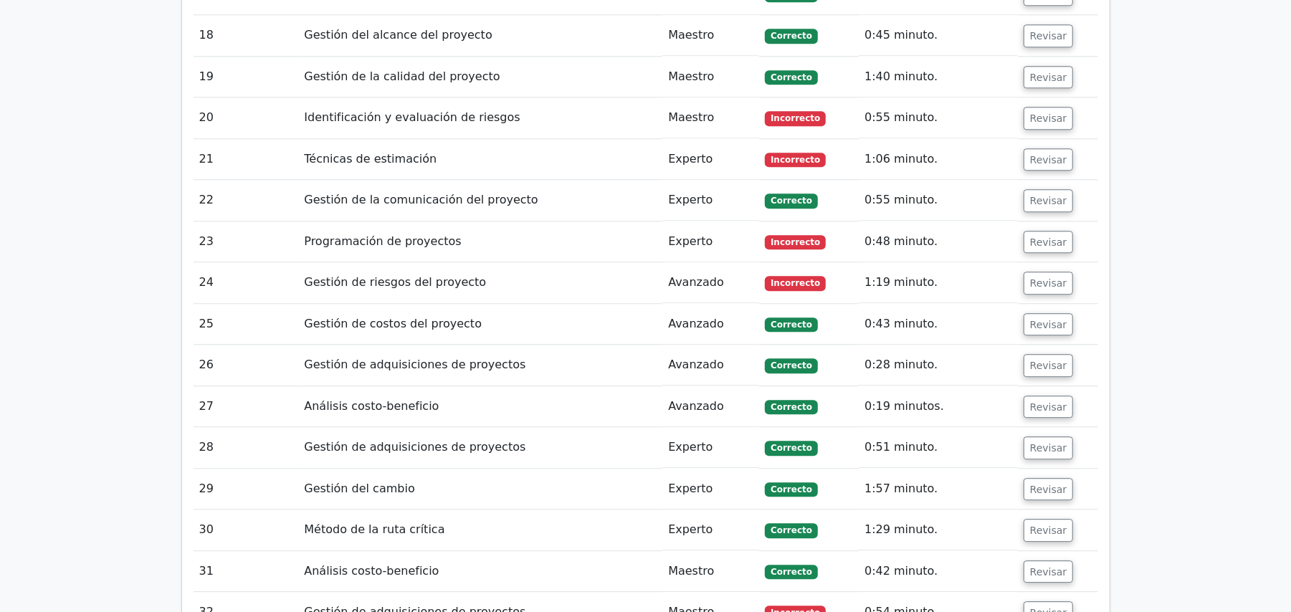
click at [1042, 304] on td "Revisar" at bounding box center [1058, 324] width 80 height 41
click at [1051, 315] on button "Revisar" at bounding box center [1049, 324] width 50 height 23
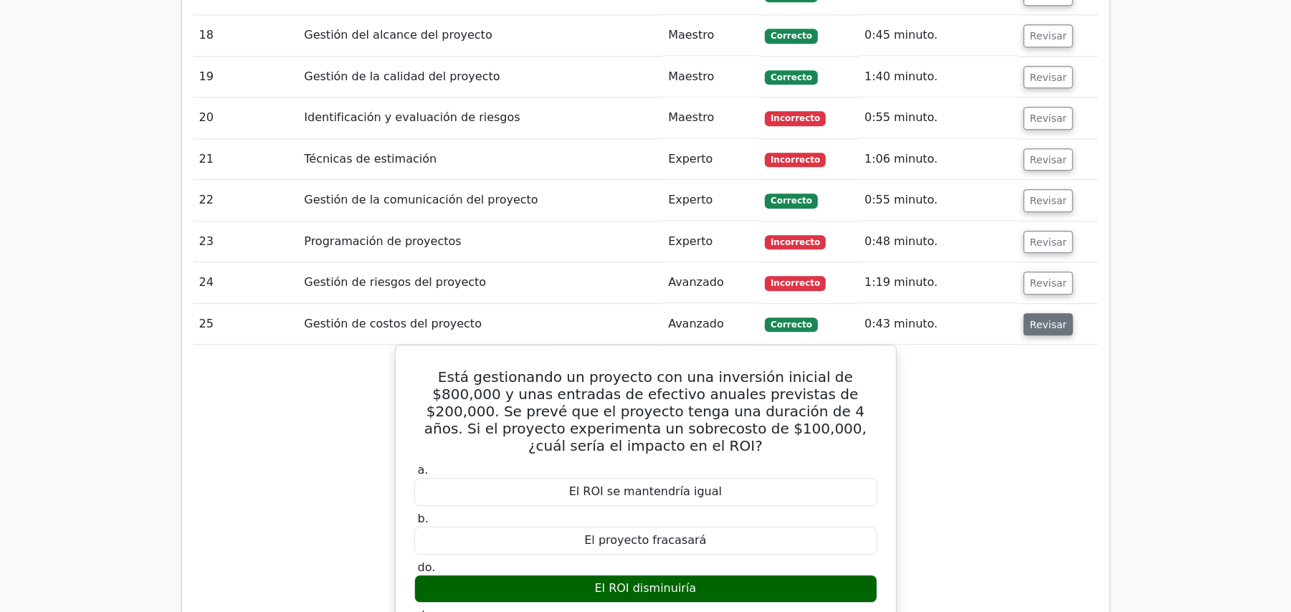
click at [1051, 315] on button "Revisar" at bounding box center [1049, 324] width 50 height 23
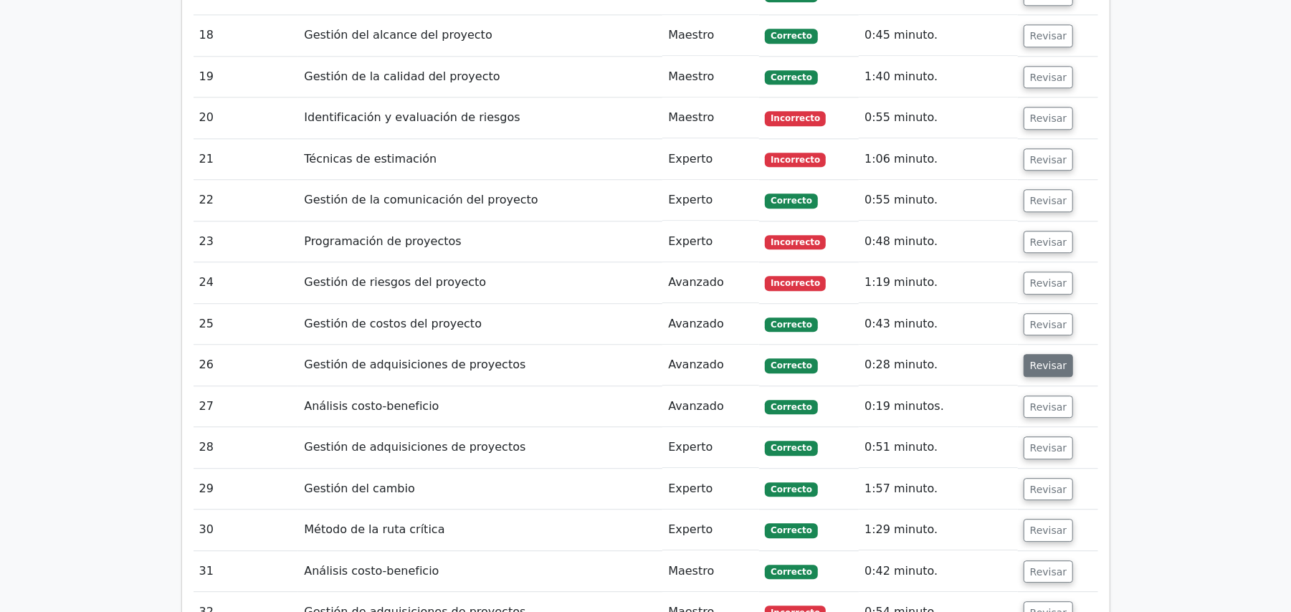
click at [1053, 360] on font "Revisar" at bounding box center [1048, 365] width 37 height 11
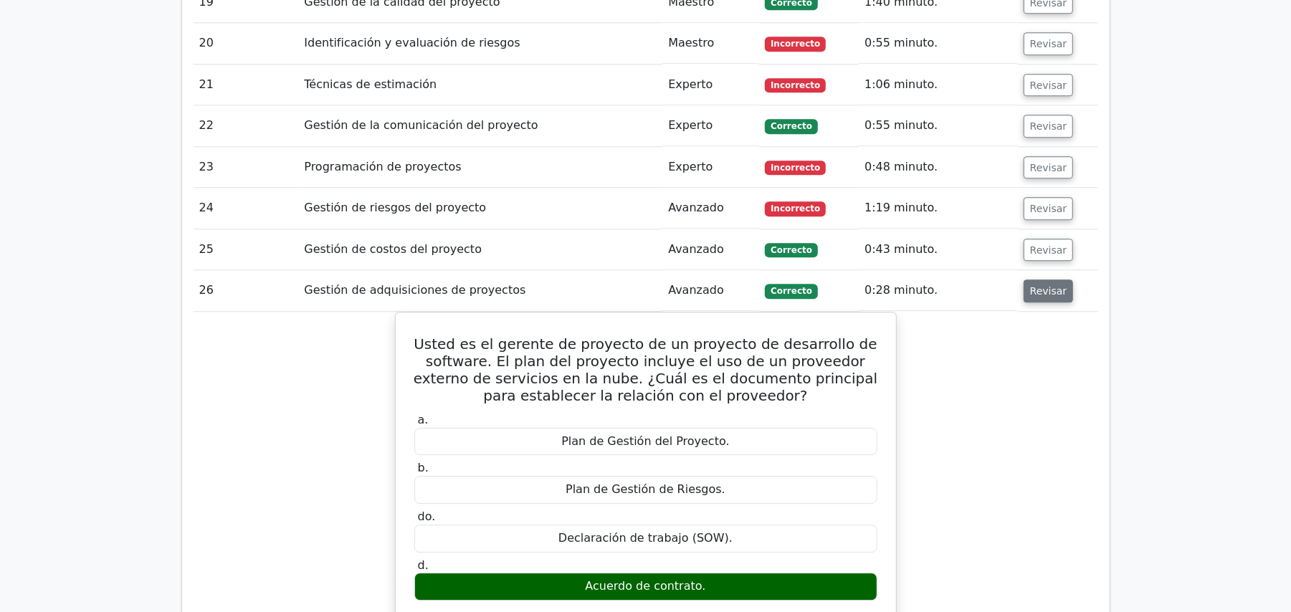
scroll to position [2694, 0]
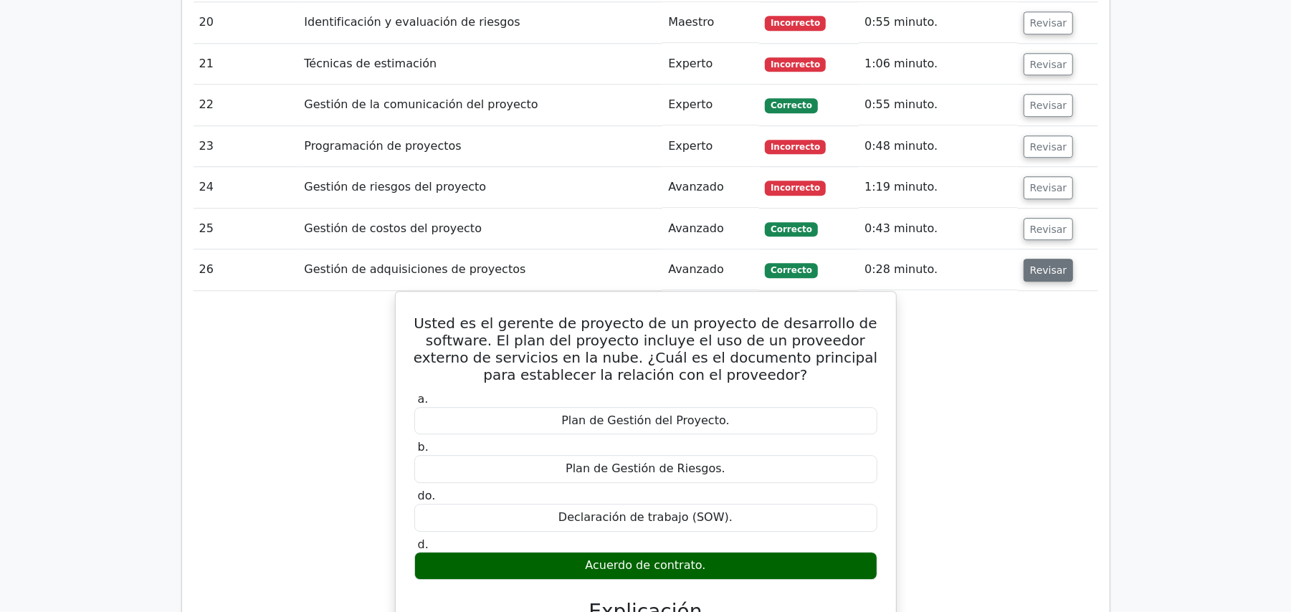
click at [1033, 265] on font "Revisar" at bounding box center [1048, 270] width 37 height 11
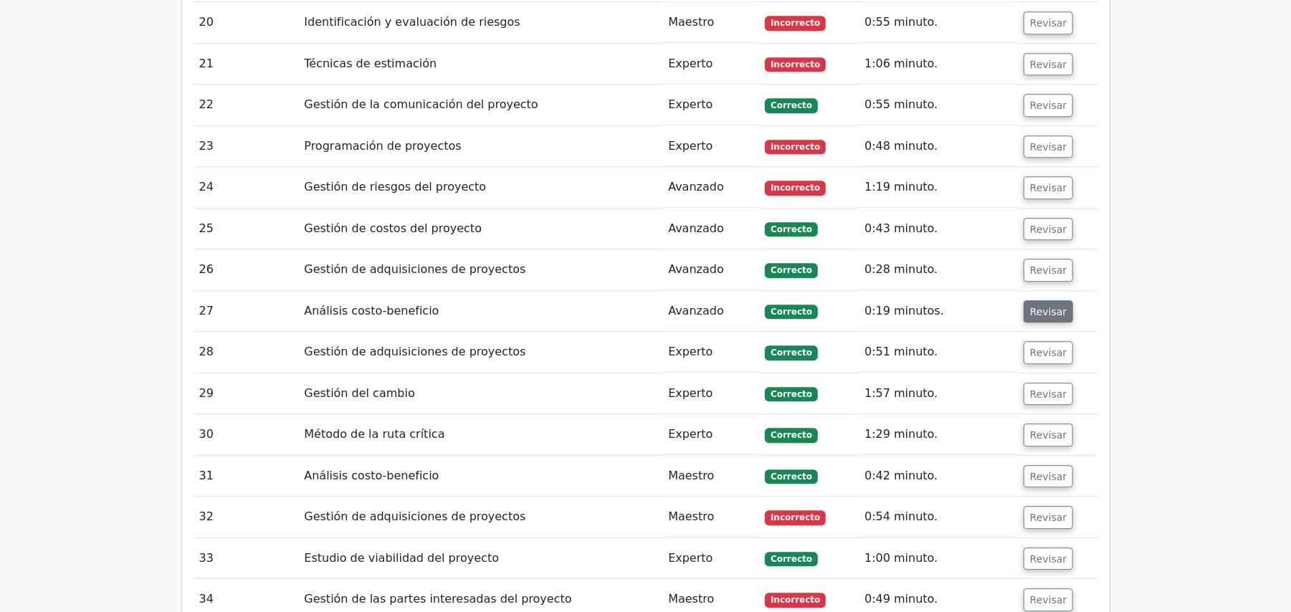
click at [1033, 300] on button "Revisar" at bounding box center [1049, 311] width 50 height 23
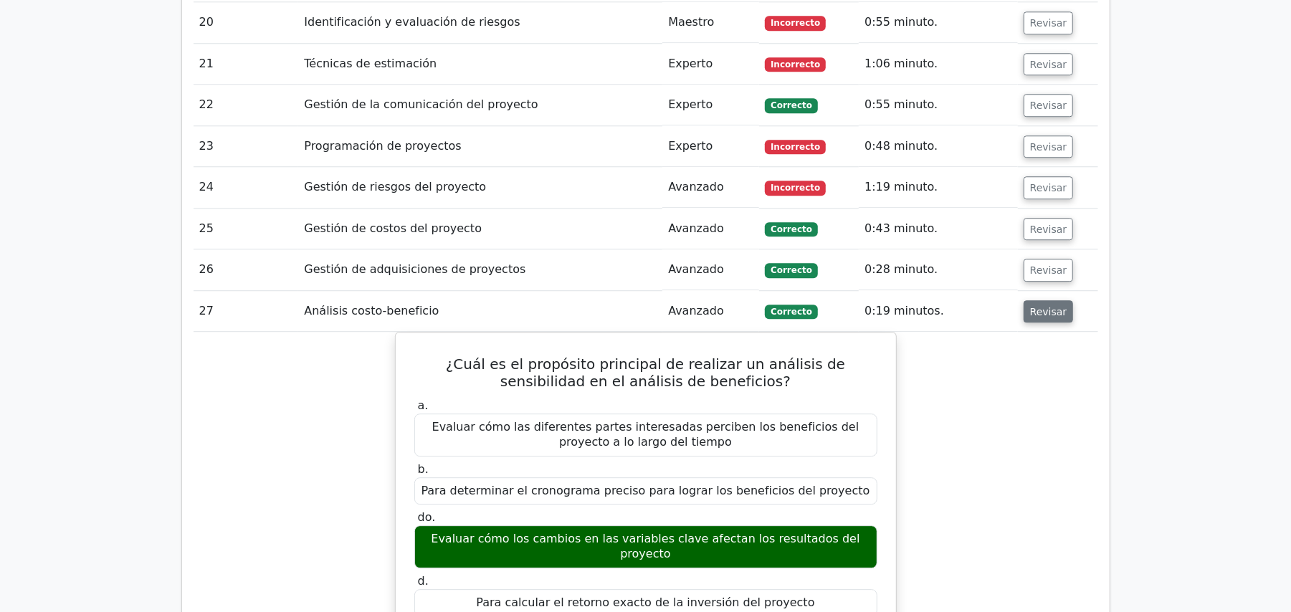
click at [1033, 300] on button "Revisar" at bounding box center [1049, 311] width 50 height 23
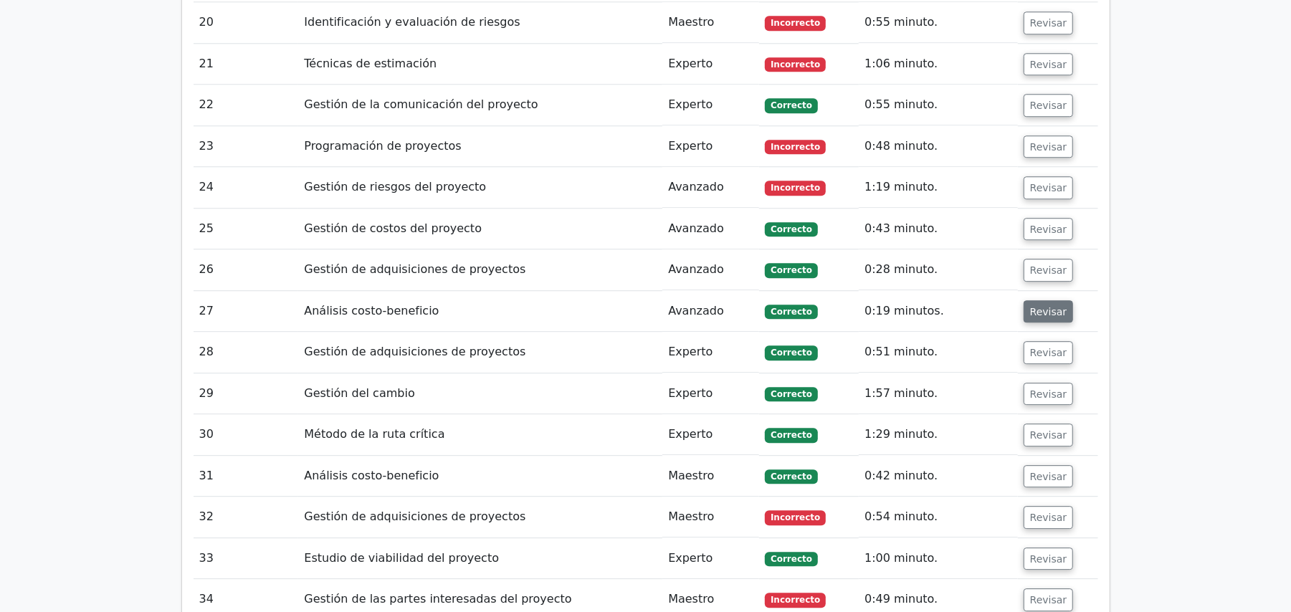
click at [1033, 300] on button "Revisar" at bounding box center [1049, 311] width 50 height 23
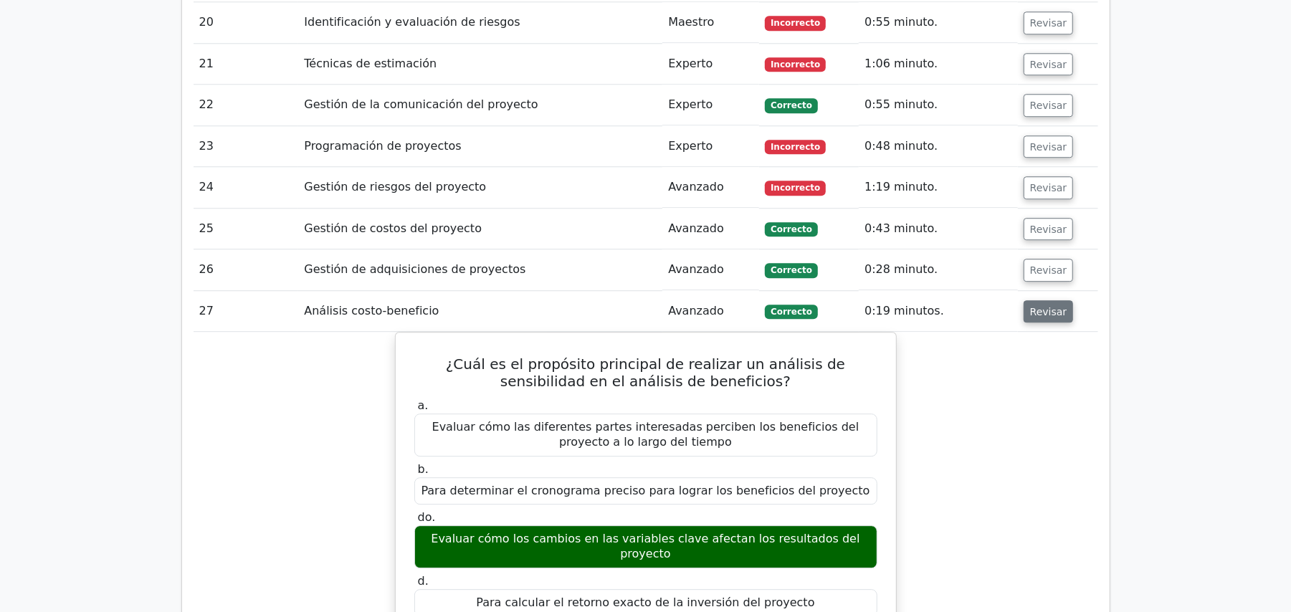
click at [1033, 300] on button "Revisar" at bounding box center [1049, 311] width 50 height 23
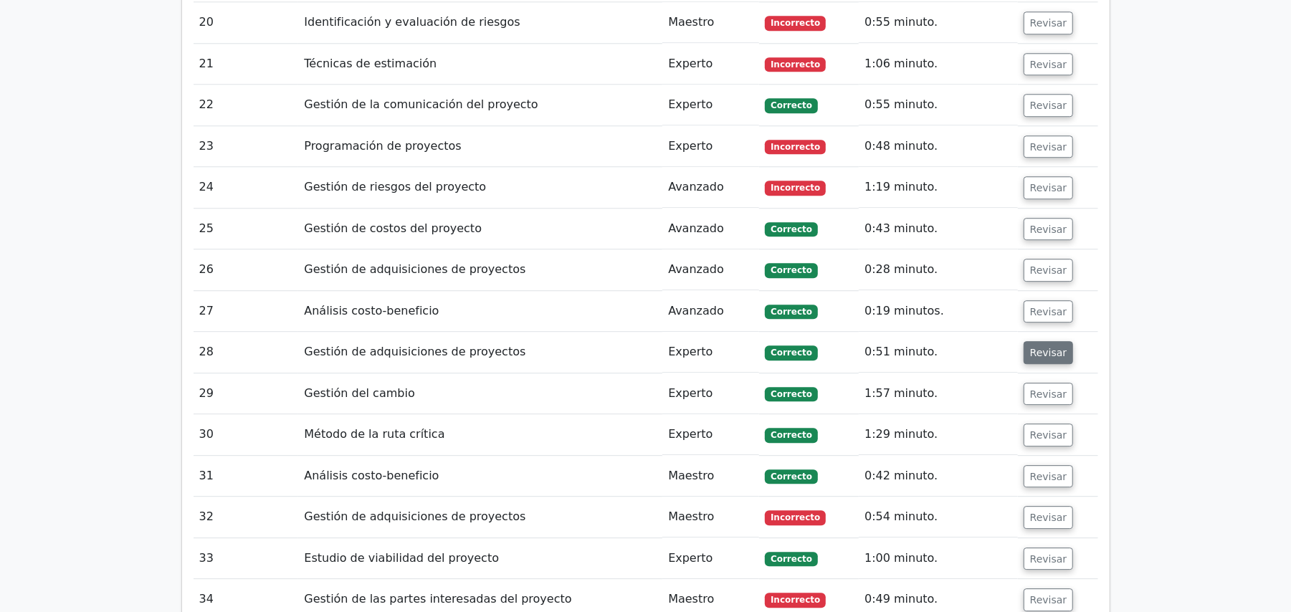
click at [1036, 347] on font "Revisar" at bounding box center [1048, 352] width 37 height 11
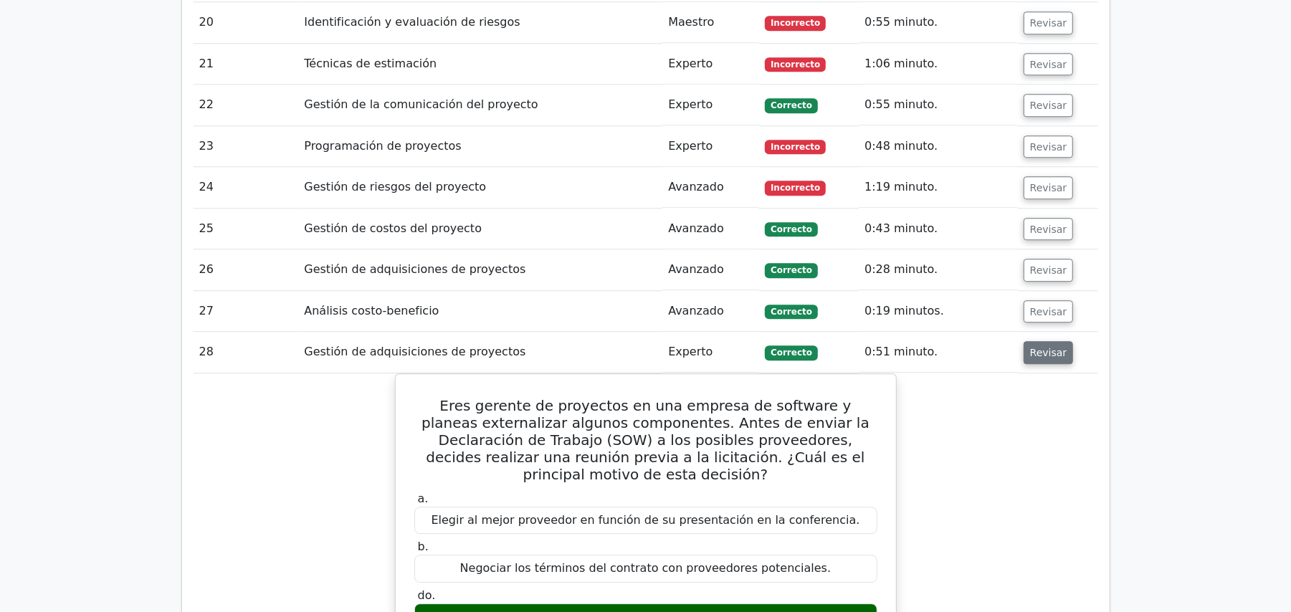
click at [1036, 347] on font "Revisar" at bounding box center [1048, 352] width 37 height 11
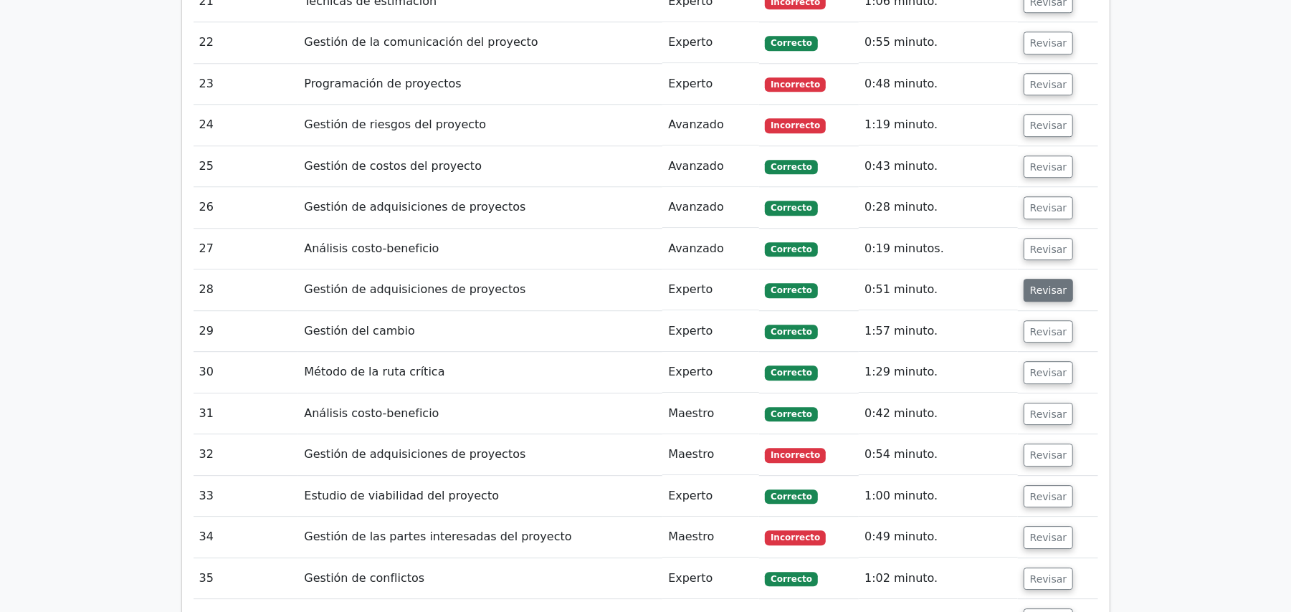
scroll to position [2790, 0]
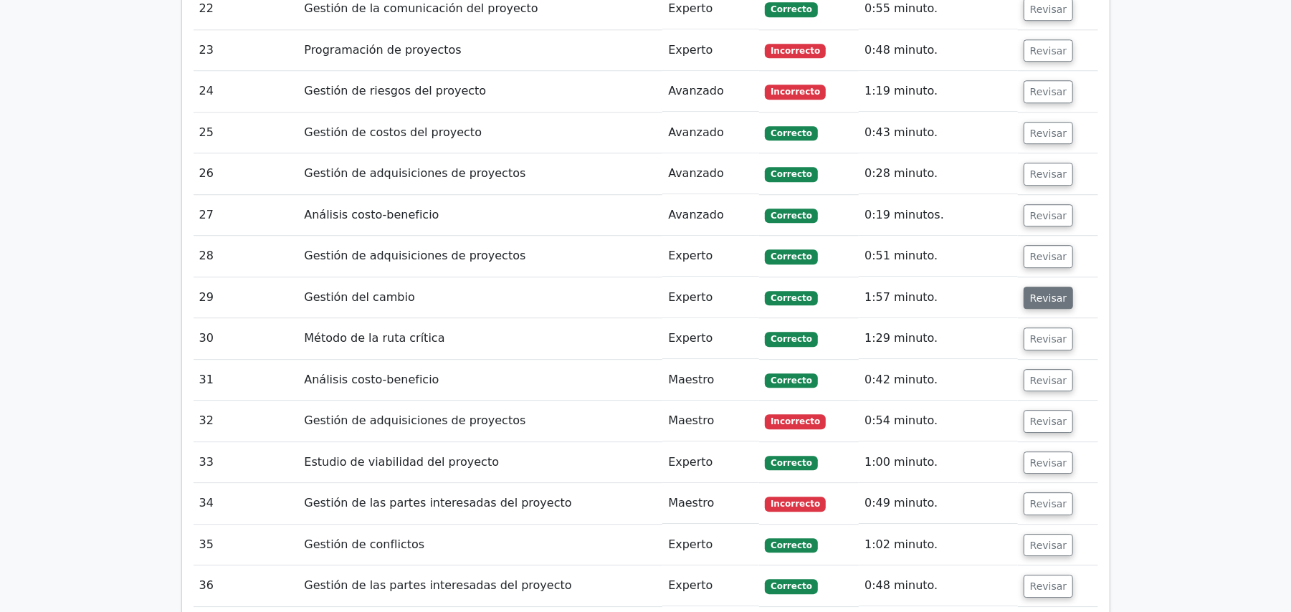
click at [1037, 292] on font "Revisar" at bounding box center [1048, 297] width 37 height 11
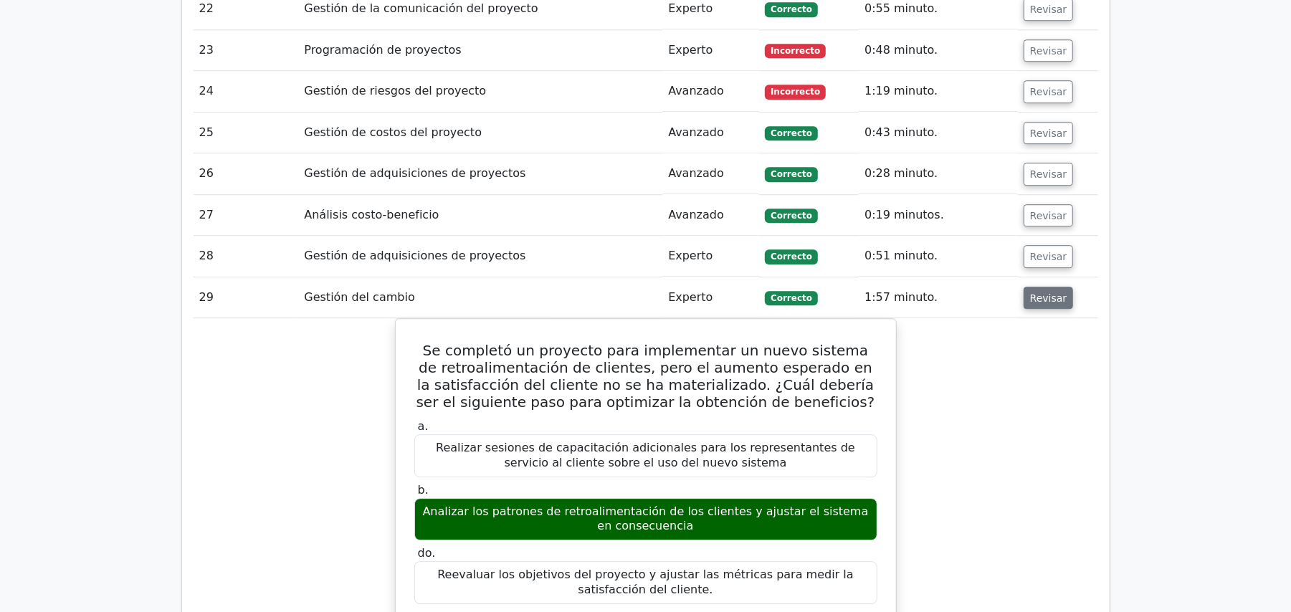
click at [1037, 292] on font "Revisar" at bounding box center [1048, 297] width 37 height 11
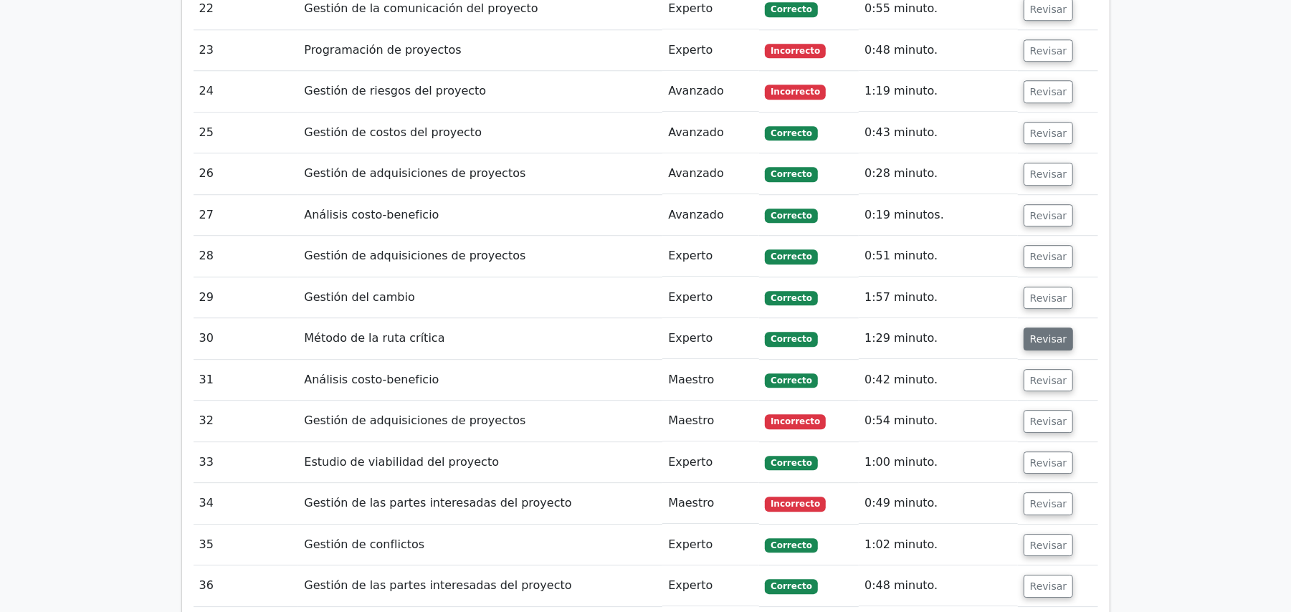
click at [1047, 333] on font "Revisar" at bounding box center [1048, 338] width 37 height 11
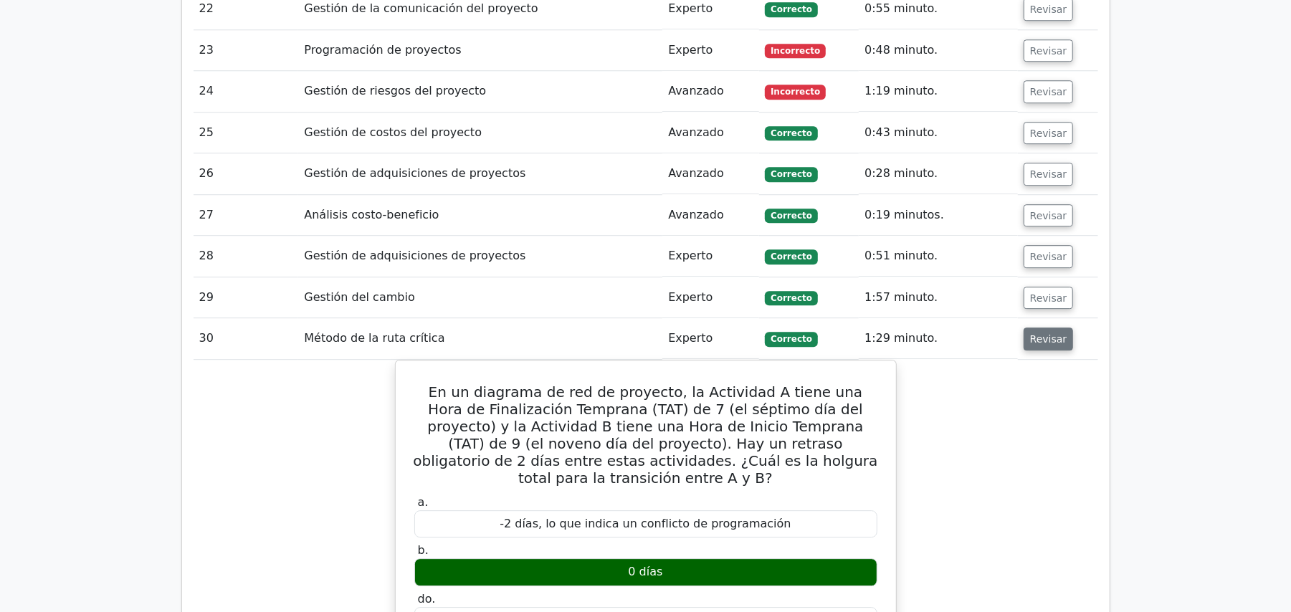
click at [1047, 333] on font "Revisar" at bounding box center [1048, 338] width 37 height 11
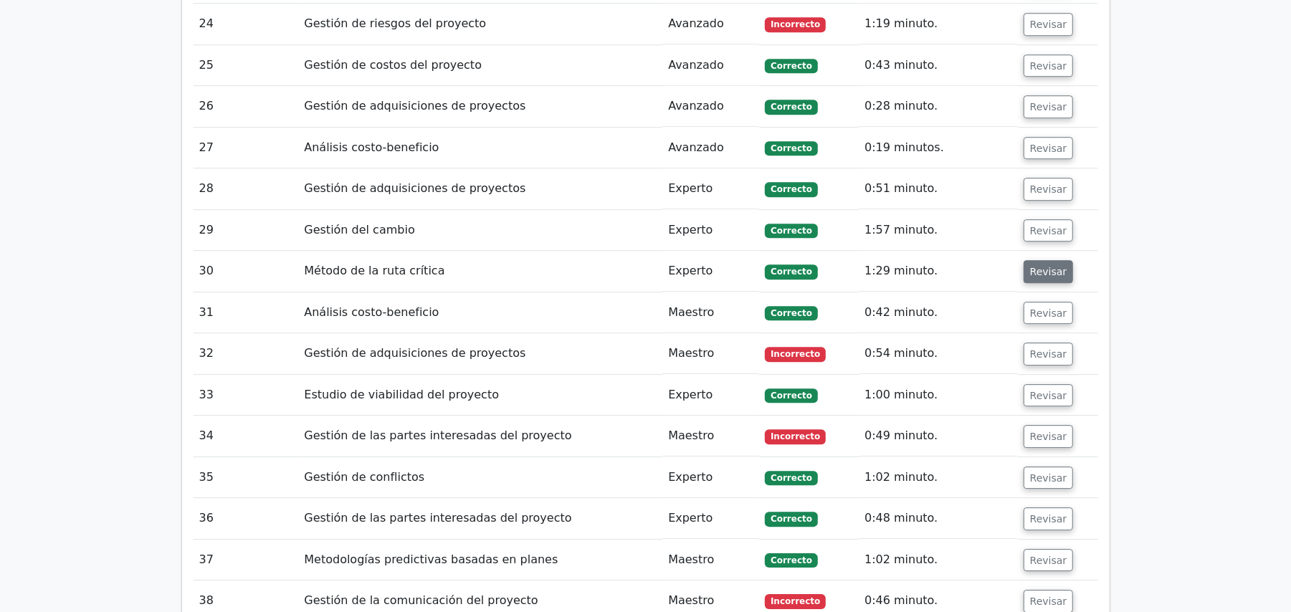
scroll to position [2886, 0]
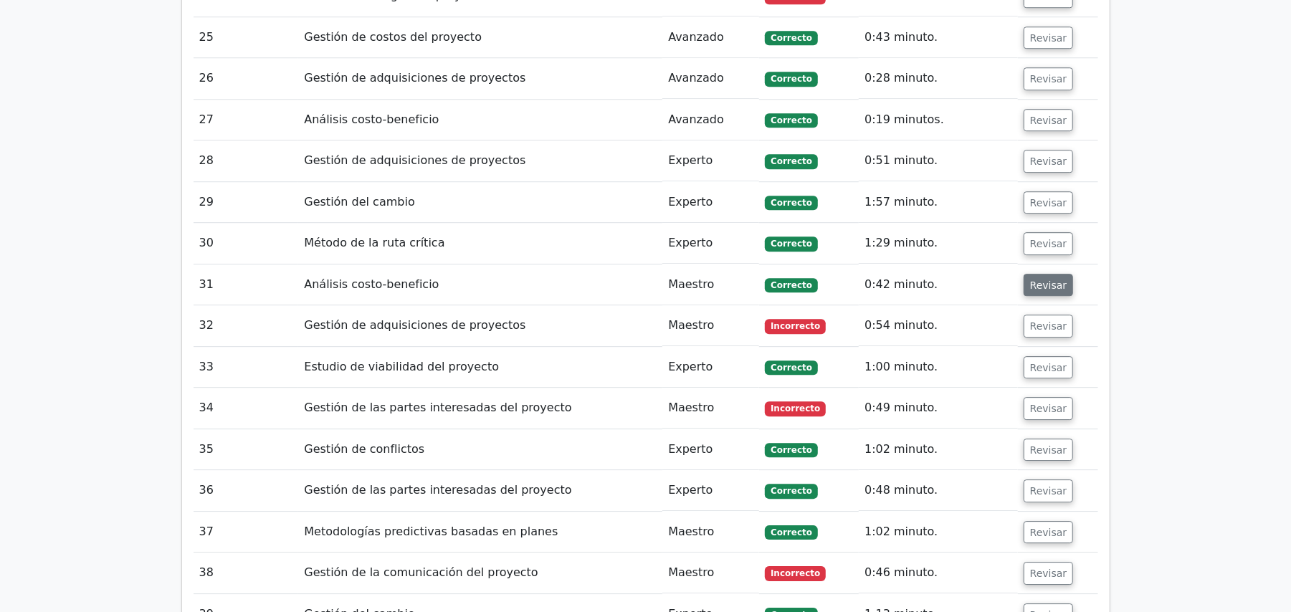
click at [1050, 279] on font "Revisar" at bounding box center [1048, 284] width 37 height 11
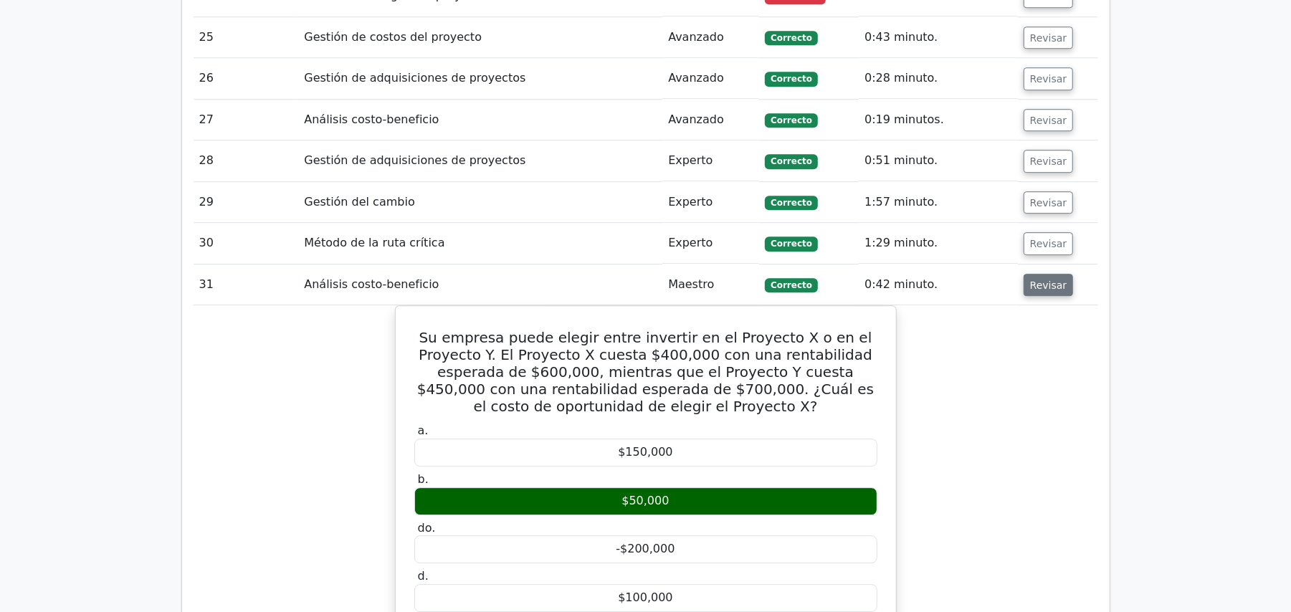
click at [1053, 279] on font "Revisar" at bounding box center [1048, 284] width 37 height 11
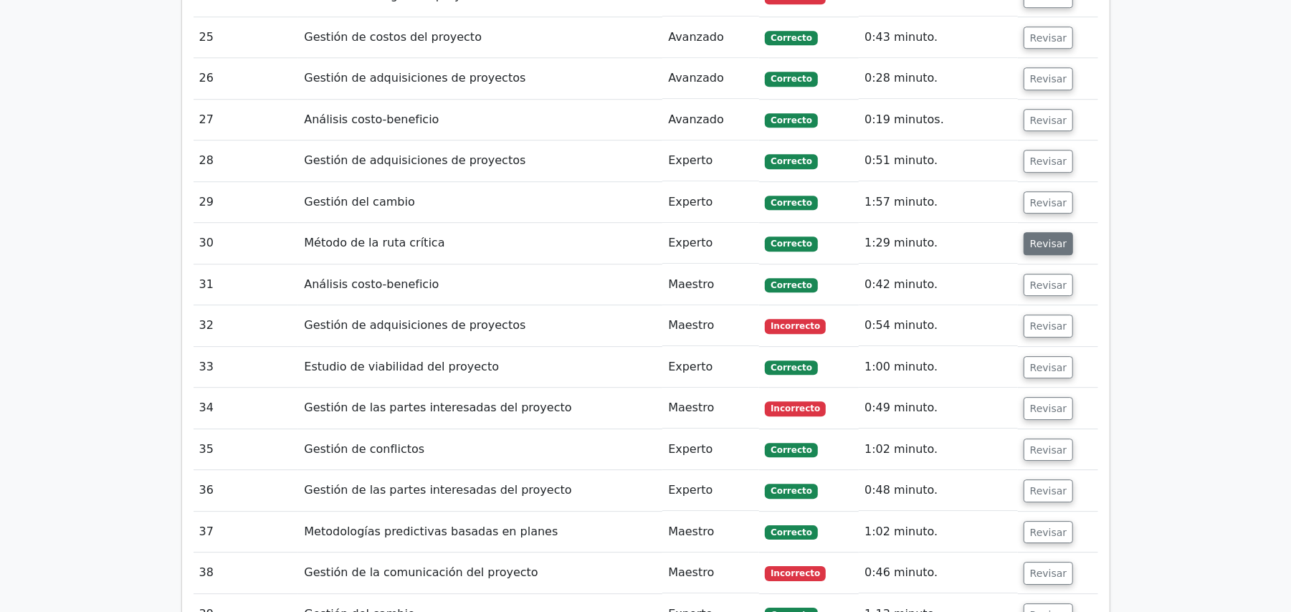
click at [1044, 238] on font "Revisar" at bounding box center [1048, 243] width 37 height 11
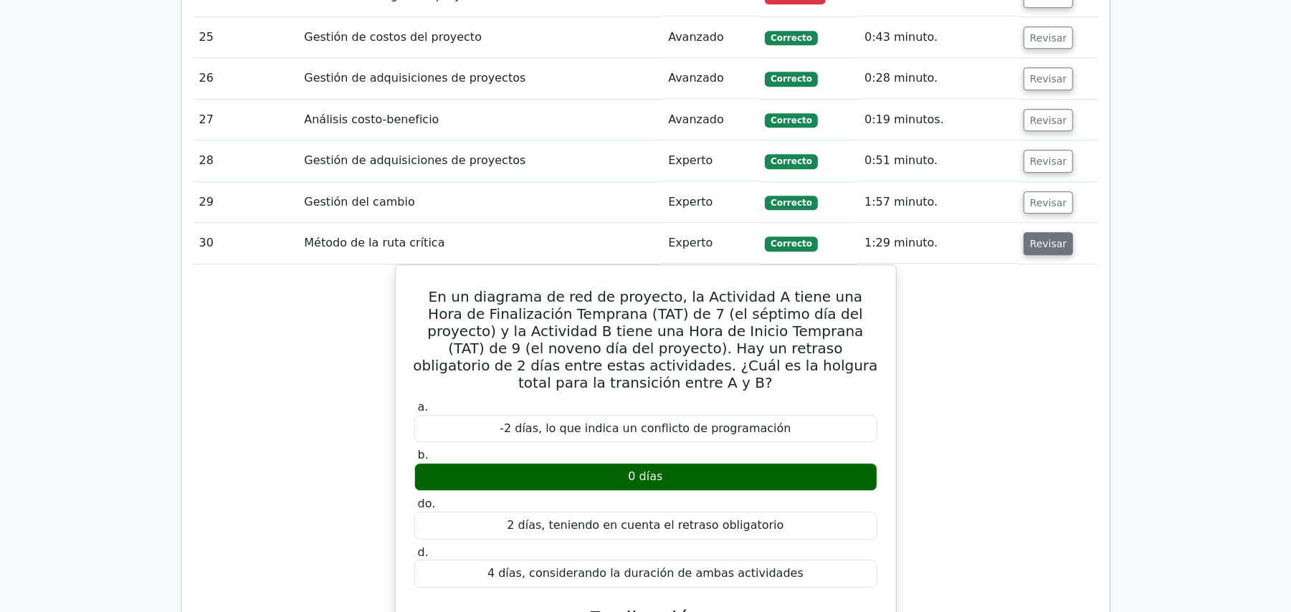
click at [1044, 238] on font "Revisar" at bounding box center [1048, 243] width 37 height 11
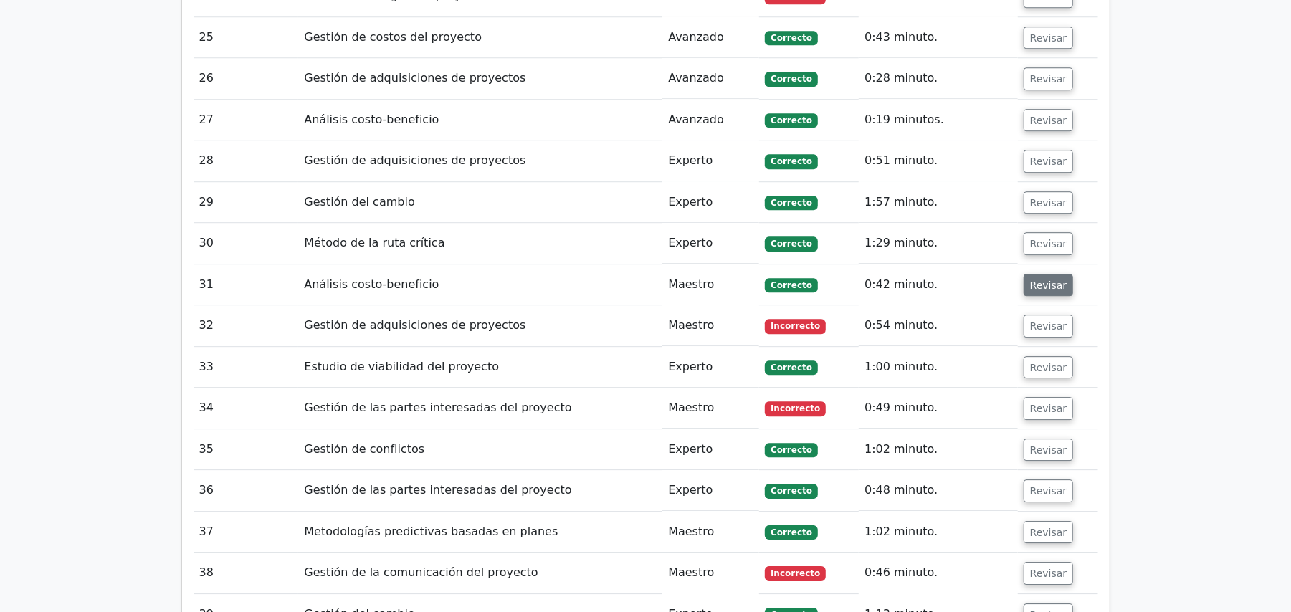
click at [1050, 279] on font "Revisar" at bounding box center [1048, 284] width 37 height 11
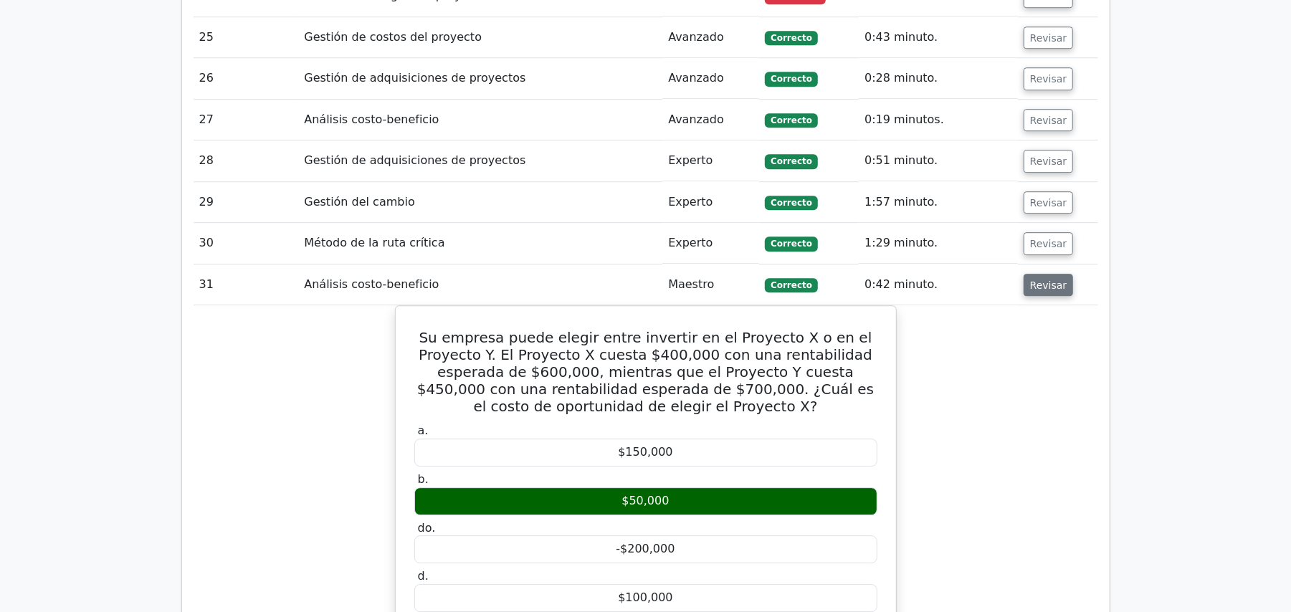
click at [1050, 279] on font "Revisar" at bounding box center [1048, 284] width 37 height 11
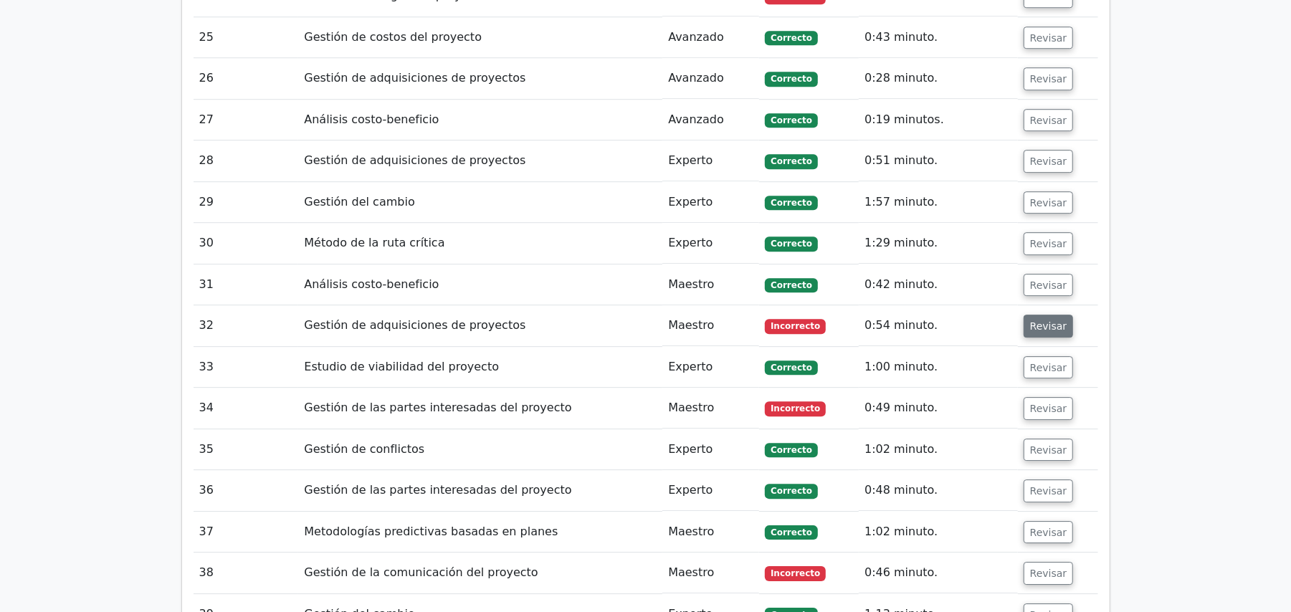
click at [1048, 315] on button "Revisar" at bounding box center [1049, 326] width 50 height 23
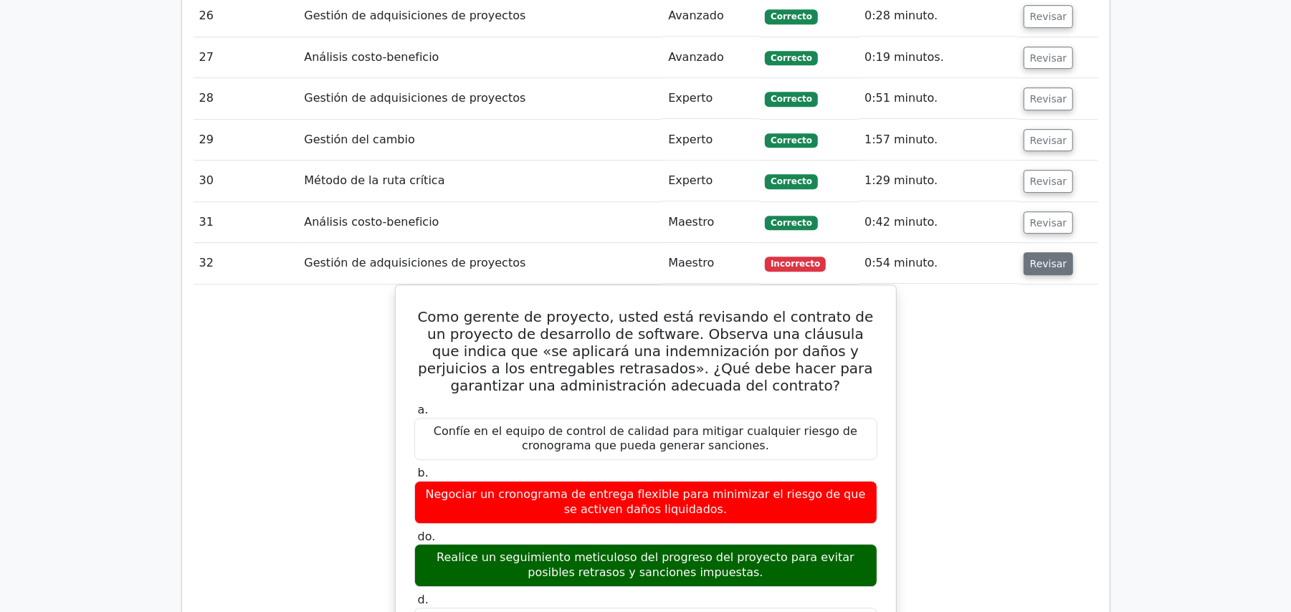
scroll to position [2981, 0]
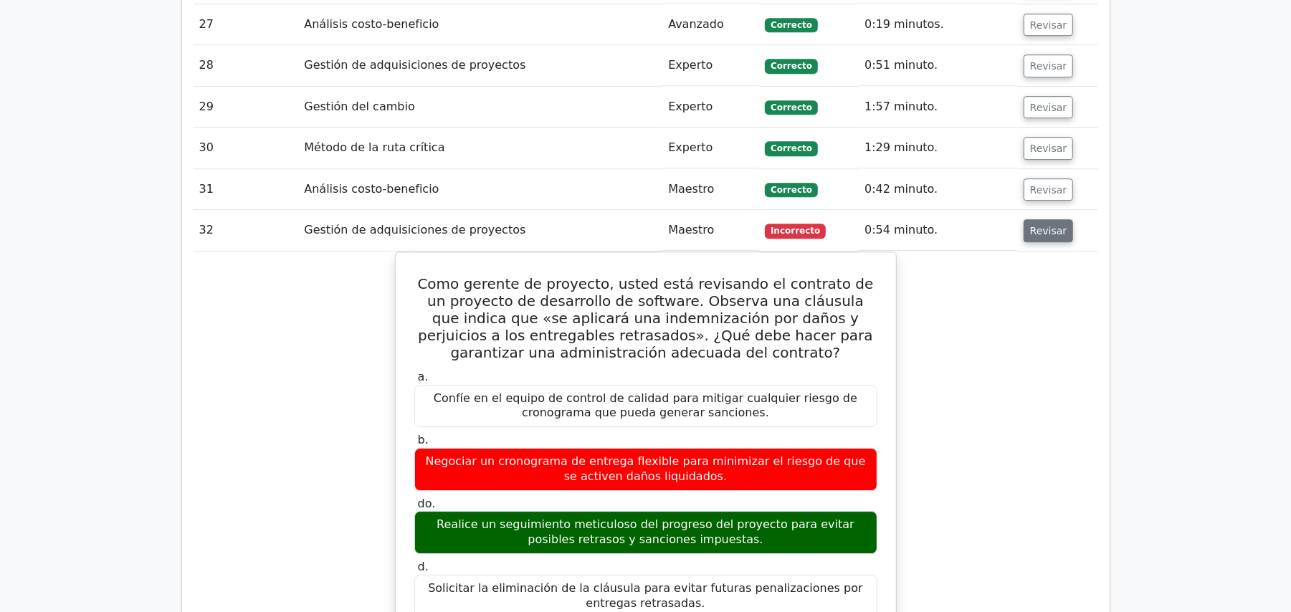
click at [1050, 225] on font "Revisar" at bounding box center [1048, 230] width 37 height 11
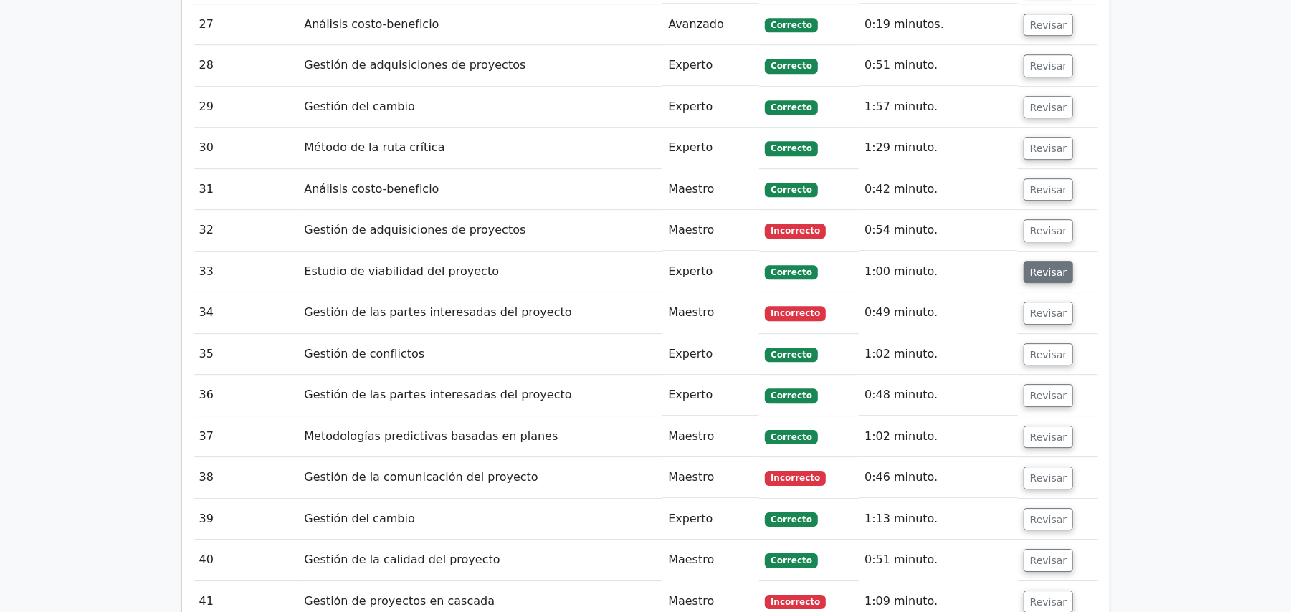
click at [1059, 261] on button "Revisar" at bounding box center [1049, 272] width 50 height 23
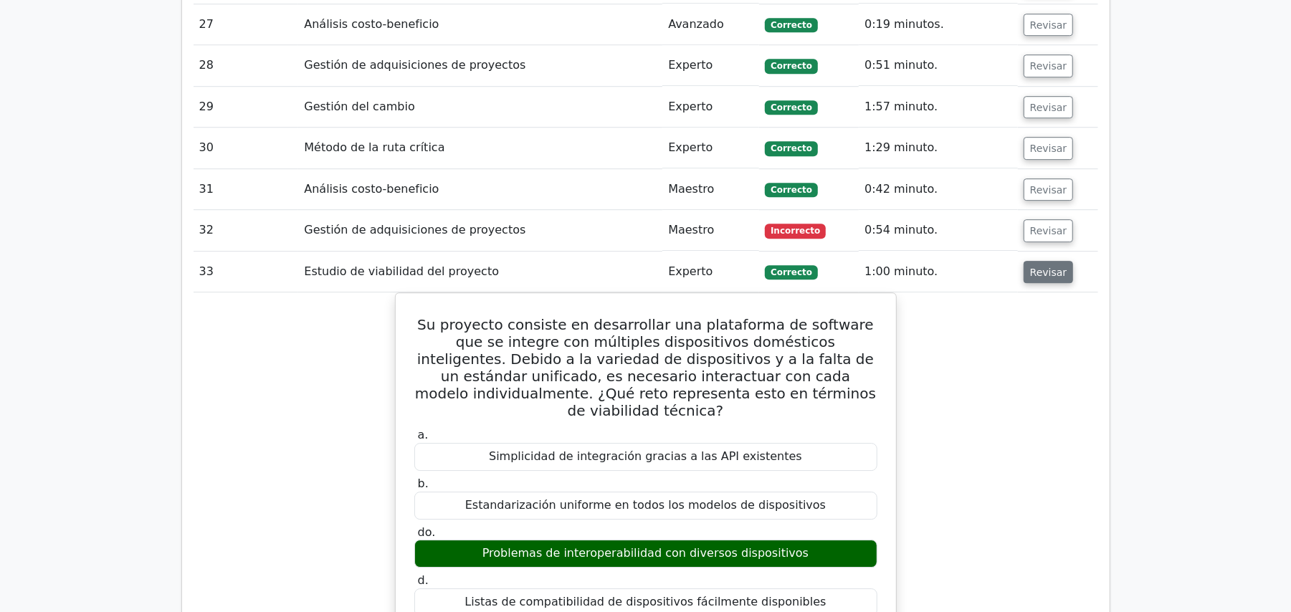
click at [1059, 261] on button "Revisar" at bounding box center [1049, 272] width 50 height 23
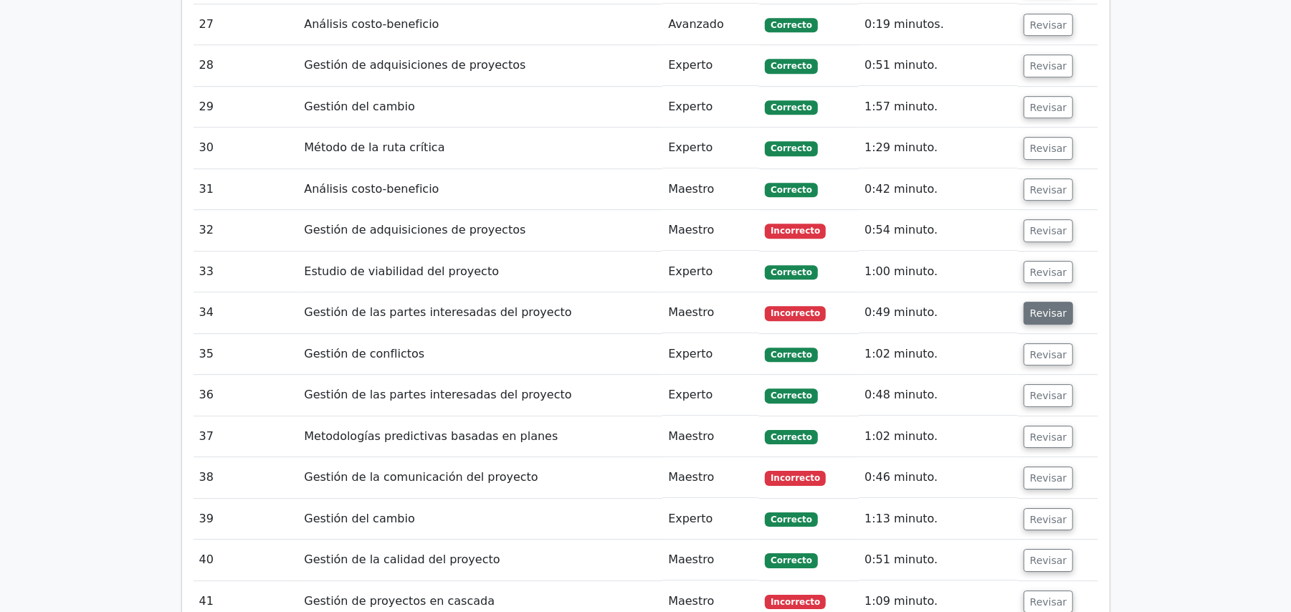
click at [1057, 308] on font "Revisar" at bounding box center [1048, 313] width 37 height 11
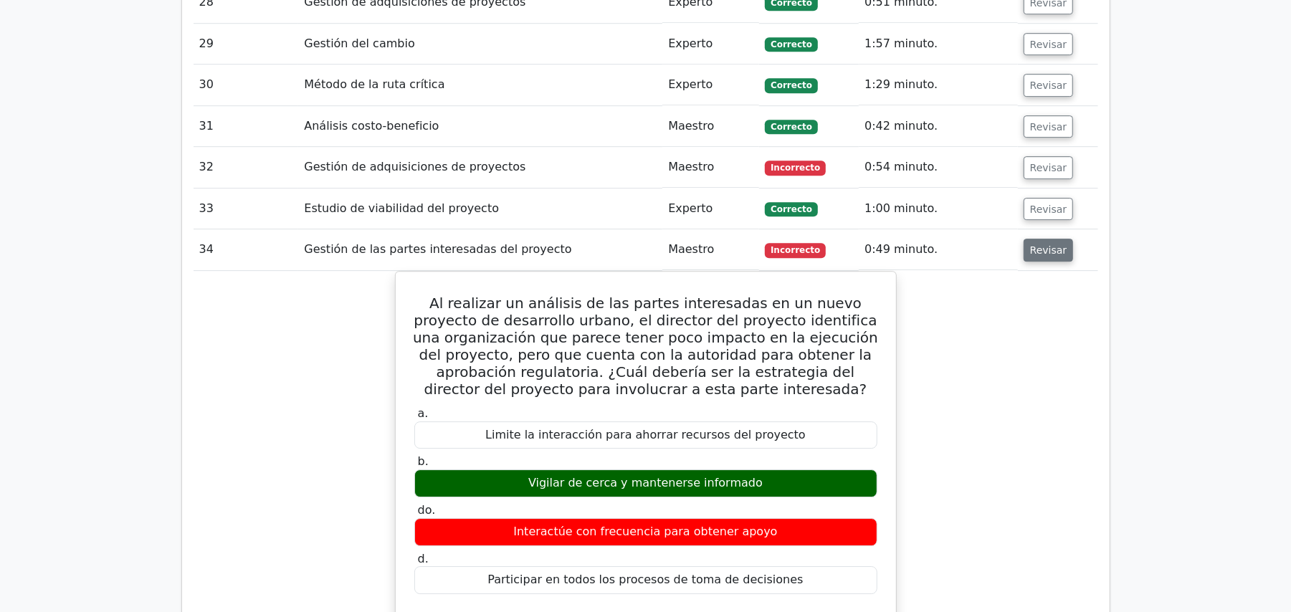
scroll to position [3077, 0]
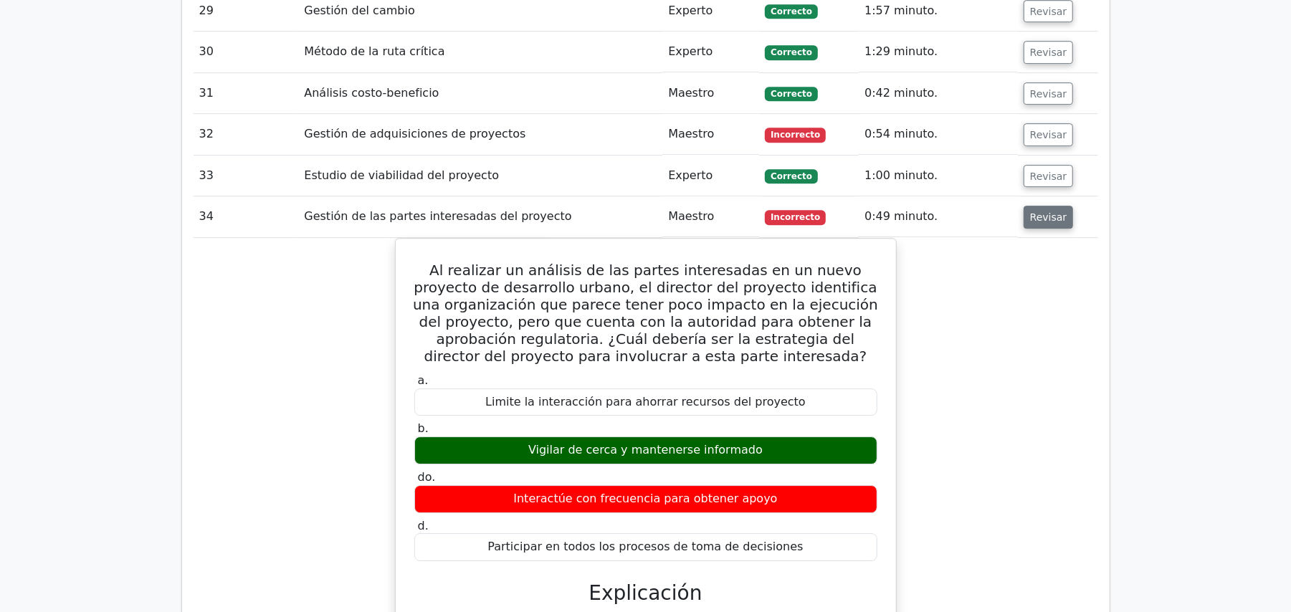
click at [1045, 212] on font "Revisar" at bounding box center [1048, 217] width 37 height 11
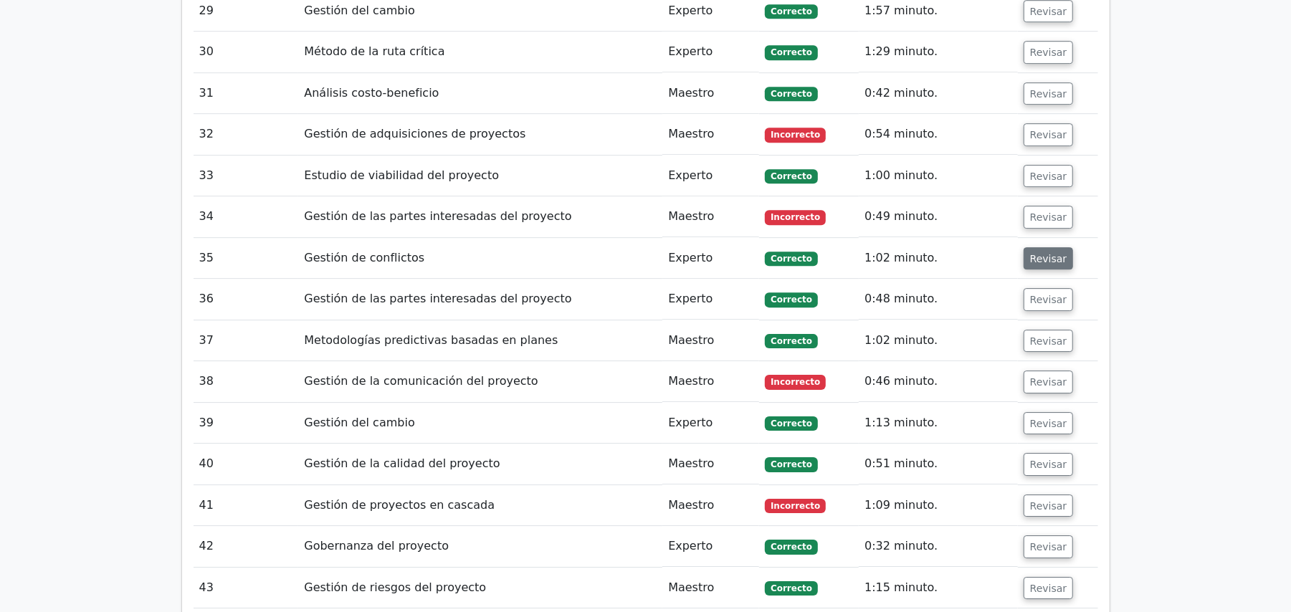
click at [1038, 252] on font "Revisar" at bounding box center [1048, 257] width 37 height 11
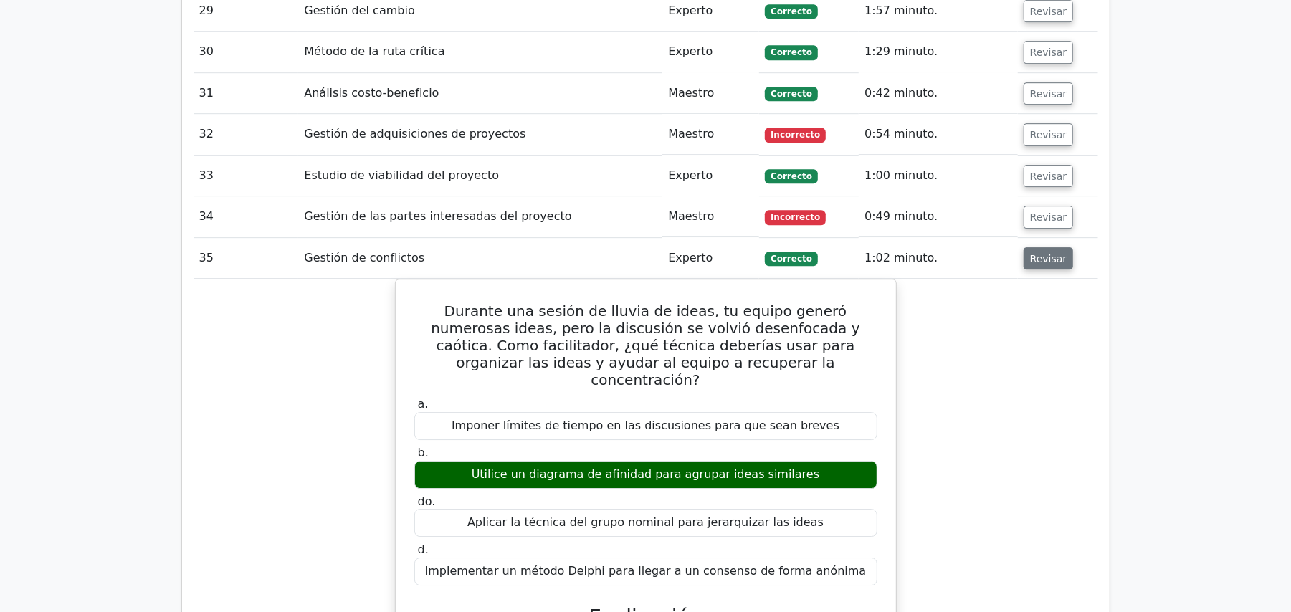
click at [1041, 252] on font "Revisar" at bounding box center [1048, 257] width 37 height 11
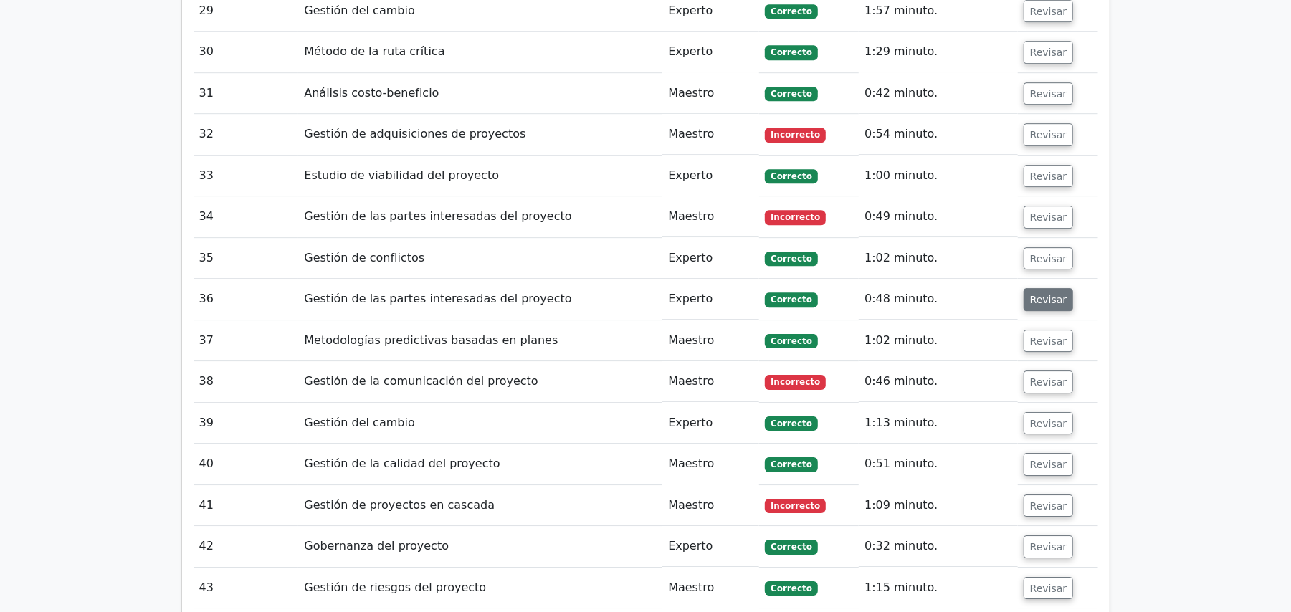
click at [1047, 294] on font "Revisar" at bounding box center [1048, 299] width 37 height 11
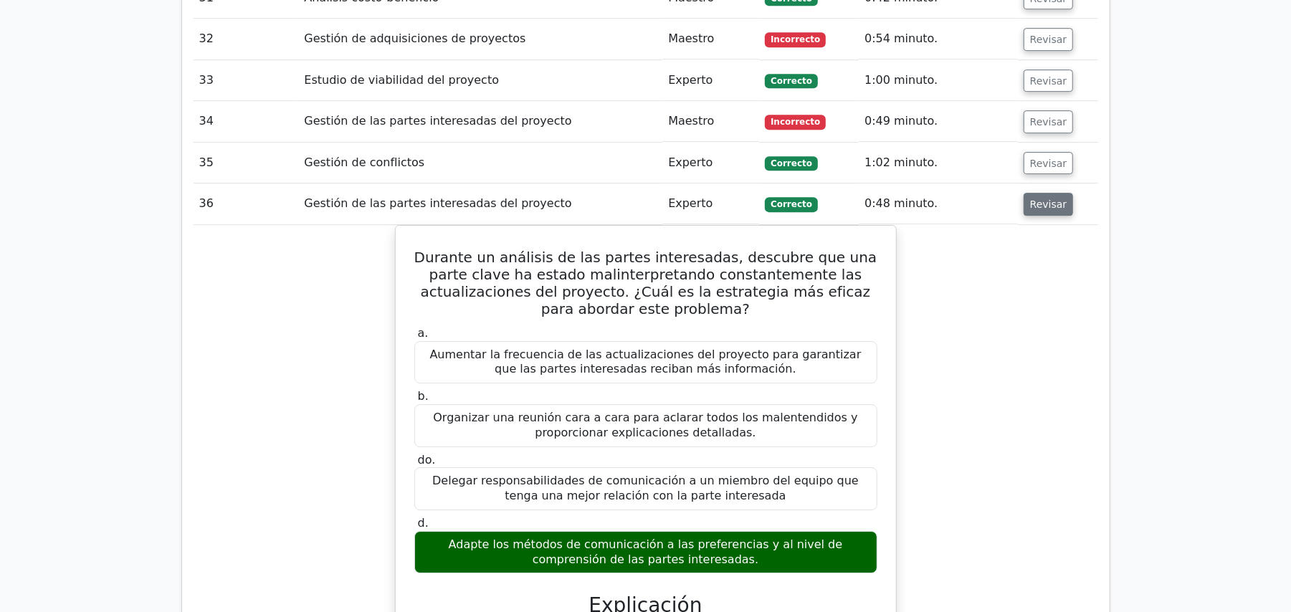
scroll to position [3268, 0]
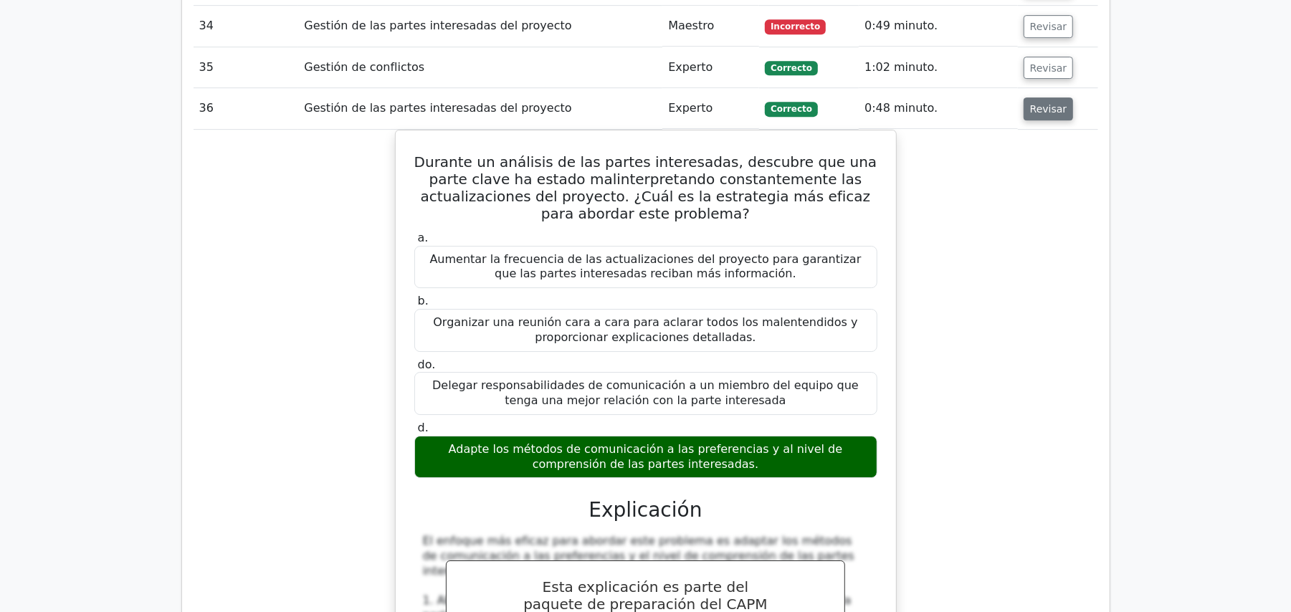
click at [1057, 103] on font "Revisar" at bounding box center [1048, 108] width 37 height 11
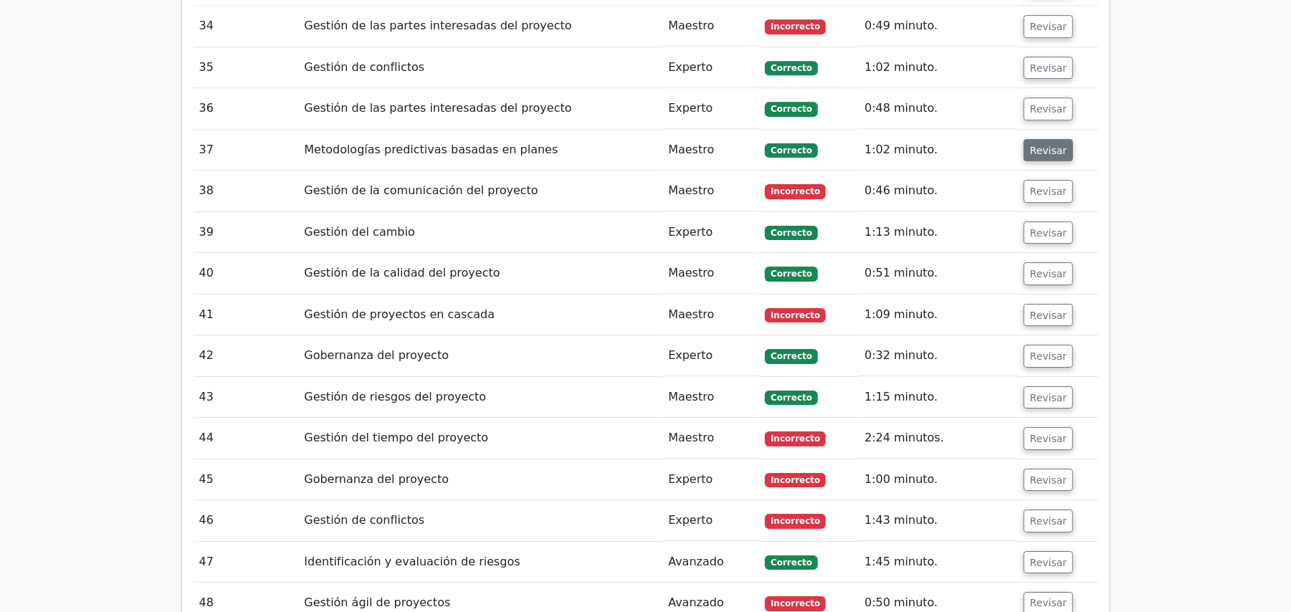
click at [1027, 142] on button "Revisar" at bounding box center [1049, 150] width 50 height 23
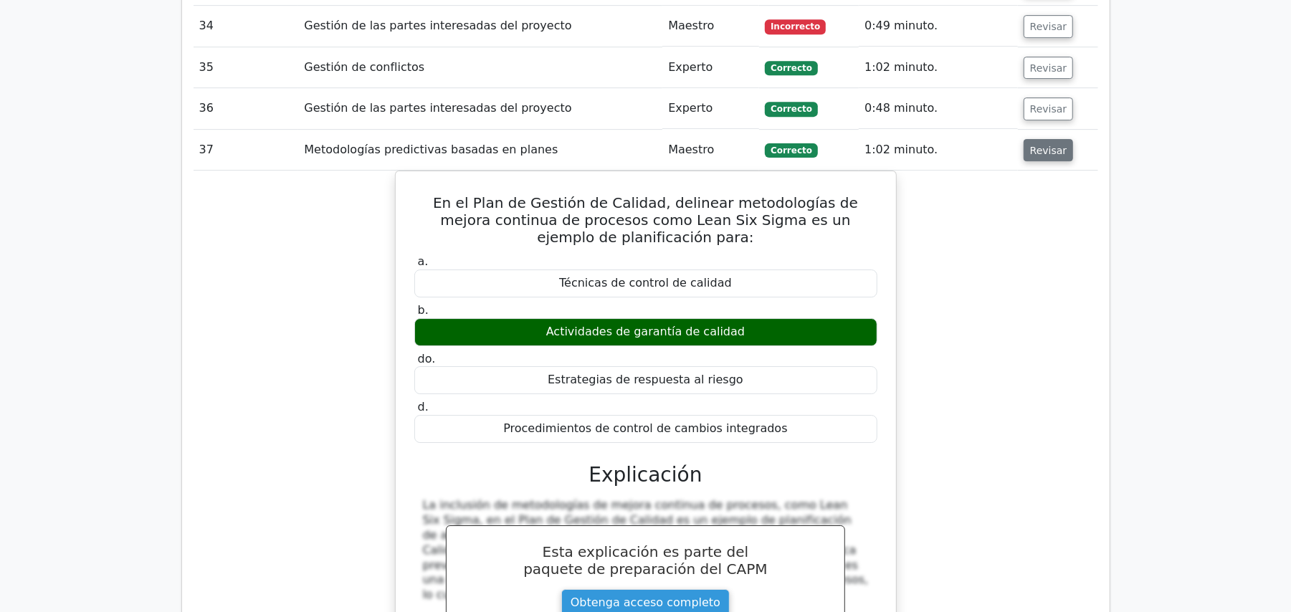
click at [1027, 142] on button "Revisar" at bounding box center [1049, 150] width 50 height 23
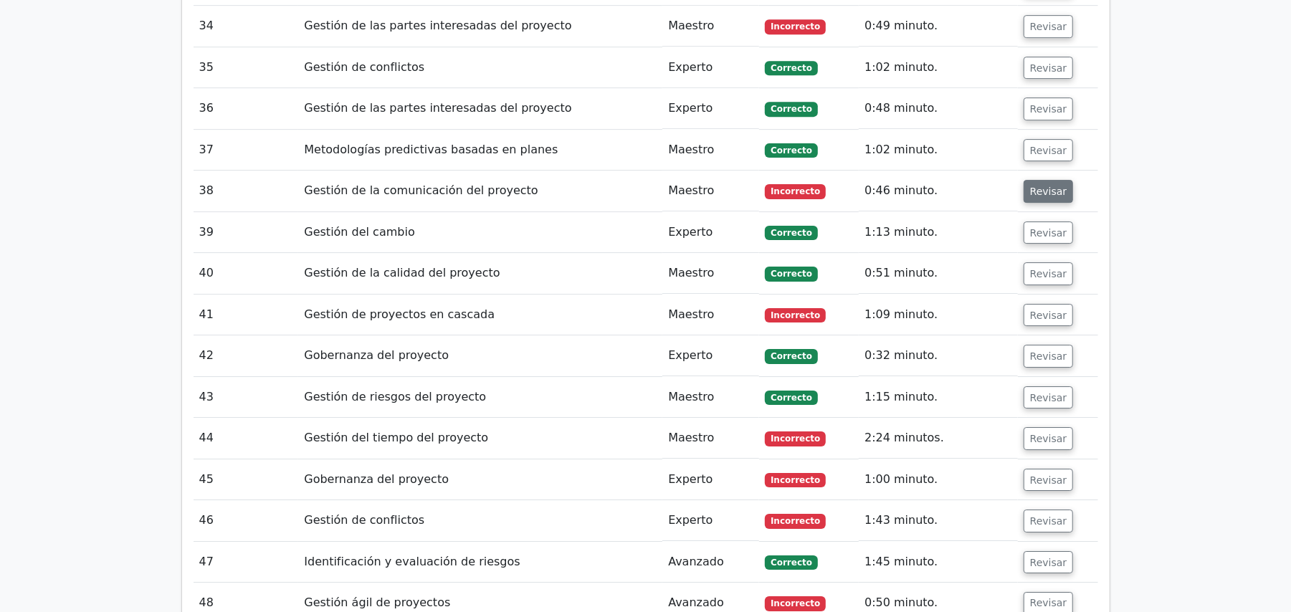
click at [1033, 184] on button "Revisar" at bounding box center [1049, 191] width 50 height 23
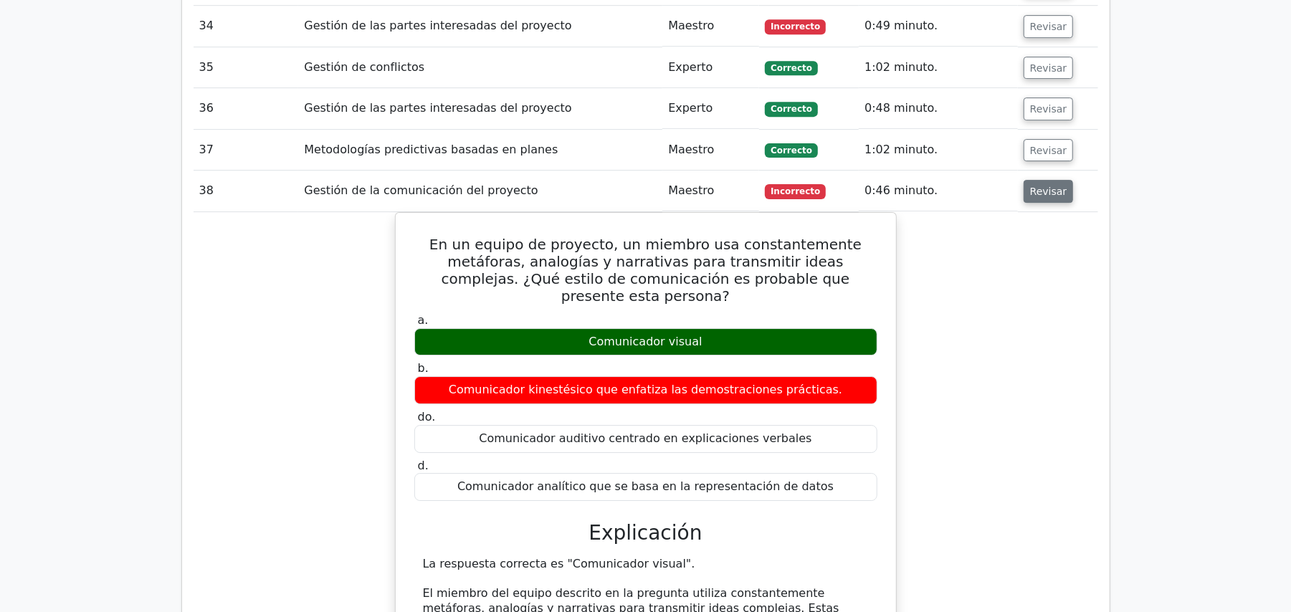
click at [1033, 184] on button "Revisar" at bounding box center [1049, 191] width 50 height 23
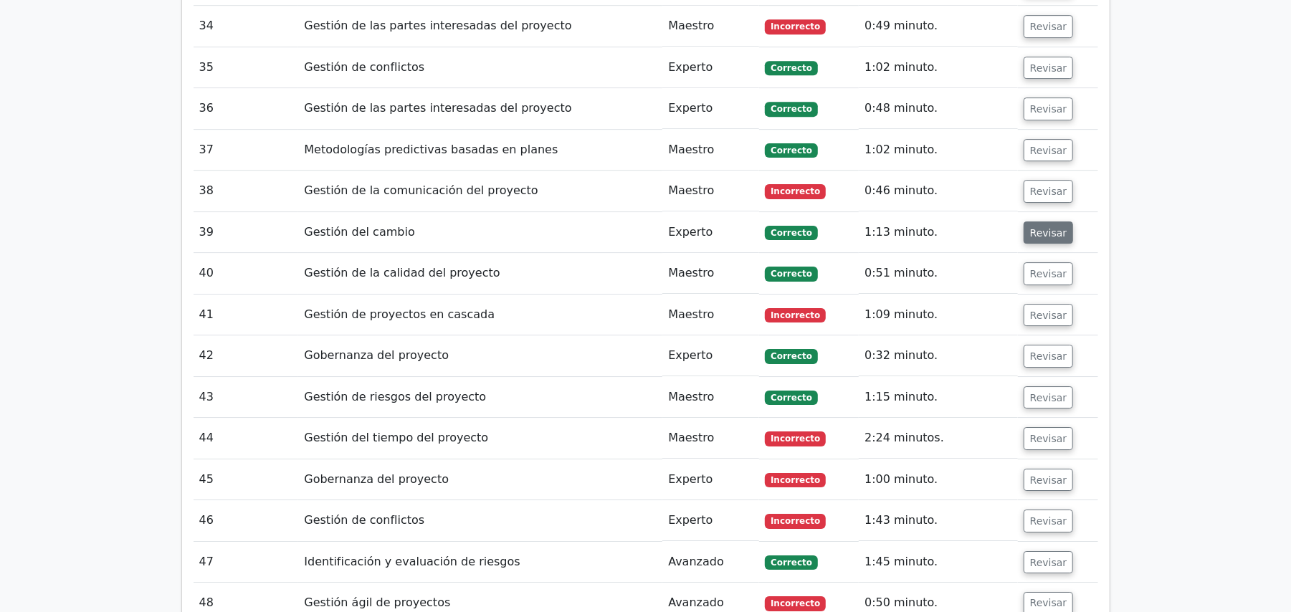
click at [1036, 227] on font "Revisar" at bounding box center [1048, 232] width 37 height 11
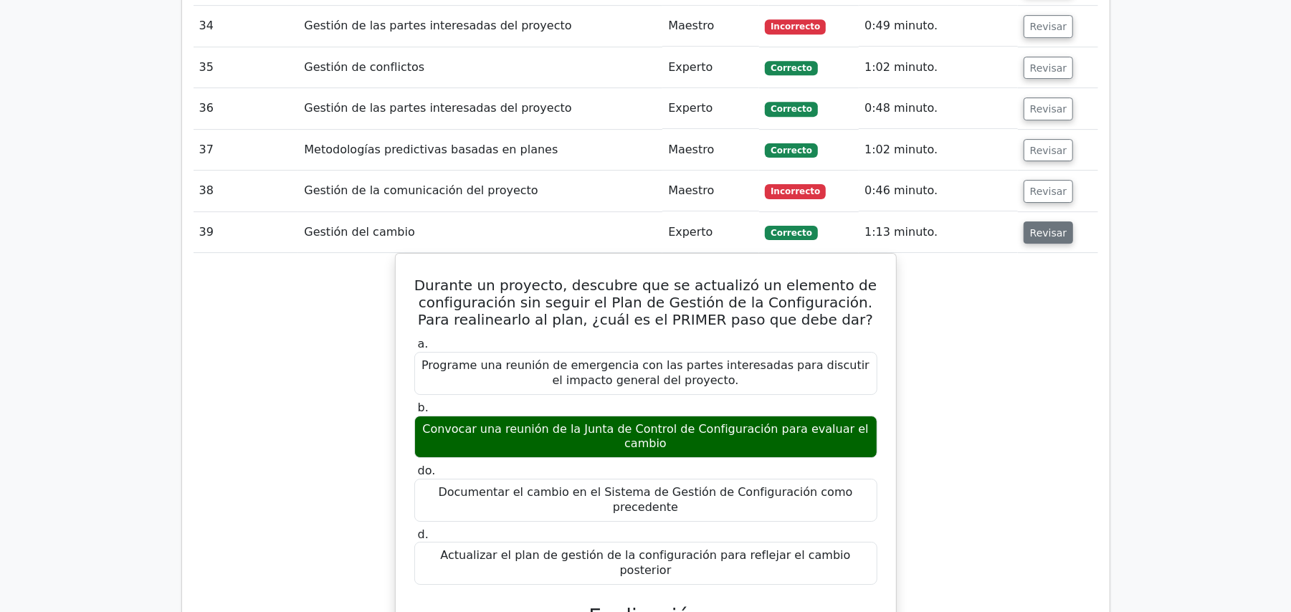
click at [1037, 227] on font "Revisar" at bounding box center [1048, 232] width 37 height 11
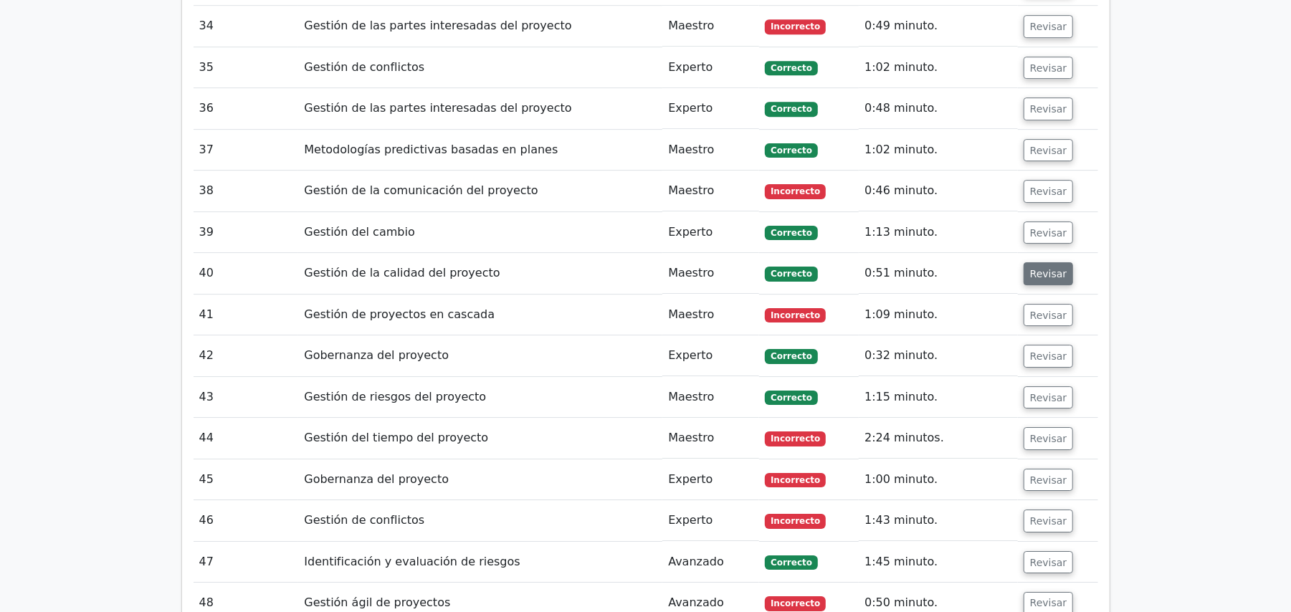
click at [1044, 268] on font "Revisar" at bounding box center [1048, 273] width 37 height 11
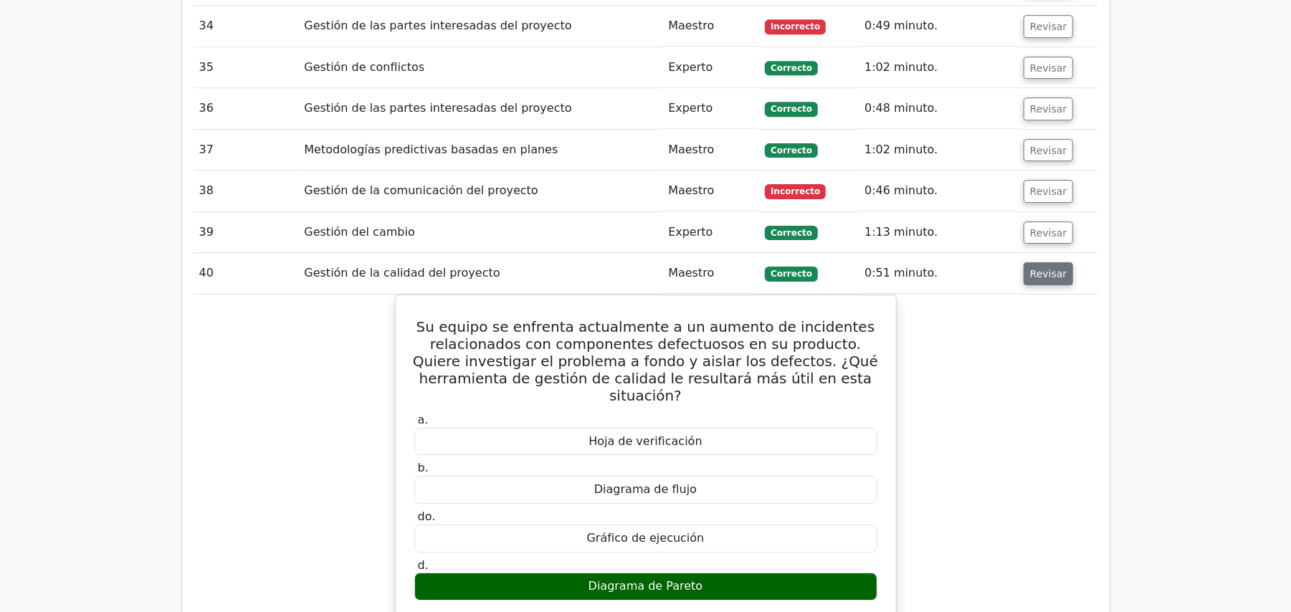
click at [1044, 268] on font "Revisar" at bounding box center [1048, 273] width 37 height 11
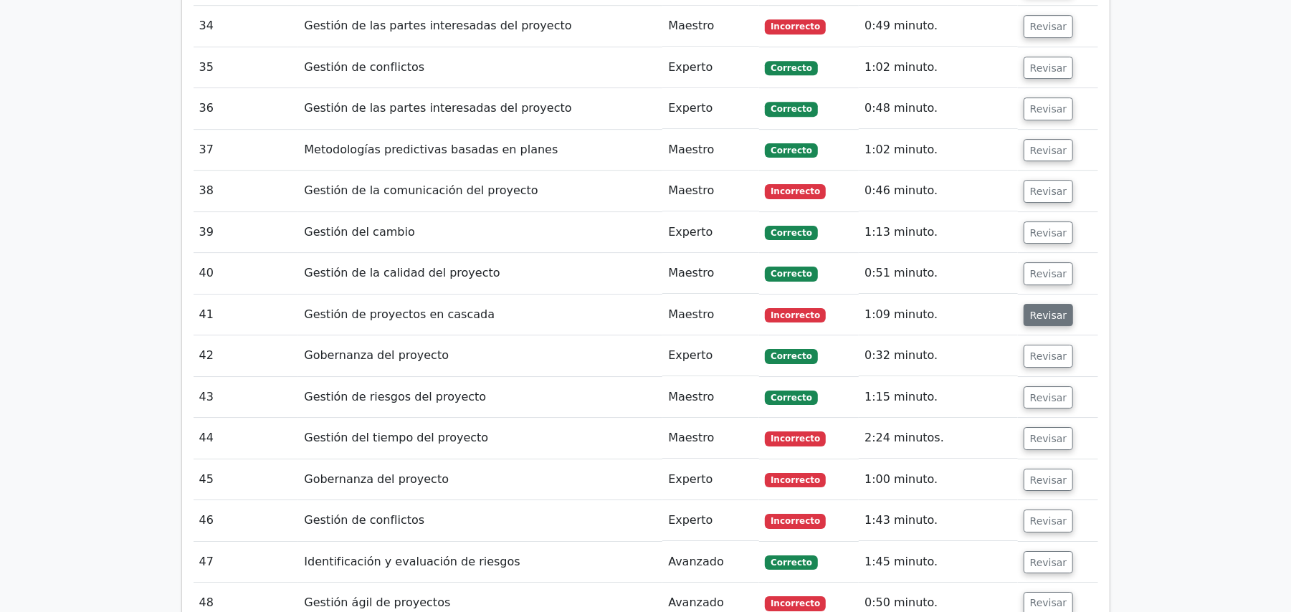
click at [1042, 309] on font "Revisar" at bounding box center [1048, 314] width 37 height 11
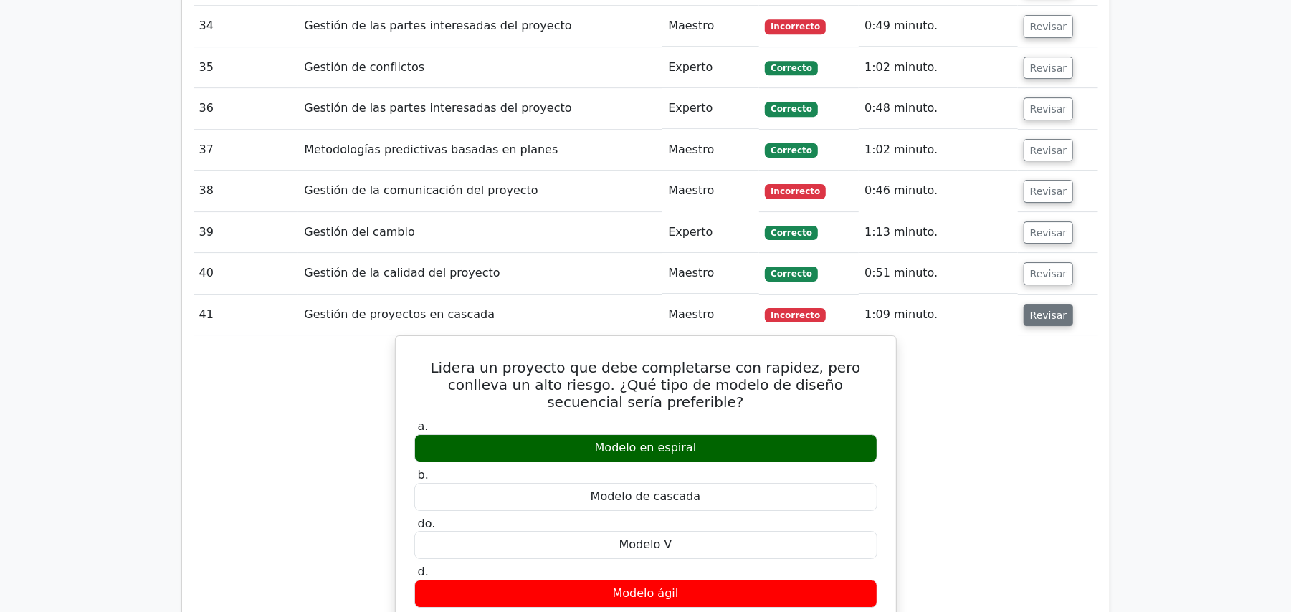
click at [1042, 309] on font "Revisar" at bounding box center [1048, 314] width 37 height 11
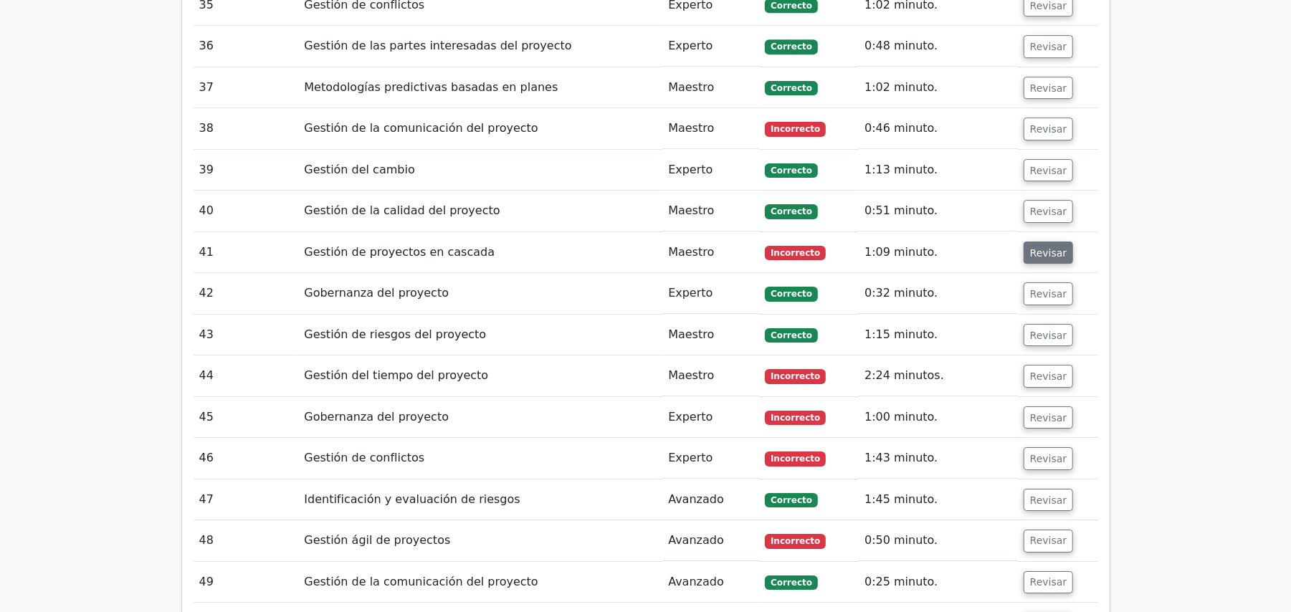
scroll to position [3364, 0]
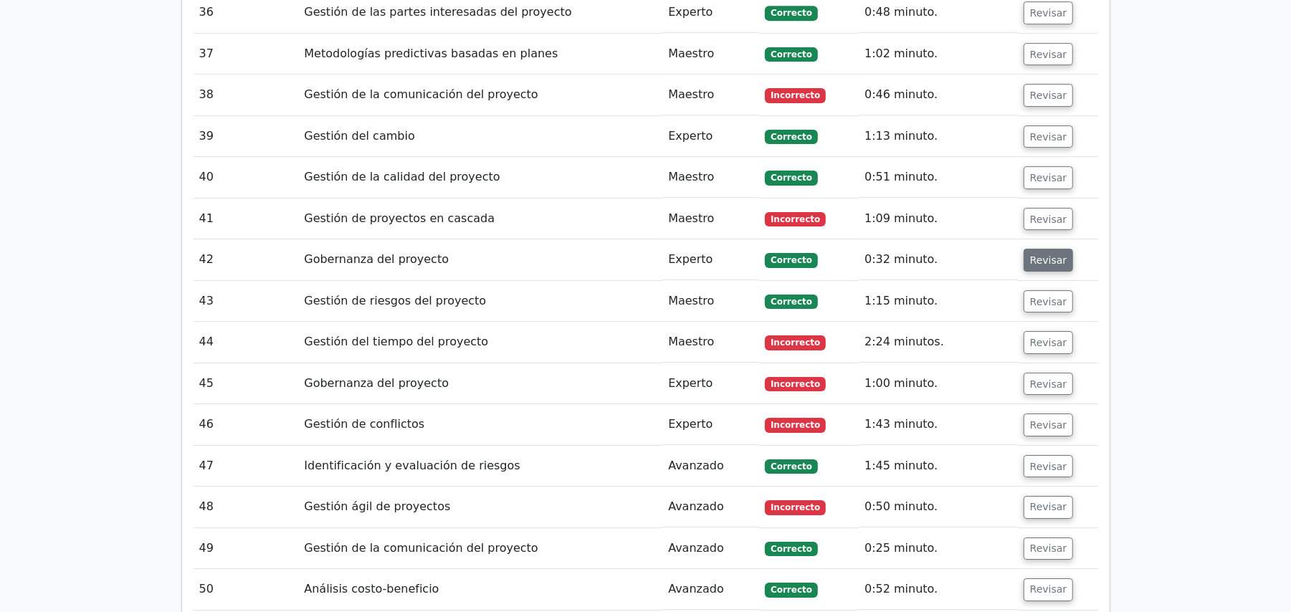
click at [1040, 255] on font "Revisar" at bounding box center [1048, 260] width 37 height 11
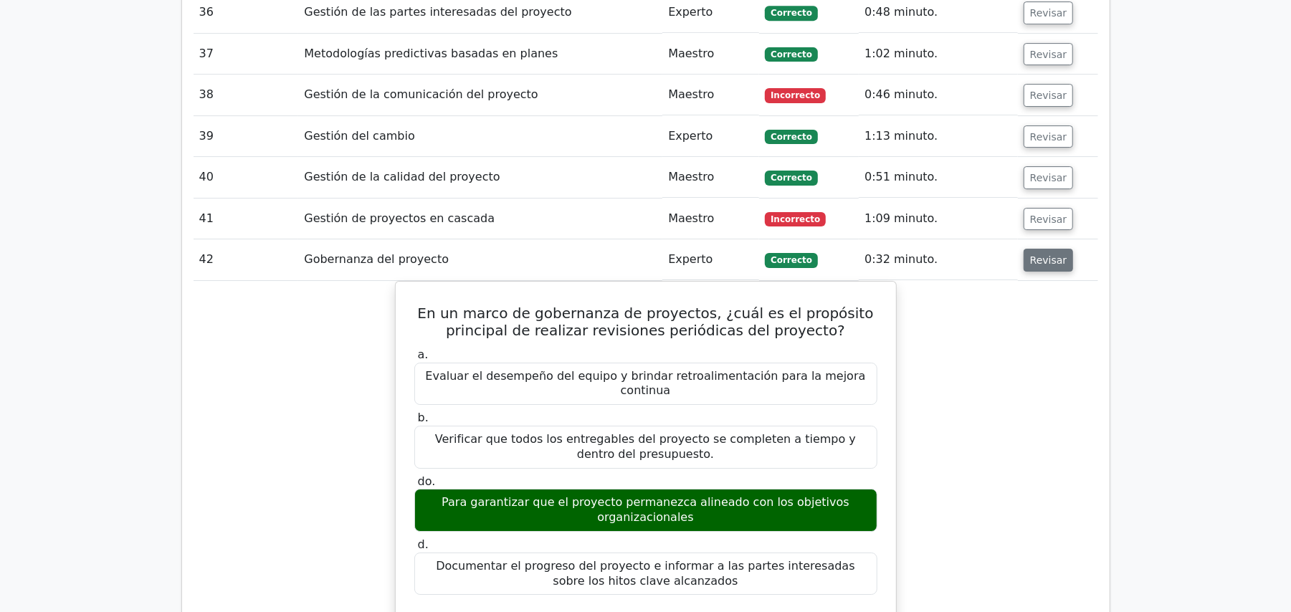
click at [1040, 255] on font "Revisar" at bounding box center [1048, 260] width 37 height 11
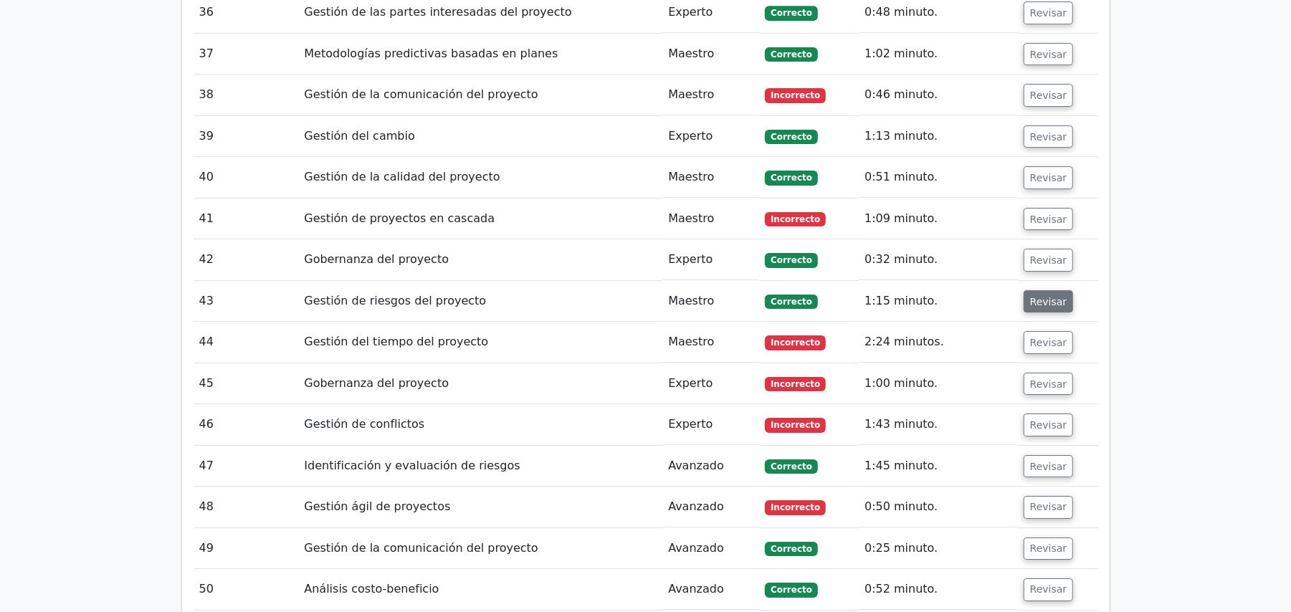
click at [1042, 295] on font "Revisar" at bounding box center [1048, 300] width 37 height 11
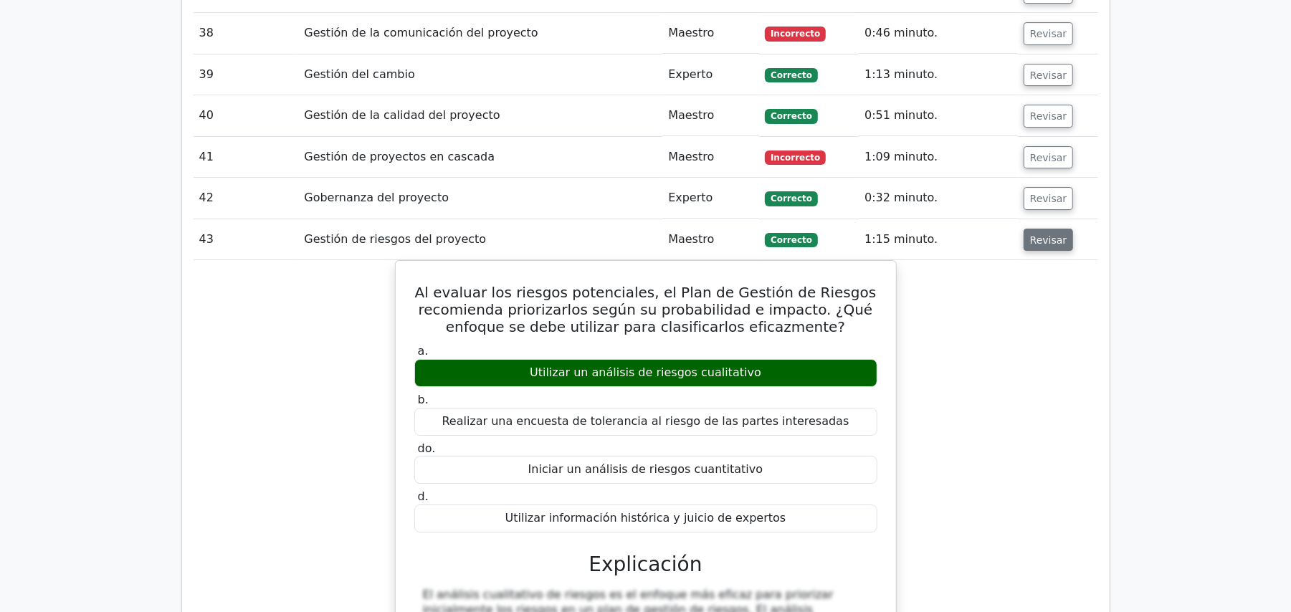
scroll to position [3459, 0]
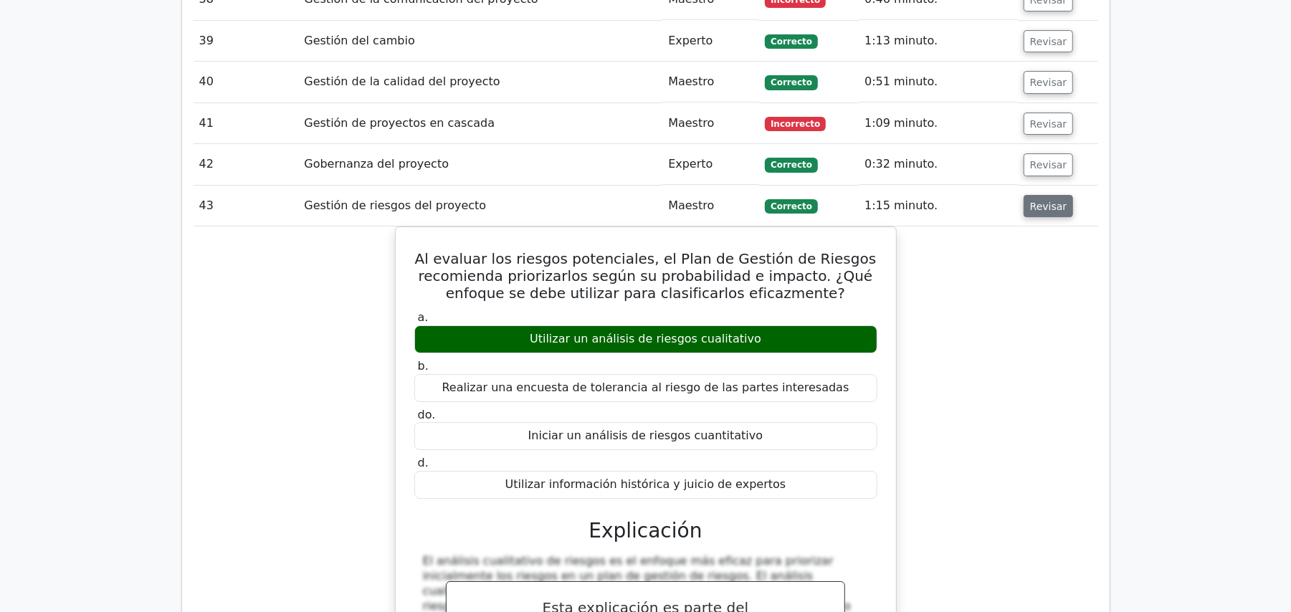
click at [1047, 200] on font "Revisar" at bounding box center [1048, 205] width 37 height 11
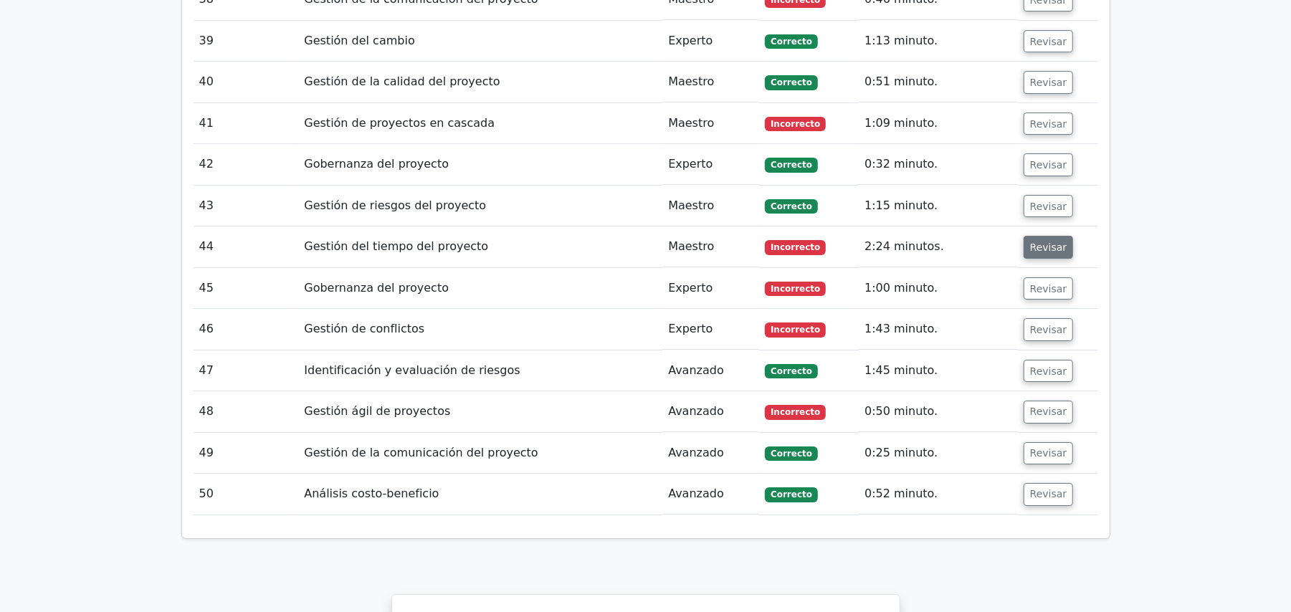
click at [1039, 242] on font "Revisar" at bounding box center [1048, 247] width 37 height 11
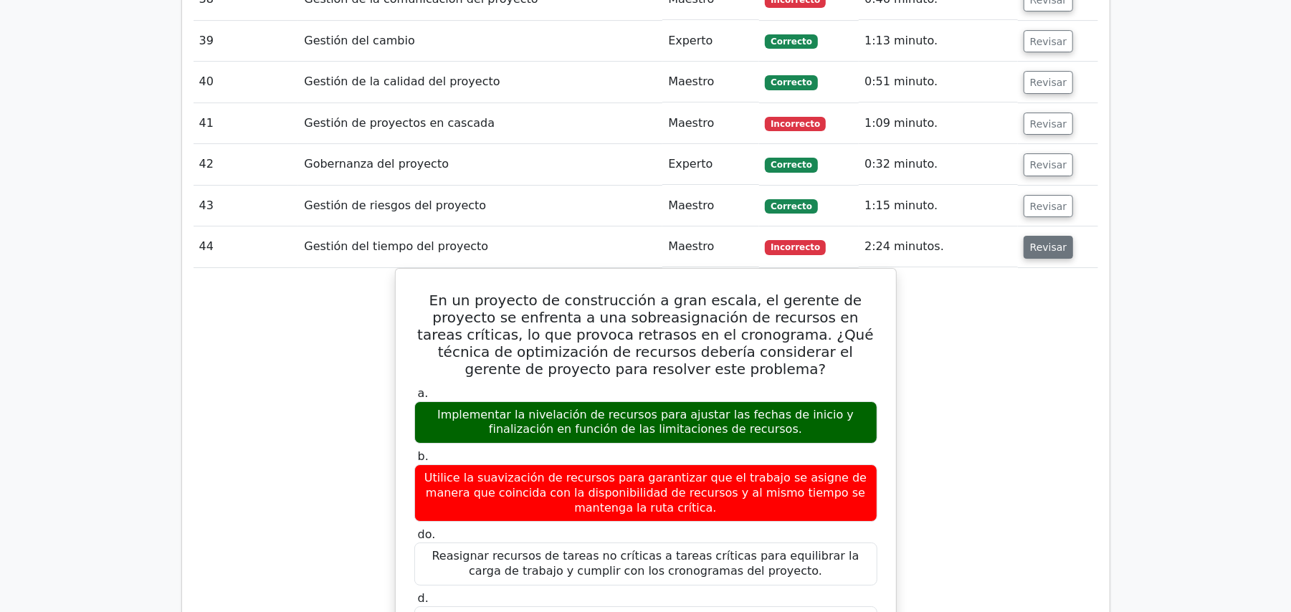
click at [1039, 242] on font "Revisar" at bounding box center [1048, 247] width 37 height 11
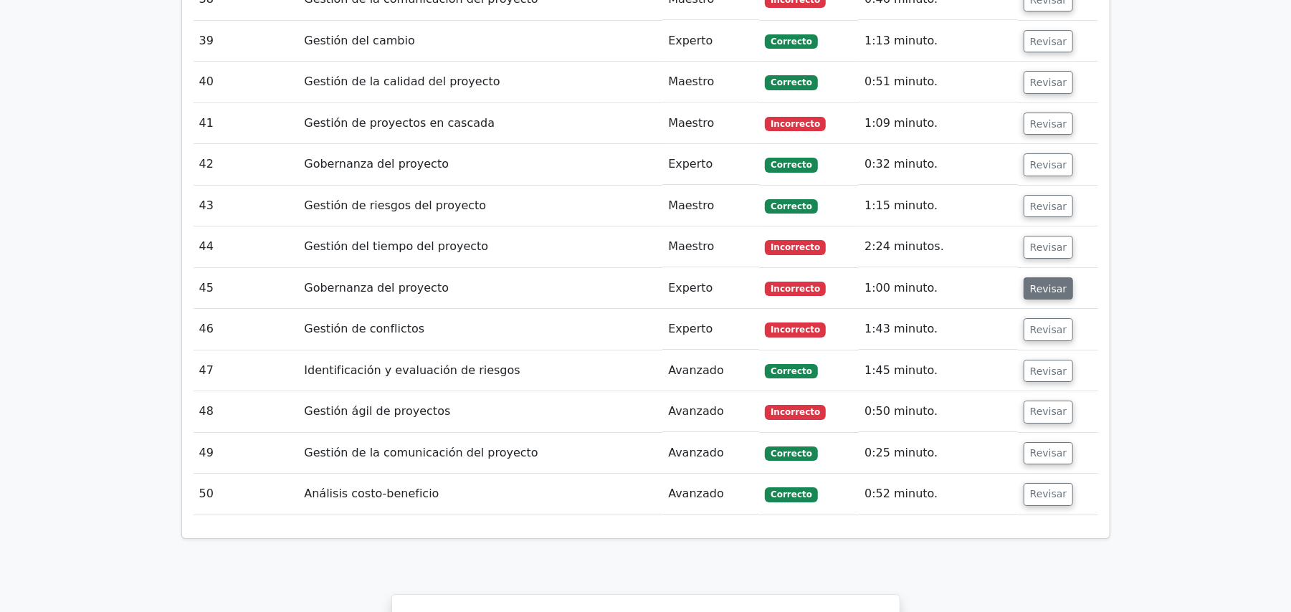
click at [1030, 282] on font "Revisar" at bounding box center [1048, 287] width 37 height 11
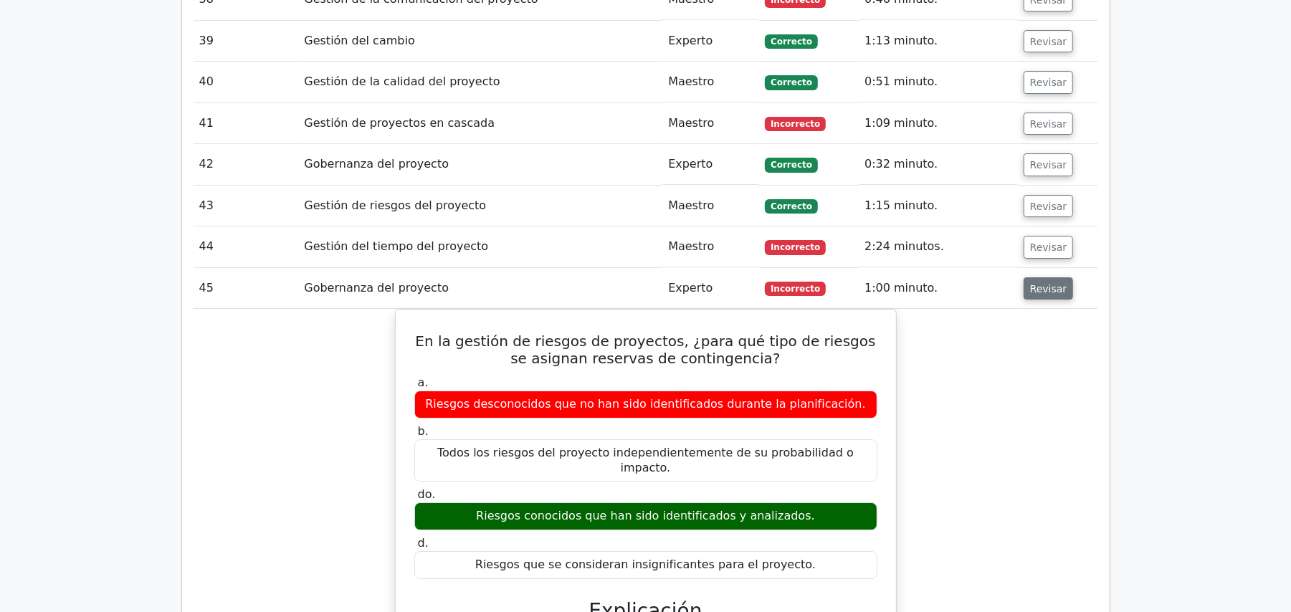
click at [1032, 282] on font "Revisar" at bounding box center [1048, 287] width 37 height 11
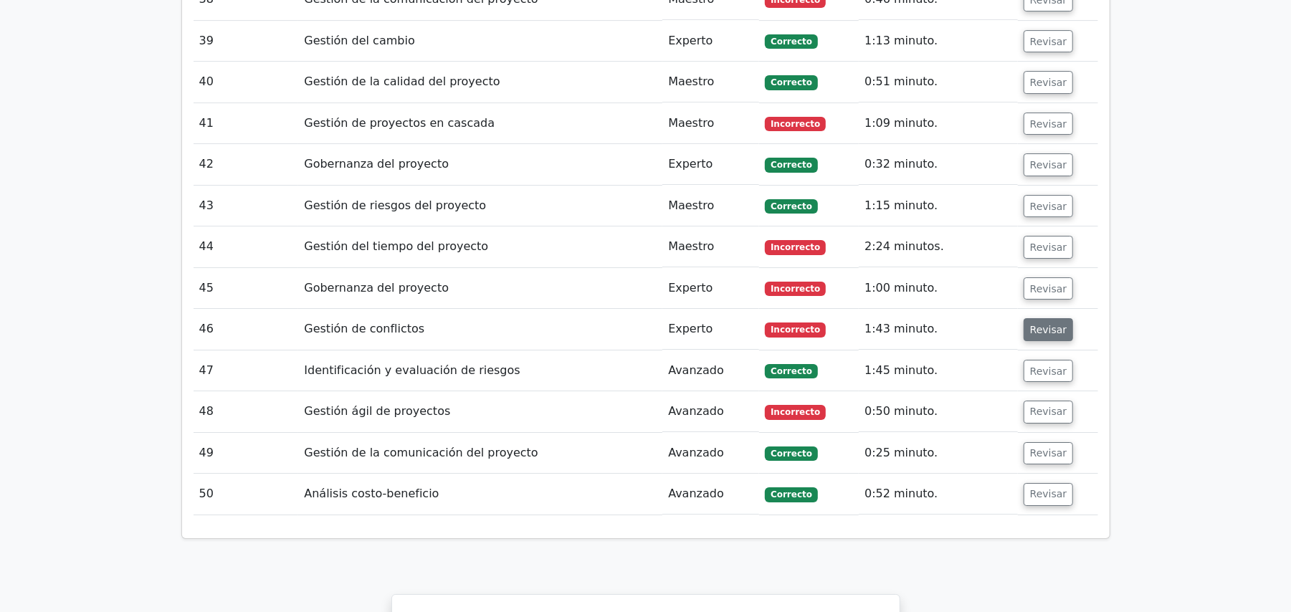
click at [1038, 324] on font "Revisar" at bounding box center [1048, 329] width 37 height 11
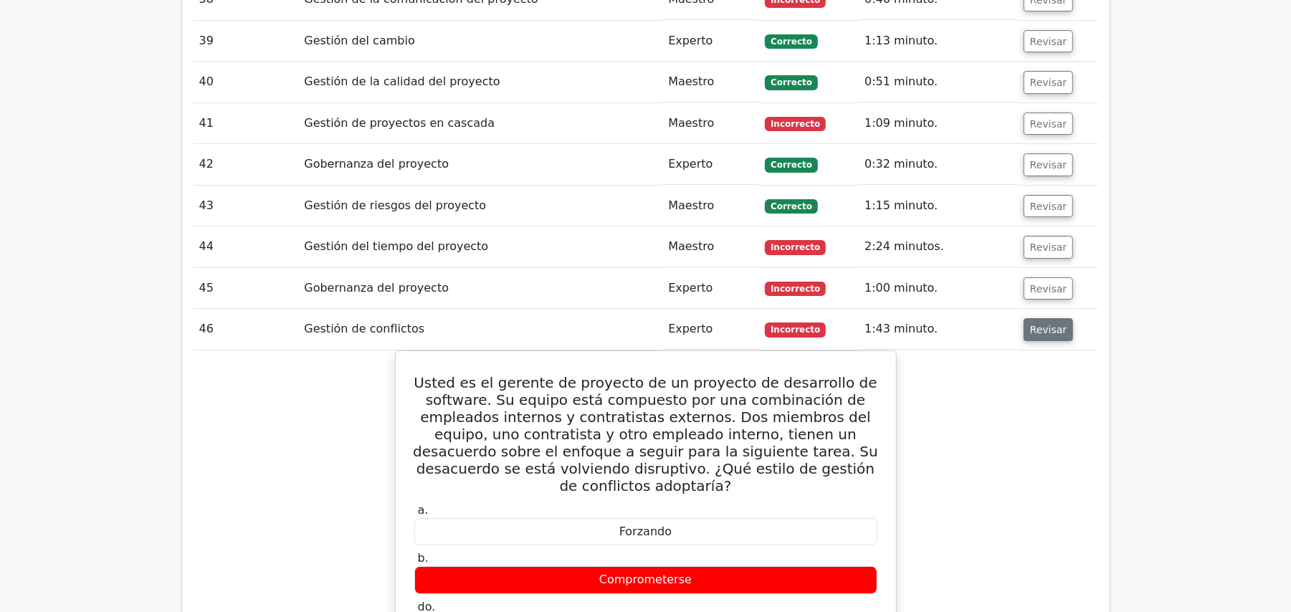
click at [1033, 324] on font "Revisar" at bounding box center [1048, 329] width 37 height 11
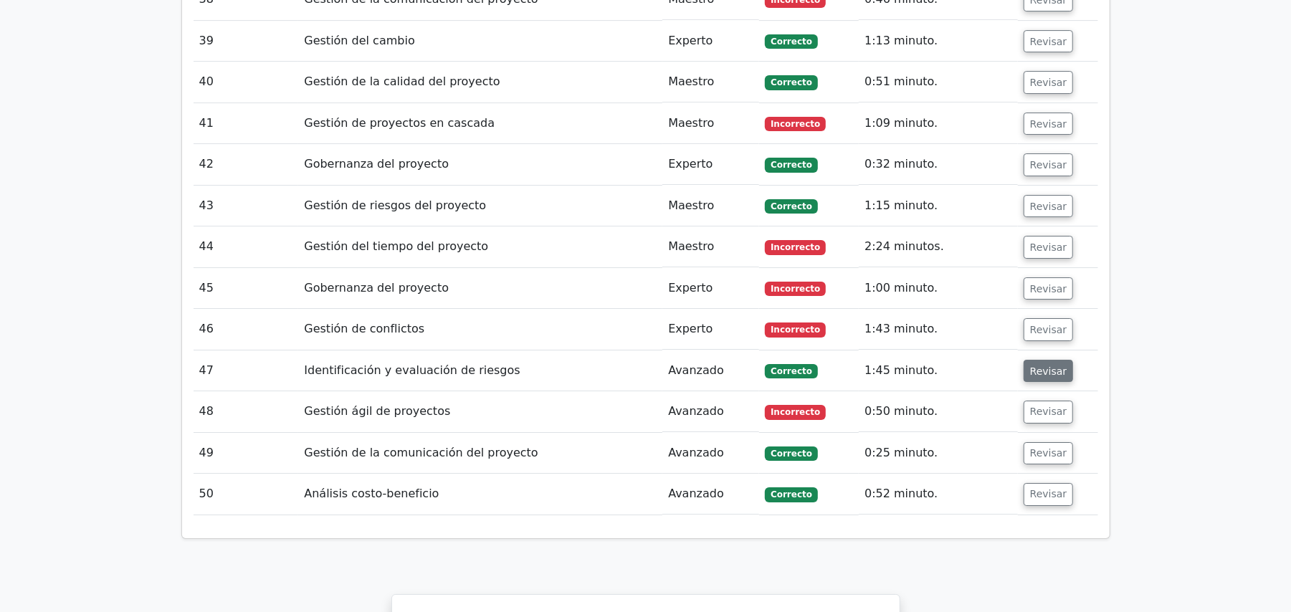
click at [1037, 365] on font "Revisar" at bounding box center [1048, 370] width 37 height 11
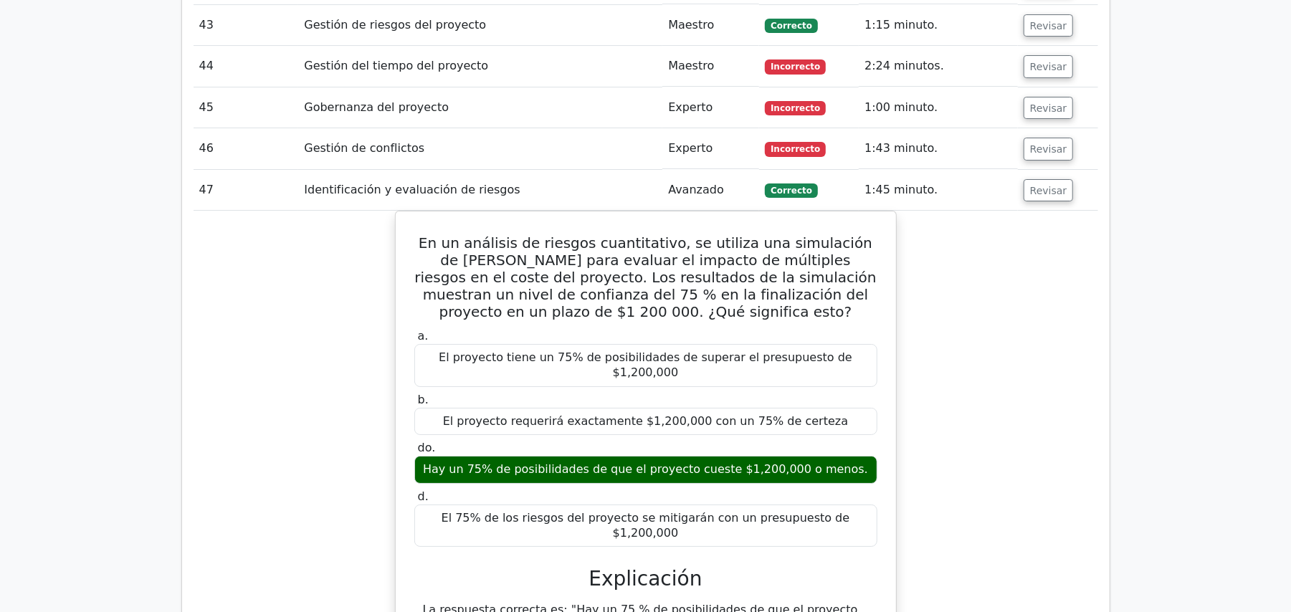
scroll to position [3651, 0]
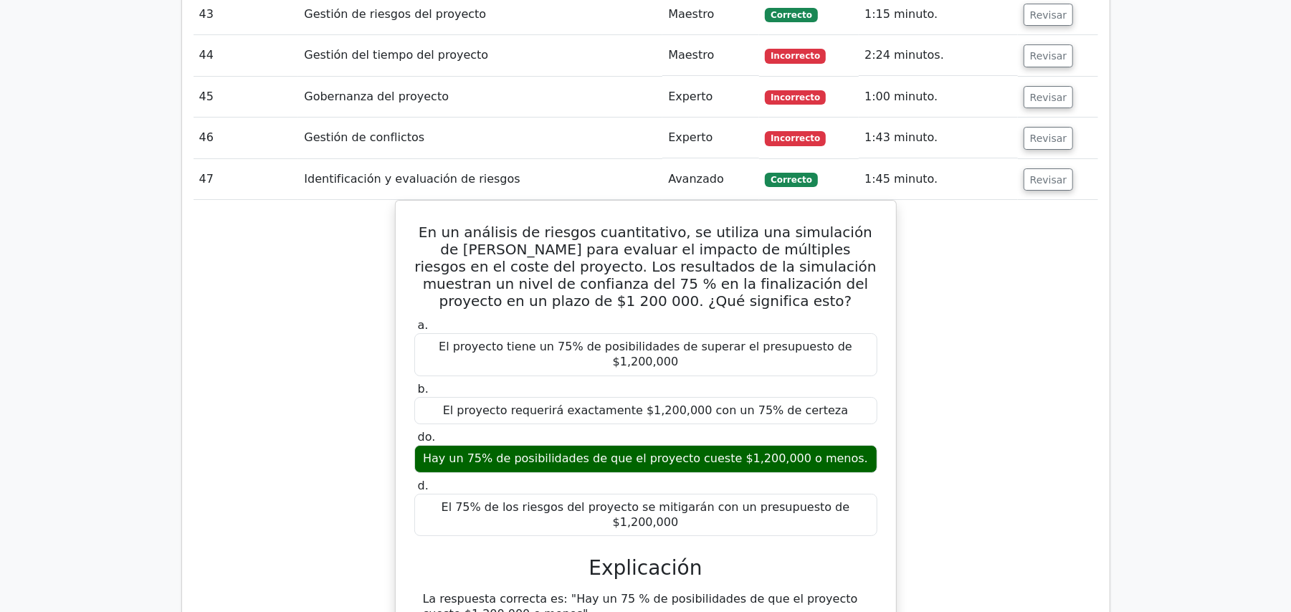
click at [1050, 159] on td "Revisar" at bounding box center [1058, 179] width 80 height 41
click at [1041, 174] on font "Revisar" at bounding box center [1048, 179] width 37 height 11
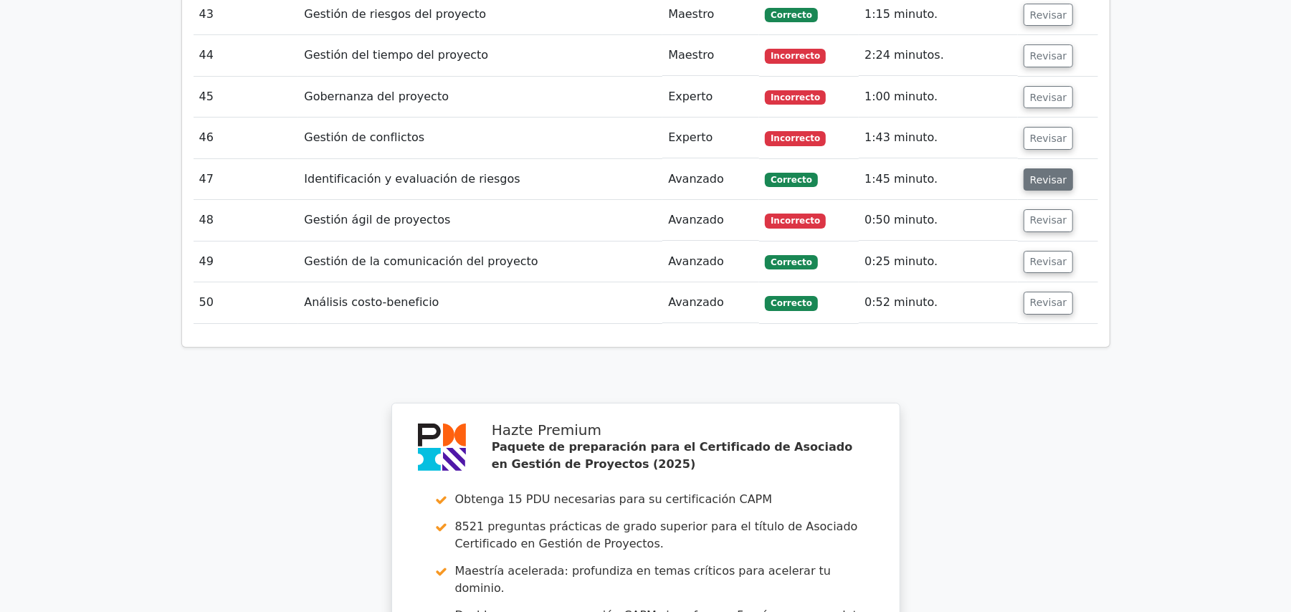
click at [1041, 174] on font "Revisar" at bounding box center [1048, 179] width 37 height 11
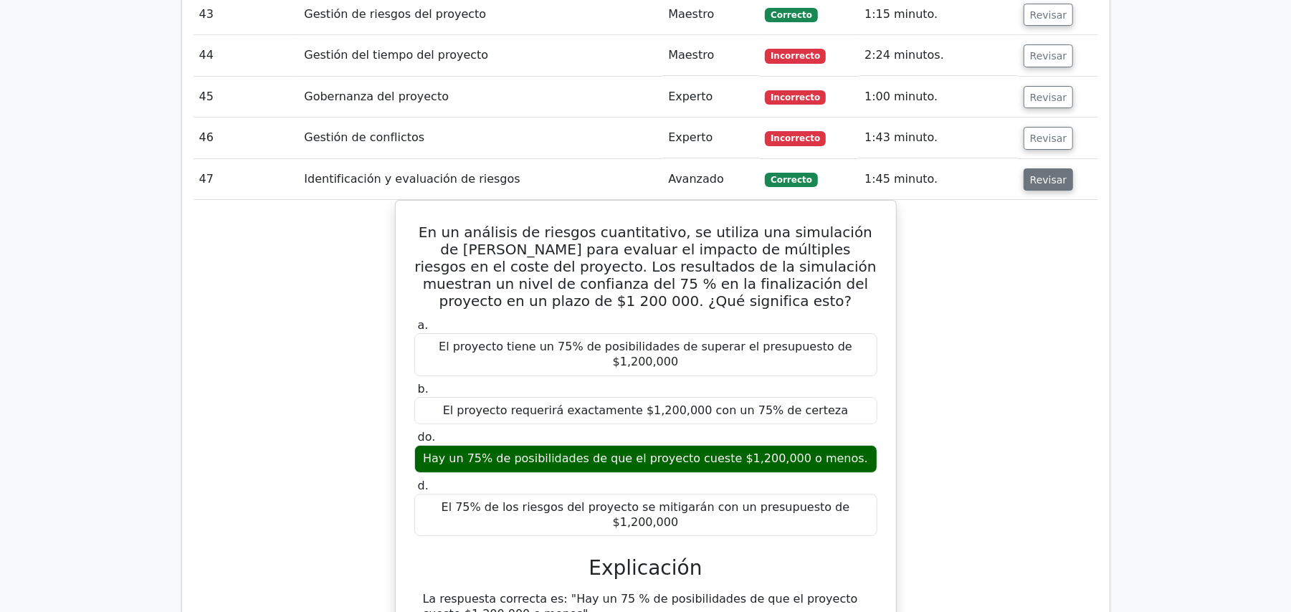
click at [1041, 174] on font "Revisar" at bounding box center [1048, 179] width 37 height 11
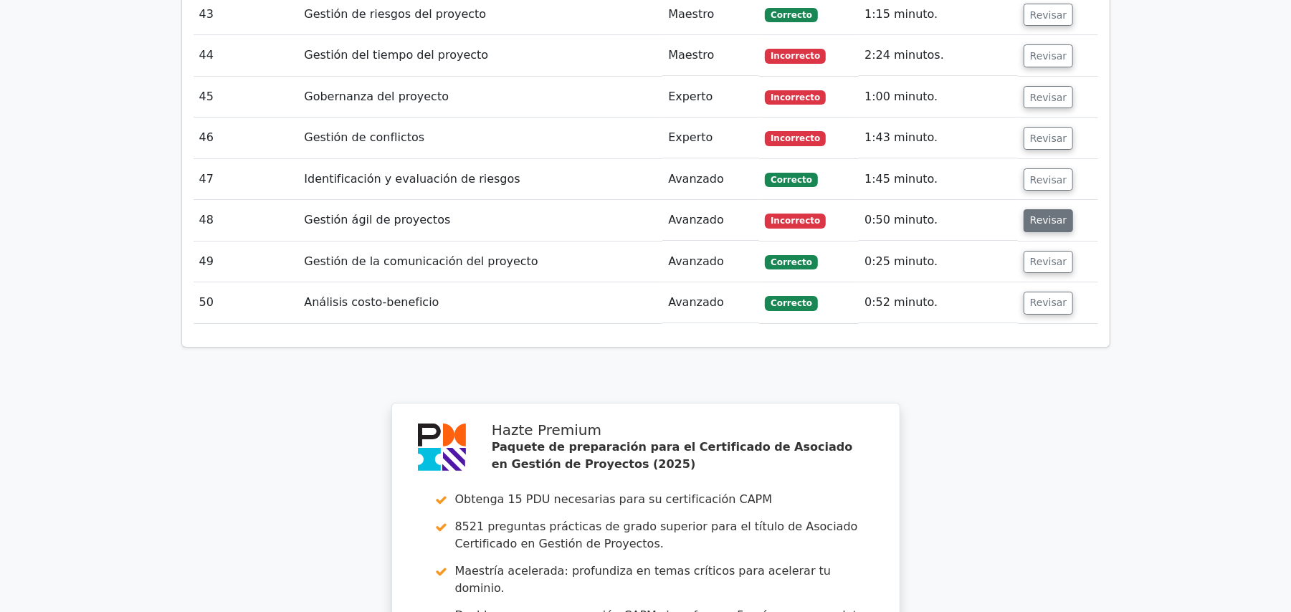
click at [1050, 215] on font "Revisar" at bounding box center [1048, 220] width 37 height 11
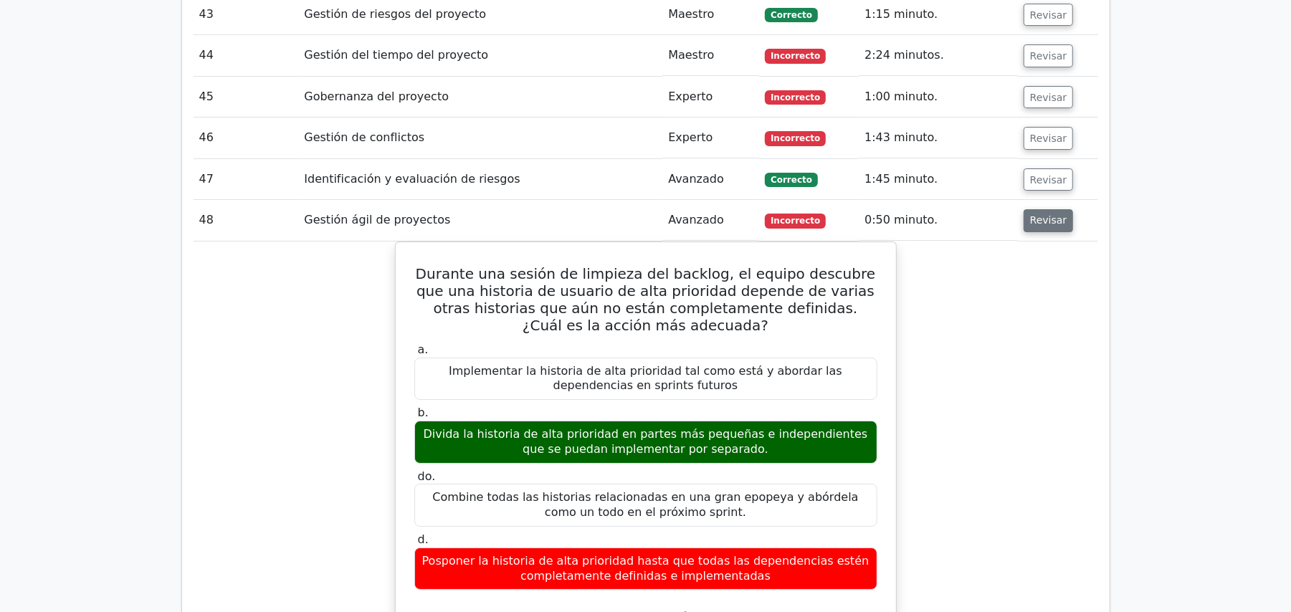
scroll to position [3746, 0]
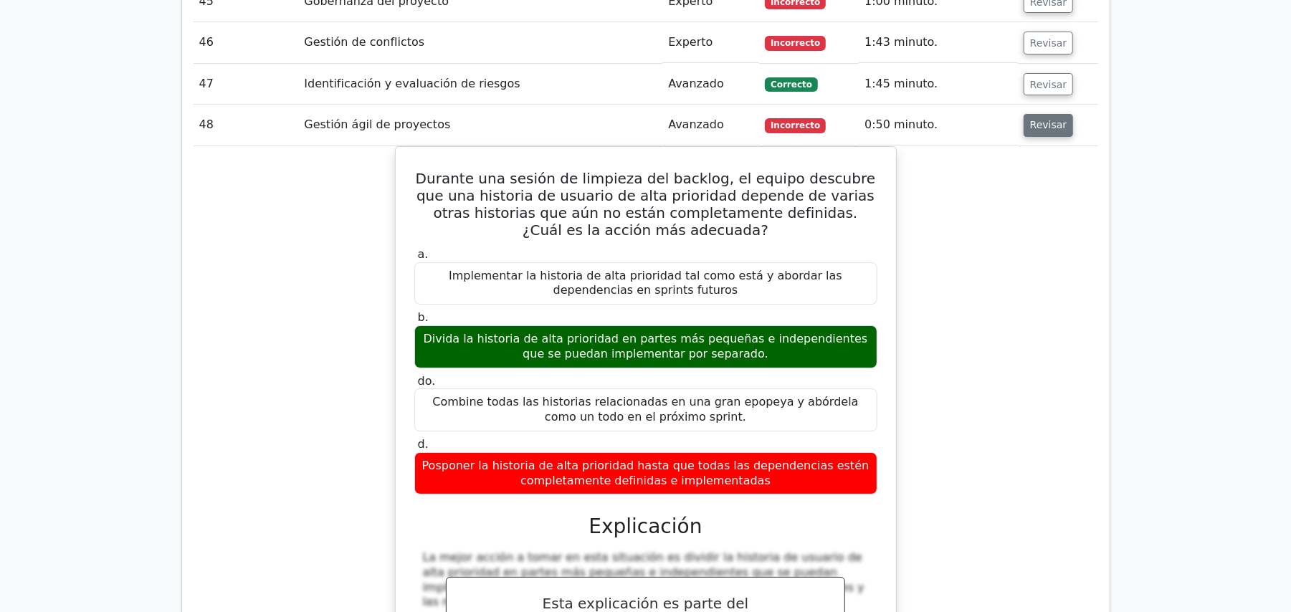
click at [1033, 120] on font "Revisar" at bounding box center [1048, 125] width 37 height 11
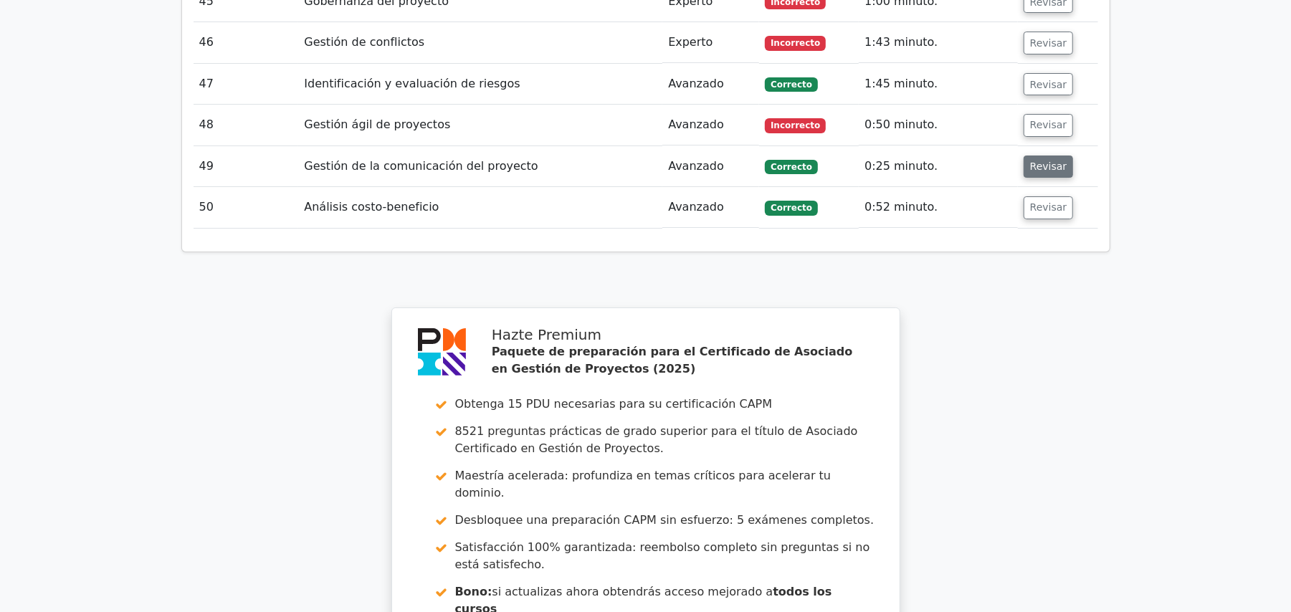
click at [1035, 161] on font "Revisar" at bounding box center [1048, 166] width 37 height 11
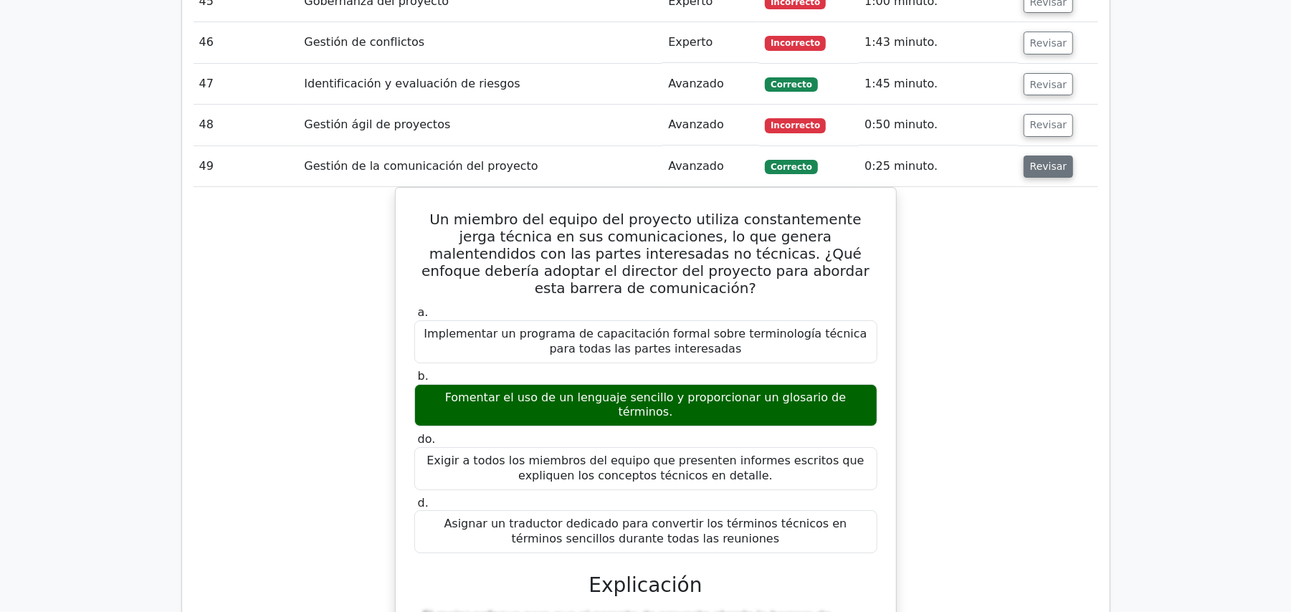
click at [1035, 161] on font "Revisar" at bounding box center [1048, 166] width 37 height 11
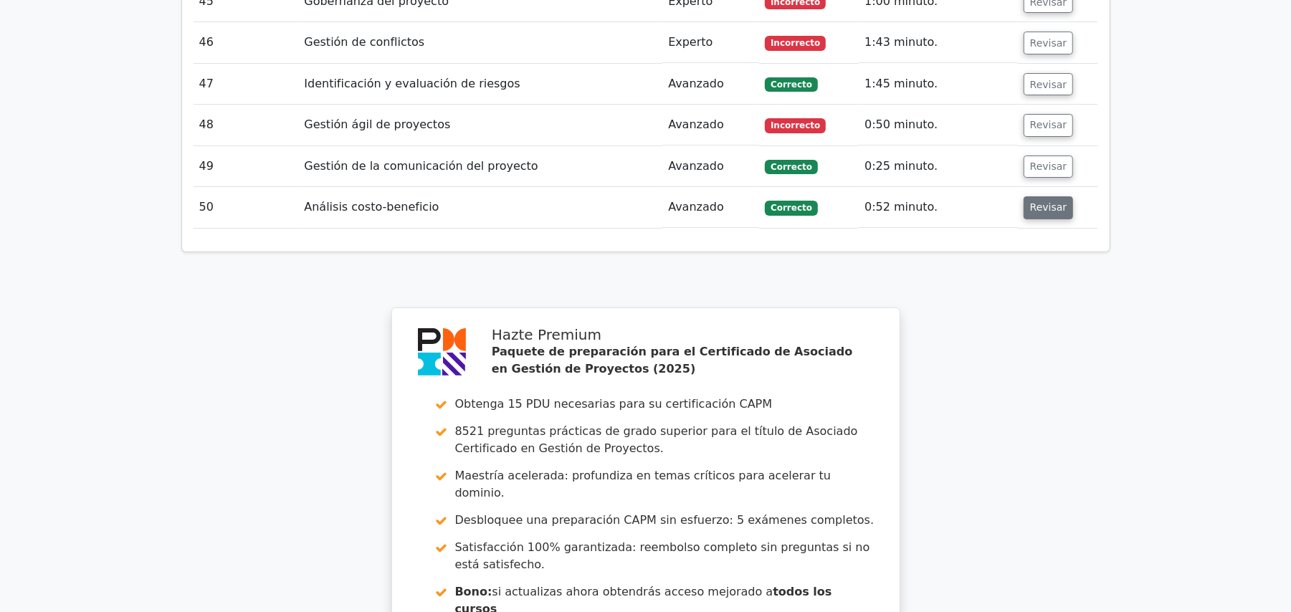
click at [1047, 202] on font "Revisar" at bounding box center [1048, 207] width 37 height 11
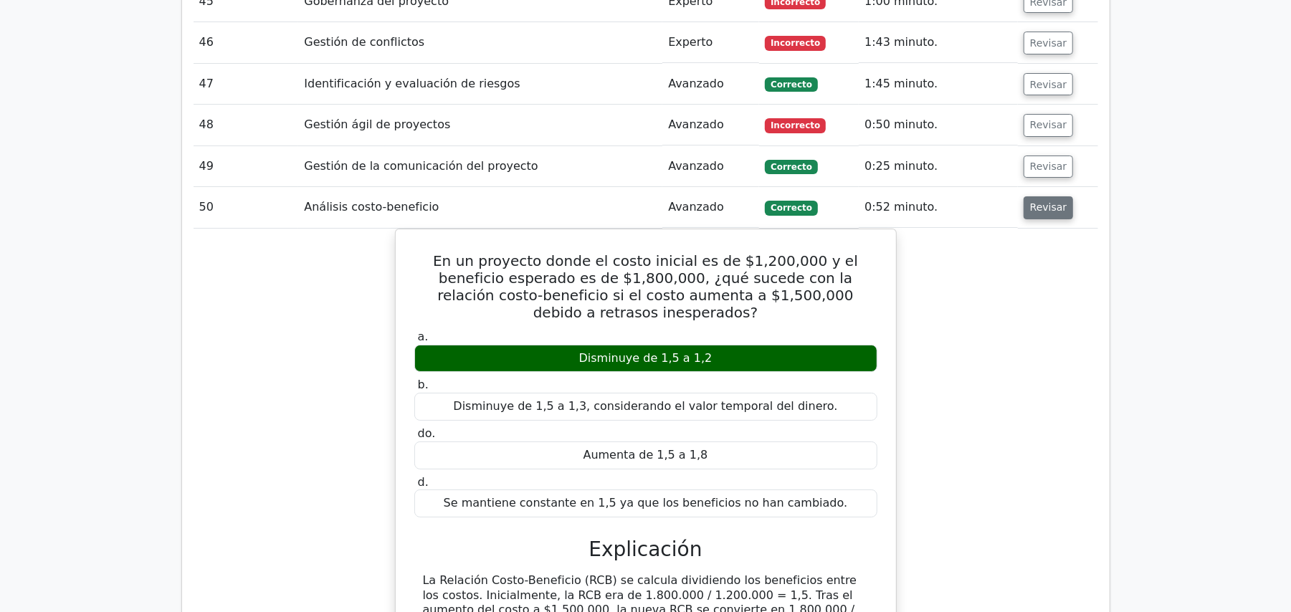
click at [1047, 202] on font "Revisar" at bounding box center [1048, 207] width 37 height 11
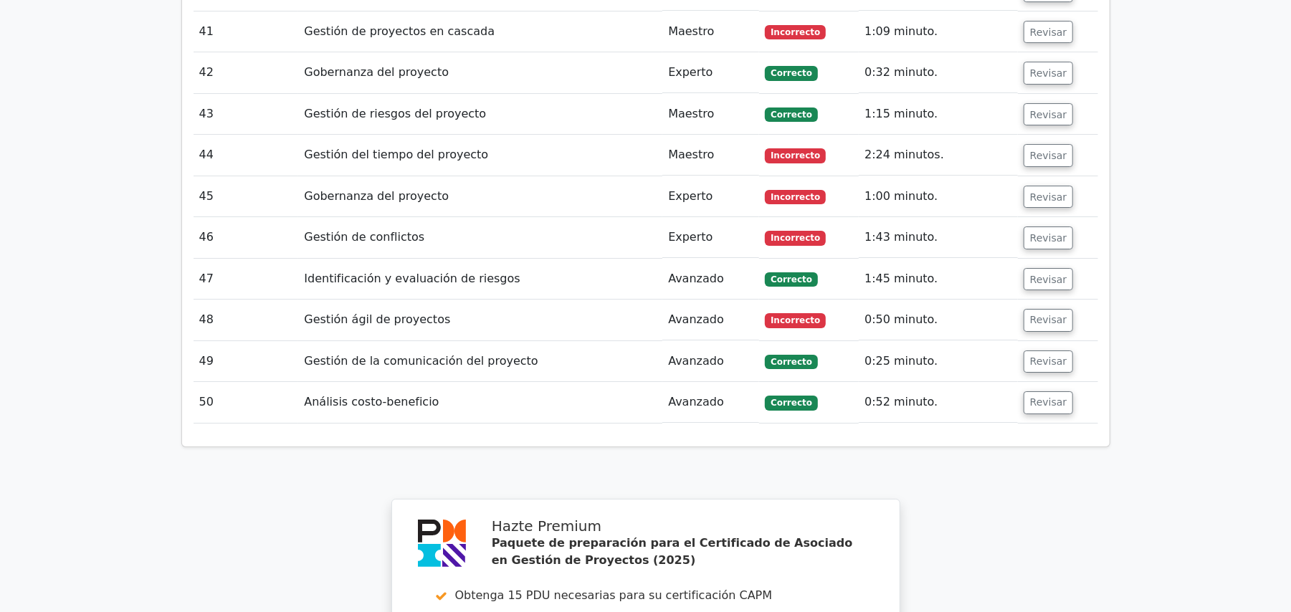
scroll to position [3268, 0]
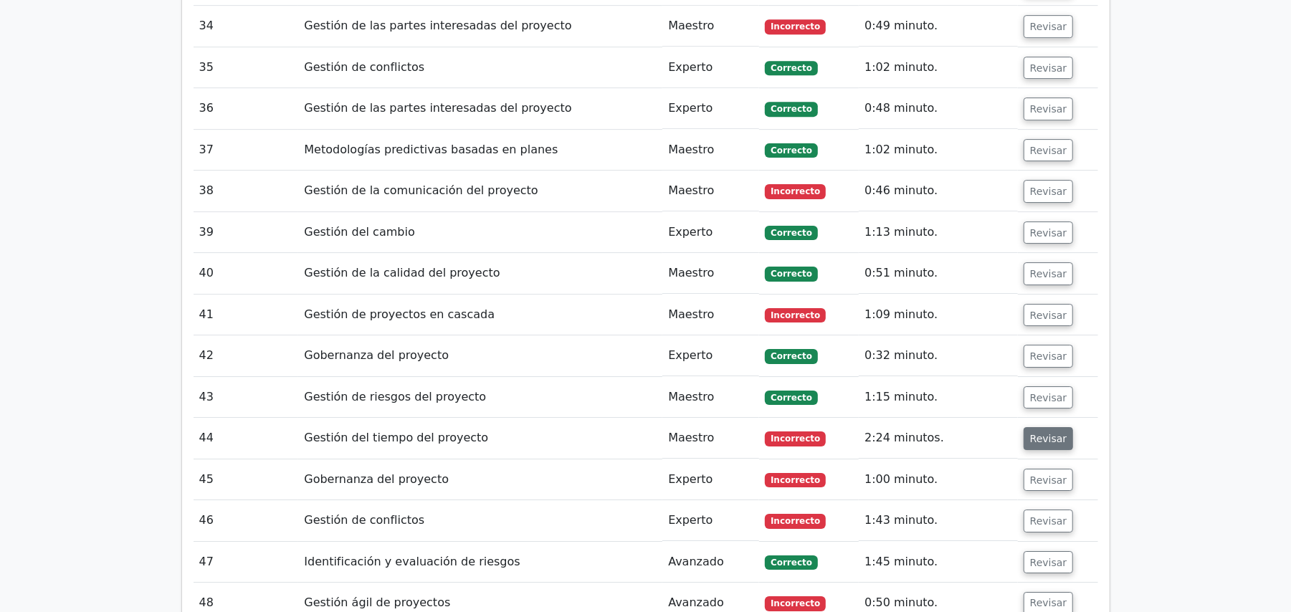
click at [1054, 433] on font "Revisar" at bounding box center [1048, 438] width 37 height 11
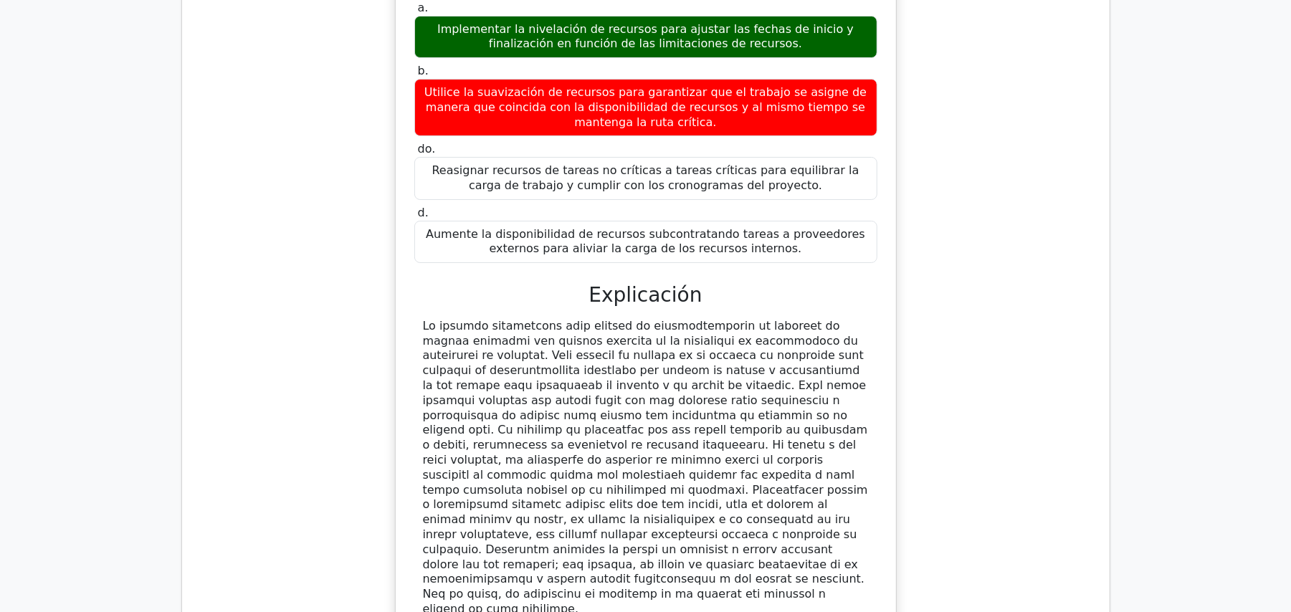
scroll to position [3938, 0]
